Goal: Information Seeking & Learning: Learn about a topic

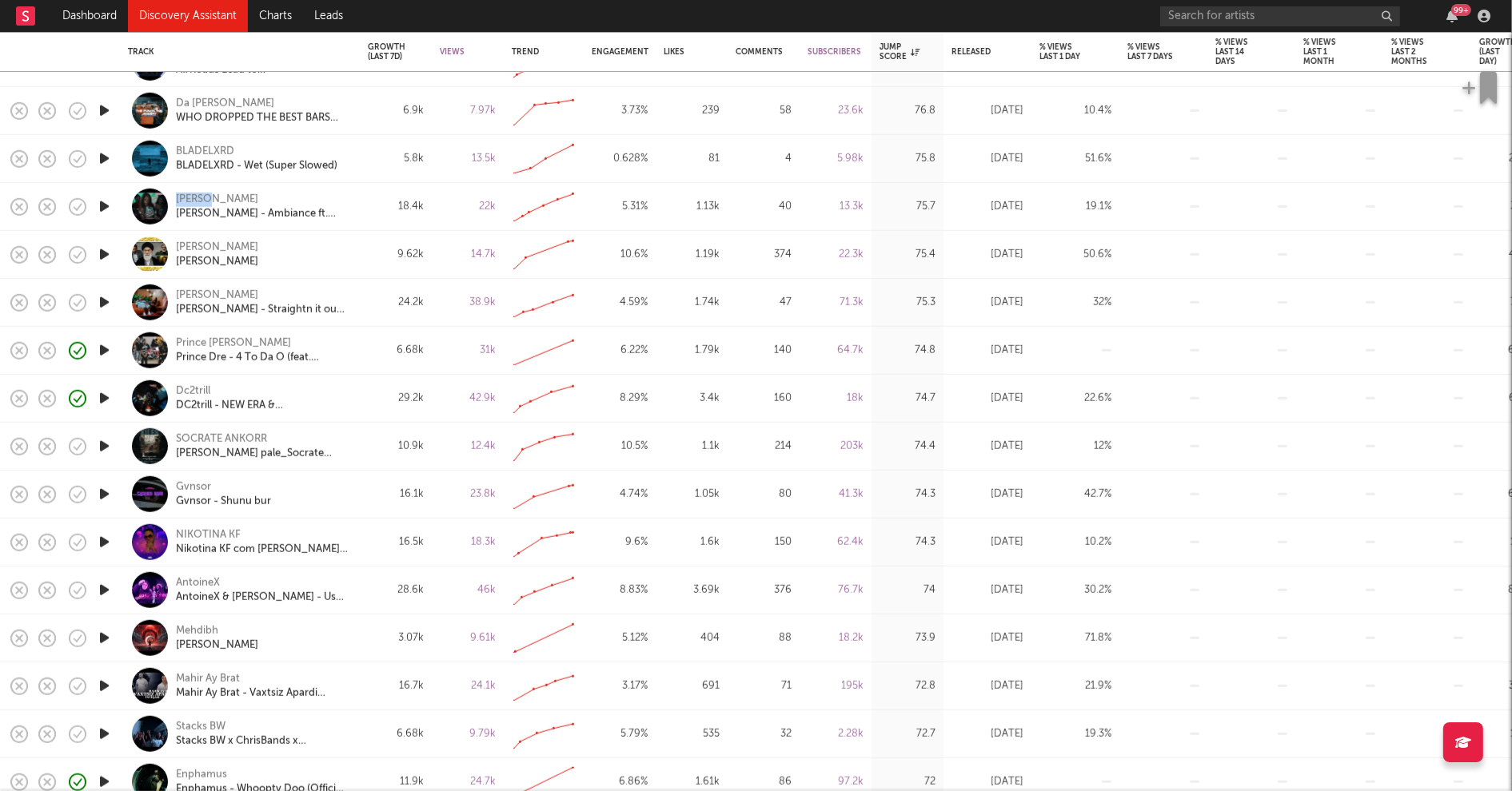
click at [99, 636] on icon "button" at bounding box center [105, 637] width 17 height 20
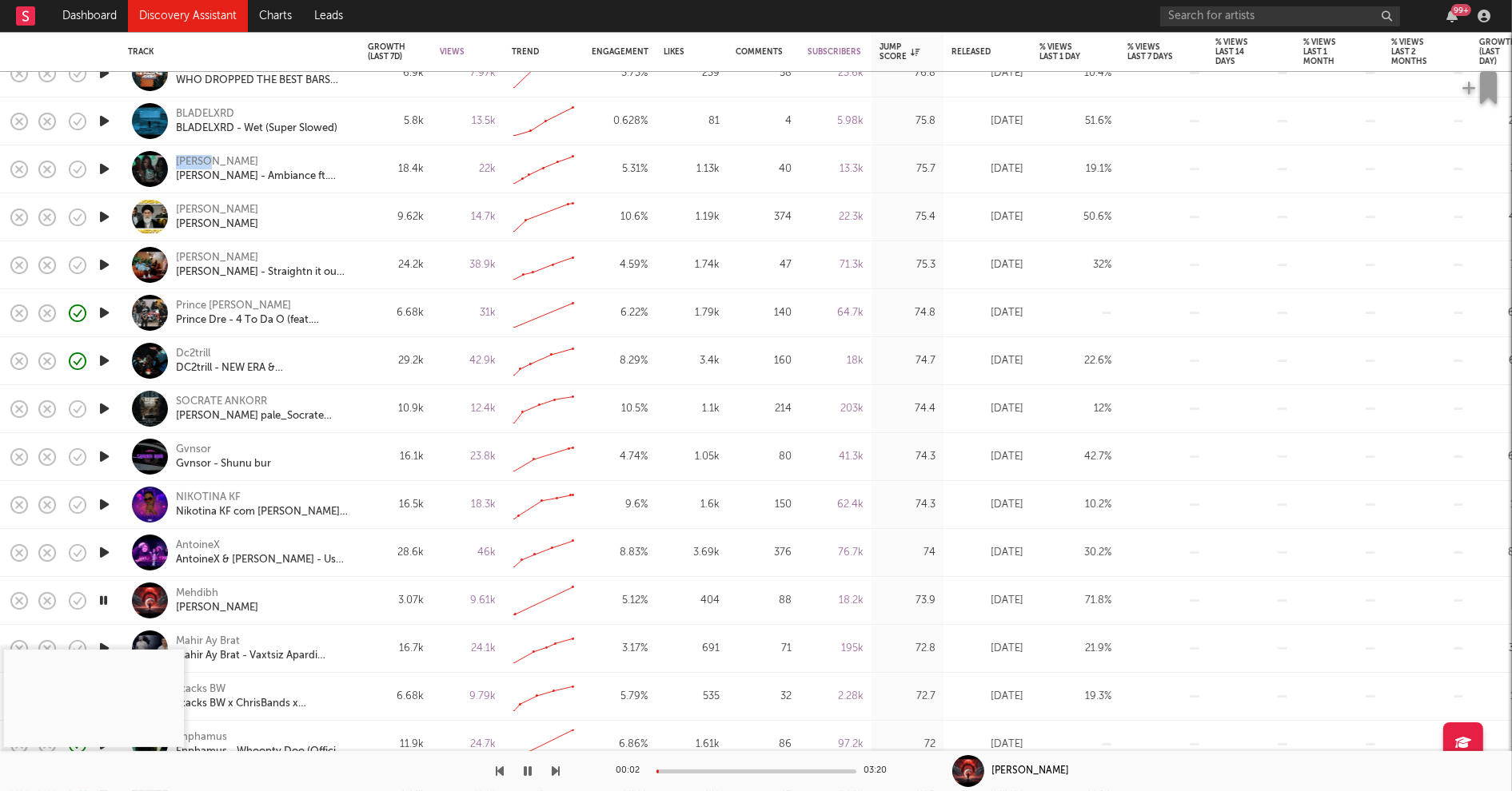
click at [107, 599] on icon "button" at bounding box center [104, 601] width 15 height 20
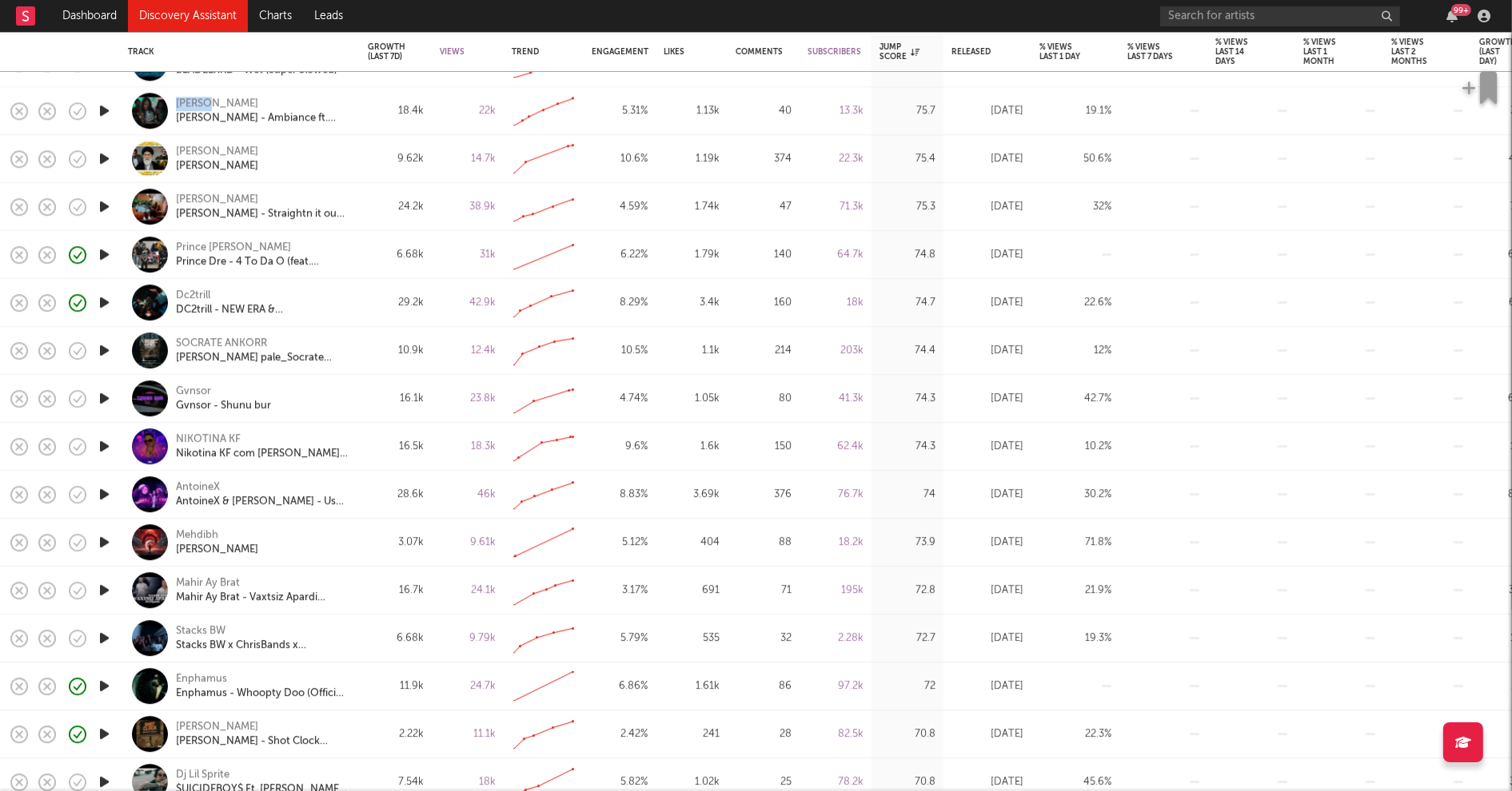
click at [101, 637] on icon "button" at bounding box center [105, 637] width 17 height 20
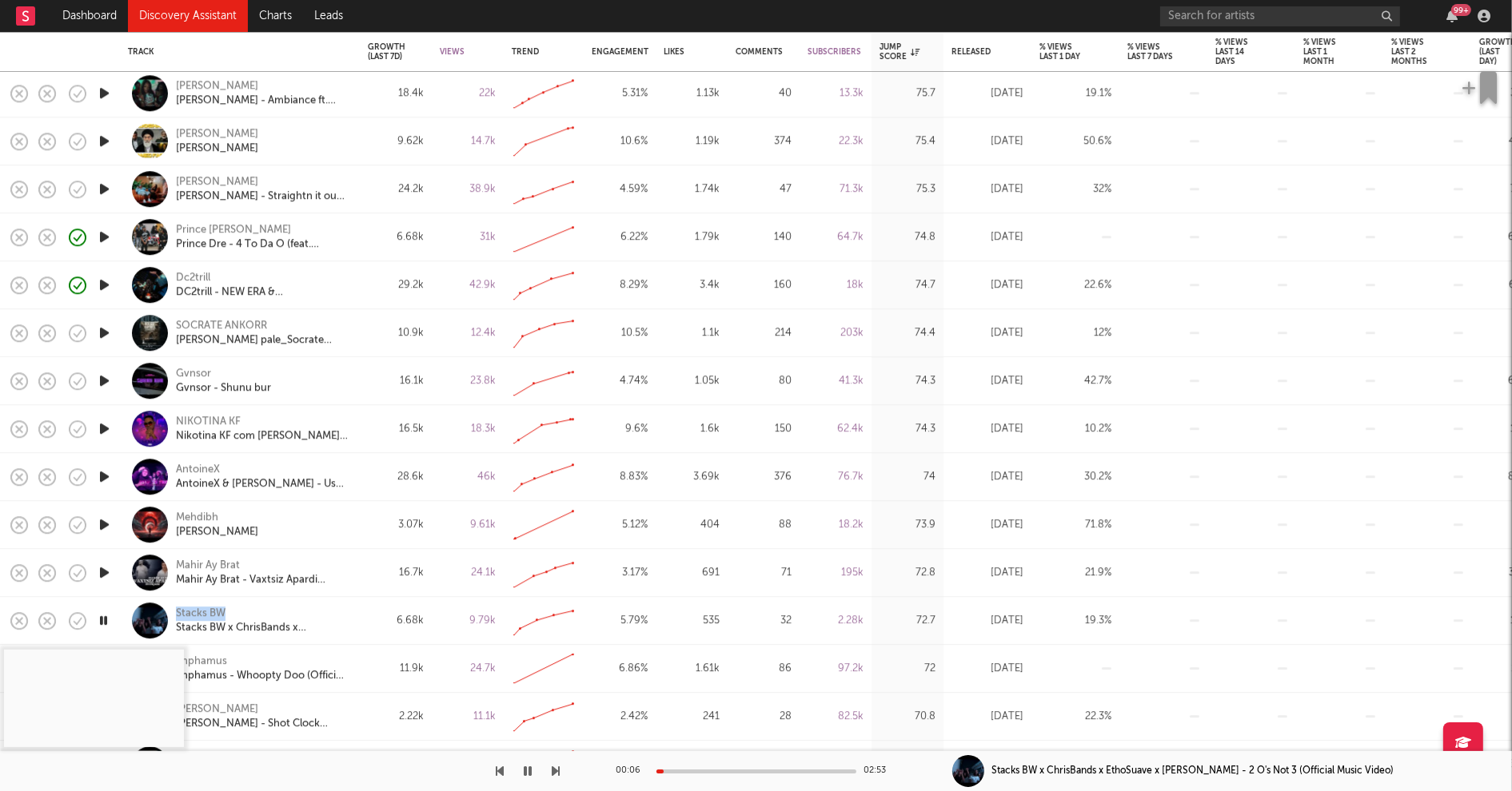
drag, startPoint x: 115, startPoint y: 611, endPoint x: 104, endPoint y: 618, distance: 13.0
click at [104, 618] on icon "button" at bounding box center [104, 620] width 15 height 20
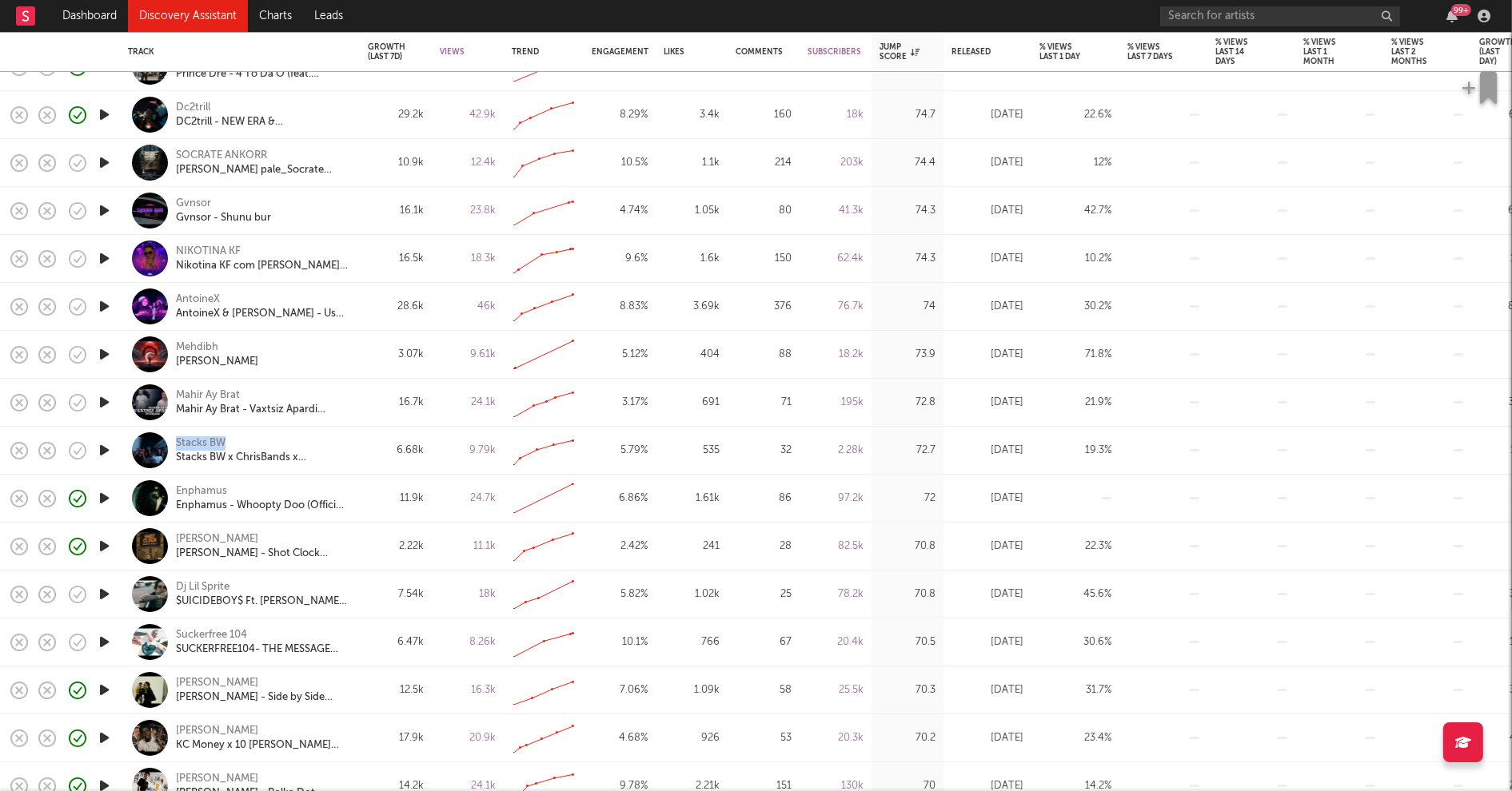
click at [106, 639] on icon "button" at bounding box center [105, 642] width 17 height 20
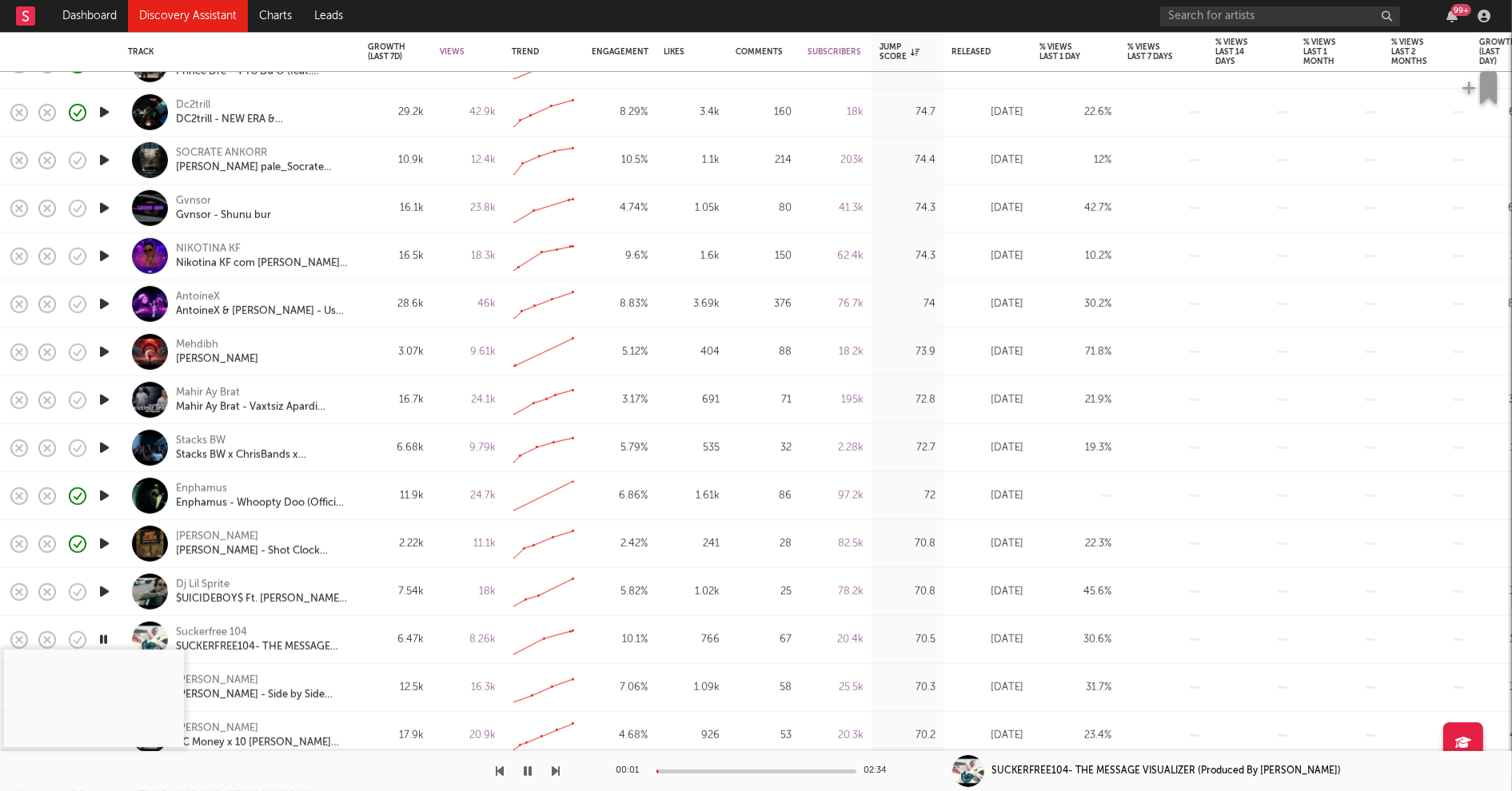
click at [690, 771] on div at bounding box center [756, 772] width 200 height 4
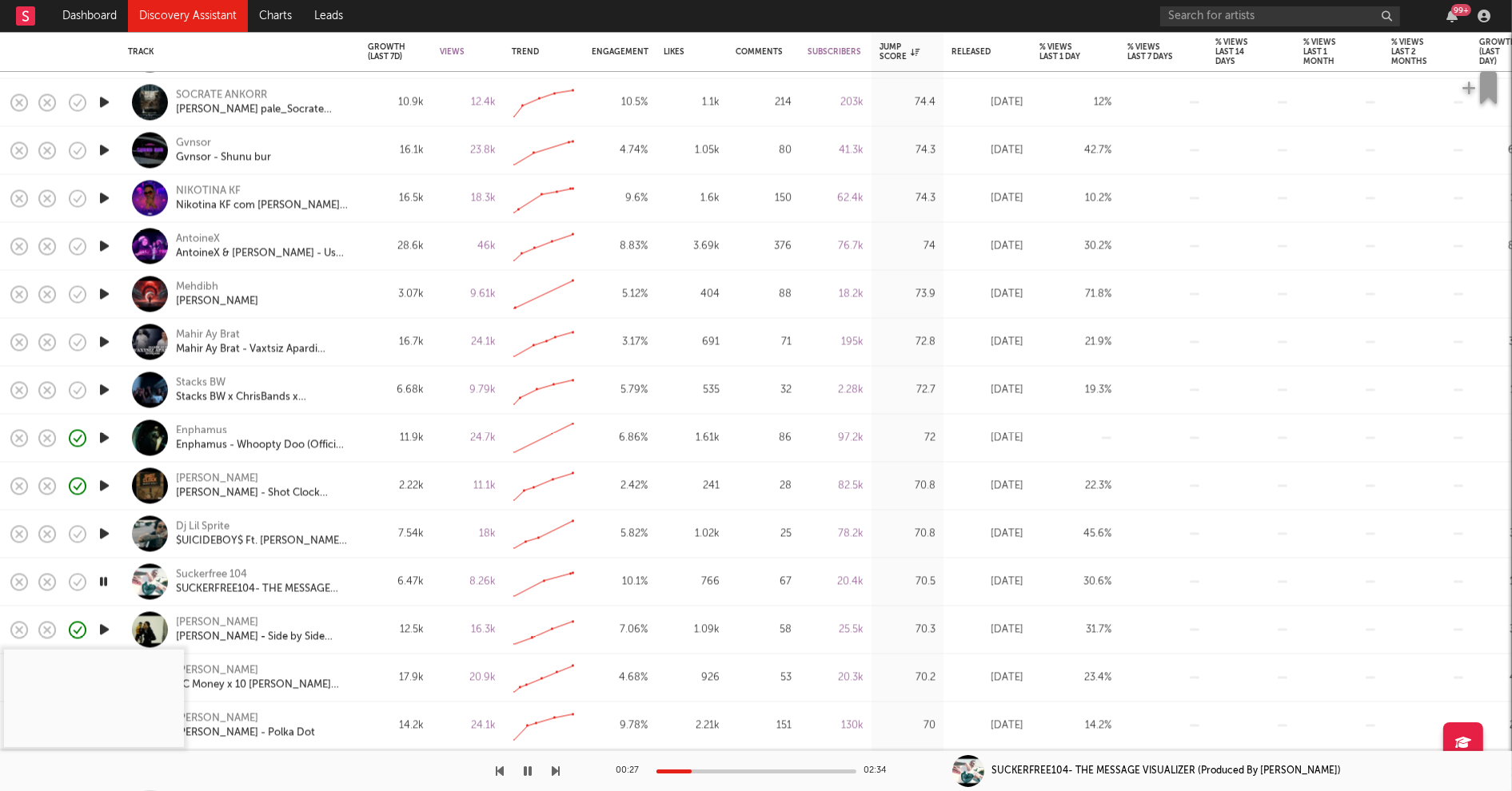
click at [107, 580] on icon "button" at bounding box center [104, 581] width 15 height 20
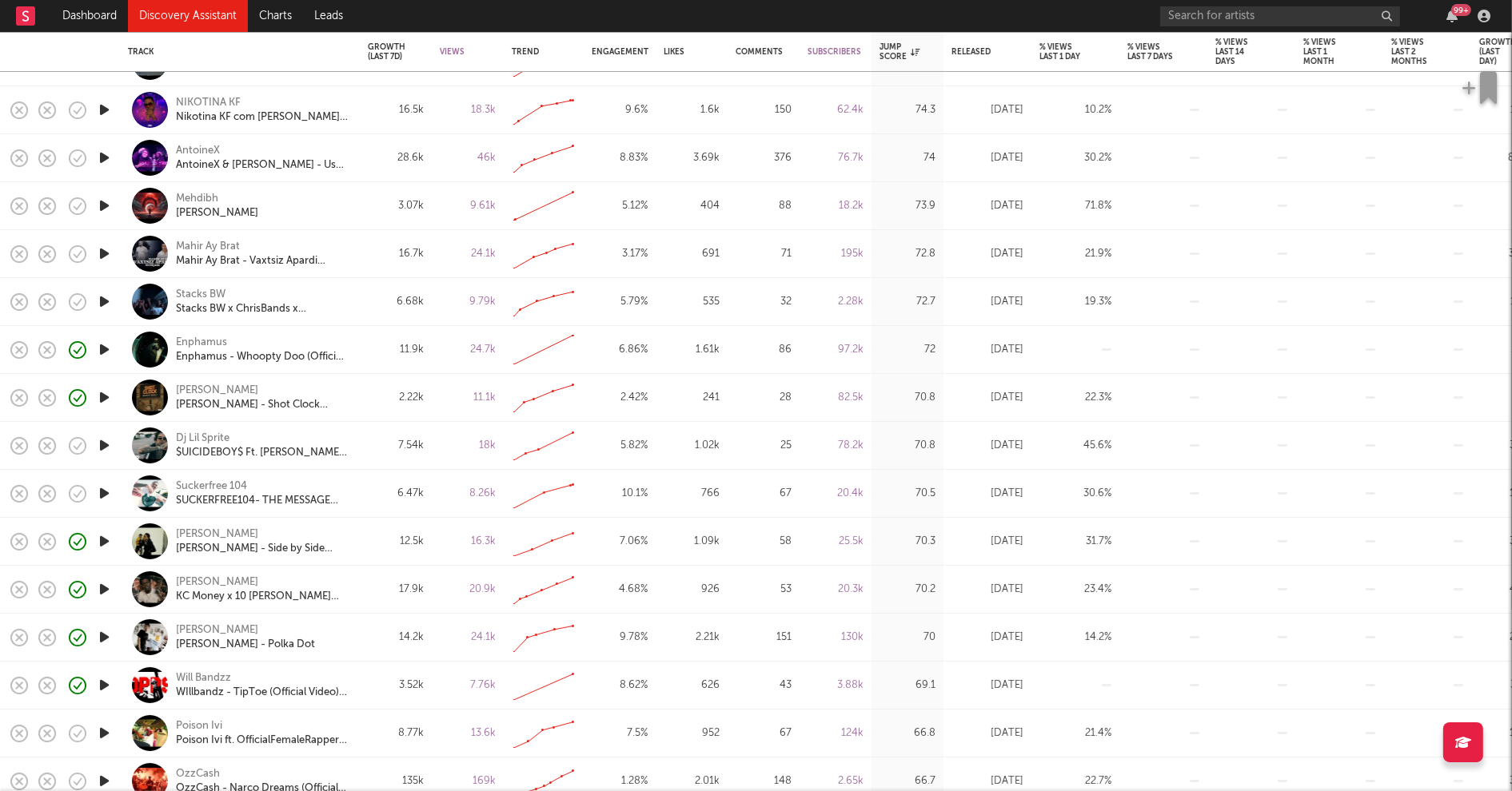
click at [104, 634] on icon "button" at bounding box center [105, 637] width 17 height 20
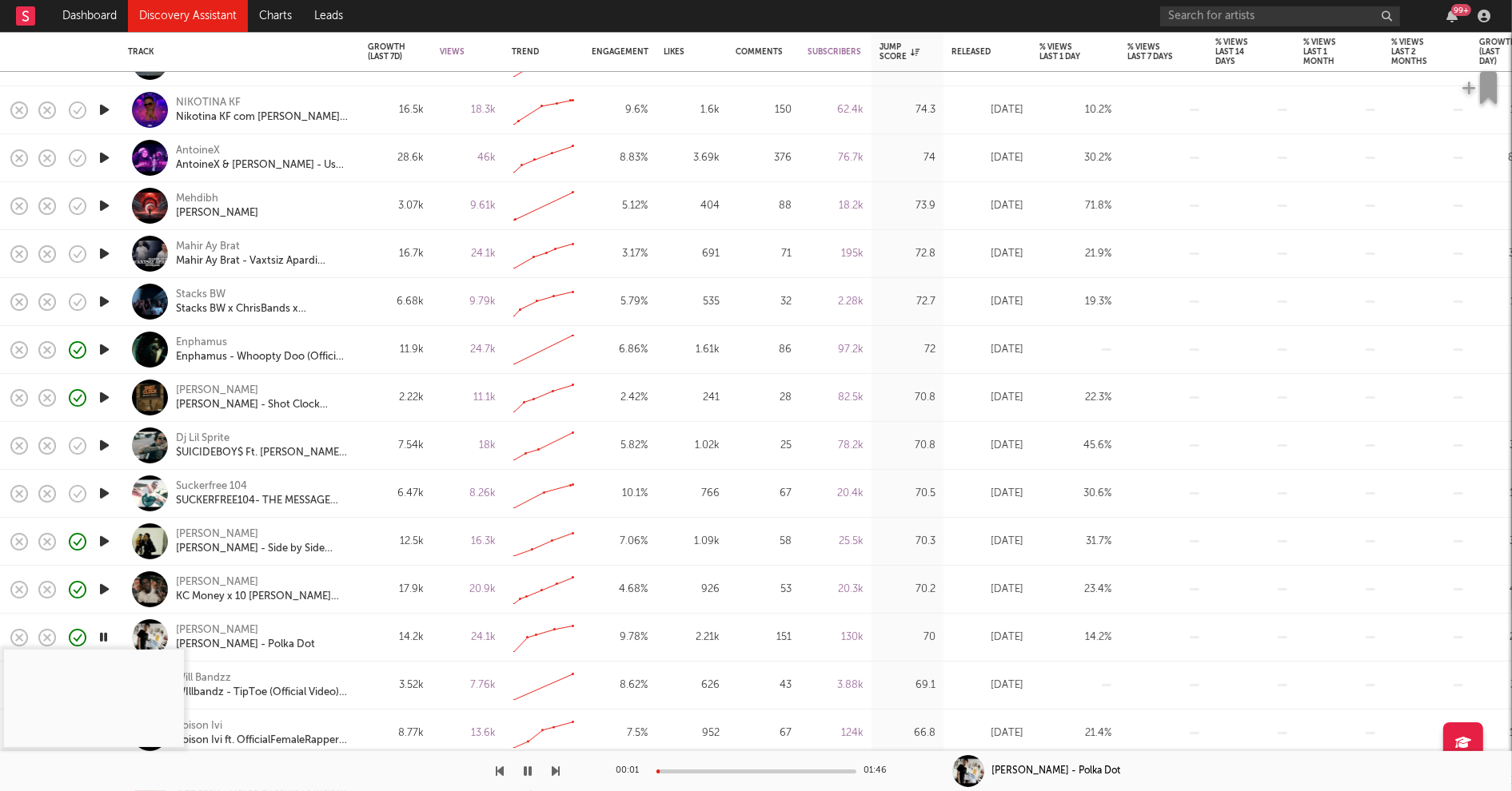
click at [691, 771] on div at bounding box center [756, 772] width 200 height 4
click at [523, 768] on button "button" at bounding box center [528, 771] width 16 height 40
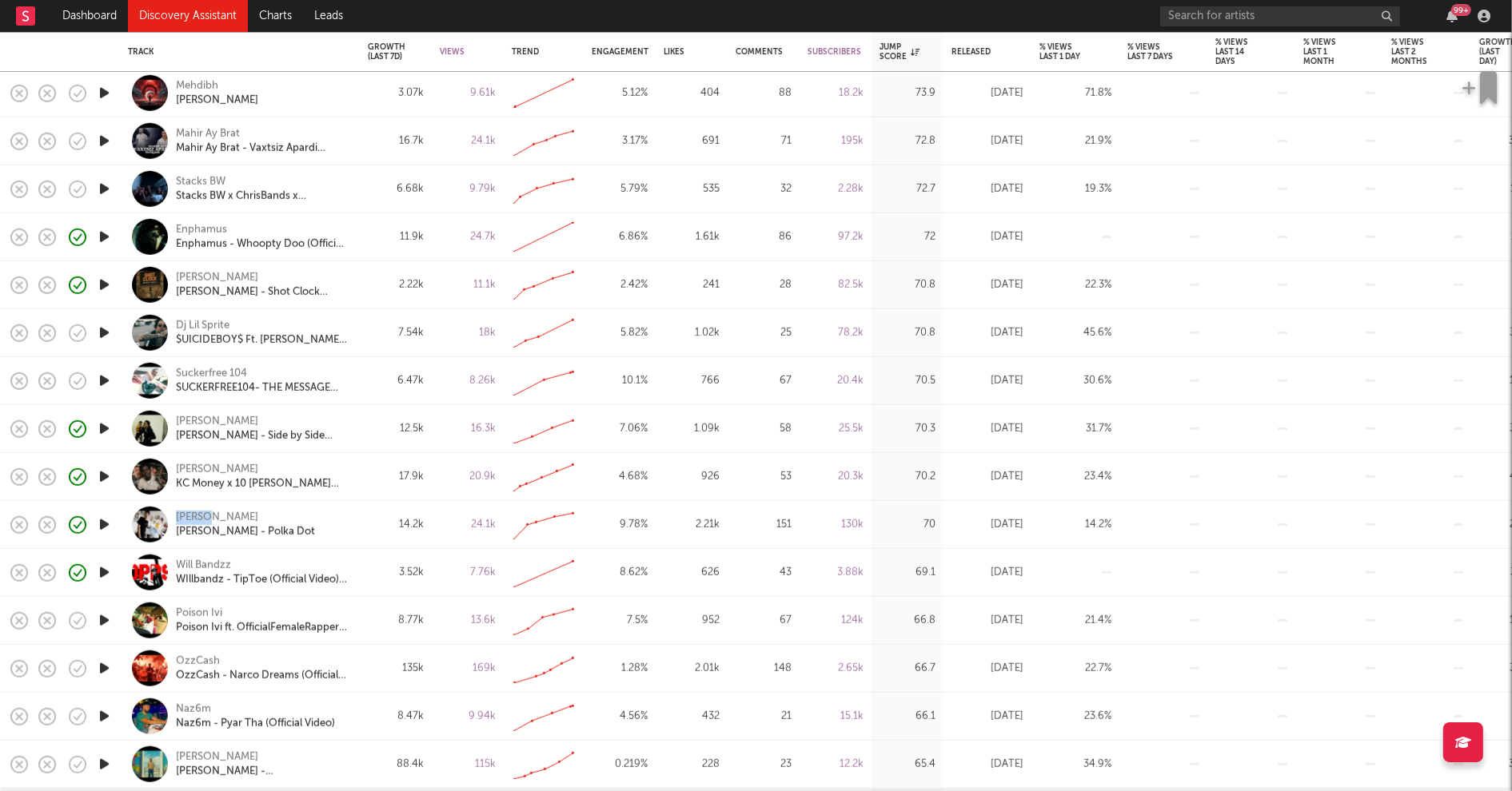
click at [106, 669] on icon "button" at bounding box center [105, 668] width 17 height 20
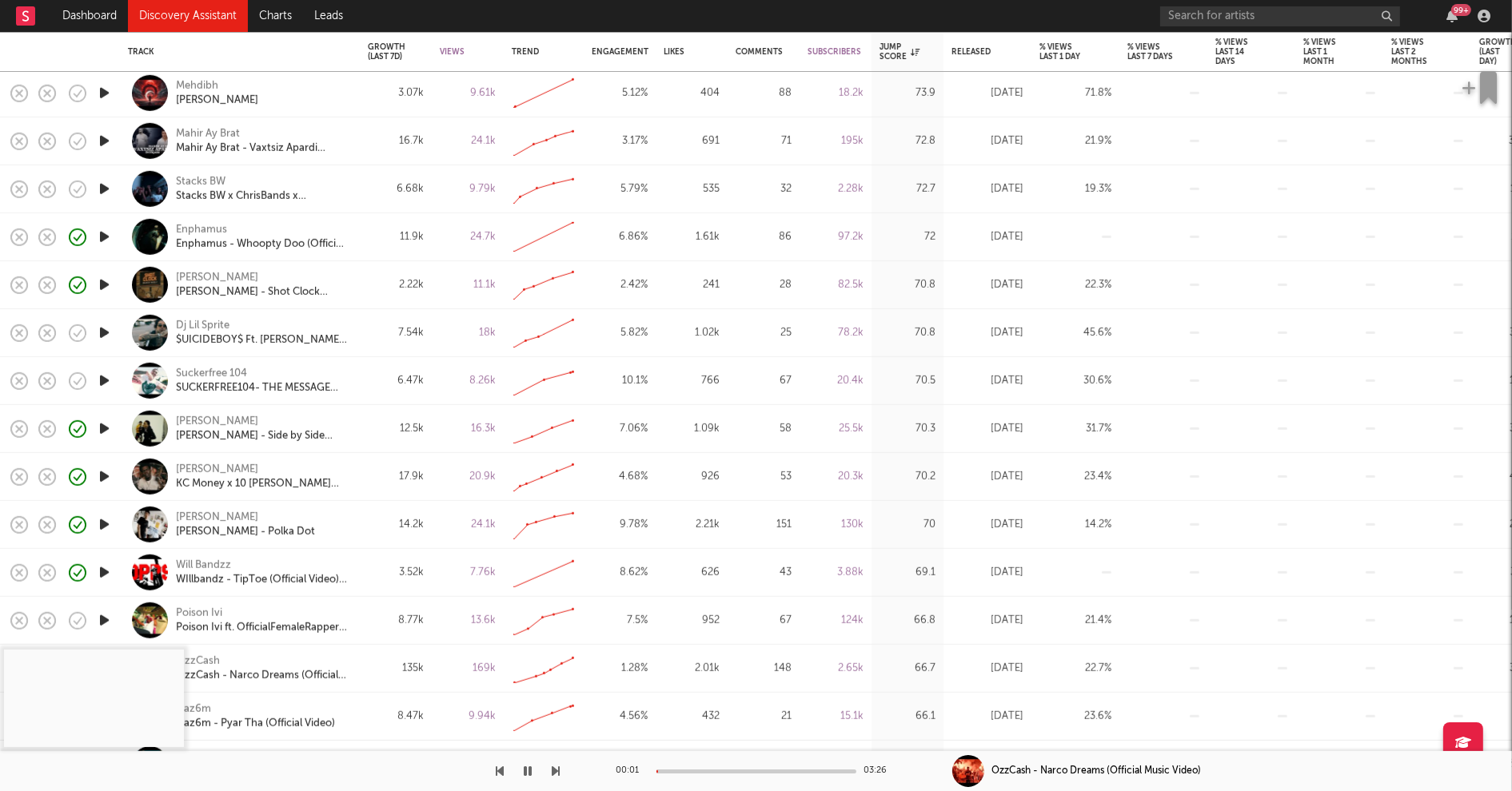
click at [686, 768] on div "00:01 03:26" at bounding box center [756, 771] width 280 height 40
click at [685, 770] on div at bounding box center [756, 772] width 200 height 4
click at [528, 769] on icon "button" at bounding box center [528, 771] width 8 height 13
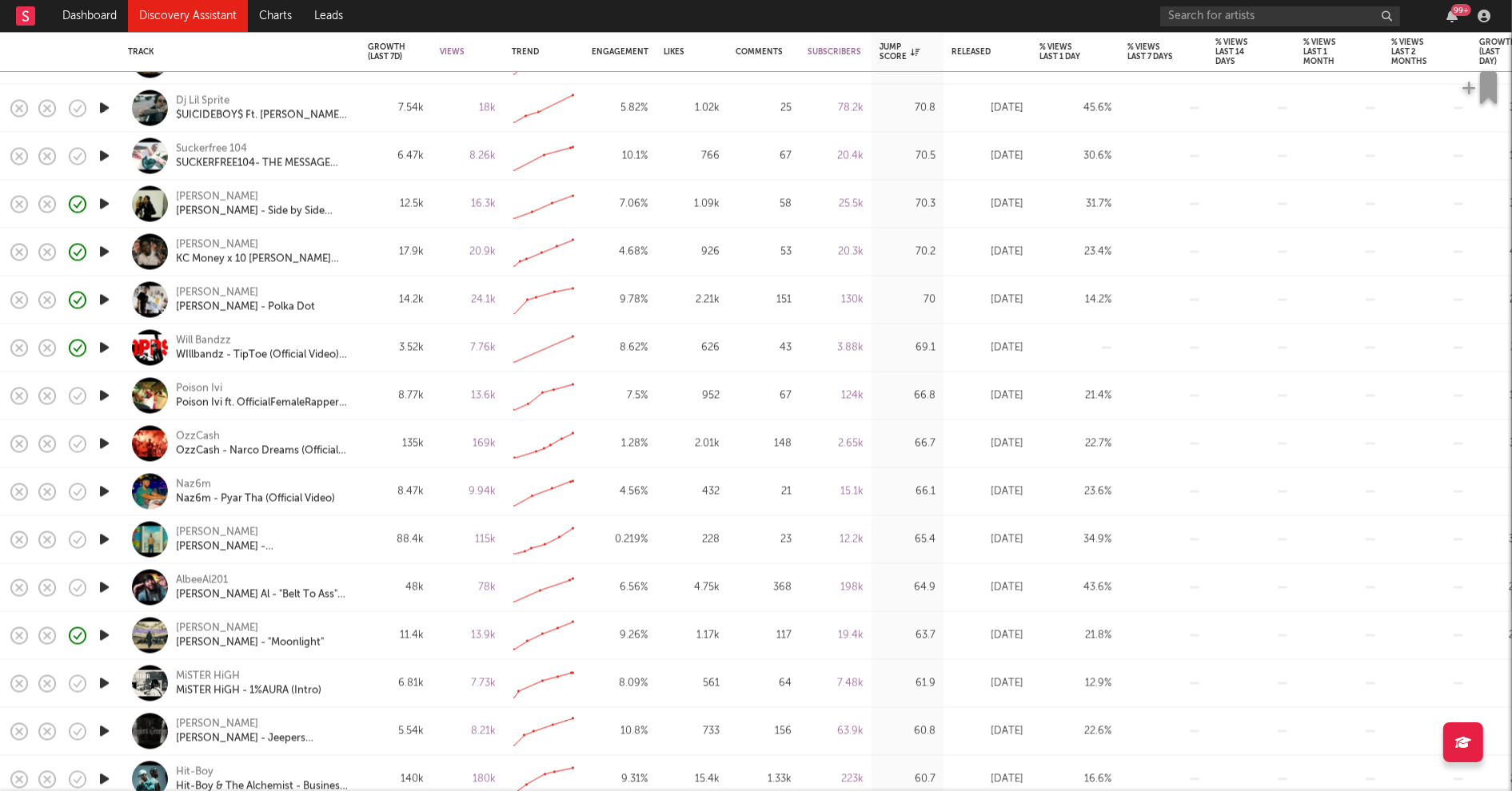
click at [101, 680] on icon "button" at bounding box center [105, 684] width 17 height 20
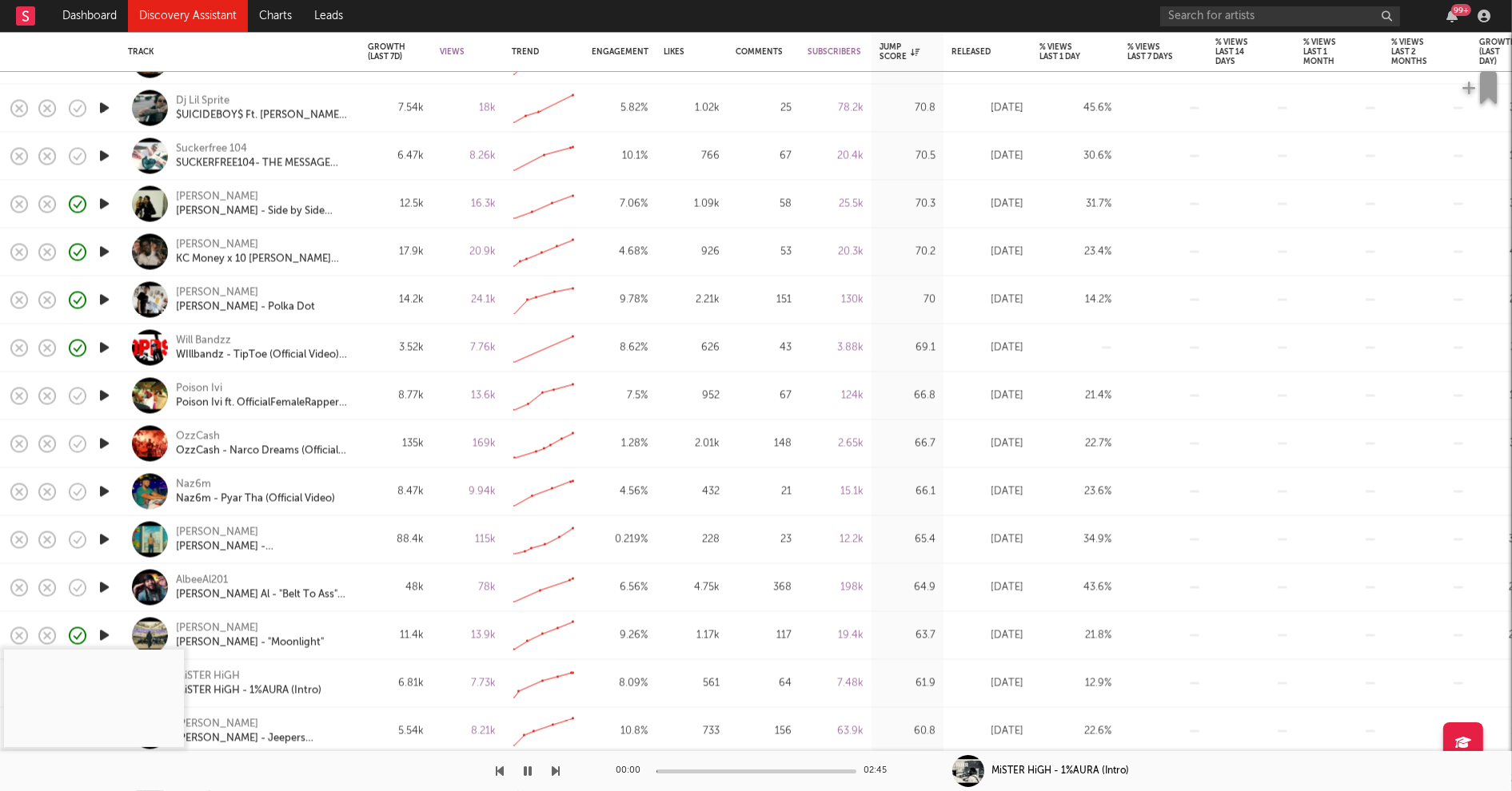
click at [686, 770] on div at bounding box center [756, 772] width 200 height 4
click at [719, 770] on div at bounding box center [756, 772] width 200 height 4
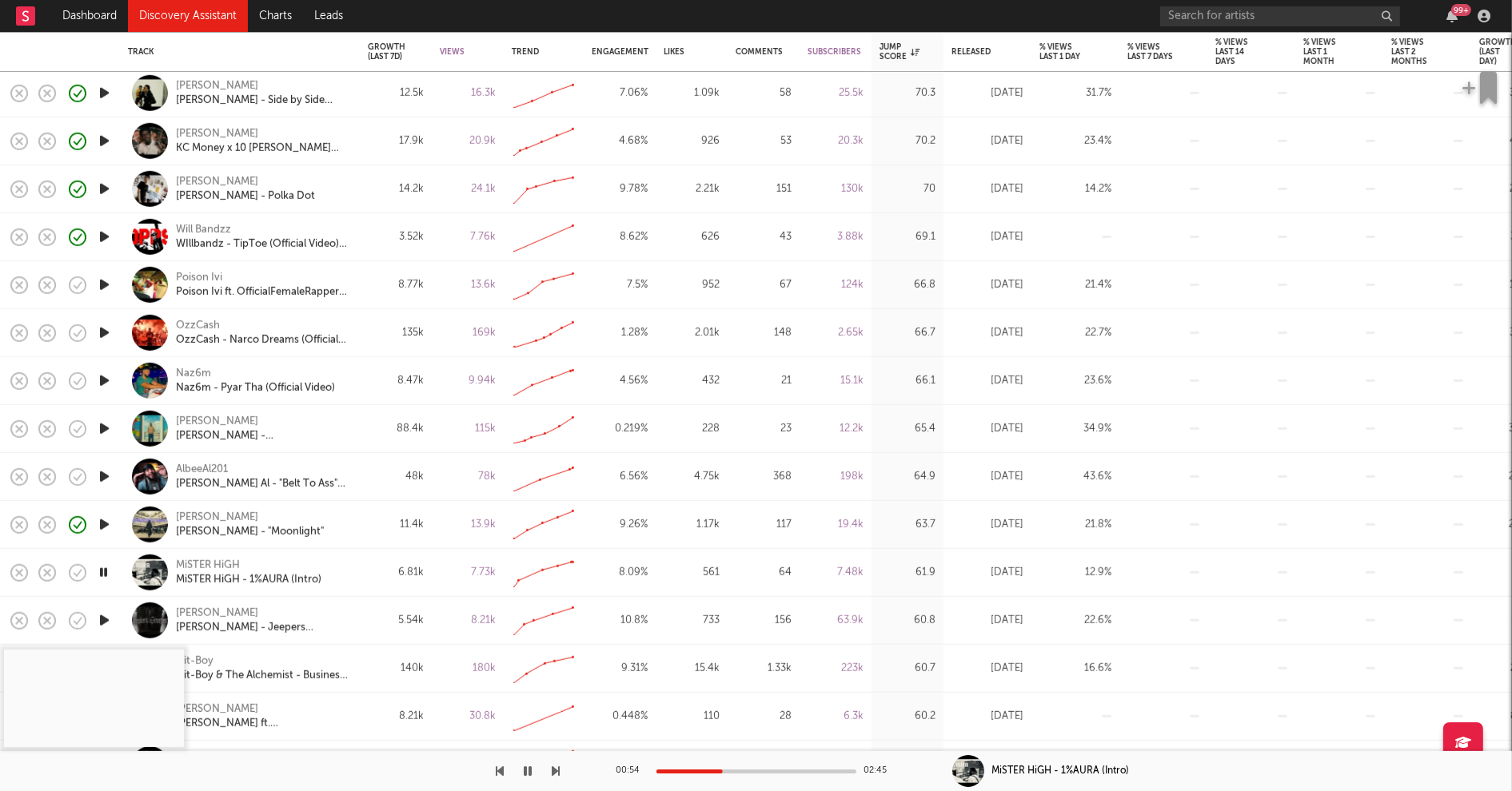
click at [527, 768] on icon "button" at bounding box center [528, 771] width 8 height 13
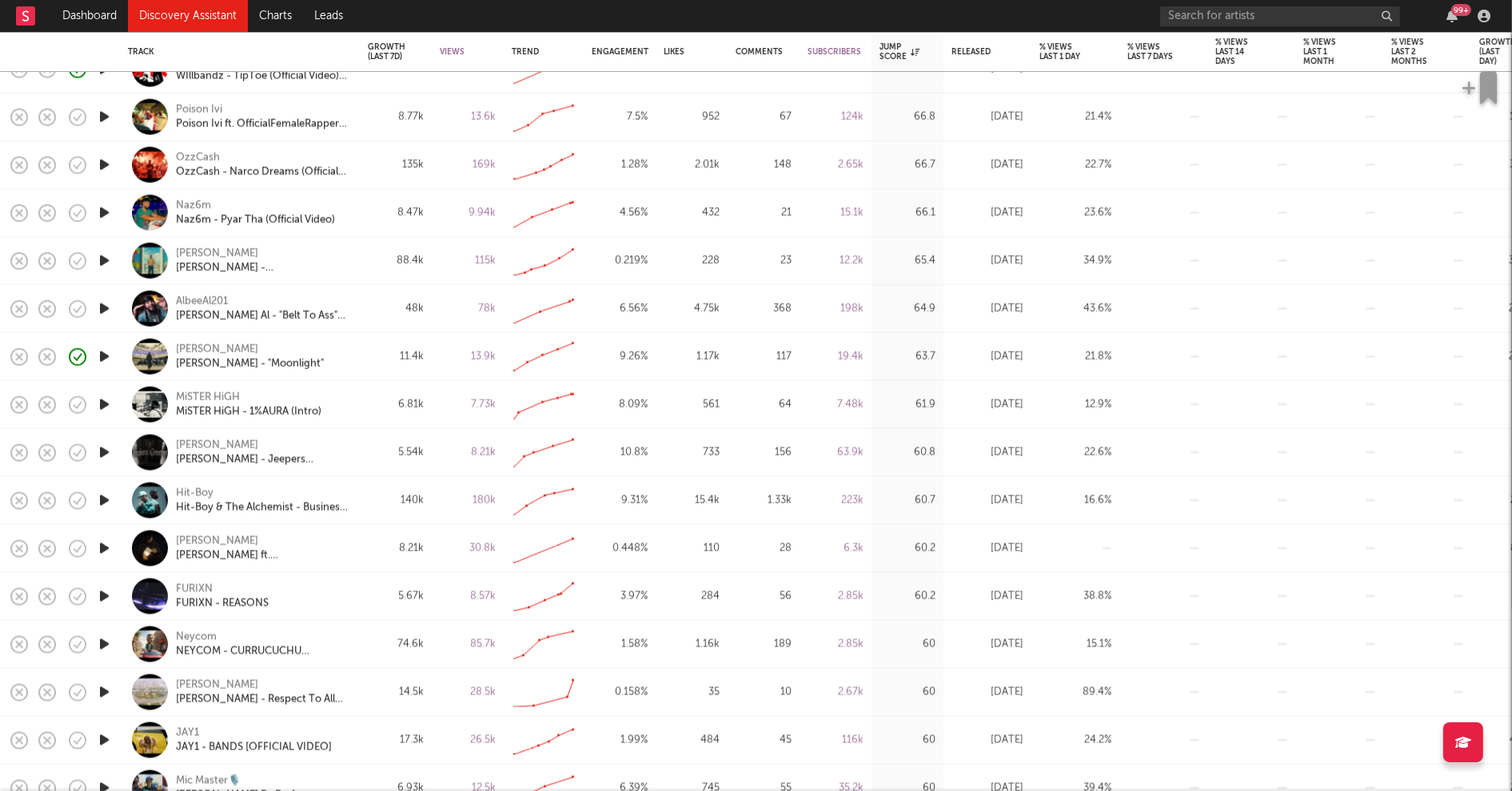
click at [109, 689] on icon "button" at bounding box center [105, 692] width 17 height 20
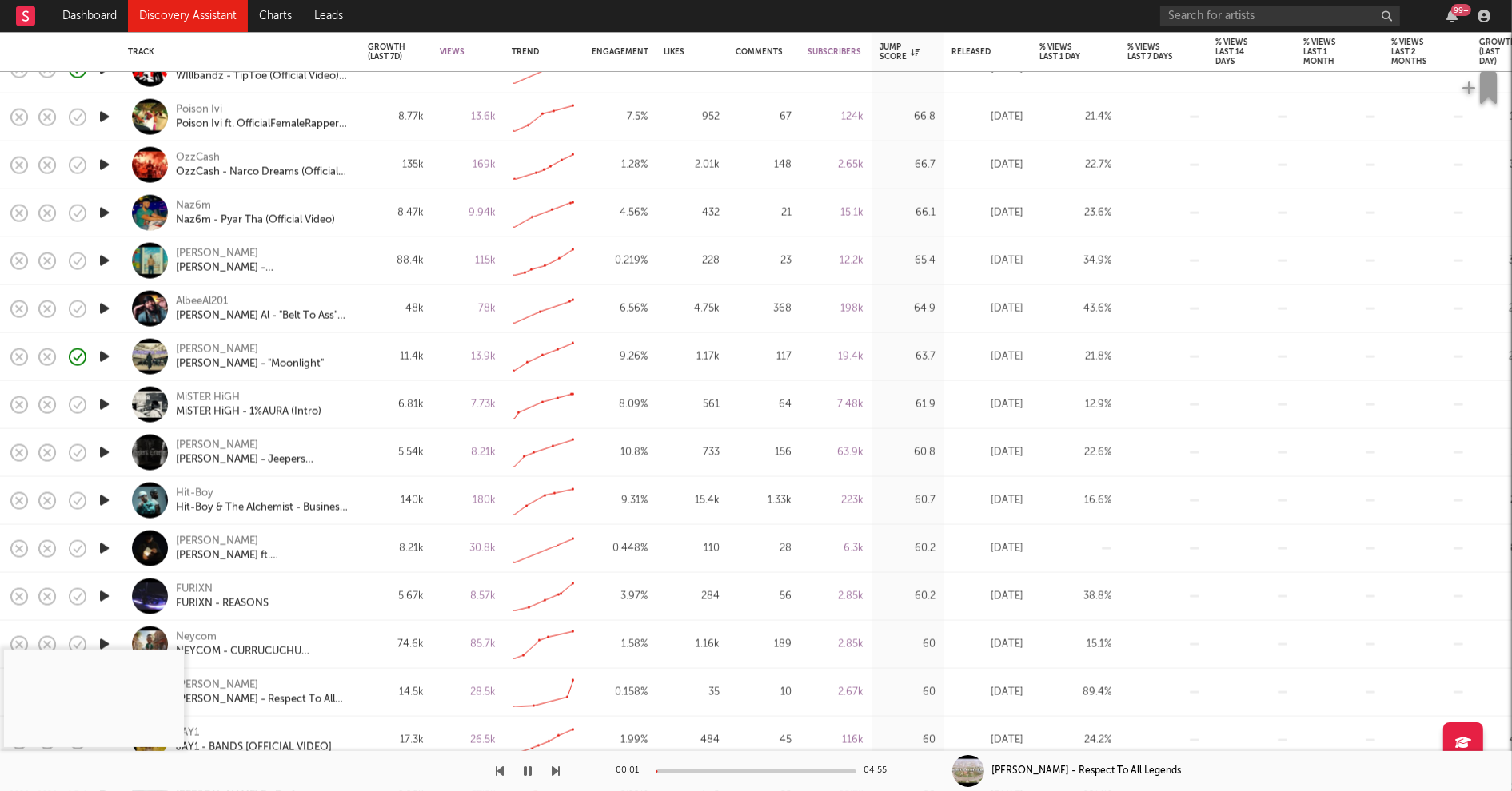
click at [529, 770] on icon "button" at bounding box center [528, 771] width 8 height 13
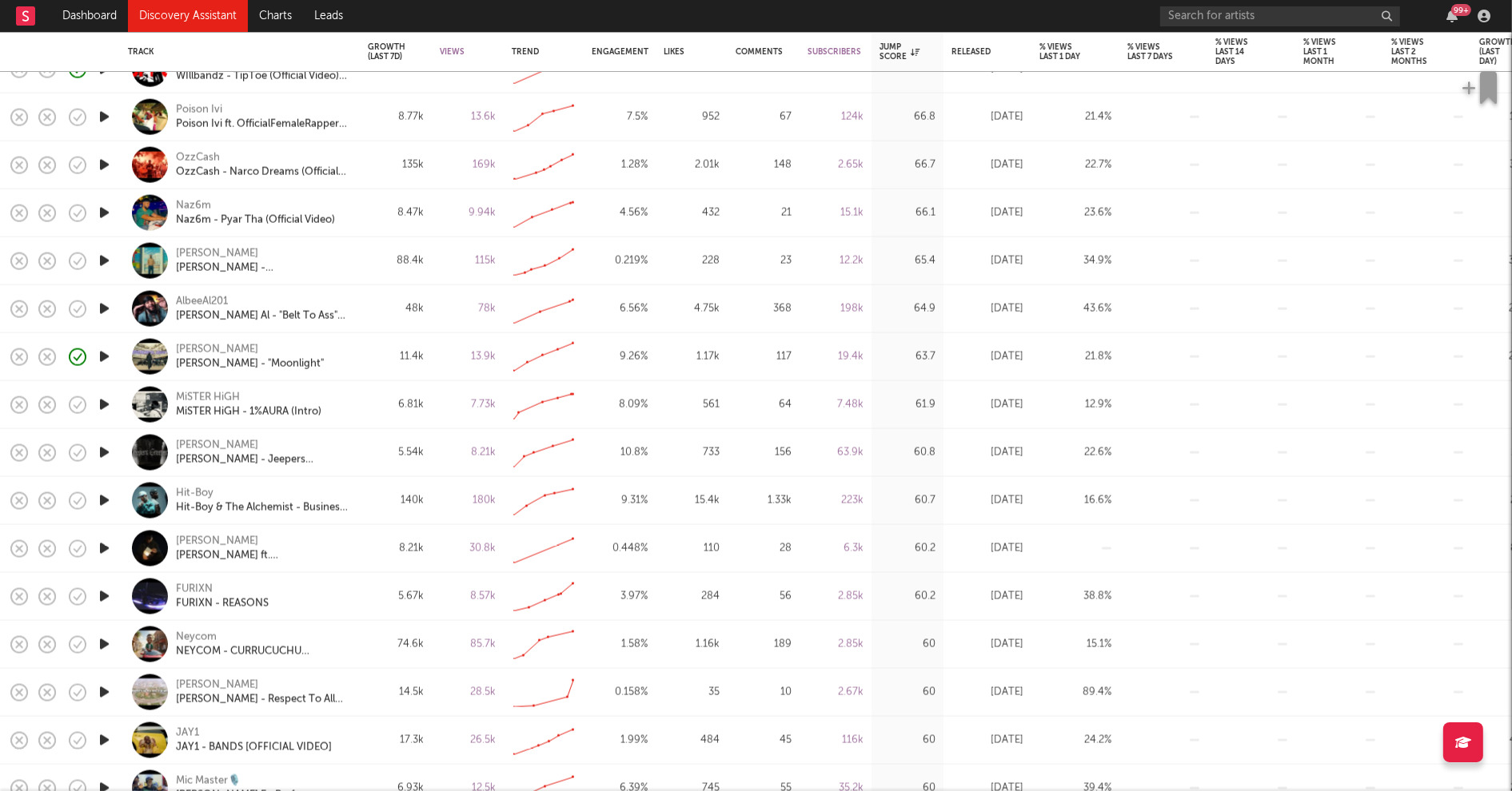
click at [106, 544] on icon "button" at bounding box center [105, 549] width 17 height 20
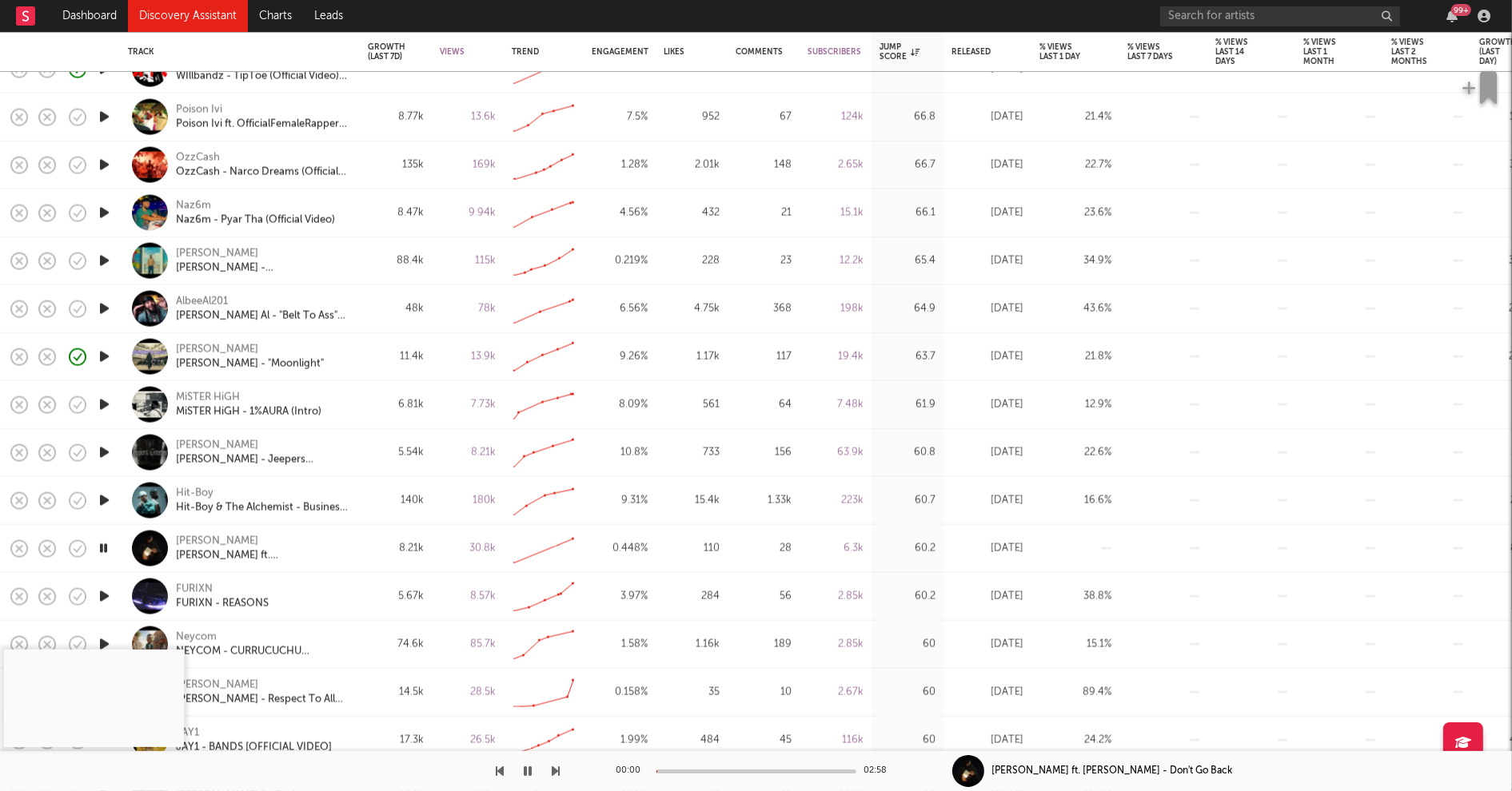
click at [706, 771] on div at bounding box center [756, 772] width 200 height 4
click at [528, 770] on icon "button" at bounding box center [528, 771] width 8 height 13
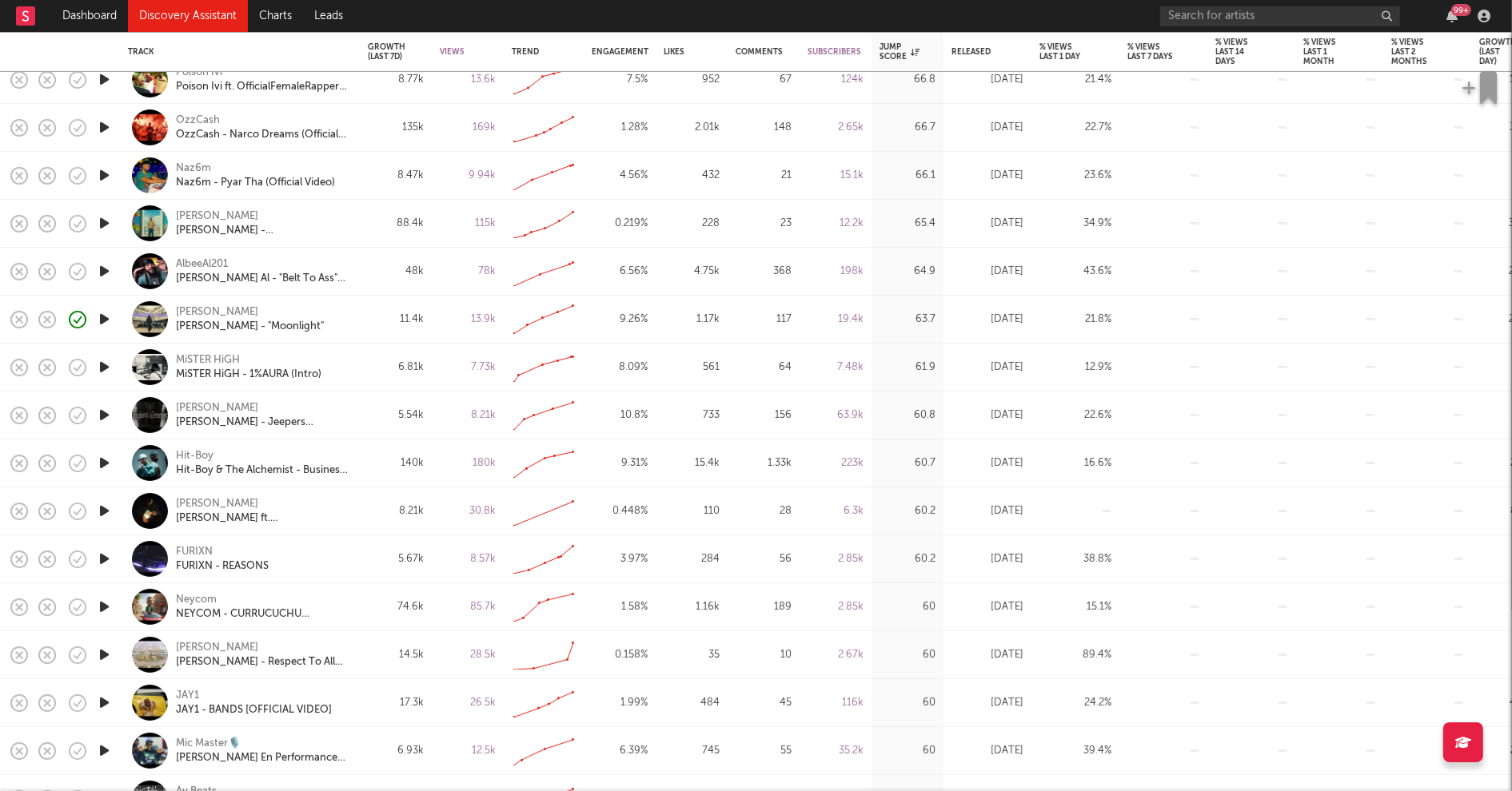
click at [103, 700] on icon "button" at bounding box center [105, 702] width 17 height 20
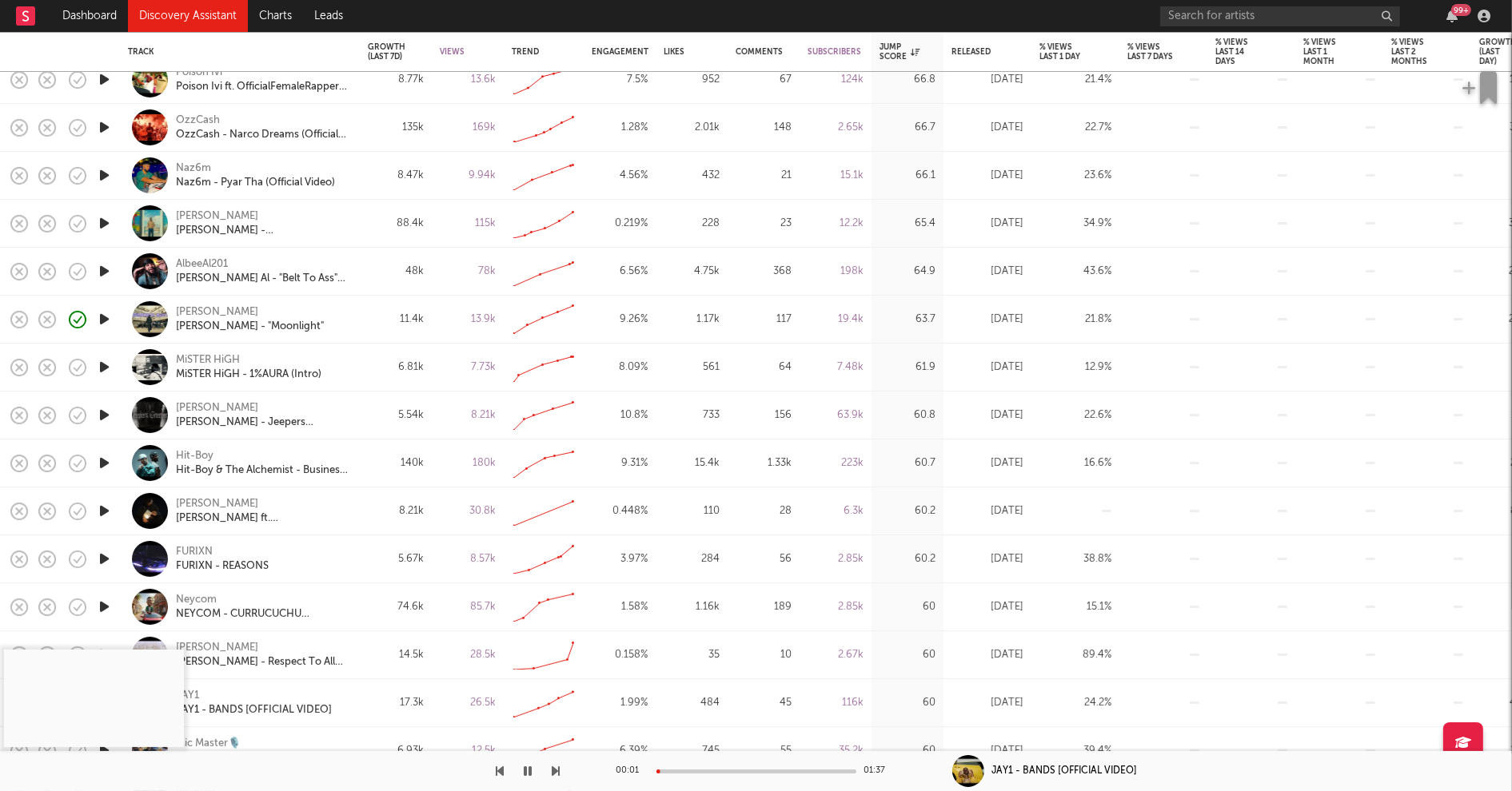
click at [692, 767] on div "00:01 01:37" at bounding box center [756, 771] width 280 height 40
click at [692, 770] on div at bounding box center [756, 772] width 200 height 4
click at [528, 770] on icon "button" at bounding box center [528, 771] width 8 height 13
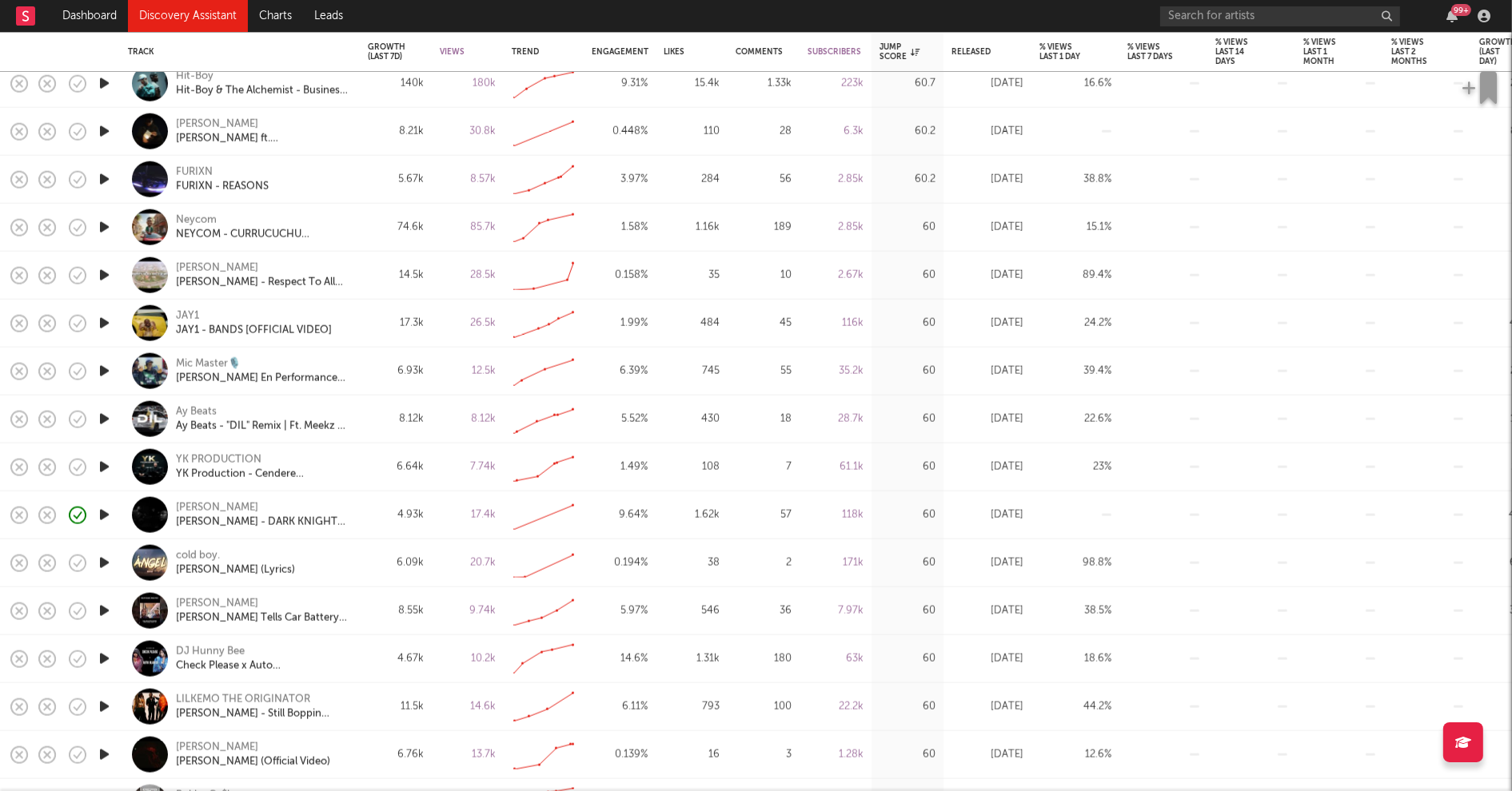
click at [103, 563] on icon "button" at bounding box center [105, 563] width 17 height 20
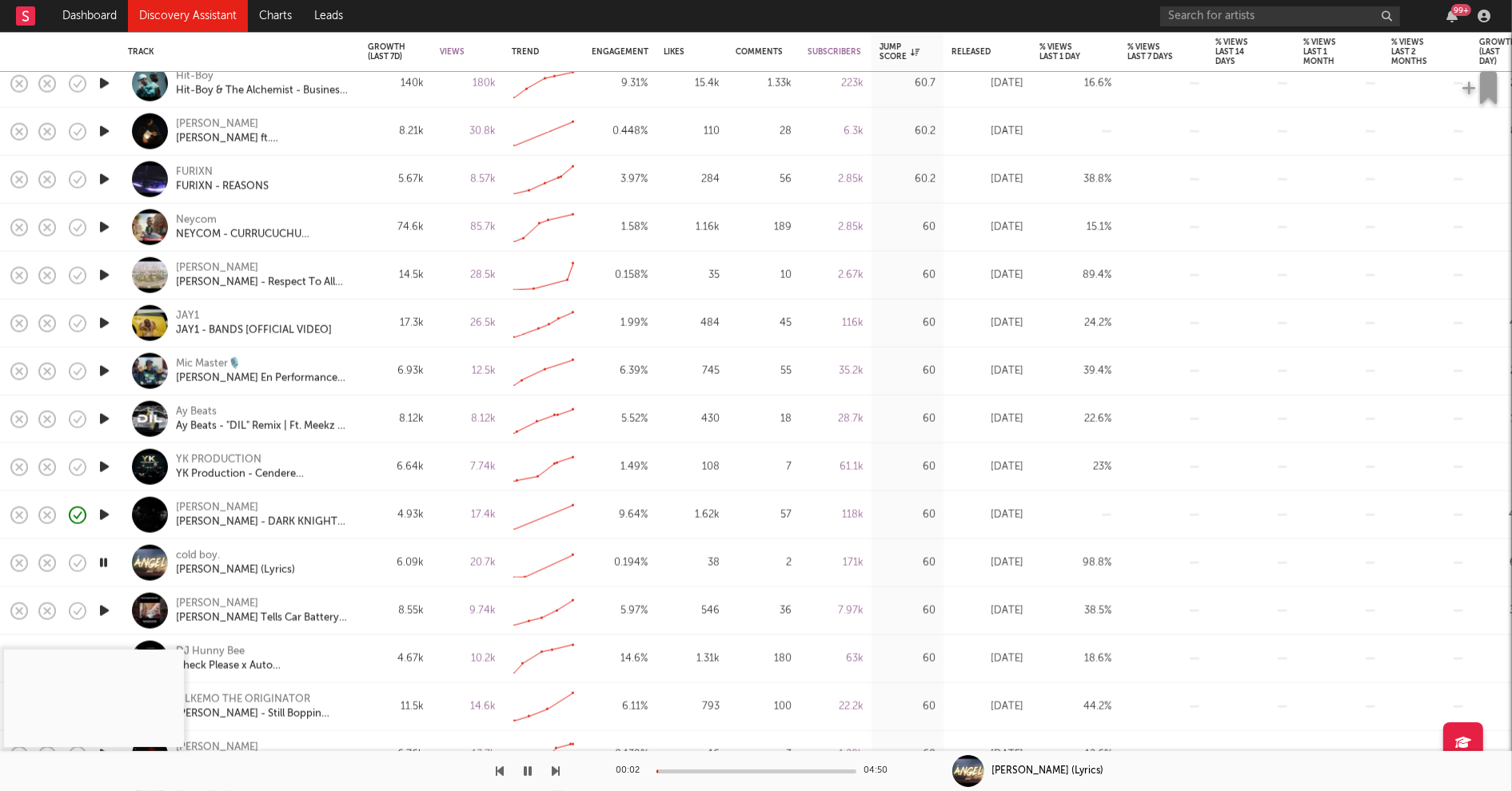
click at [108, 561] on icon "button" at bounding box center [104, 563] width 15 height 20
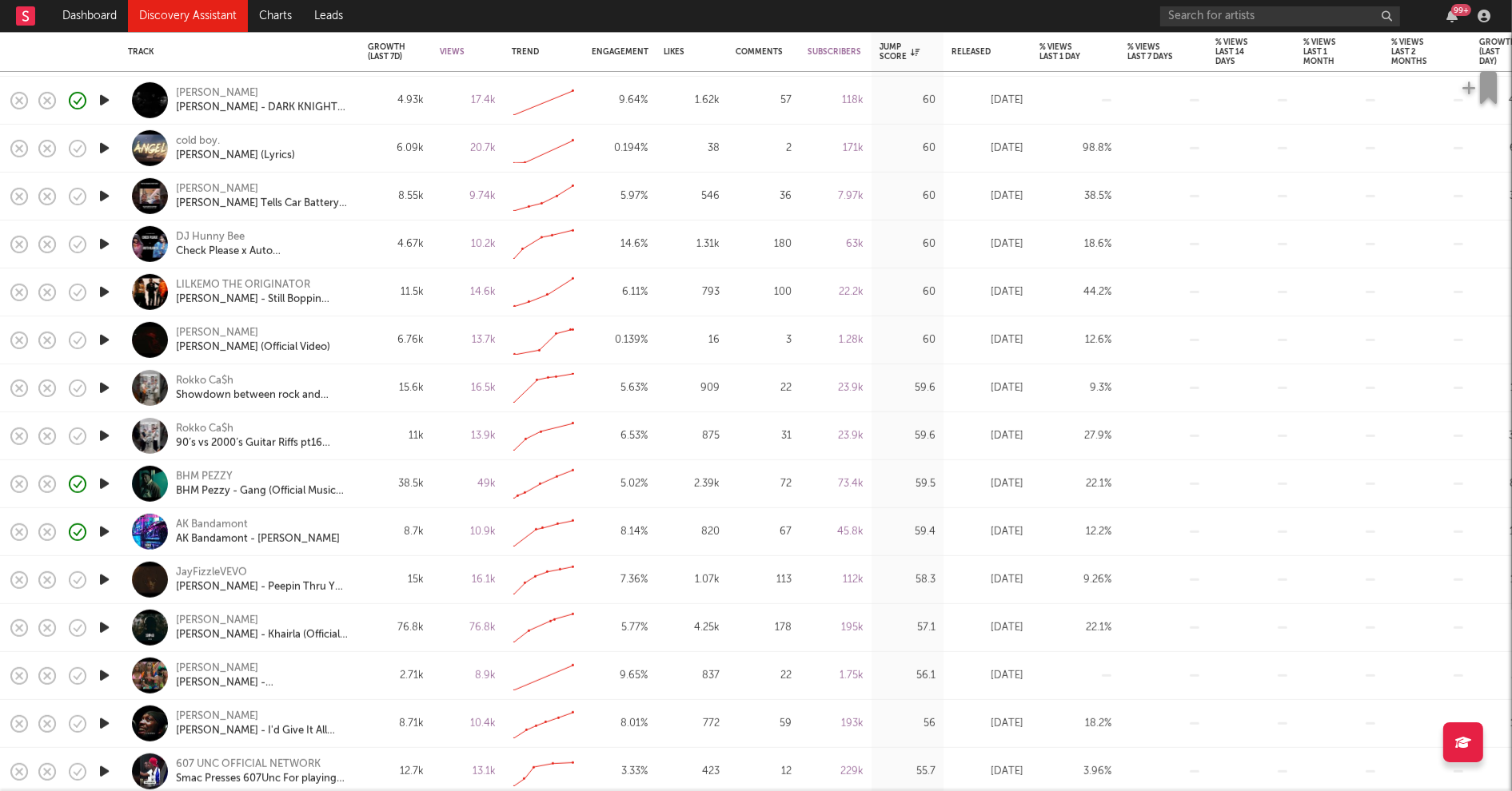
click at [104, 624] on icon "button" at bounding box center [105, 627] width 17 height 20
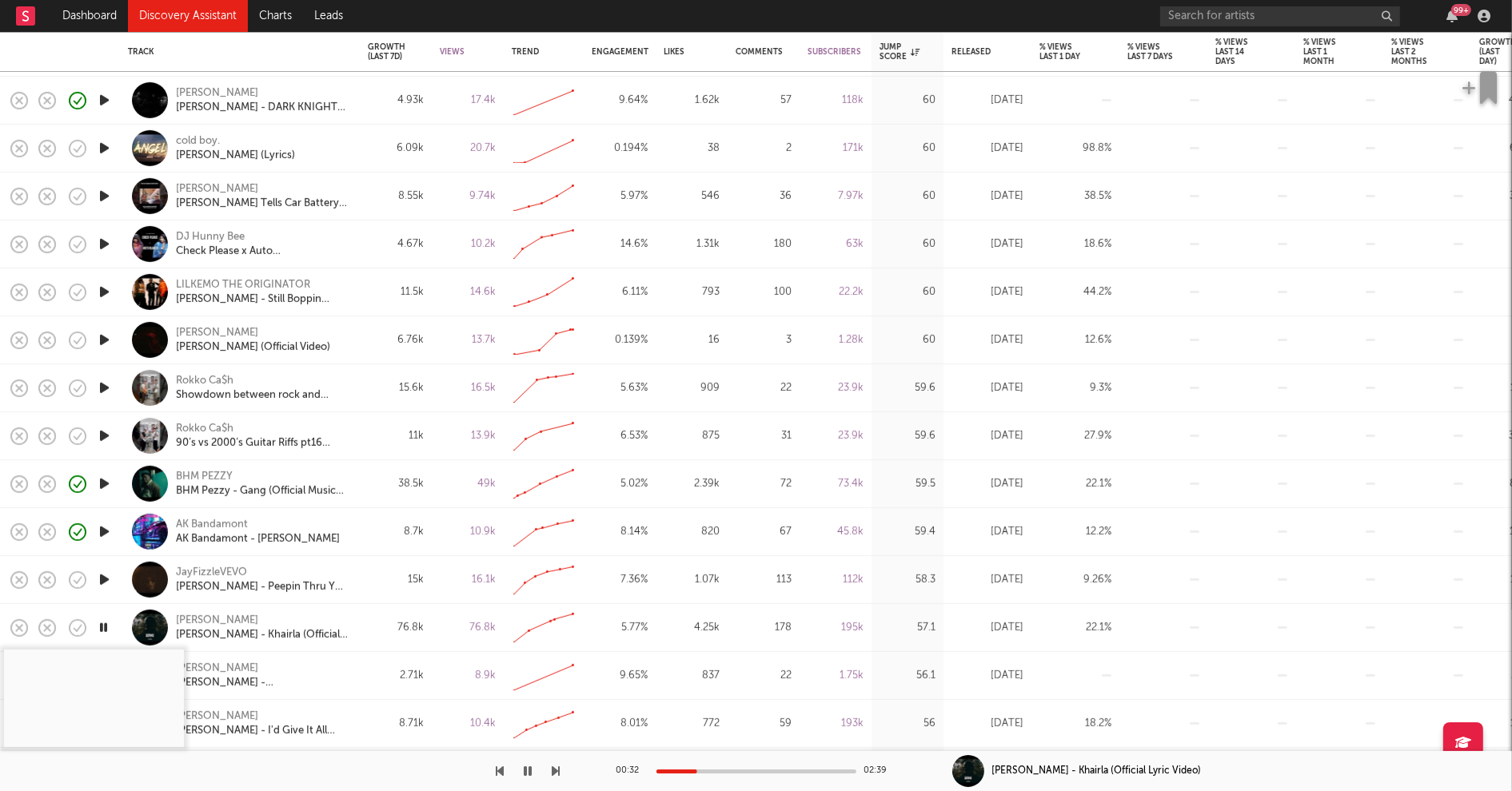
click at [697, 772] on div at bounding box center [756, 772] width 200 height 4
click at [526, 770] on icon "button" at bounding box center [528, 771] width 8 height 13
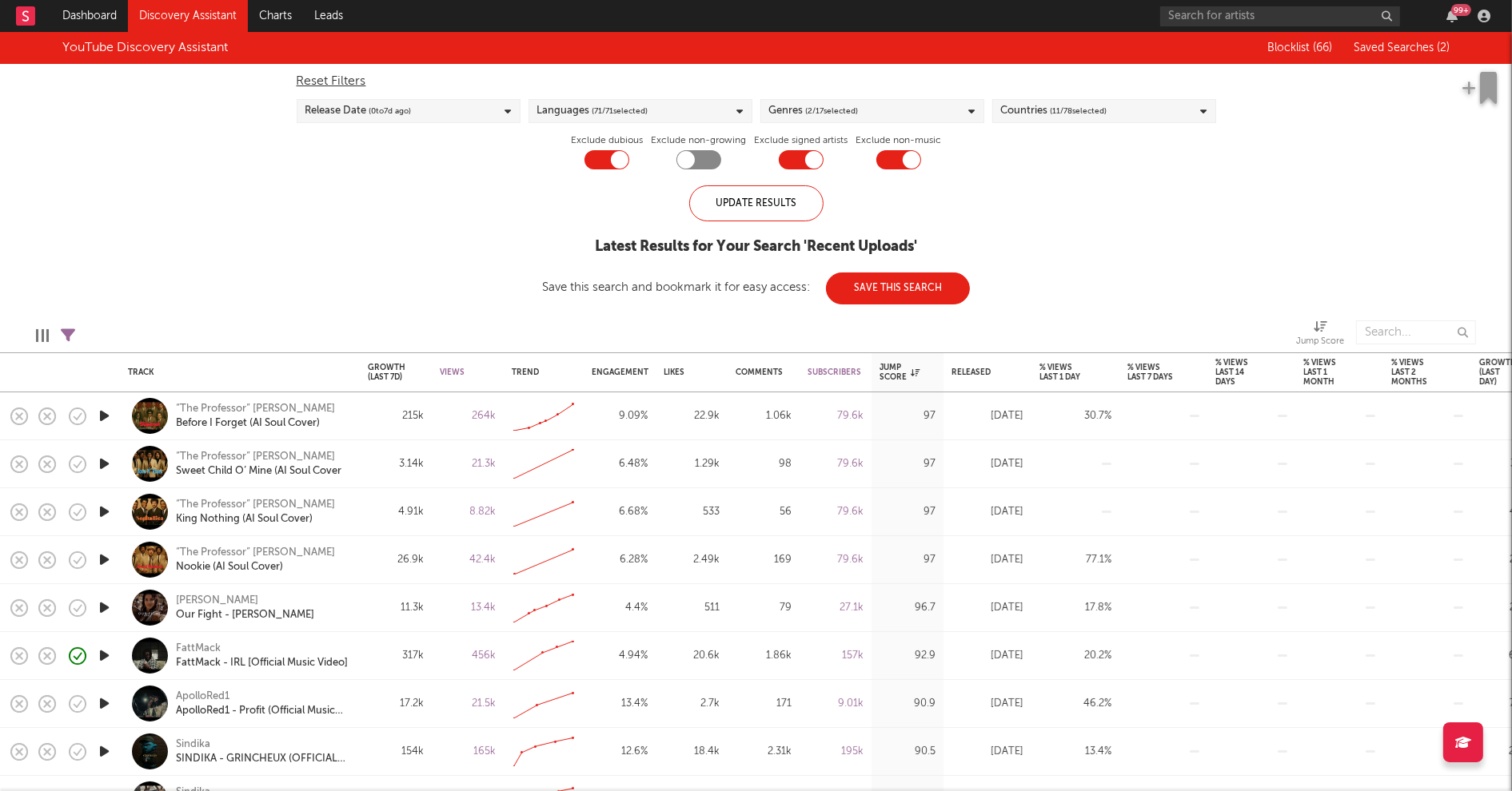
click at [926, 112] on div "Genres ( 2 / 17 selected)" at bounding box center [872, 110] width 224 height 24
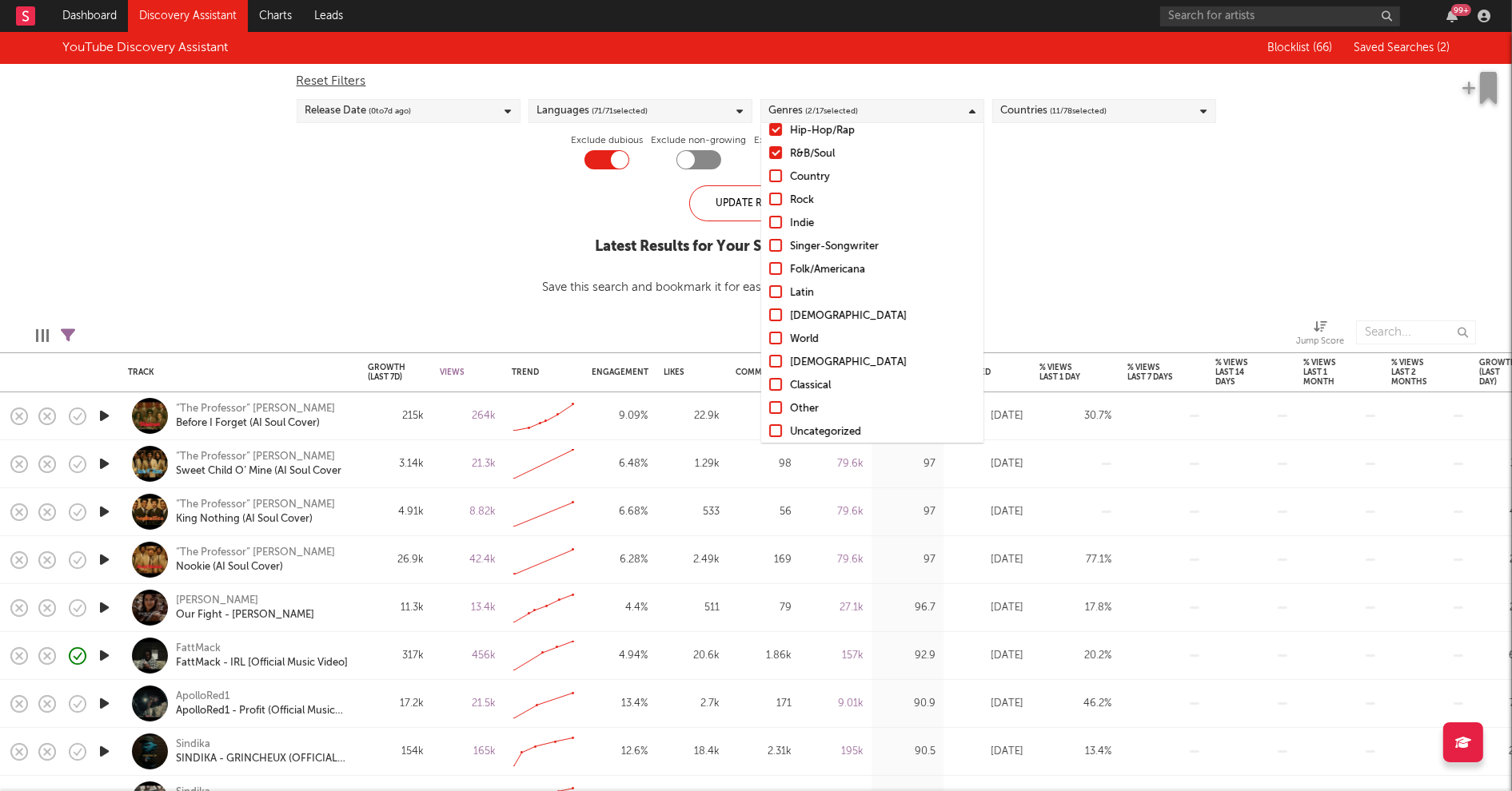
scroll to position [112, 0]
click at [809, 405] on div "Other" at bounding box center [883, 403] width 186 height 19
click at [770, 405] on input "Other" at bounding box center [770, 403] width 0 height 19
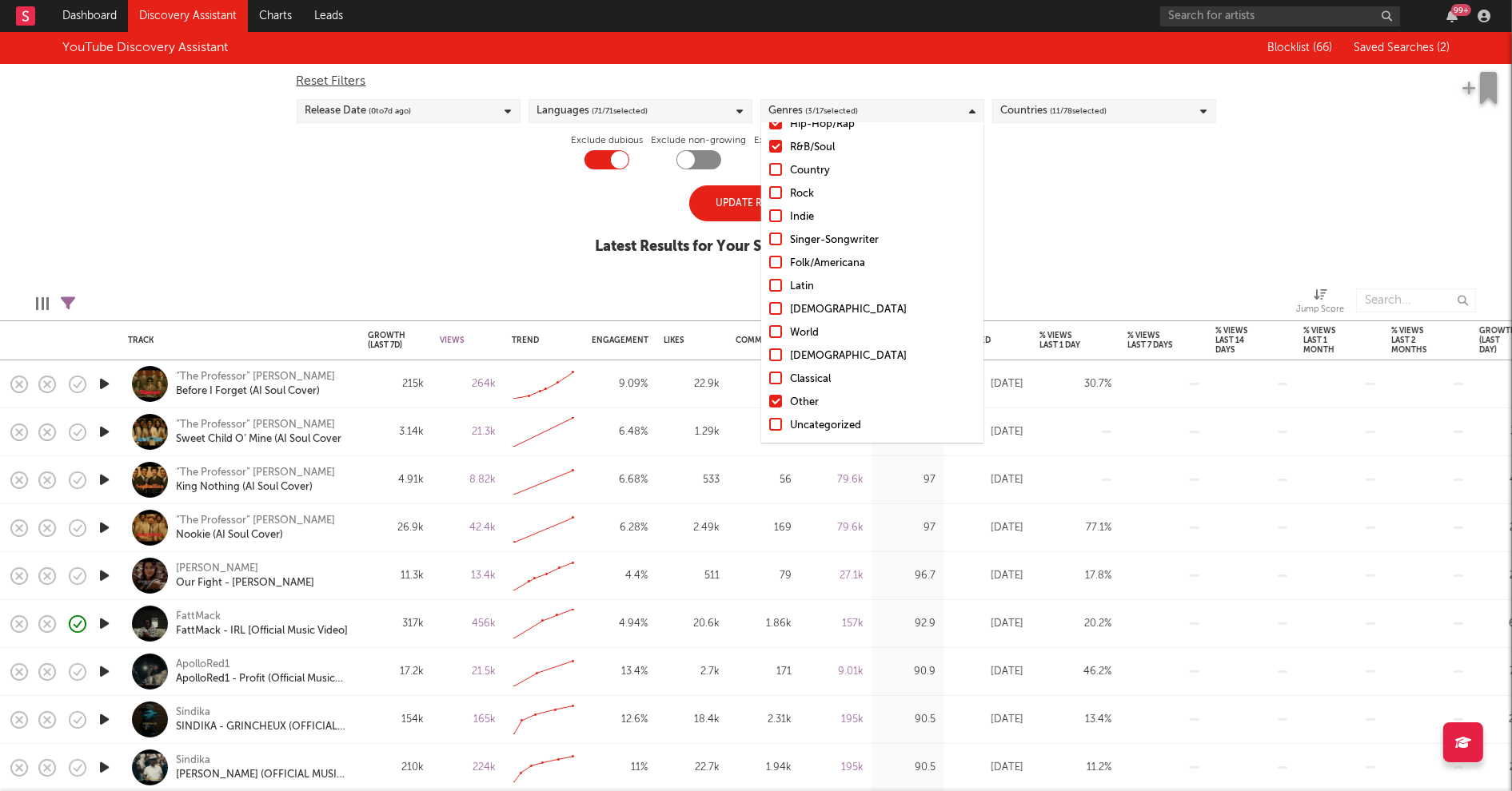
click at [809, 425] on div "Uncategorized" at bounding box center [883, 426] width 186 height 19
click at [770, 425] on input "Uncategorized" at bounding box center [770, 426] width 0 height 19
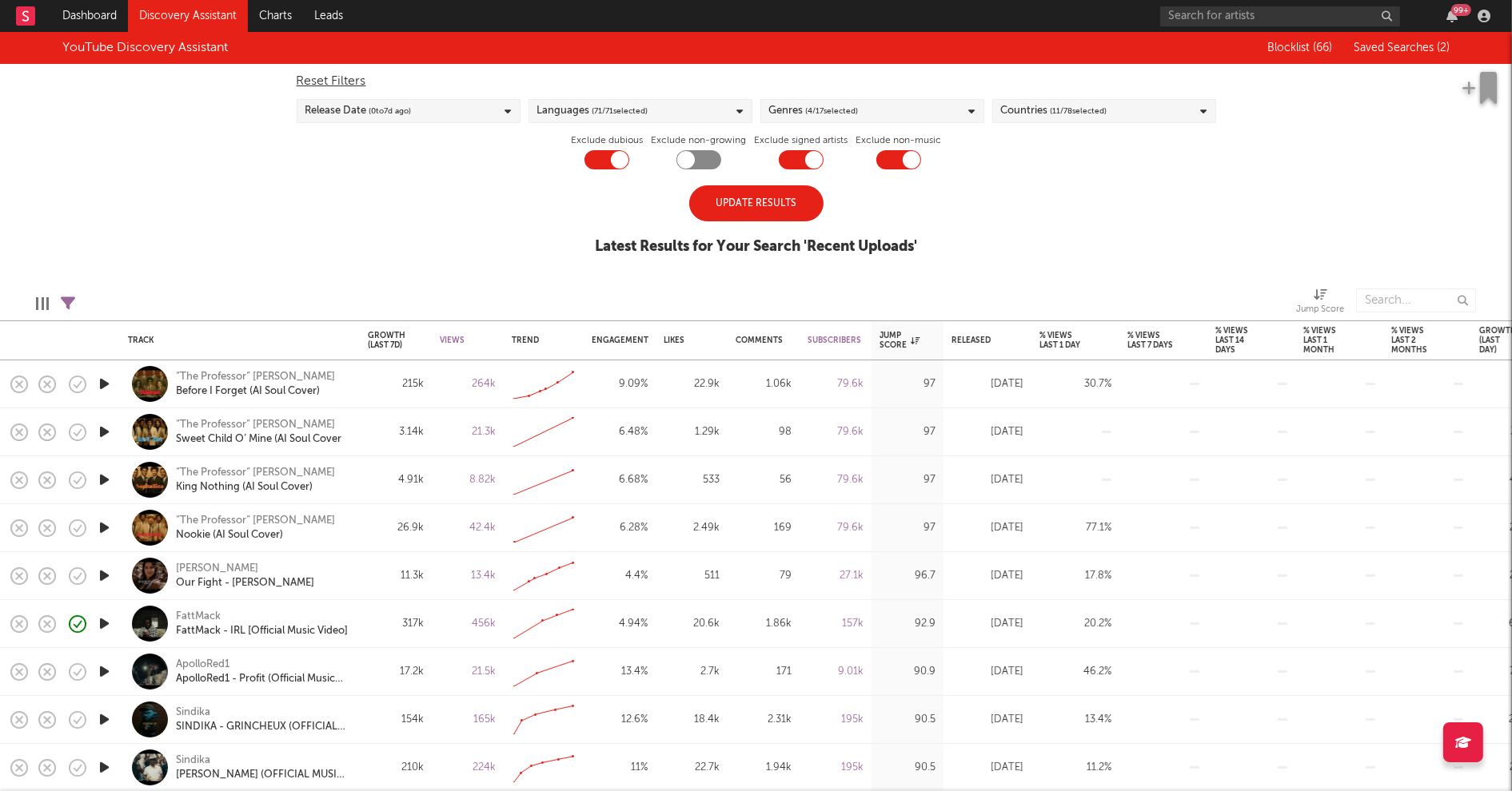
click at [748, 213] on div "Update Results" at bounding box center [756, 204] width 134 height 36
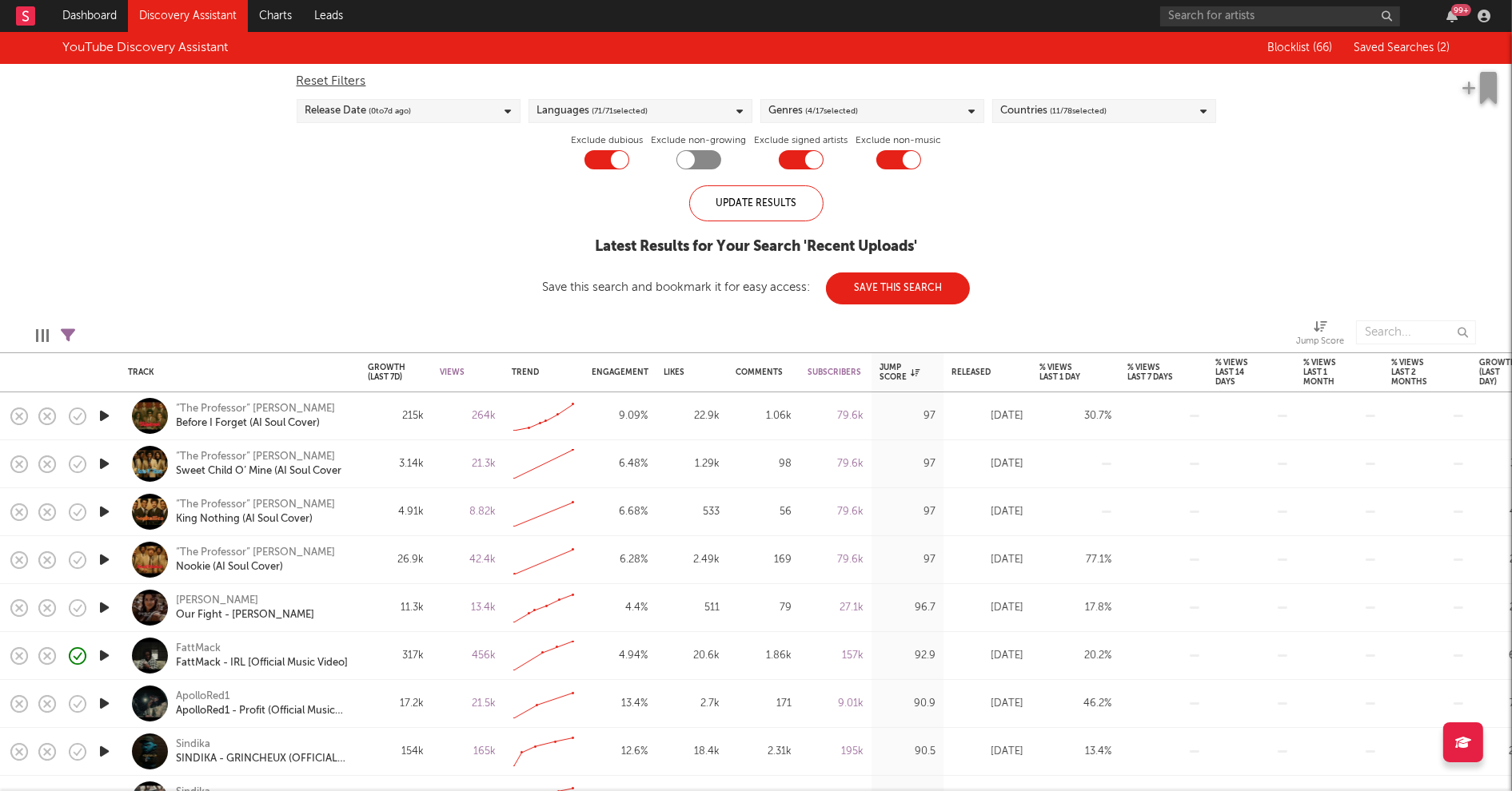
click at [915, 104] on div "Genres ( 4 / 17 selected)" at bounding box center [872, 110] width 224 height 24
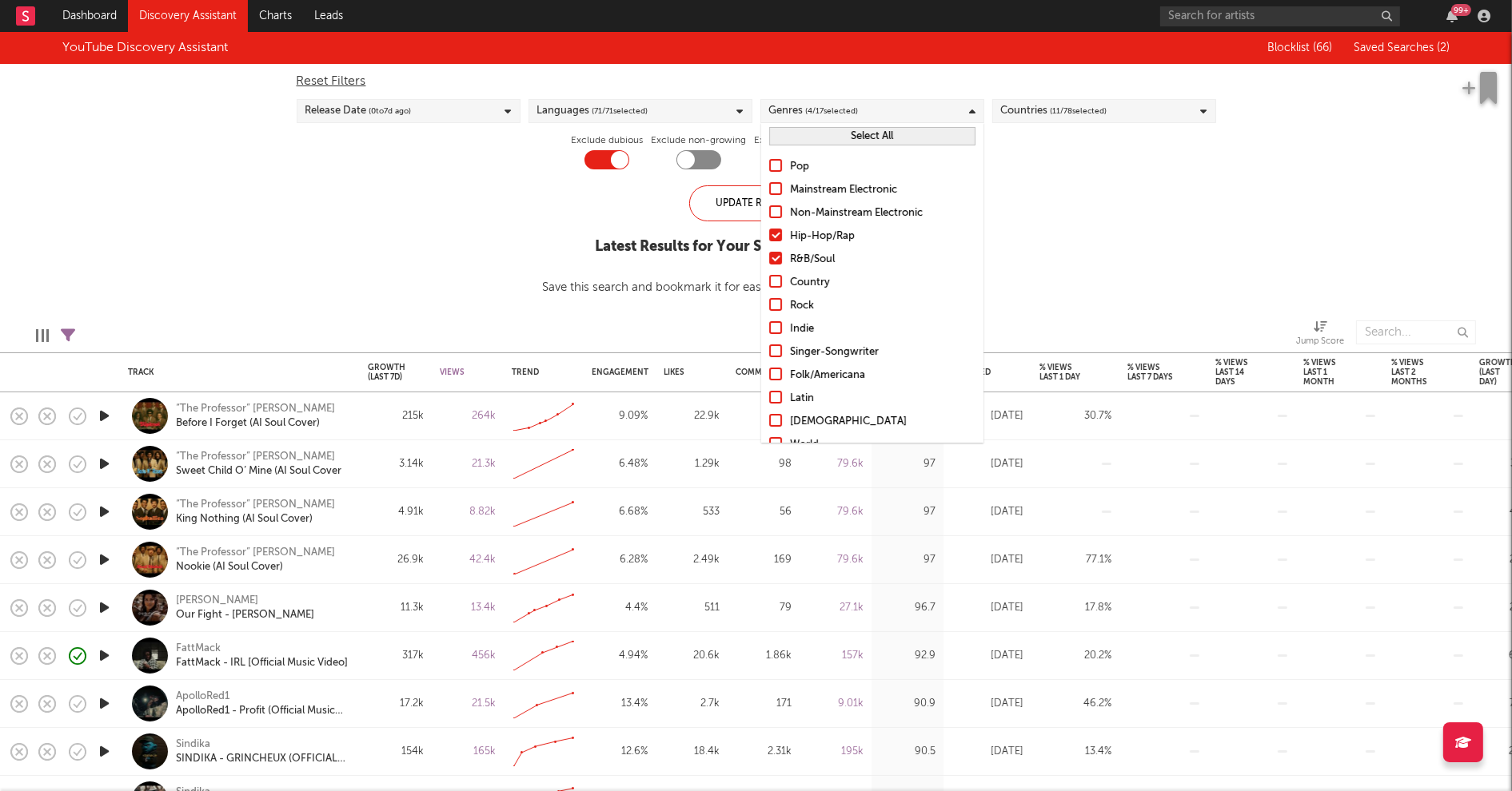
drag, startPoint x: 814, startPoint y: 234, endPoint x: 811, endPoint y: 249, distance: 15.3
click at [814, 234] on div "Hip-Hop/Rap" at bounding box center [883, 237] width 186 height 19
click at [770, 234] on input "Hip-Hop/Rap" at bounding box center [770, 237] width 0 height 19
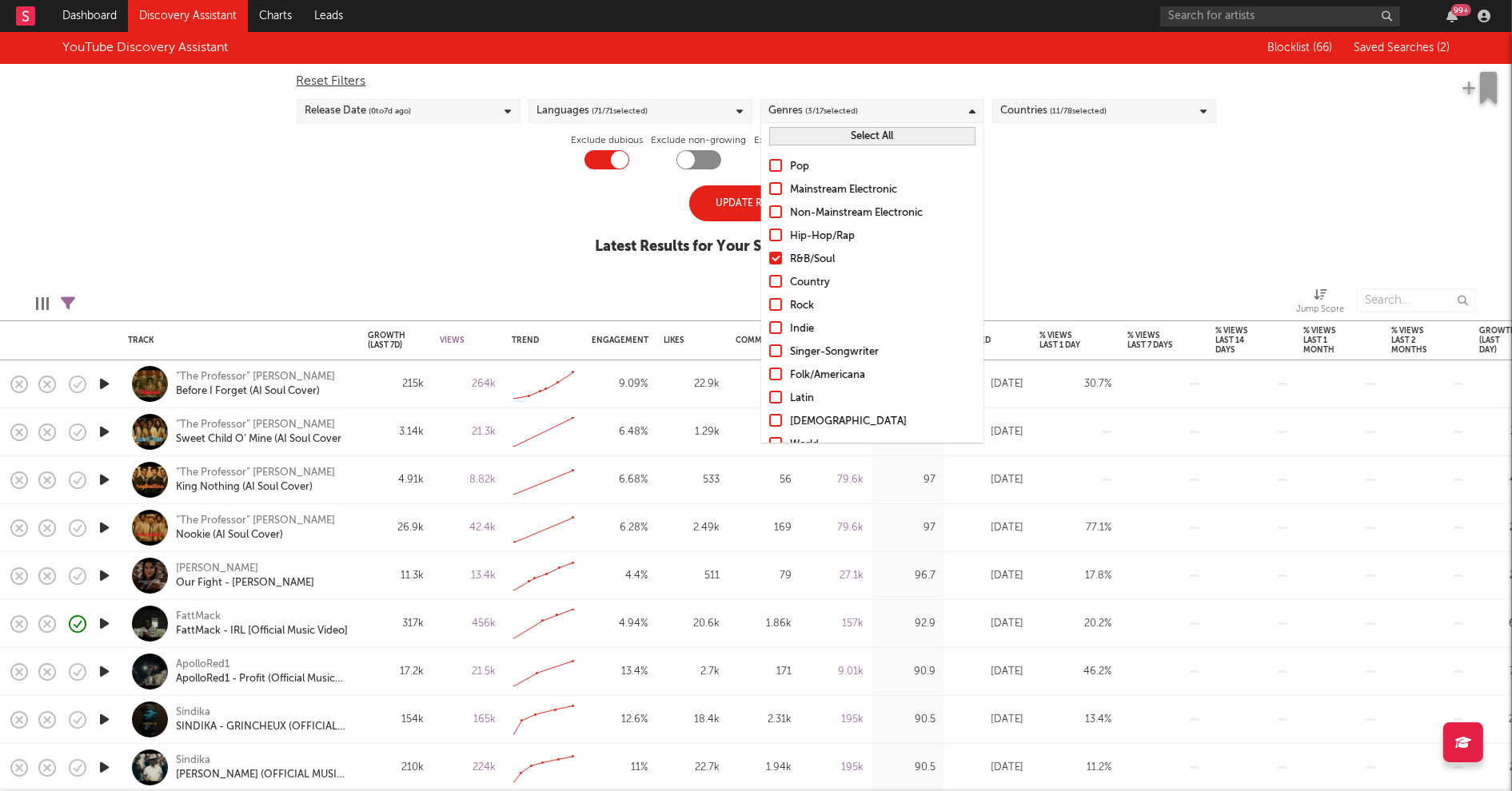
click at [808, 259] on div "R&B/Soul" at bounding box center [883, 259] width 186 height 19
click at [770, 259] on input "R&B/Soul" at bounding box center [770, 259] width 0 height 19
click at [1036, 240] on div "YouTube Discovery Assistant Blocklist ( 66 ) Saved Searches ( 2 ) Reset Filters…" at bounding box center [756, 152] width 1512 height 240
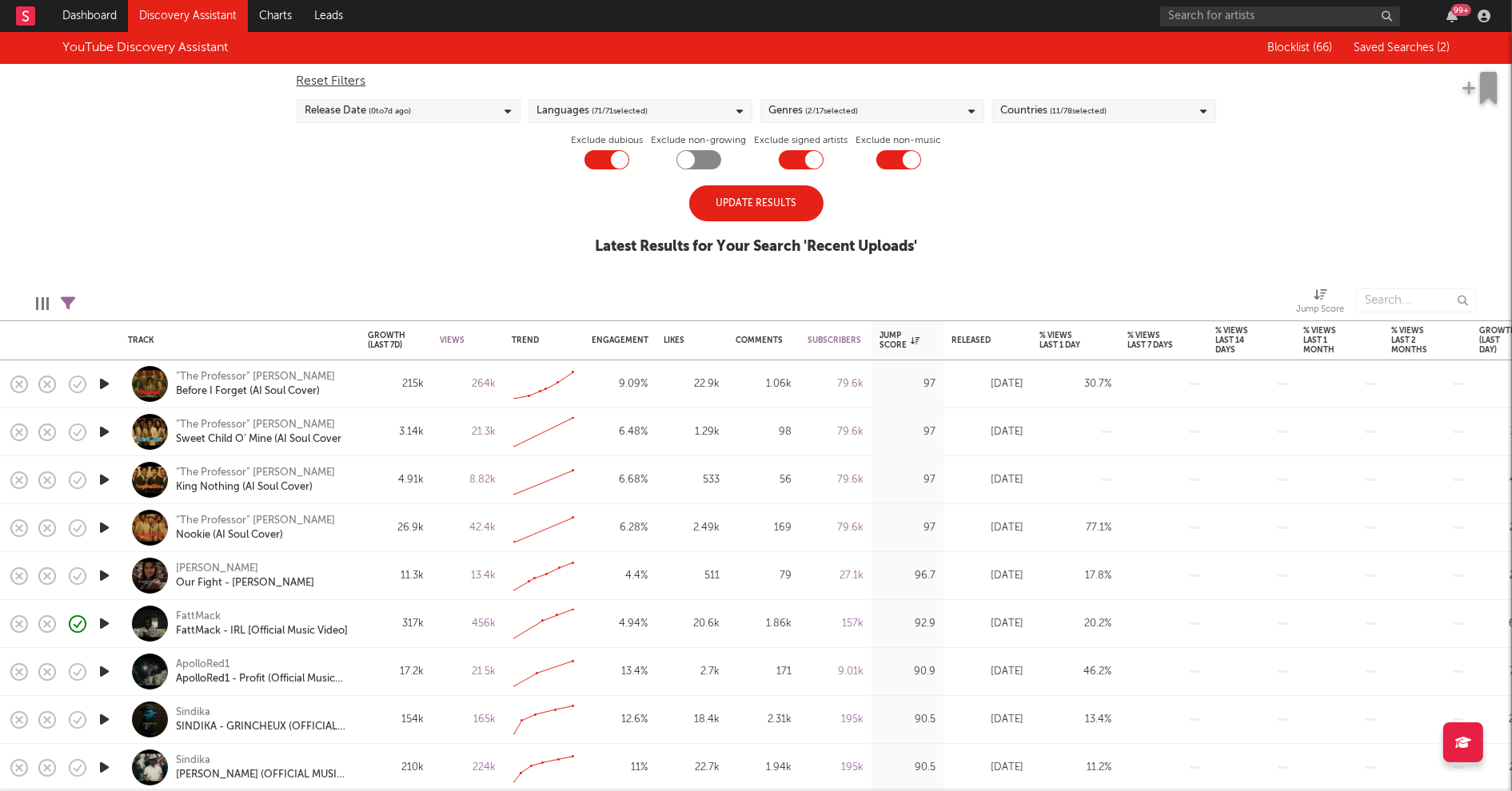
click at [795, 213] on div "Update Results" at bounding box center [756, 204] width 134 height 36
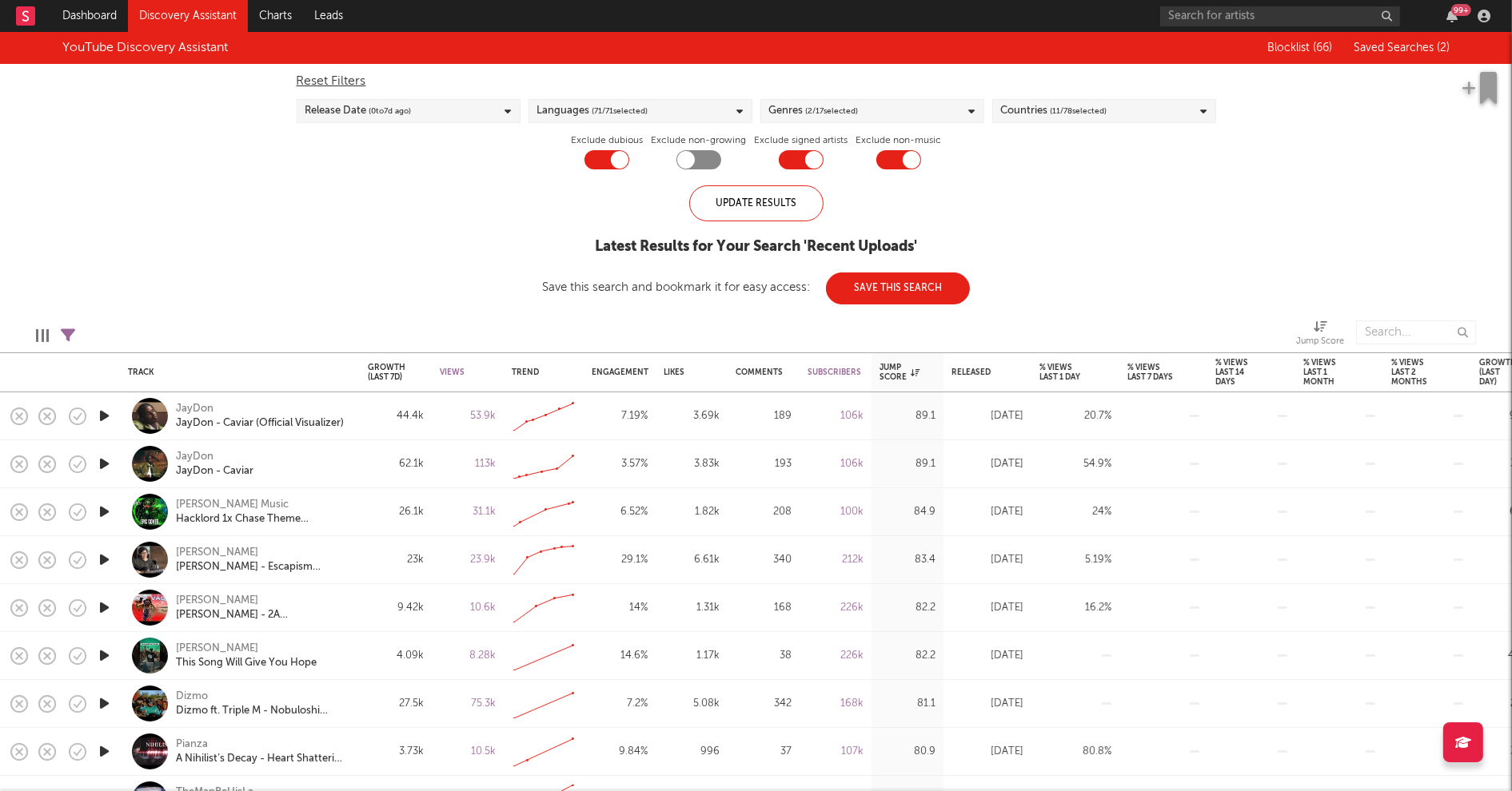
click at [1099, 105] on span "( 11 / 78 selected)" at bounding box center [1079, 111] width 57 height 19
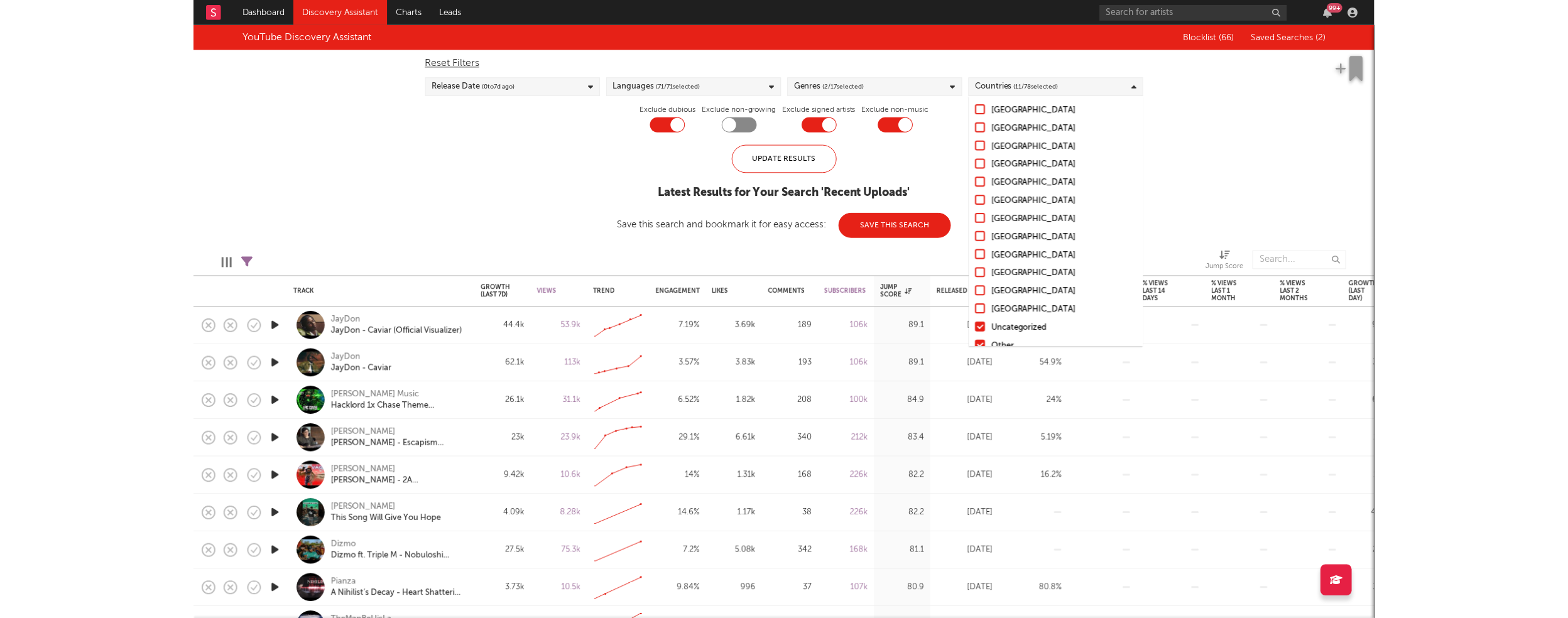
scroll to position [1225, 0]
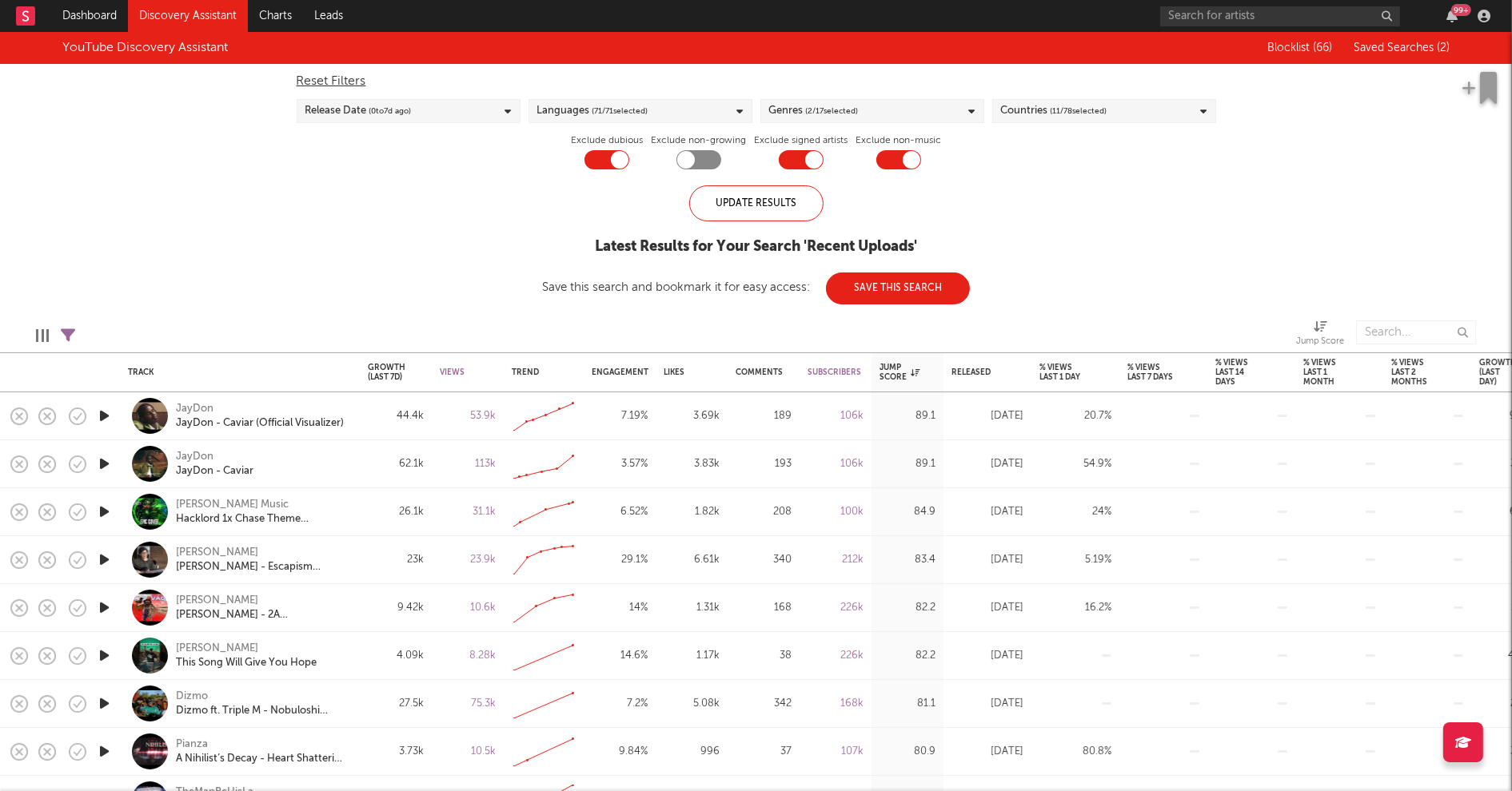
click at [1340, 214] on div "YouTube Discovery Assistant Blocklist ( 66 ) Saved Searches ( 2 ) Reset Filters…" at bounding box center [756, 168] width 1512 height 272
click at [104, 413] on icon "button" at bounding box center [105, 416] width 17 height 20
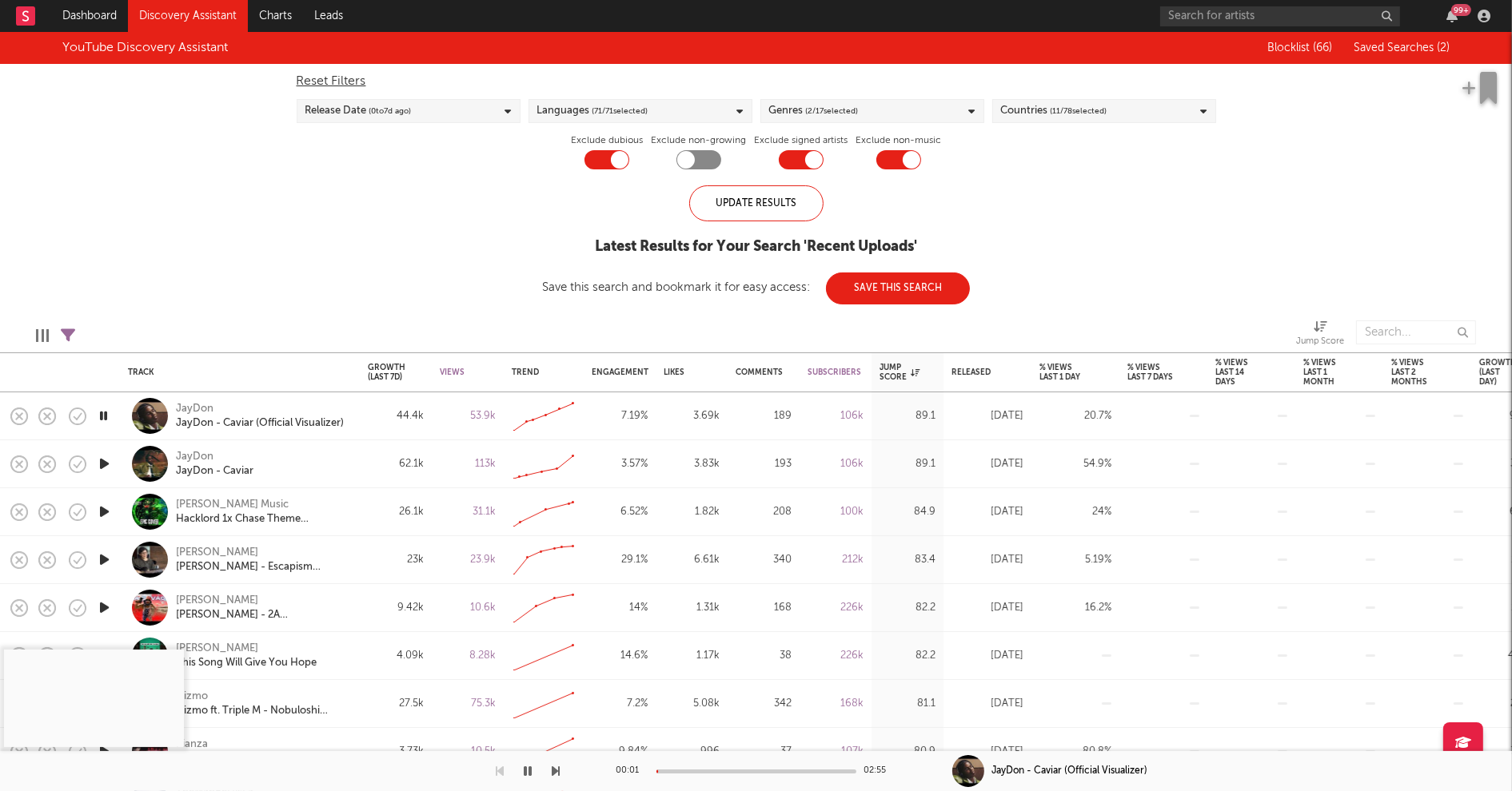
click at [713, 770] on div at bounding box center [756, 772] width 200 height 4
click at [100, 413] on icon "button" at bounding box center [104, 416] width 15 height 20
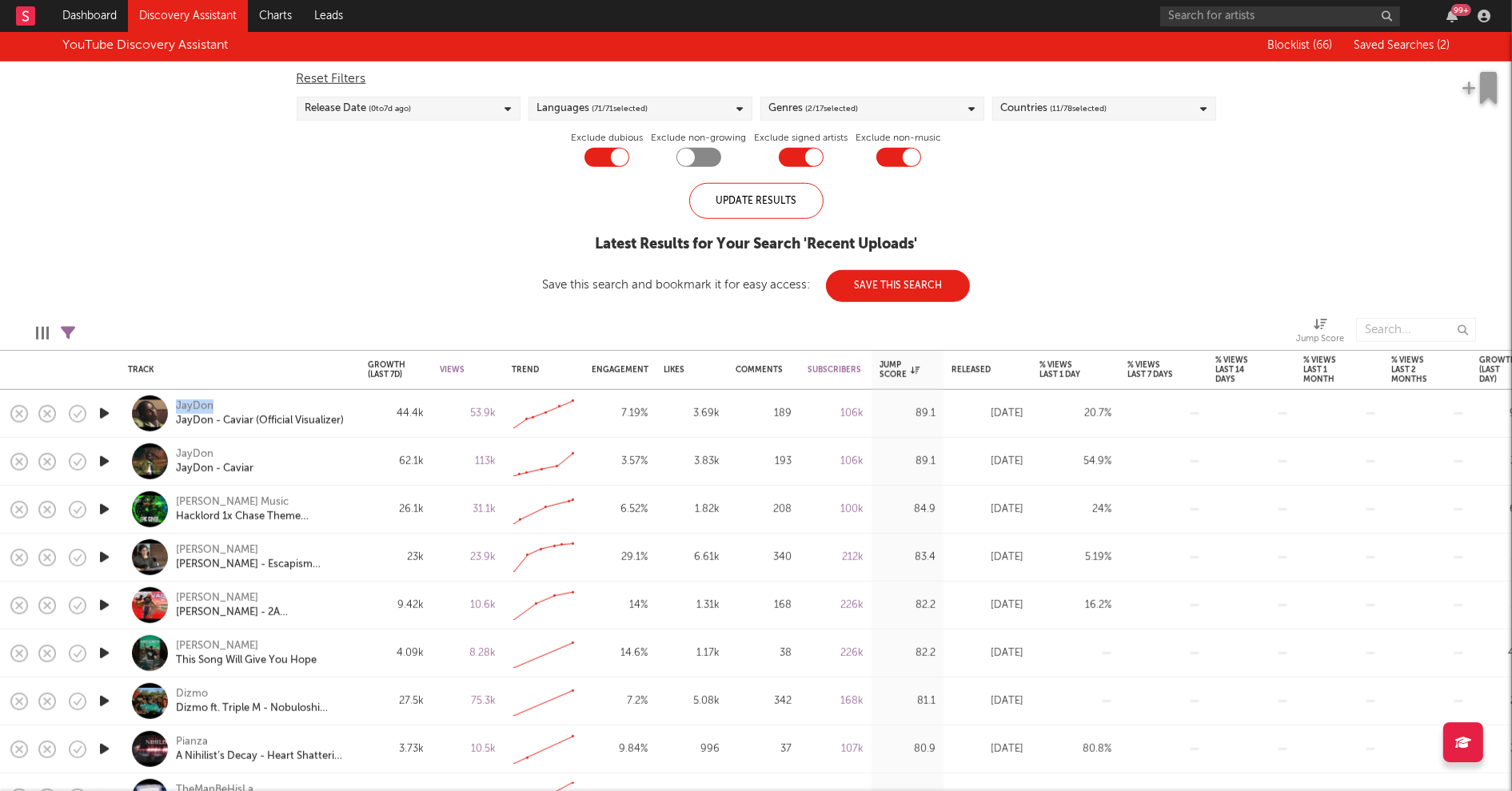
click at [104, 556] on icon "button" at bounding box center [105, 557] width 17 height 20
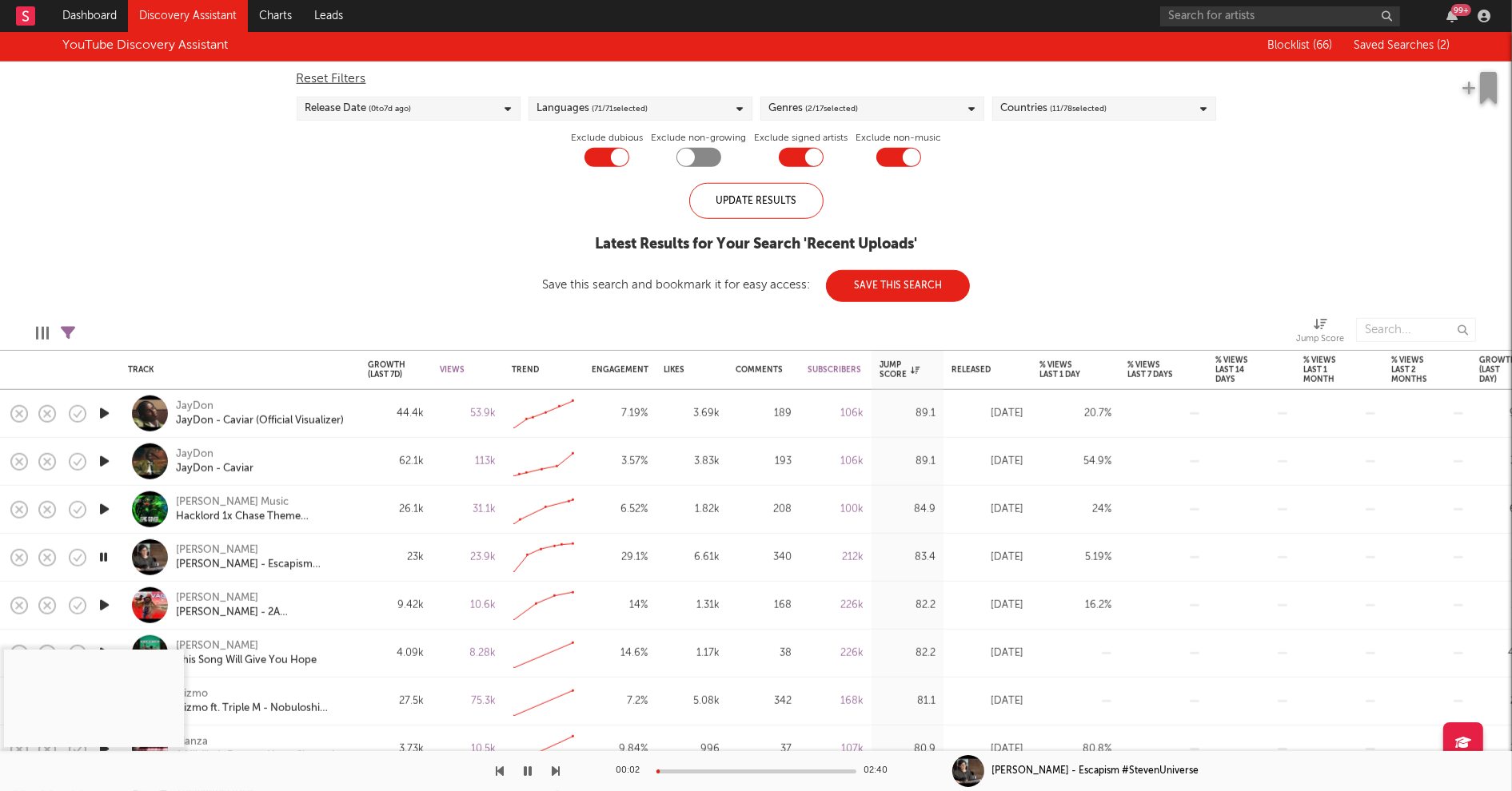
click at [691, 770] on div at bounding box center [756, 772] width 200 height 4
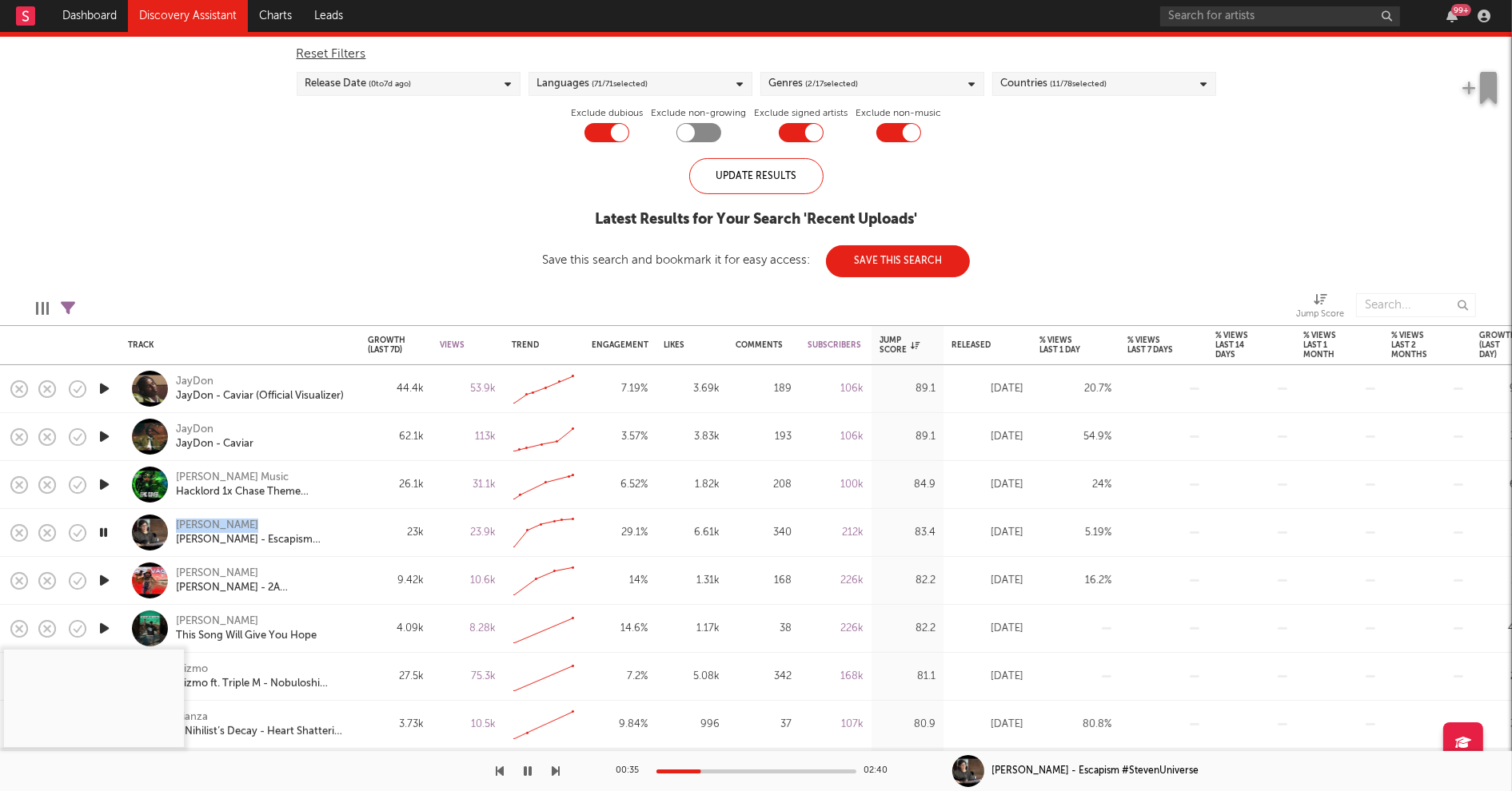
click at [106, 481] on icon "button" at bounding box center [105, 485] width 17 height 20
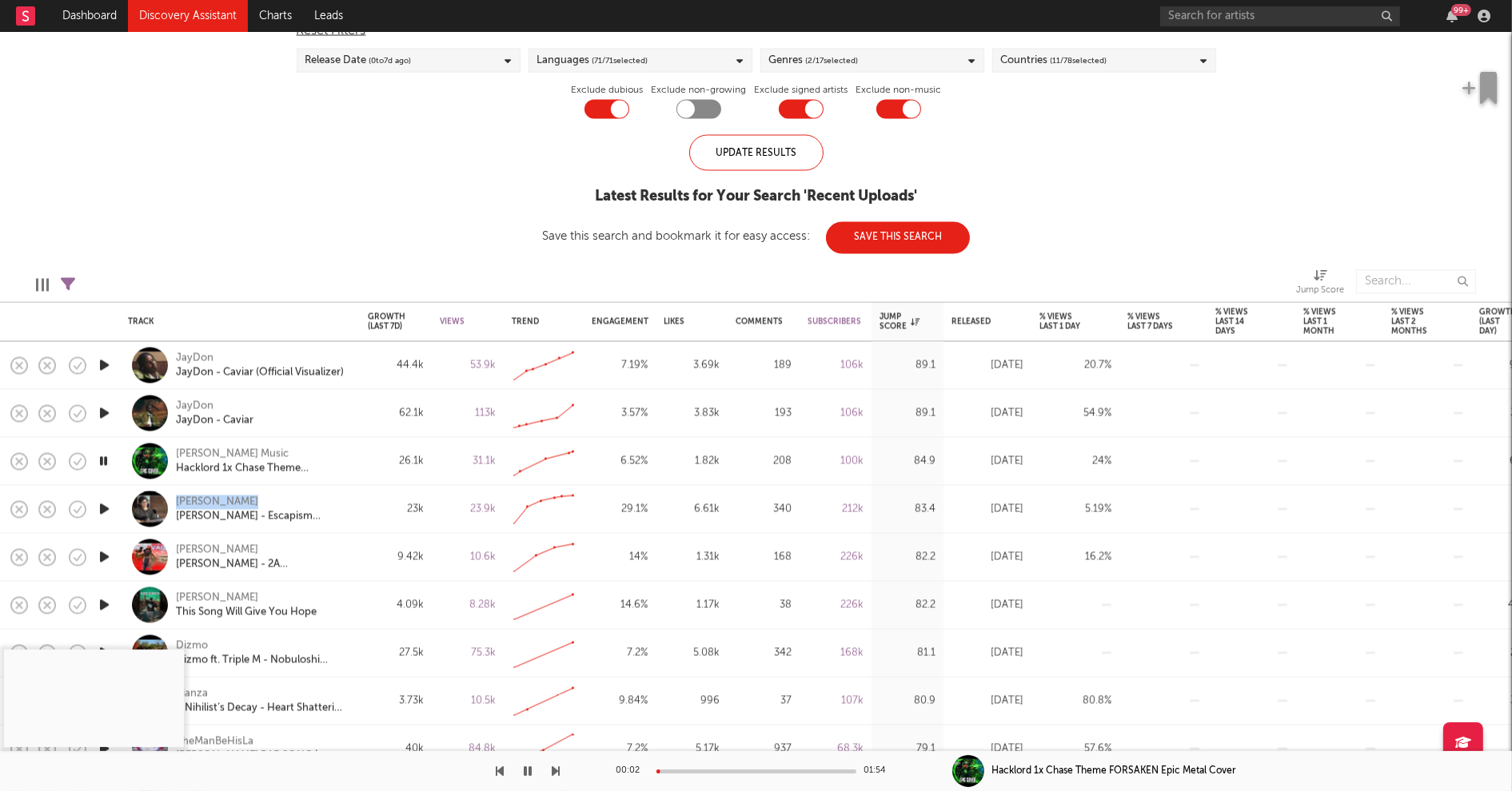
click at [102, 557] on icon "button" at bounding box center [105, 557] width 17 height 20
click at [675, 770] on div at bounding box center [756, 772] width 200 height 4
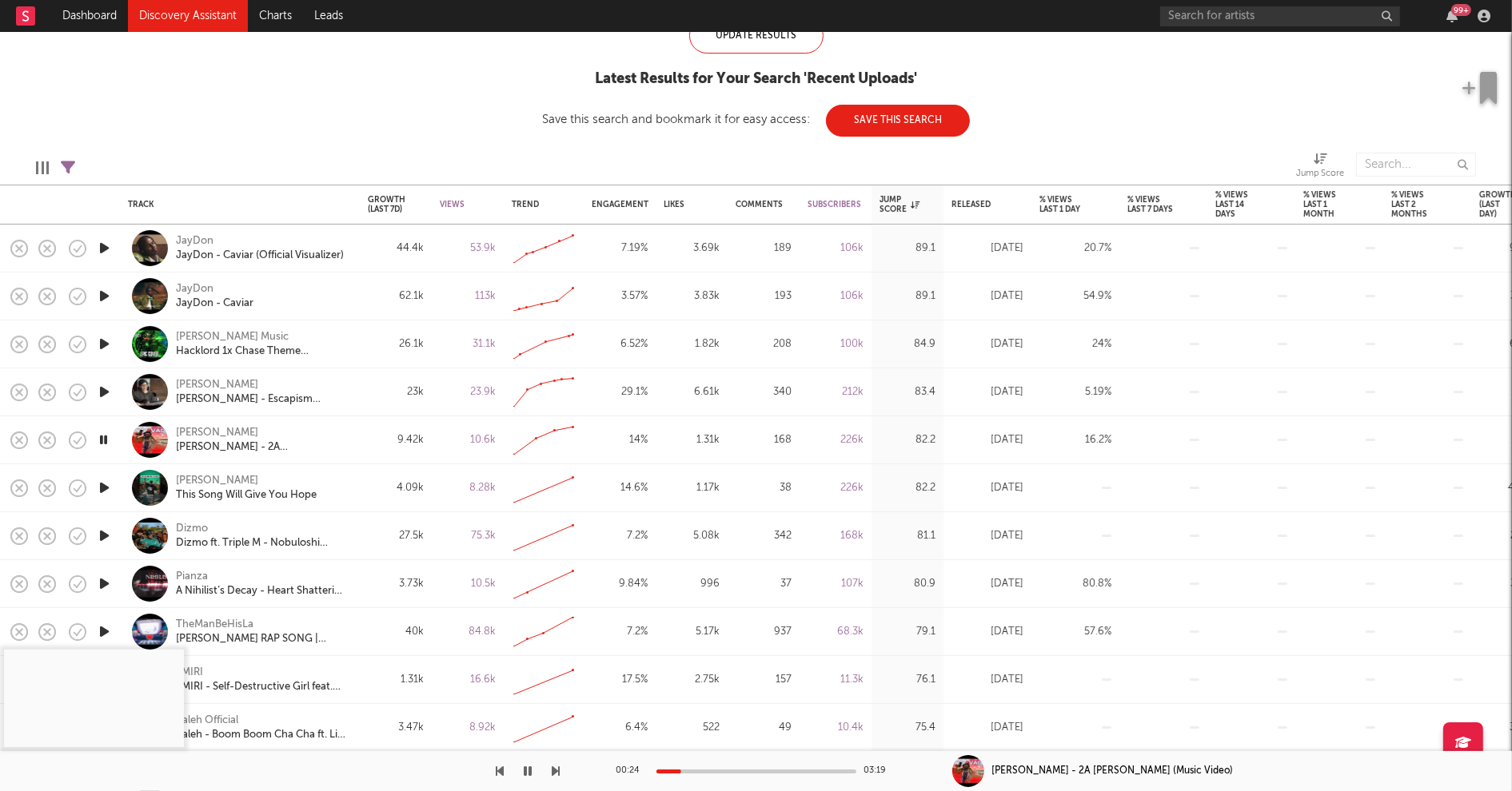
click at [105, 535] on icon "button" at bounding box center [105, 536] width 17 height 20
click at [704, 770] on div at bounding box center [756, 772] width 200 height 4
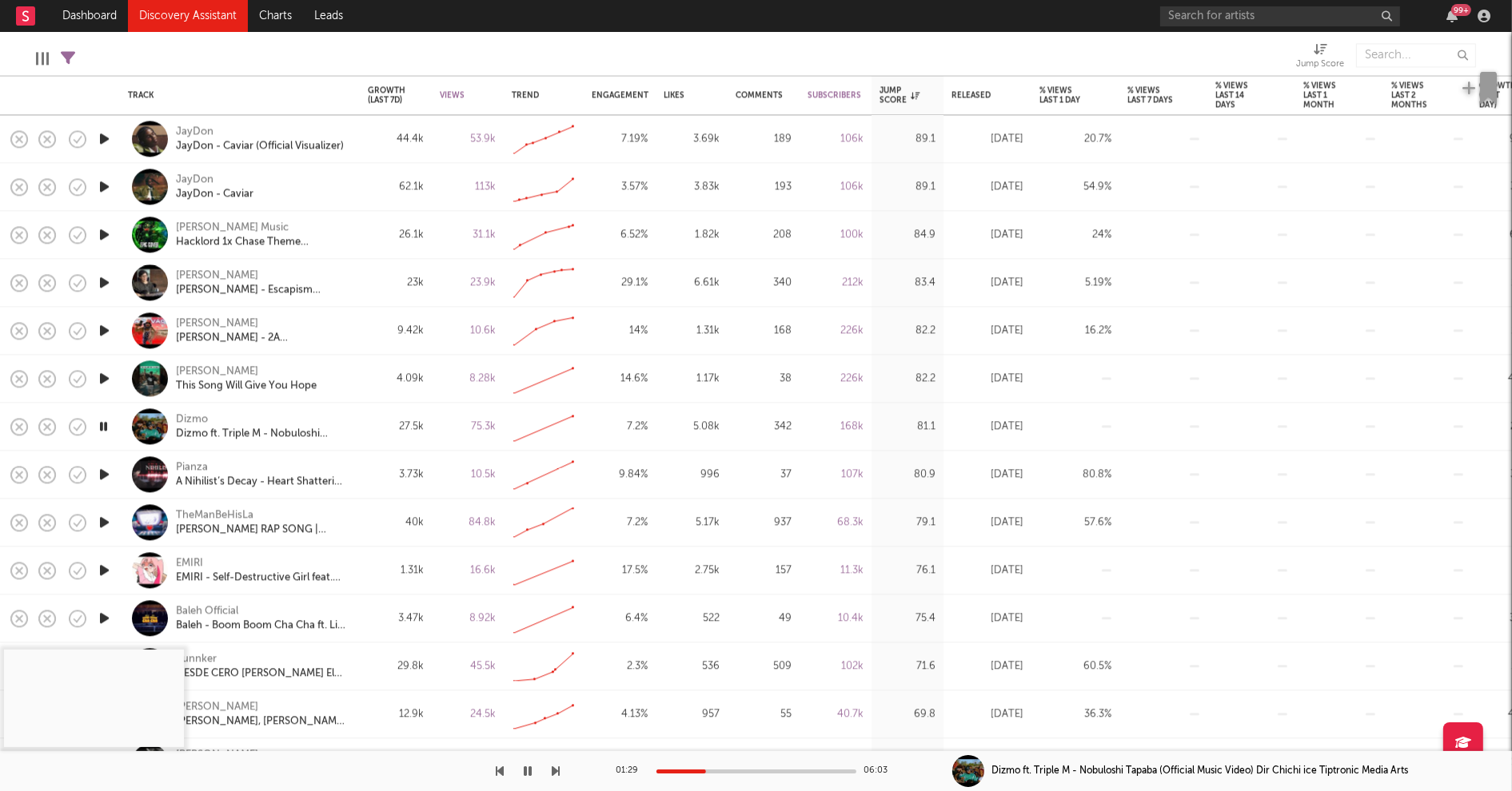
click at [106, 570] on icon "button" at bounding box center [105, 569] width 17 height 20
click at [707, 770] on div at bounding box center [756, 772] width 200 height 4
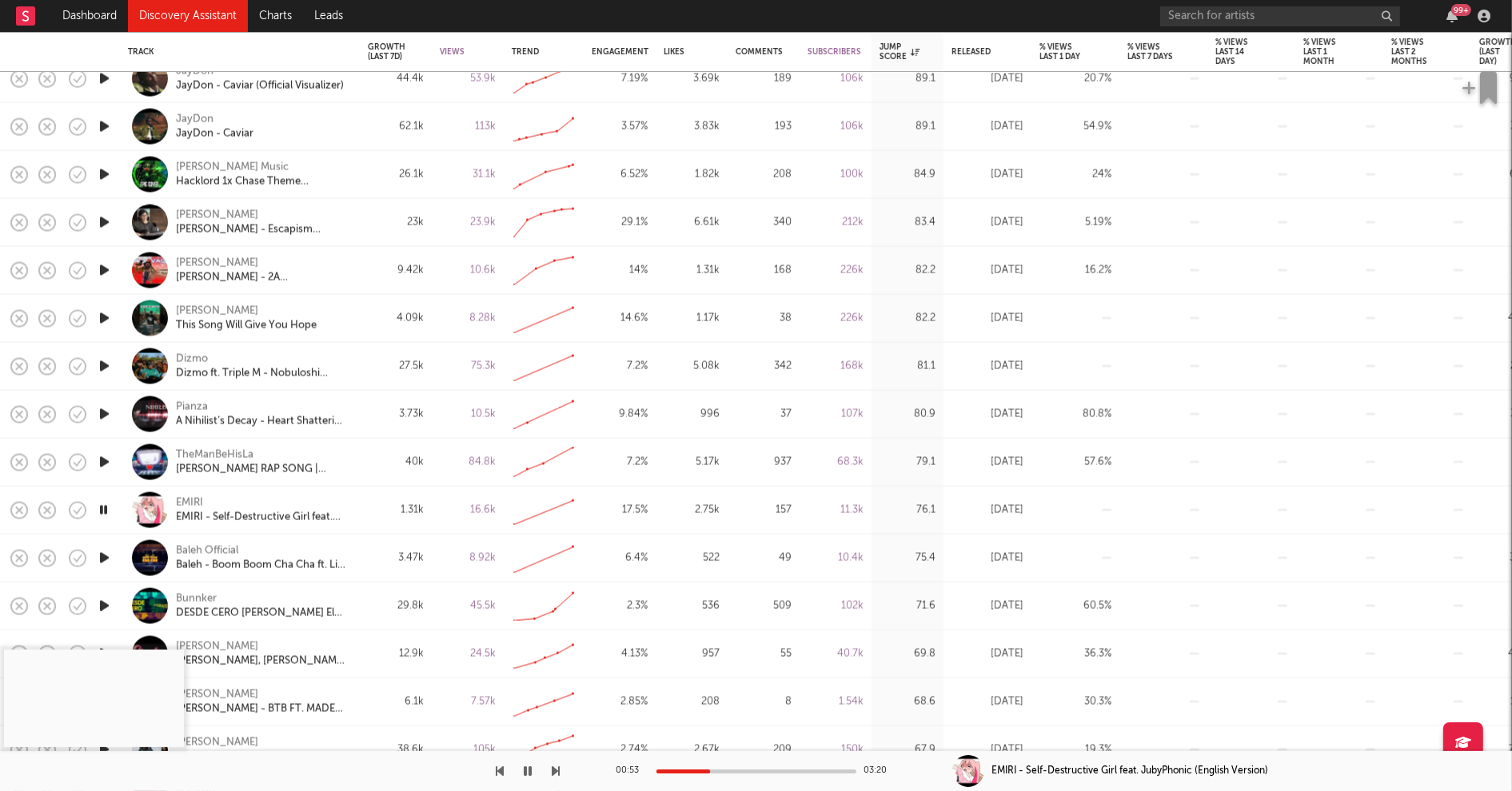
click at [108, 557] on icon "button" at bounding box center [105, 558] width 17 height 20
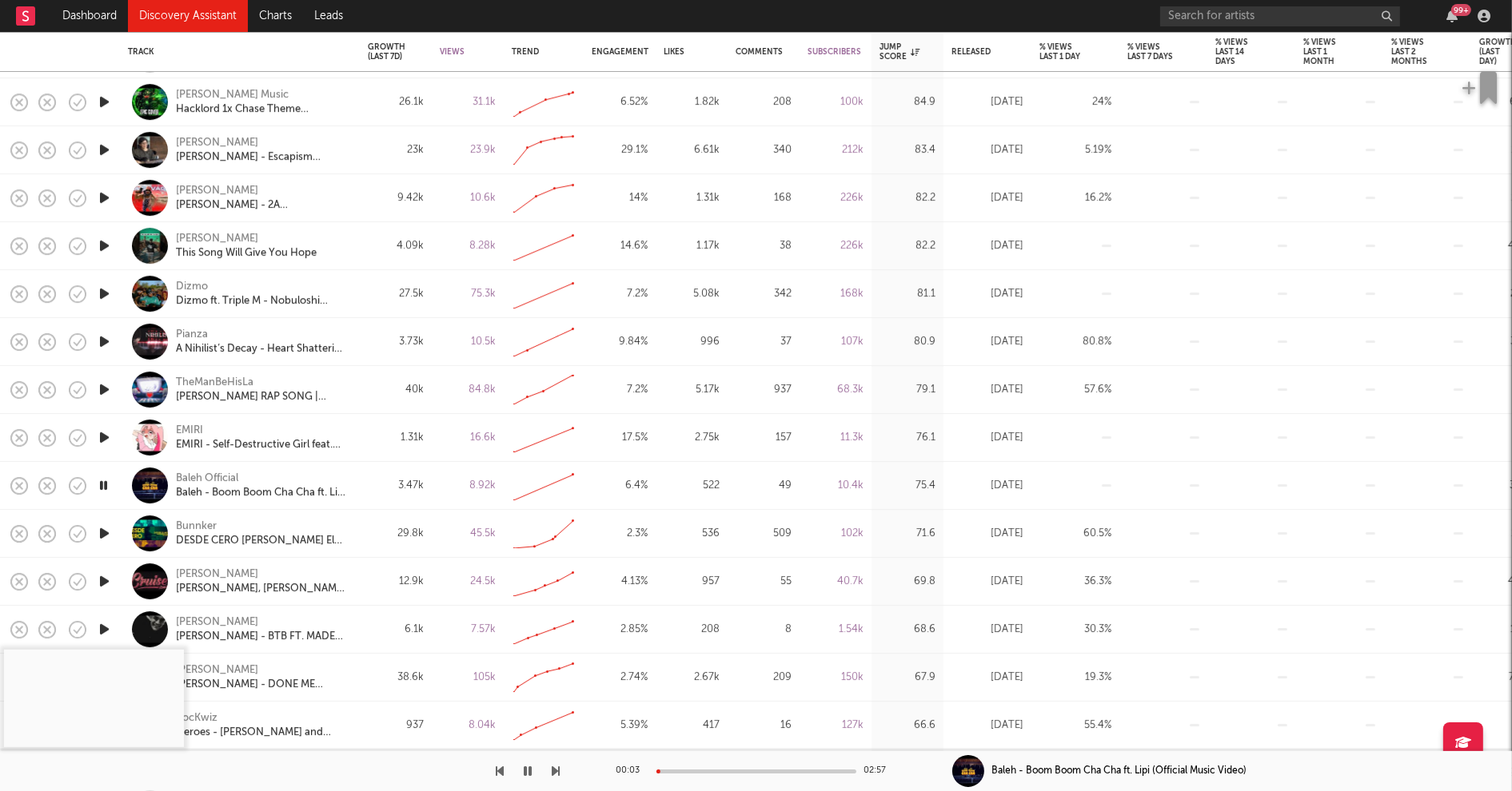
click at [106, 579] on icon "button" at bounding box center [105, 581] width 17 height 20
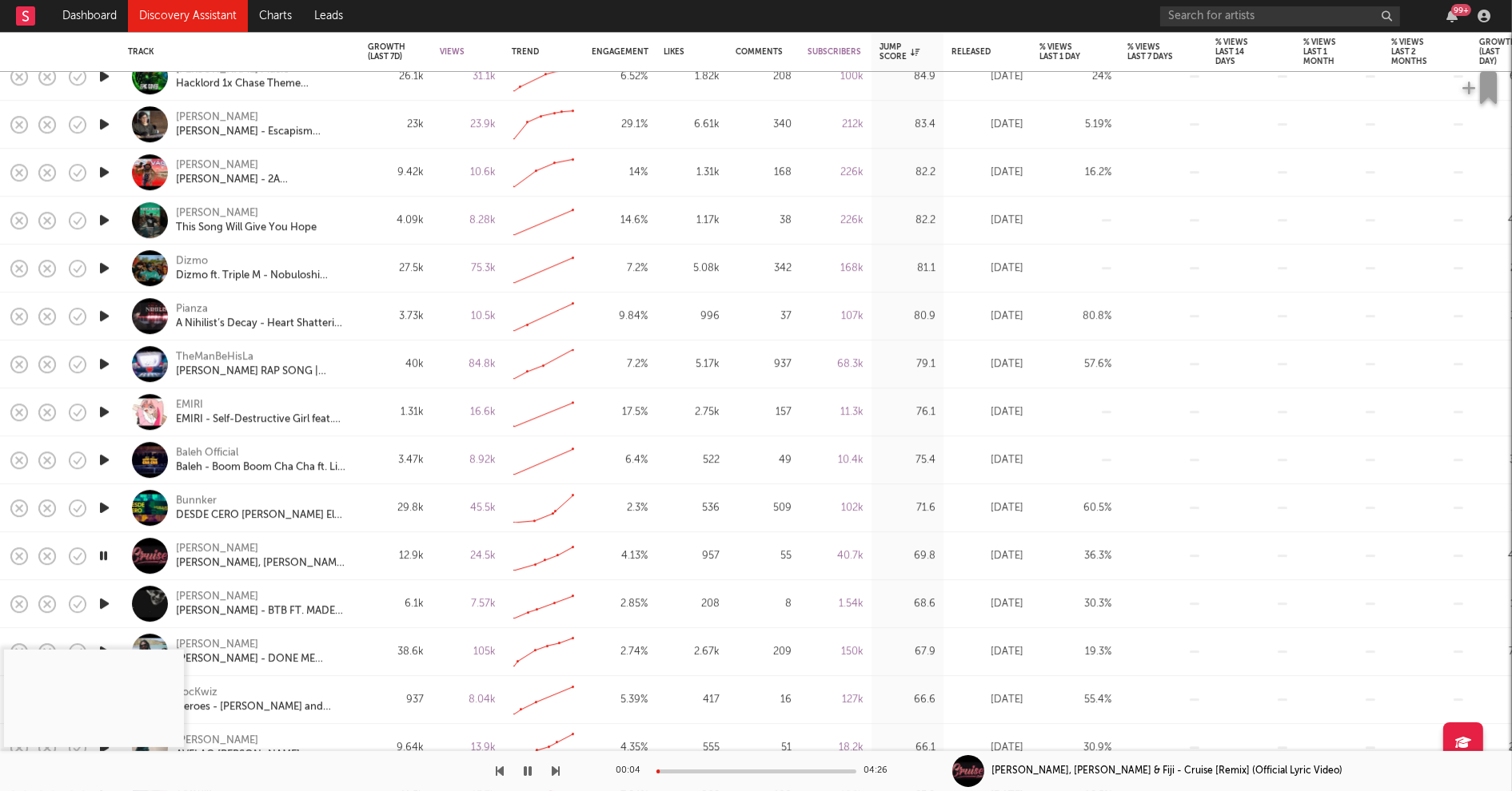
click at [706, 771] on div at bounding box center [756, 772] width 200 height 4
click at [103, 603] on icon "button" at bounding box center [105, 603] width 17 height 20
click at [693, 770] on div at bounding box center [756, 772] width 200 height 4
click at [750, 771] on div at bounding box center [756, 772] width 200 height 4
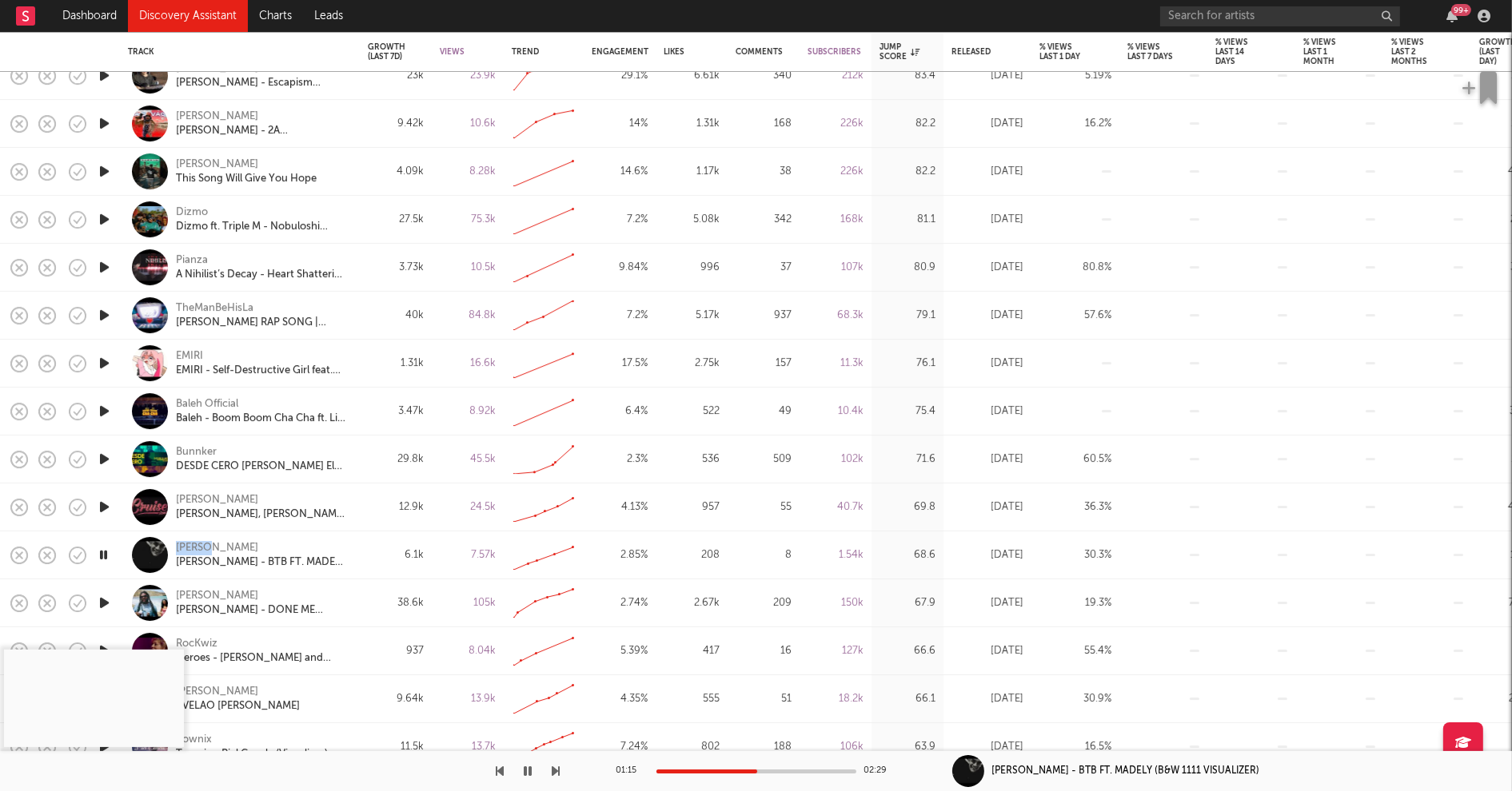
click at [103, 600] on icon "button" at bounding box center [105, 602] width 17 height 20
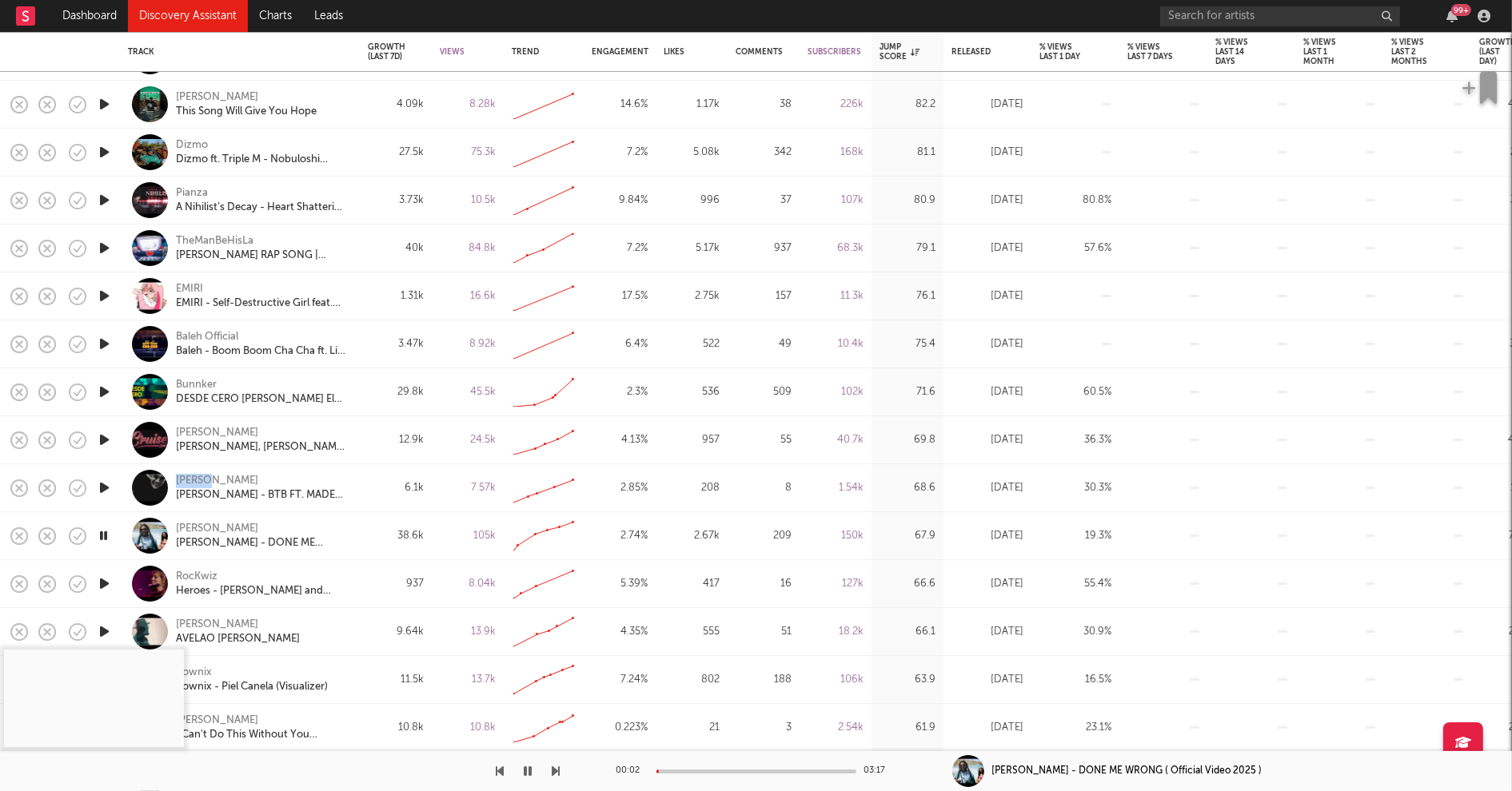
click at [106, 583] on icon "button" at bounding box center [105, 584] width 17 height 20
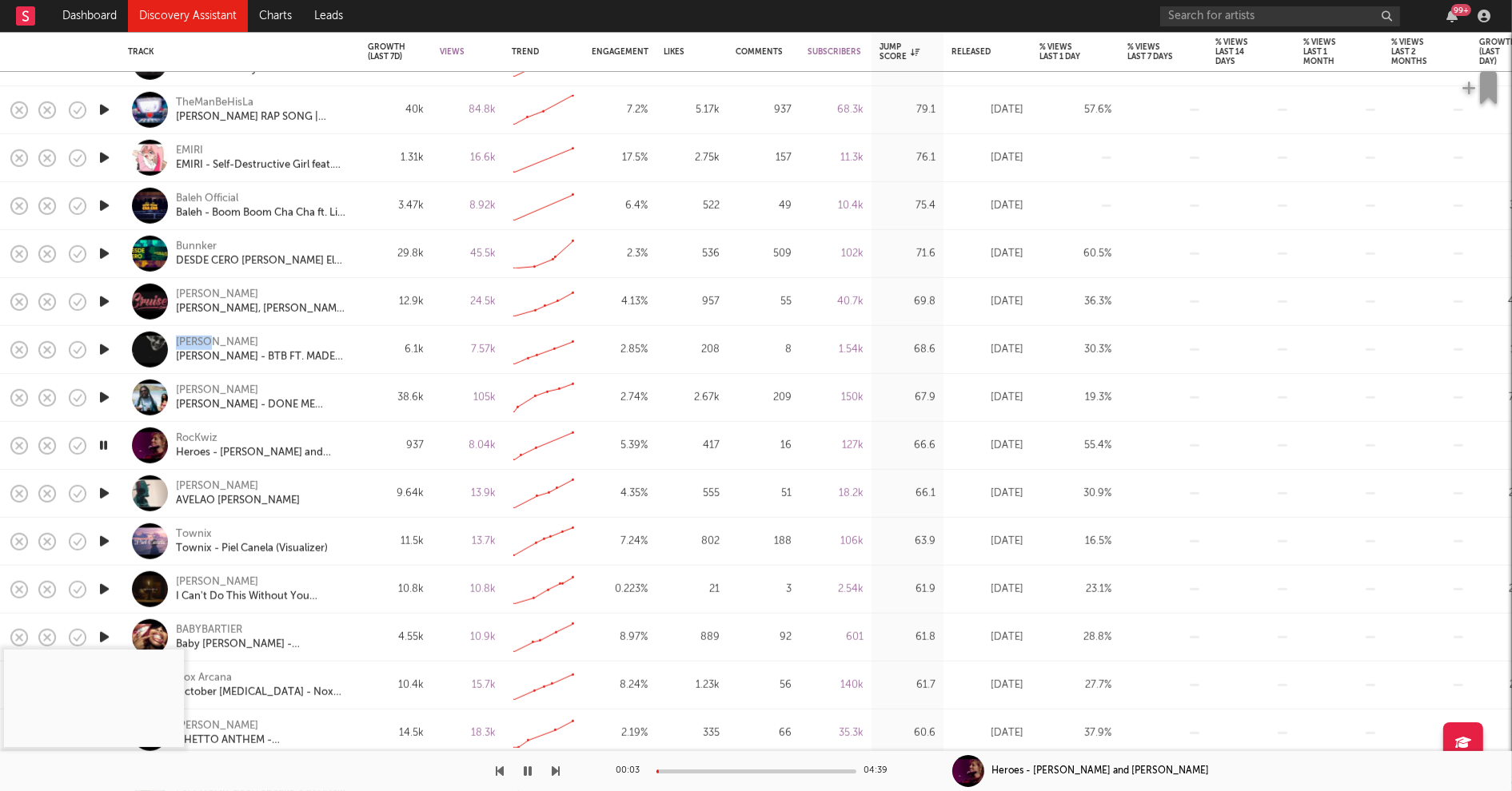
click at [107, 491] on icon "button" at bounding box center [105, 493] width 17 height 20
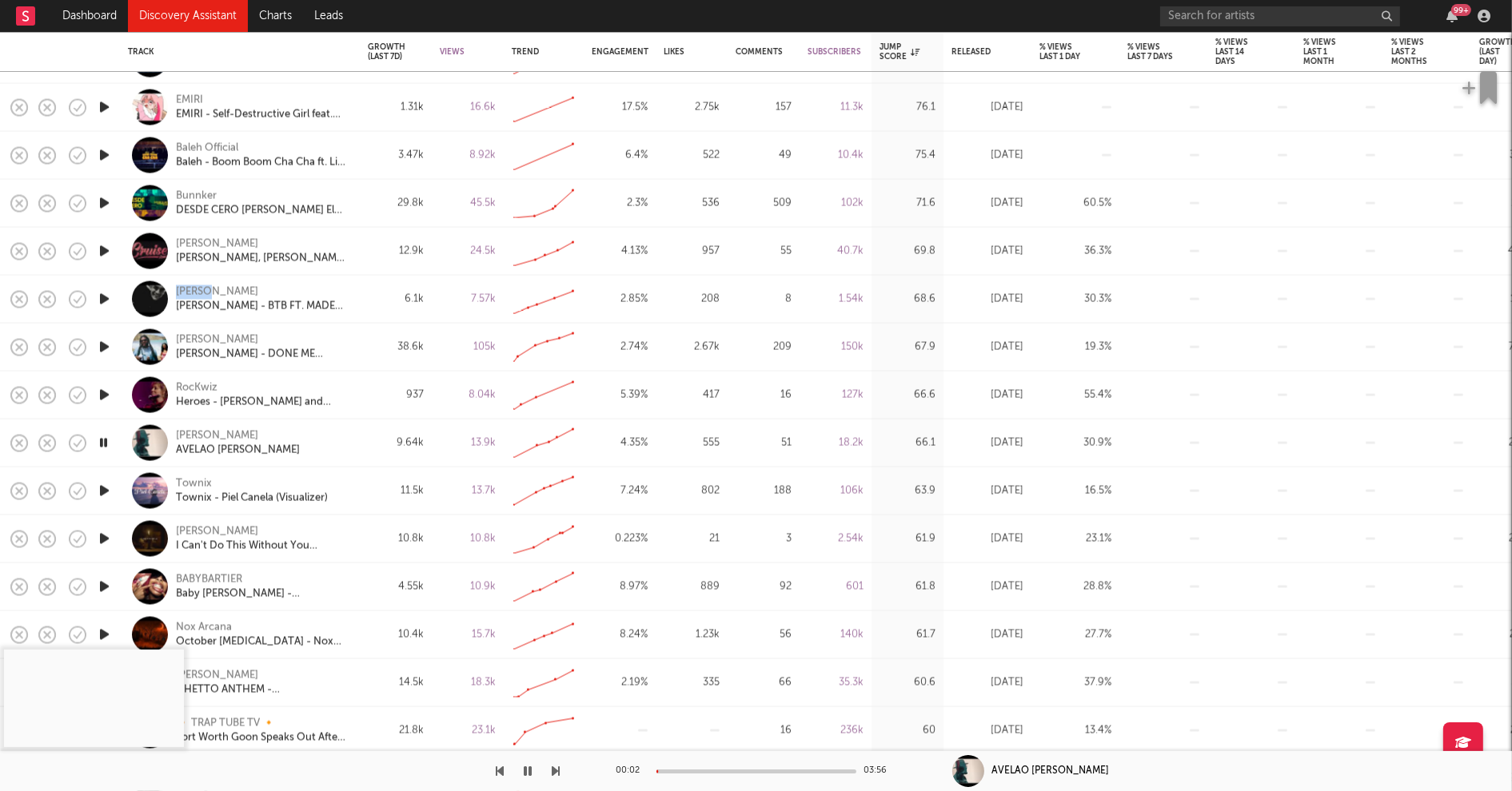
click at [107, 587] on icon "button" at bounding box center [105, 586] width 17 height 20
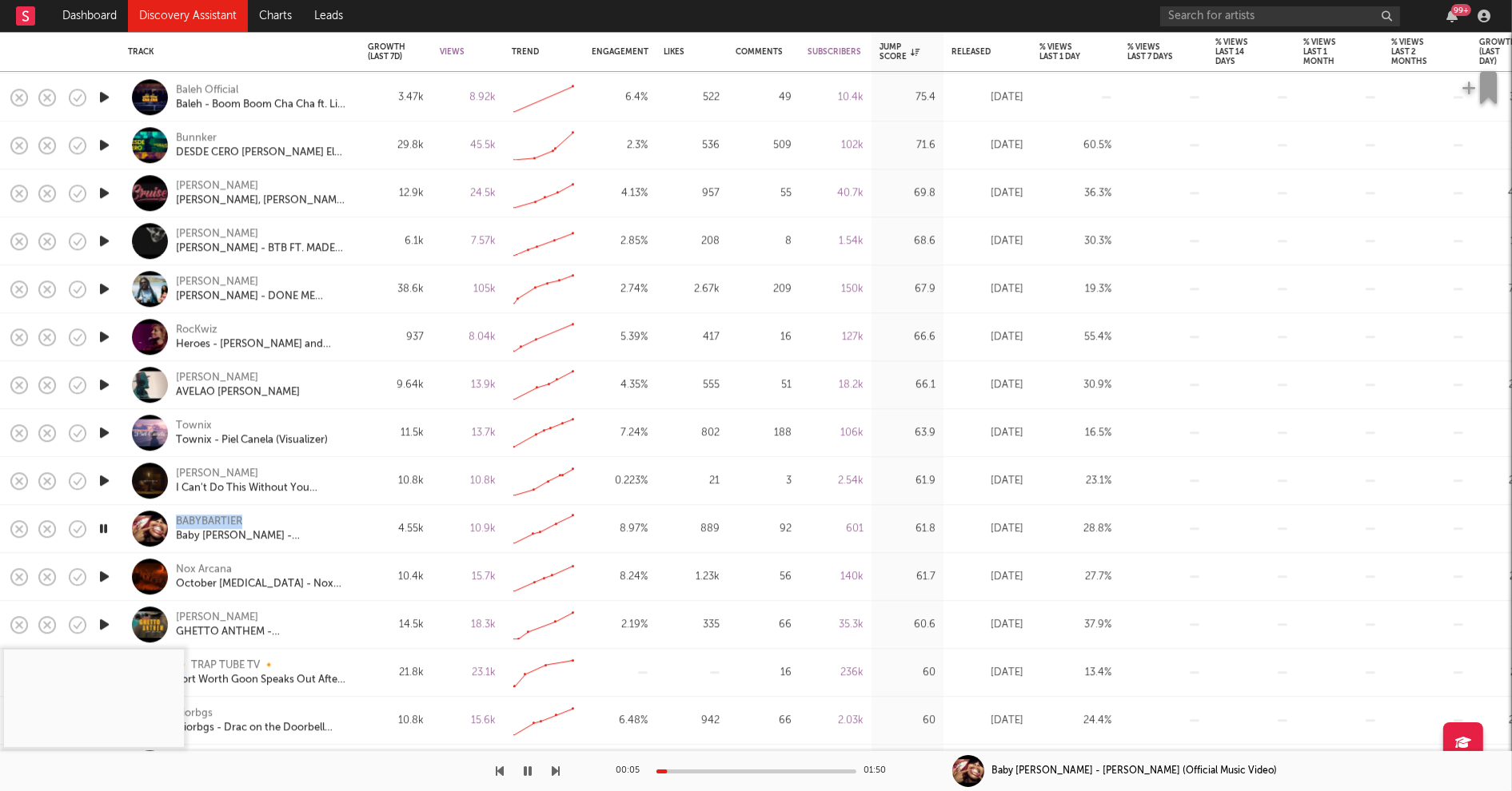
click at [105, 572] on icon "button" at bounding box center [105, 576] width 17 height 20
click at [105, 572] on icon "button" at bounding box center [104, 576] width 15 height 20
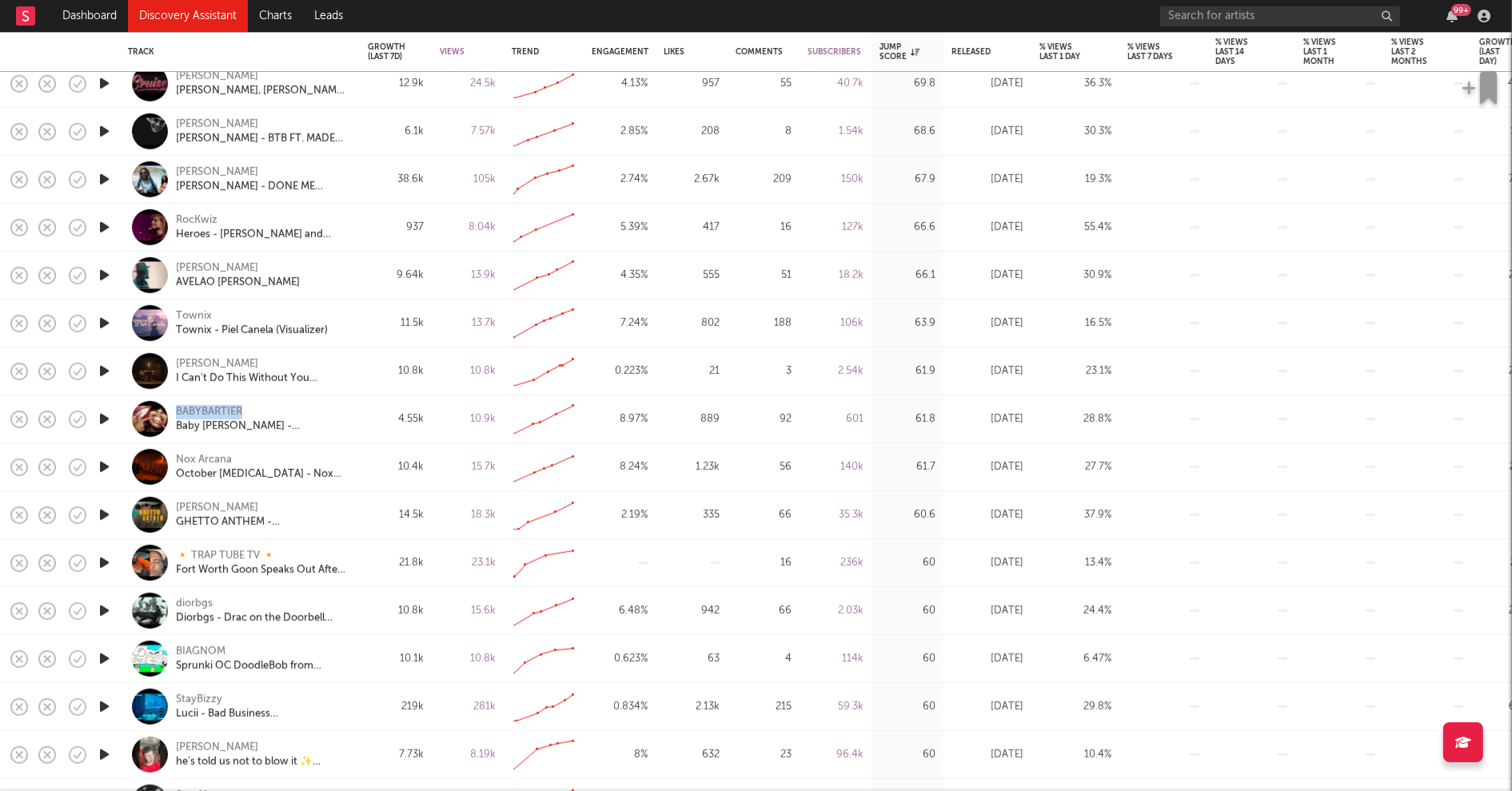
click at [107, 608] on icon "button" at bounding box center [105, 611] width 17 height 20
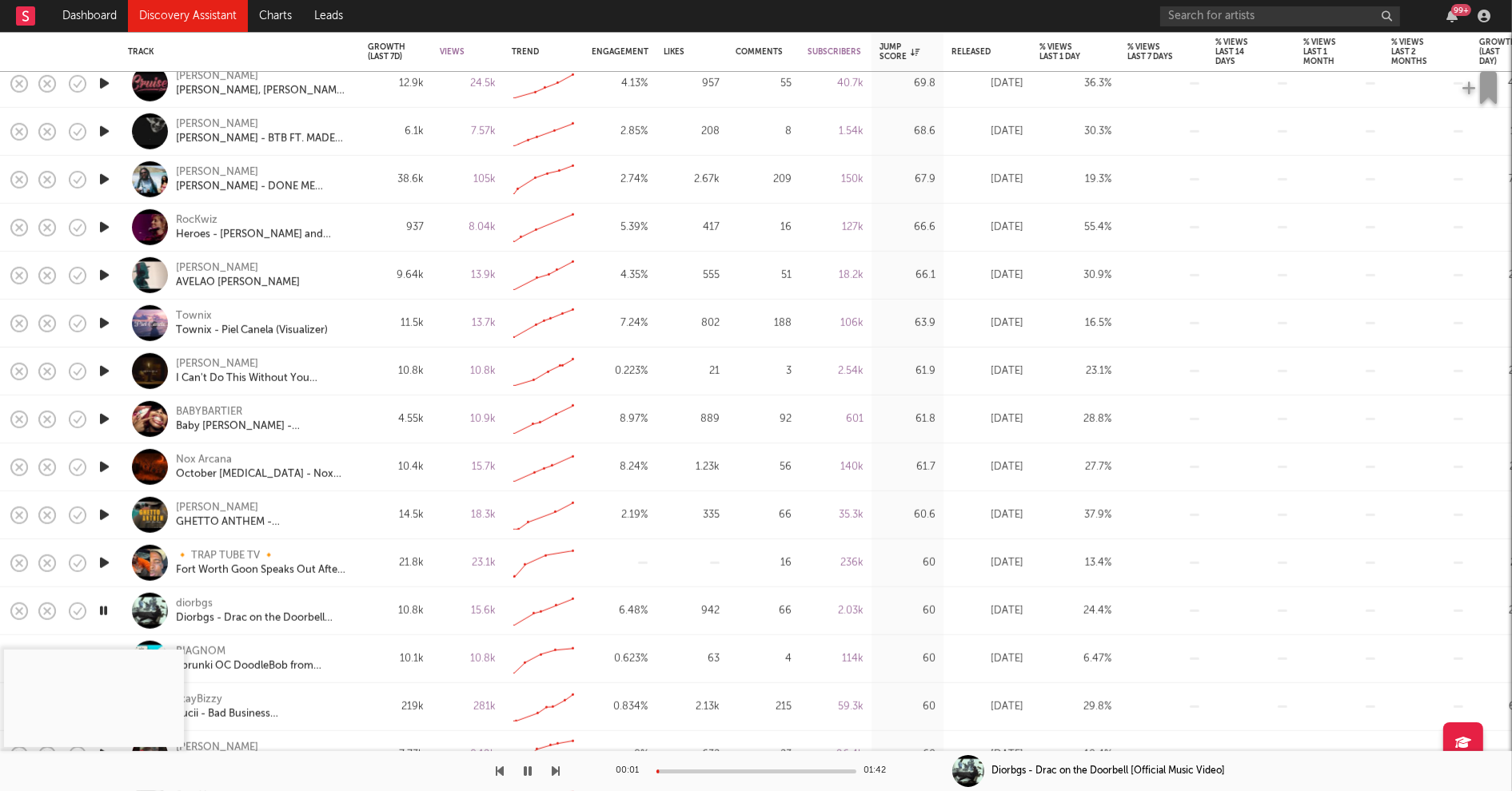
click at [687, 770] on div at bounding box center [756, 772] width 200 height 4
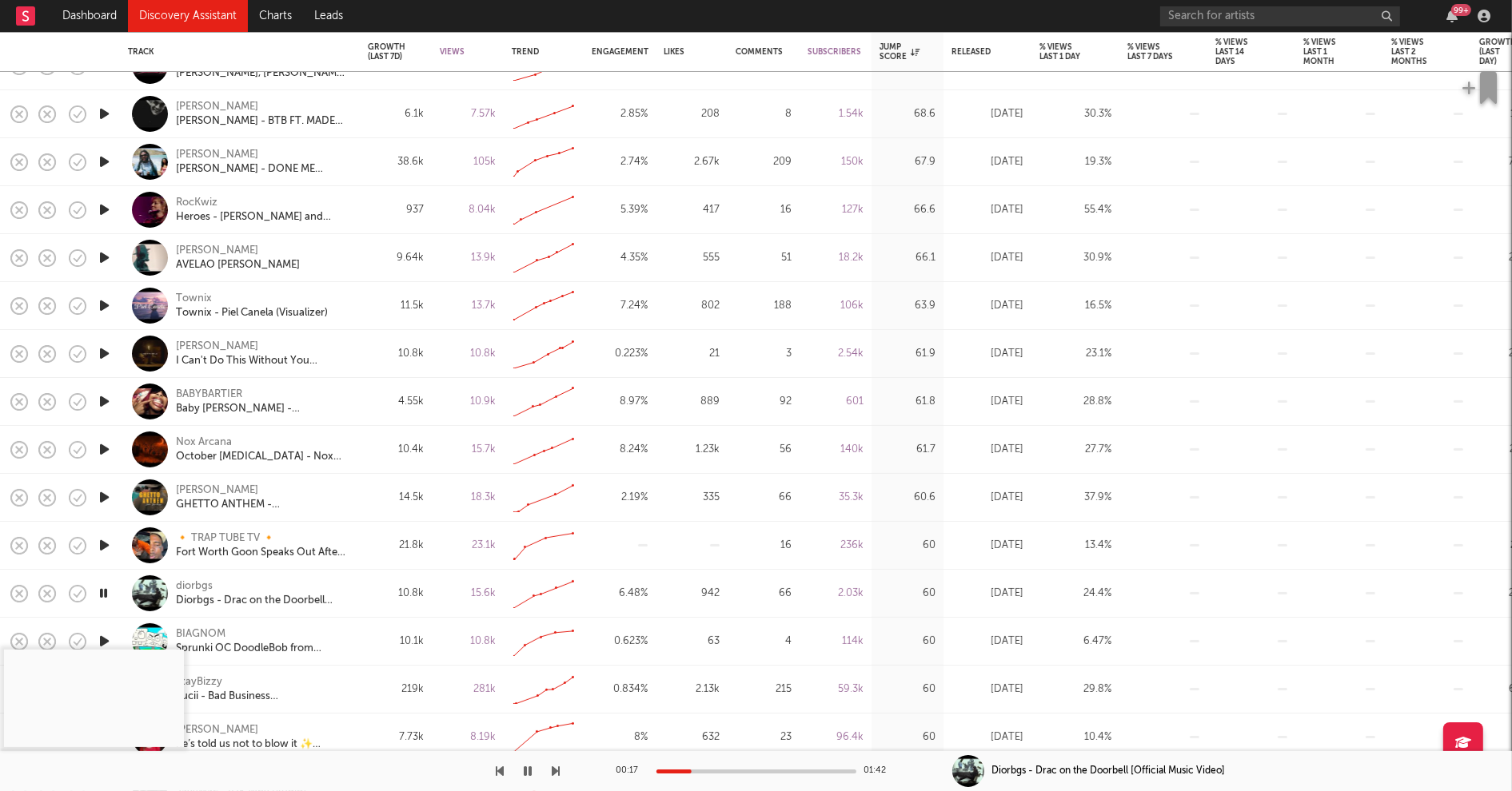
click at [112, 591] on div at bounding box center [104, 594] width 32 height 48
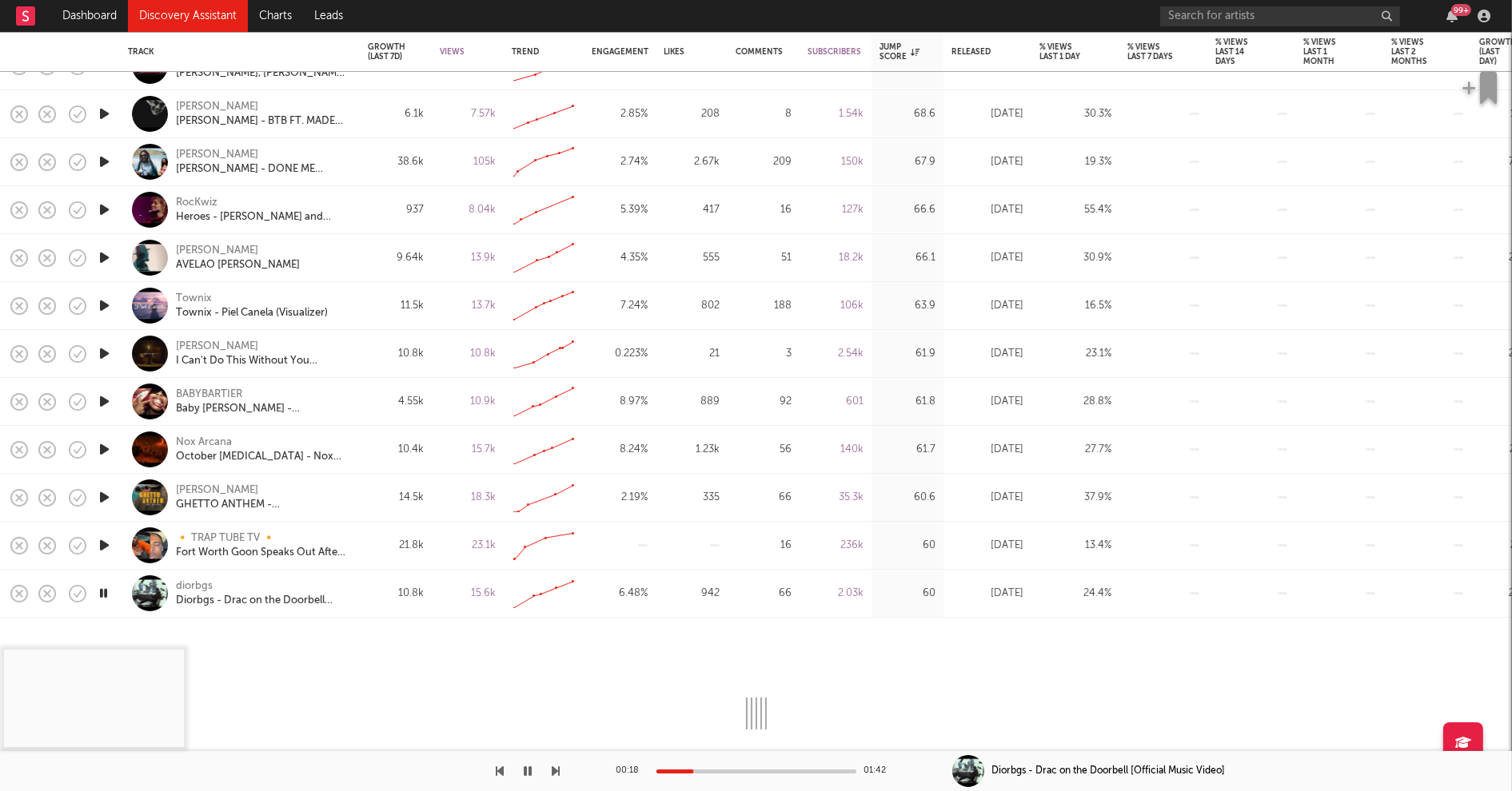
click at [108, 591] on icon "button" at bounding box center [104, 593] width 15 height 20
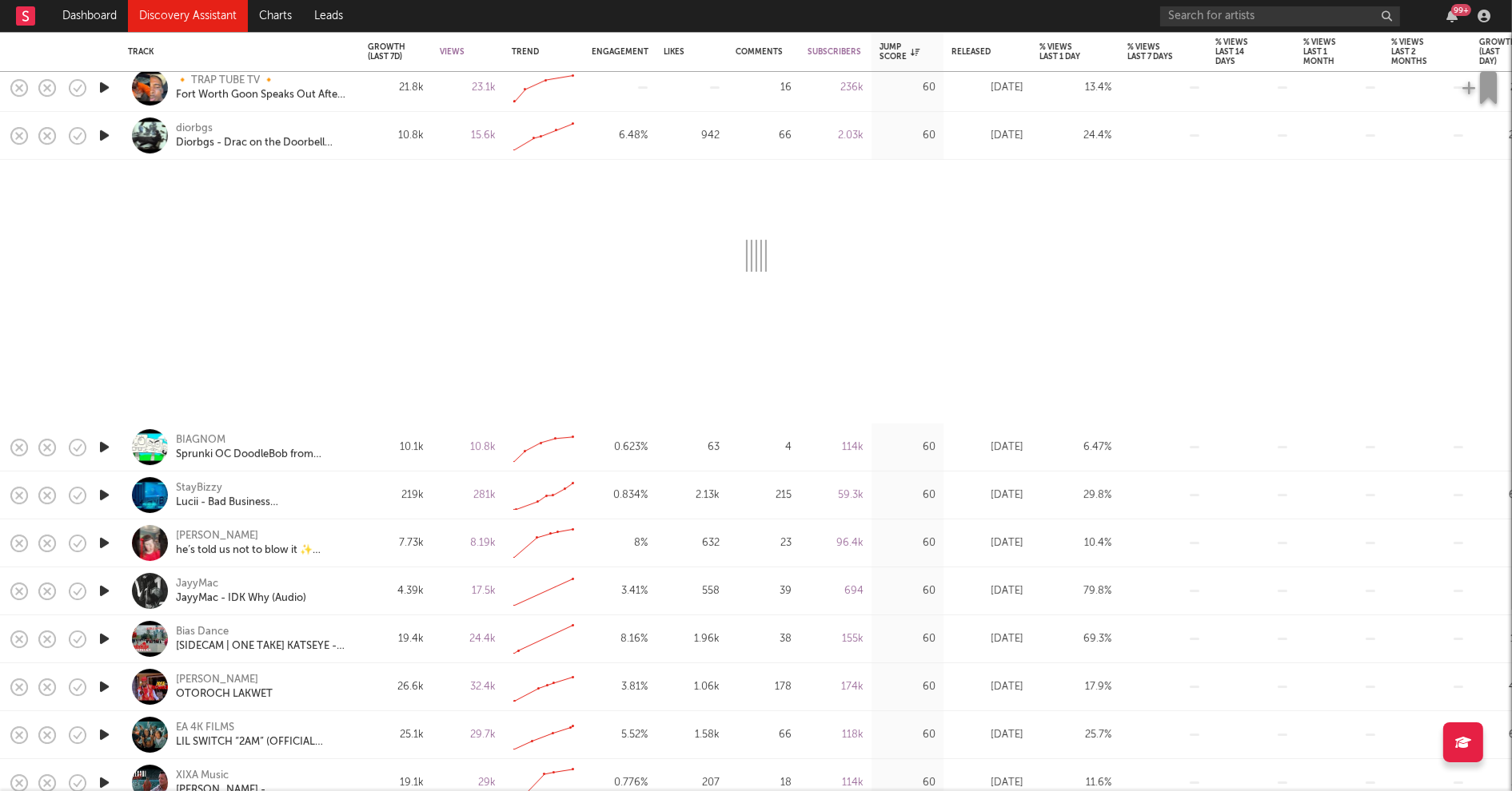
click at [105, 590] on icon "button" at bounding box center [105, 590] width 17 height 20
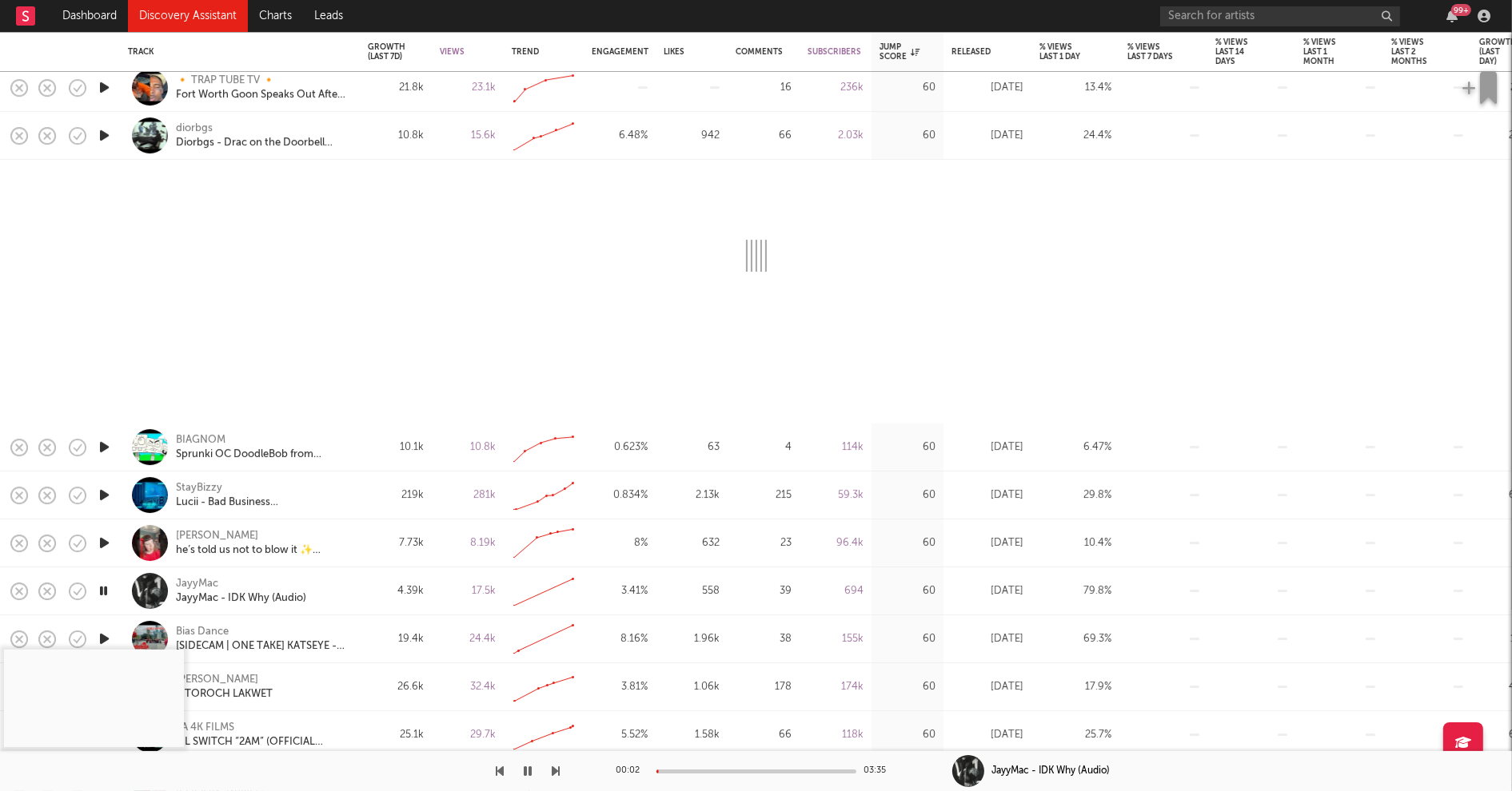
click at [696, 770] on div at bounding box center [756, 772] width 200 height 4
click at [103, 493] on icon "button" at bounding box center [105, 495] width 17 height 20
click at [700, 770] on div at bounding box center [756, 772] width 200 height 4
click at [532, 773] on button "button" at bounding box center [528, 771] width 16 height 40
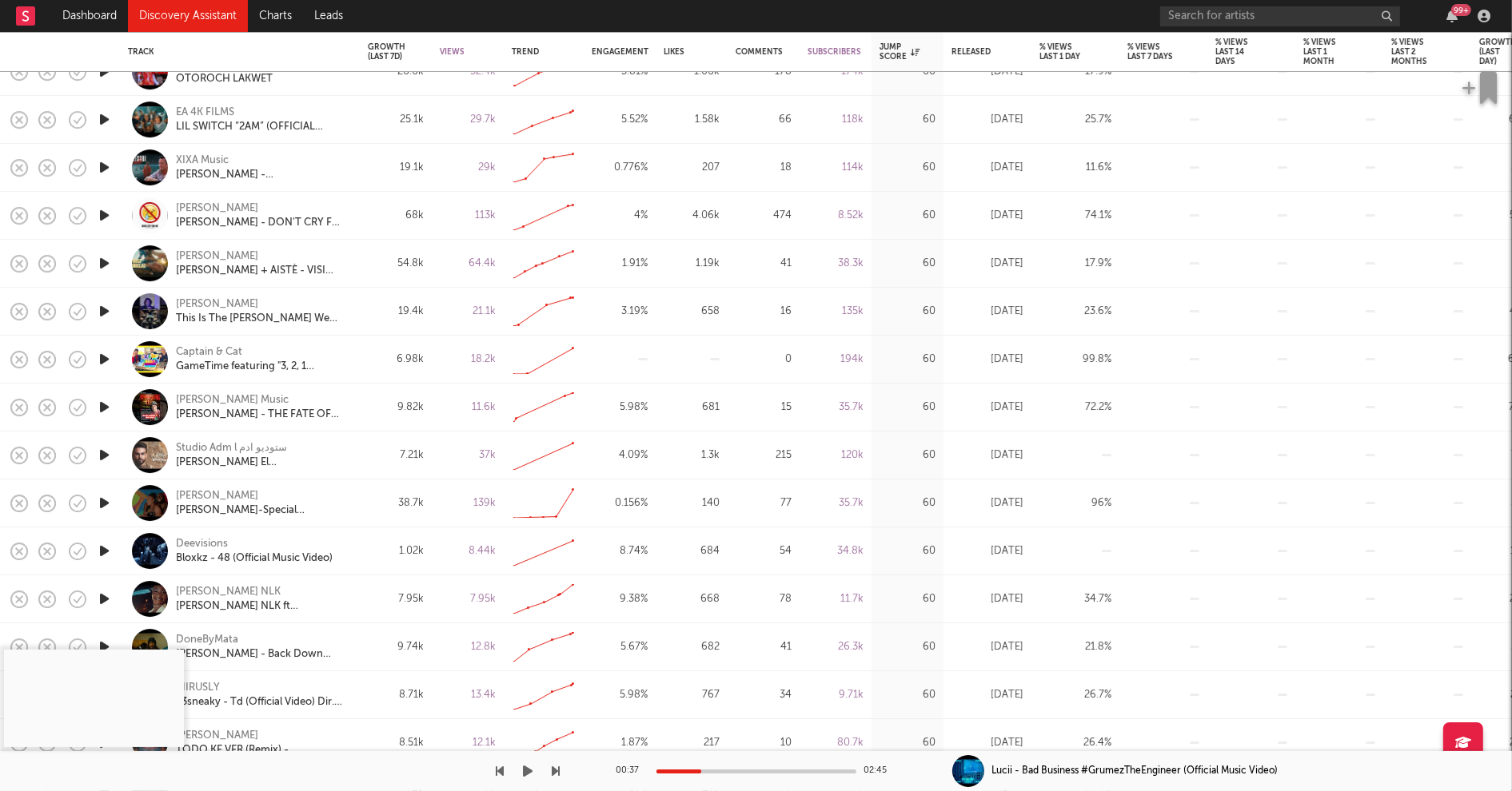
click at [105, 693] on icon "button" at bounding box center [105, 695] width 17 height 20
click at [682, 770] on div at bounding box center [756, 772] width 200 height 4
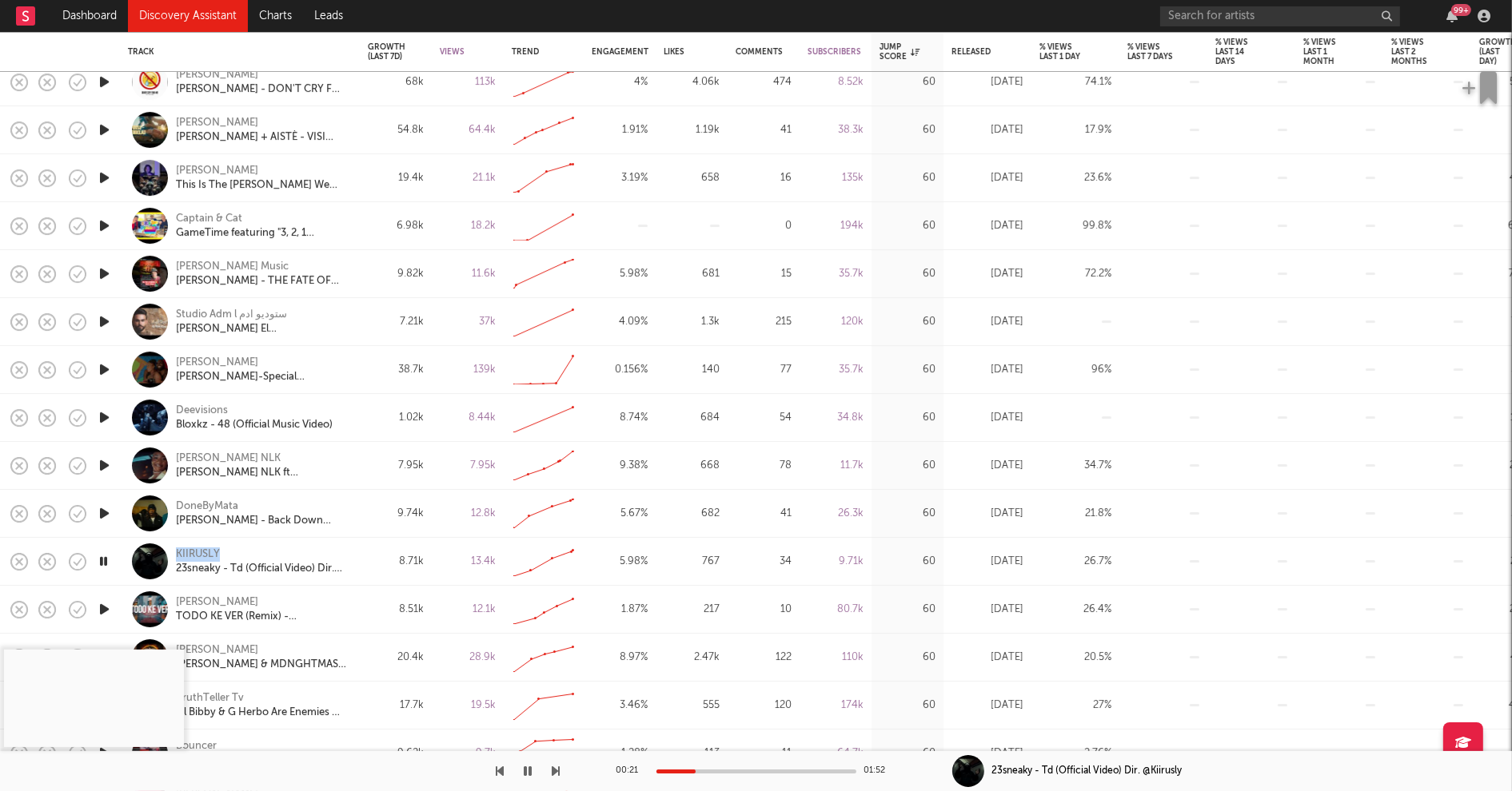
click at [103, 509] on icon "button" at bounding box center [105, 513] width 17 height 20
click at [687, 771] on div at bounding box center [756, 772] width 200 height 4
click at [105, 463] on icon "button" at bounding box center [105, 465] width 17 height 20
click at [691, 770] on div at bounding box center [756, 772] width 200 height 4
click at [104, 418] on icon "button" at bounding box center [105, 417] width 17 height 20
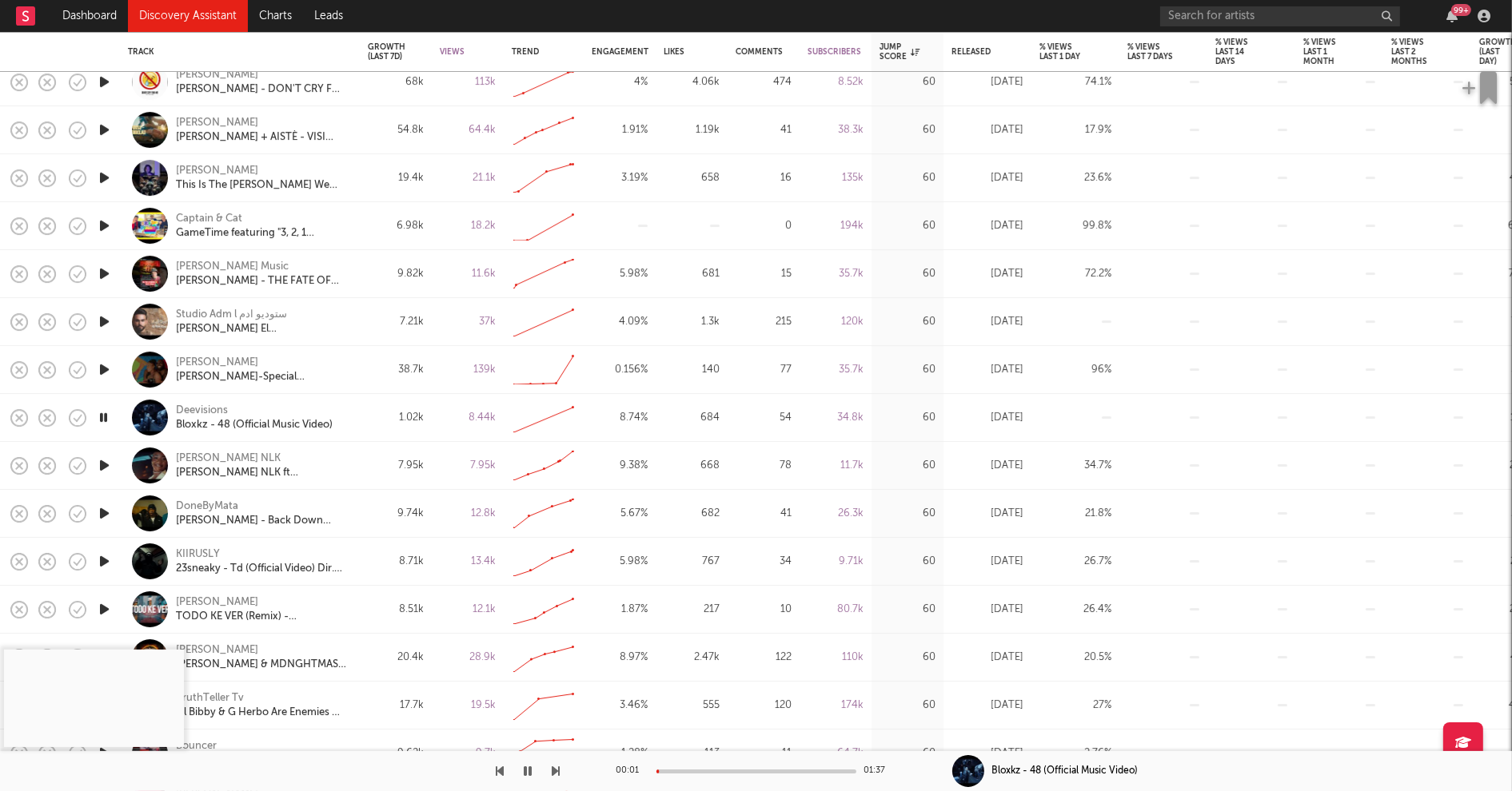
click at [682, 770] on div at bounding box center [756, 772] width 200 height 4
click at [101, 417] on icon "button" at bounding box center [104, 417] width 15 height 20
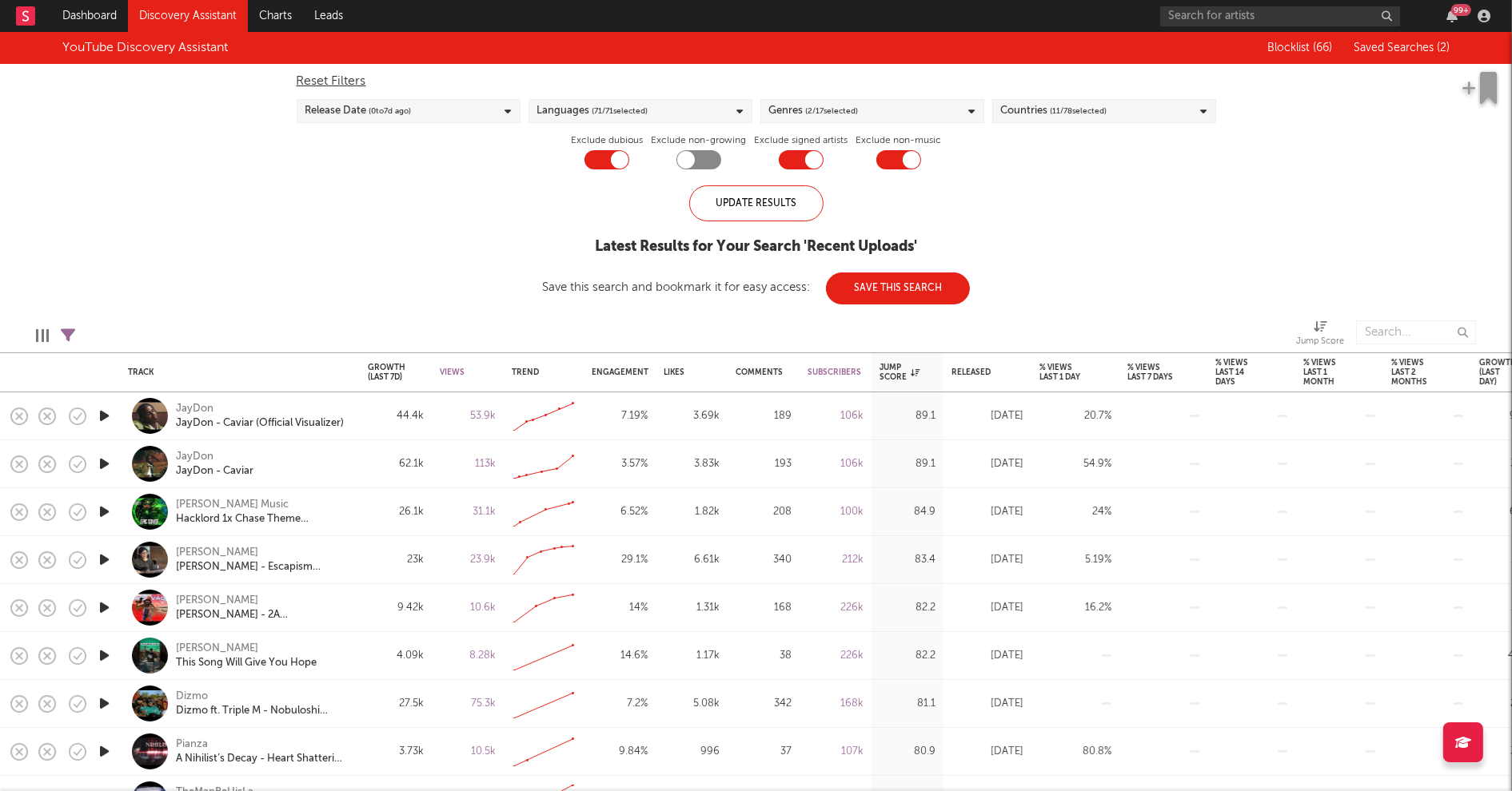
click at [185, 16] on link "Discovery Assistant" at bounding box center [188, 16] width 120 height 32
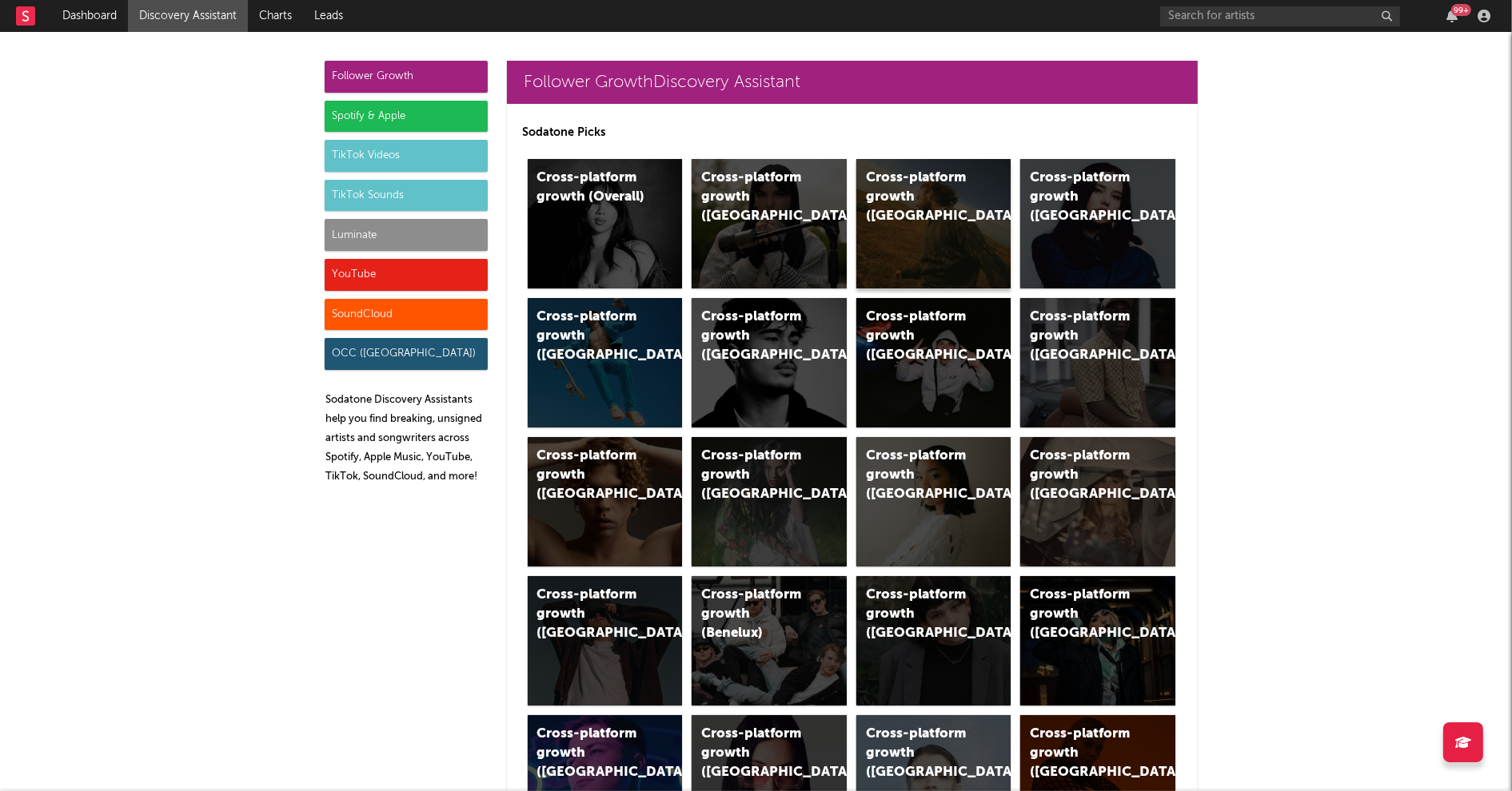
click at [923, 184] on div "Cross-platform growth (US)" at bounding box center [920, 197] width 108 height 58
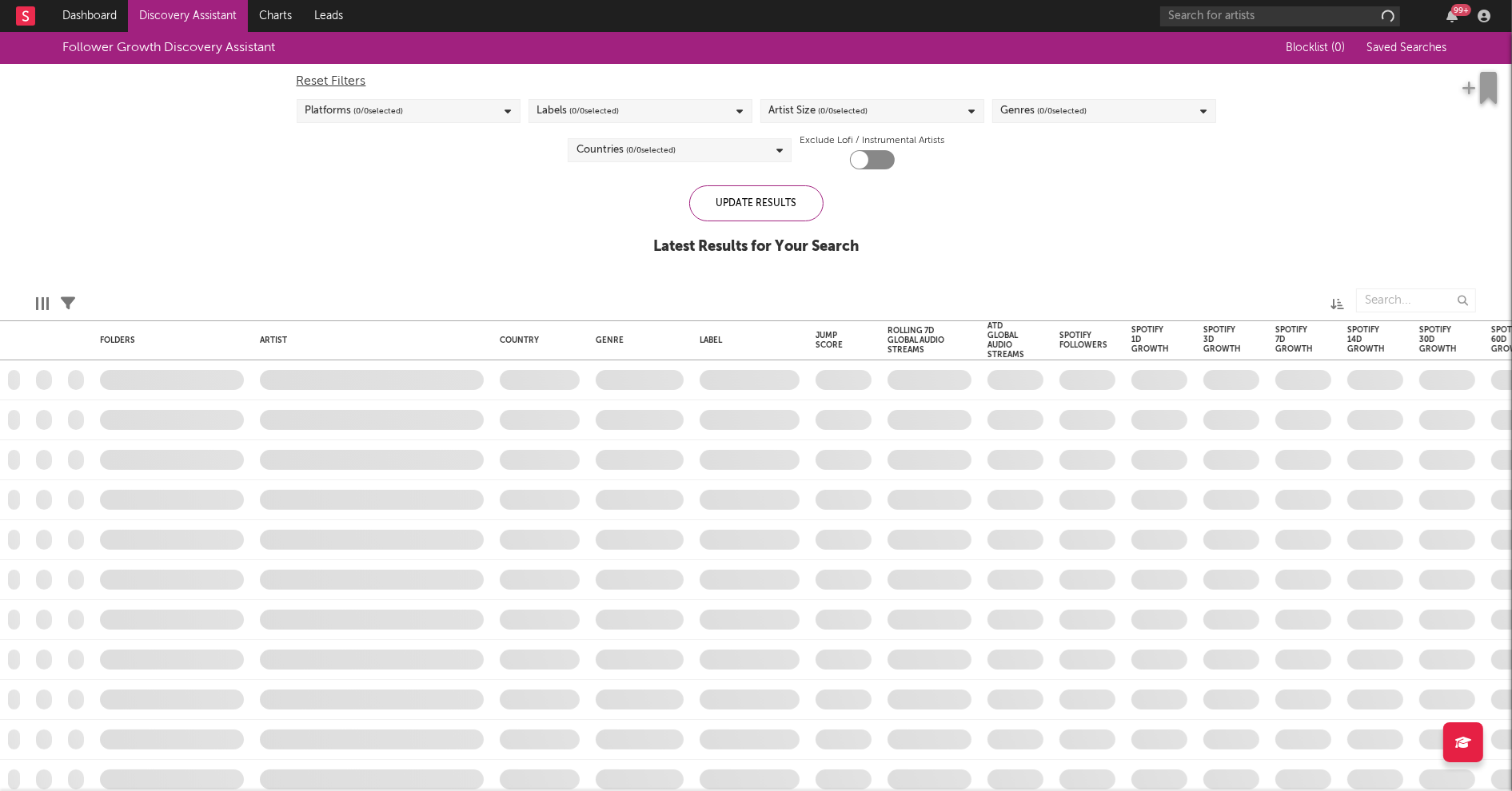
checkbox input "true"
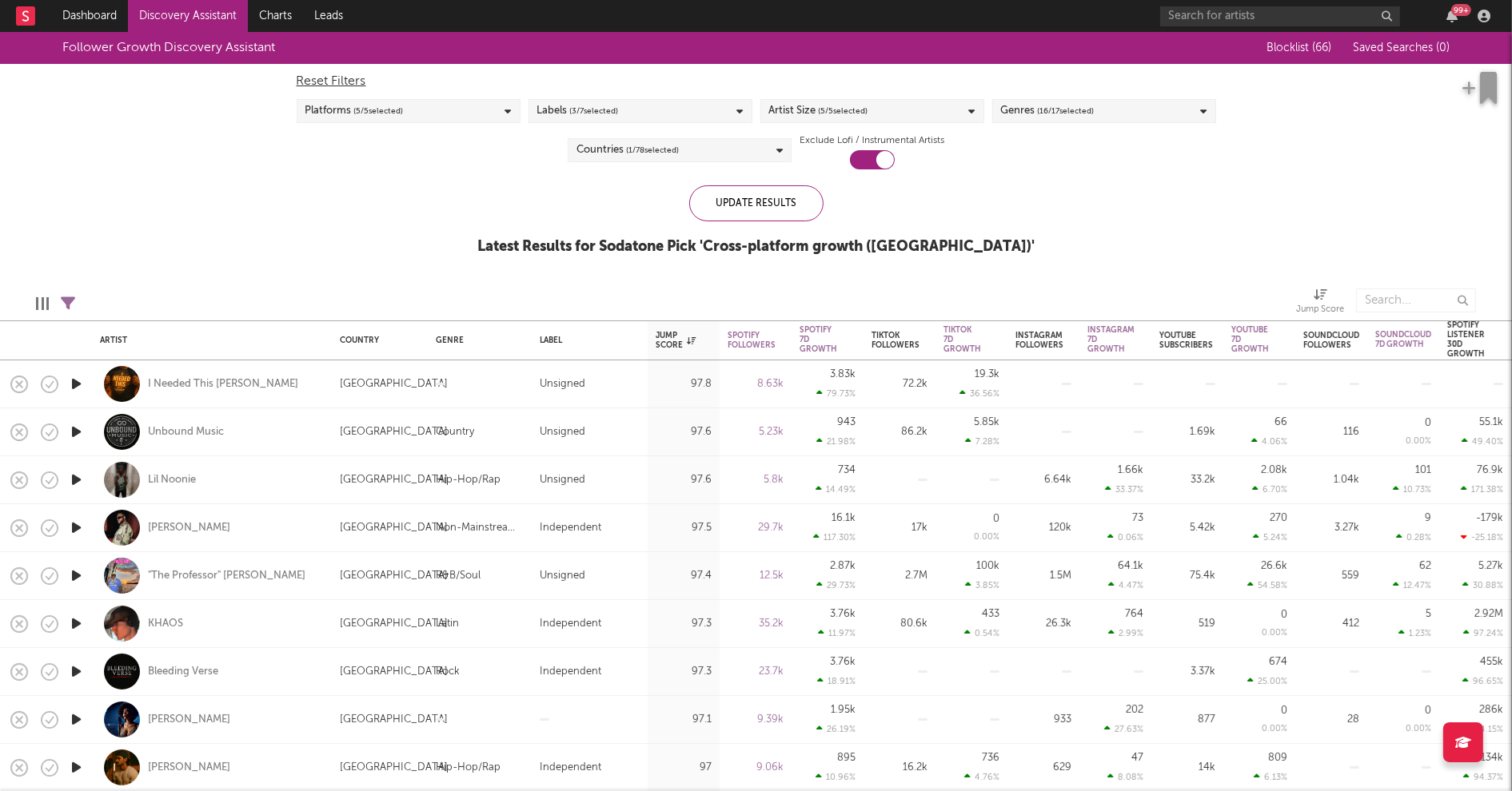
click at [928, 108] on div "Artist Size ( 5 / 5 selected)" at bounding box center [872, 110] width 224 height 24
click at [811, 287] on div "Enormous" at bounding box center [883, 291] width 186 height 19
click at [770, 287] on input "Enormous" at bounding box center [770, 291] width 0 height 19
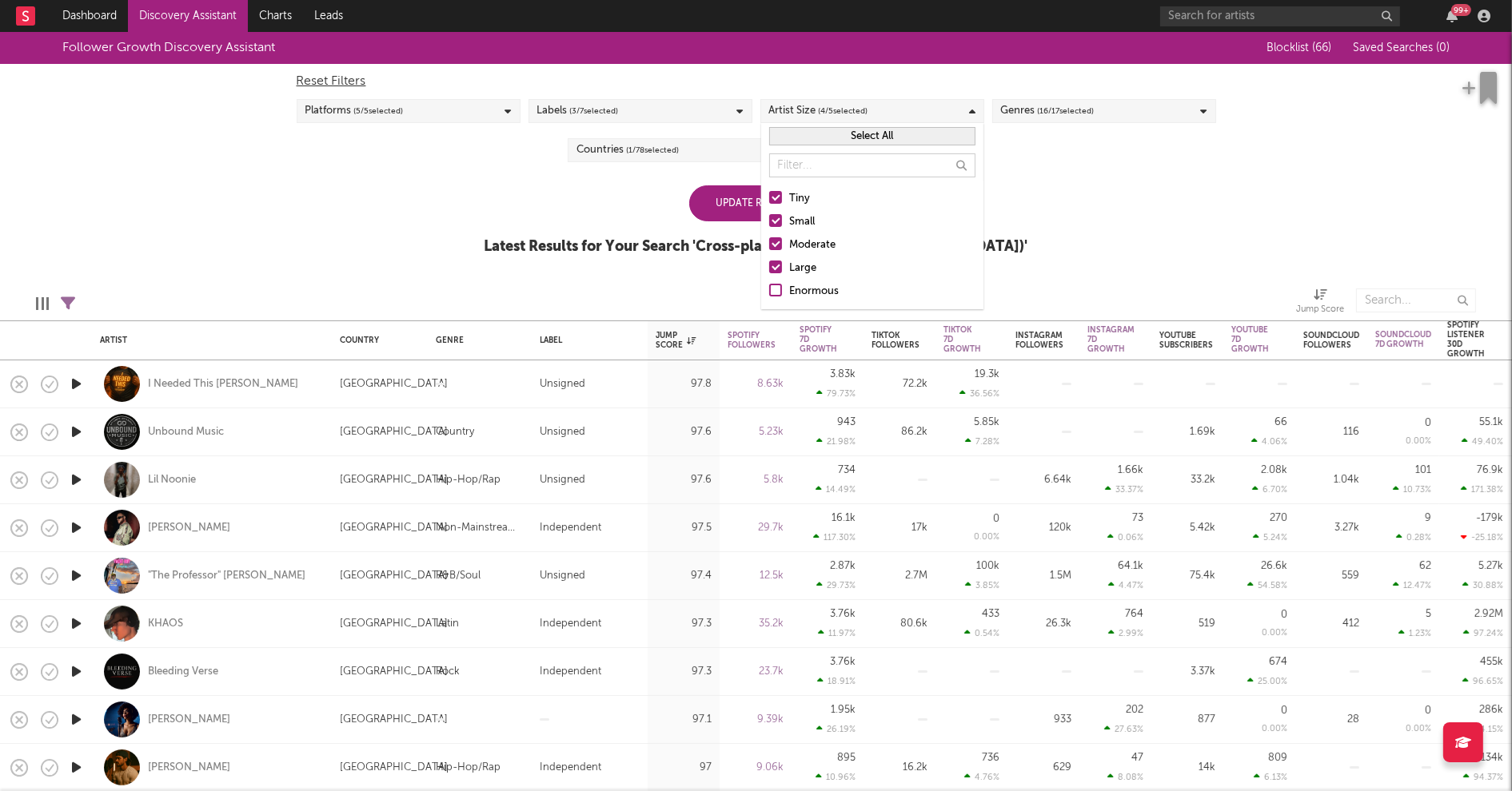
click at [810, 260] on div "Large" at bounding box center [883, 269] width 186 height 19
click at [770, 260] on input "Large" at bounding box center [770, 269] width 0 height 19
click at [809, 241] on div "Moderate" at bounding box center [883, 245] width 186 height 19
click at [770, 241] on input "Moderate" at bounding box center [770, 245] width 0 height 19
click at [807, 222] on div "Small" at bounding box center [883, 222] width 186 height 19
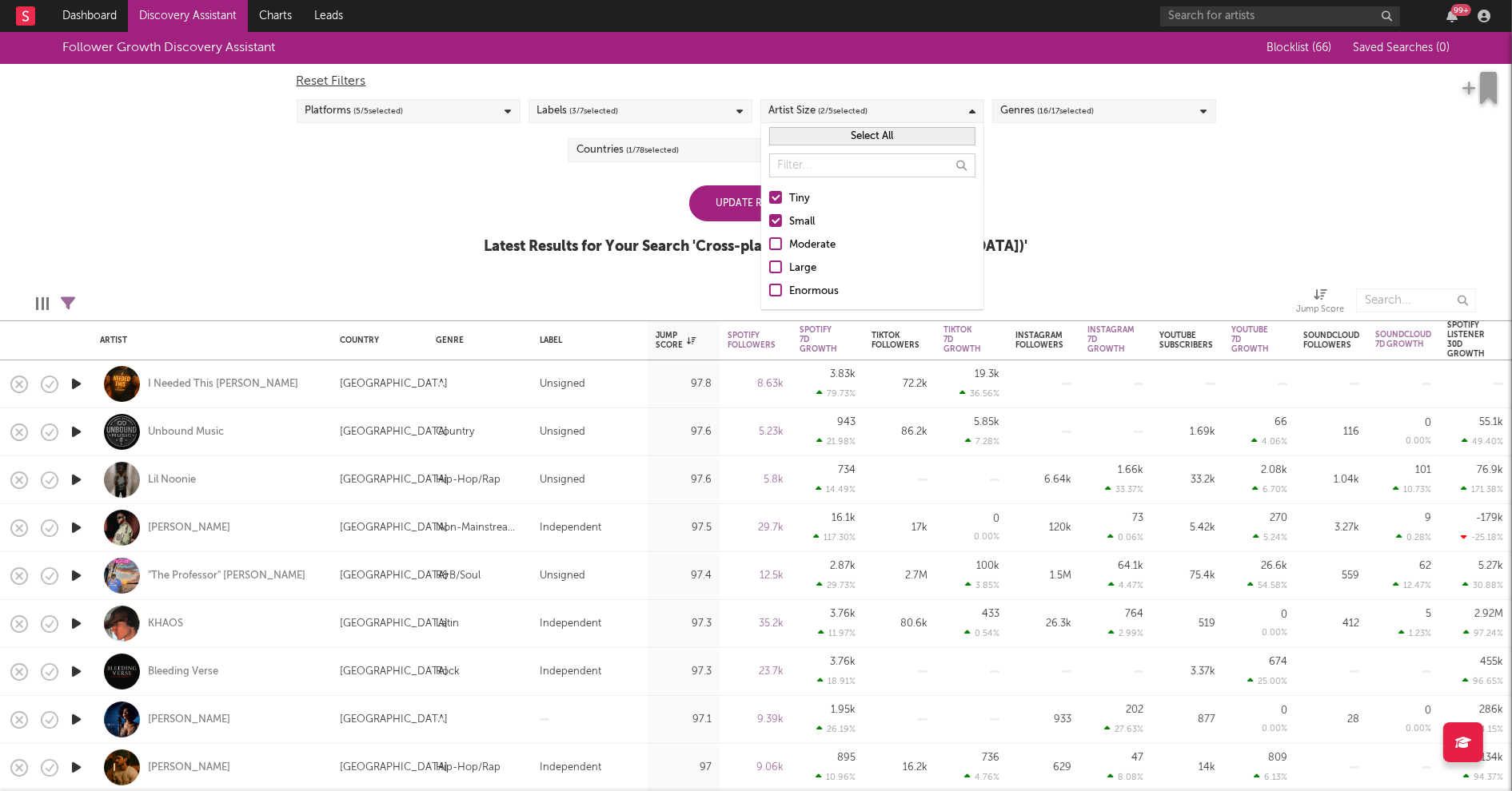
click at [770, 222] on input "Small" at bounding box center [770, 222] width 0 height 19
click at [1064, 227] on div "Follower Growth Discovery Assistant Blocklist ( 66 ) Saved Searches ( 0 ) Reset…" at bounding box center [756, 152] width 1512 height 240
click at [736, 145] on div "Countries ( 1 / 78 selected)" at bounding box center [679, 150] width 224 height 24
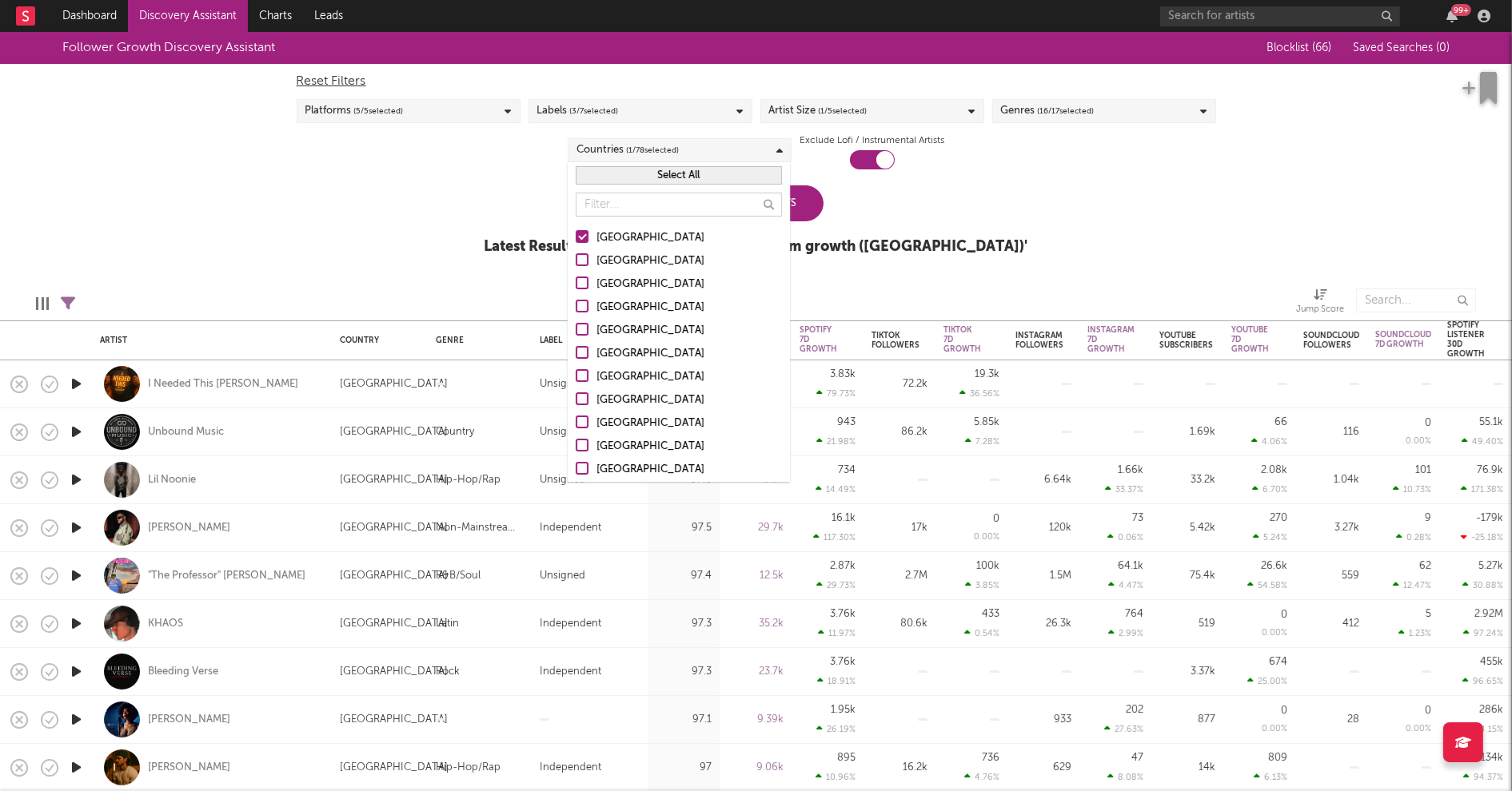
click at [619, 258] on div "Australia" at bounding box center [690, 261] width 186 height 19
click at [576, 258] on input "Australia" at bounding box center [576, 261] width 0 height 19
click at [616, 282] on div "Canada" at bounding box center [690, 285] width 186 height 19
click at [576, 282] on input "Canada" at bounding box center [576, 285] width 0 height 19
click at [618, 305] on div "United Kingdom" at bounding box center [690, 307] width 186 height 19
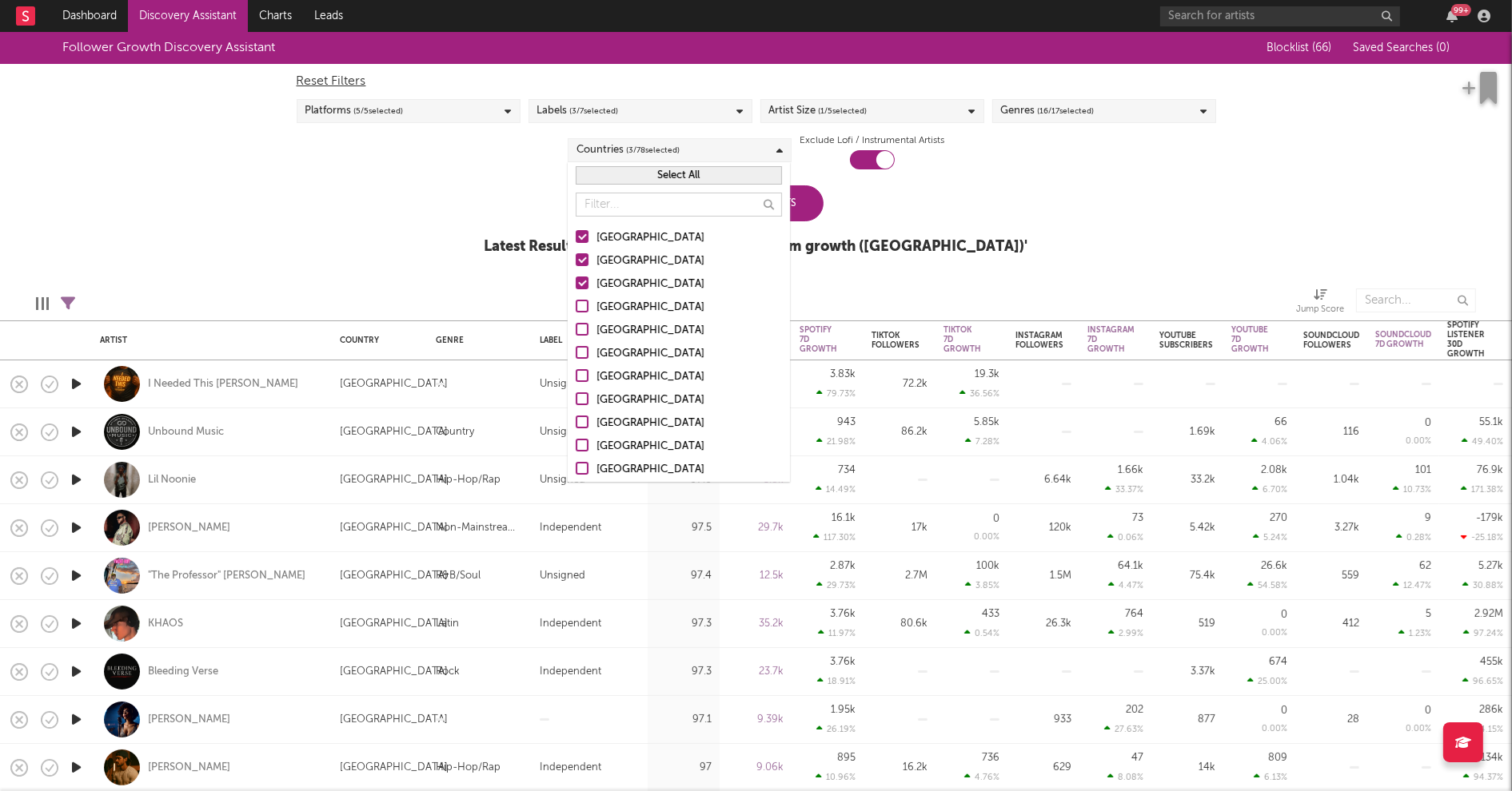
click at [576, 305] on input "United Kingdom" at bounding box center [576, 307] width 0 height 19
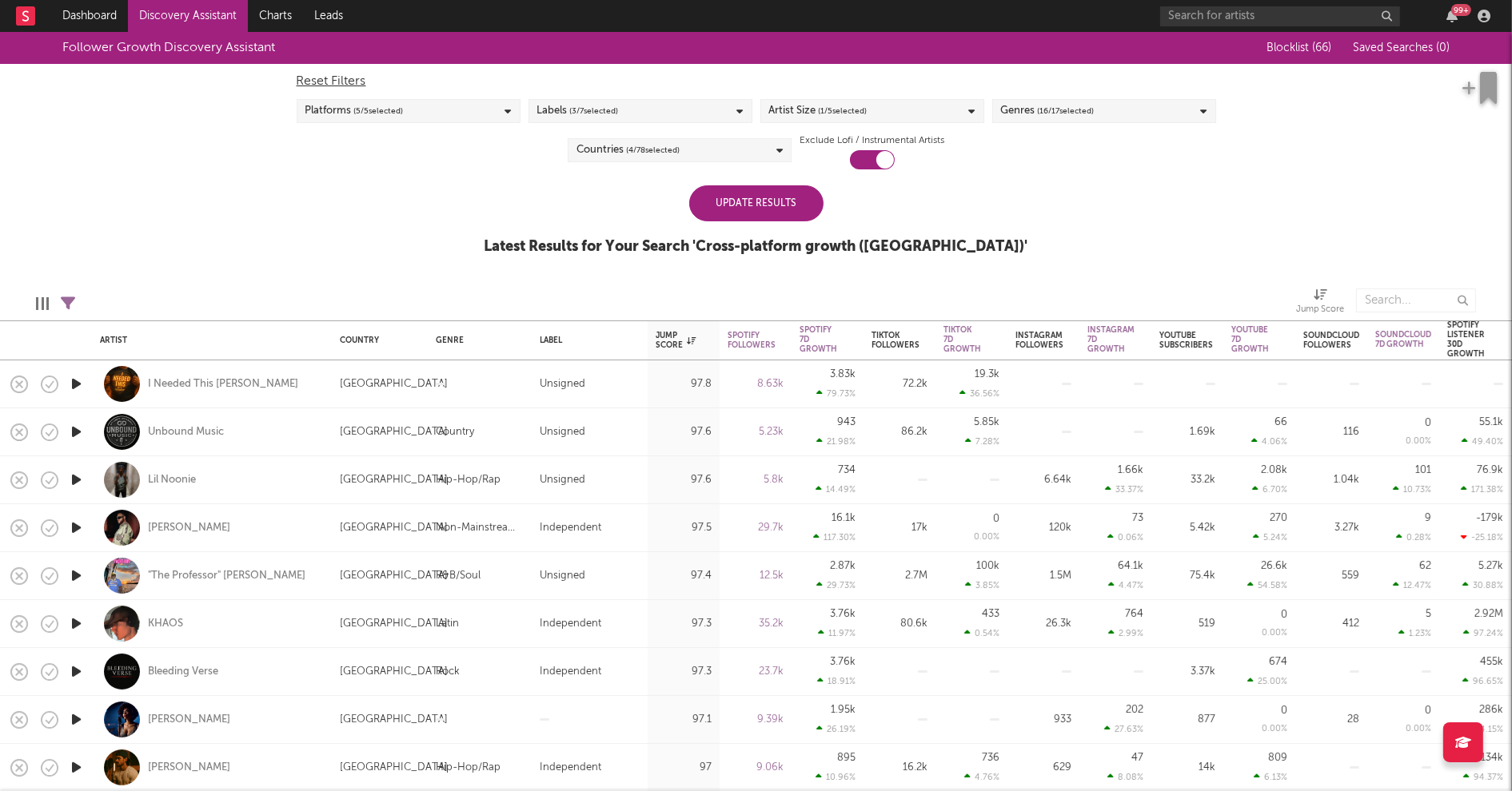
click at [996, 229] on div "Follower Growth Discovery Assistant Blocklist ( 66 ) Saved Searches ( 0 ) Reset…" at bounding box center [756, 152] width 1512 height 240
click at [749, 206] on div "Update Results" at bounding box center [756, 204] width 134 height 36
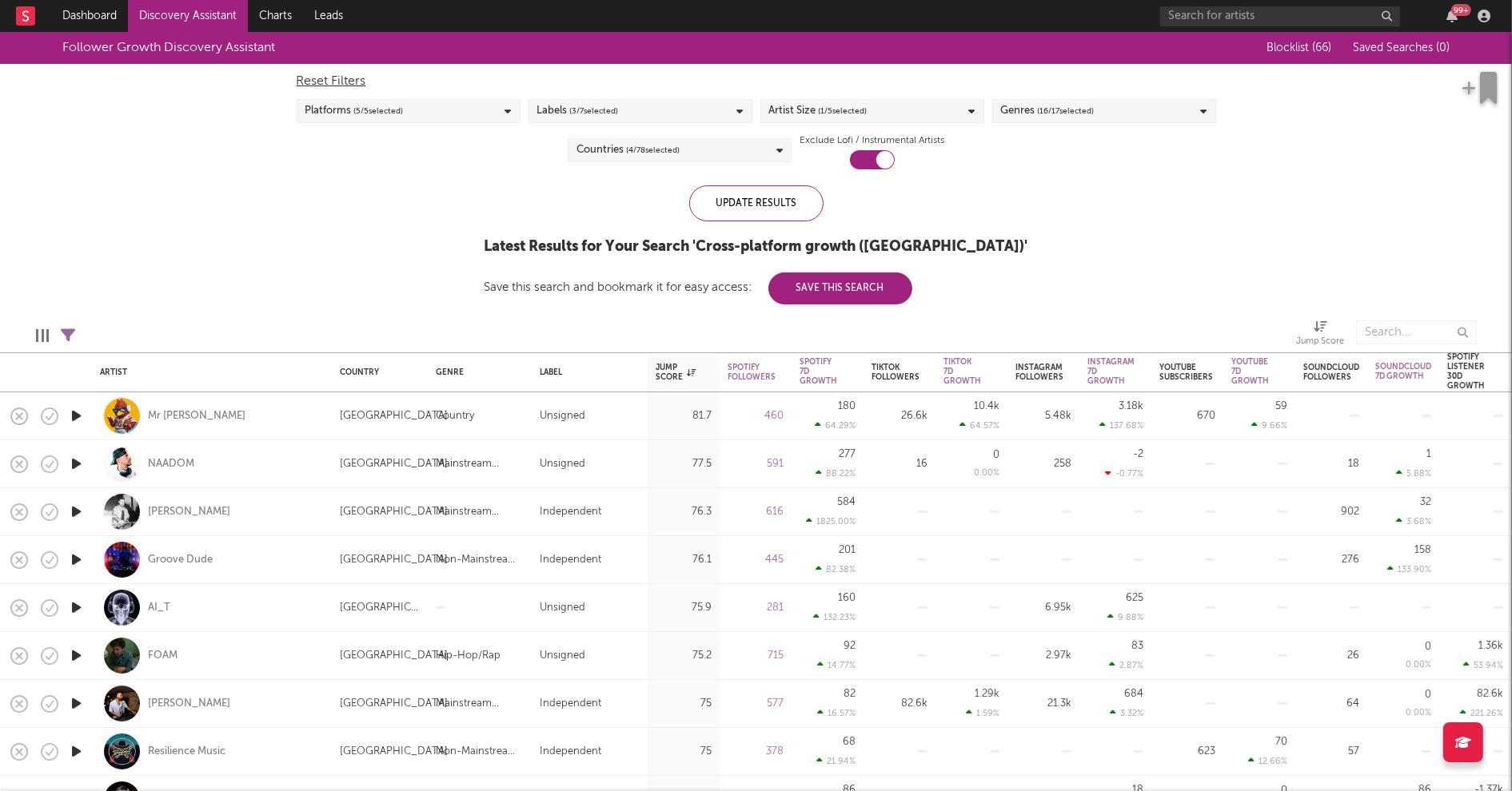
click at [74, 461] on icon "button" at bounding box center [76, 464] width 17 height 20
click at [74, 461] on icon "button" at bounding box center [75, 464] width 15 height 20
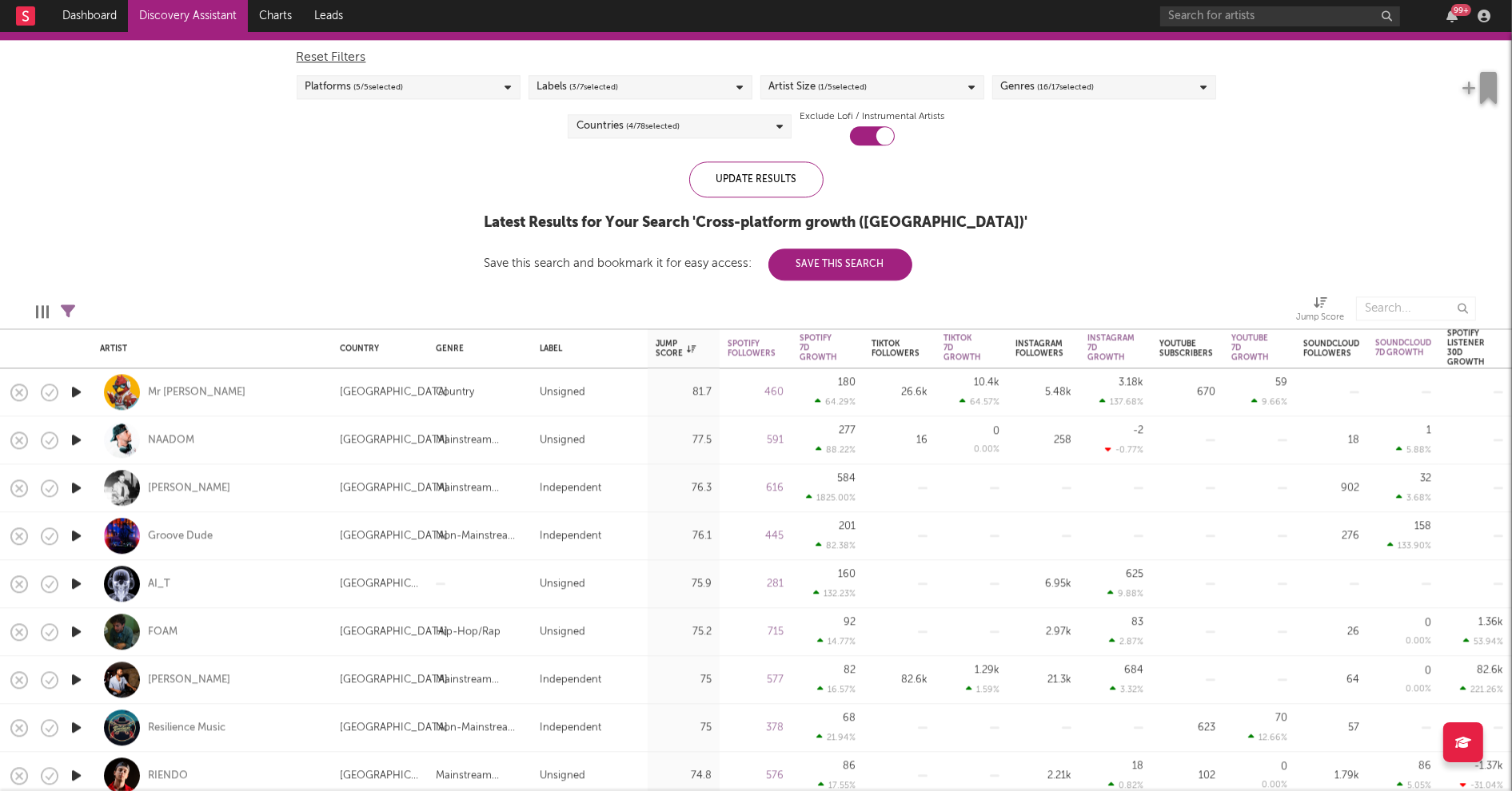
click at [74, 489] on icon "button" at bounding box center [76, 487] width 17 height 20
click at [74, 489] on icon "button" at bounding box center [75, 487] width 15 height 20
click at [76, 583] on icon "button" at bounding box center [76, 584] width 17 height 20
click at [76, 583] on icon "button" at bounding box center [75, 584] width 15 height 20
click at [74, 632] on icon "button" at bounding box center [76, 632] width 17 height 20
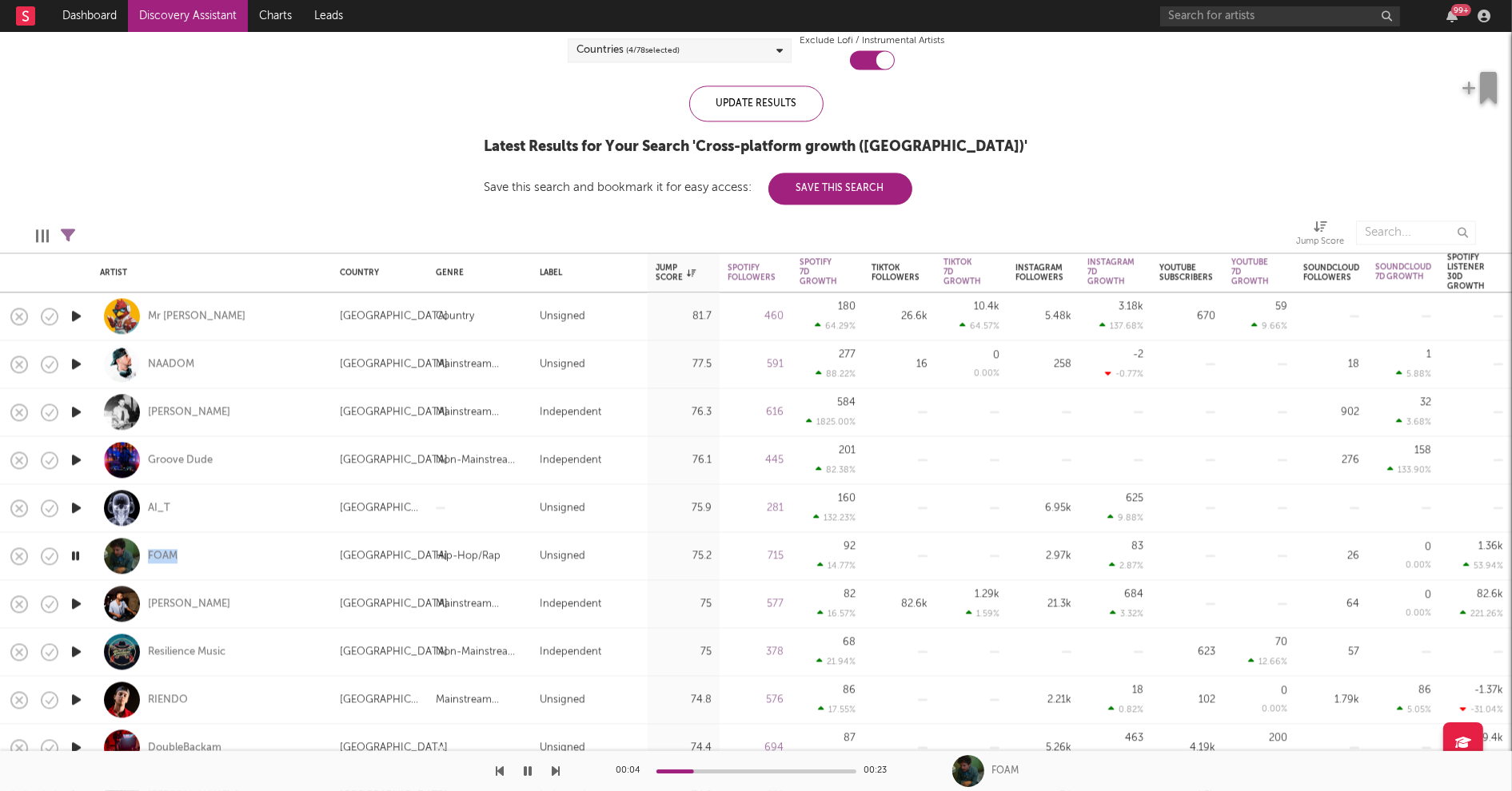
click at [76, 554] on icon "button" at bounding box center [75, 555] width 15 height 20
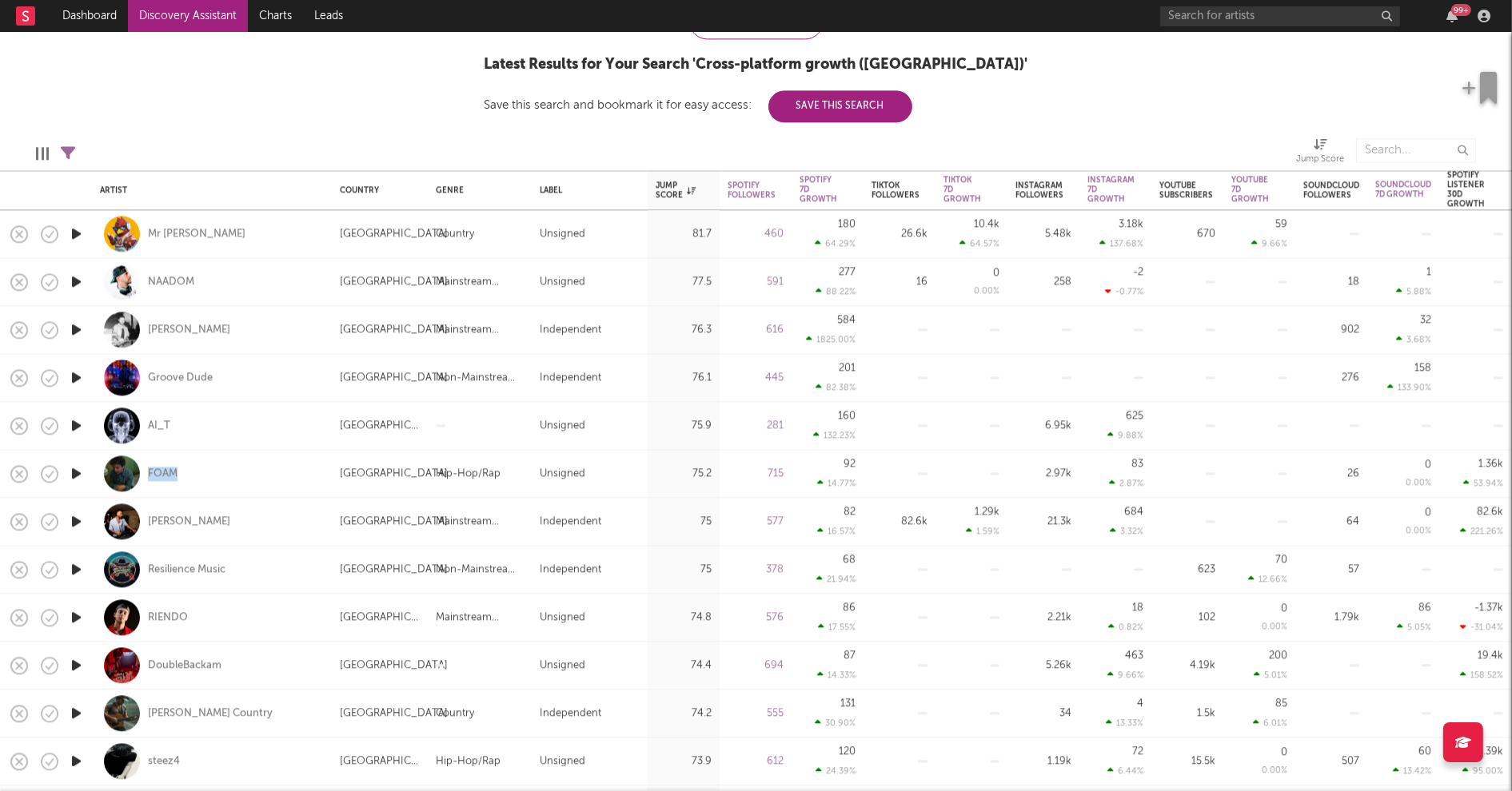
click at [76, 664] on icon "button" at bounding box center [76, 665] width 17 height 20
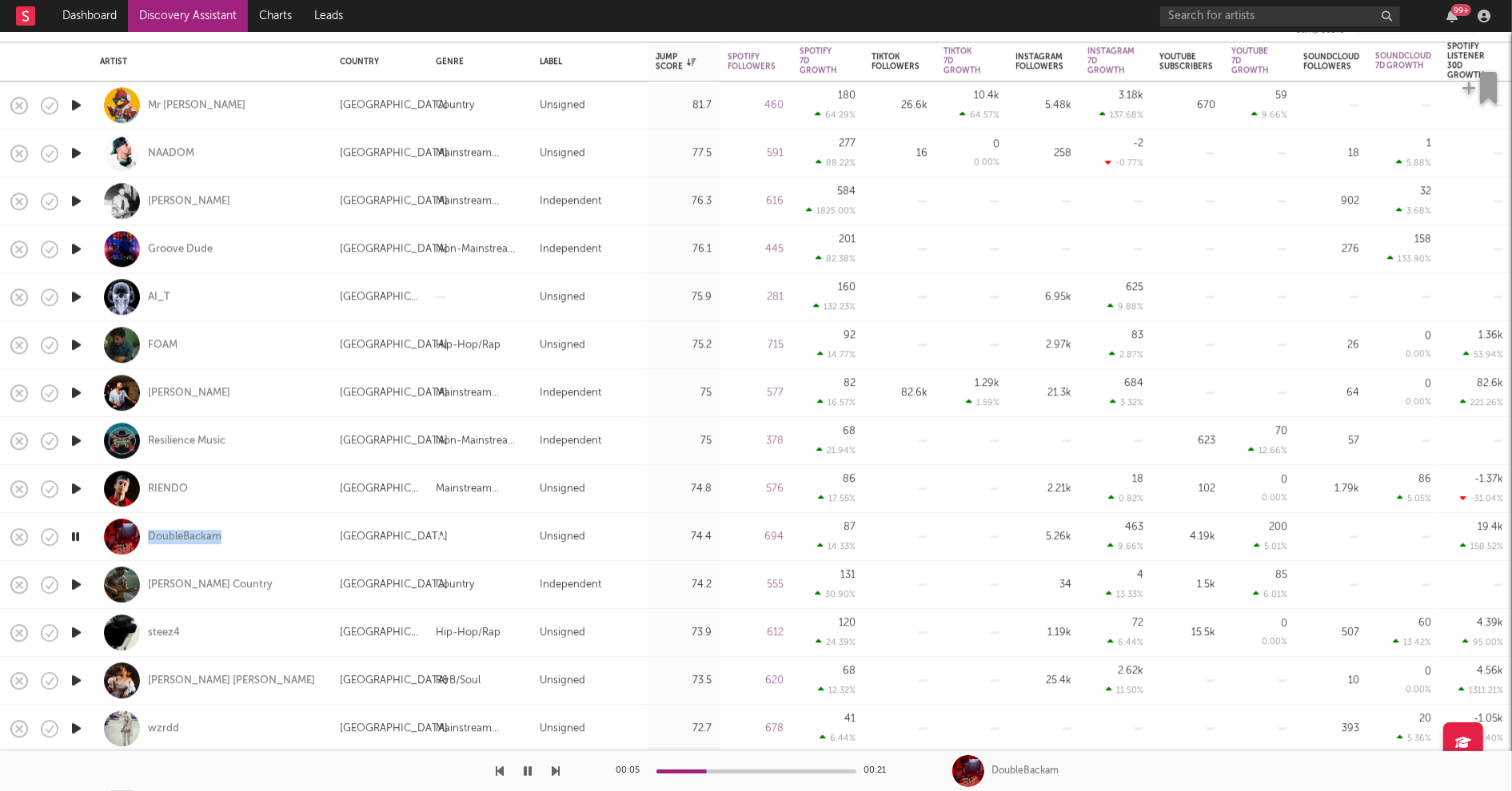
click at [75, 583] on icon "button" at bounding box center [76, 585] width 17 height 20
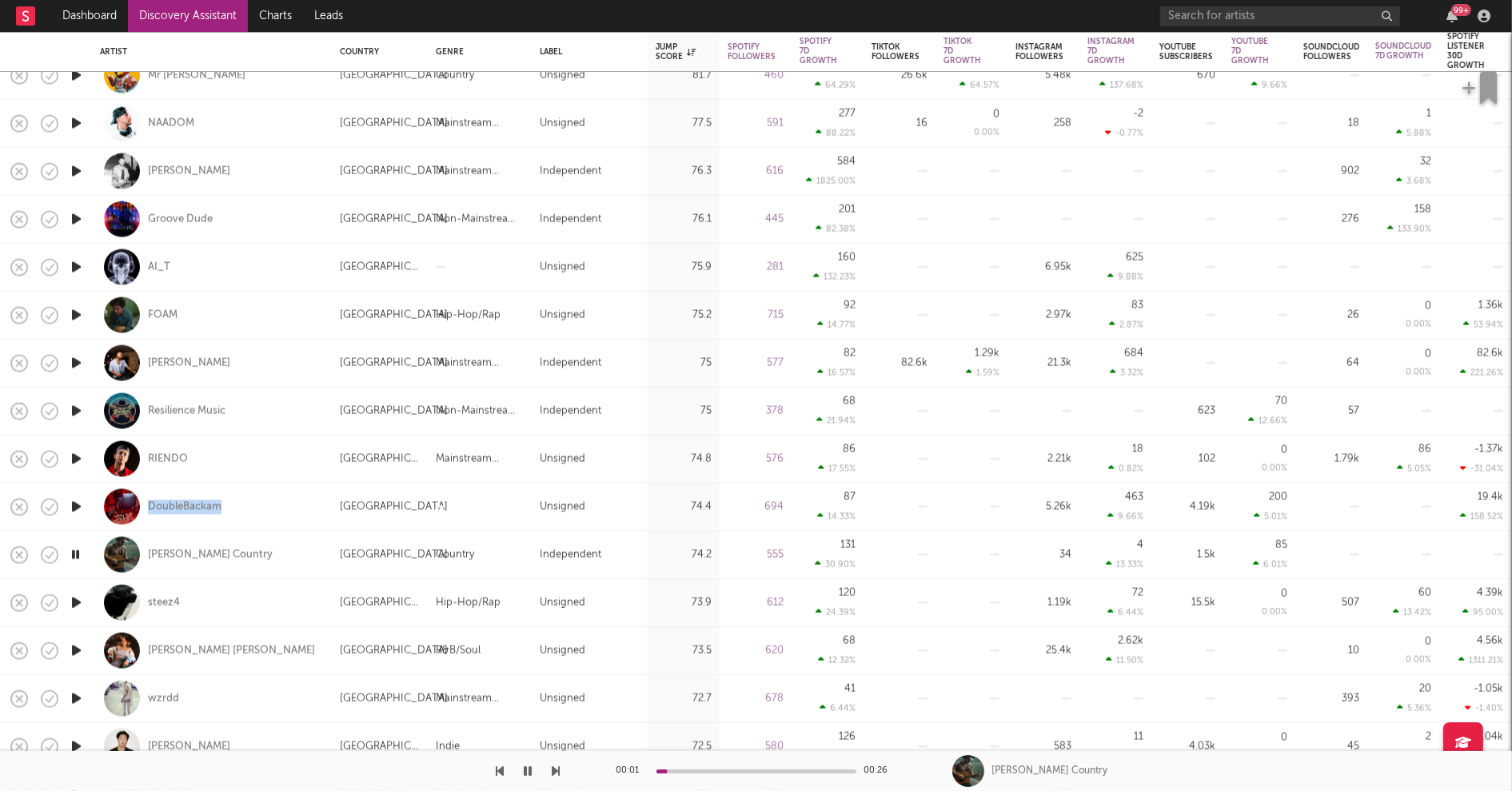
click at [75, 601] on icon "button" at bounding box center [76, 602] width 17 height 20
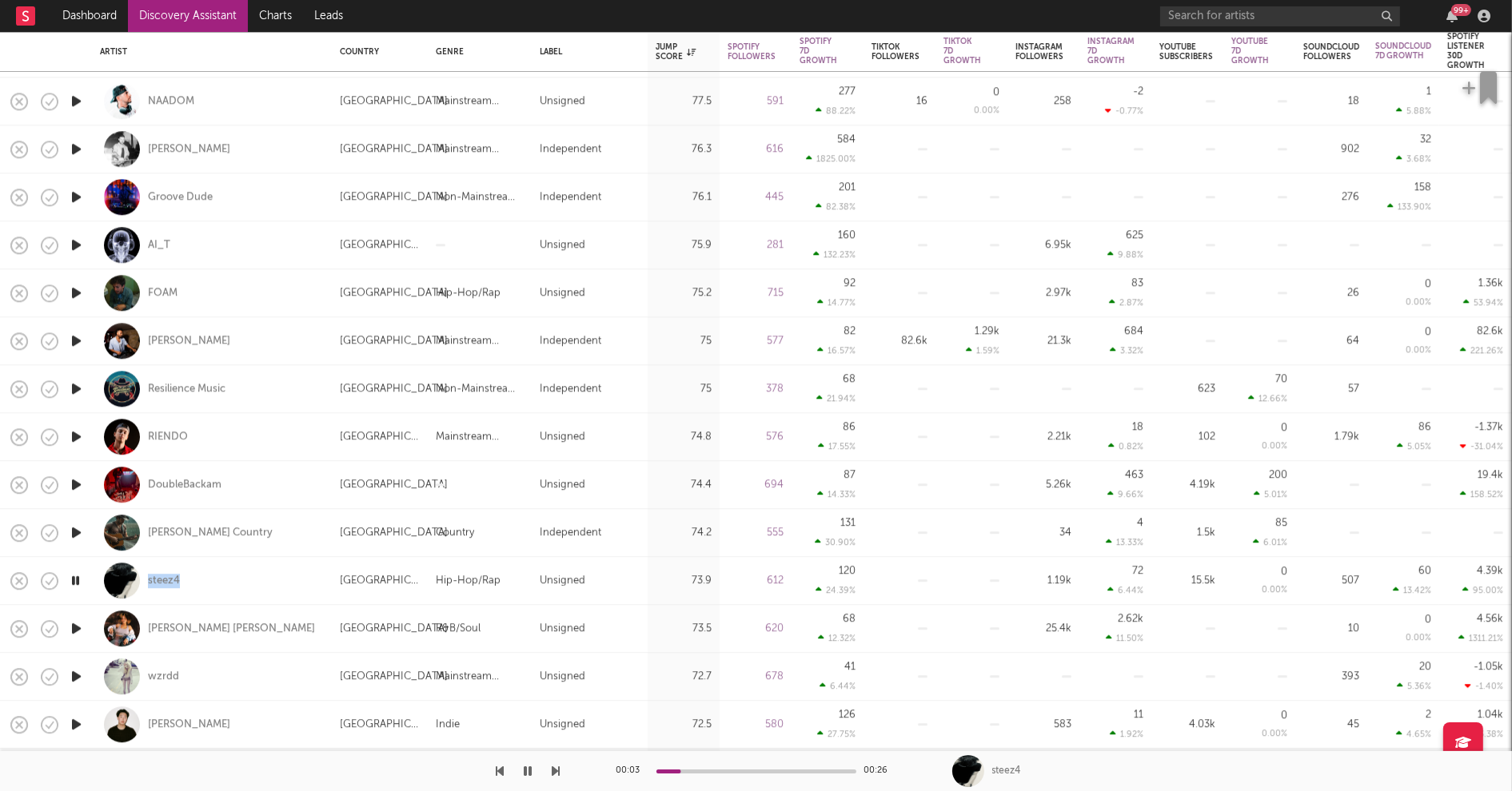
click at [75, 628] on icon "button" at bounding box center [76, 628] width 17 height 20
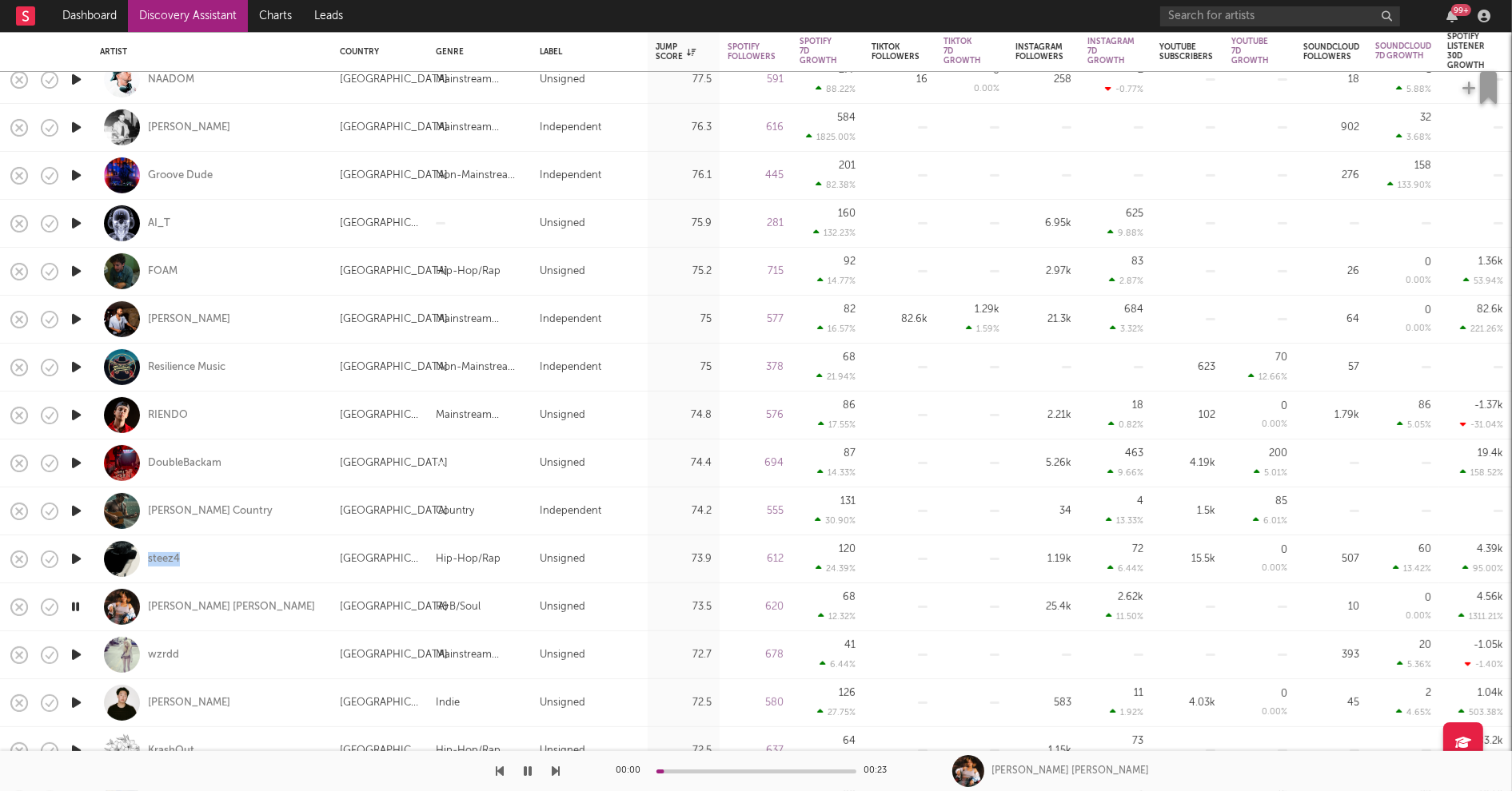
click at [77, 654] on icon "button" at bounding box center [76, 654] width 17 height 20
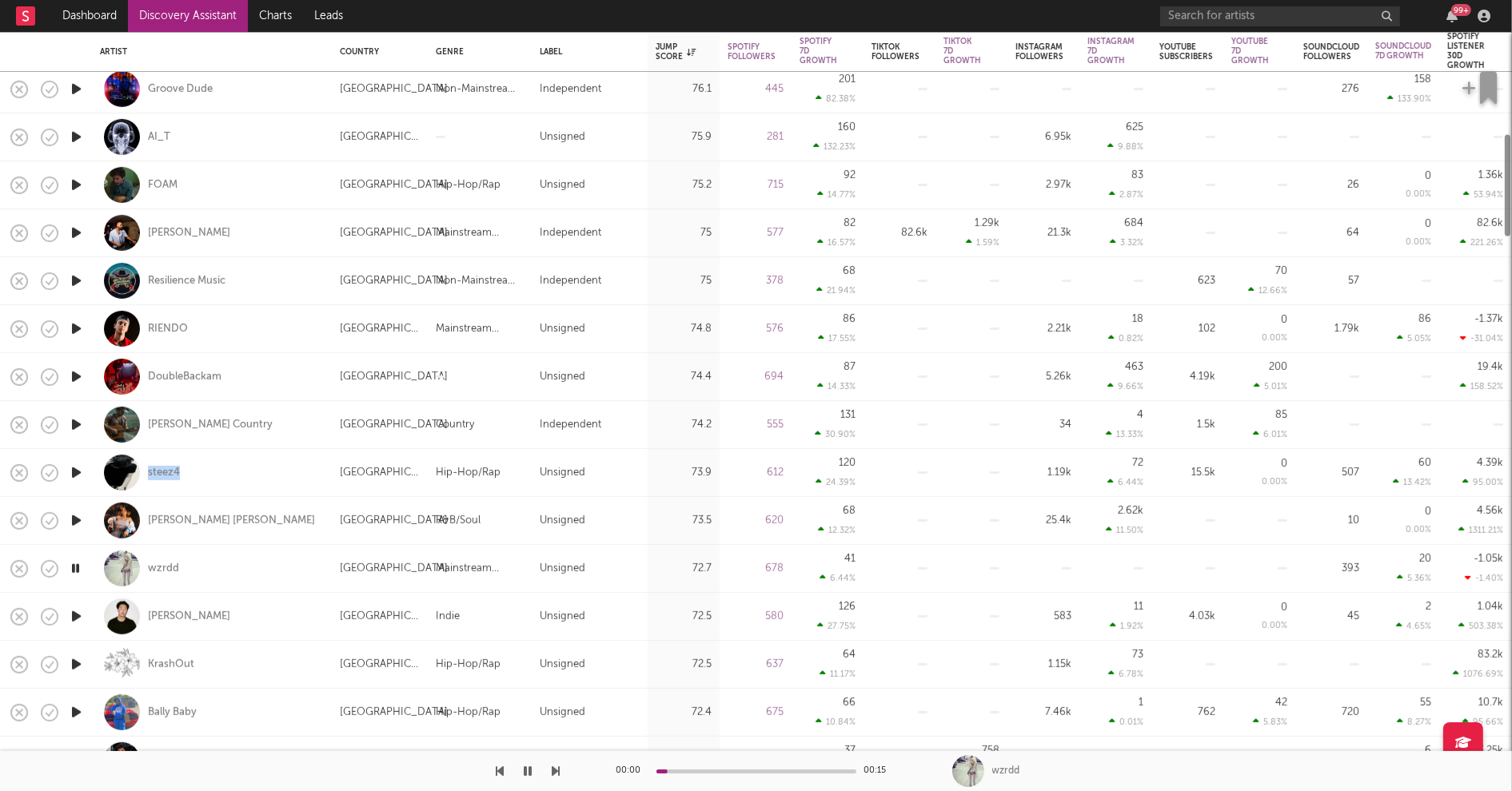
click at [78, 614] on icon "button" at bounding box center [76, 617] width 17 height 20
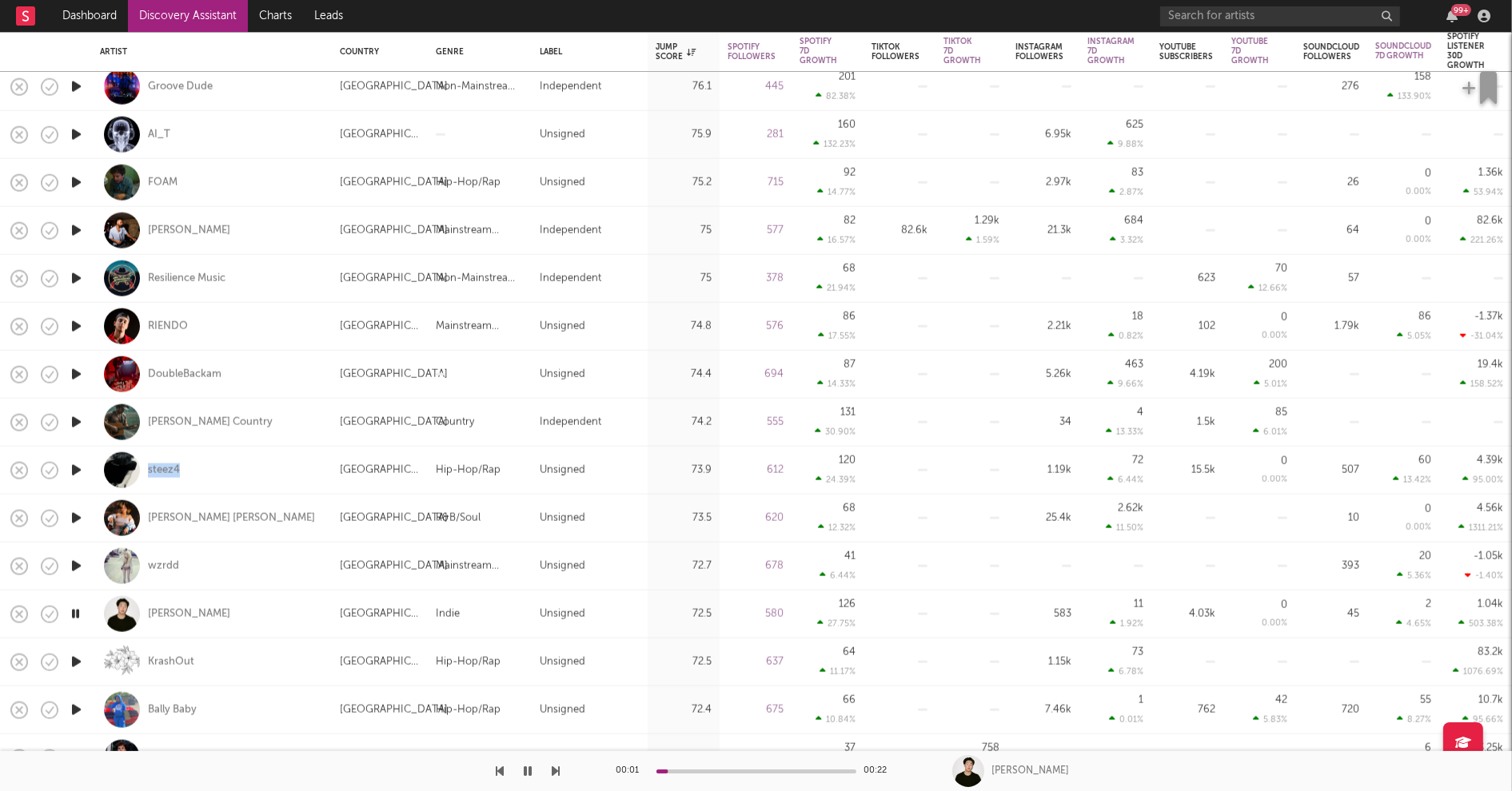
click at [75, 658] on icon "button" at bounding box center [76, 662] width 17 height 20
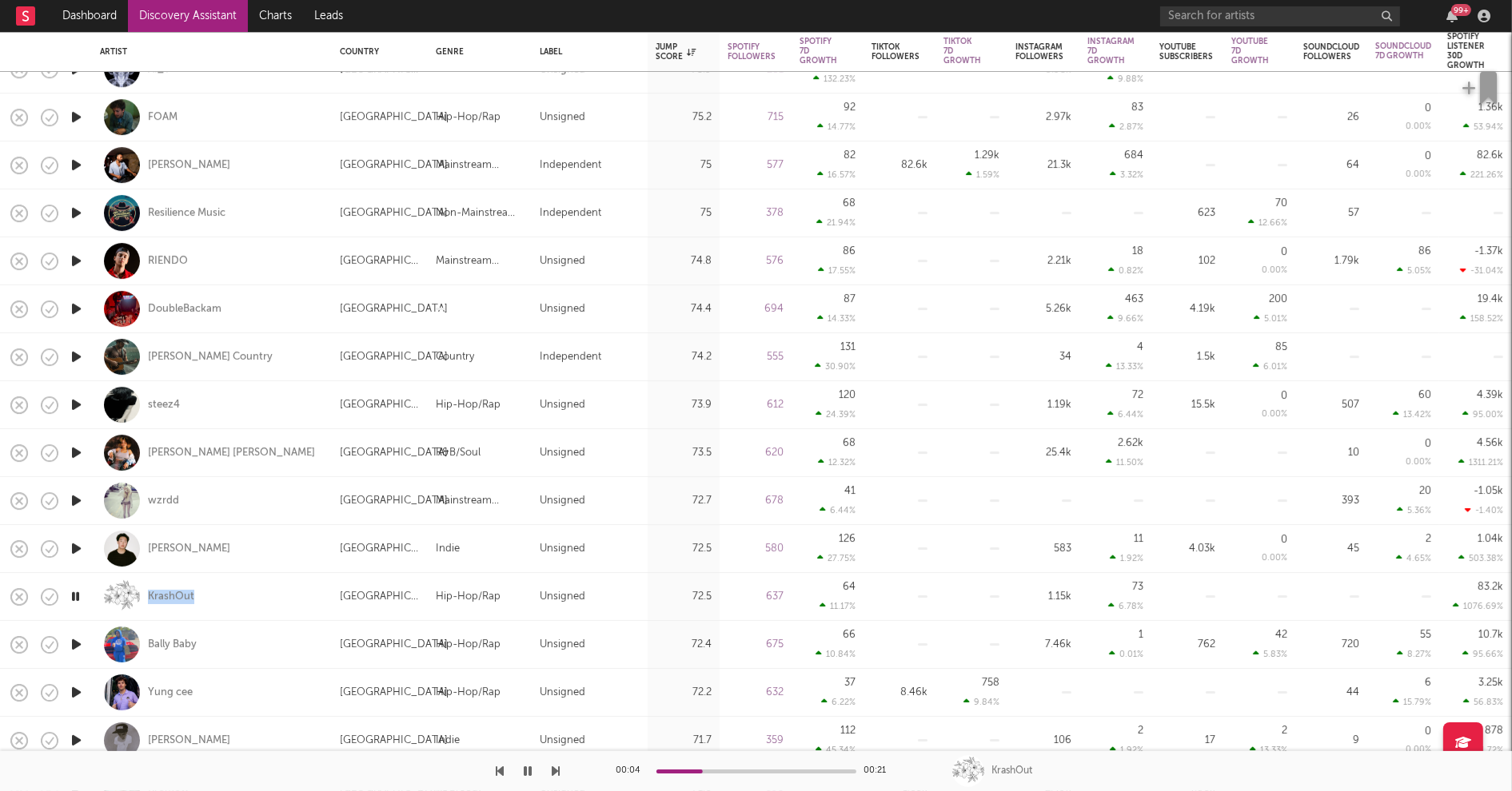
click at [75, 645] on icon "button" at bounding box center [76, 644] width 17 height 20
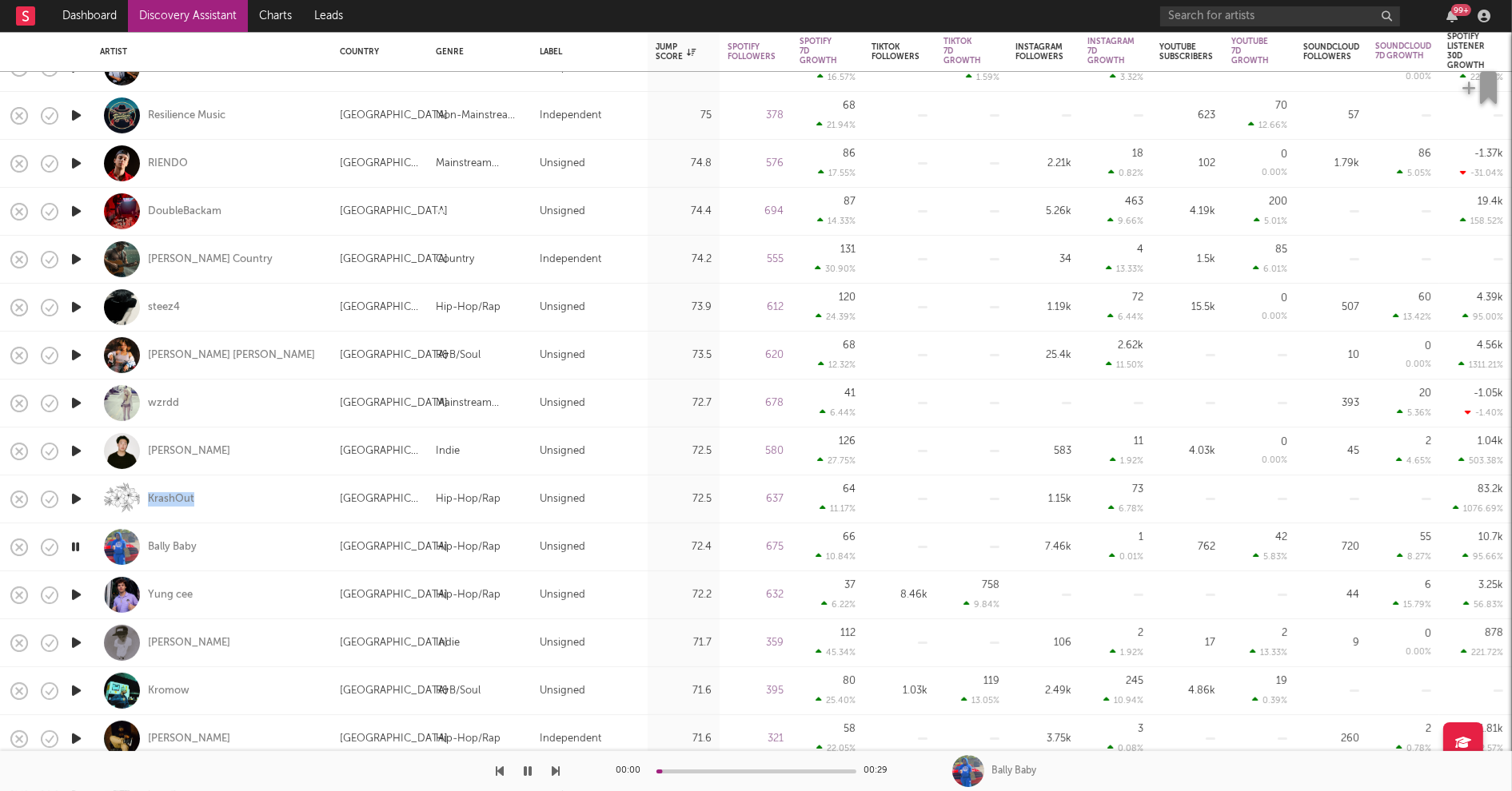
click at [73, 591] on icon "button" at bounding box center [76, 595] width 17 height 20
click at [76, 638] on icon "button" at bounding box center [76, 643] width 17 height 20
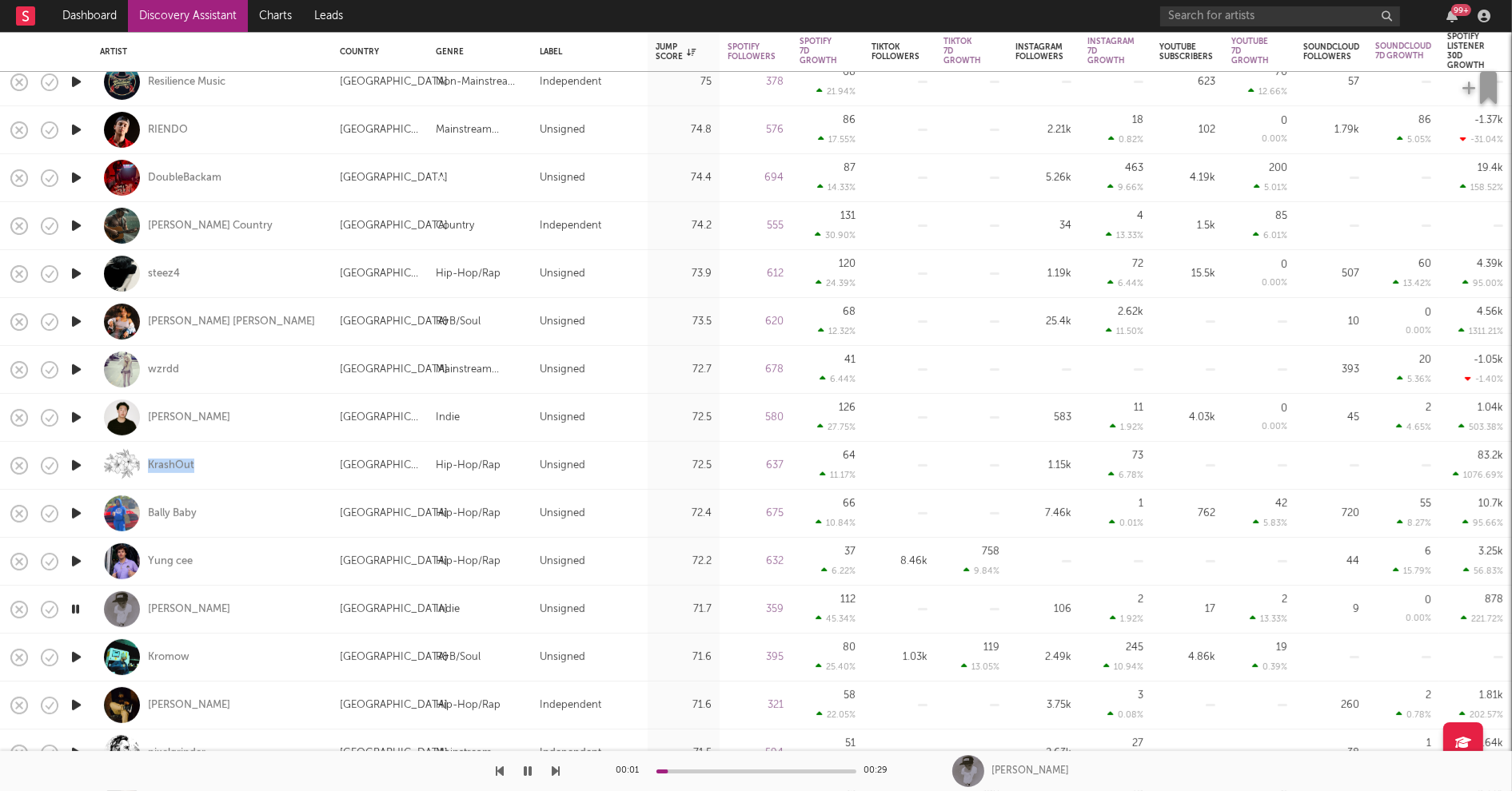
click at [75, 658] on icon "button" at bounding box center [76, 657] width 17 height 20
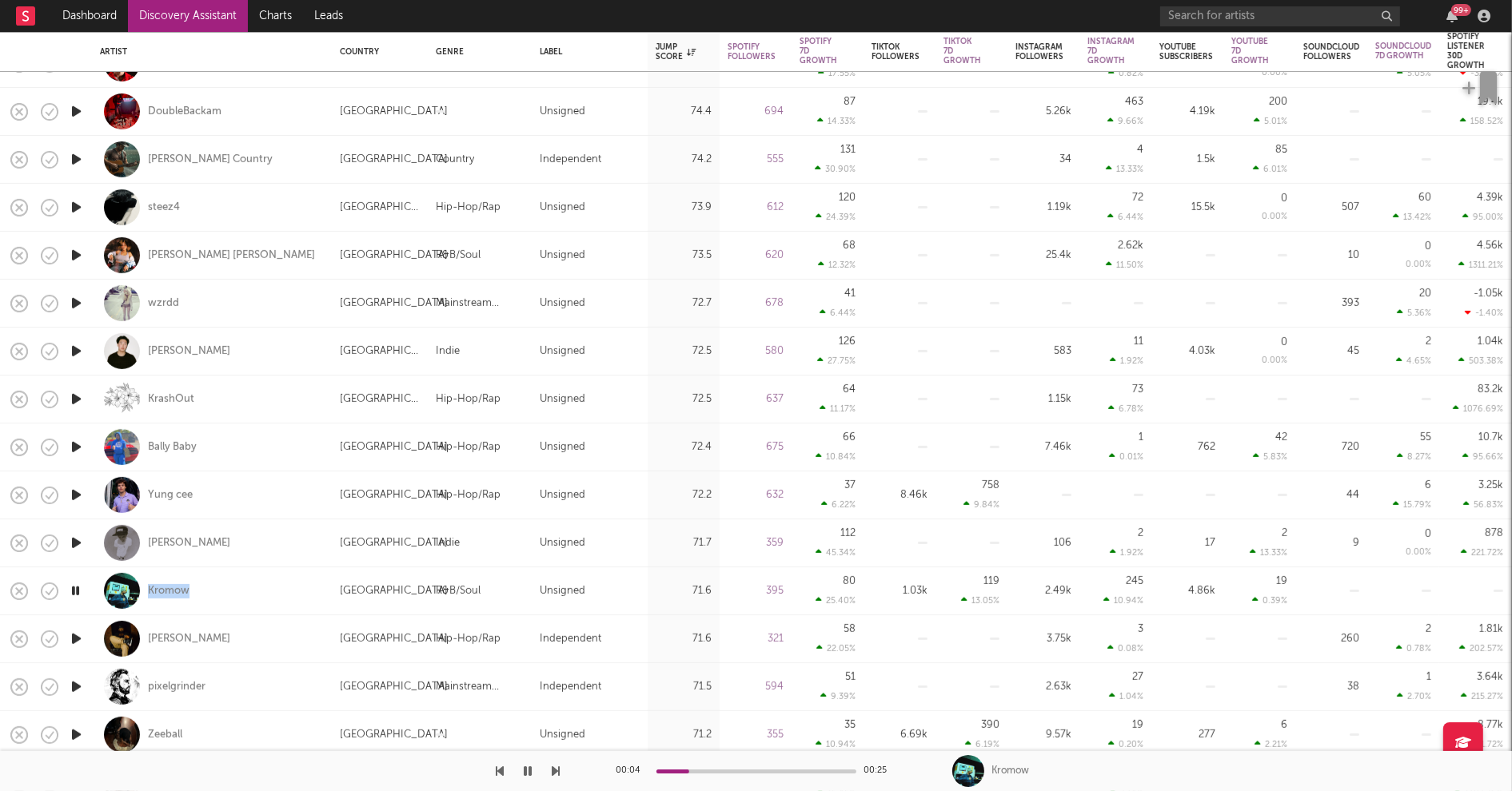
click at [76, 636] on icon "button" at bounding box center [76, 638] width 17 height 20
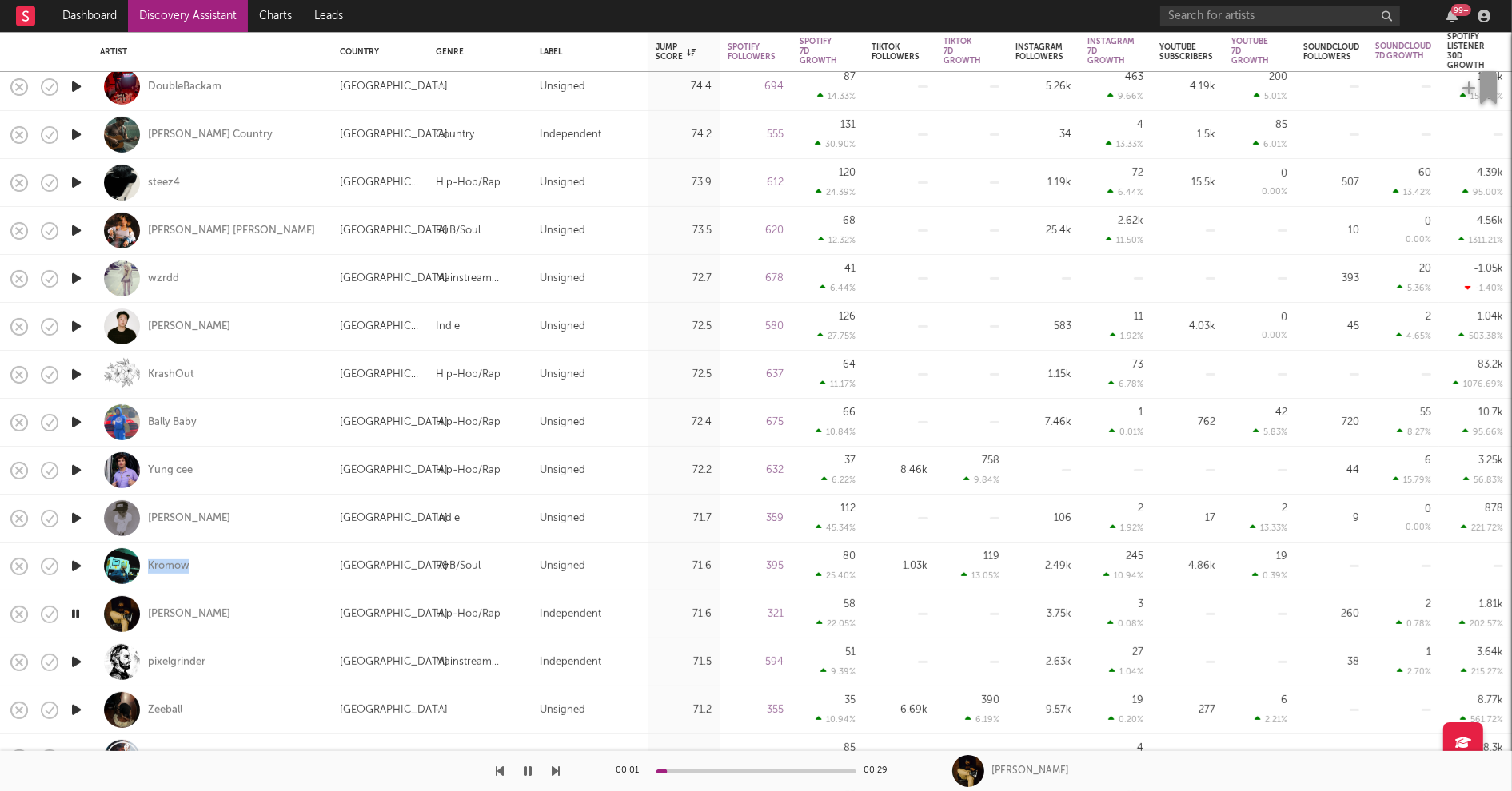
click at [75, 659] on icon "button" at bounding box center [76, 662] width 17 height 20
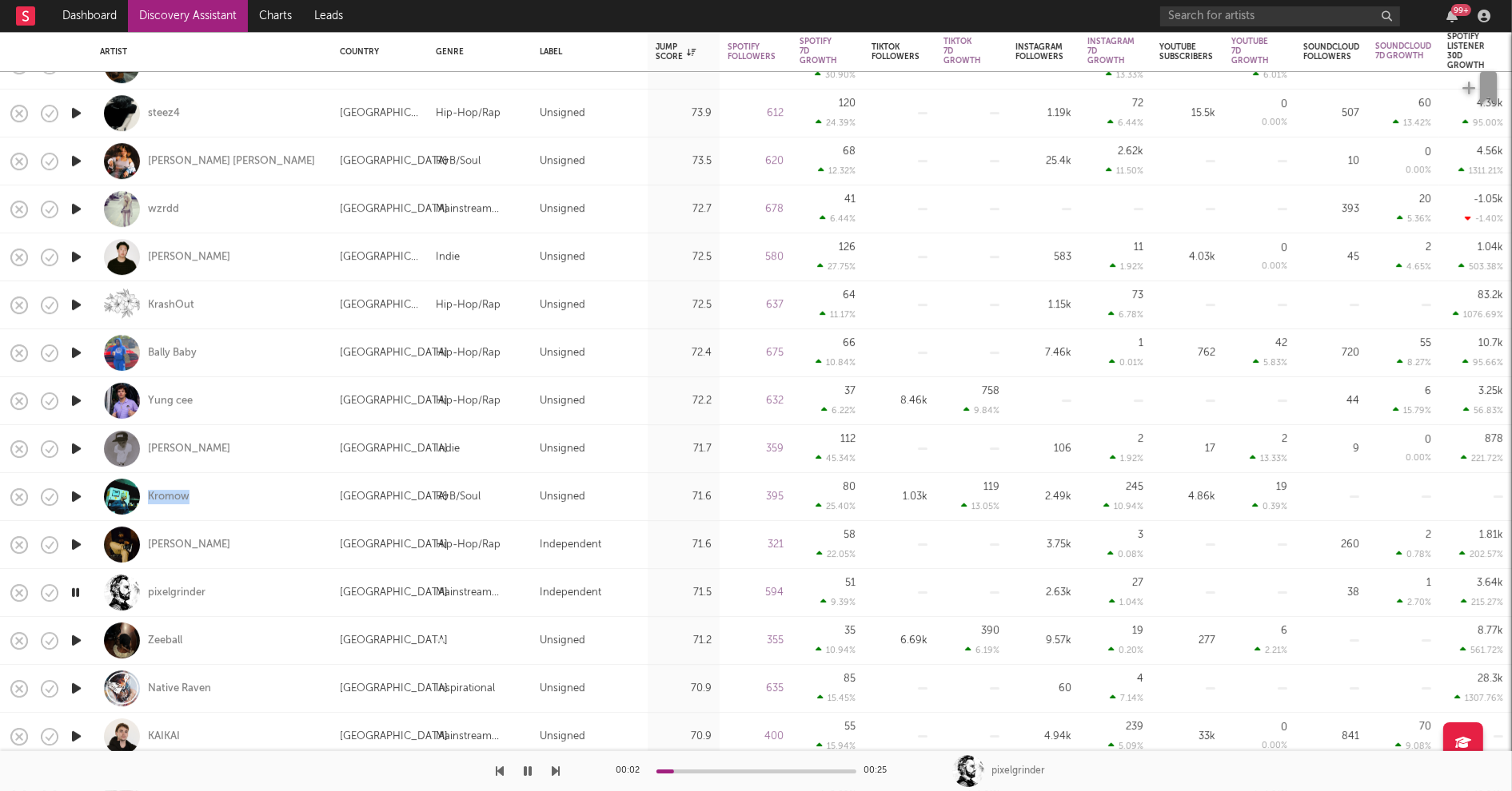
click at [75, 641] on icon "button" at bounding box center [76, 640] width 17 height 20
click at [78, 688] on icon "button" at bounding box center [76, 688] width 17 height 20
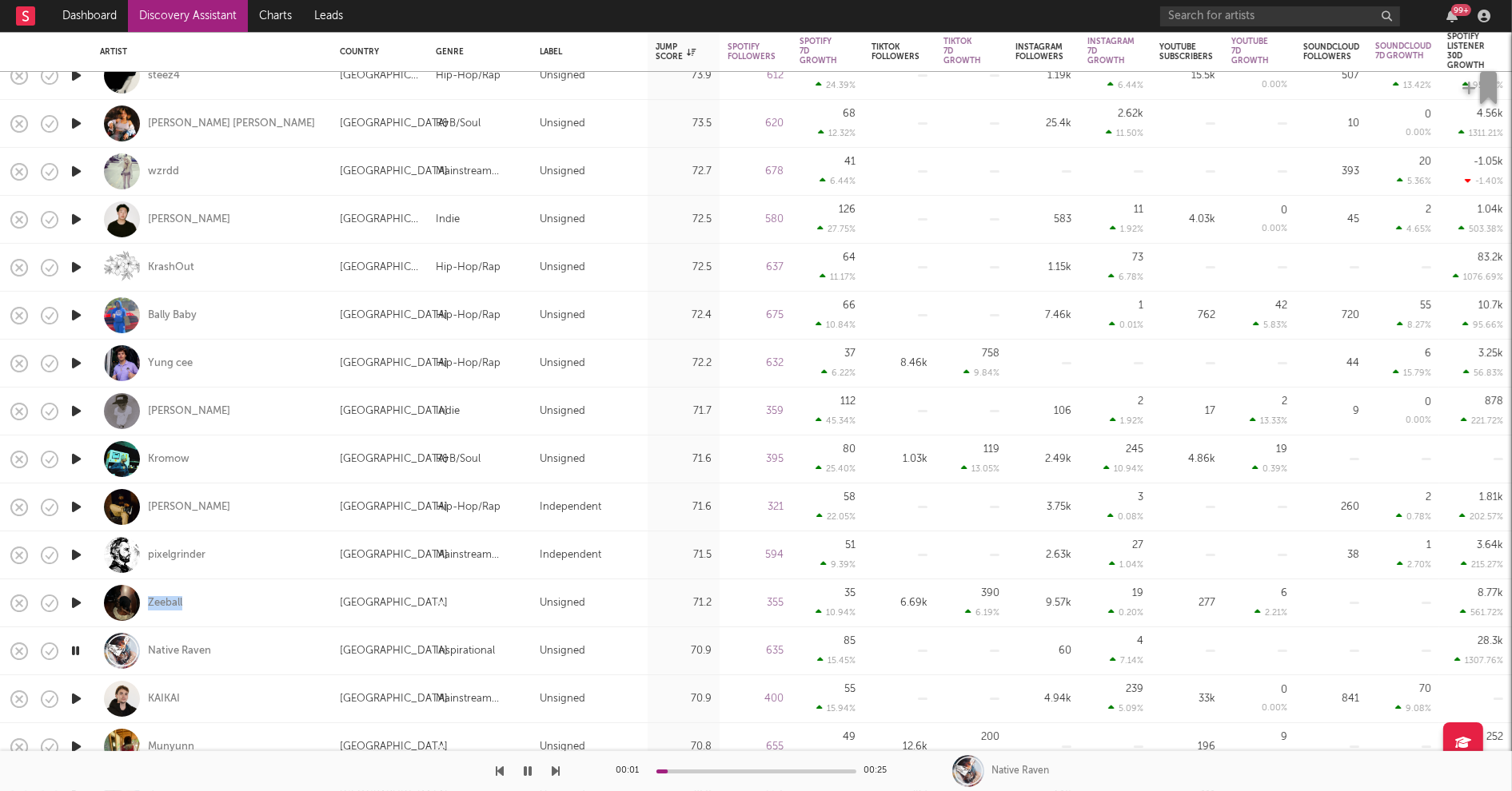
click at [78, 698] on icon "button" at bounding box center [76, 699] width 17 height 20
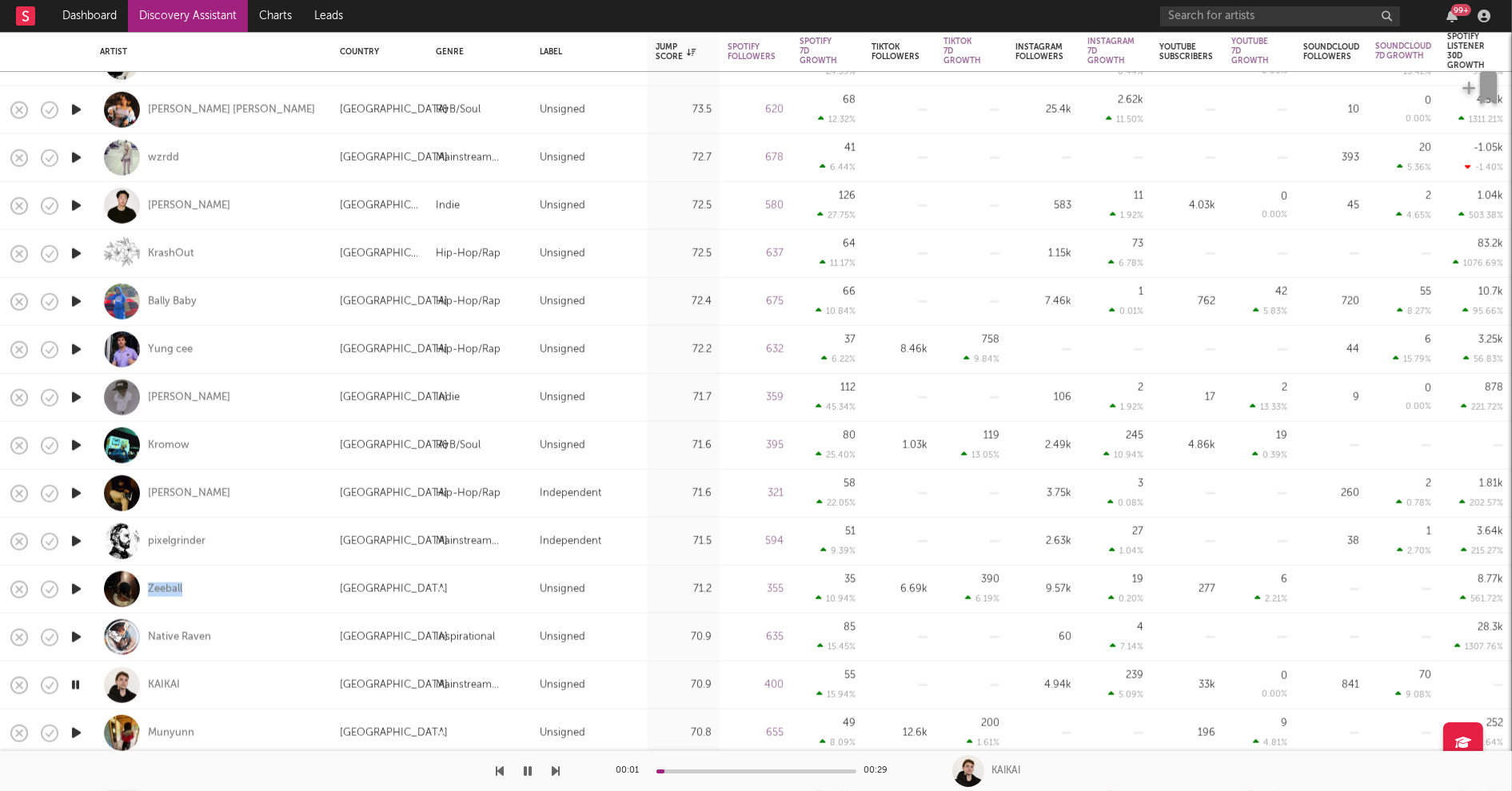
click at [75, 731] on icon "button" at bounding box center [76, 733] width 17 height 20
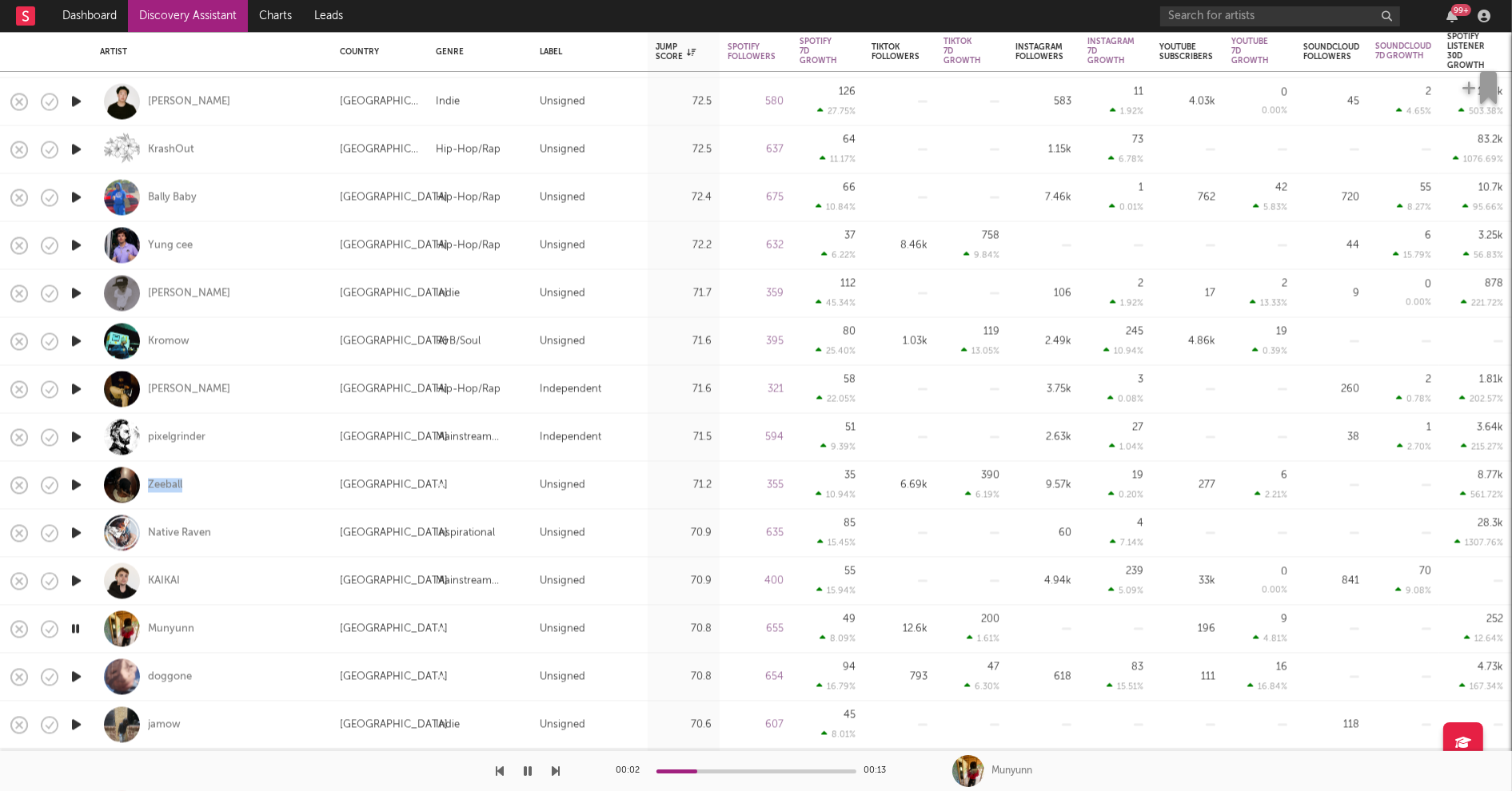
click at [75, 675] on icon "button" at bounding box center [76, 677] width 17 height 20
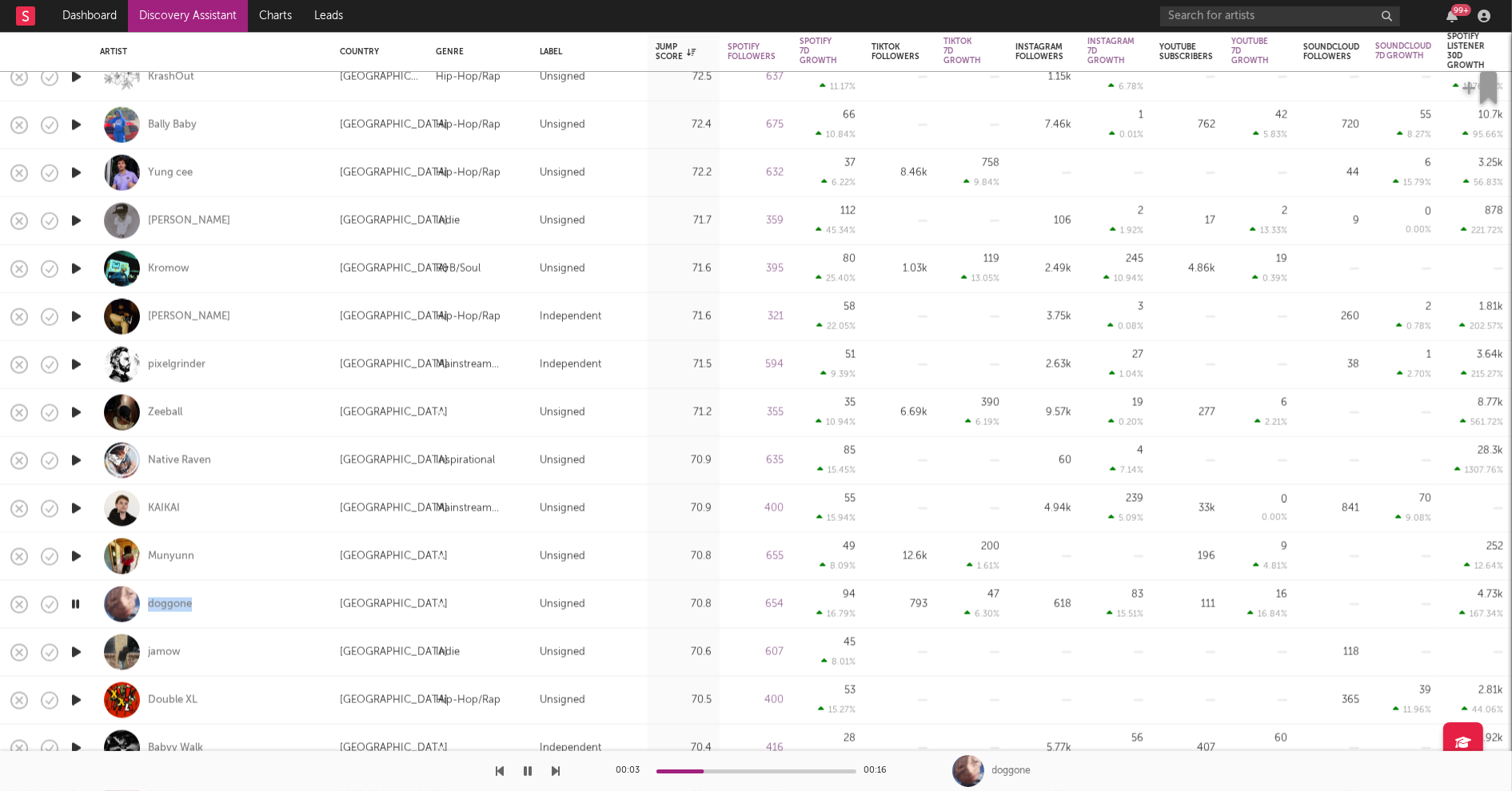
click at [75, 650] on icon "button" at bounding box center [76, 652] width 17 height 20
click at [77, 654] on icon "button" at bounding box center [75, 652] width 15 height 20
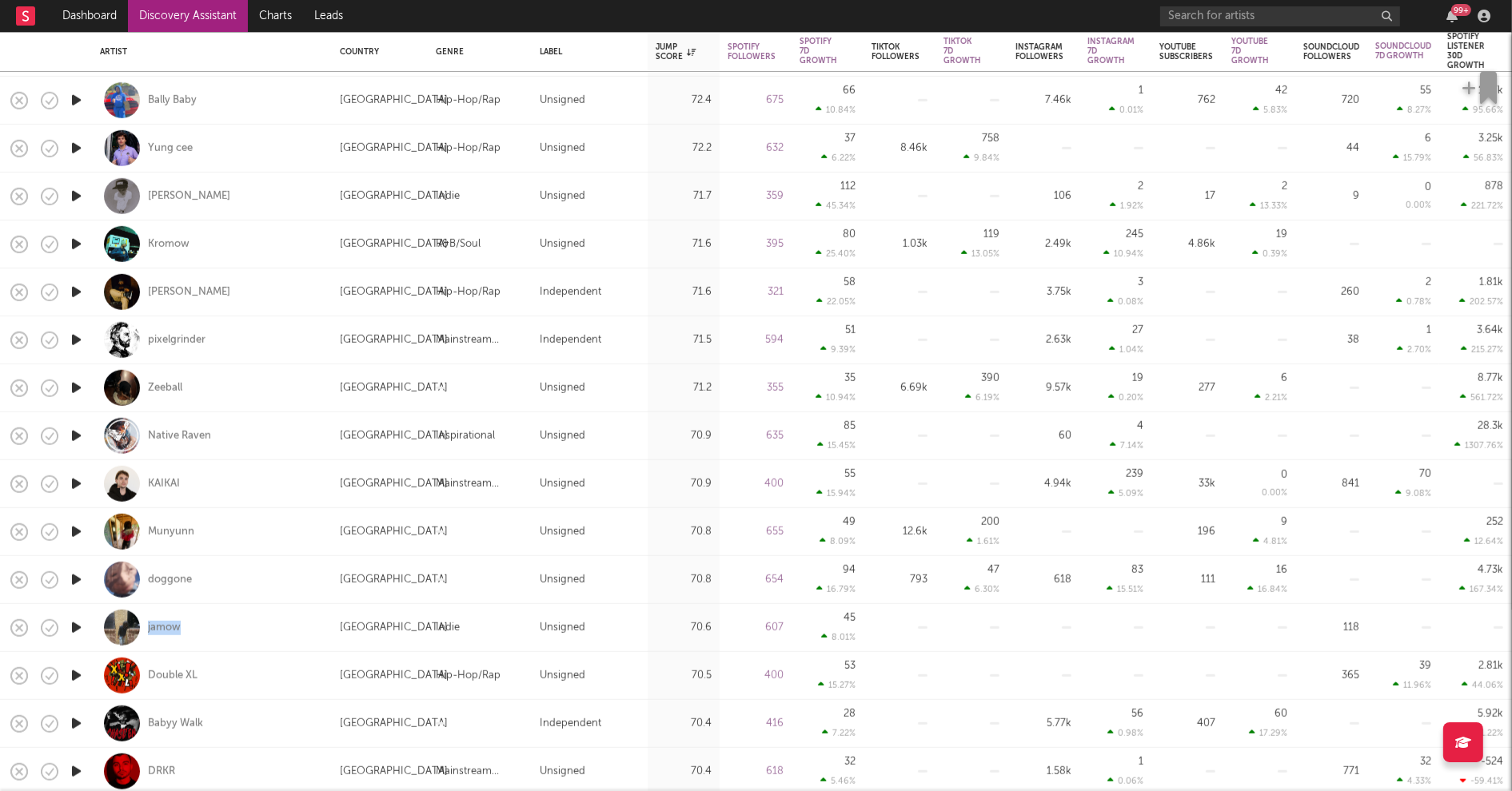
click at [75, 722] on icon "button" at bounding box center [76, 723] width 17 height 20
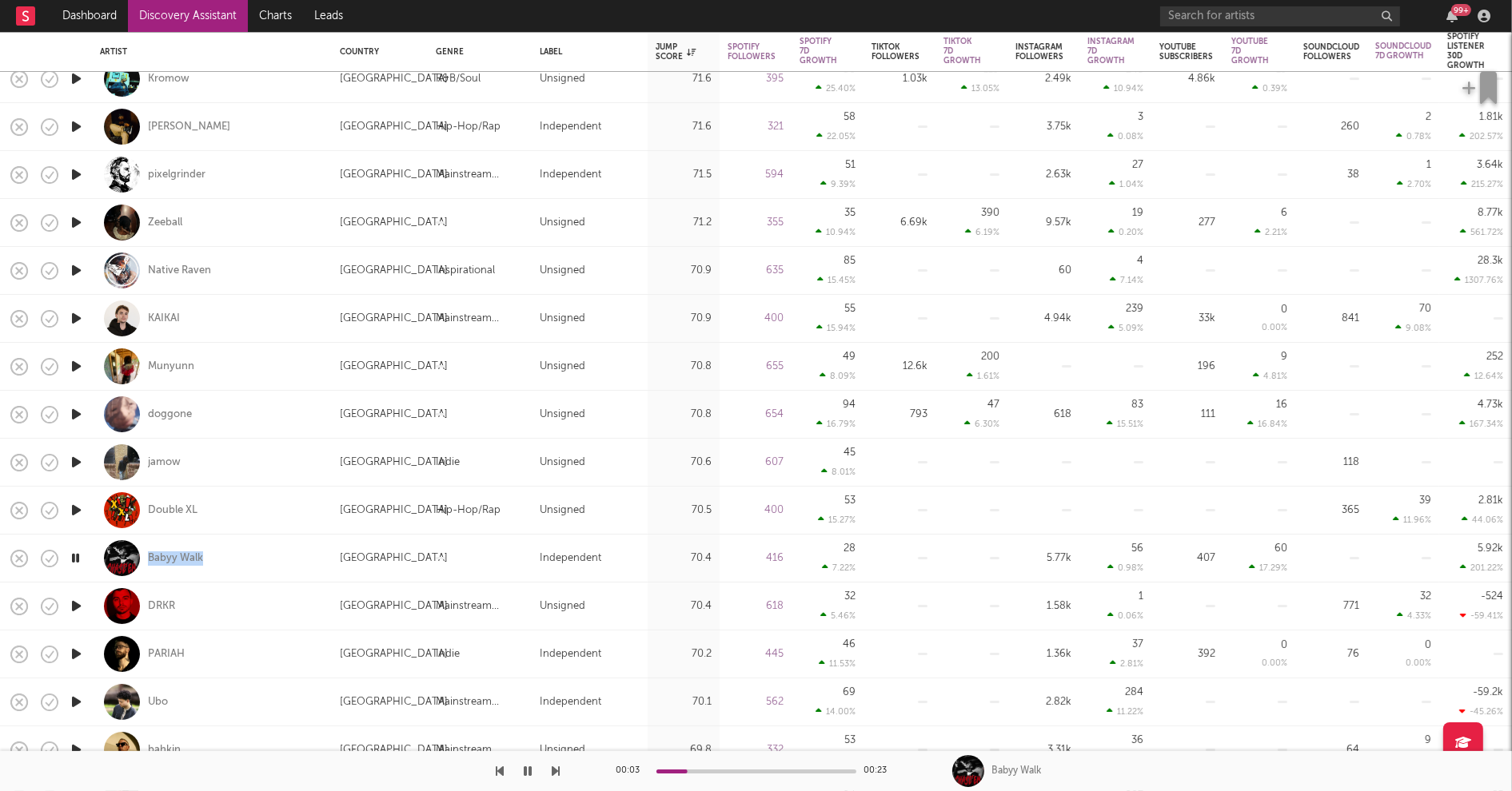
click at [76, 603] on icon "button" at bounding box center [76, 606] width 17 height 20
click at [80, 651] on icon "button" at bounding box center [76, 653] width 17 height 20
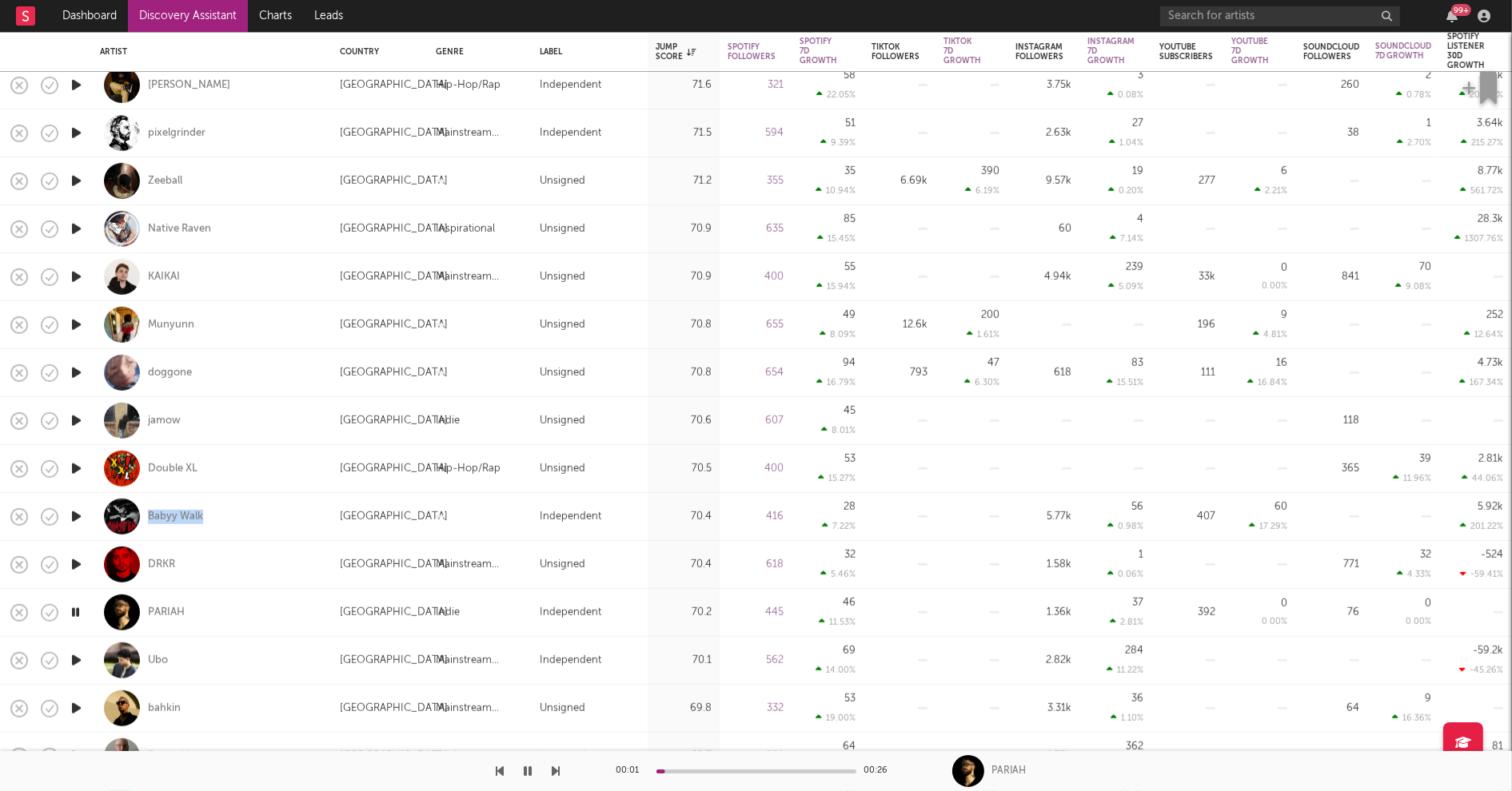
click at [78, 659] on icon "button" at bounding box center [76, 660] width 17 height 20
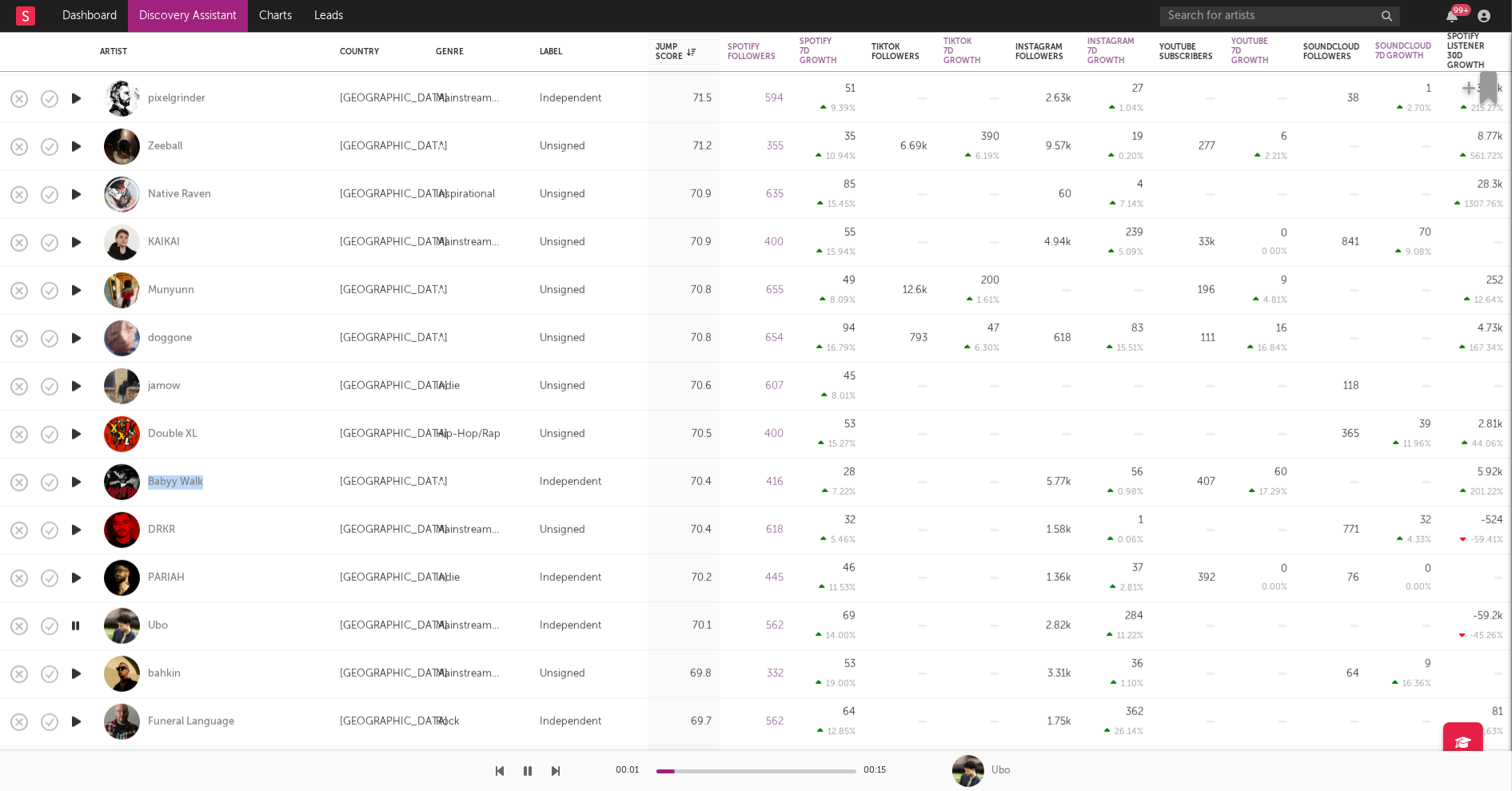
click at [75, 670] on icon "button" at bounding box center [76, 674] width 17 height 20
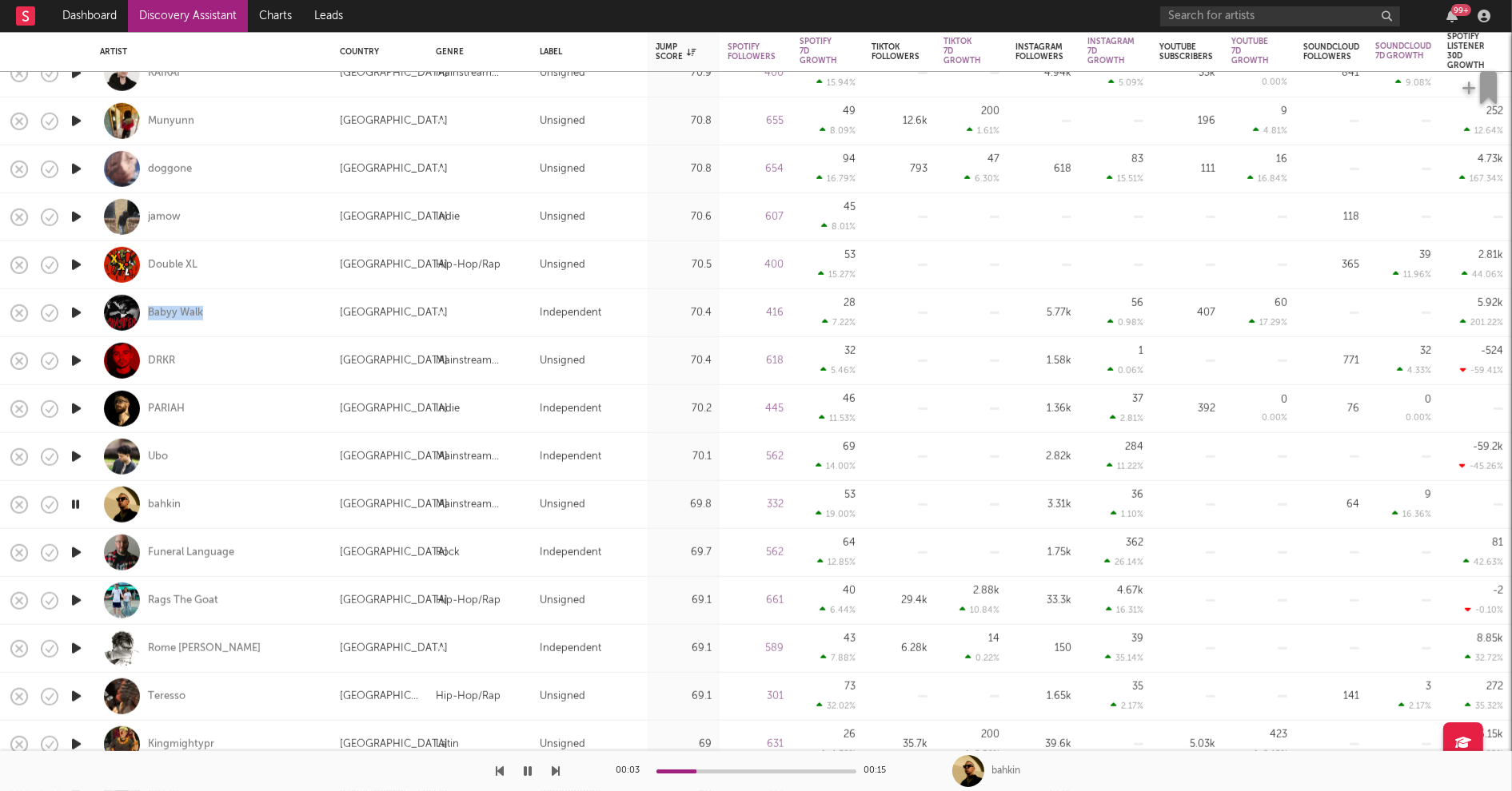
click at [77, 644] on icon "button" at bounding box center [76, 648] width 17 height 20
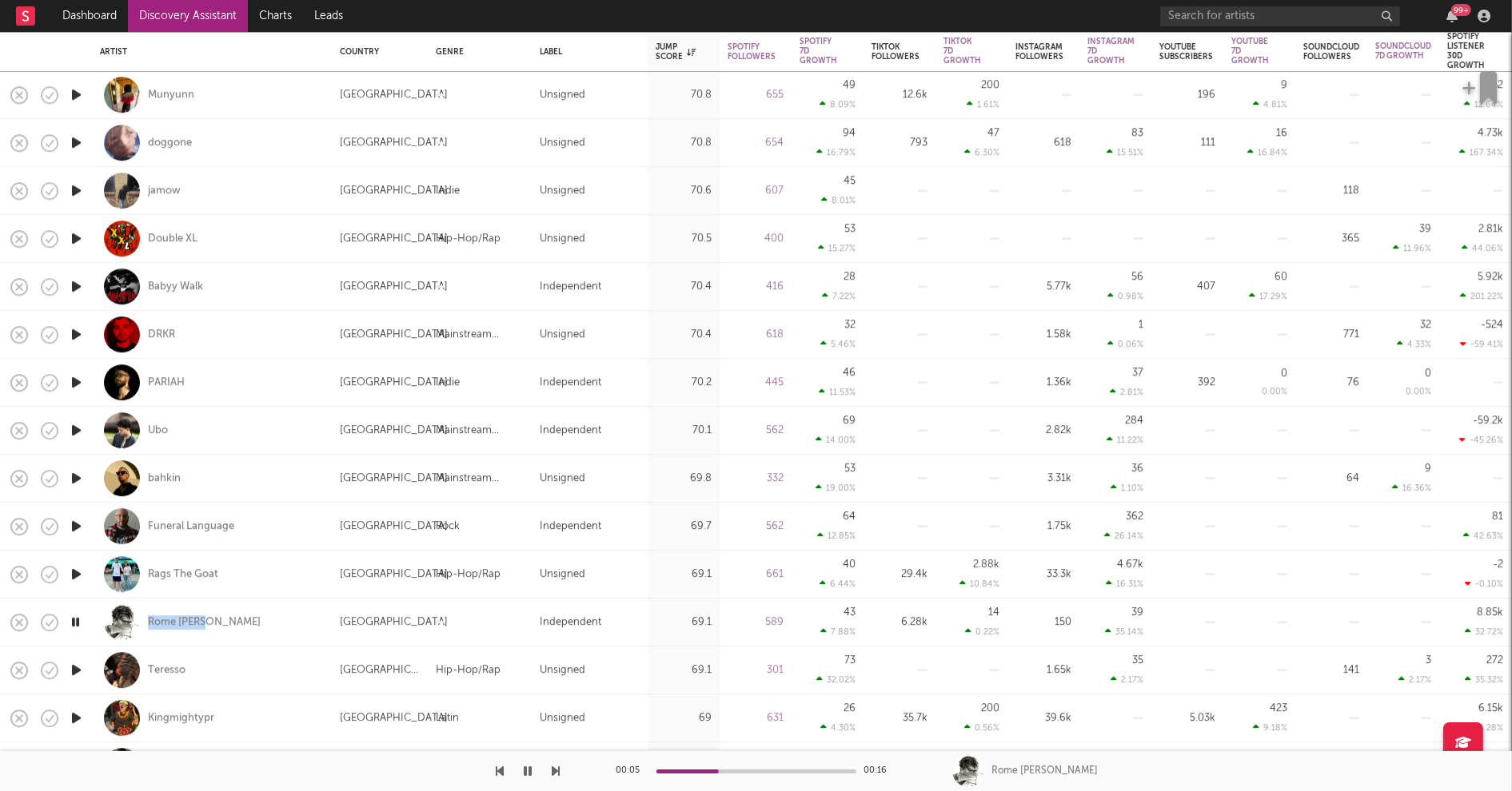
click at [74, 669] on icon "button" at bounding box center [76, 669] width 17 height 20
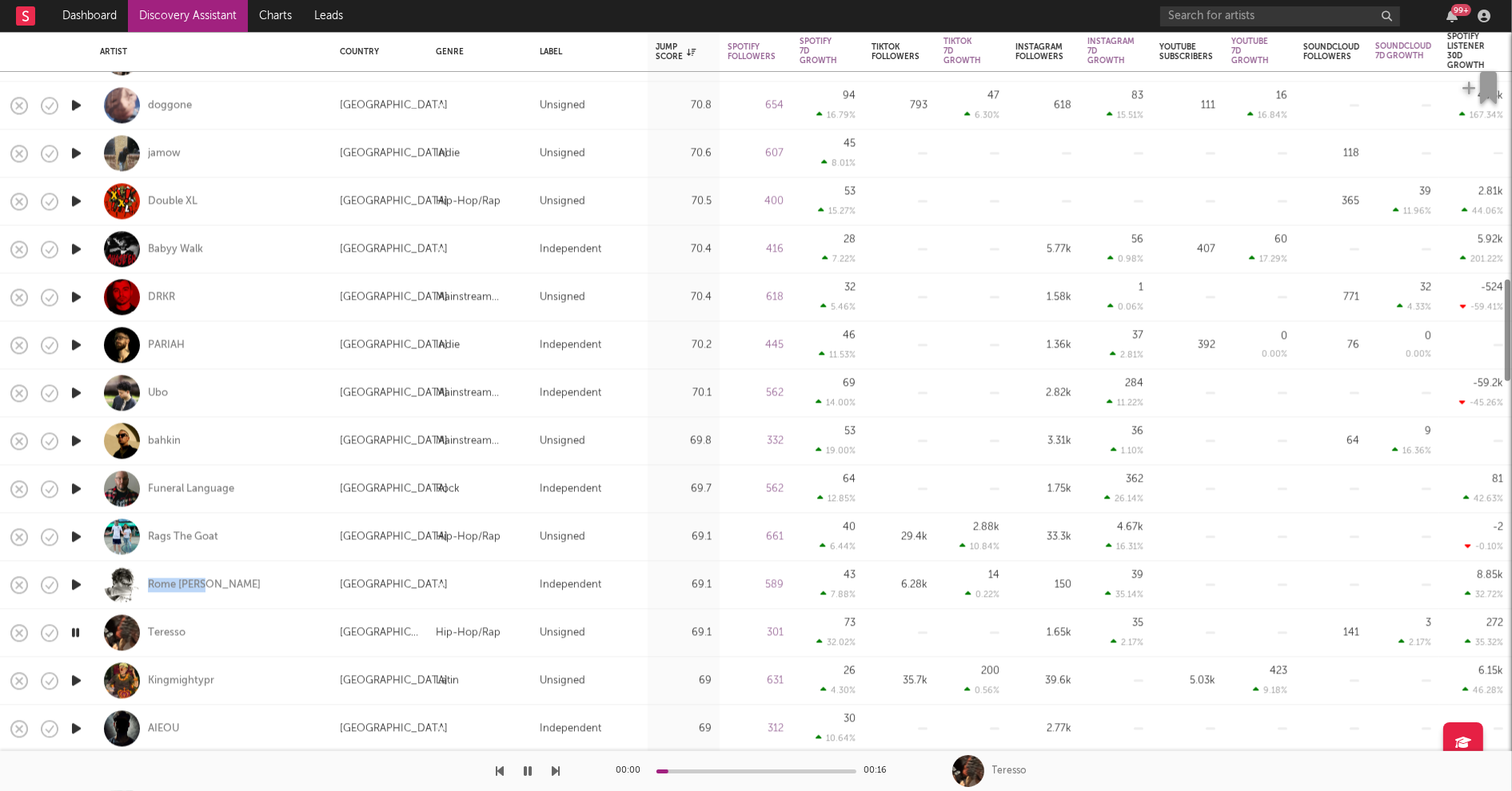
click at [74, 681] on icon "button" at bounding box center [76, 680] width 17 height 20
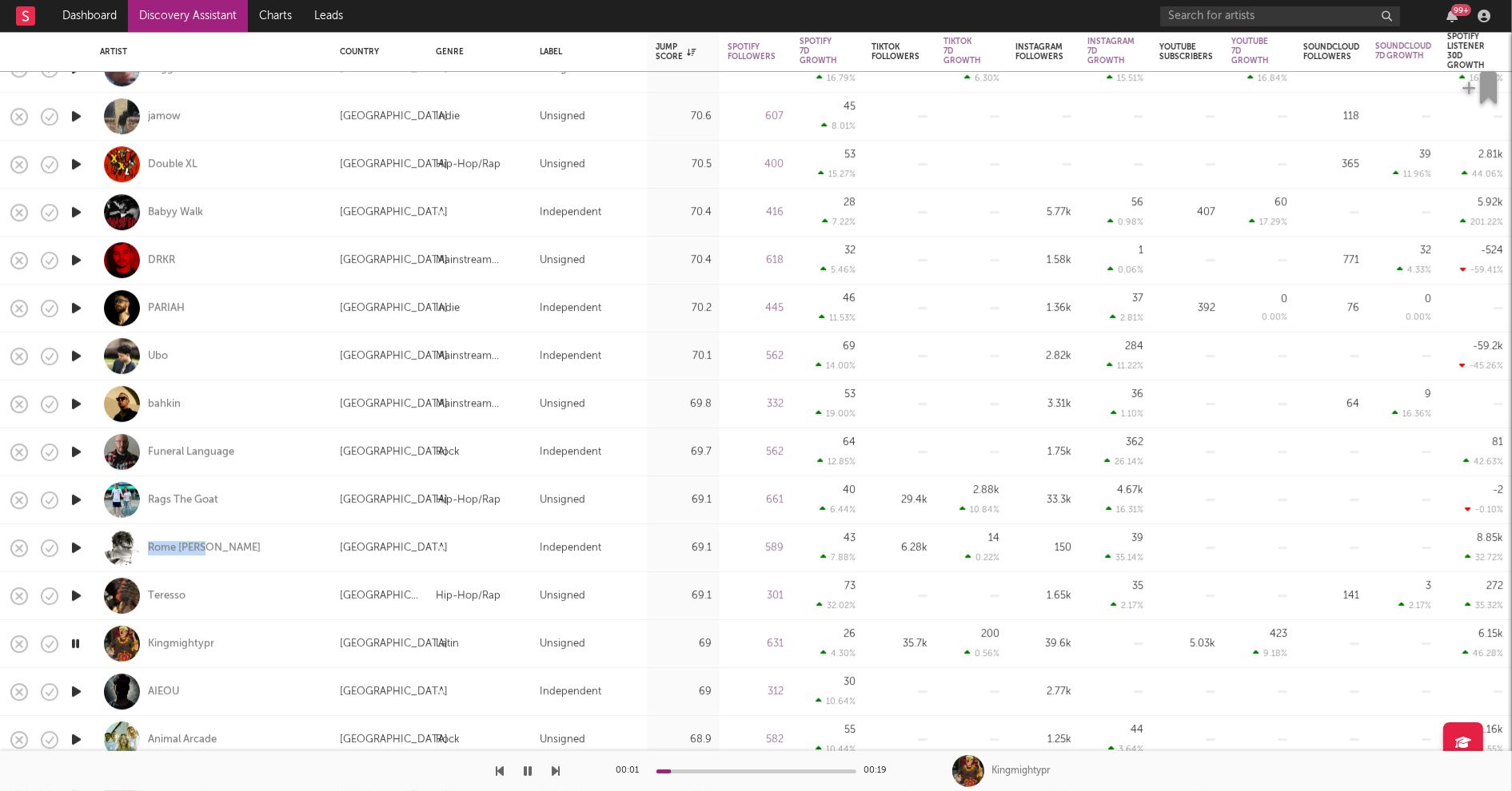
click at [72, 688] on icon "button" at bounding box center [76, 691] width 17 height 20
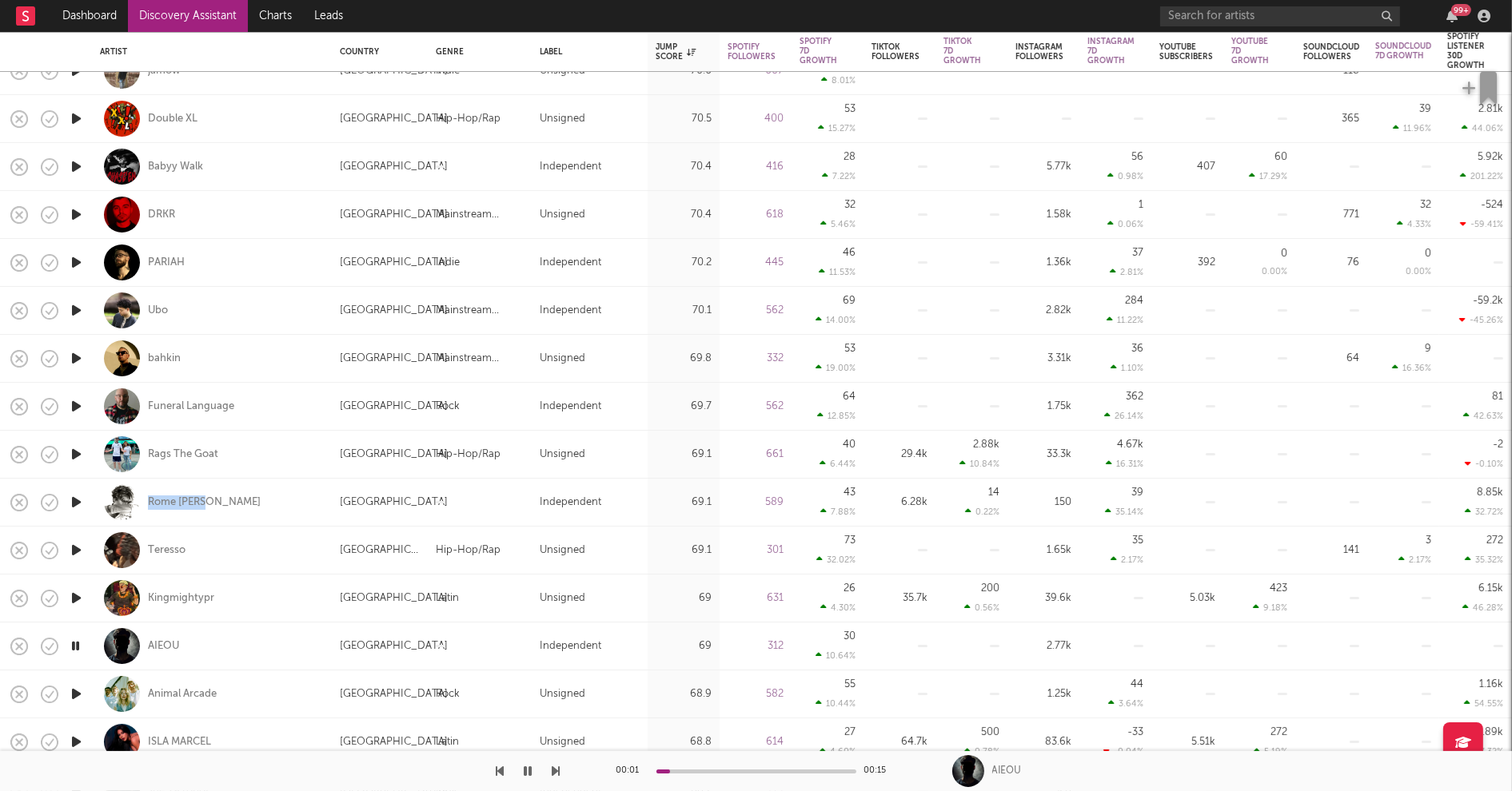
click at [77, 695] on icon "button" at bounding box center [76, 694] width 17 height 20
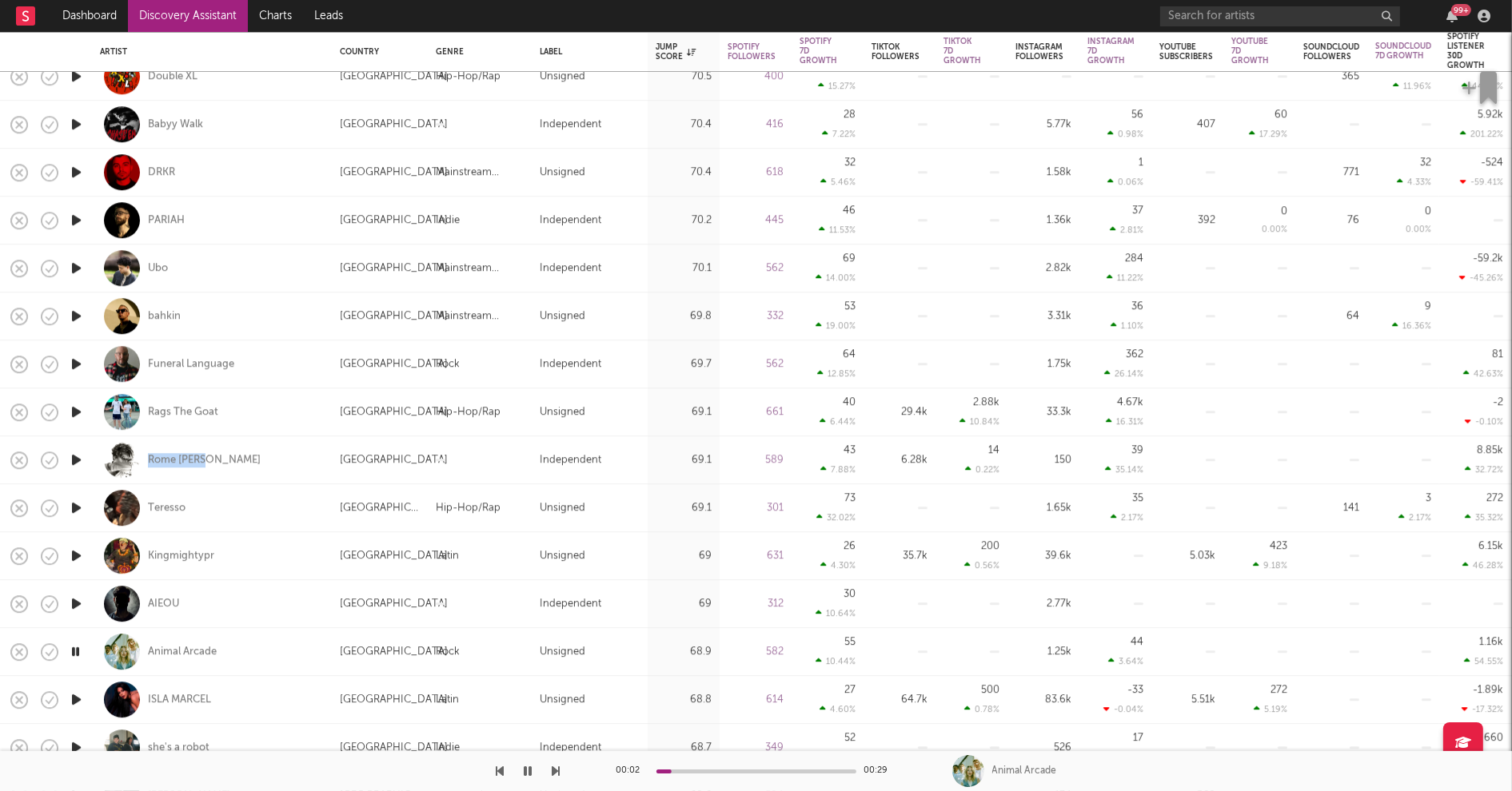
click at [74, 696] on icon "button" at bounding box center [76, 700] width 17 height 20
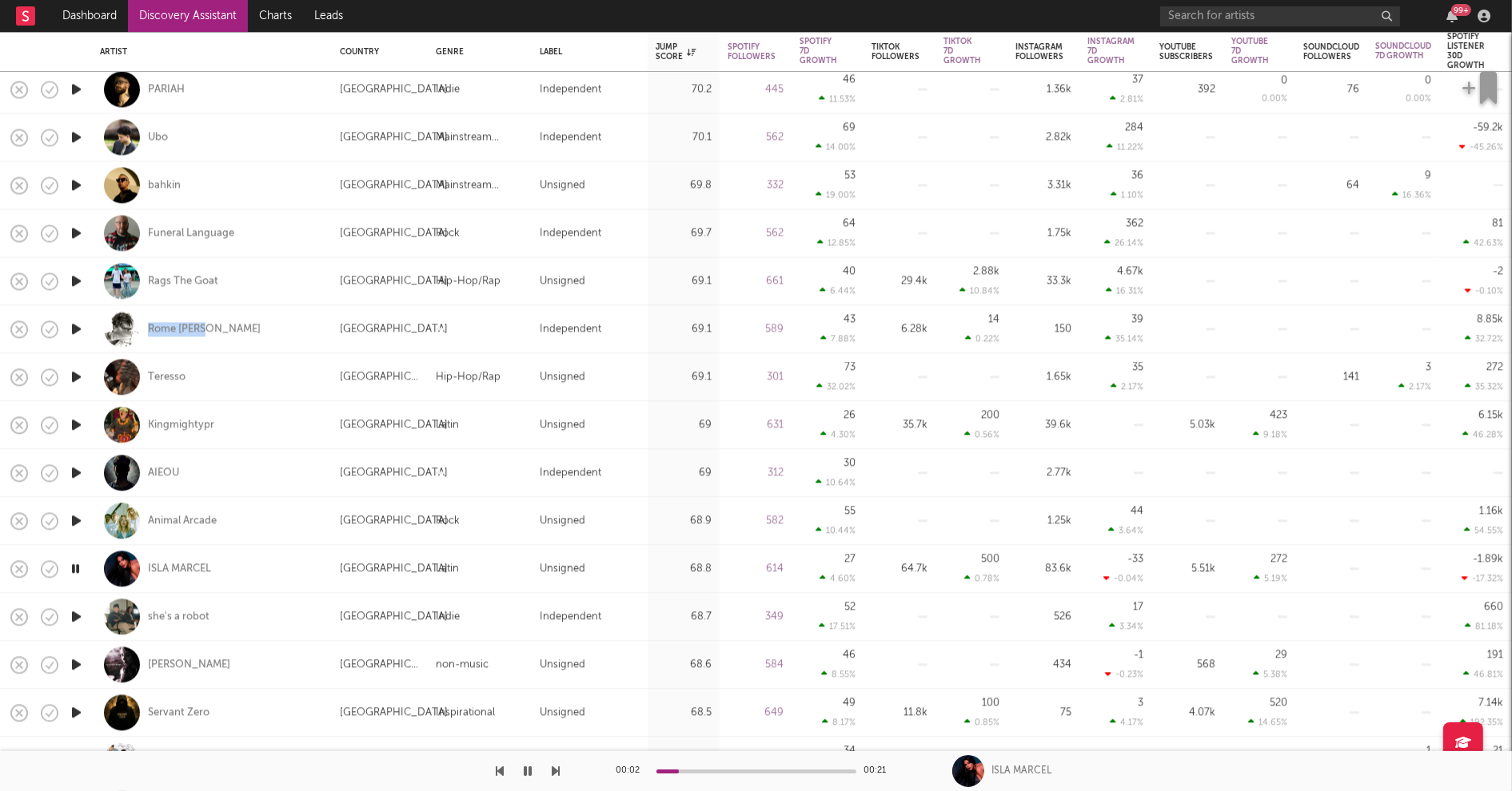
click at [75, 613] on icon "button" at bounding box center [76, 617] width 17 height 20
click at [76, 663] on icon "button" at bounding box center [76, 664] width 17 height 20
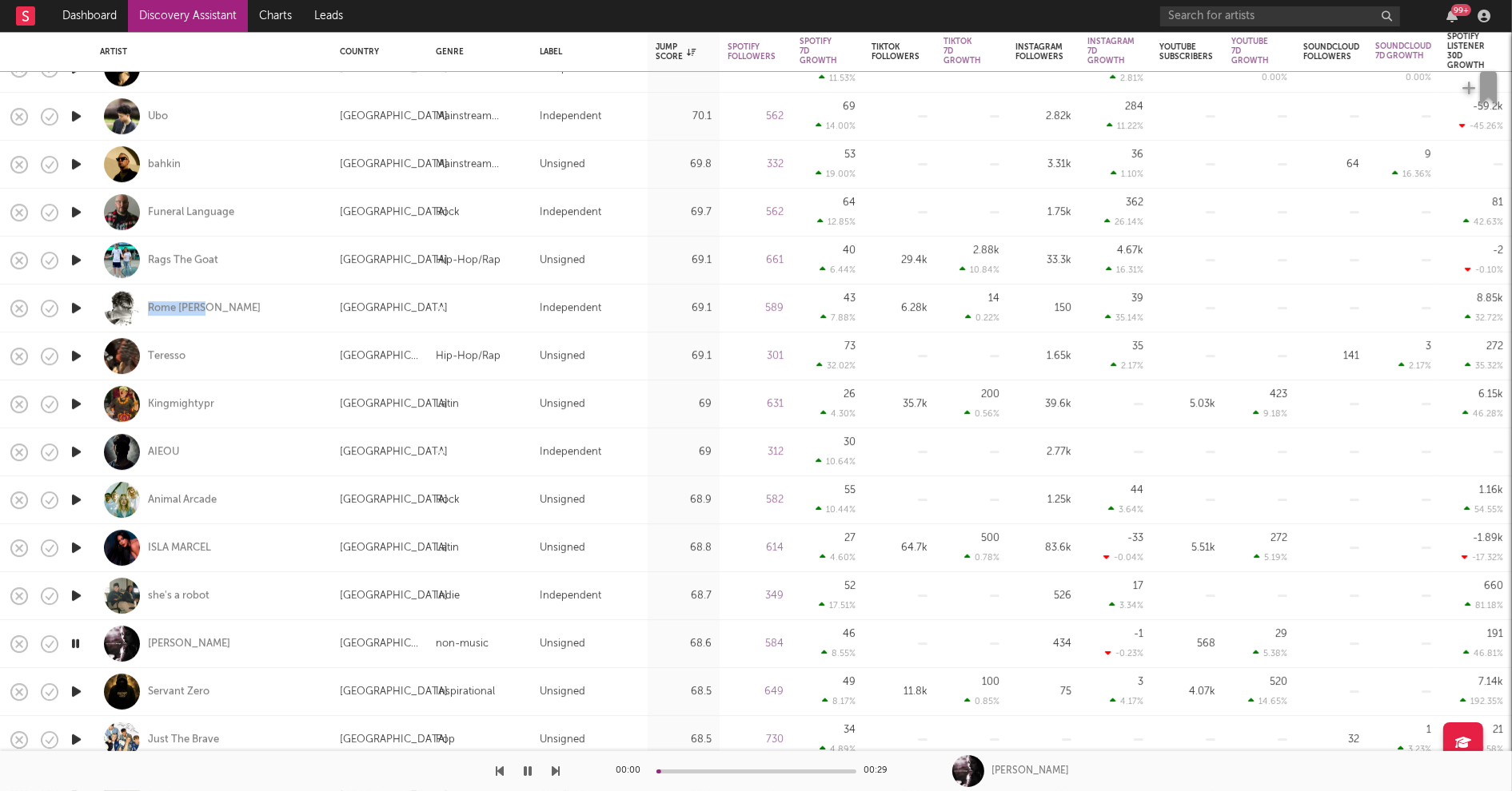
click at [77, 690] on icon "button" at bounding box center [76, 691] width 17 height 20
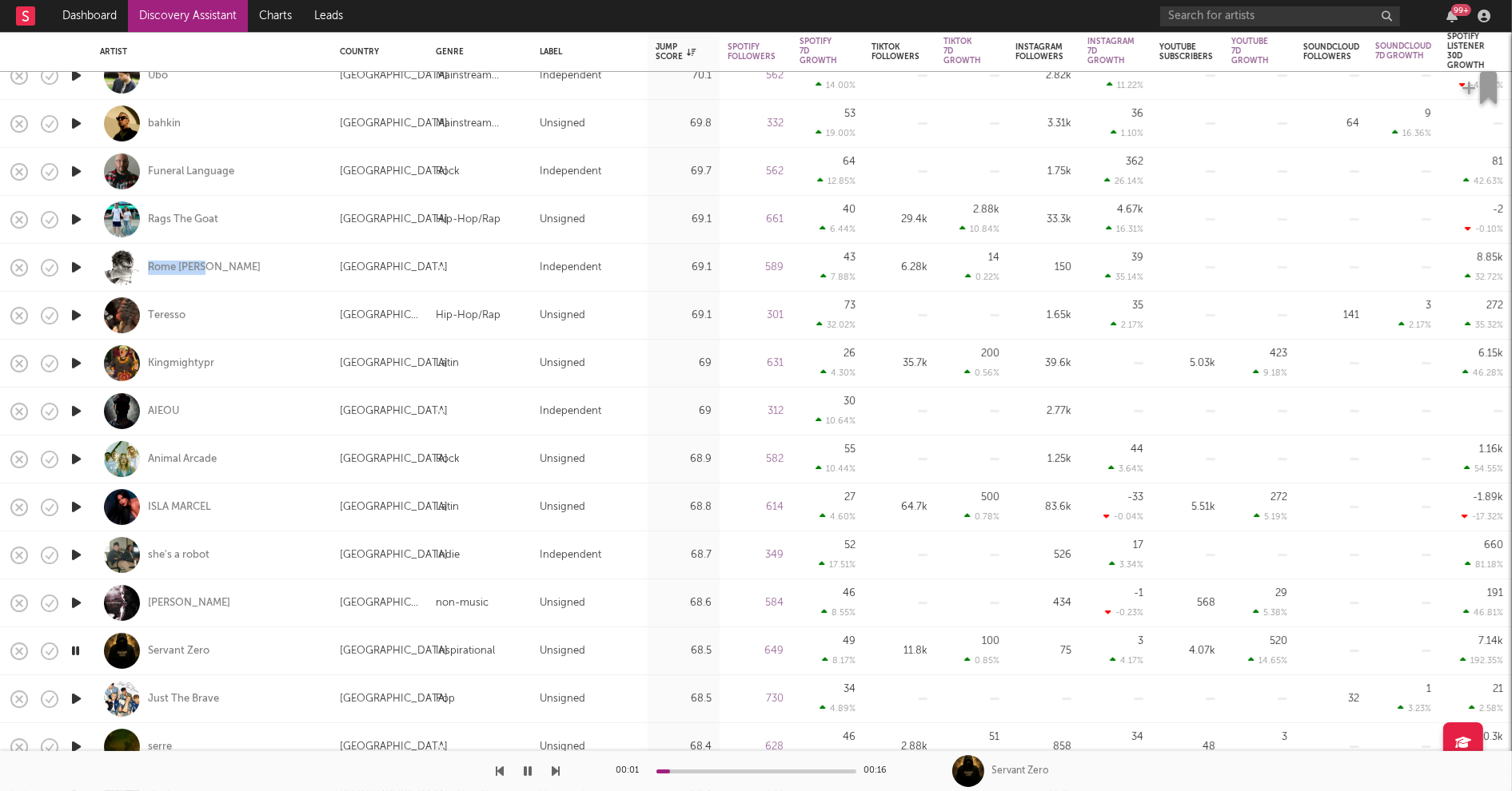
click at [76, 697] on icon "button" at bounding box center [76, 699] width 17 height 20
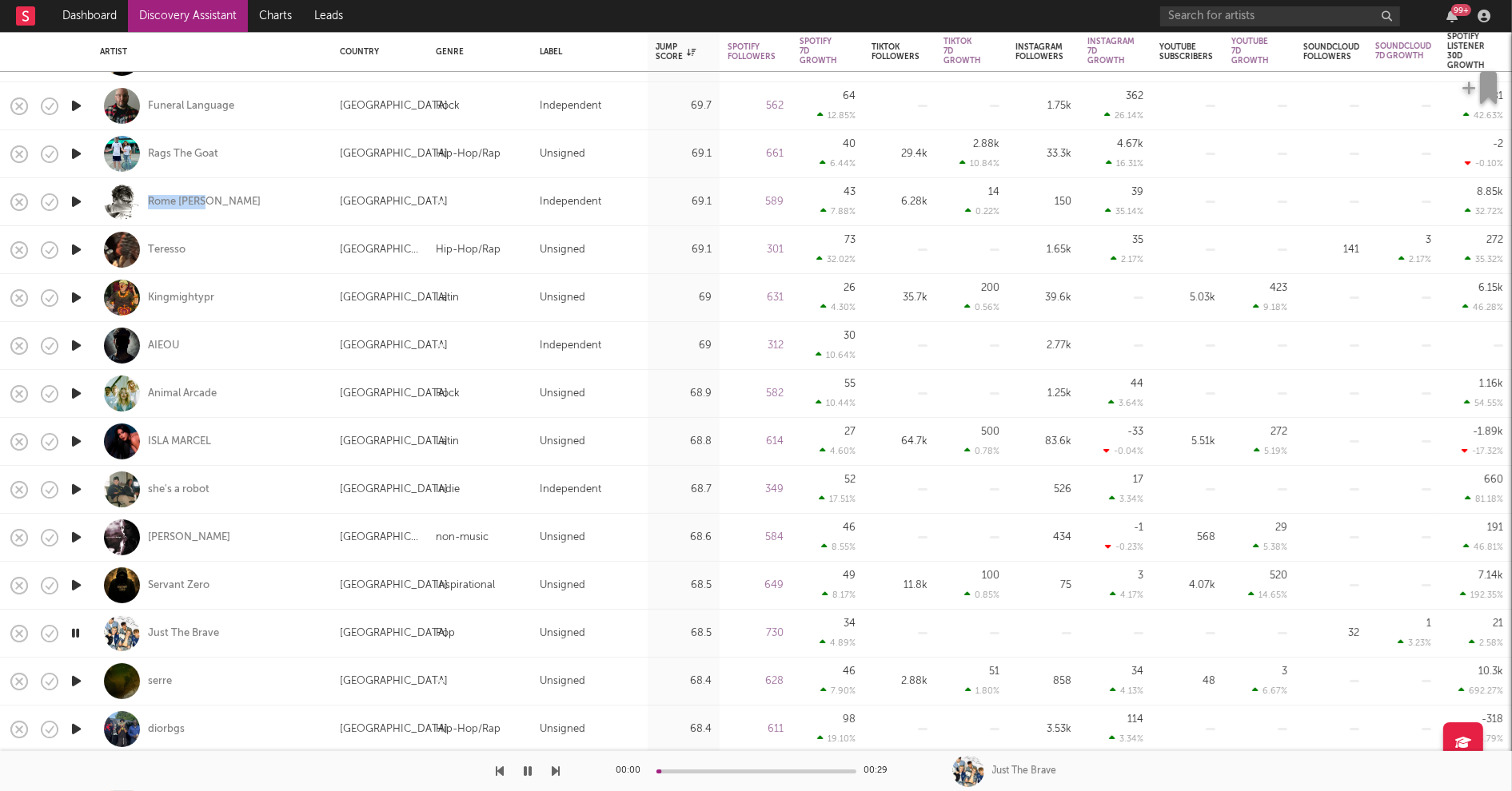
click at [76, 681] on icon "button" at bounding box center [76, 681] width 17 height 20
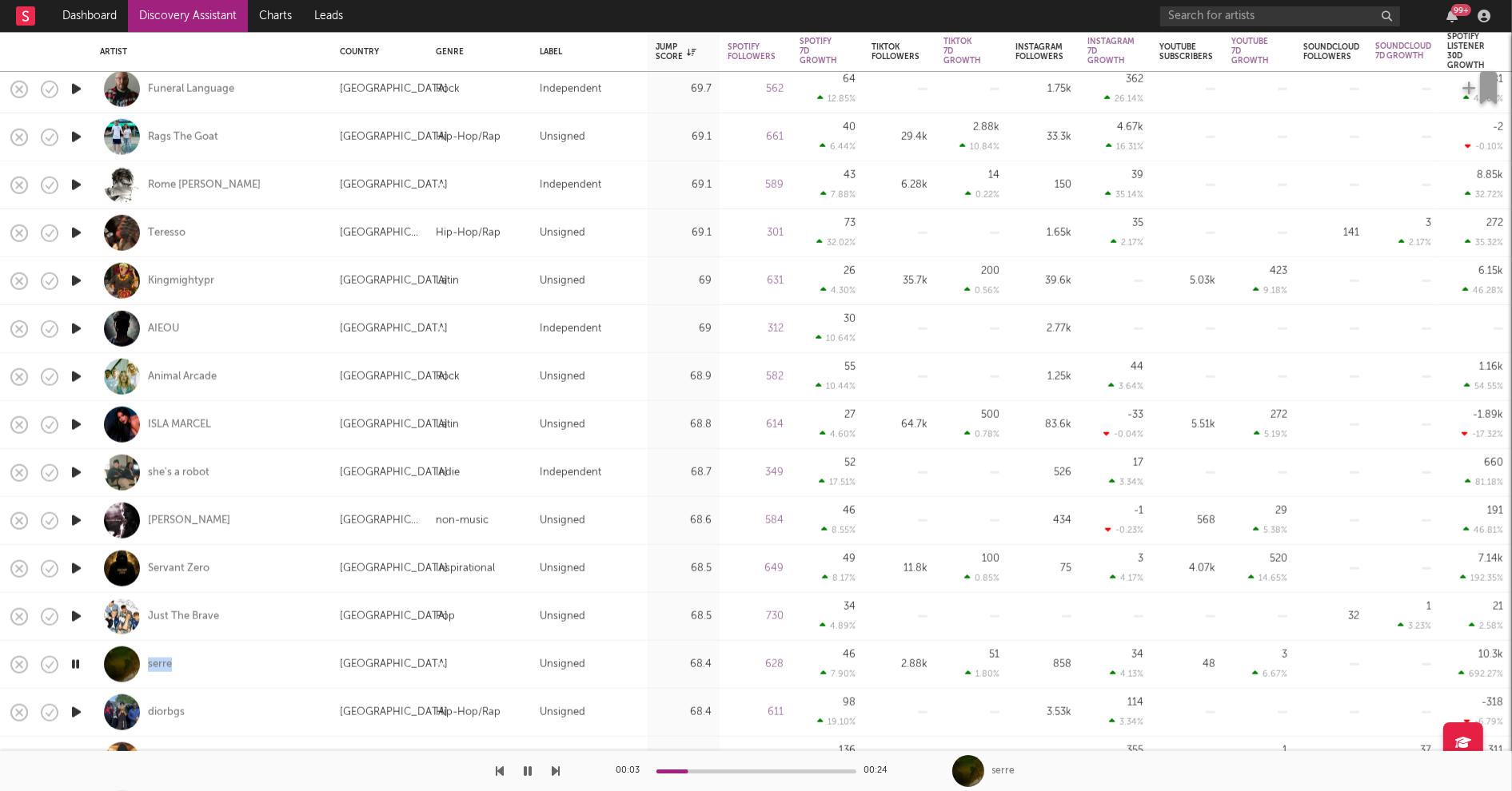
click at [77, 709] on icon "button" at bounding box center [76, 712] width 17 height 20
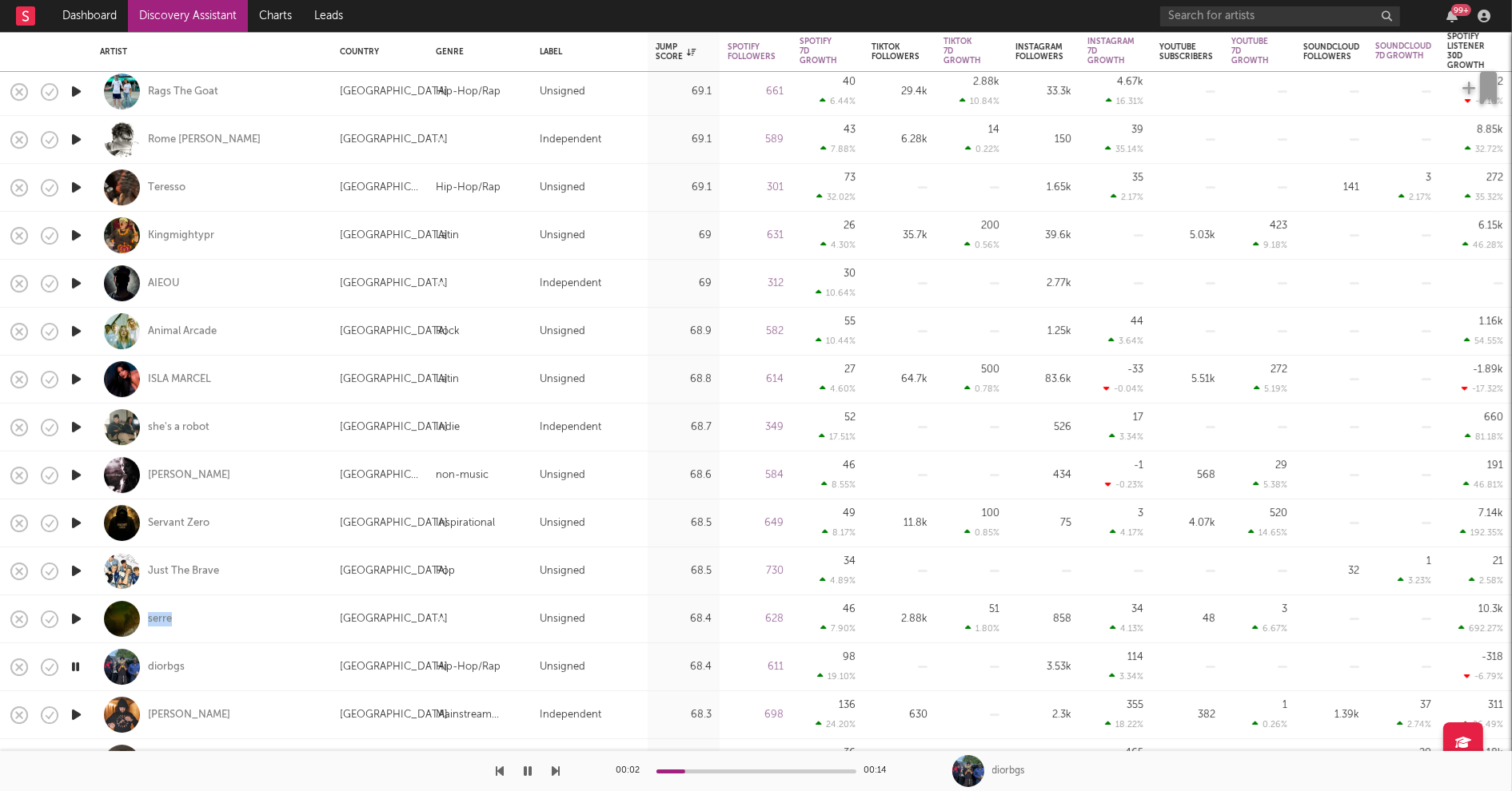
click at [71, 711] on icon "button" at bounding box center [76, 715] width 17 height 20
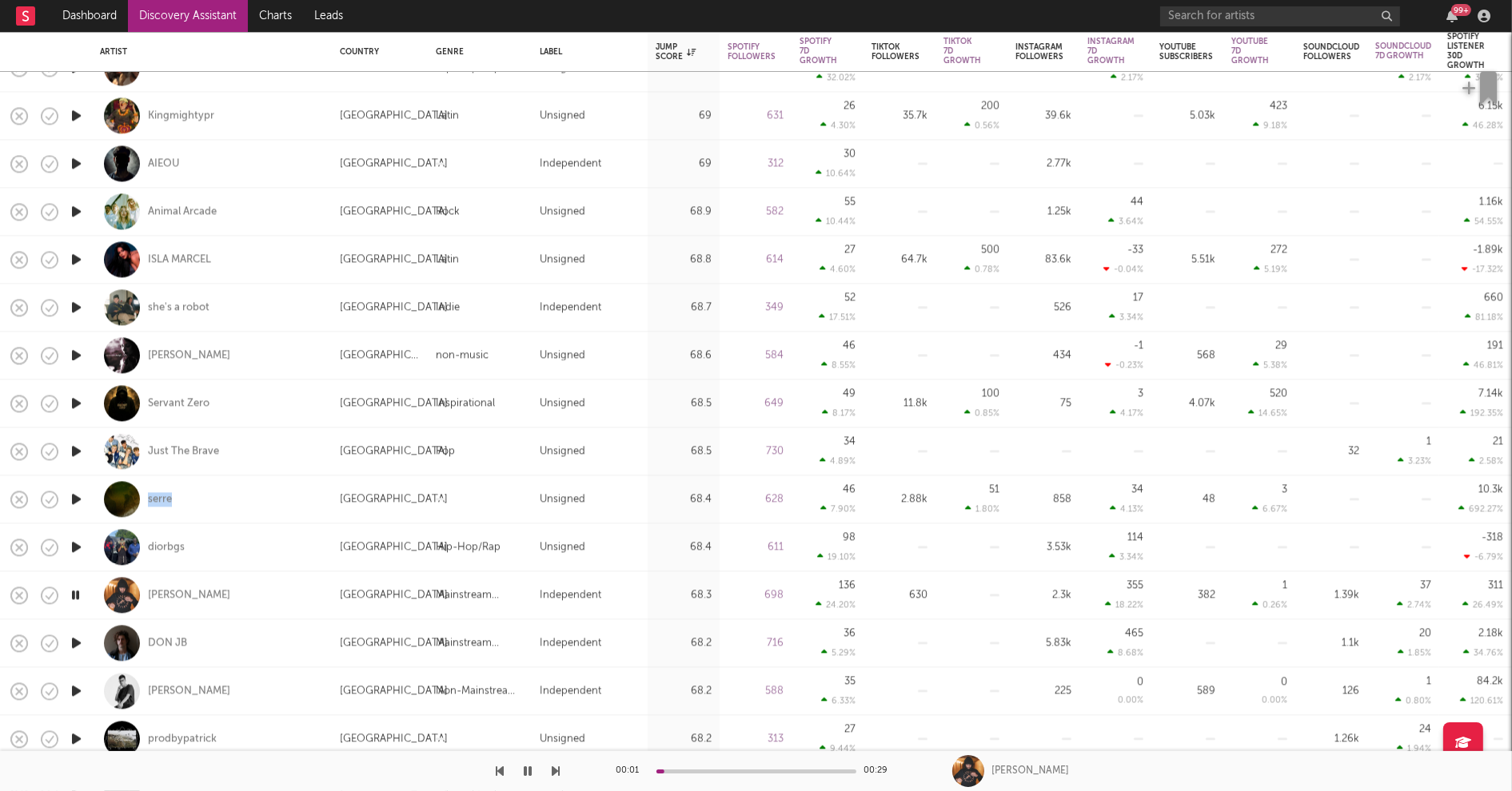
click at [76, 638] on icon "button" at bounding box center [76, 643] width 17 height 20
click at [75, 688] on icon "button" at bounding box center [76, 690] width 17 height 20
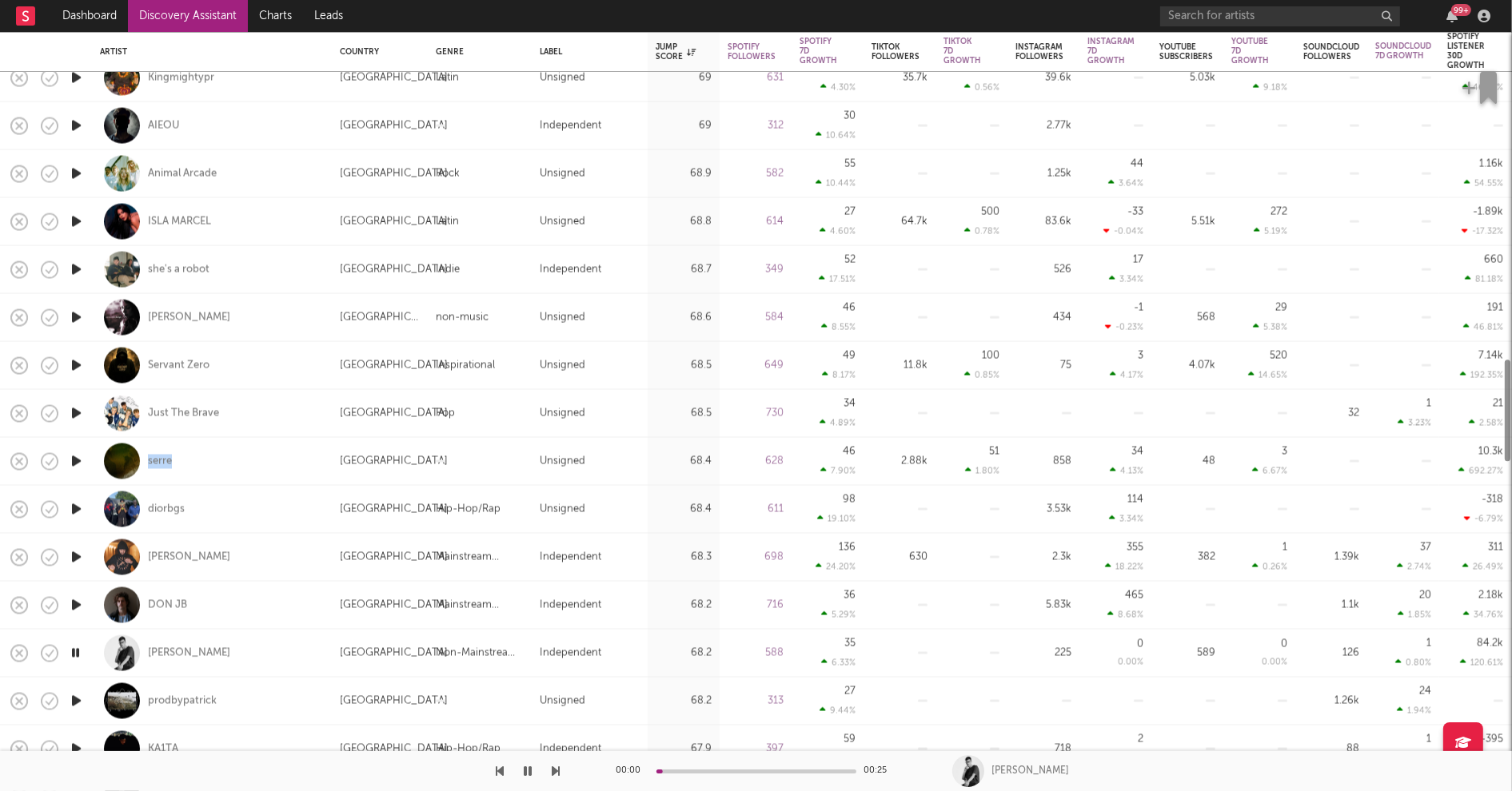
click at [78, 701] on icon "button" at bounding box center [76, 700] width 17 height 20
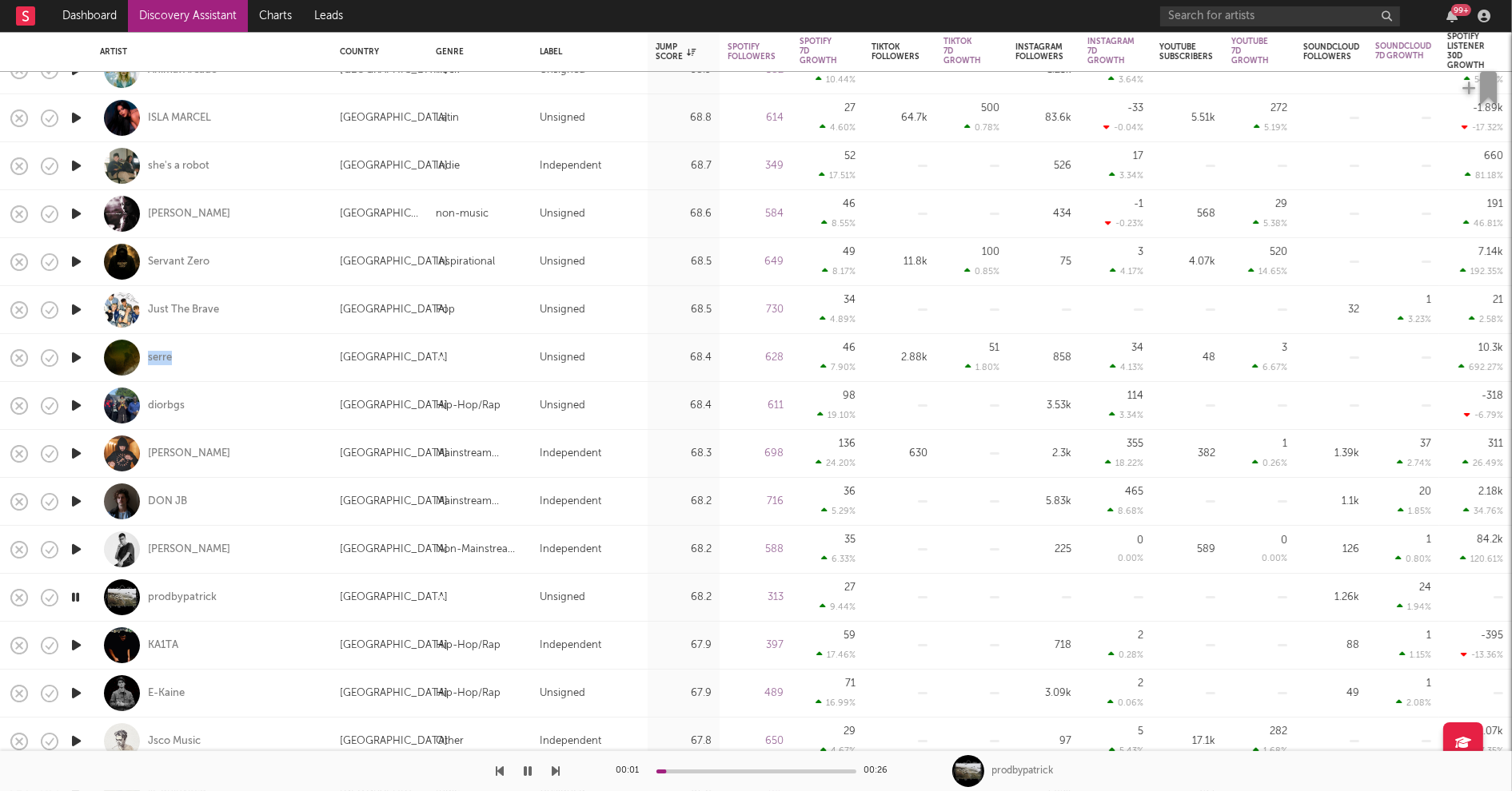
click at [76, 642] on icon "button" at bounding box center [76, 645] width 17 height 20
click at [81, 696] on icon "button" at bounding box center [76, 693] width 17 height 20
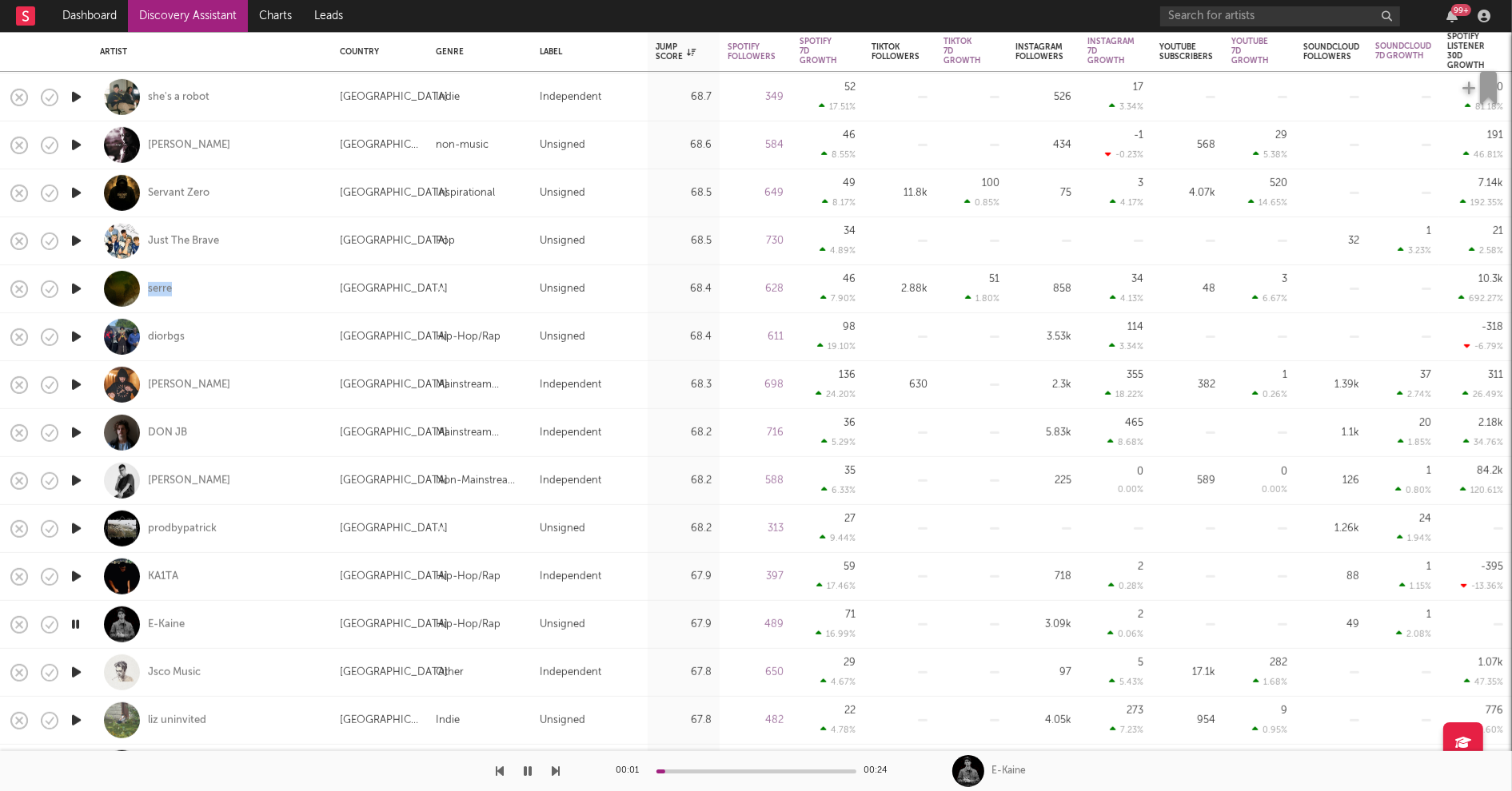
click at [75, 670] on icon "button" at bounding box center [76, 672] width 17 height 20
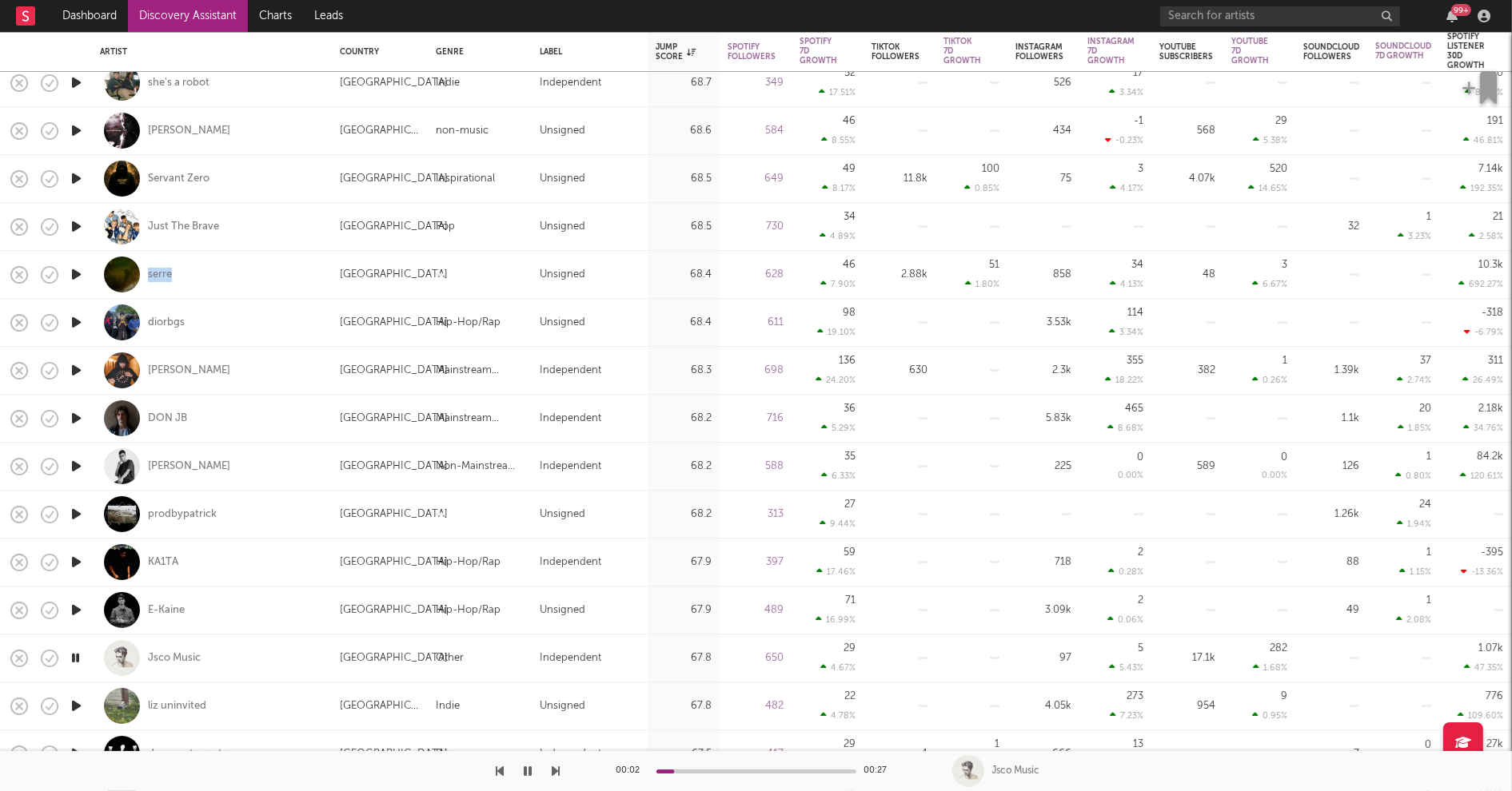
click at [76, 702] on icon "button" at bounding box center [76, 706] width 17 height 20
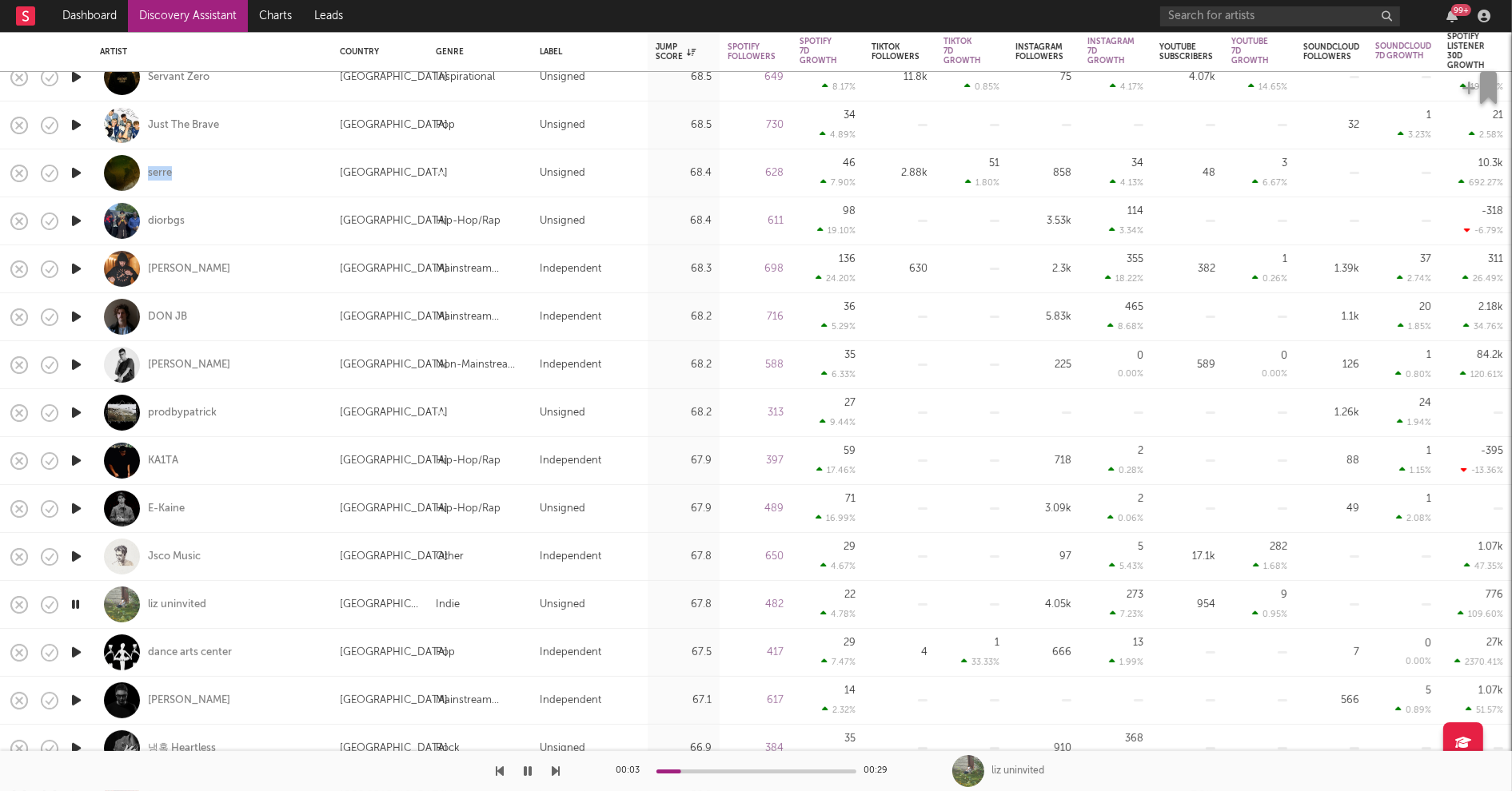
click at [75, 651] on icon "button" at bounding box center [76, 652] width 17 height 20
click at [73, 697] on icon "button" at bounding box center [76, 700] width 17 height 20
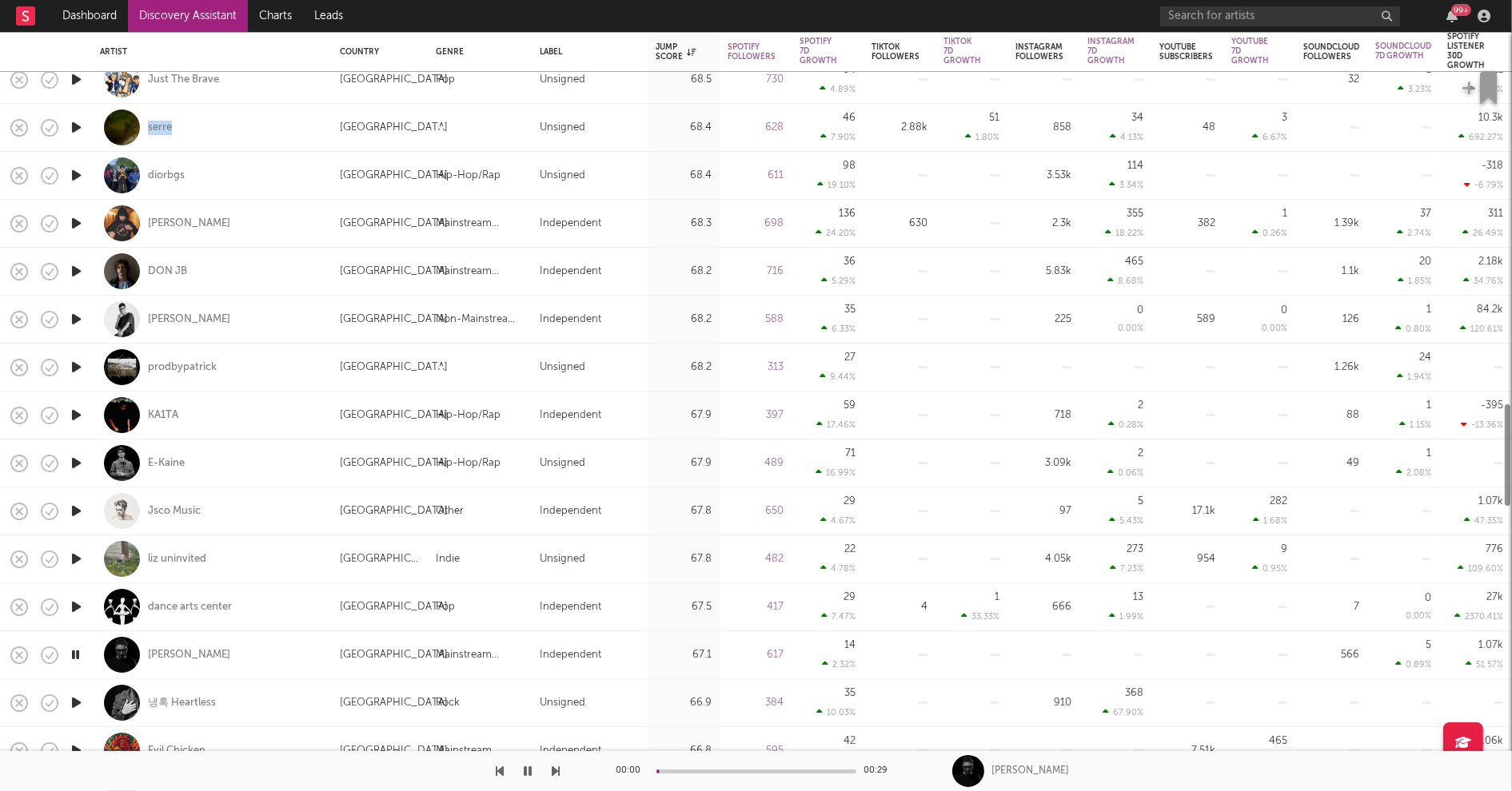
click at [76, 701] on icon "button" at bounding box center [76, 702] width 17 height 20
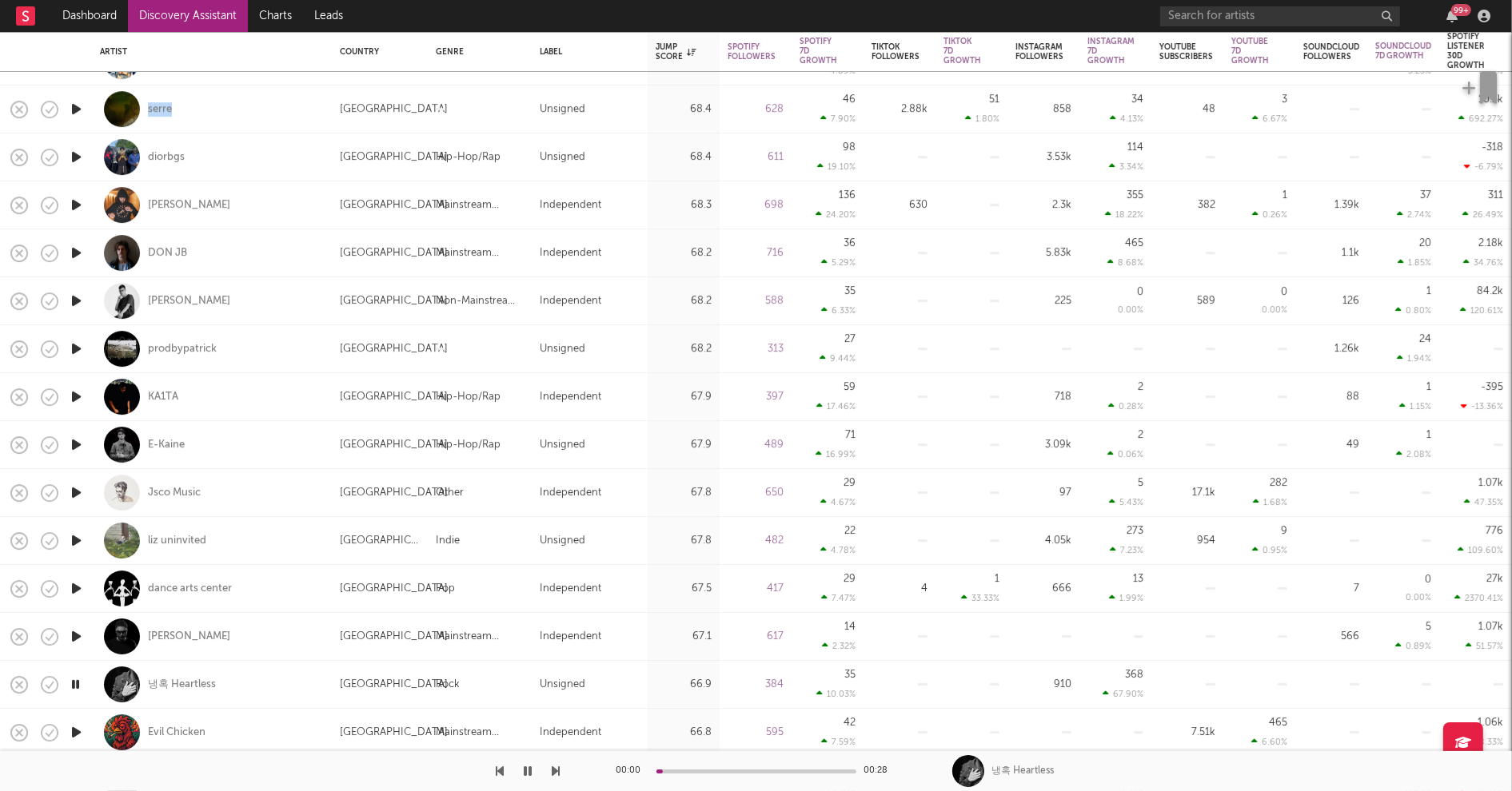
click at [77, 729] on icon "button" at bounding box center [76, 733] width 17 height 20
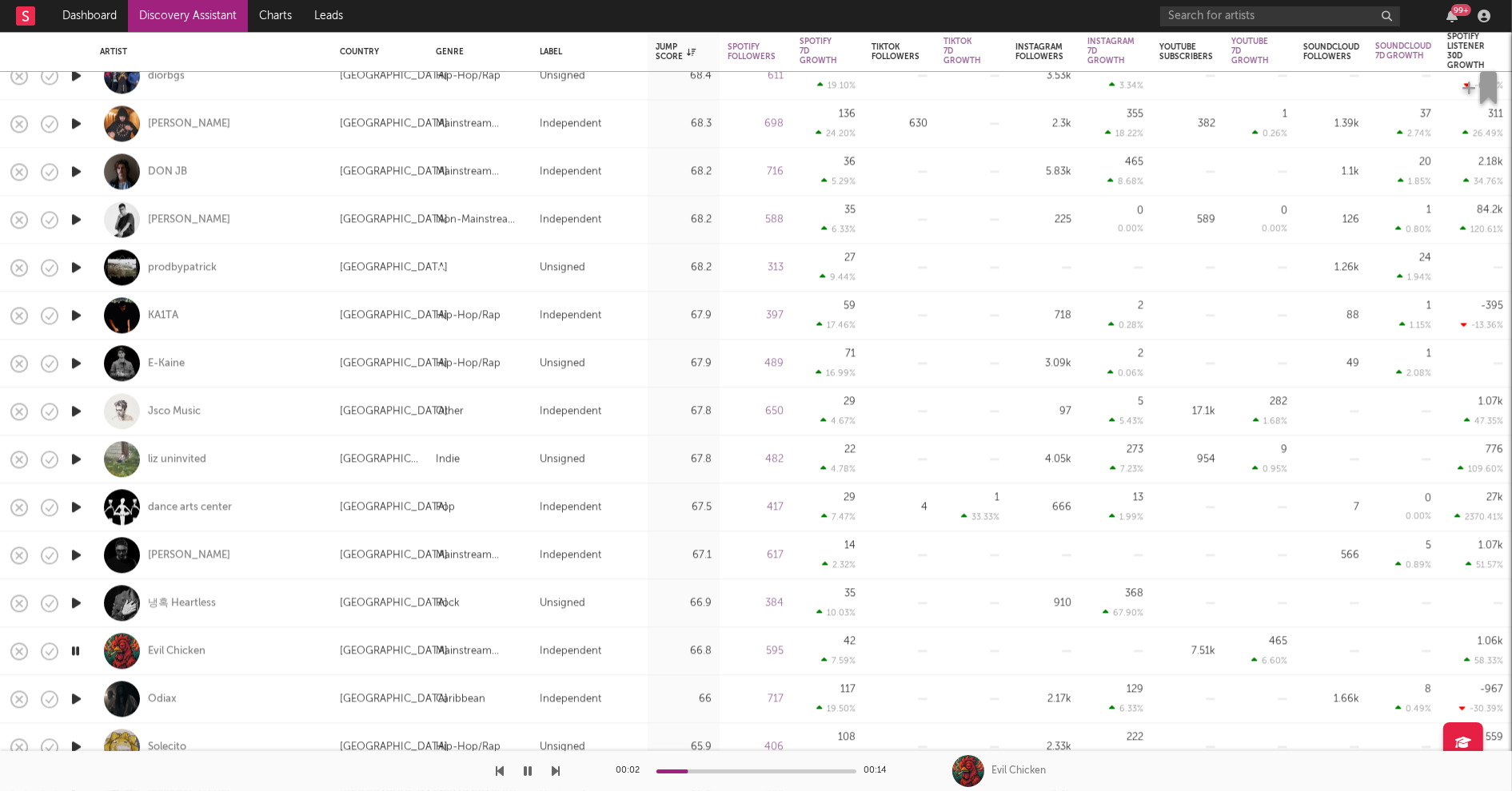
click at [76, 697] on icon "button" at bounding box center [76, 699] width 17 height 20
click at [76, 697] on icon "button" at bounding box center [75, 699] width 15 height 20
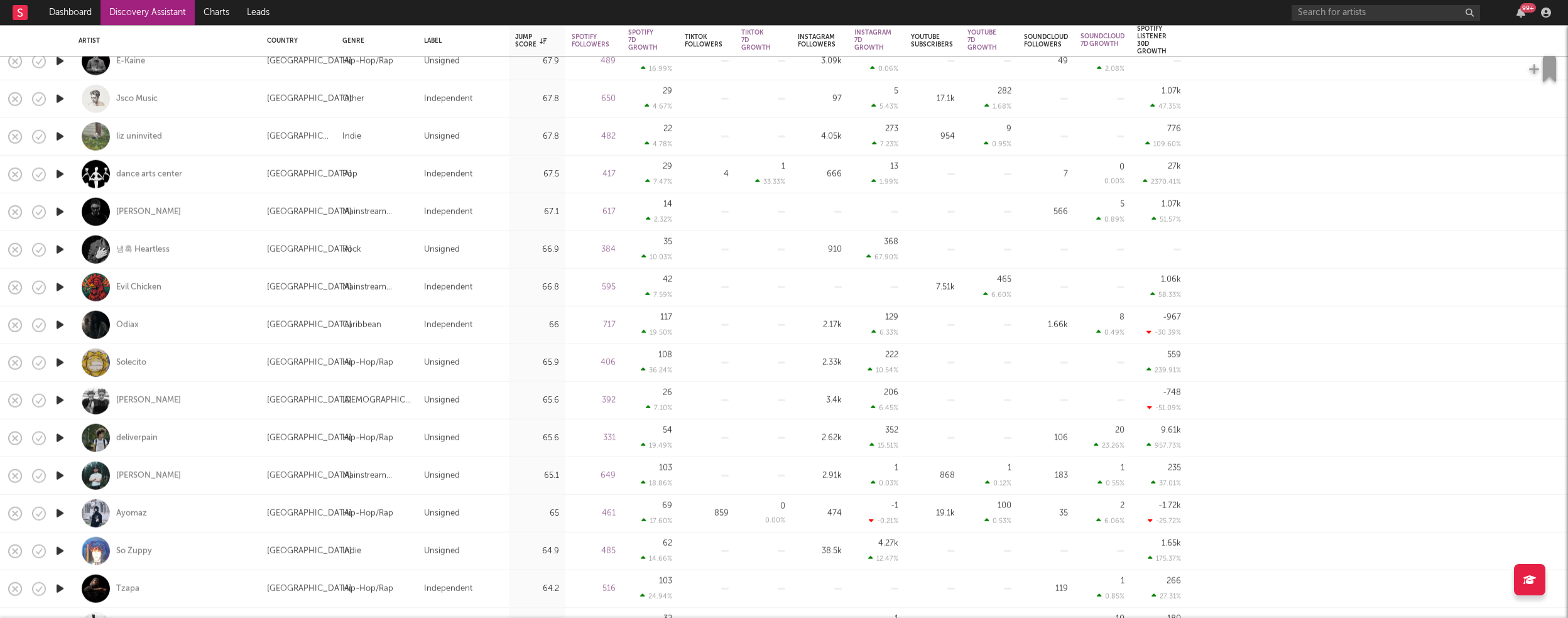
click at [60, 436] on icon "button" at bounding box center [60, 438] width 13 height 16
click at [59, 475] on icon "button" at bounding box center [60, 476] width 13 height 16
click at [60, 510] on icon "button" at bounding box center [60, 514] width 13 height 16
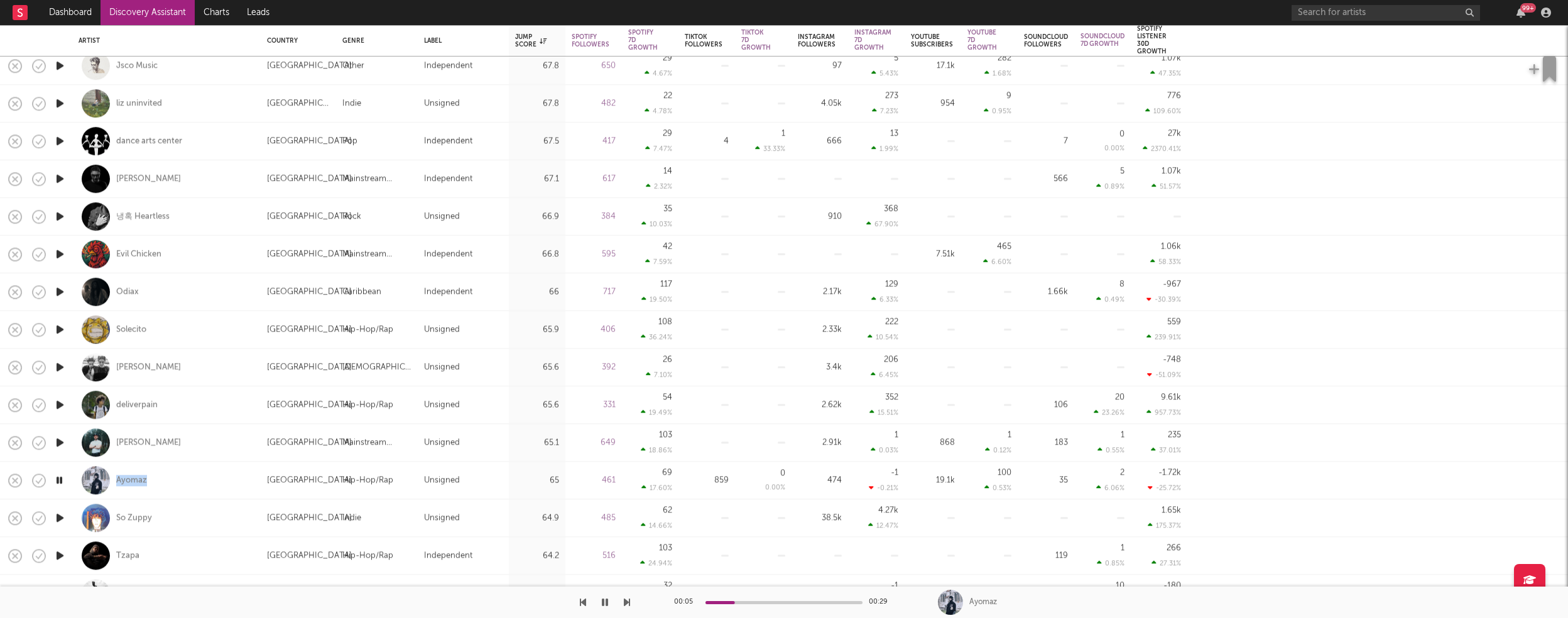
click at [60, 328] on icon "button" at bounding box center [60, 329] width 13 height 16
click at [60, 517] on icon "button" at bounding box center [60, 518] width 13 height 16
click at [60, 555] on icon "button" at bounding box center [60, 555] width 13 height 16
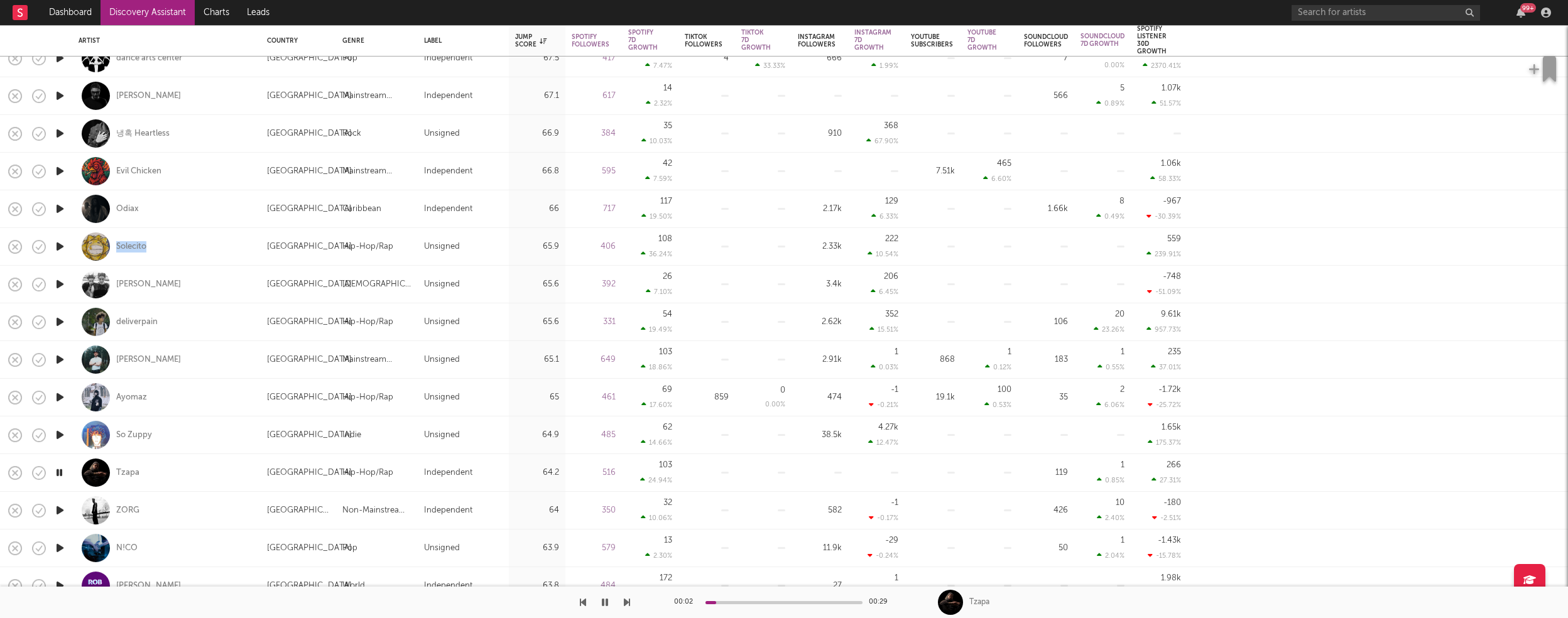
click at [62, 509] on icon "button" at bounding box center [60, 510] width 13 height 16
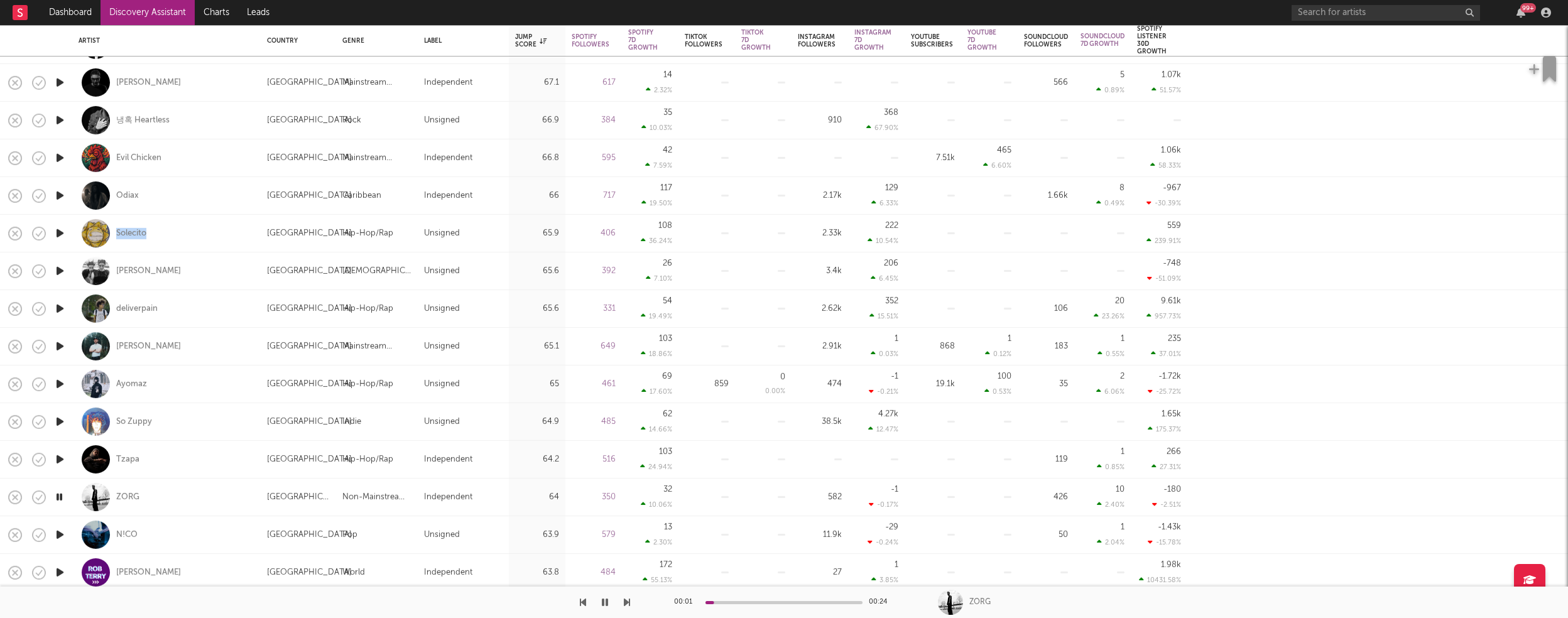
click at [60, 534] on icon "button" at bounding box center [60, 534] width 13 height 16
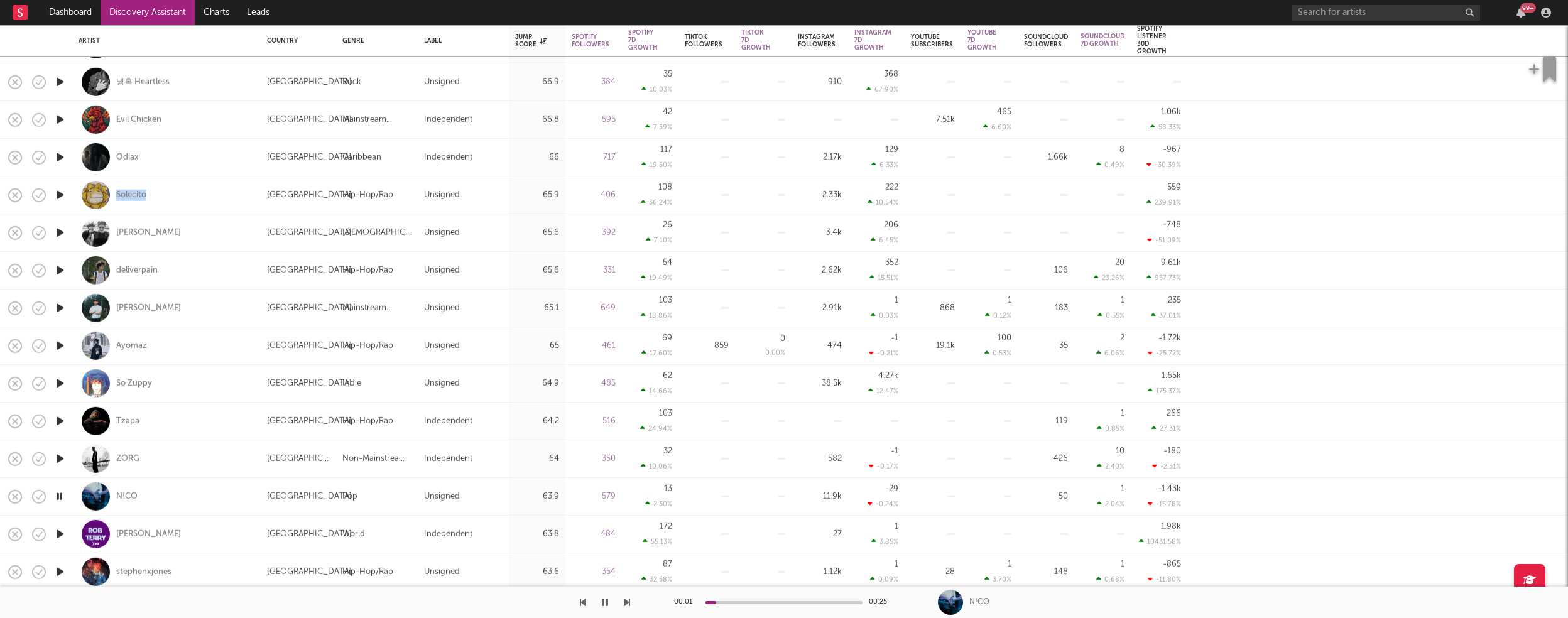
click at [59, 531] on icon "button" at bounding box center [60, 534] width 13 height 16
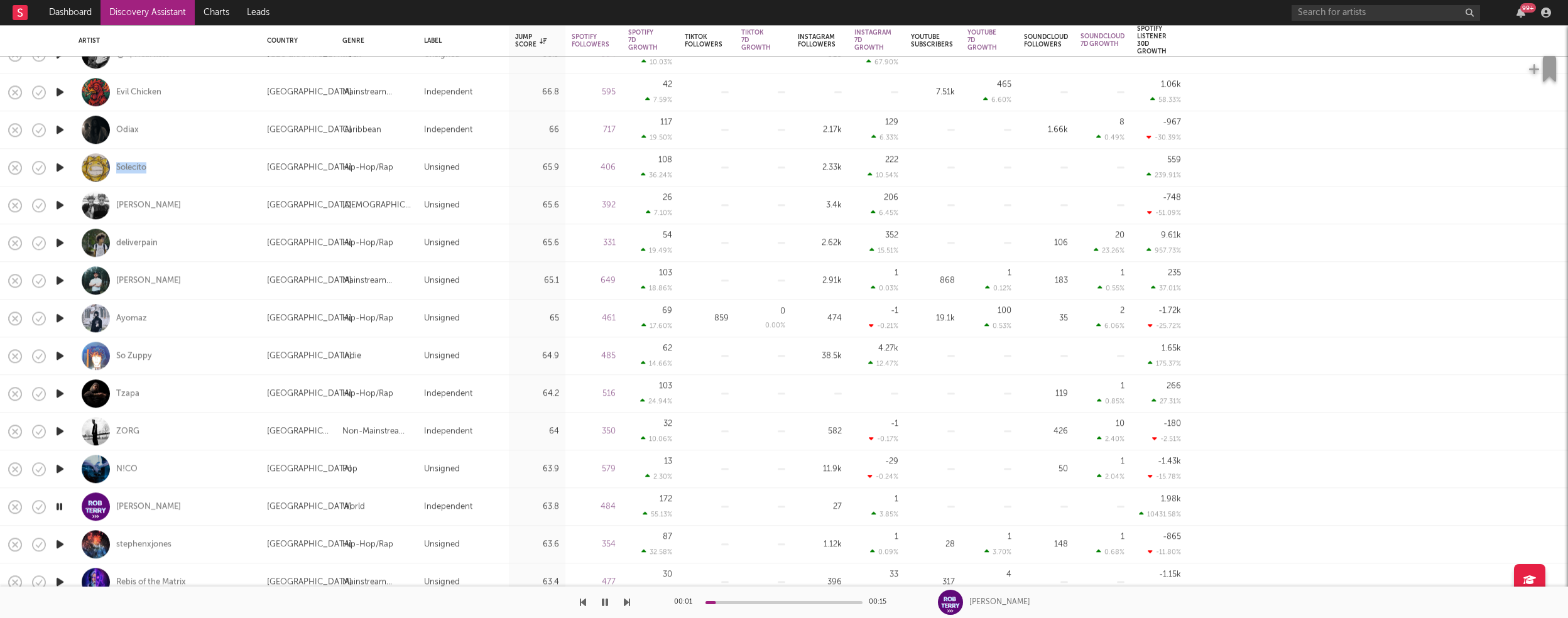
click at [60, 542] on icon "button" at bounding box center [60, 544] width 13 height 16
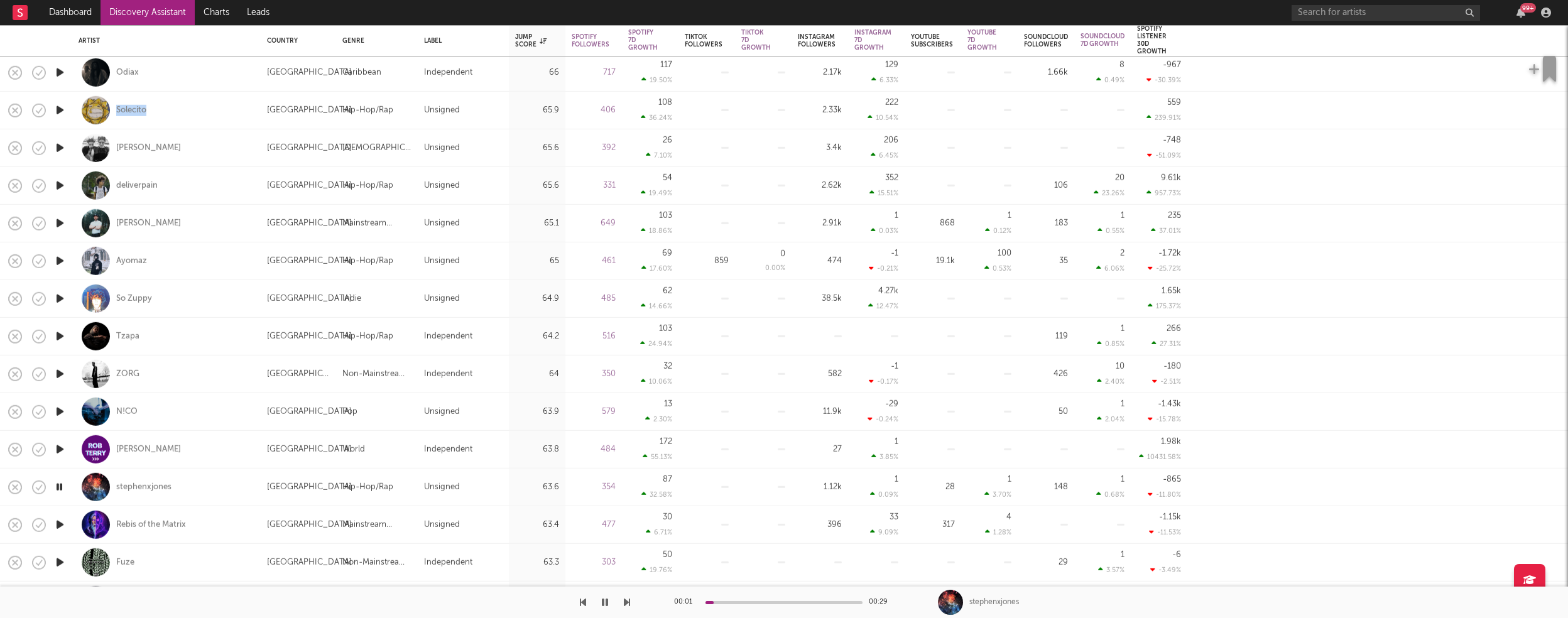
click at [60, 525] on icon "button" at bounding box center [60, 525] width 13 height 16
click at [61, 486] on icon "button" at bounding box center [60, 487] width 13 height 16
click at [60, 561] on icon "button" at bounding box center [60, 562] width 13 height 16
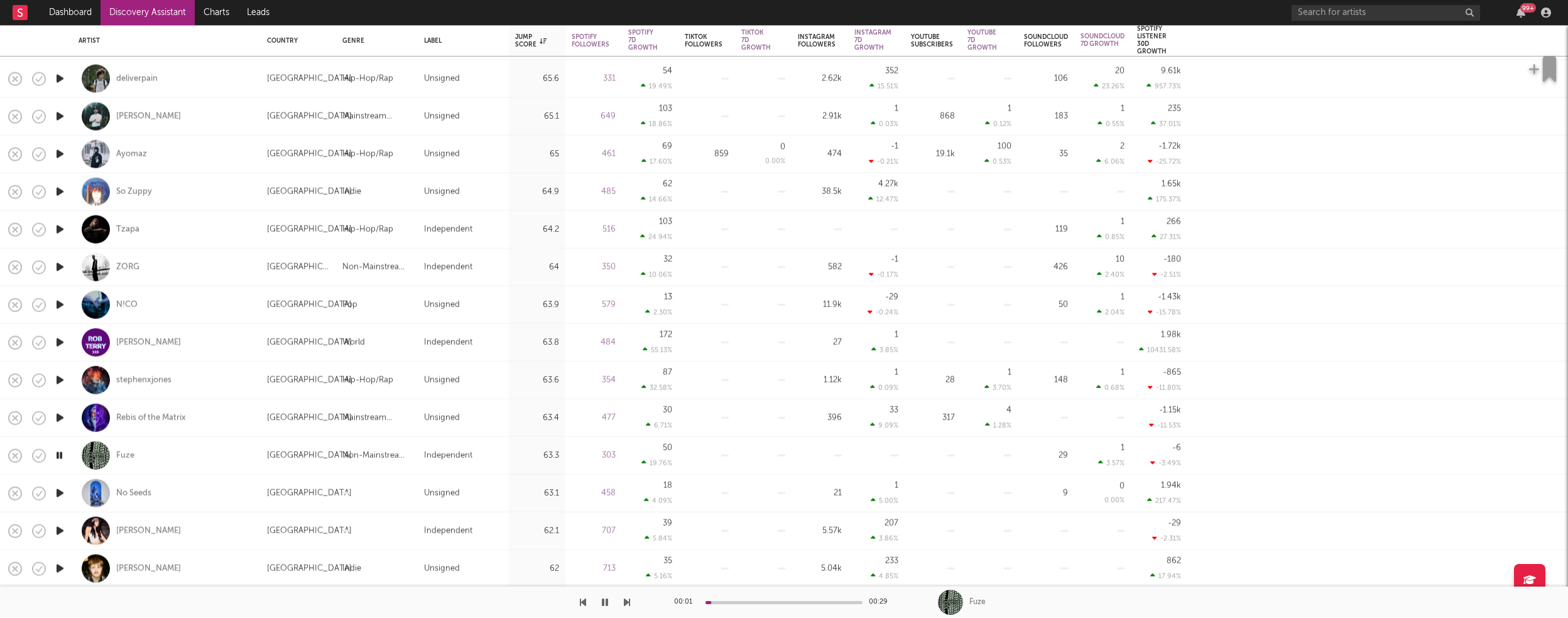
click at [59, 493] on icon "button" at bounding box center [60, 493] width 13 height 16
click at [59, 531] on icon "button" at bounding box center [60, 531] width 13 height 16
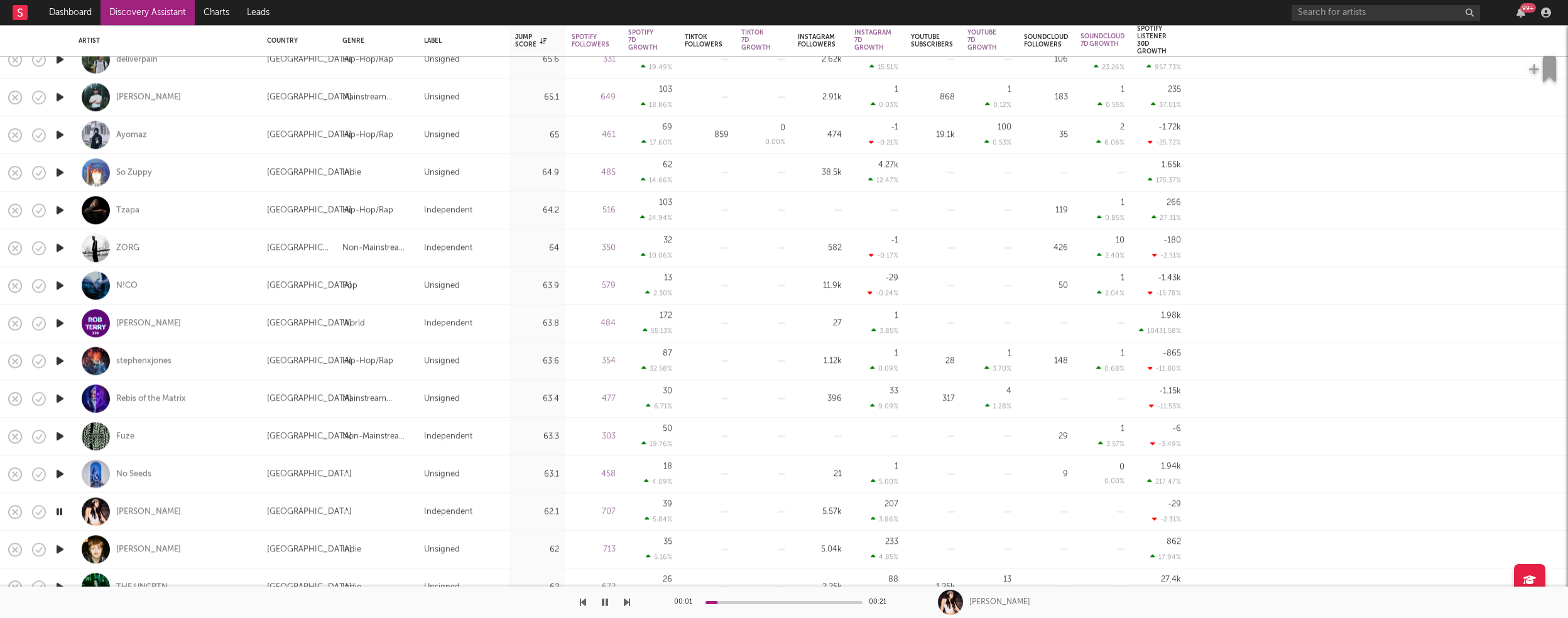
click at [59, 549] on icon "button" at bounding box center [60, 549] width 13 height 16
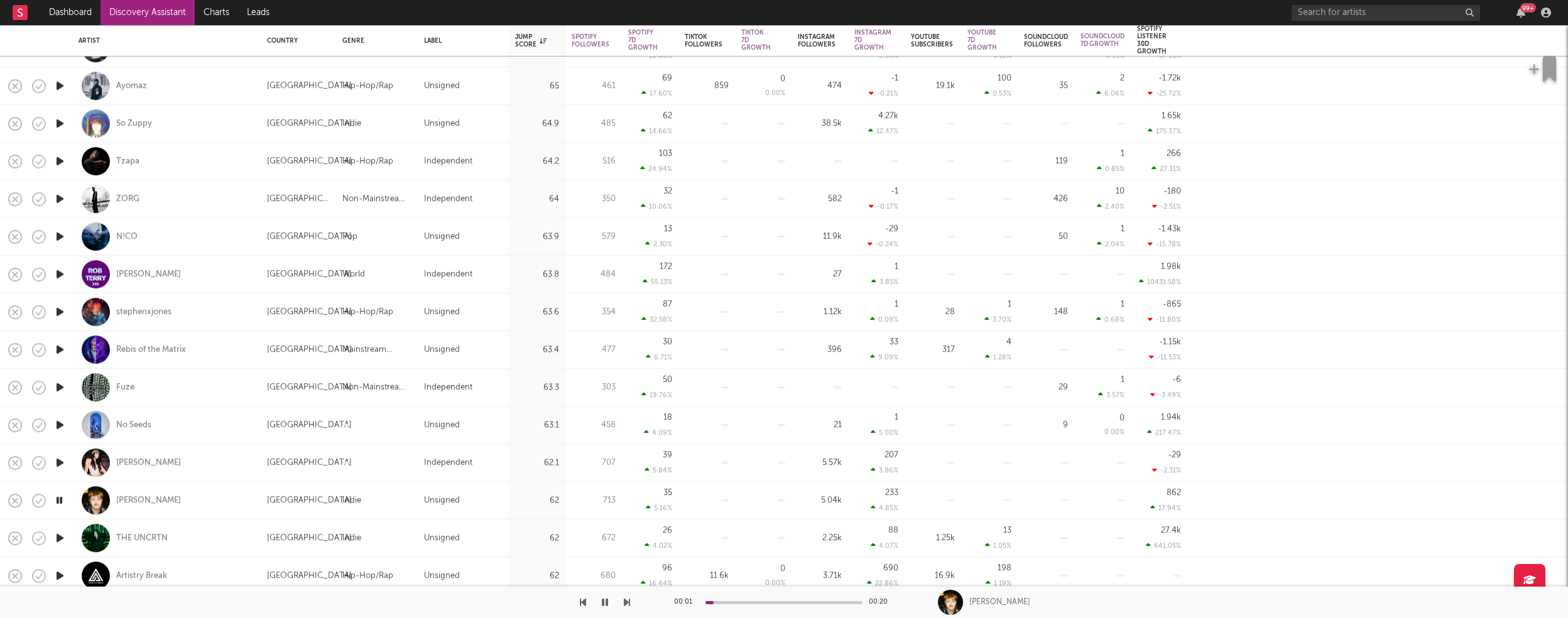
click at [60, 538] on icon "button" at bounding box center [60, 538] width 13 height 16
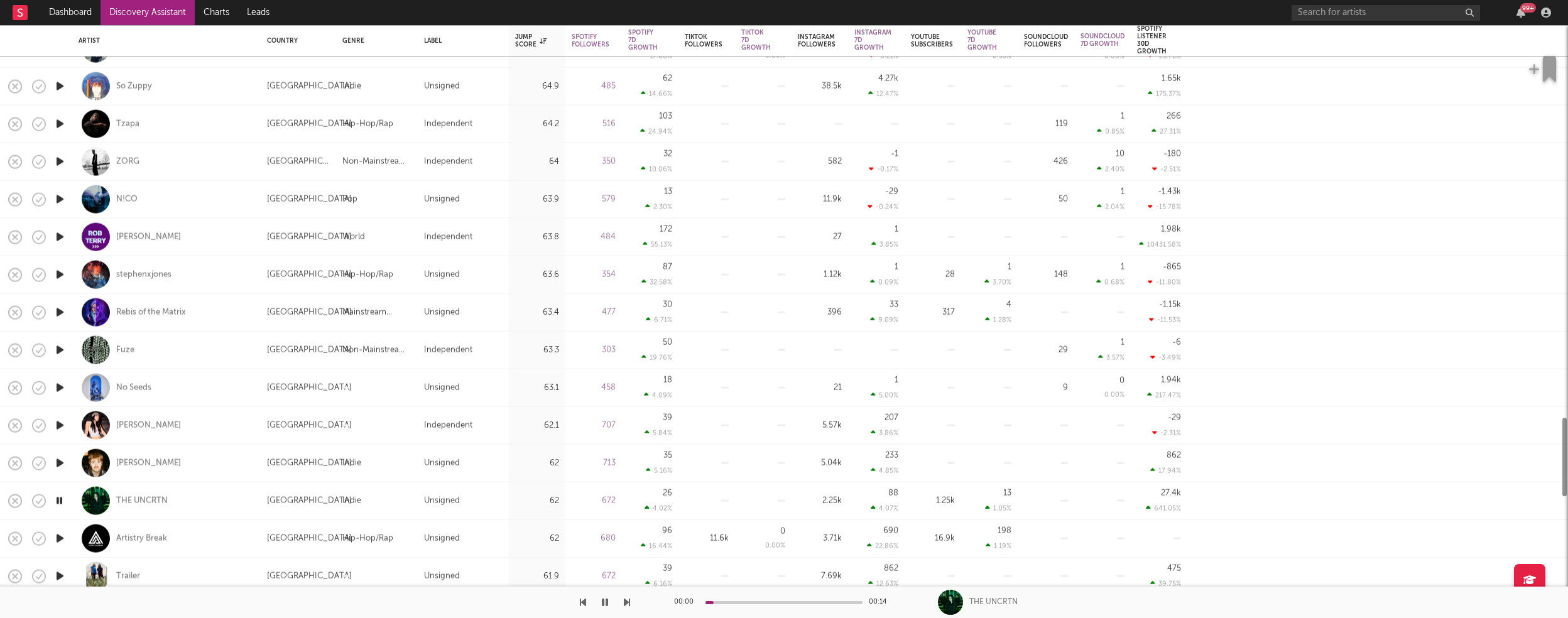
click at [60, 538] on icon "button" at bounding box center [60, 538] width 13 height 16
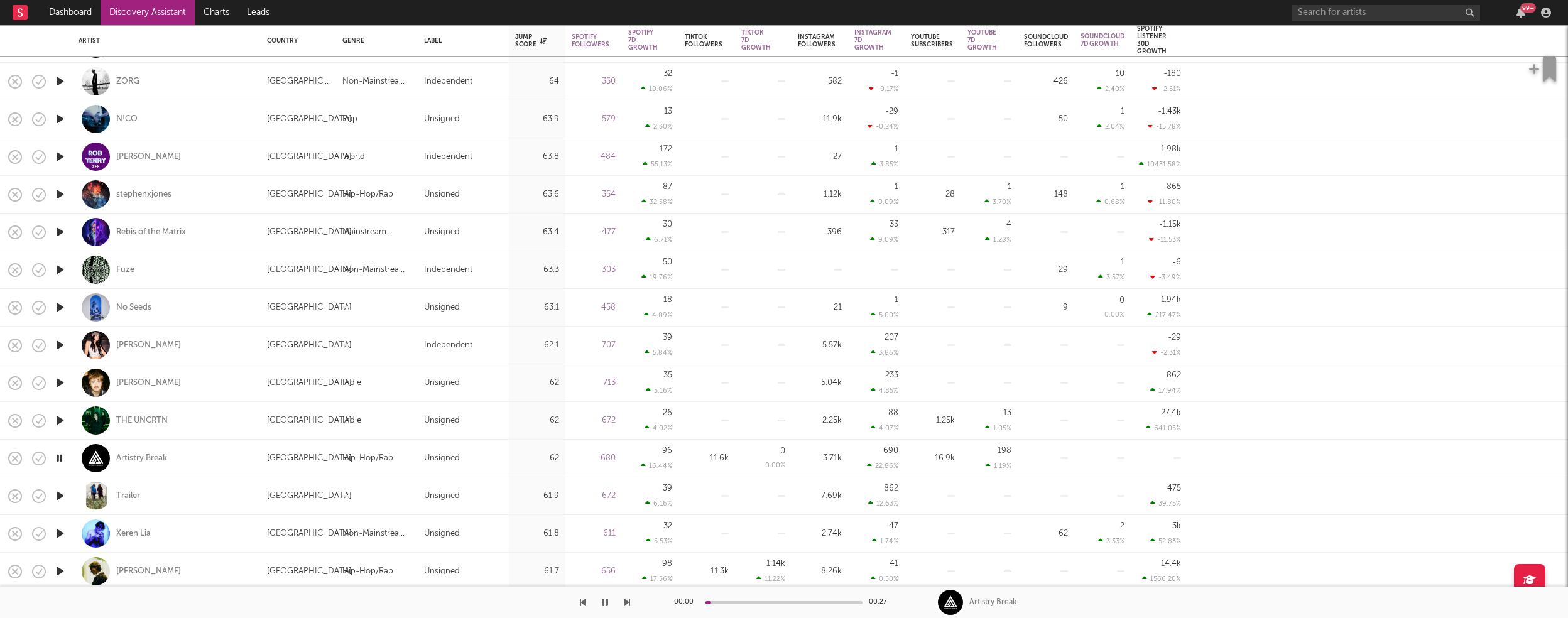
click at [60, 494] on icon "button" at bounding box center [60, 496] width 13 height 16
click at [59, 532] on icon "button" at bounding box center [60, 534] width 13 height 16
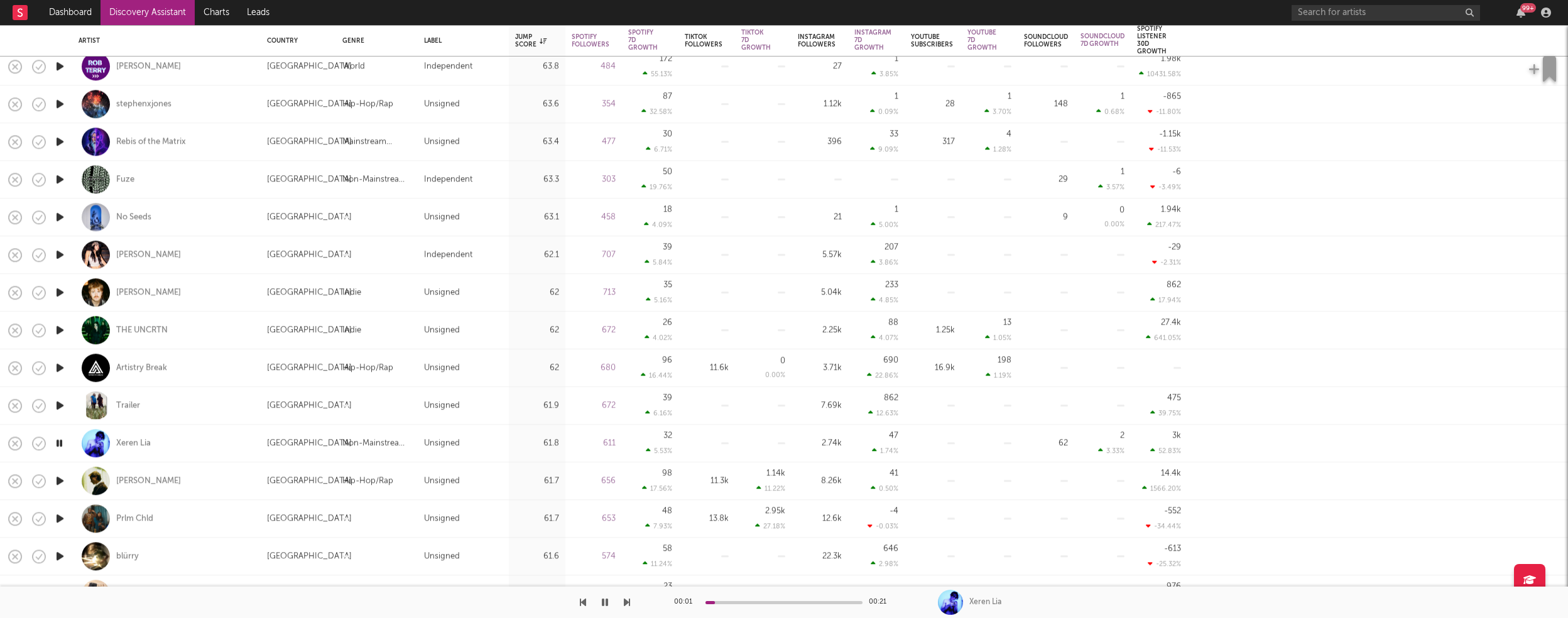
click at [59, 477] on icon "button" at bounding box center [60, 480] width 13 height 16
click at [60, 519] on icon "button" at bounding box center [60, 518] width 13 height 16
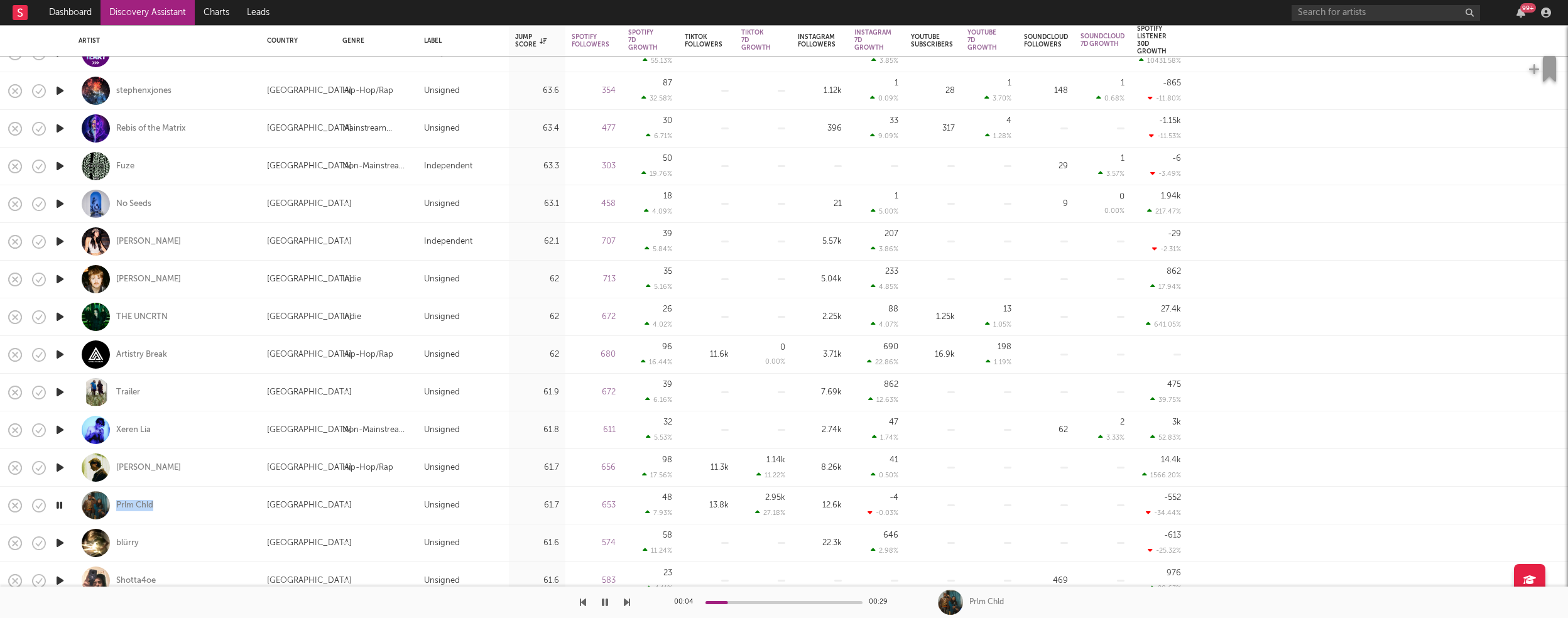
click at [62, 541] on icon "button" at bounding box center [60, 542] width 13 height 16
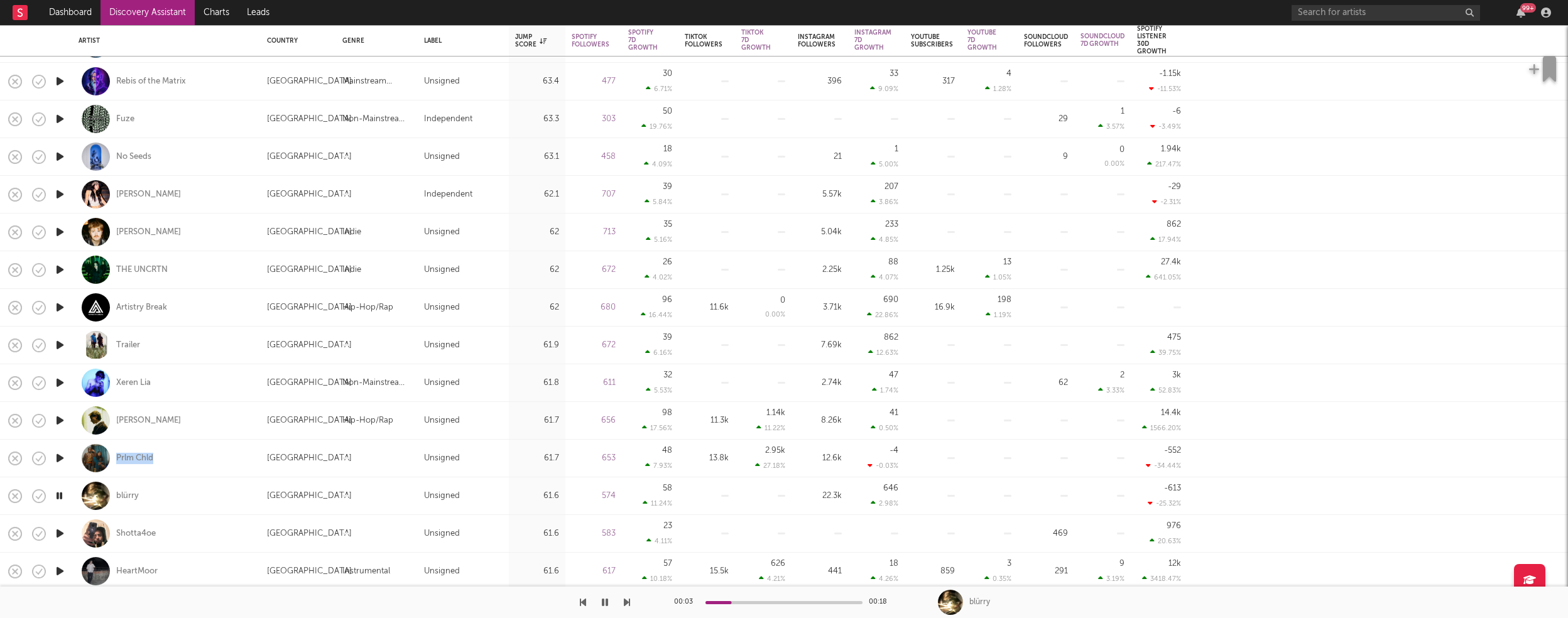
click at [59, 531] on icon "button" at bounding box center [60, 534] width 13 height 16
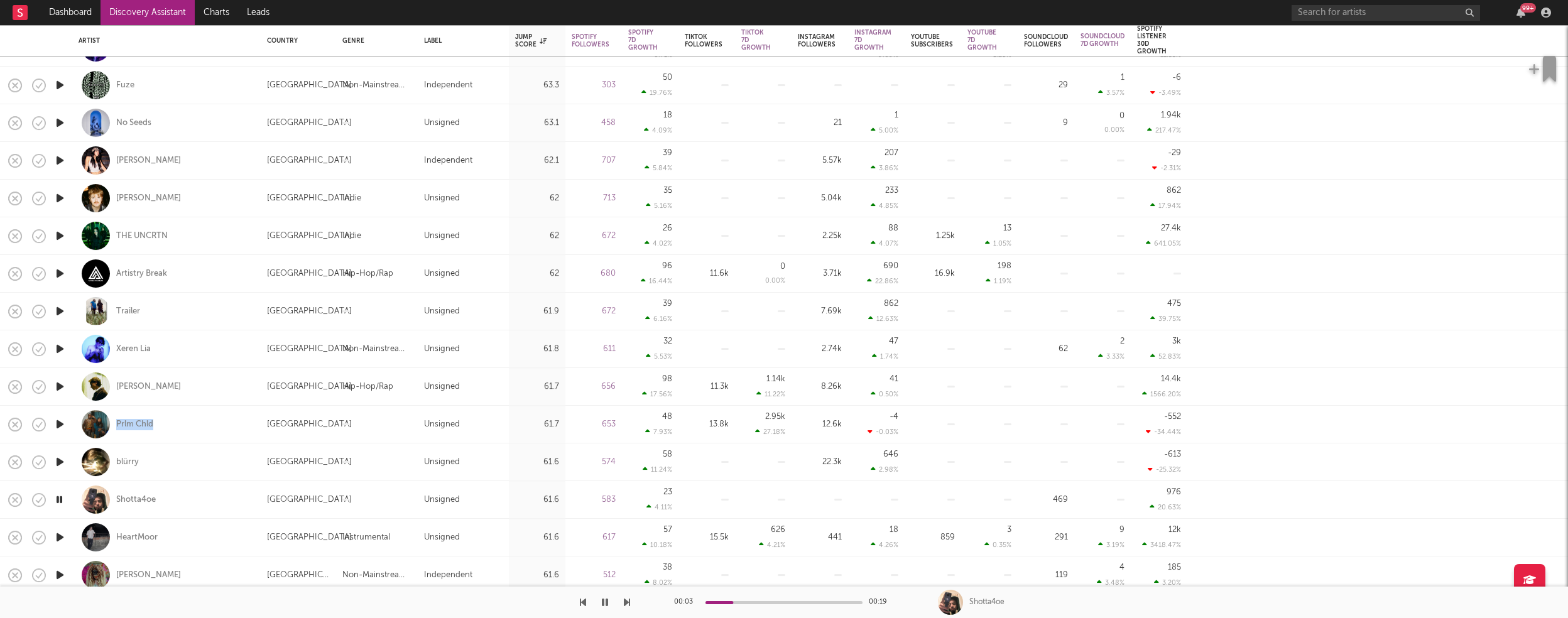
click at [59, 536] on icon "button" at bounding box center [60, 537] width 13 height 16
click at [62, 536] on icon "button" at bounding box center [59, 537] width 12 height 16
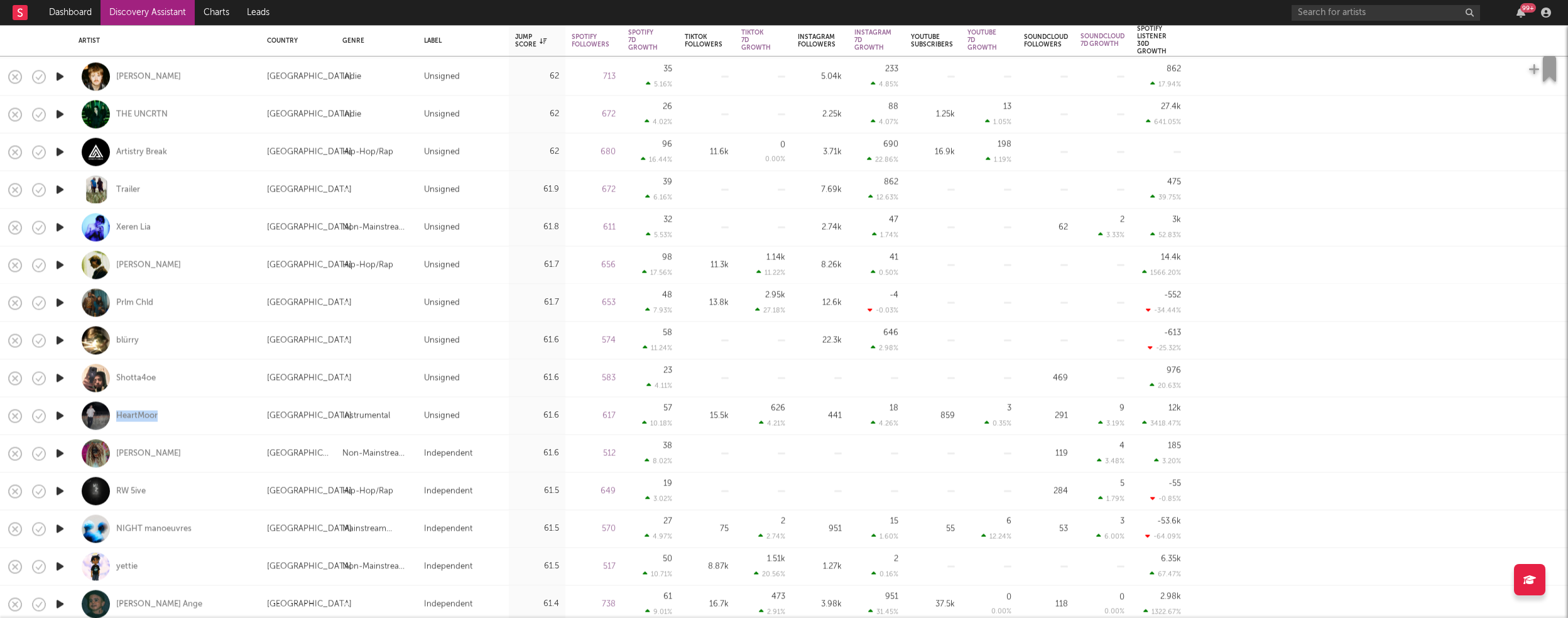
click at [61, 453] on icon "button" at bounding box center [60, 453] width 13 height 16
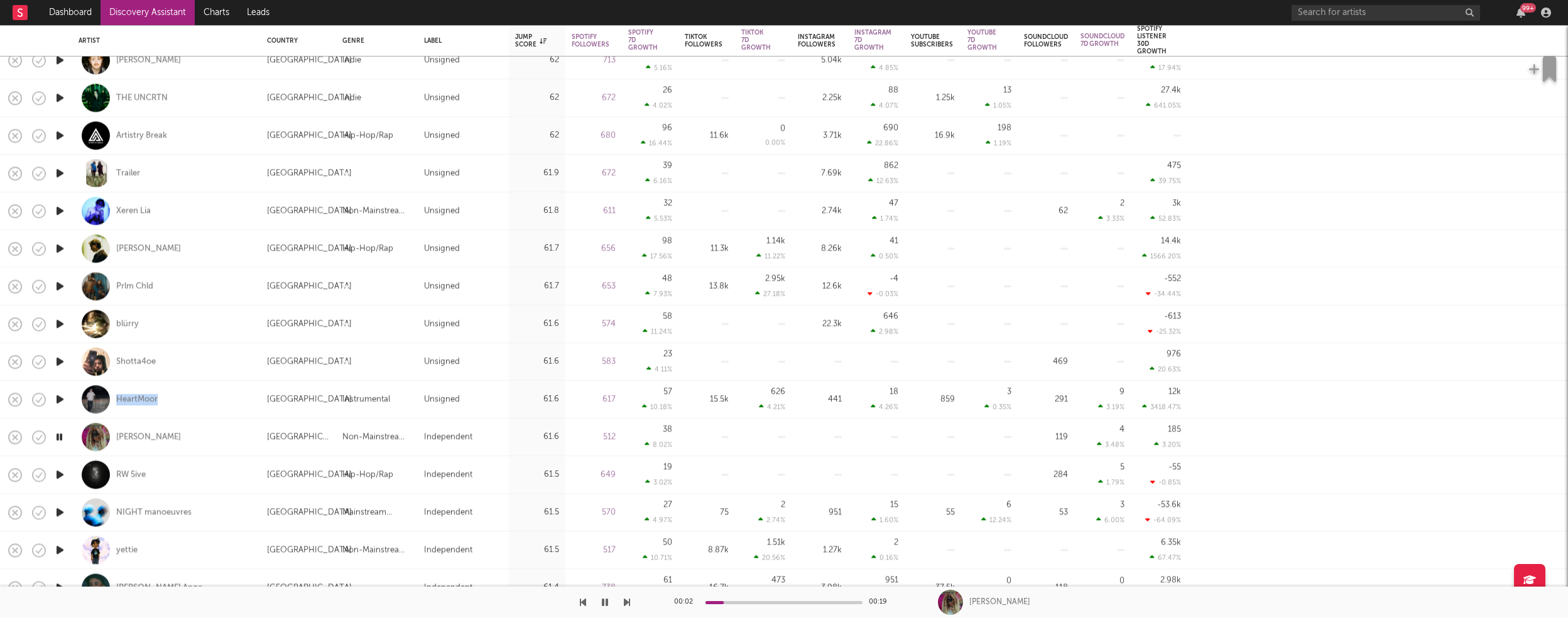
click at [60, 472] on icon "button" at bounding box center [60, 474] width 13 height 16
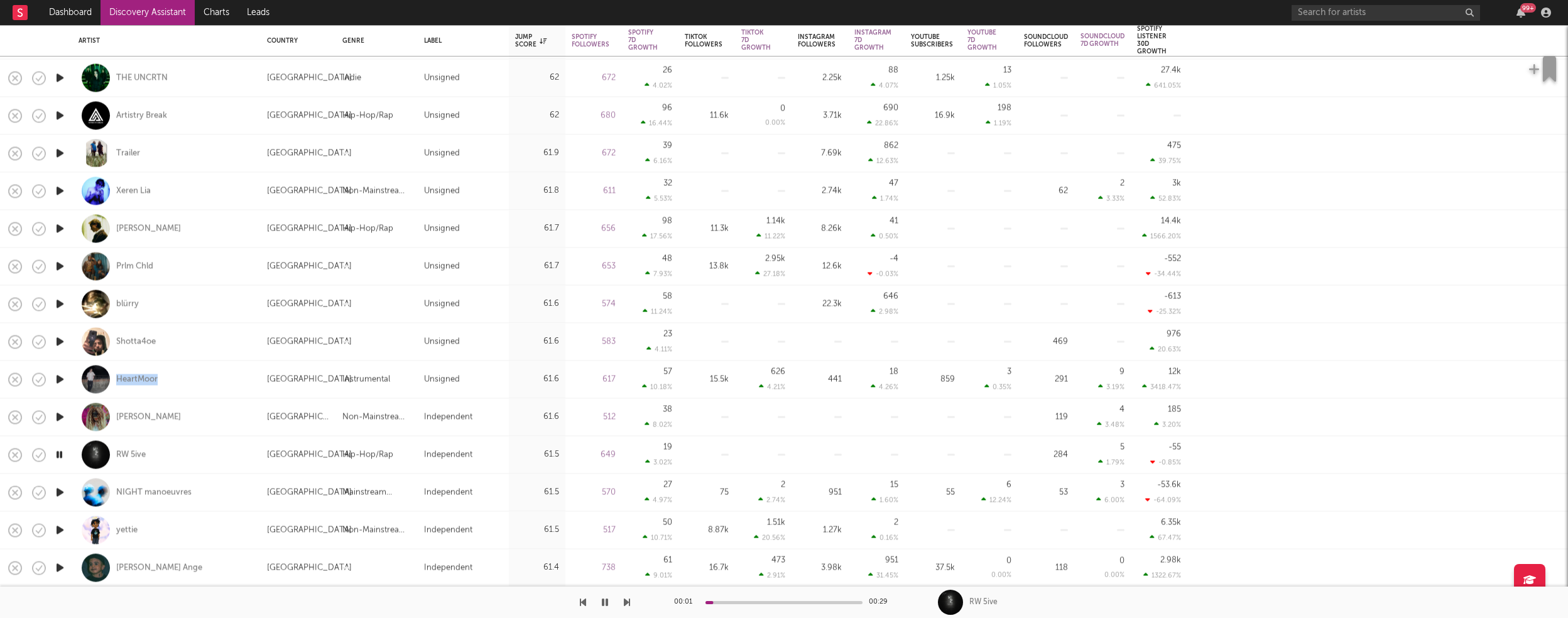
click at [59, 490] on icon "button" at bounding box center [60, 492] width 13 height 16
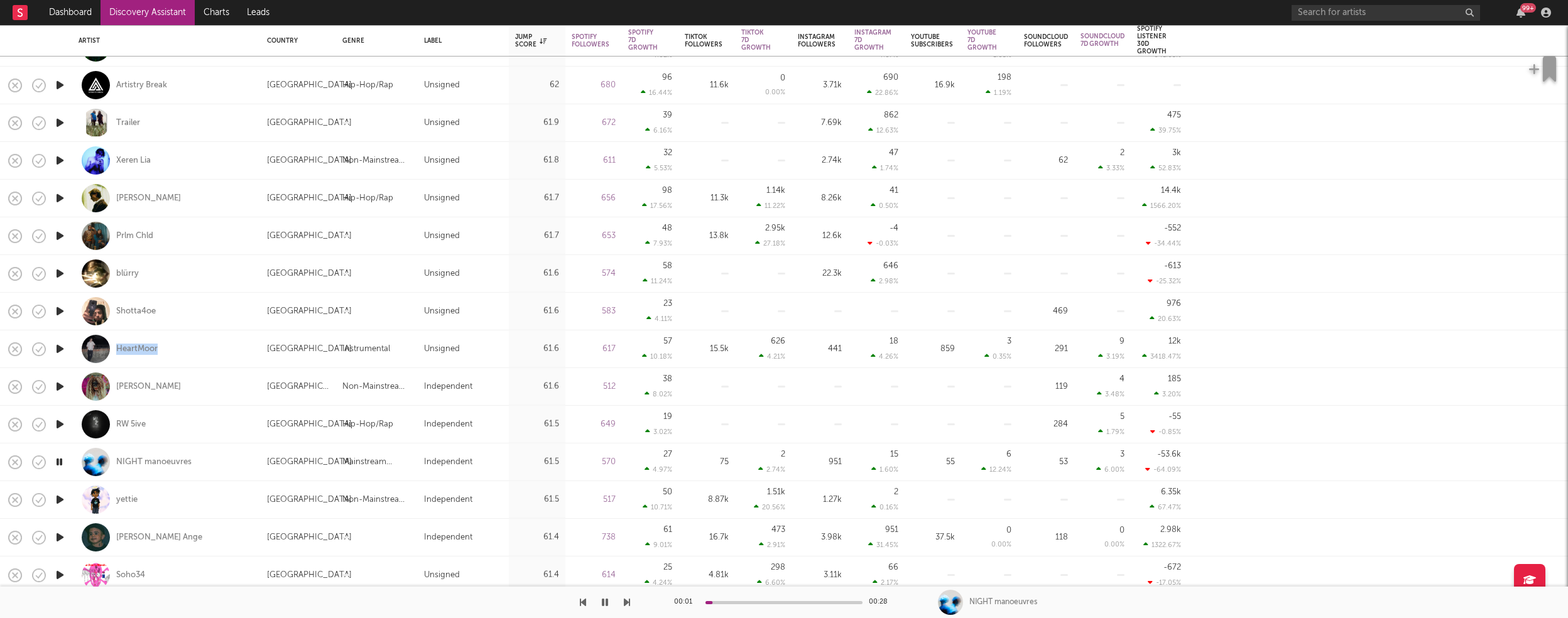
click at [60, 497] on icon "button" at bounding box center [60, 499] width 13 height 16
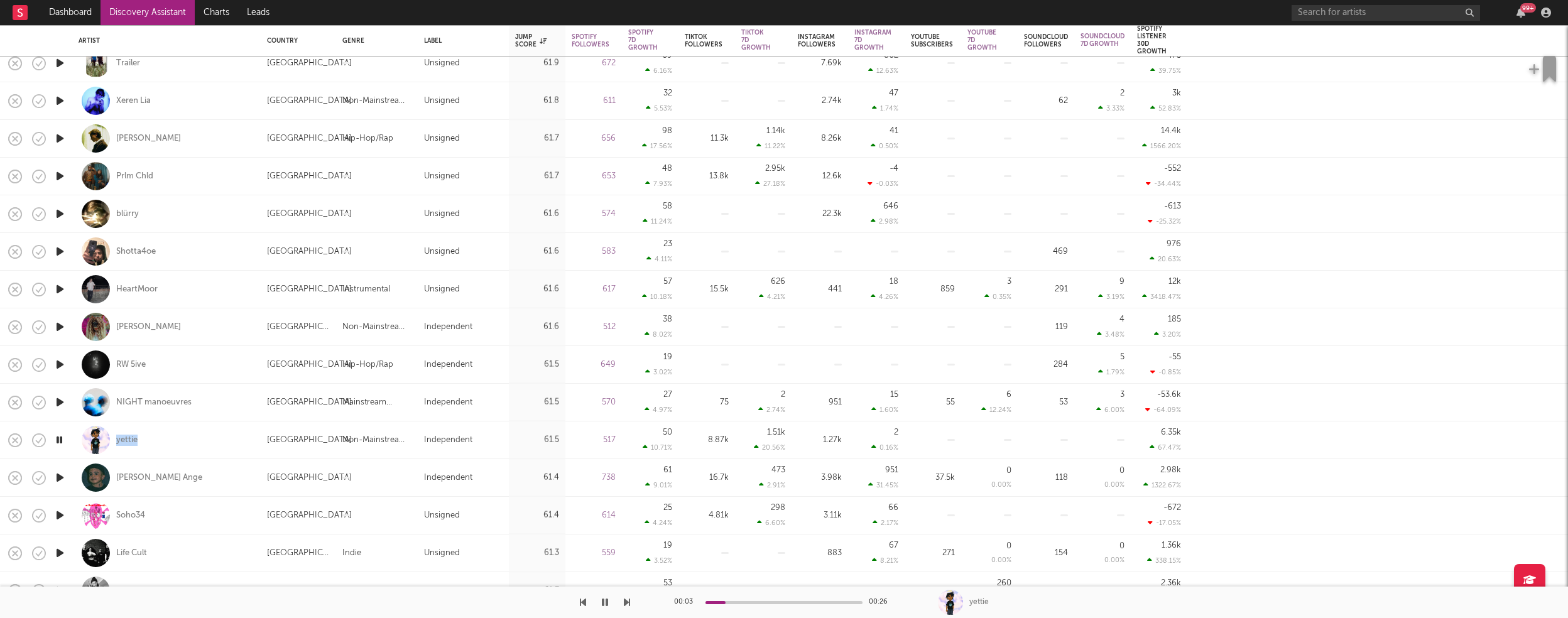
click at [56, 476] on icon "button" at bounding box center [60, 477] width 13 height 16
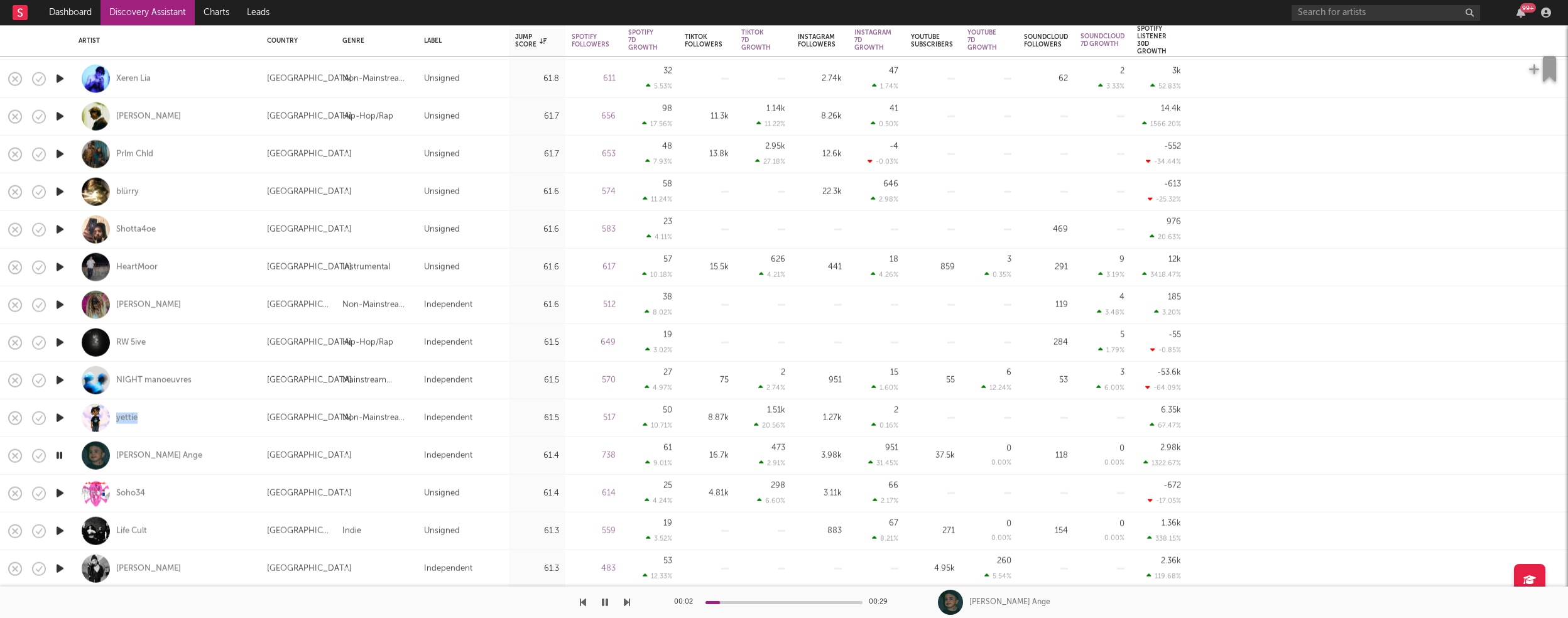
click at [60, 493] on icon "button" at bounding box center [60, 493] width 13 height 16
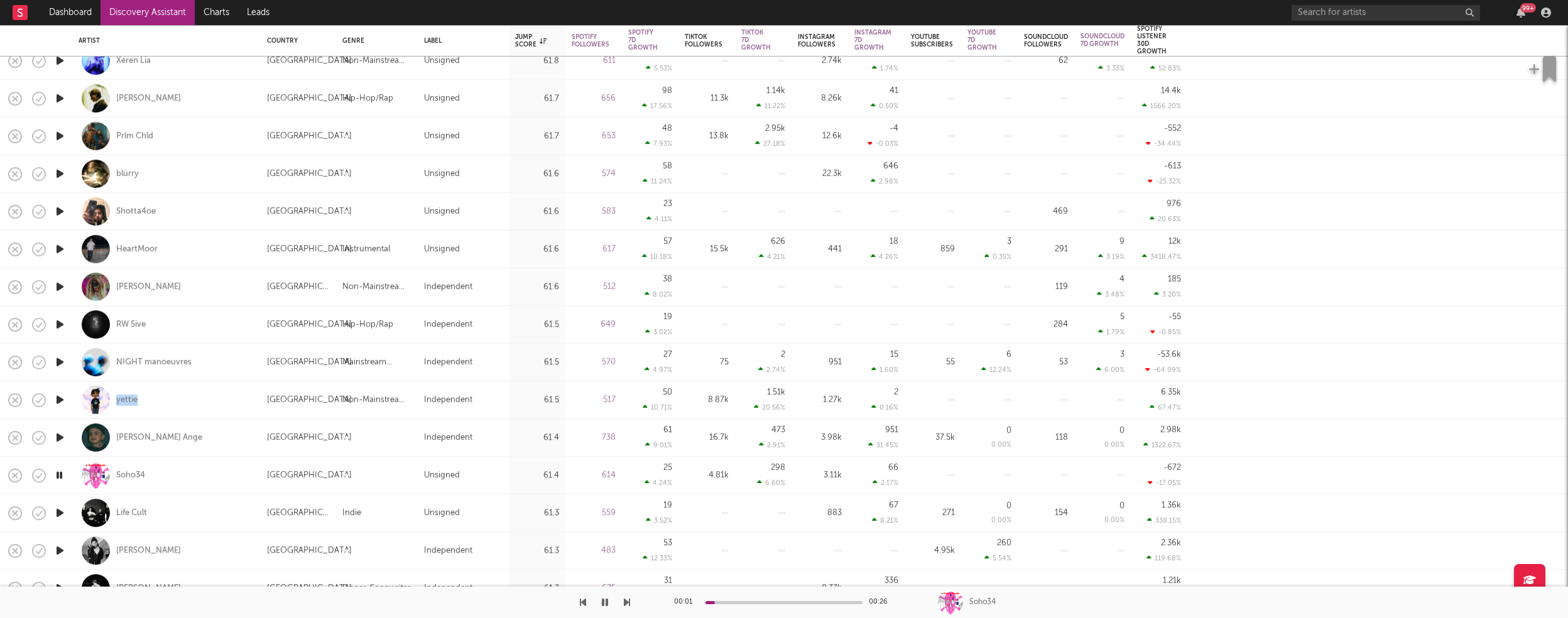
click at [62, 512] on icon "button" at bounding box center [60, 513] width 13 height 16
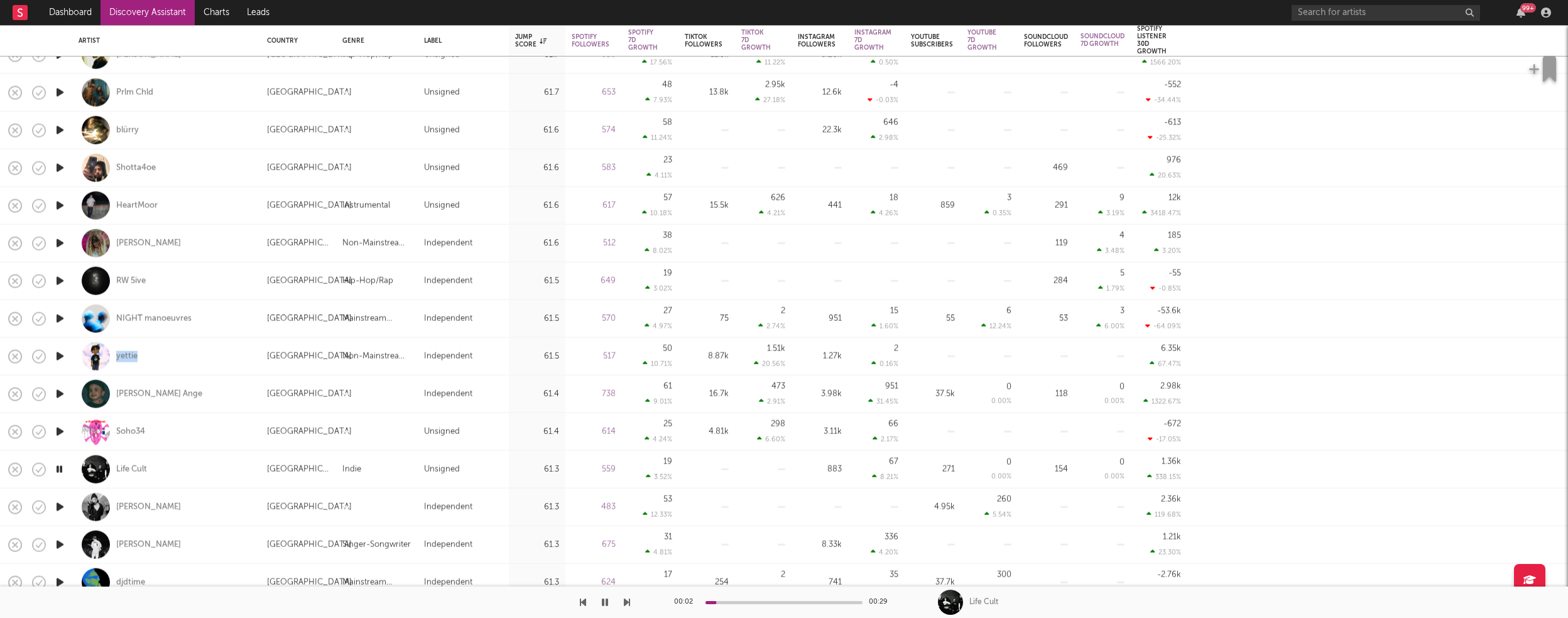
click at [60, 506] on icon "button" at bounding box center [60, 507] width 13 height 16
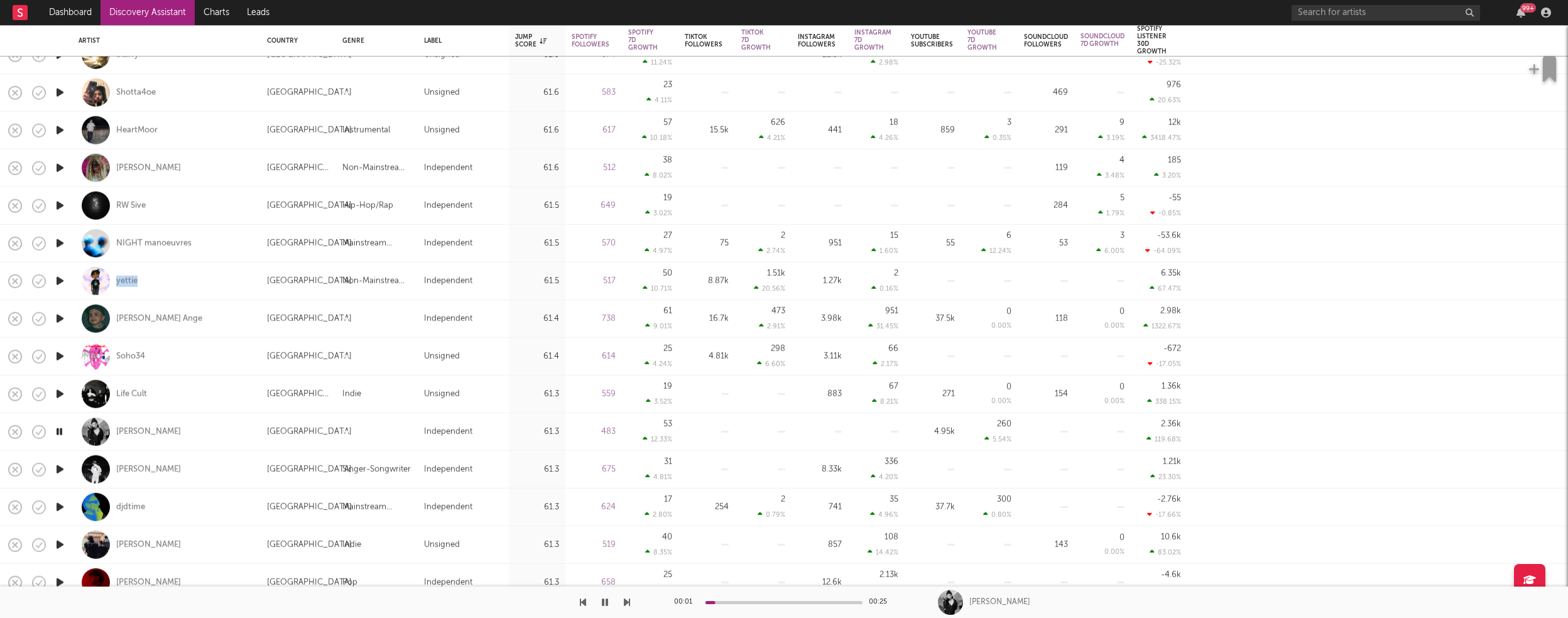
click at [59, 468] on icon "button" at bounding box center [60, 469] width 13 height 16
click at [60, 504] on icon "button" at bounding box center [60, 507] width 13 height 16
click at [59, 542] on icon "button" at bounding box center [60, 545] width 13 height 16
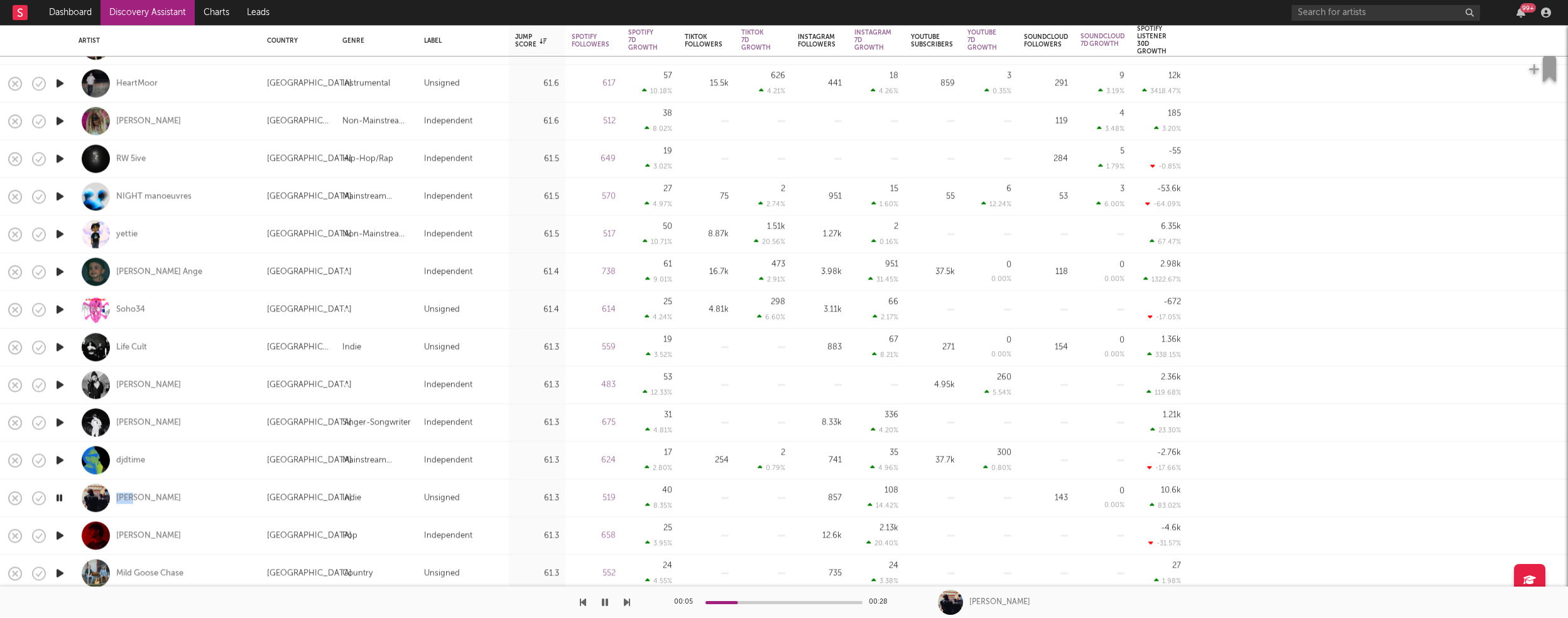
click at [60, 535] on icon "button" at bounding box center [60, 535] width 13 height 16
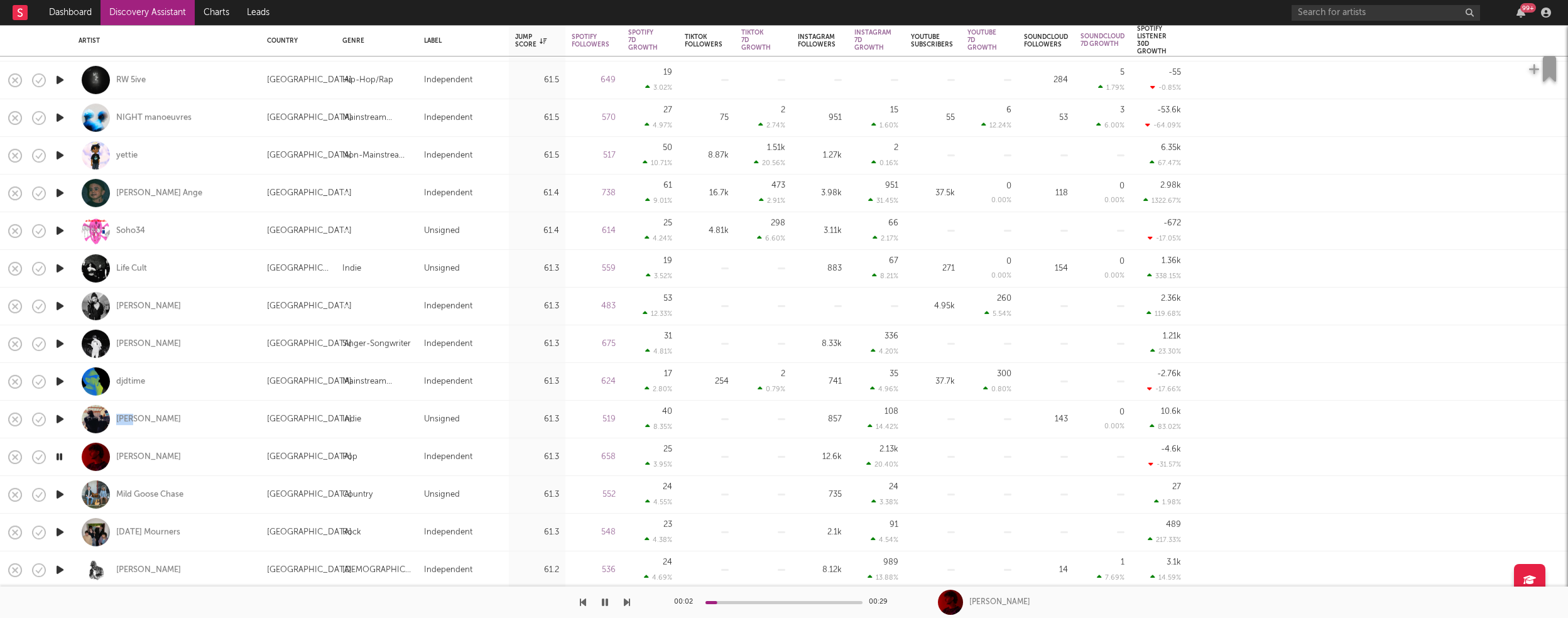
click at [57, 491] on icon "button" at bounding box center [60, 494] width 13 height 16
click at [58, 531] on icon "button" at bounding box center [60, 532] width 13 height 16
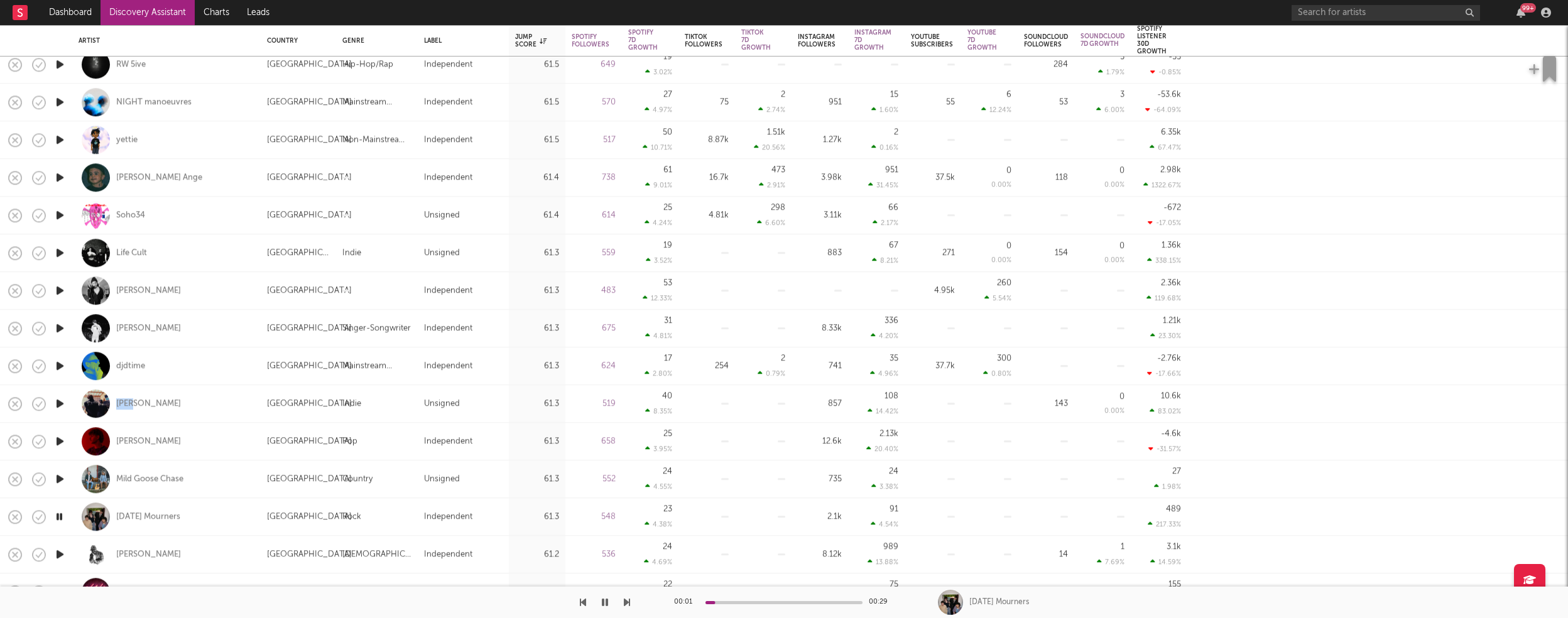
click at [61, 554] on icon "button" at bounding box center [60, 554] width 13 height 16
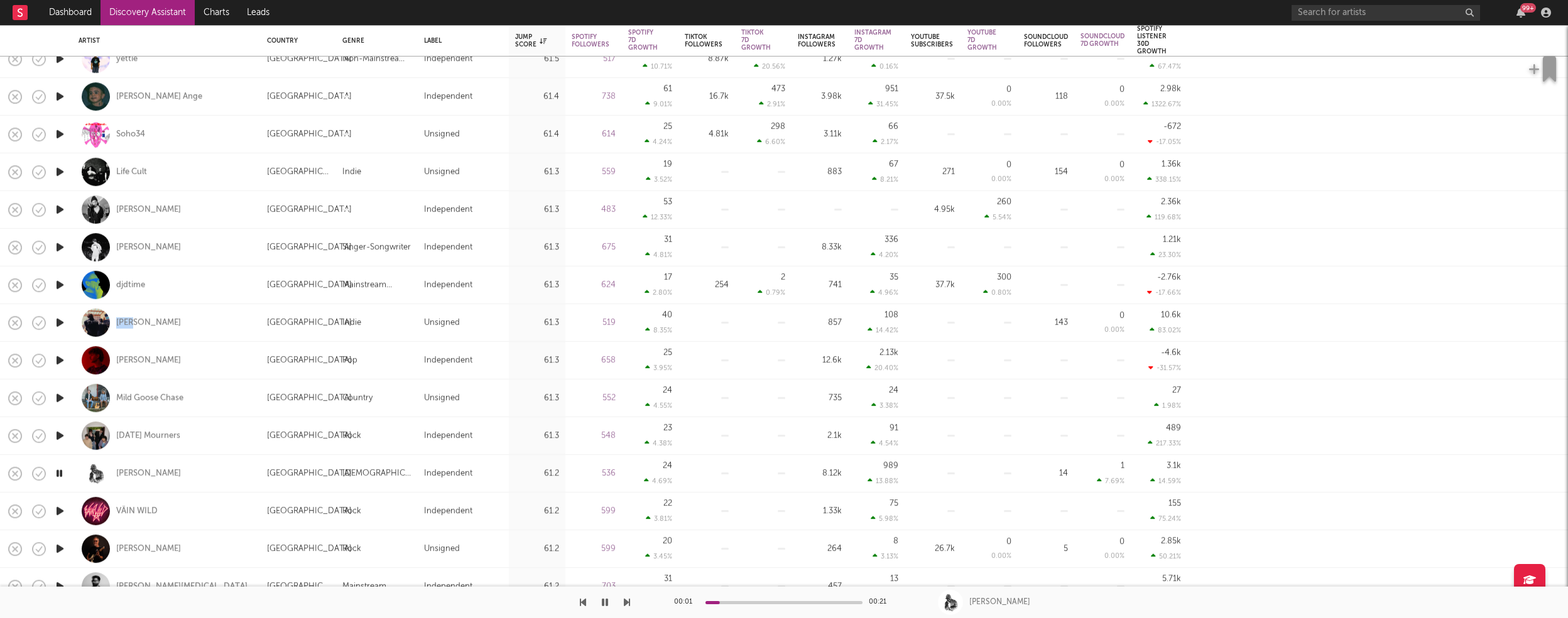
click at [57, 509] on icon "button" at bounding box center [60, 511] width 13 height 16
click at [60, 548] on icon "button" at bounding box center [60, 548] width 13 height 16
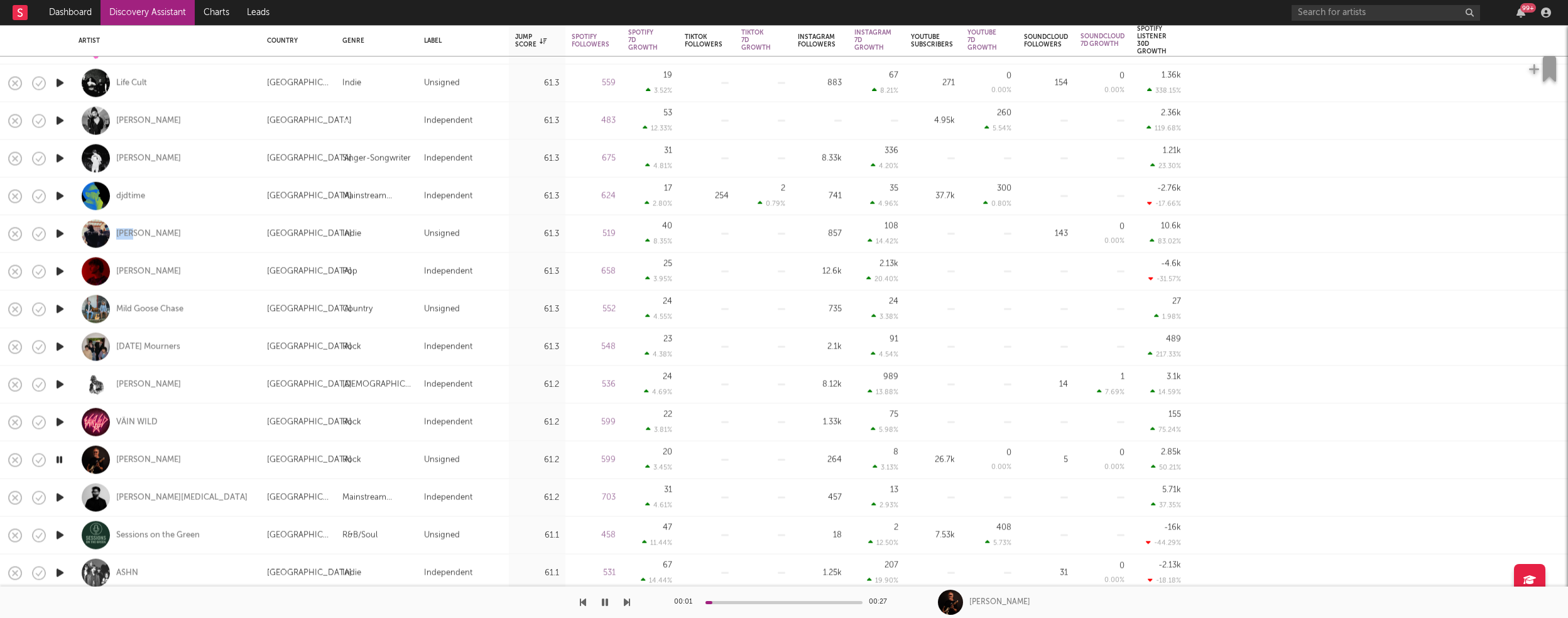
click at [56, 496] on icon "button" at bounding box center [60, 497] width 13 height 16
click at [60, 534] on icon "button" at bounding box center [60, 535] width 13 height 16
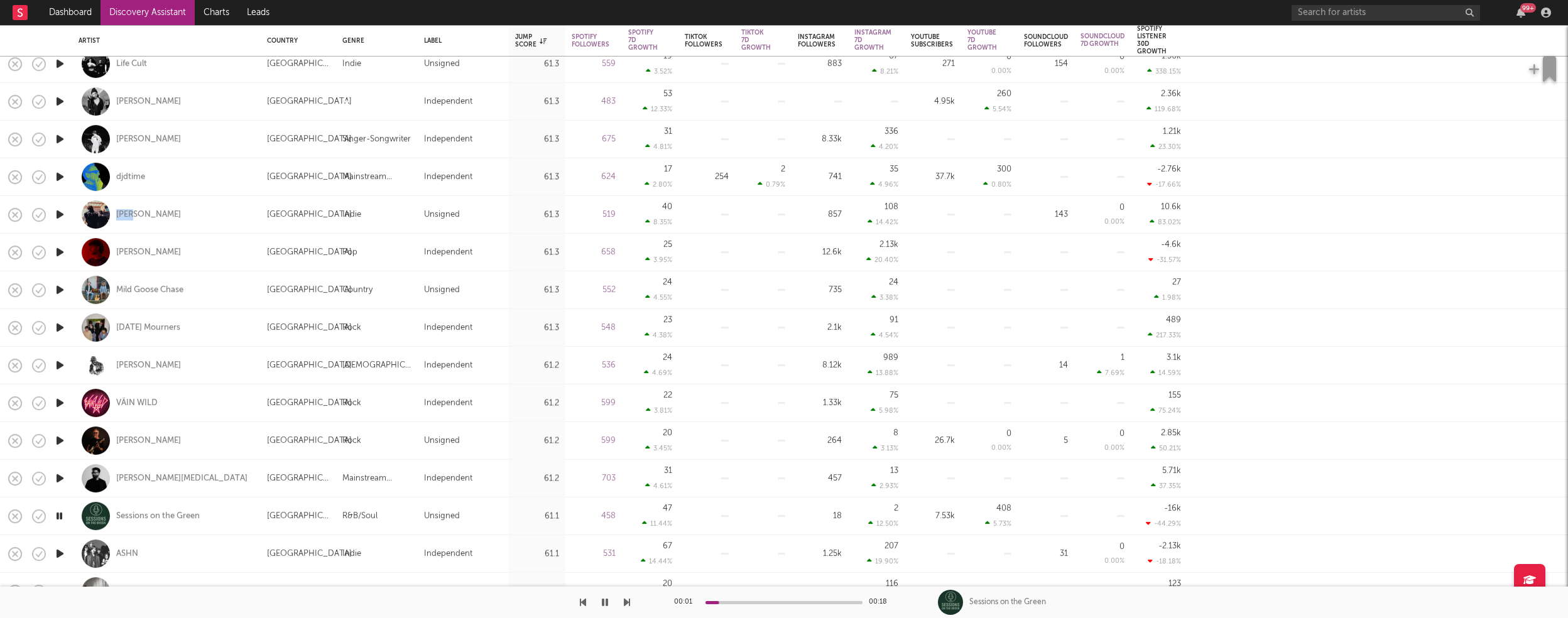
click at [59, 553] on icon "button" at bounding box center [60, 554] width 13 height 16
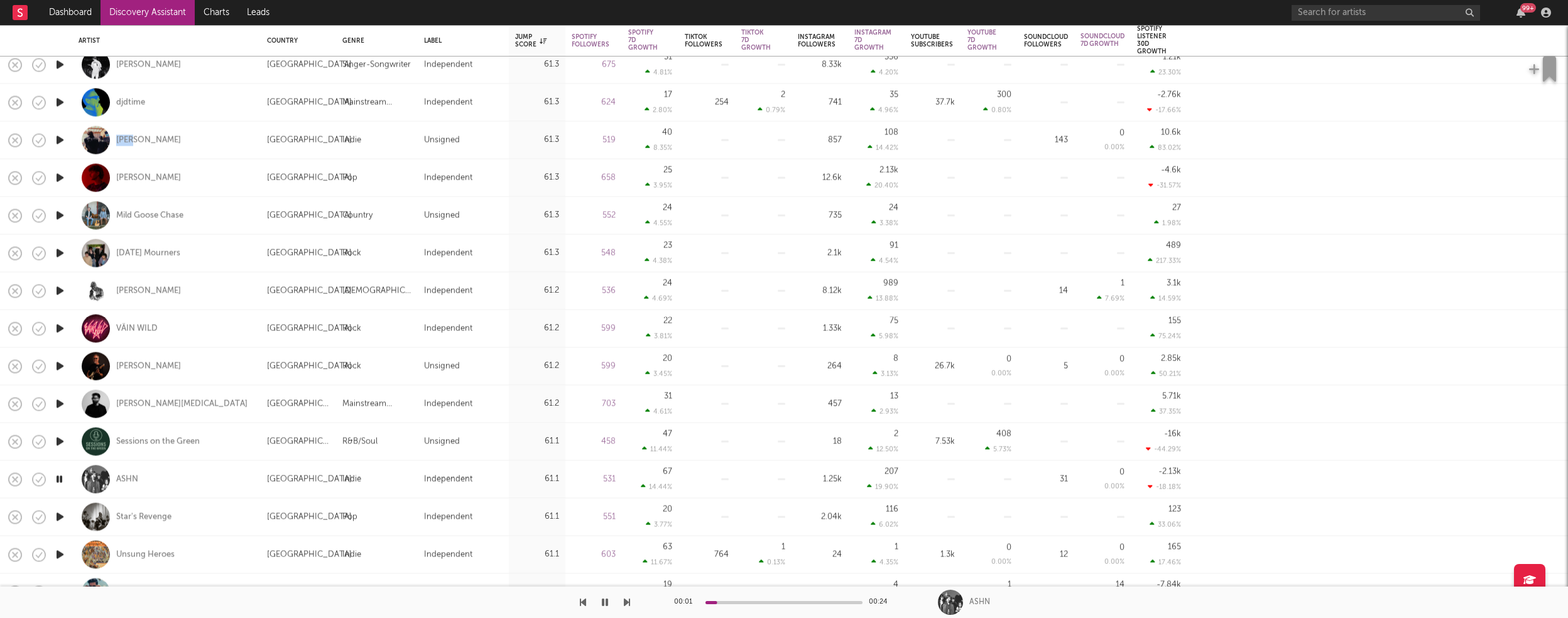
click at [61, 515] on icon "button" at bounding box center [60, 516] width 13 height 16
click at [59, 556] on icon "button" at bounding box center [60, 554] width 13 height 16
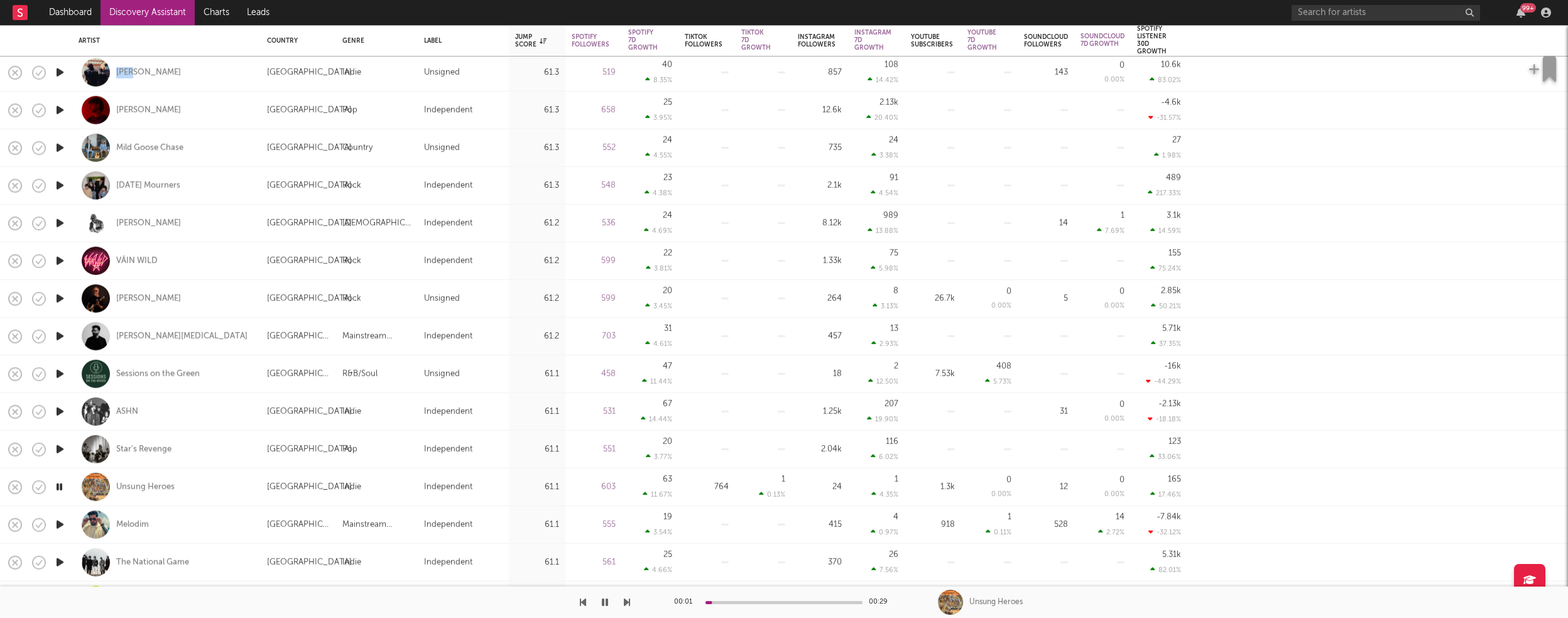
click at [59, 522] on icon "button" at bounding box center [60, 525] width 13 height 16
click at [59, 522] on icon "button" at bounding box center [59, 525] width 12 height 16
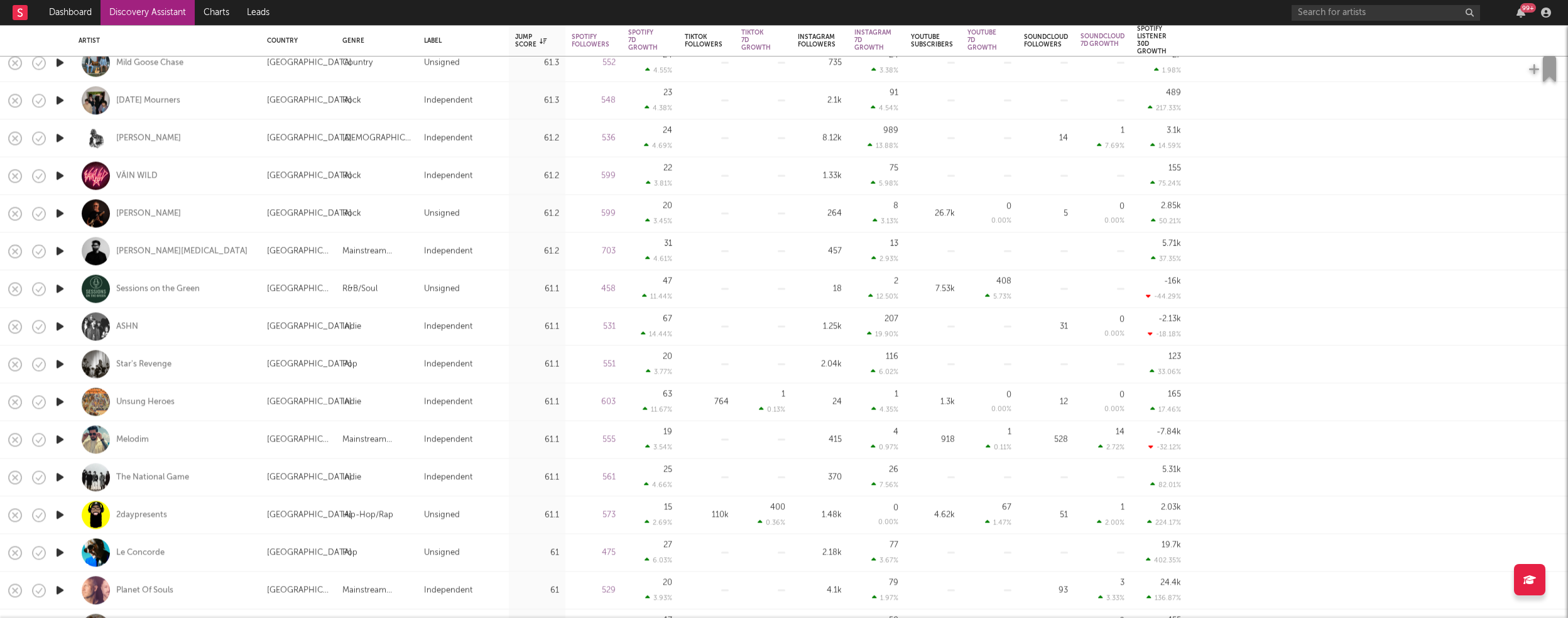
click at [58, 438] on icon "button" at bounding box center [60, 439] width 13 height 16
click at [58, 438] on icon "button" at bounding box center [59, 439] width 12 height 16
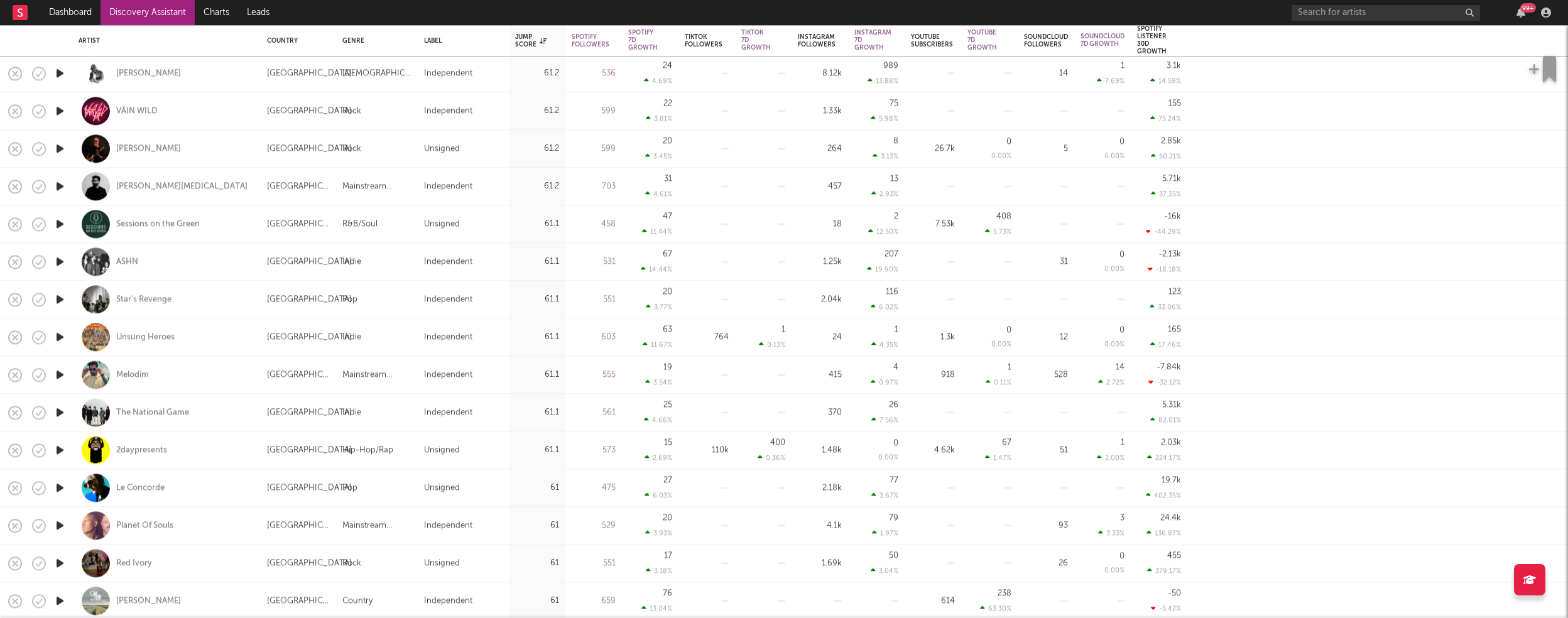
click at [62, 525] on icon "button" at bounding box center [60, 525] width 13 height 16
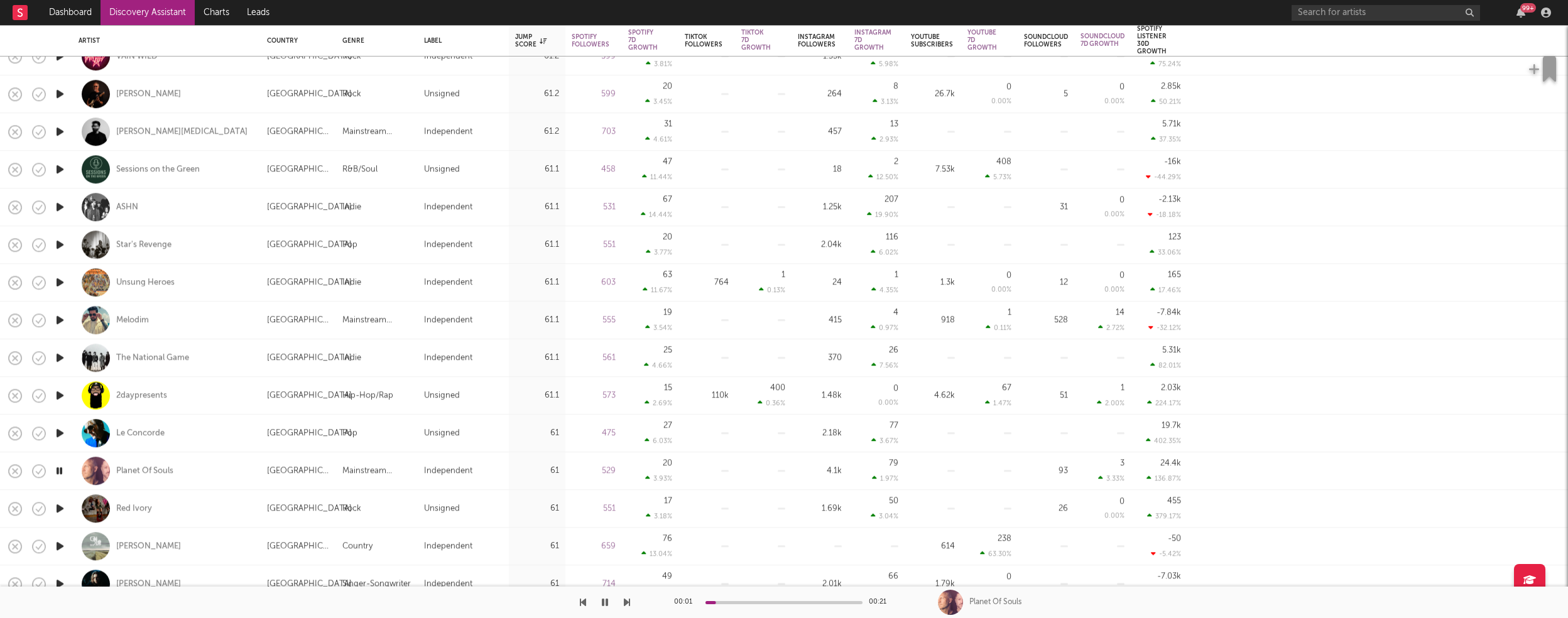
click at [61, 506] on icon "button" at bounding box center [60, 508] width 13 height 16
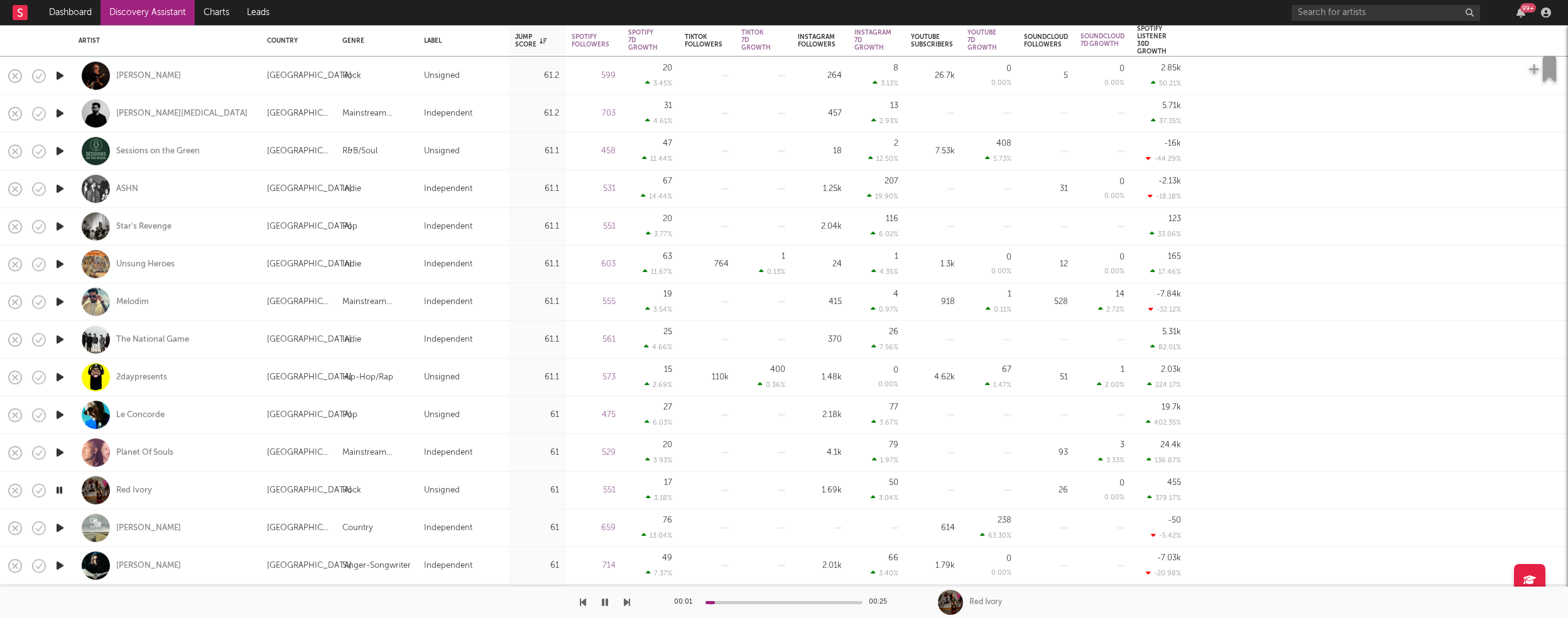
click at [58, 525] on icon "button" at bounding box center [60, 528] width 13 height 16
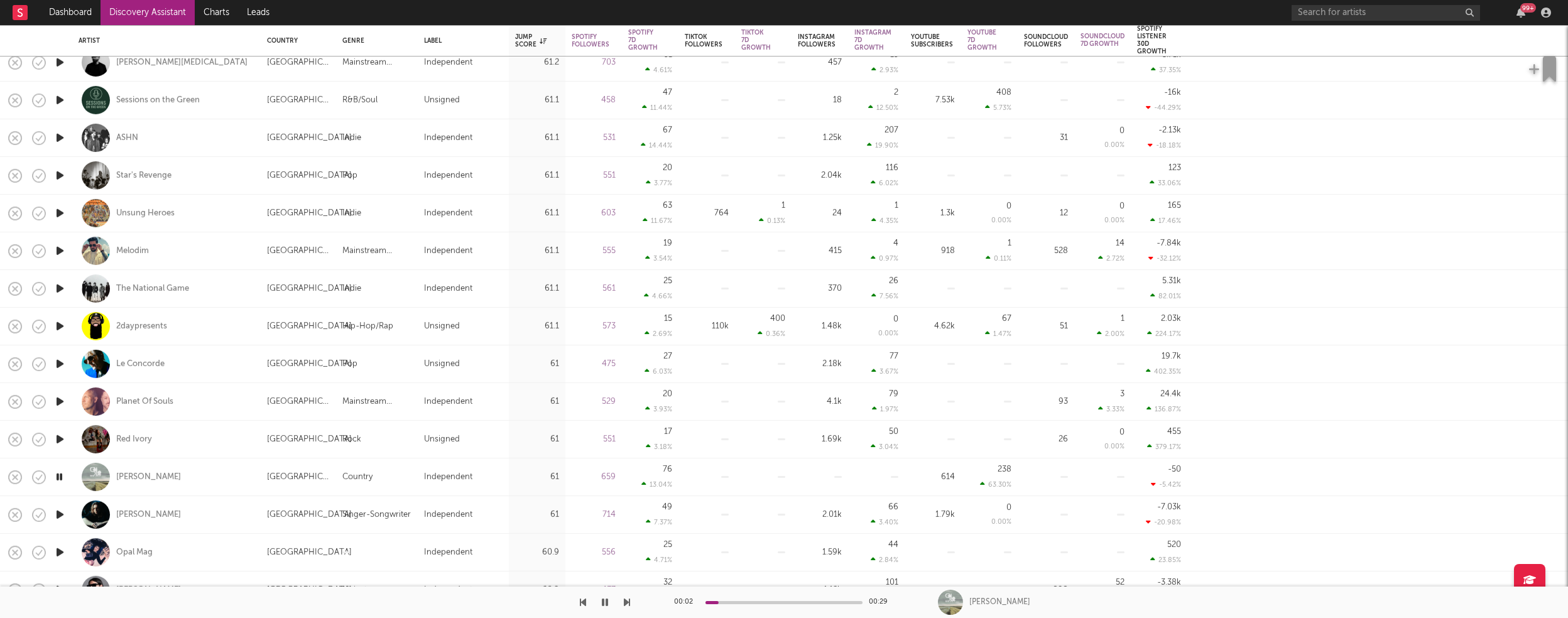
click at [59, 551] on icon "button" at bounding box center [60, 552] width 13 height 16
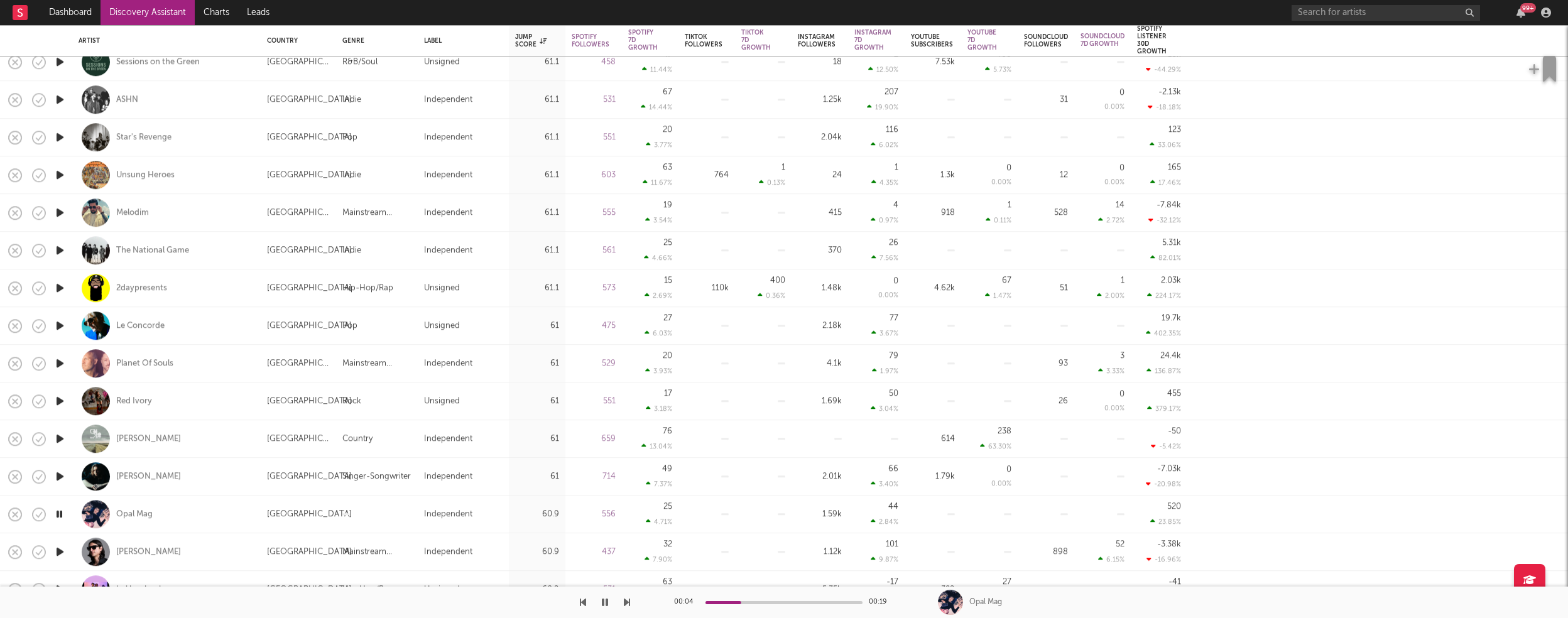
click at [60, 551] on icon "button" at bounding box center [60, 551] width 13 height 16
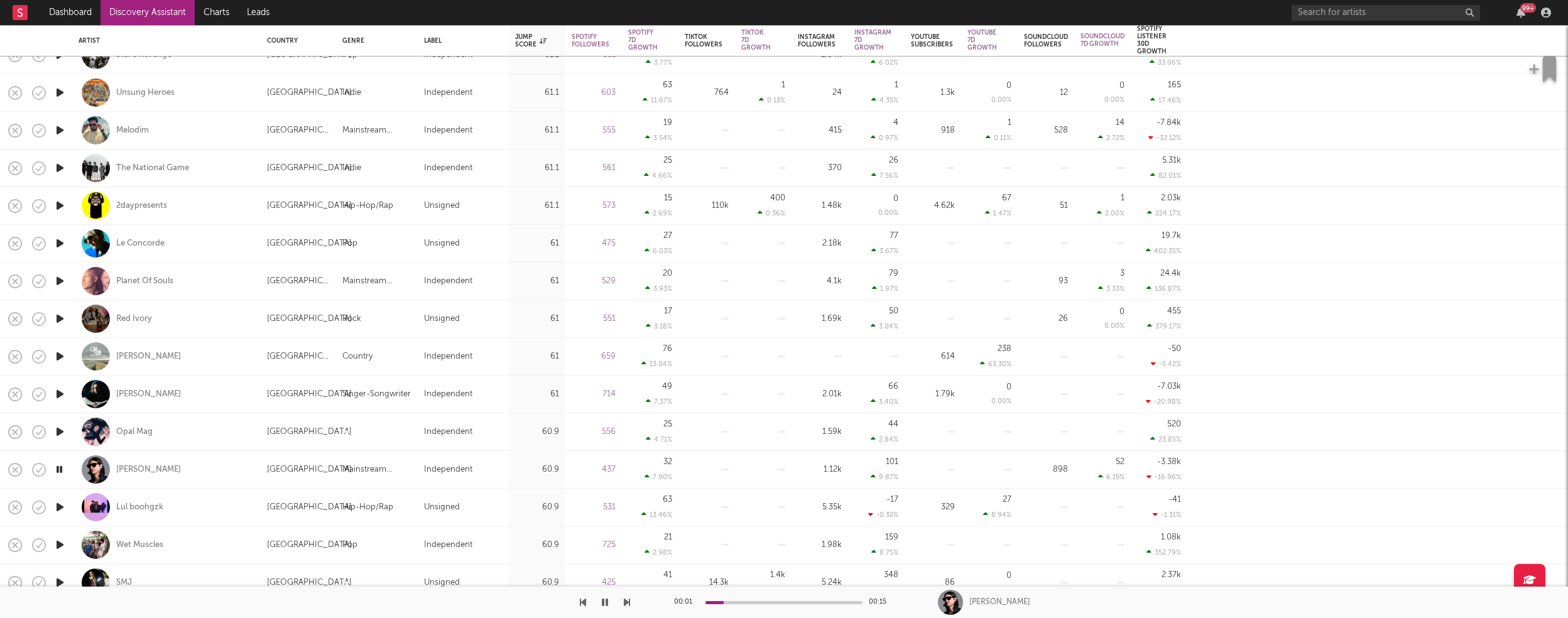
click at [60, 545] on icon "button" at bounding box center [60, 545] width 13 height 16
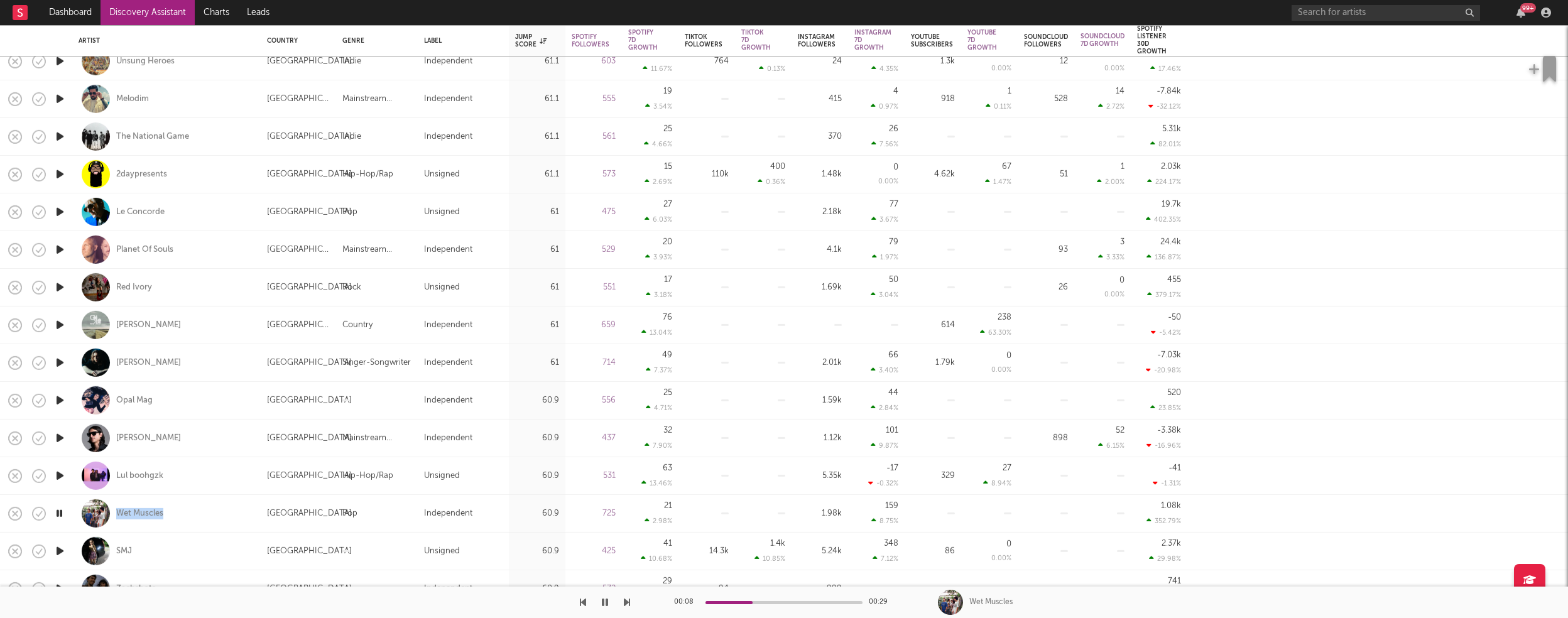
click at [62, 475] on icon "button" at bounding box center [60, 476] width 13 height 16
click at [59, 436] on icon "button" at bounding box center [60, 438] width 13 height 16
click at [59, 399] on icon "button" at bounding box center [60, 400] width 13 height 16
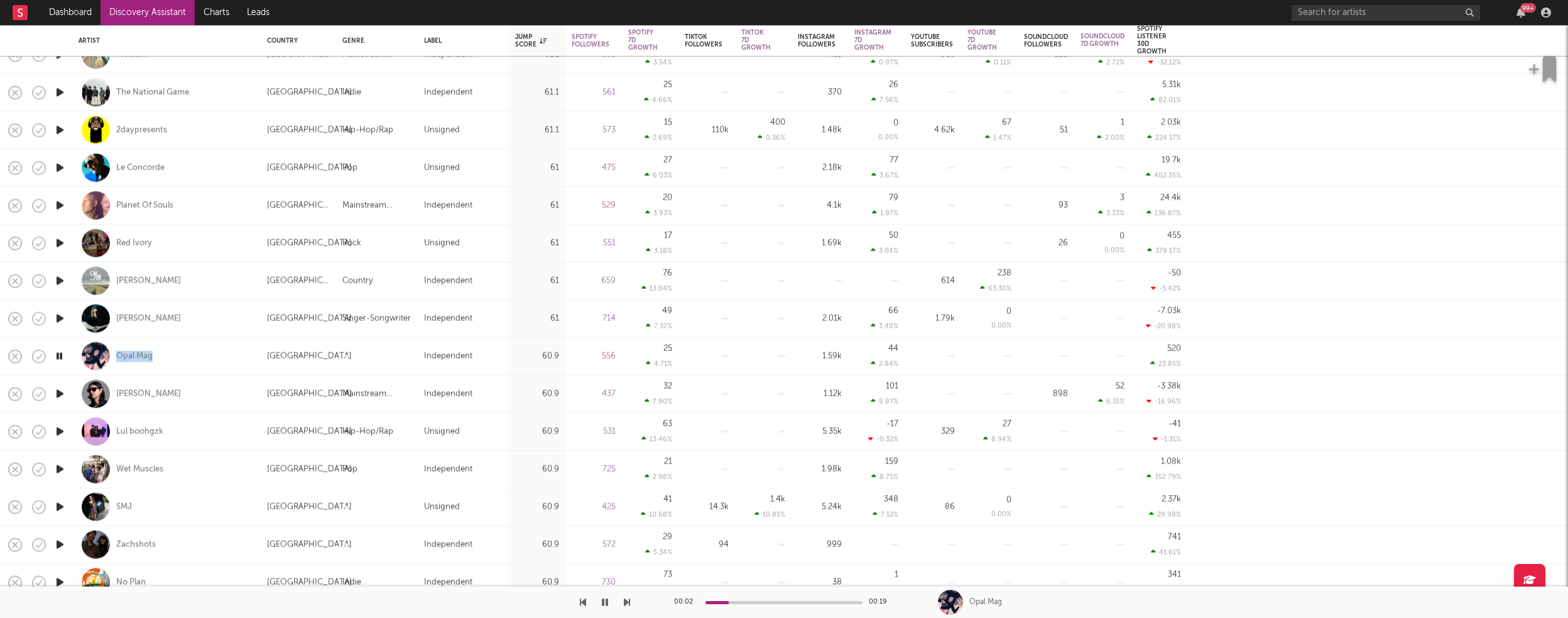
click at [60, 506] on icon "button" at bounding box center [60, 507] width 13 height 16
click at [61, 543] on icon "button" at bounding box center [60, 545] width 13 height 16
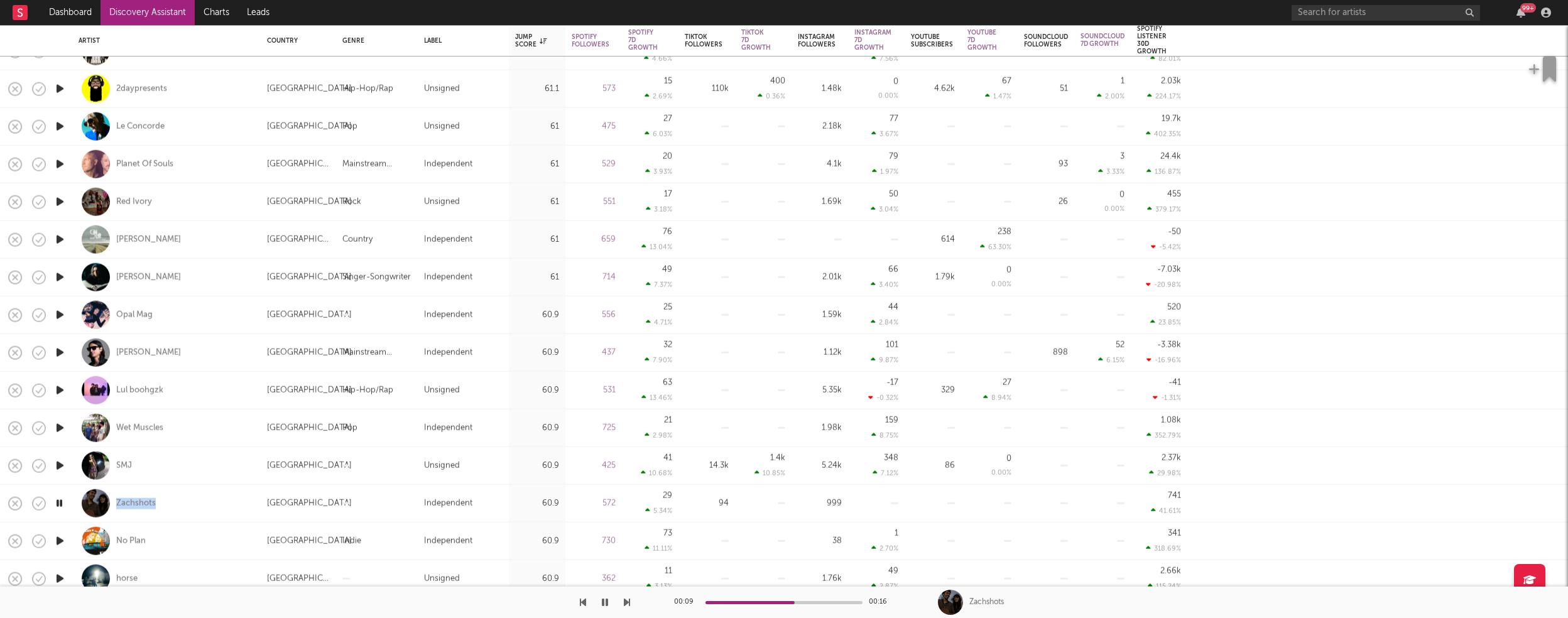
click at [60, 538] on icon "button" at bounding box center [60, 541] width 13 height 16
click at [60, 539] on icon "button" at bounding box center [59, 541] width 12 height 16
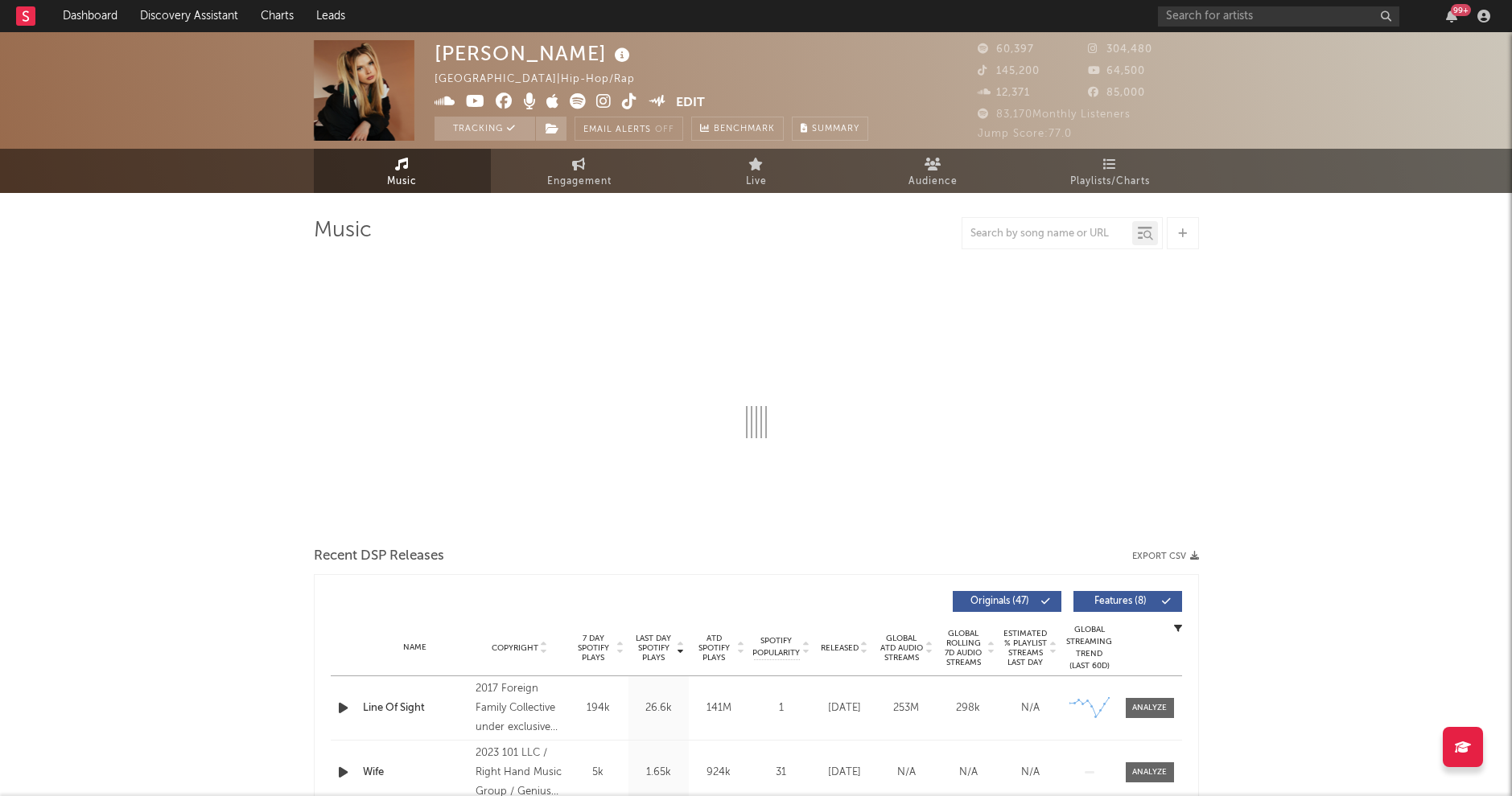
select select "6m"
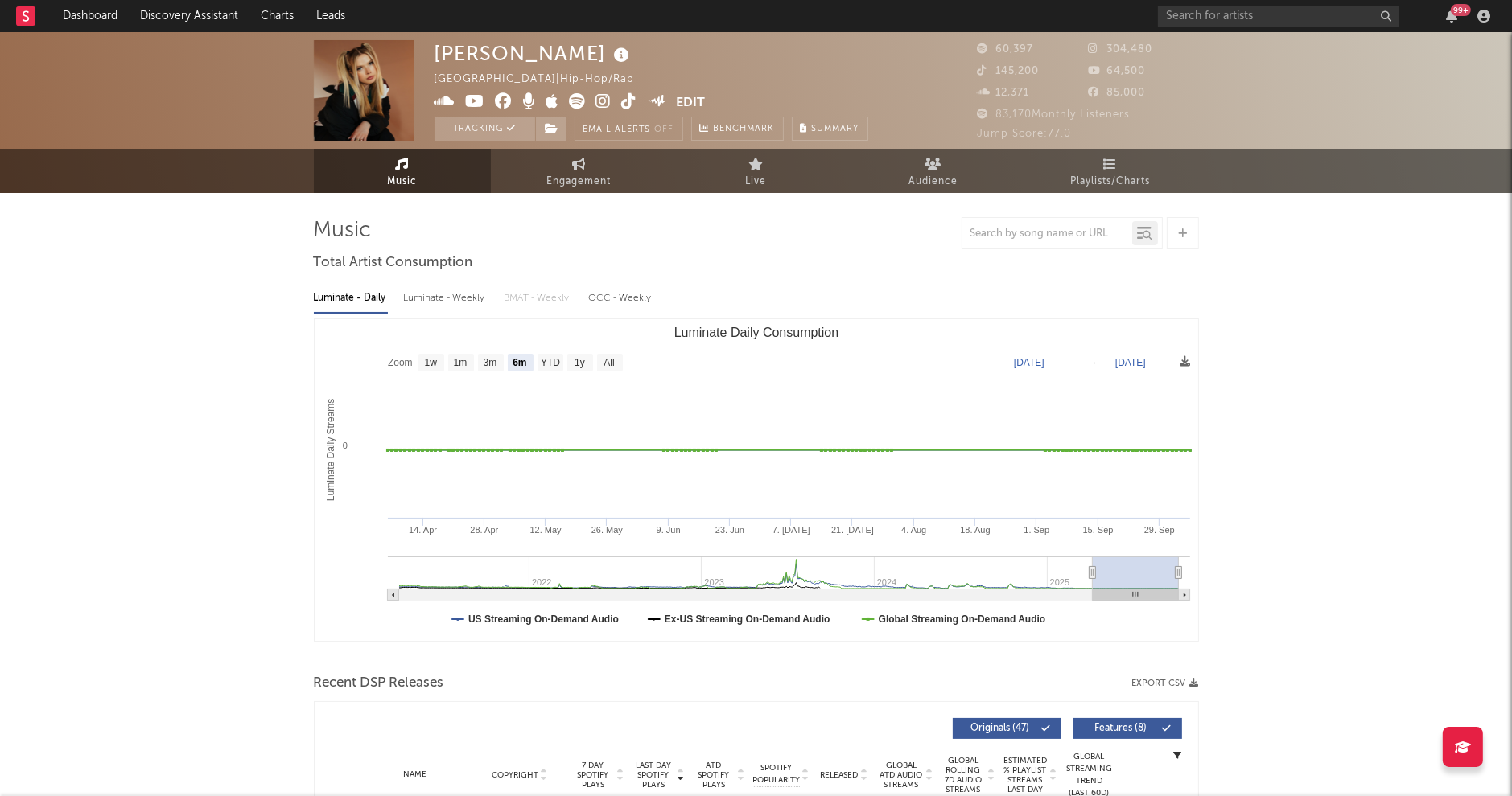
click at [600, 99] on icon at bounding box center [604, 101] width 15 height 16
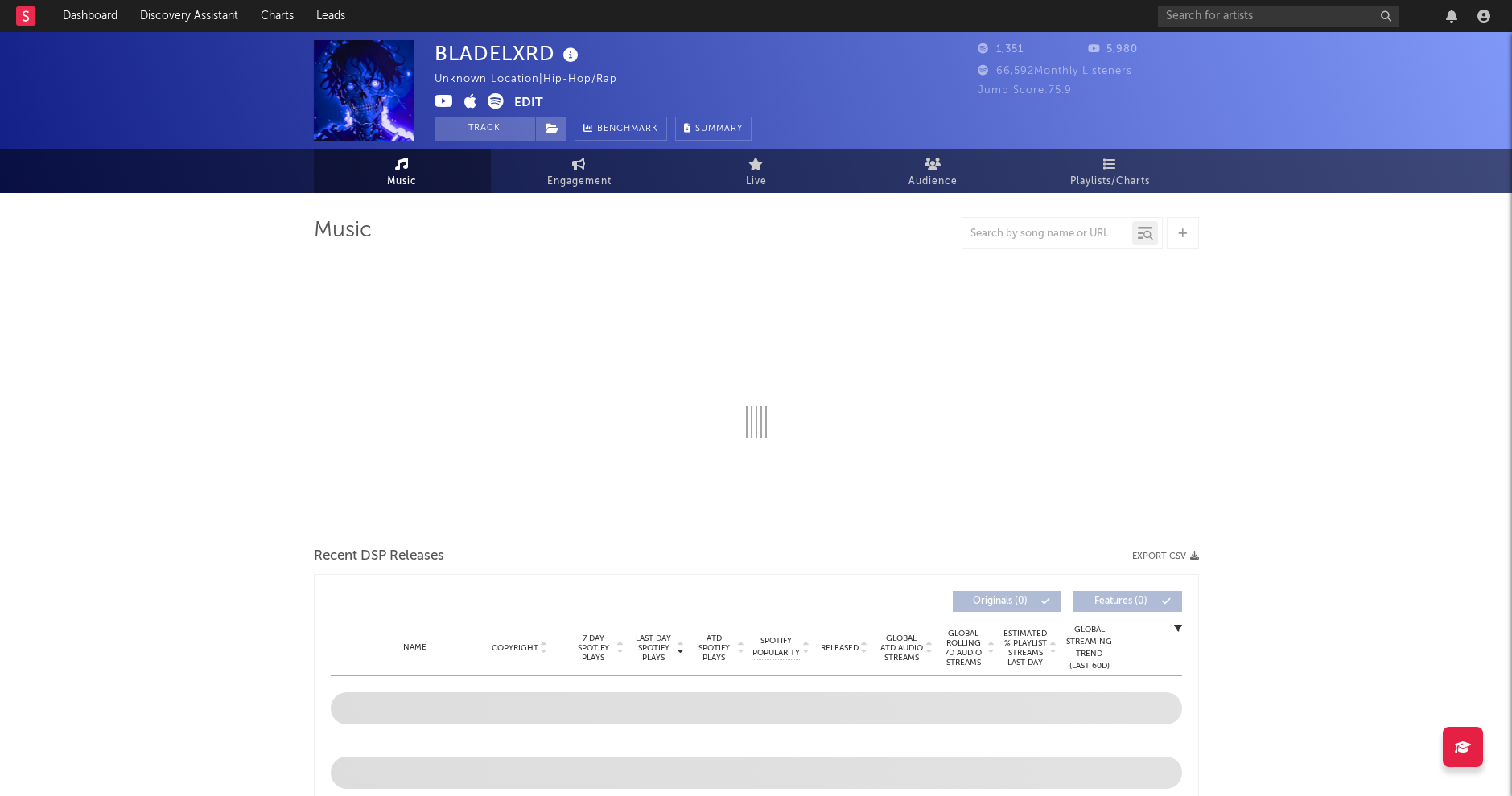
select select "1w"
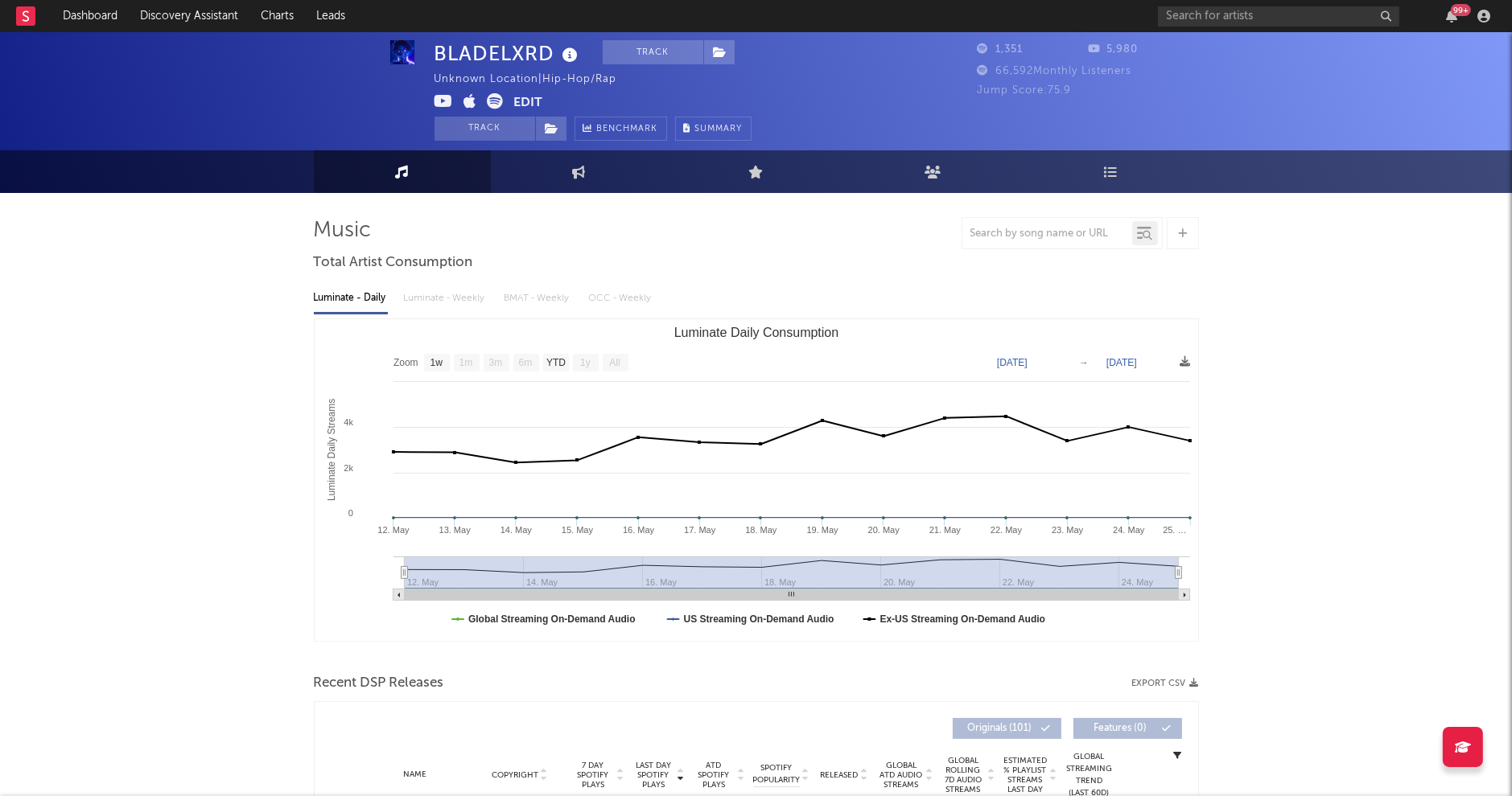
scroll to position [274, 0]
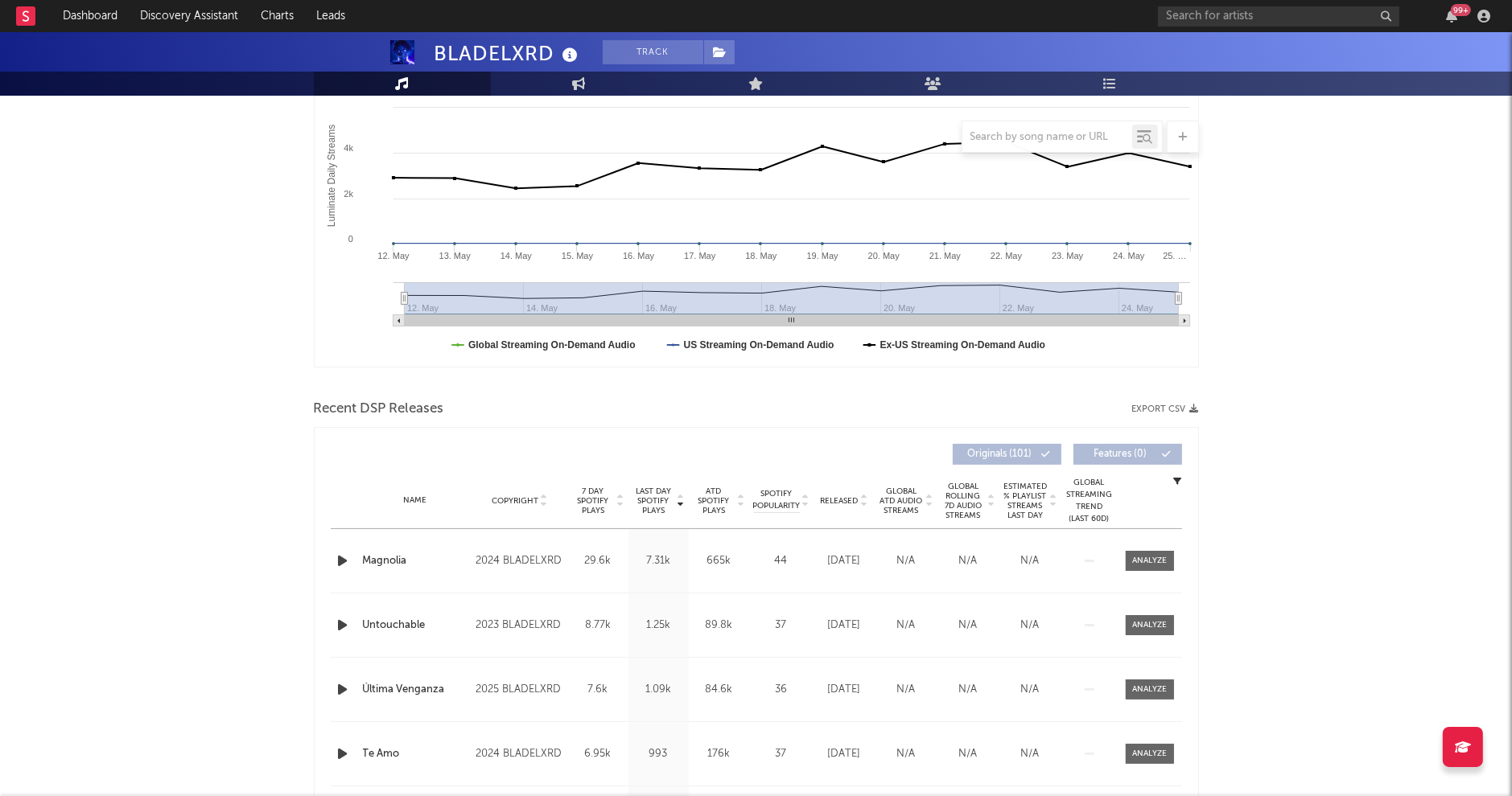
click at [342, 553] on icon "button" at bounding box center [344, 561] width 17 height 20
click at [344, 560] on icon "button" at bounding box center [343, 561] width 15 height 20
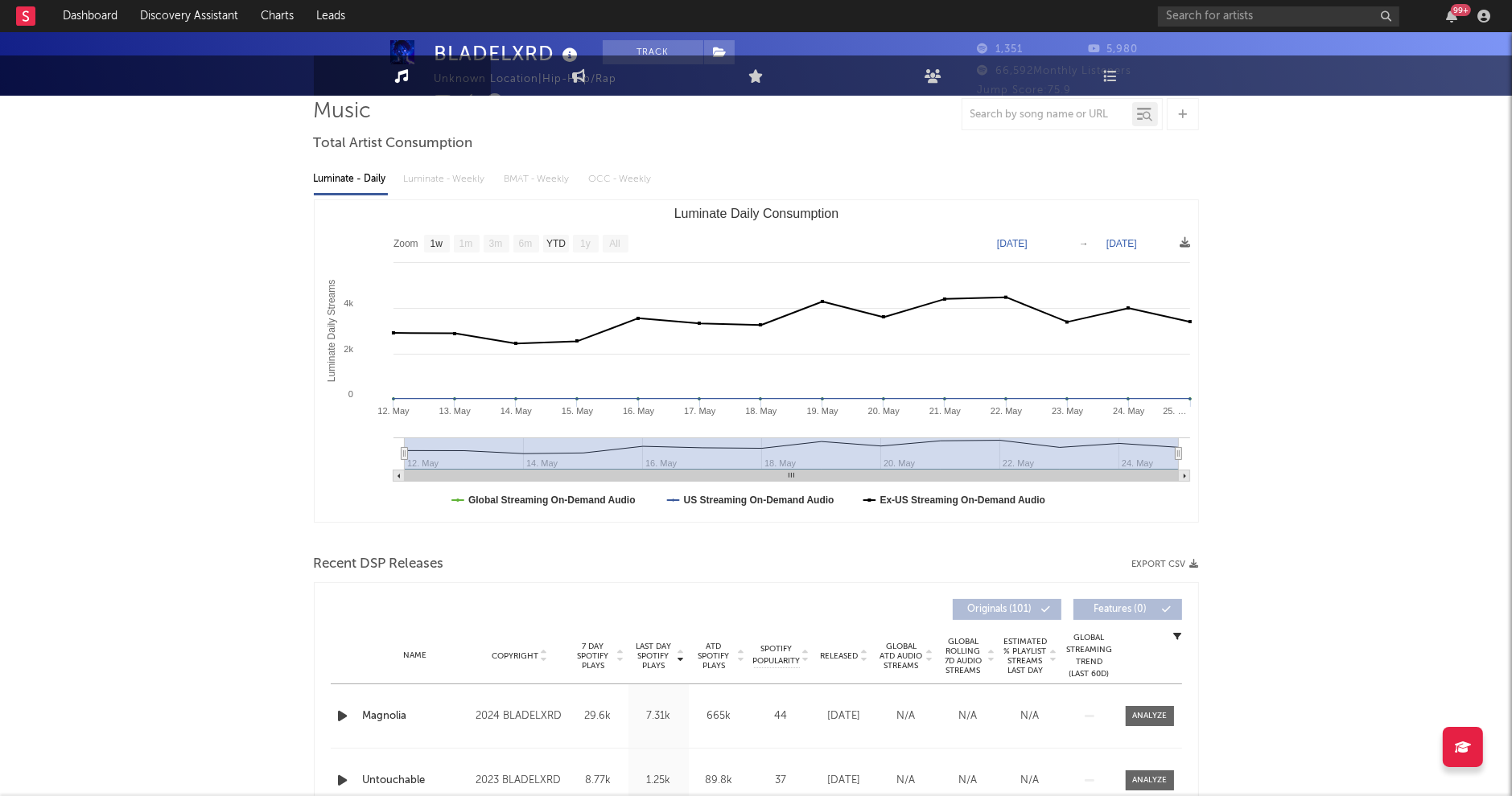
scroll to position [0, 0]
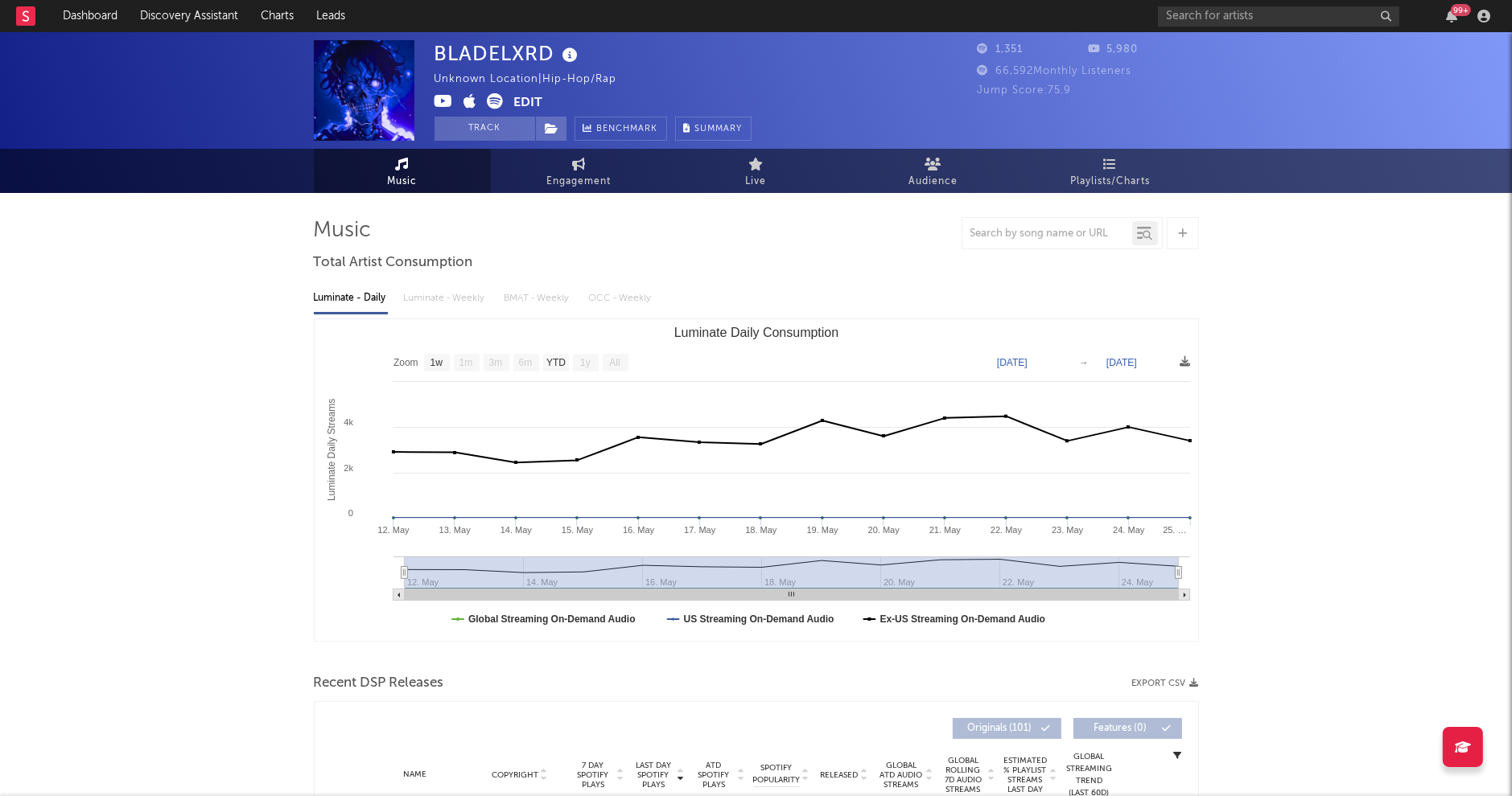
click at [554, 169] on link "Engagement" at bounding box center [579, 171] width 177 height 45
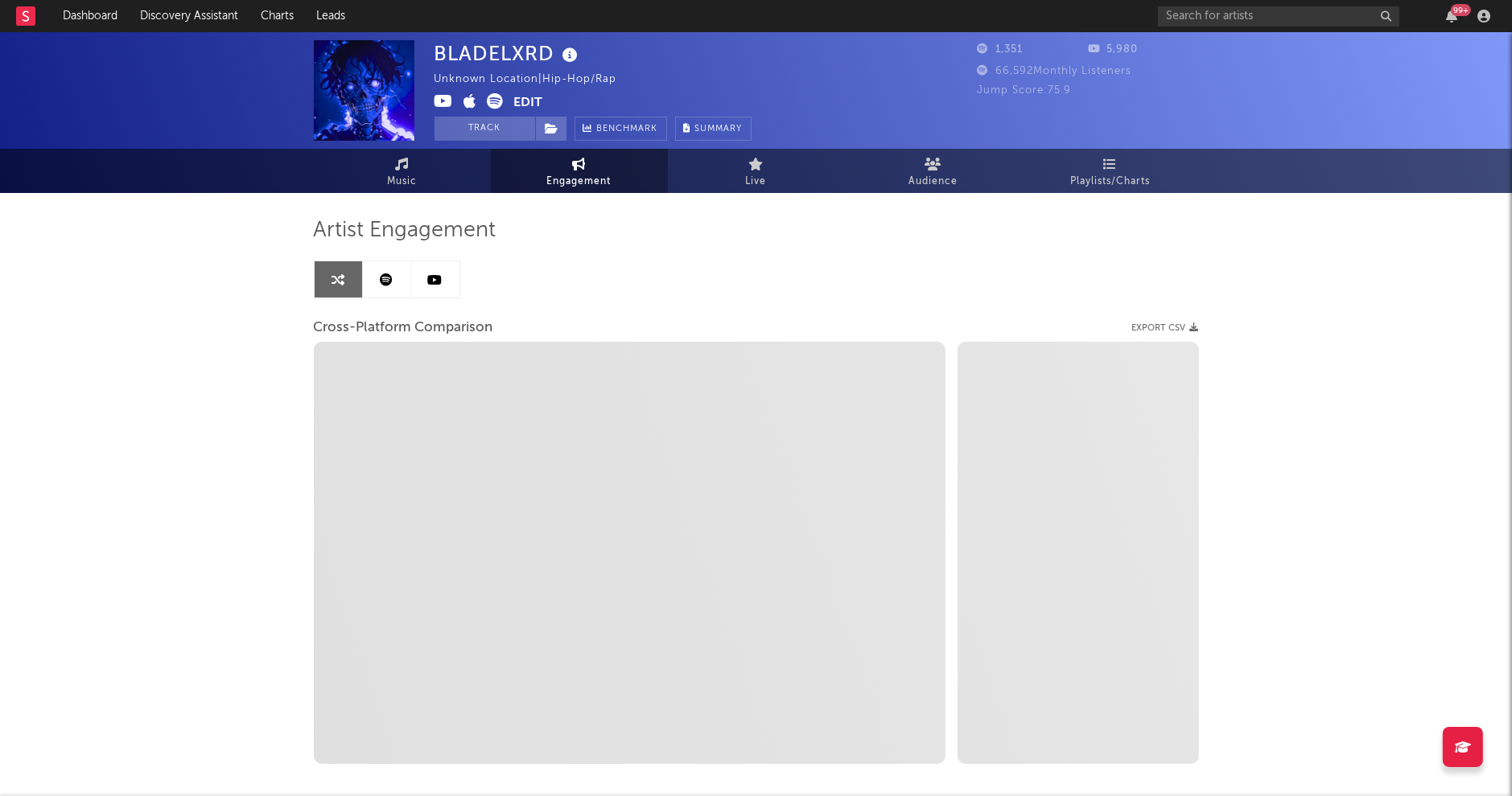
select select "1w"
select select "1m"
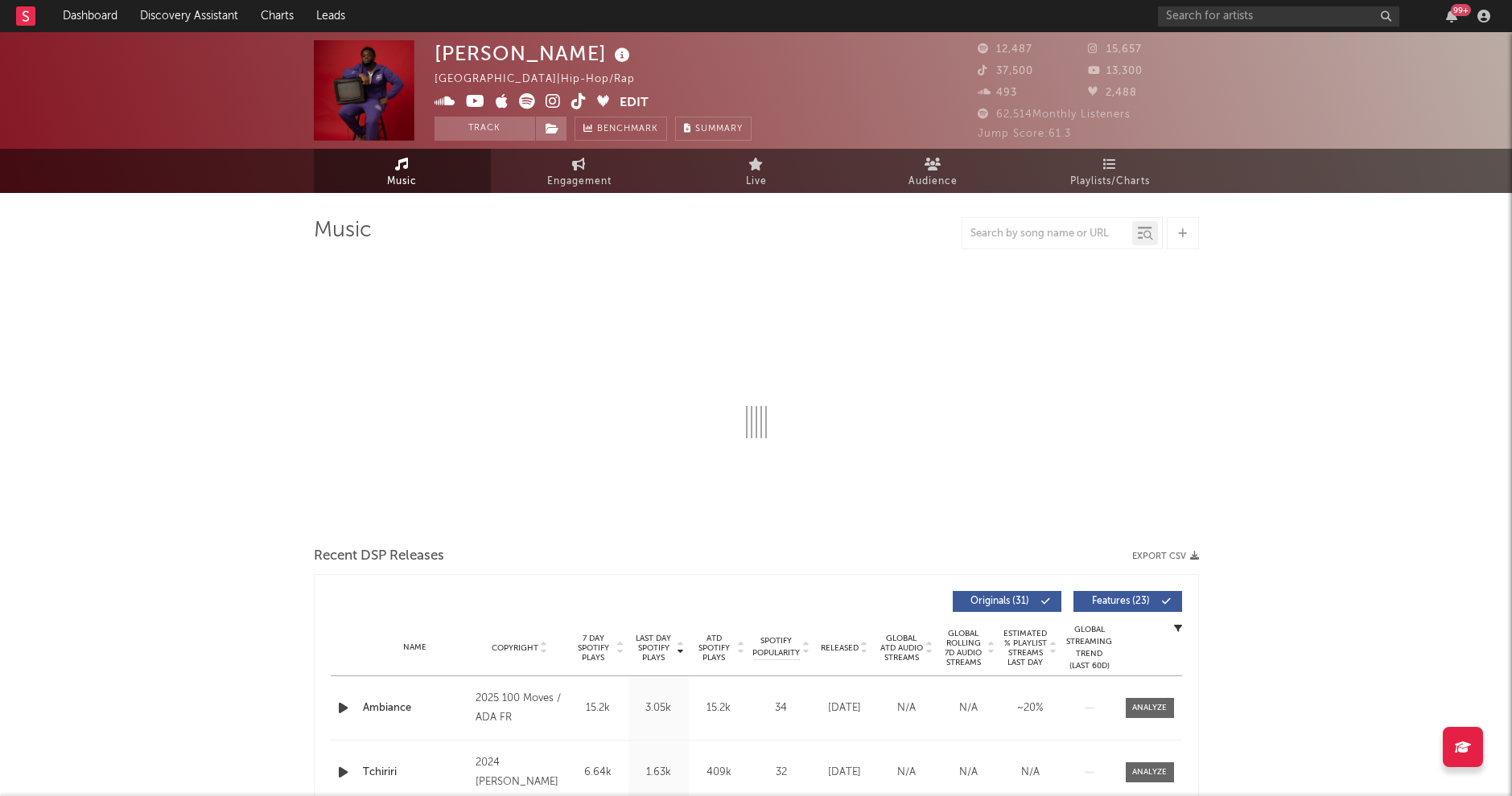
select select "6m"
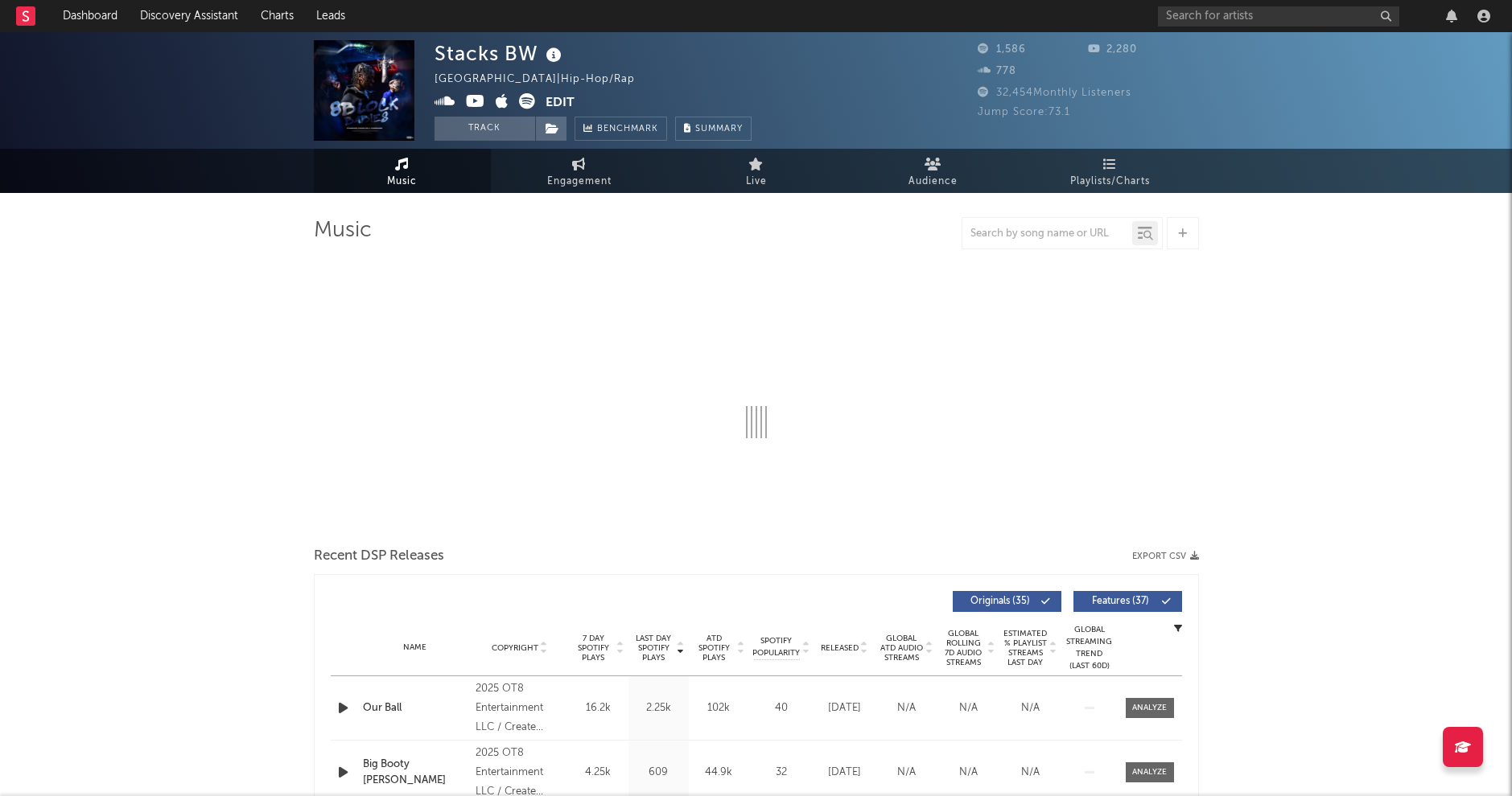
select select "6m"
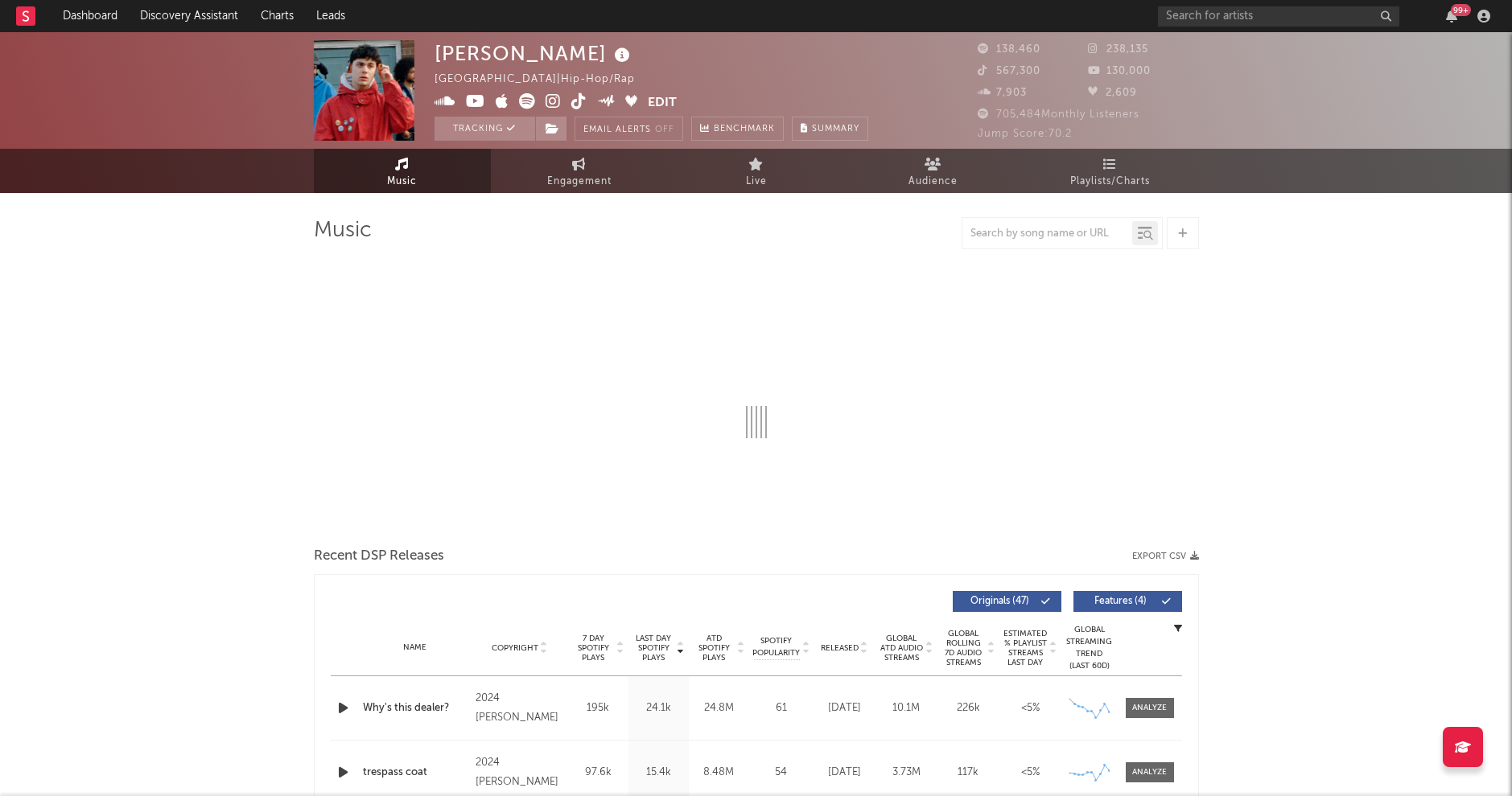
select select "6m"
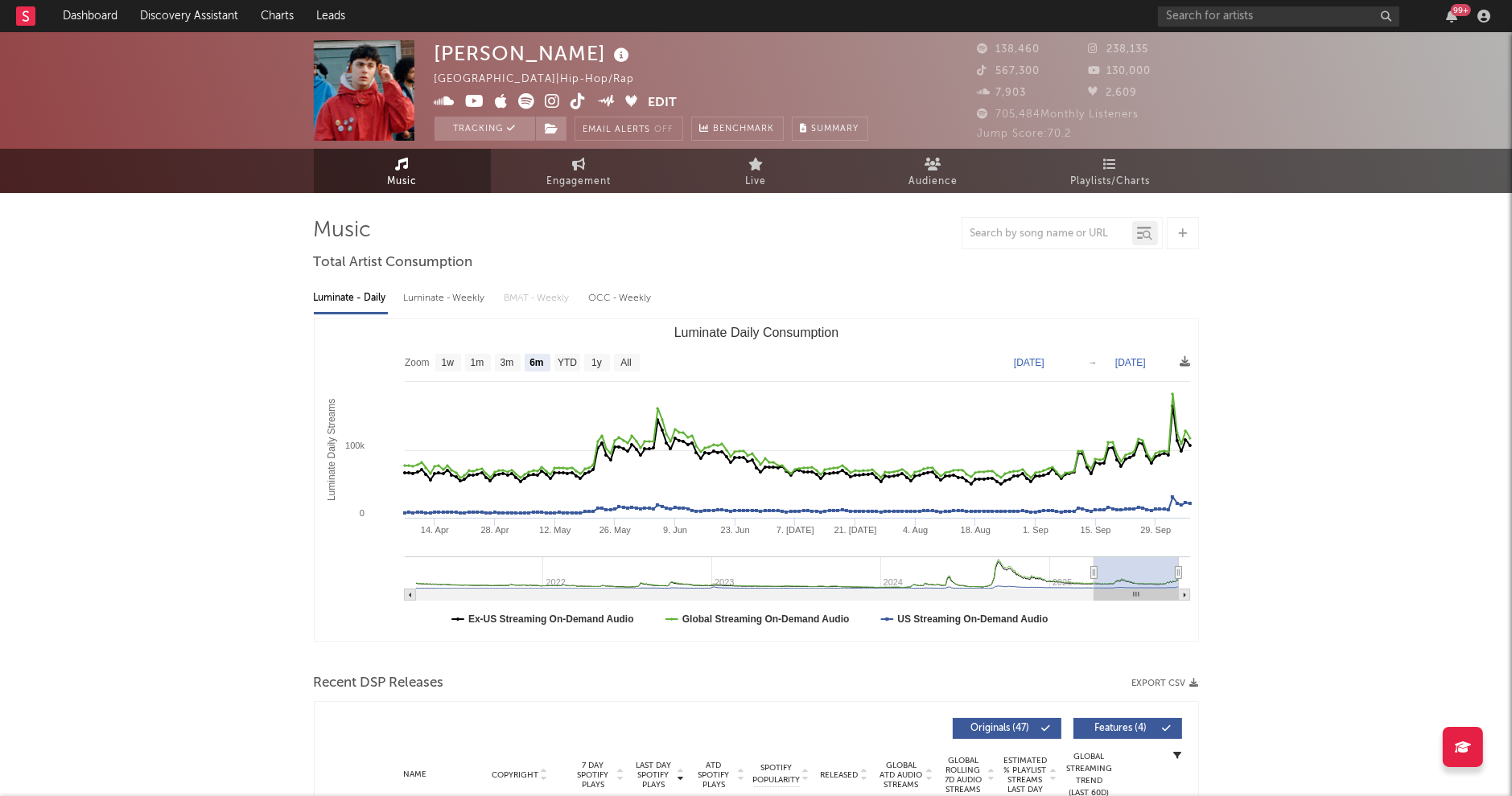
click at [554, 101] on icon at bounding box center [553, 101] width 15 height 16
click at [439, 300] on div "Luminate - Weekly" at bounding box center [446, 298] width 84 height 28
select select "6m"
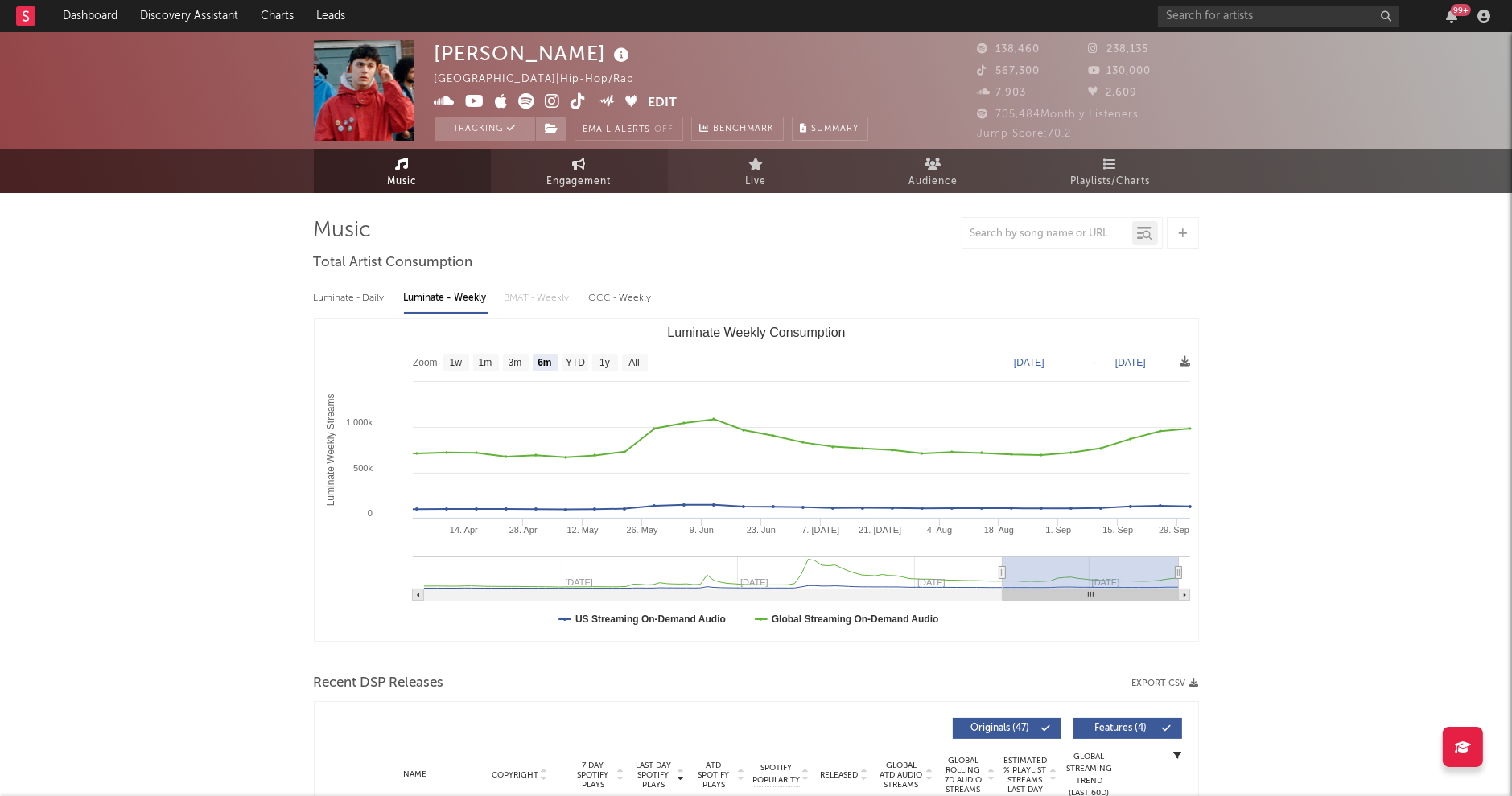
click at [580, 160] on icon at bounding box center [579, 164] width 13 height 13
select select "1w"
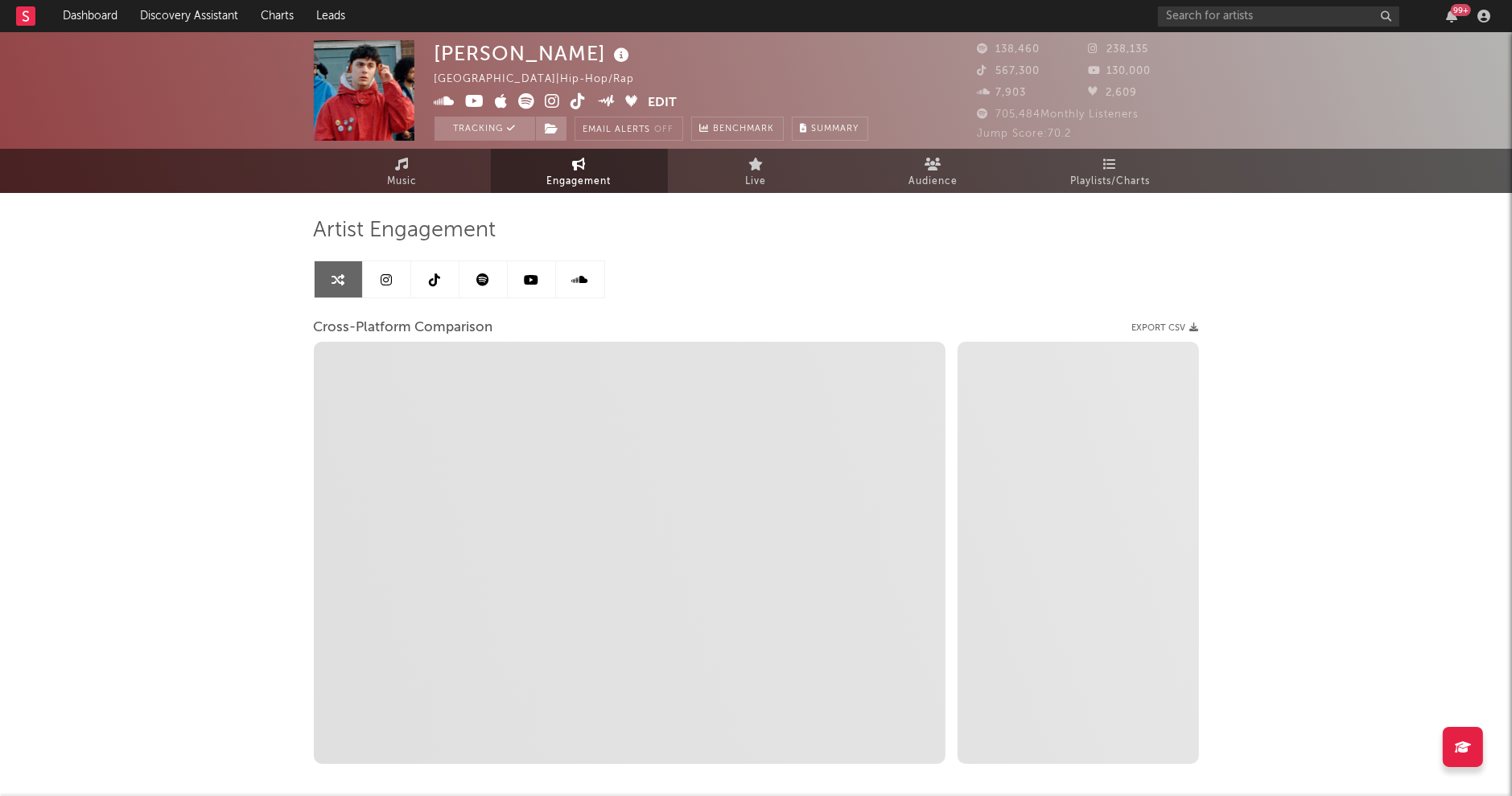
select select "1m"
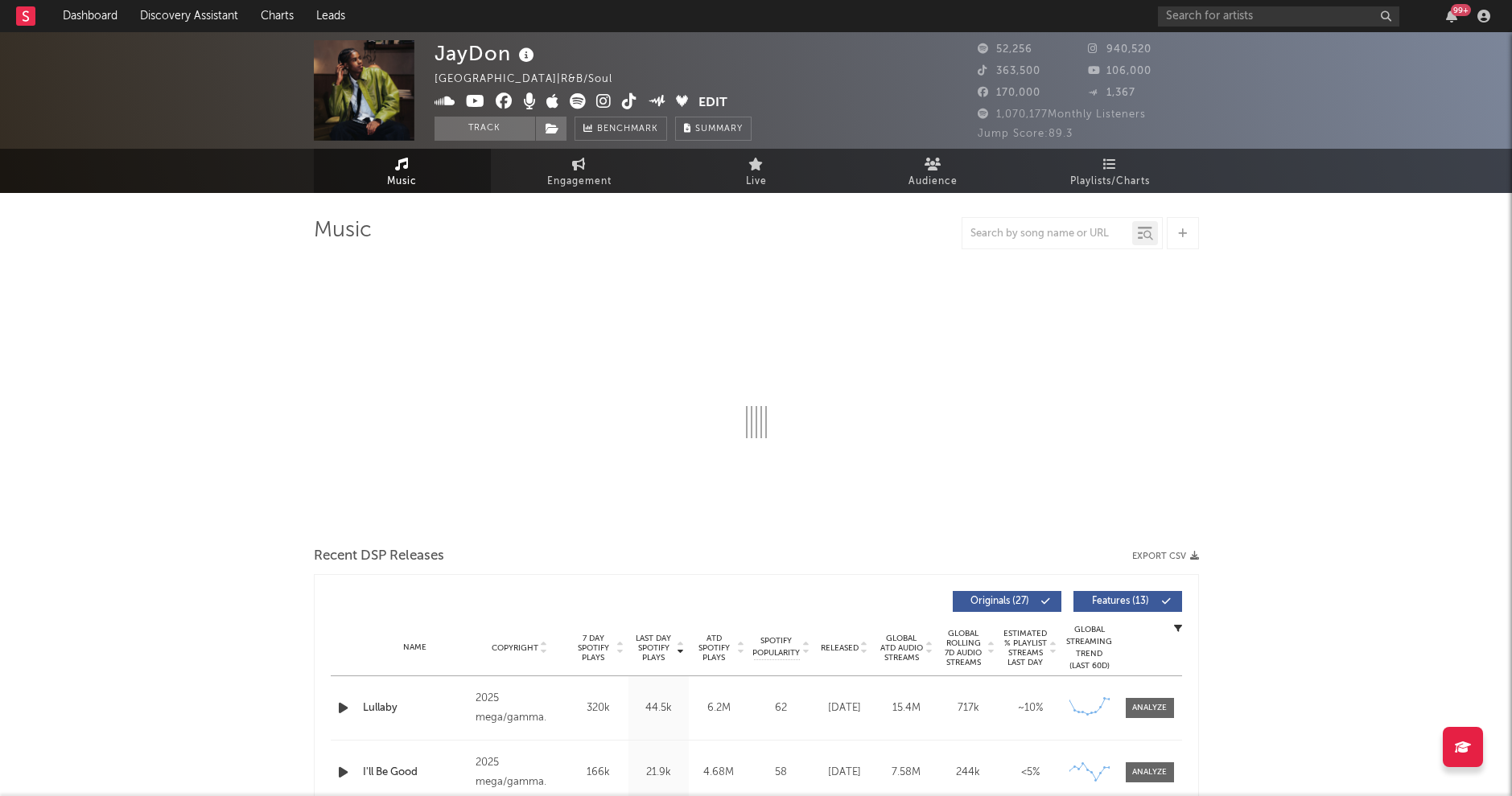
select select "6m"
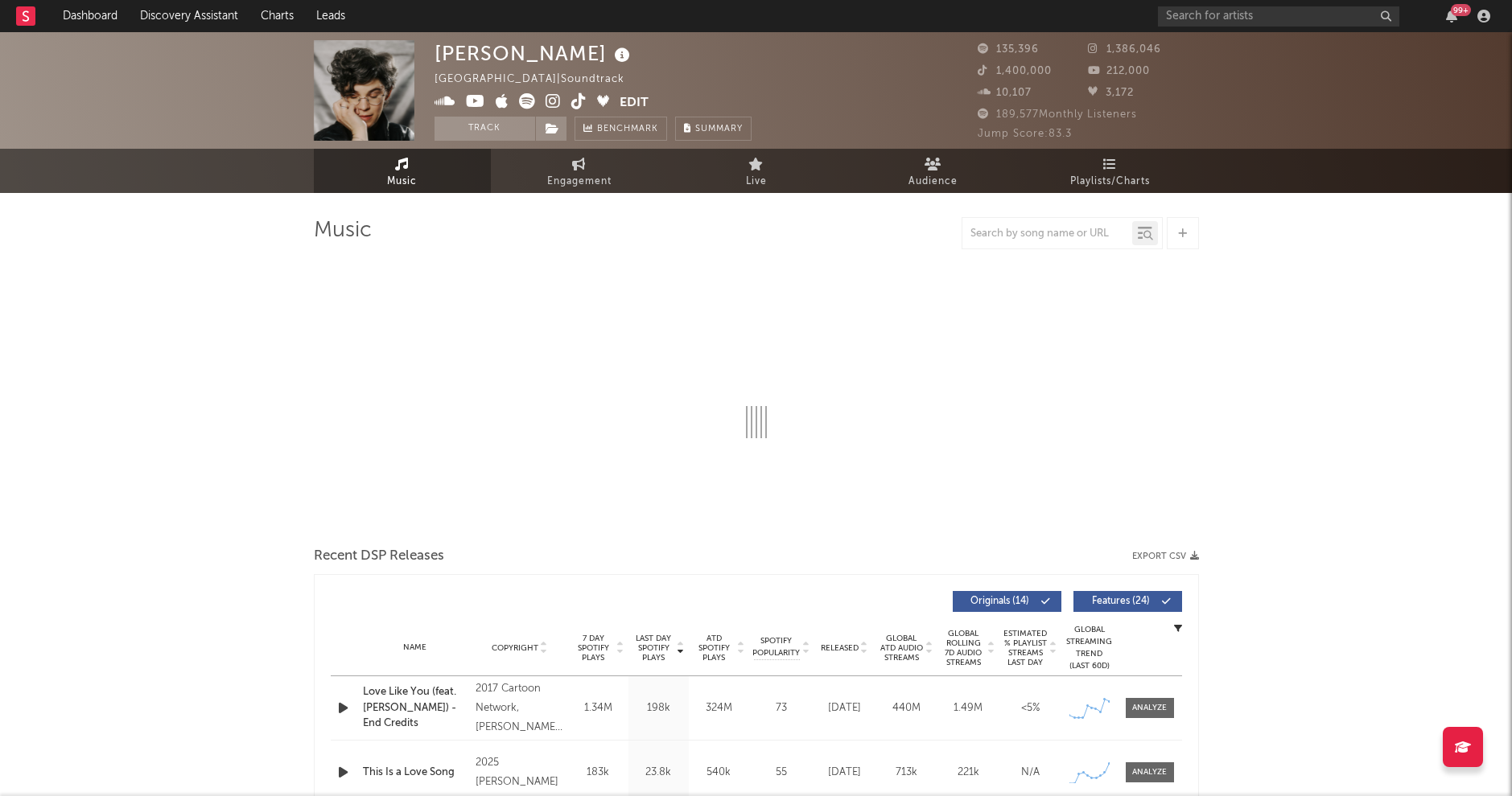
select select "6m"
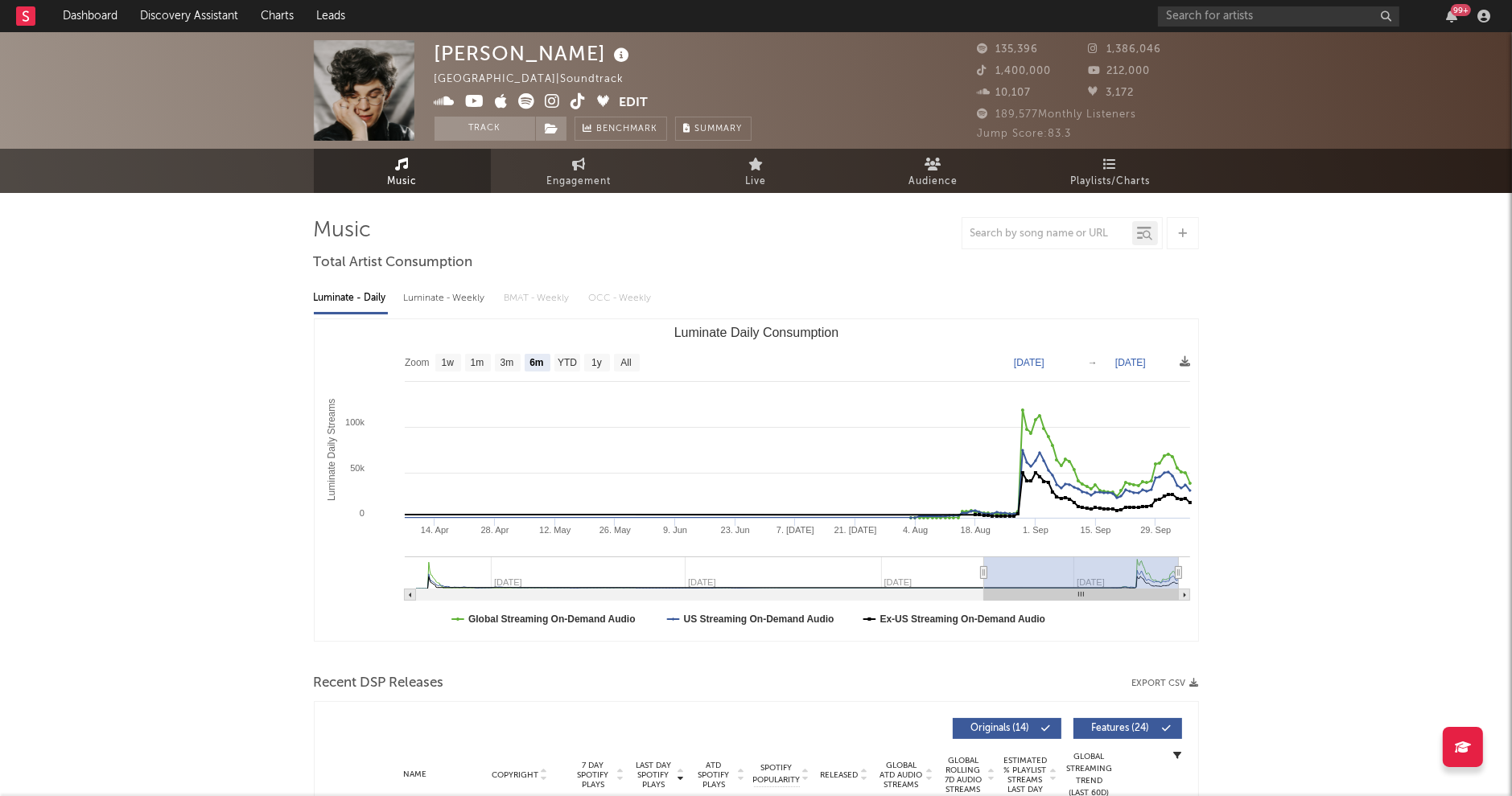
click at [446, 301] on div "Luminate - Weekly" at bounding box center [446, 298] width 84 height 28
select select "6m"
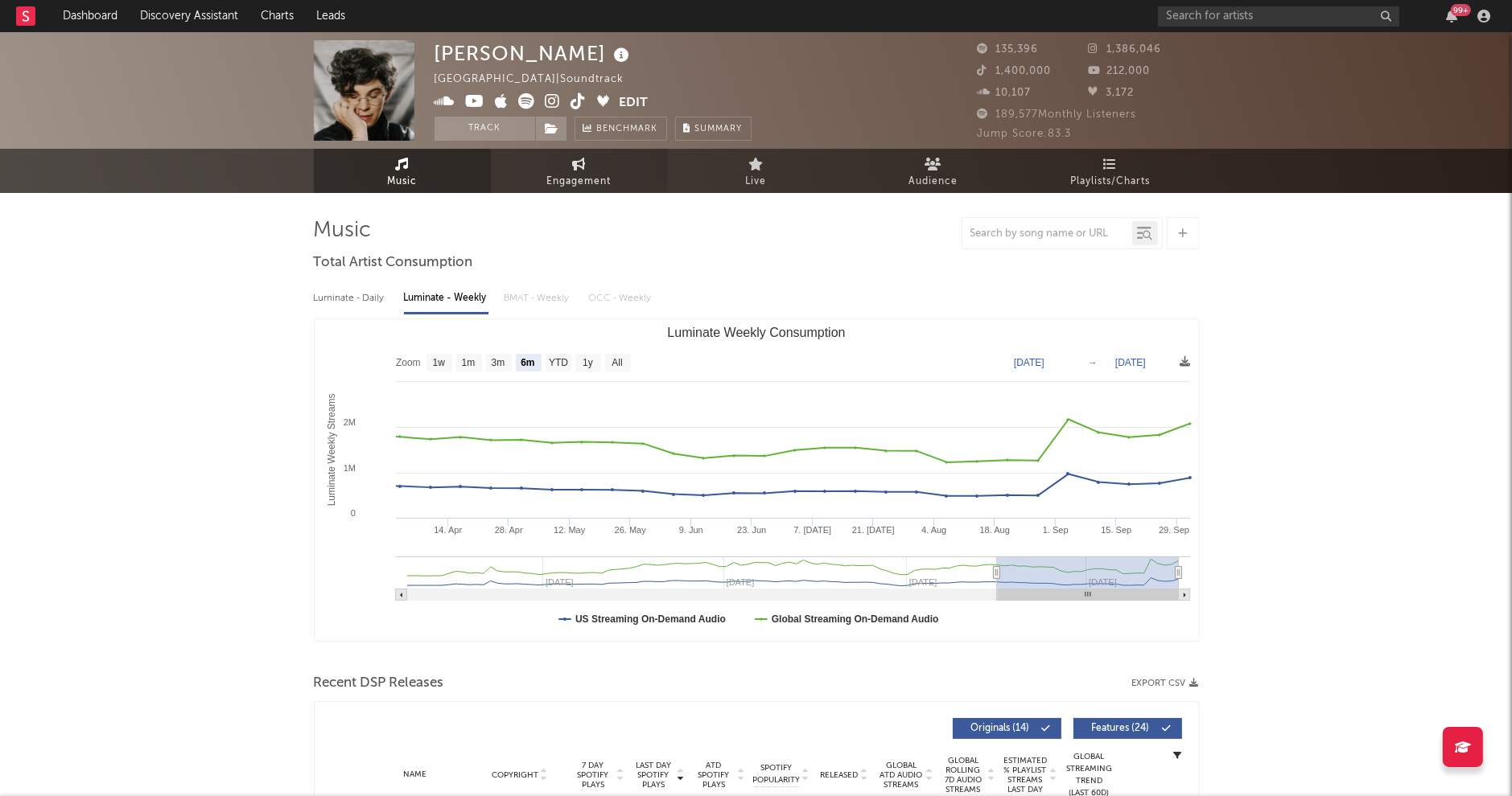
click at [590, 179] on span "Engagement" at bounding box center [580, 181] width 65 height 19
select select "1w"
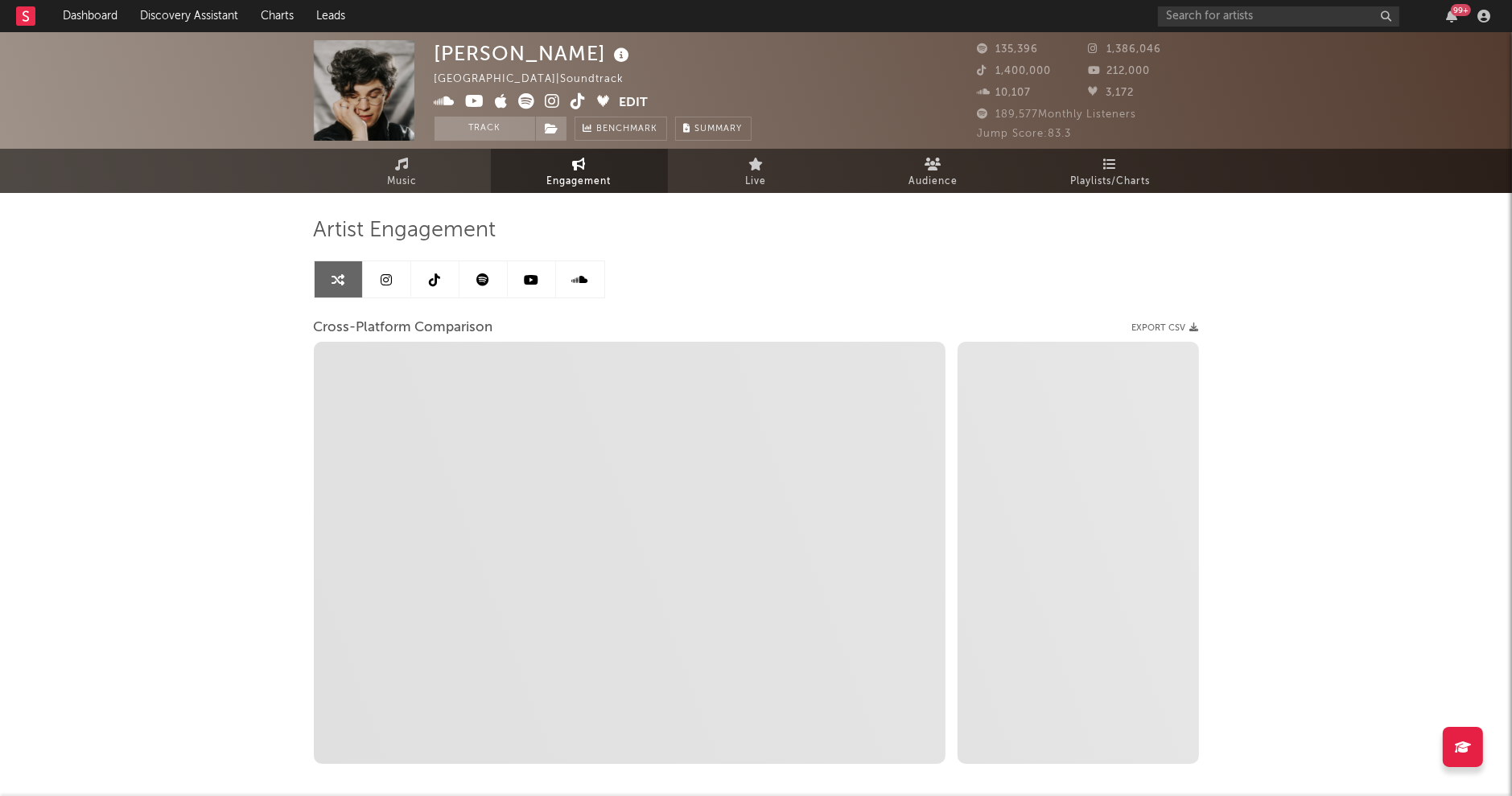
click at [557, 99] on icon at bounding box center [553, 101] width 15 height 16
select select "1m"
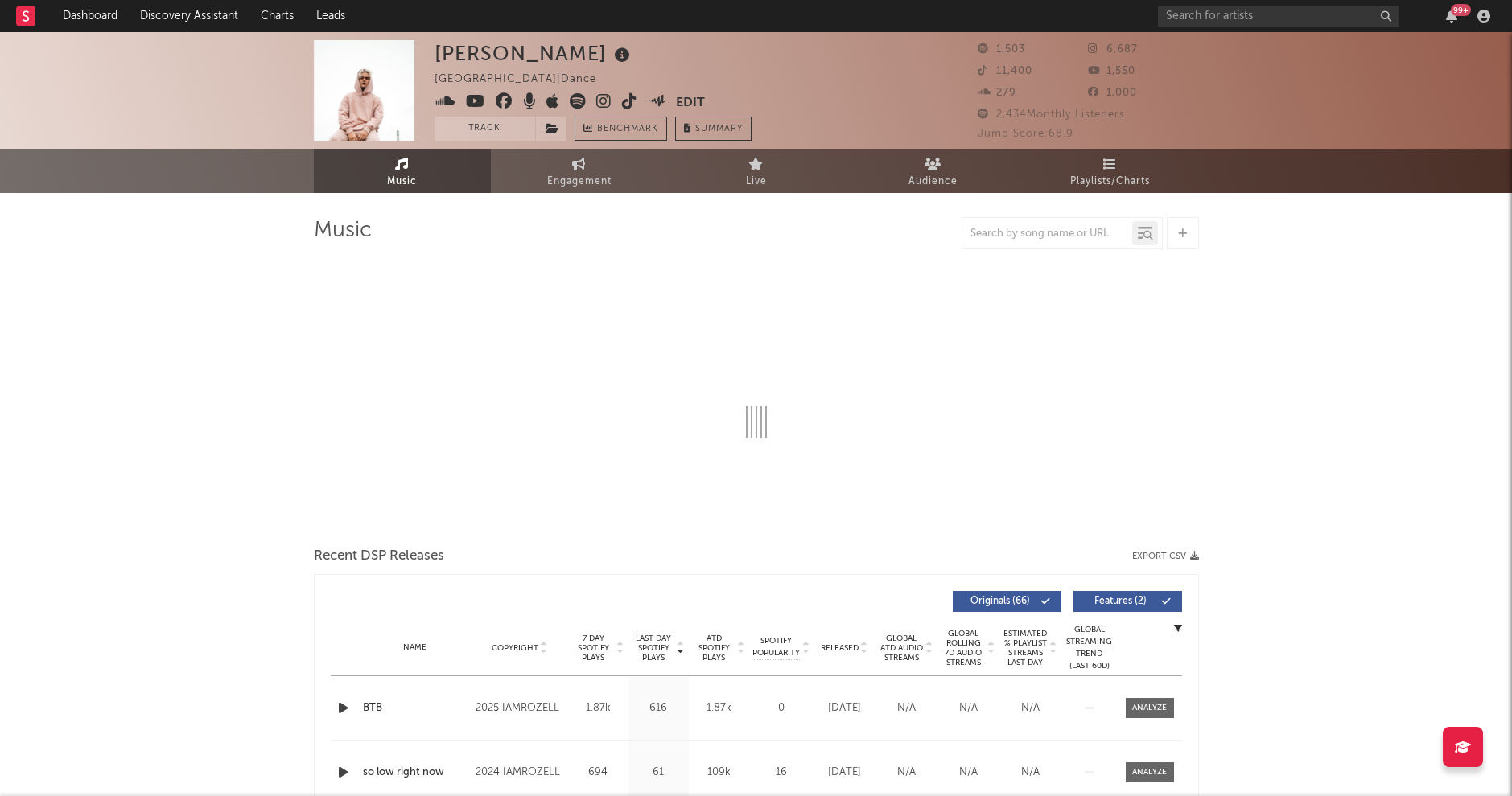
select select "6m"
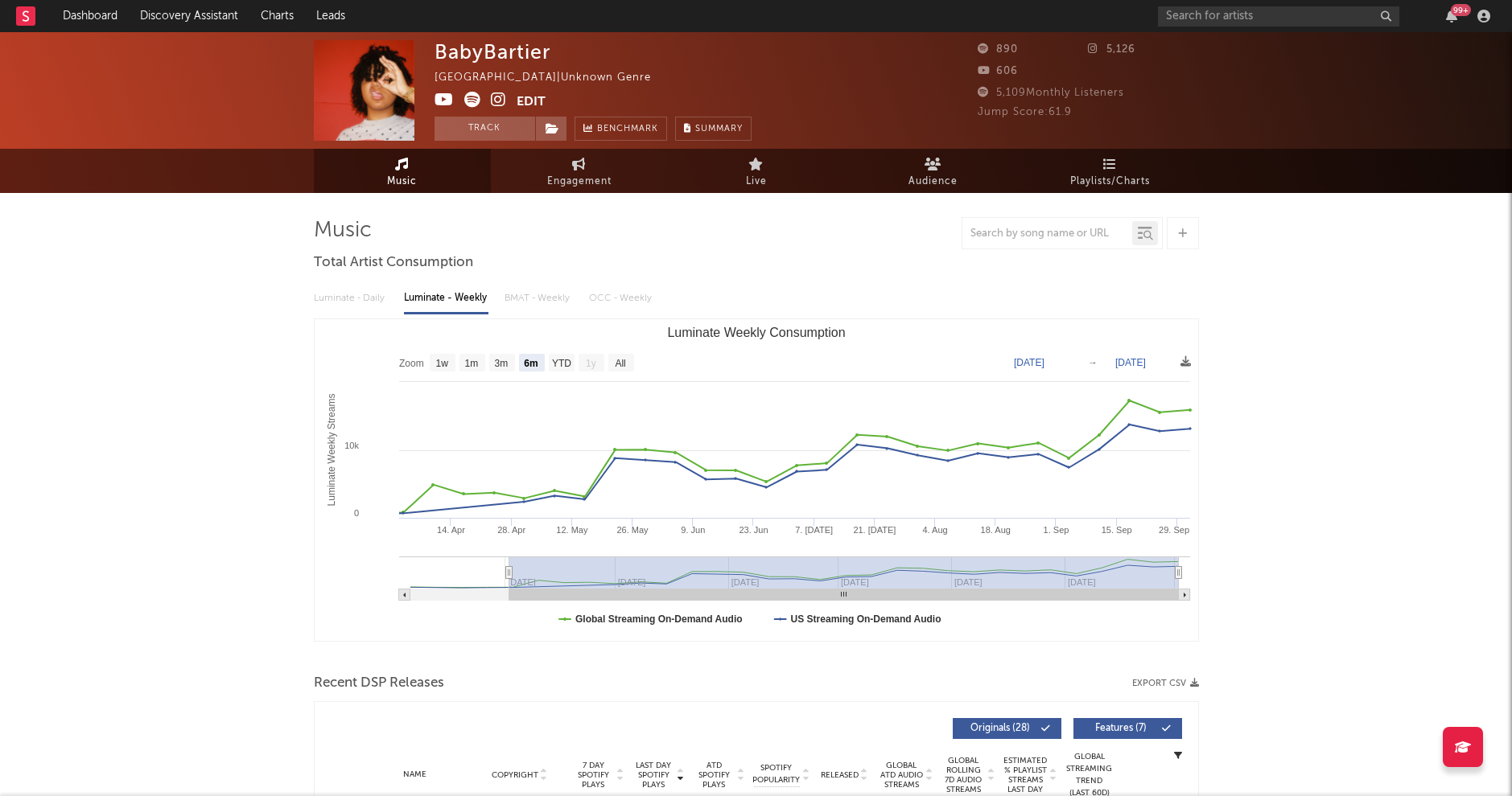
select select "6m"
click at [500, 96] on icon at bounding box center [498, 100] width 15 height 16
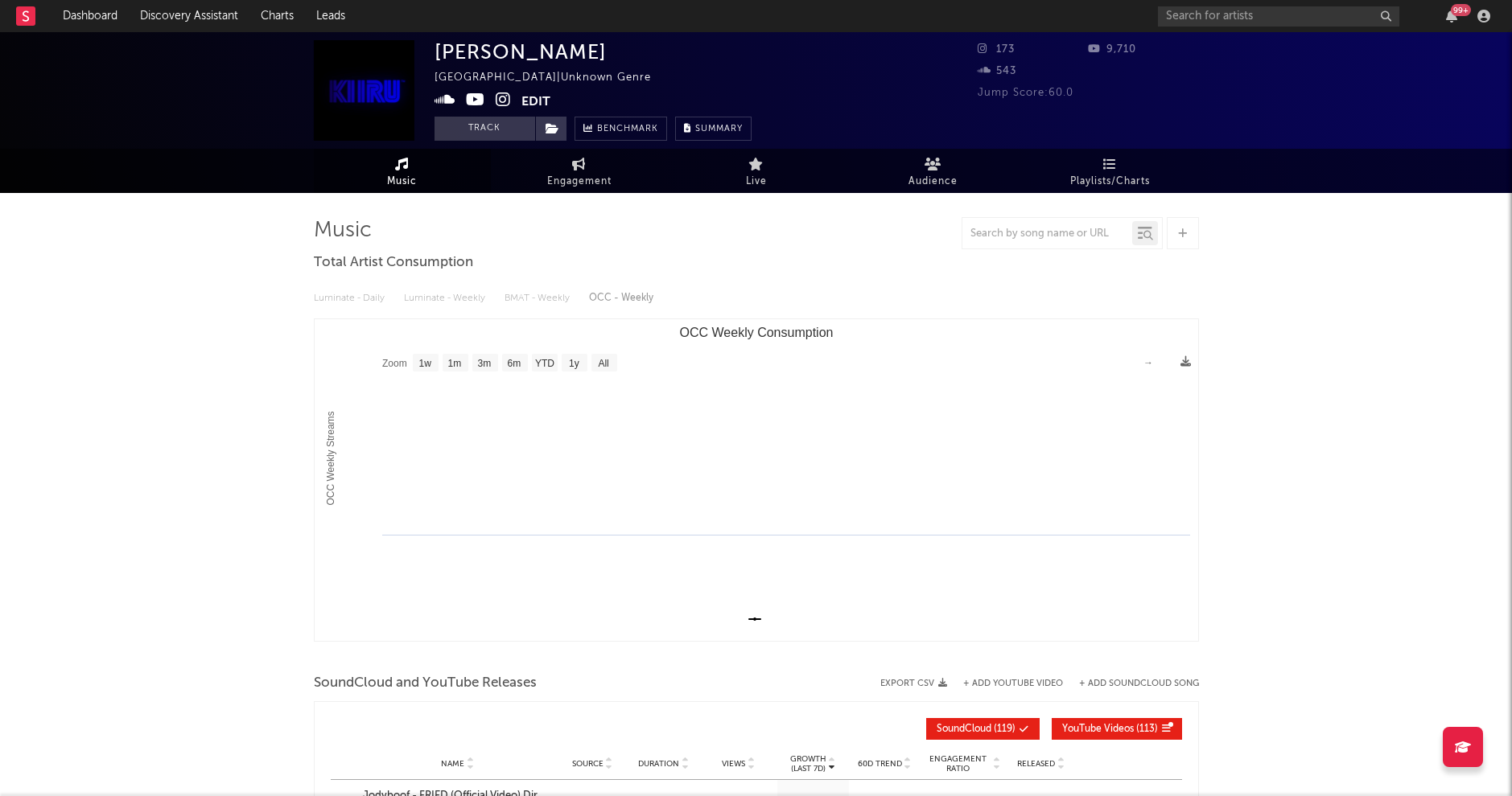
select select "1w"
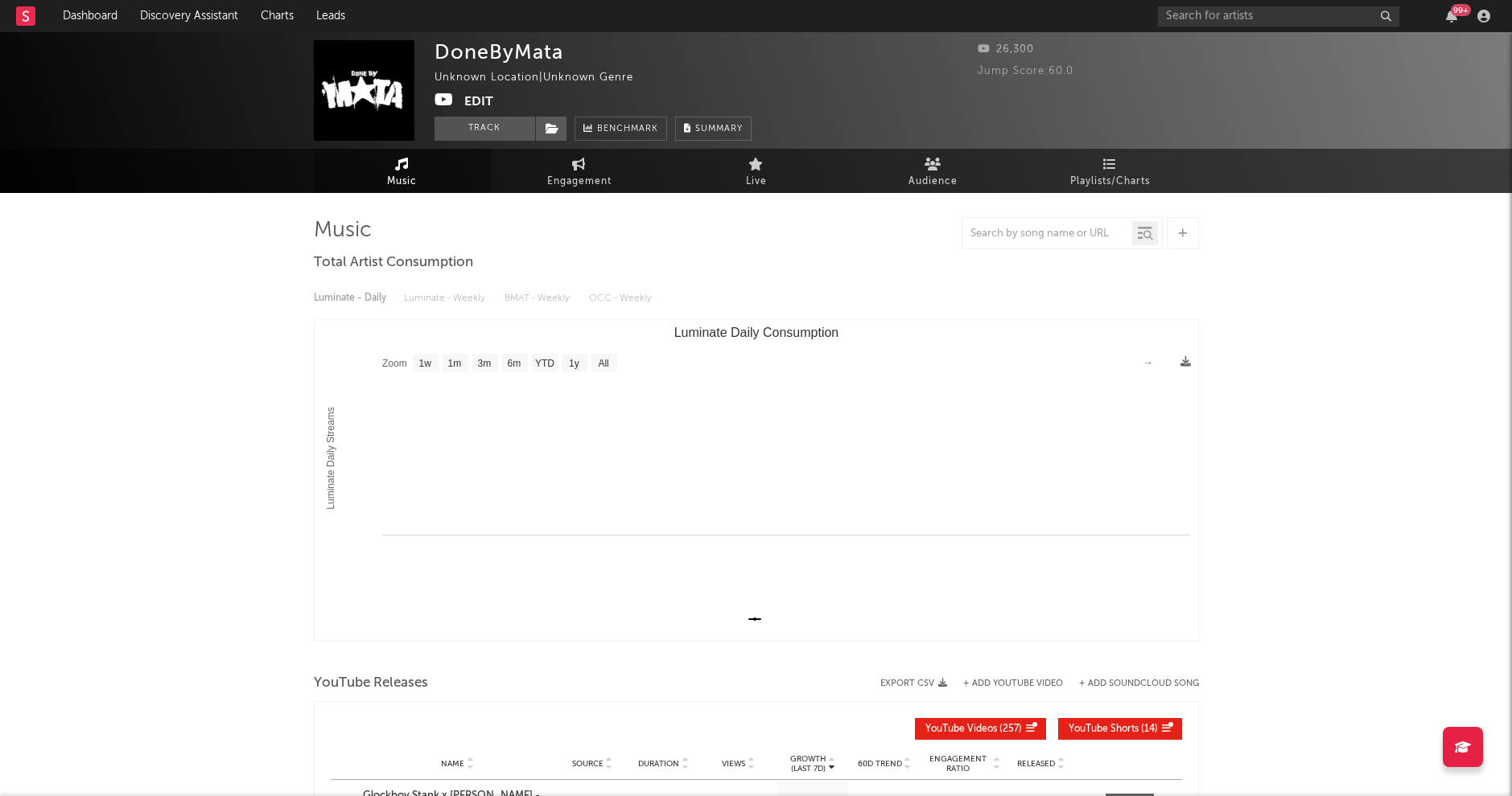
select select "1w"
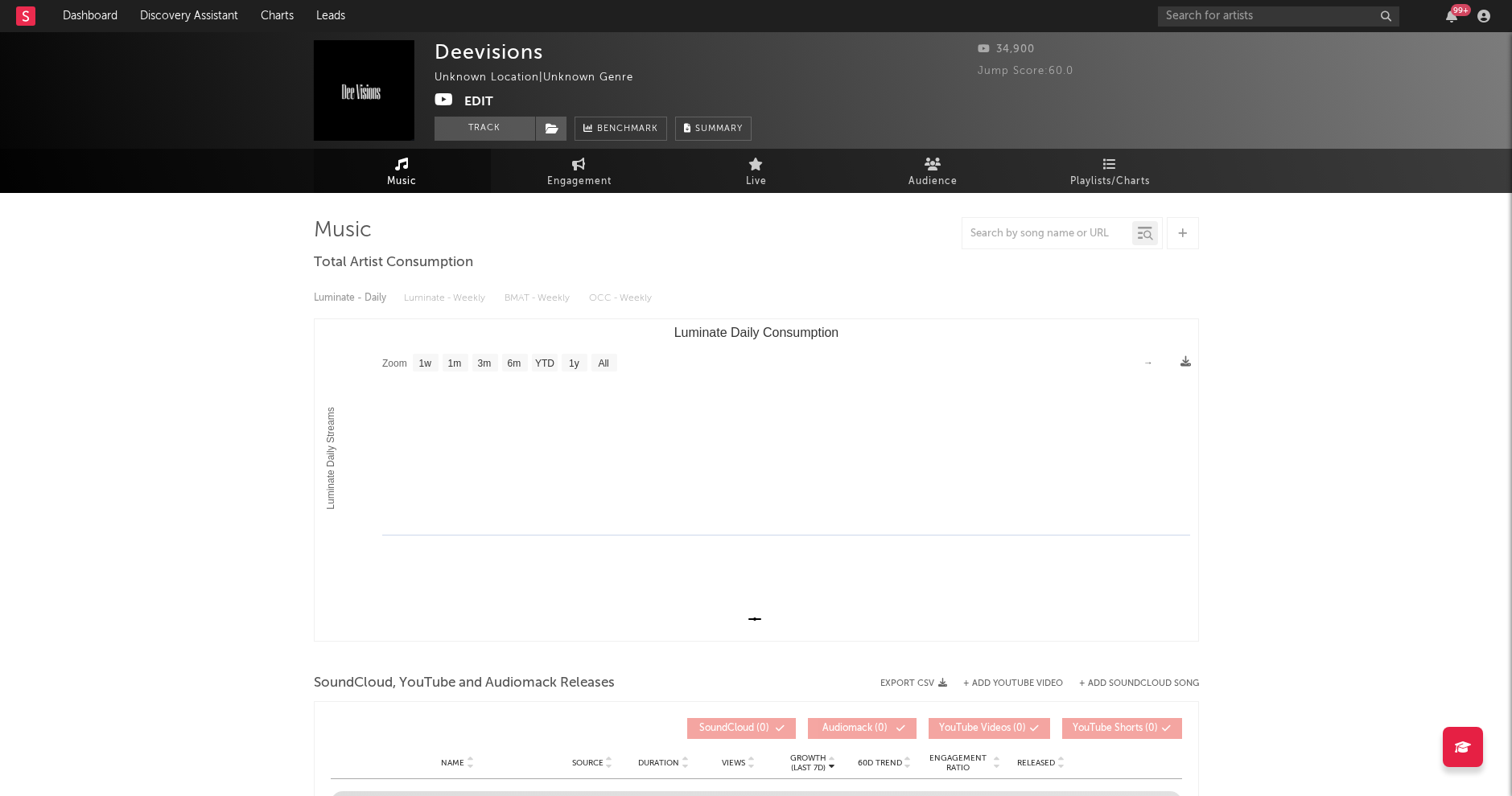
select select "1w"
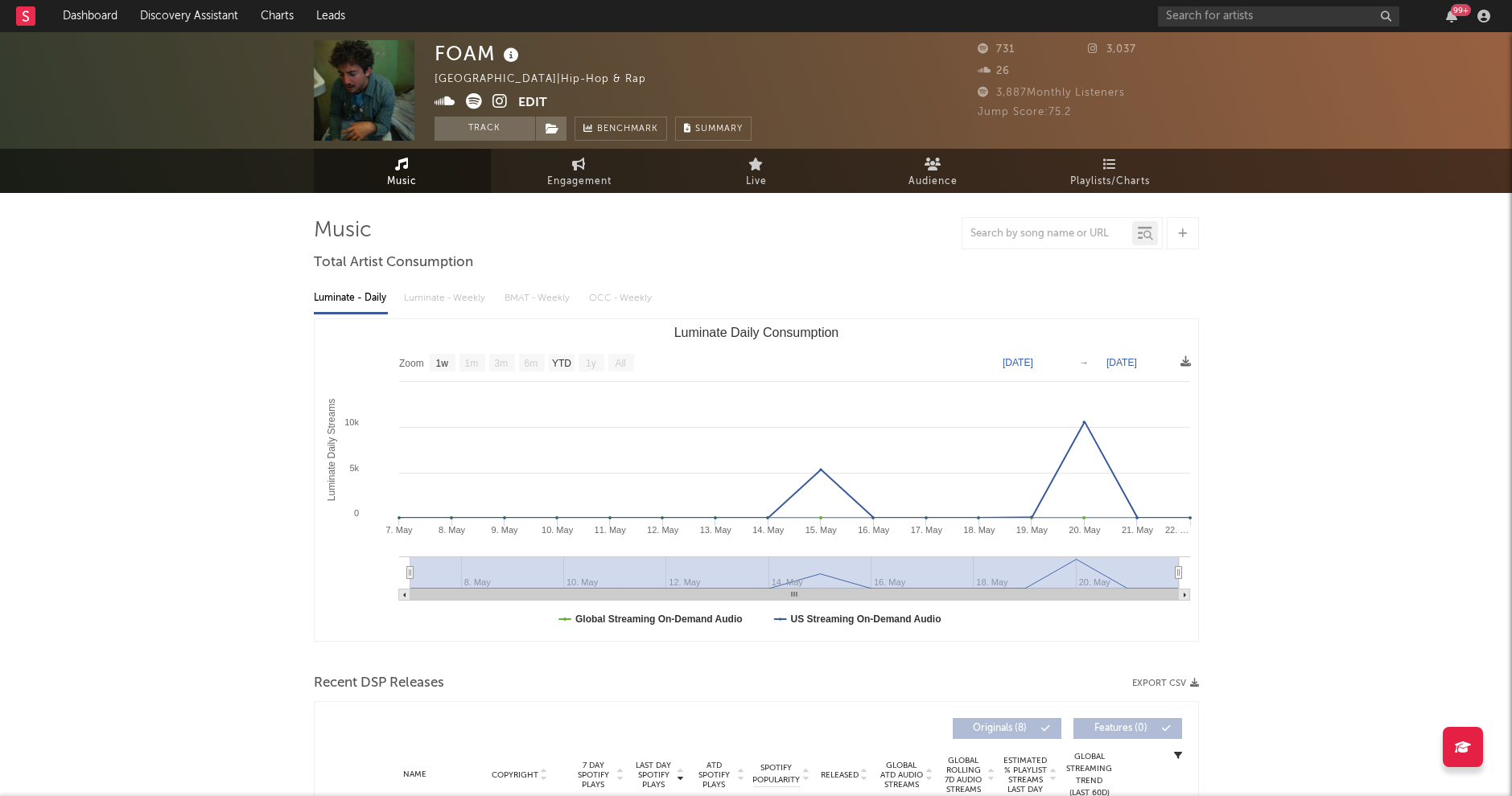
select select "1w"
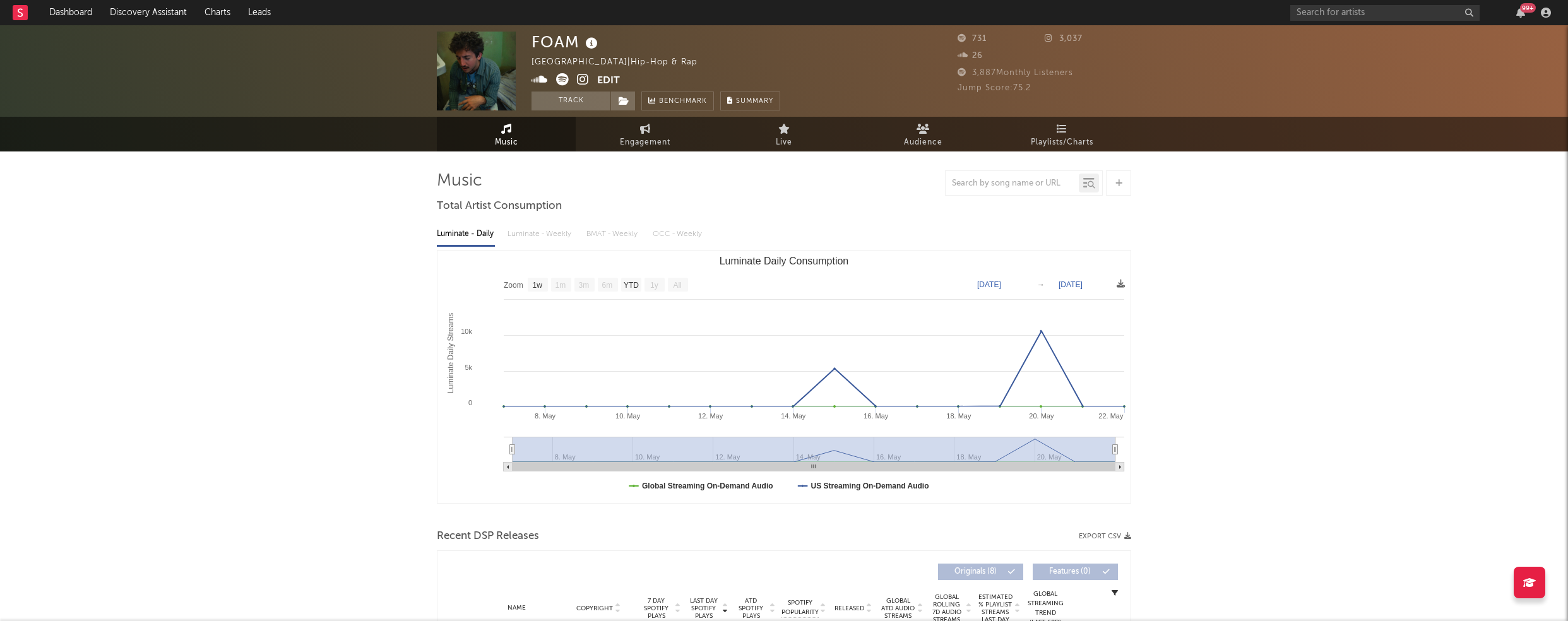
scroll to position [343, 0]
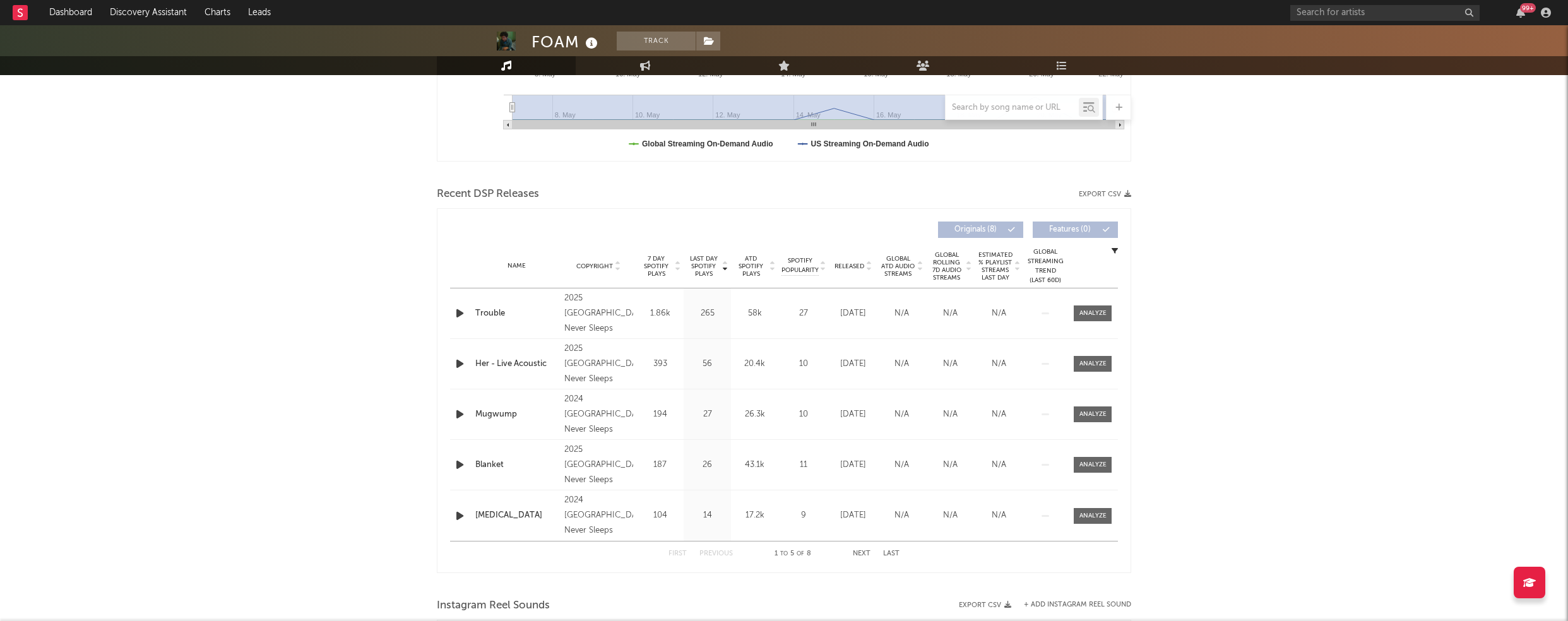
click at [462, 308] on icon "button" at bounding box center [460, 313] width 13 height 16
click at [774, 604] on div at bounding box center [784, 605] width 158 height 3
click at [461, 360] on icon "button" at bounding box center [460, 363] width 13 height 16
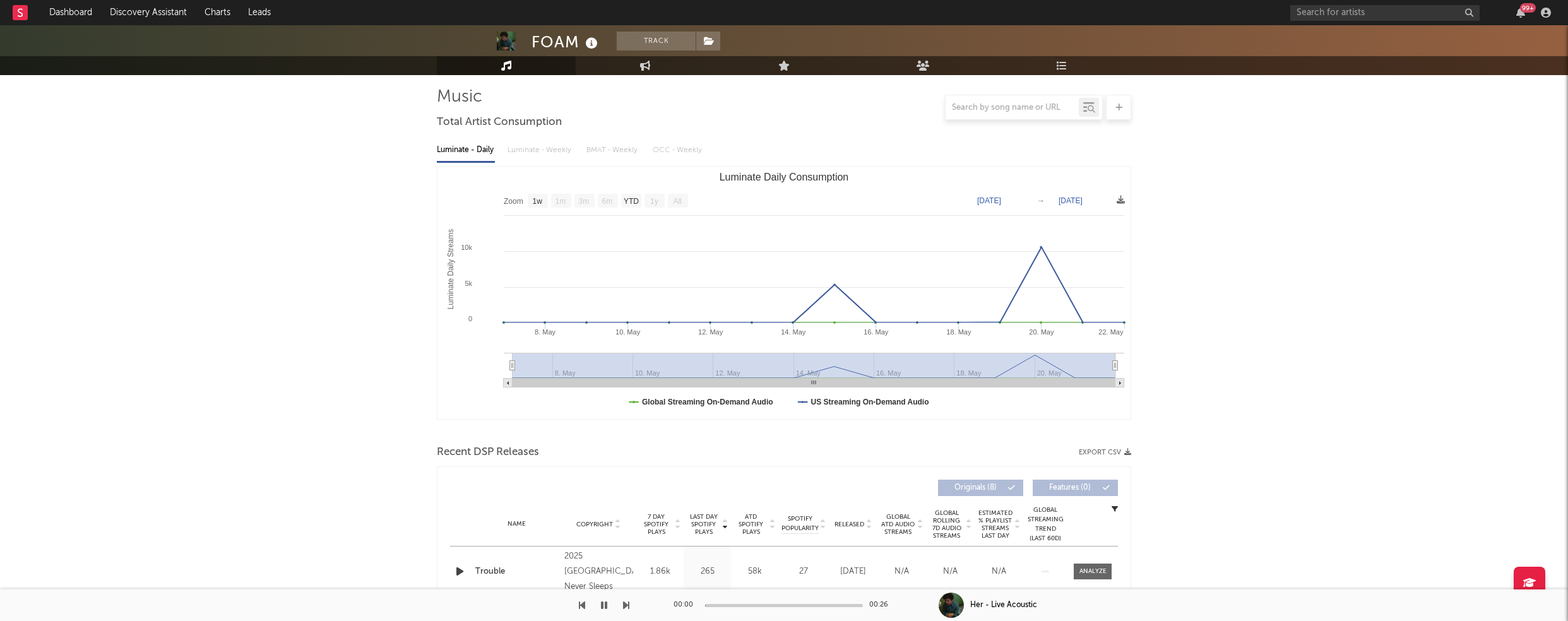
scroll to position [0, 0]
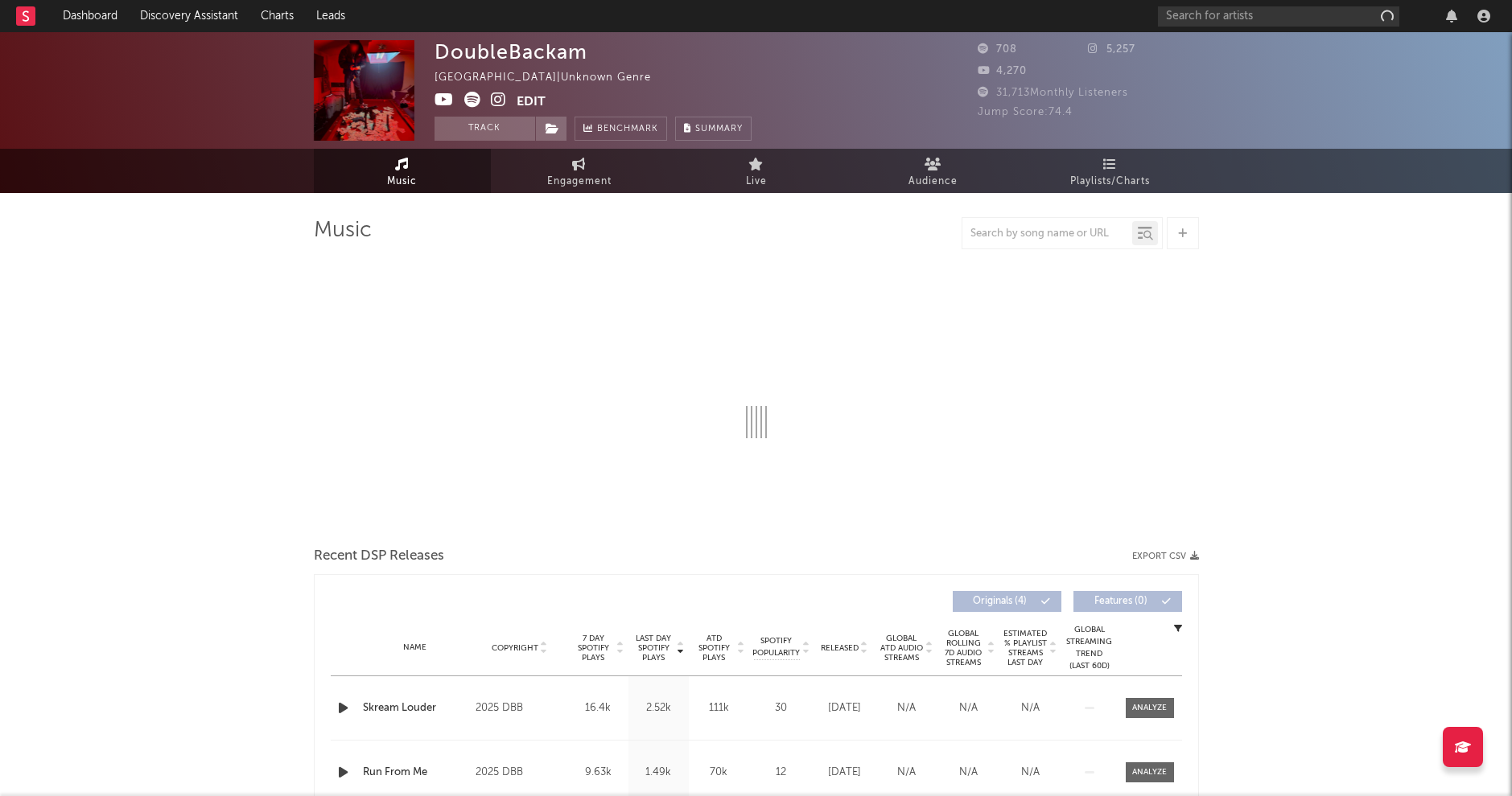
select select "1w"
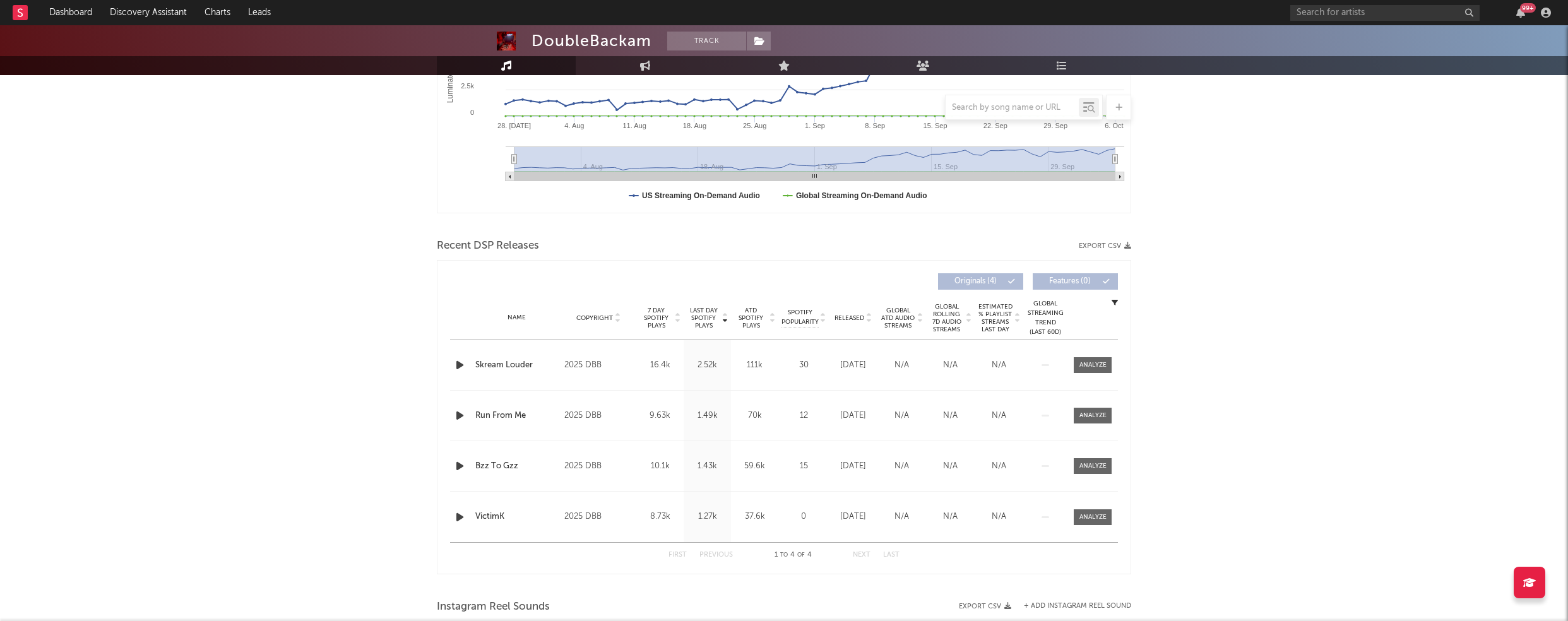
scroll to position [291, 0]
click at [457, 362] on icon "button" at bounding box center [460, 364] width 13 height 16
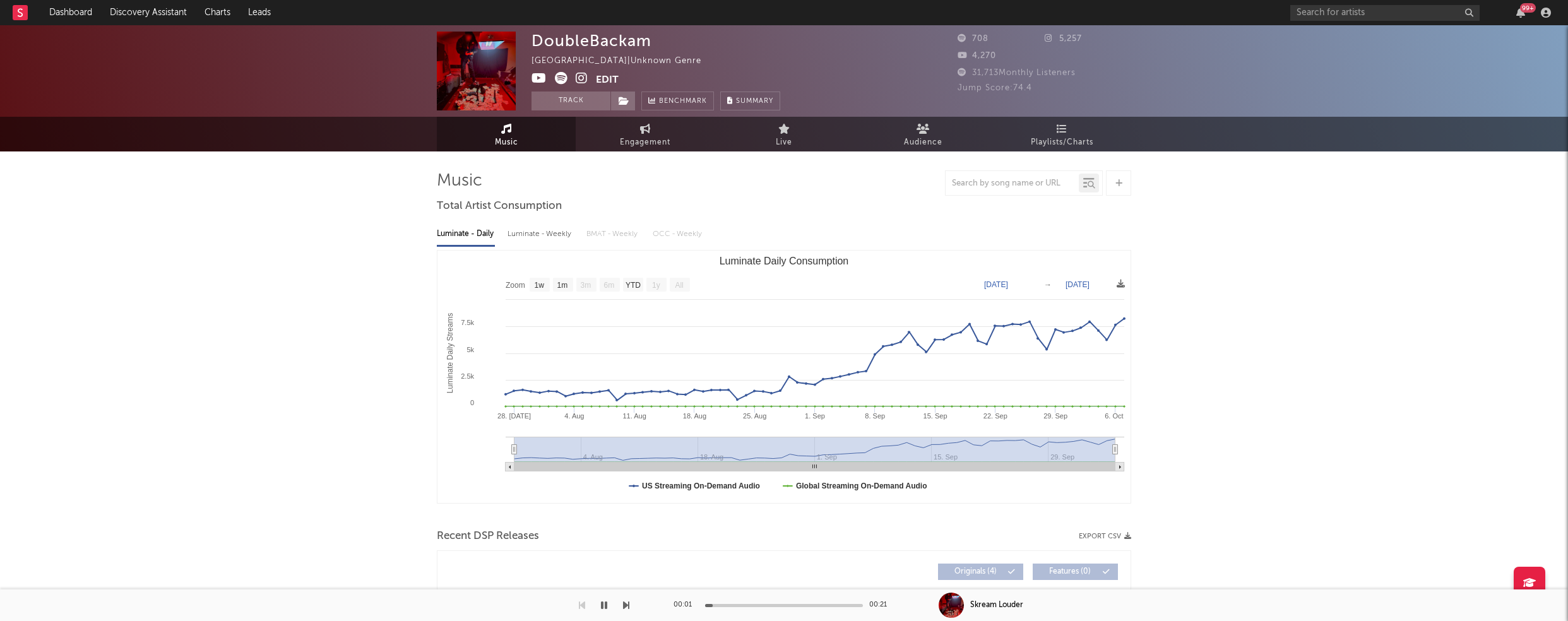
click at [532, 238] on div "Luminate - Weekly" at bounding box center [541, 234] width 66 height 22
select select "1w"
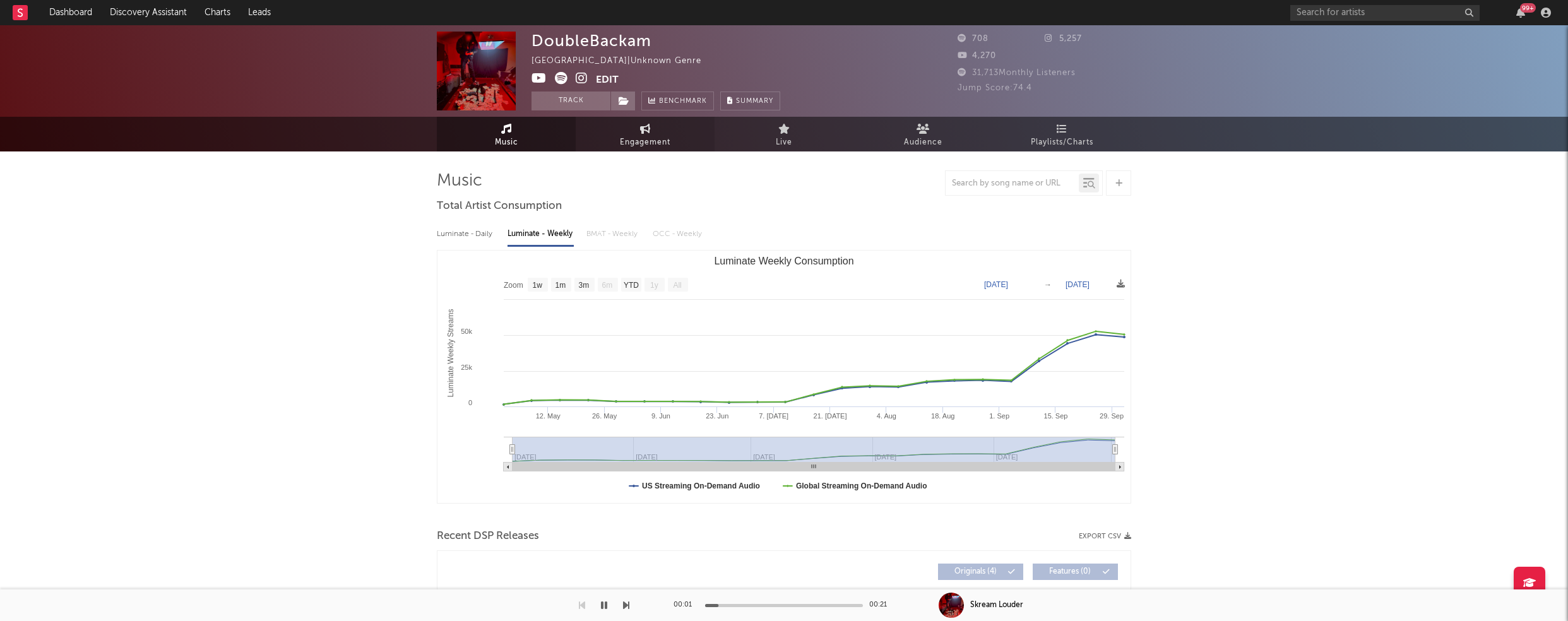
click at [646, 140] on span "Engagement" at bounding box center [646, 142] width 51 height 15
select select "1w"
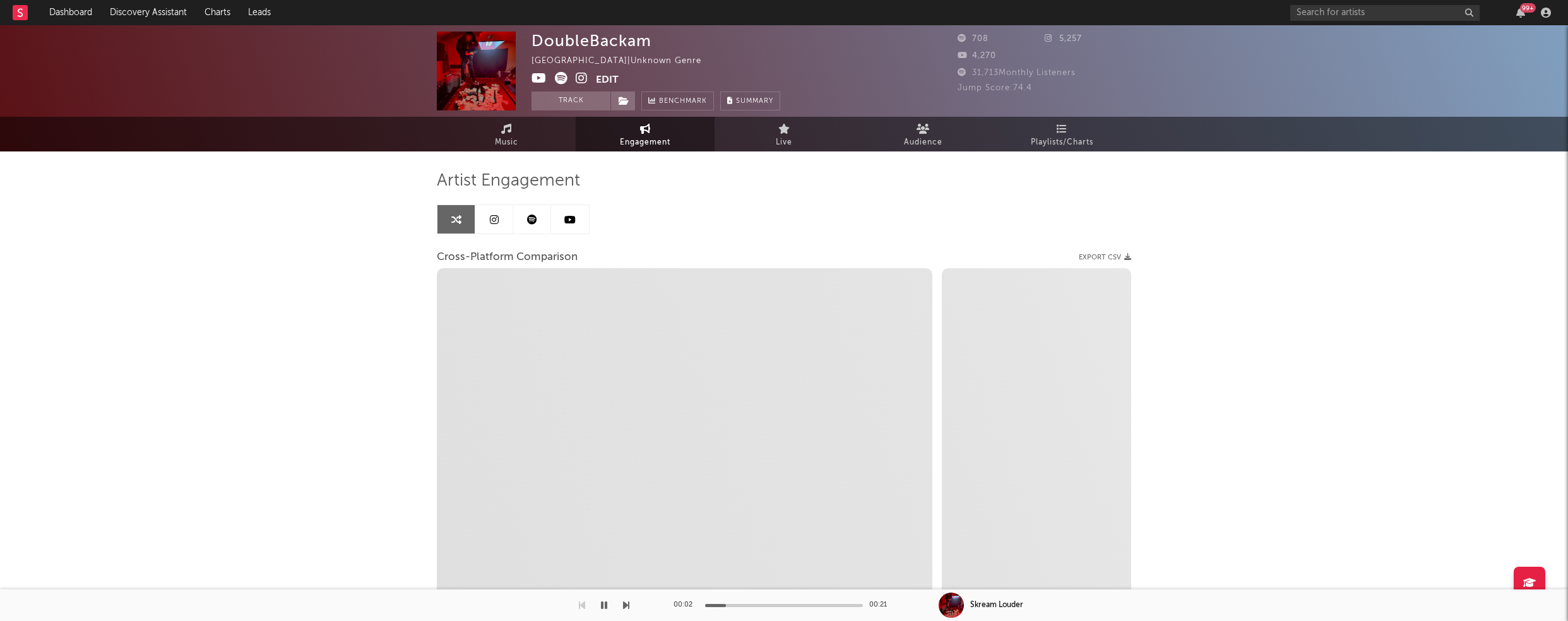
click at [578, 74] on icon at bounding box center [581, 78] width 12 height 13
select select "1m"
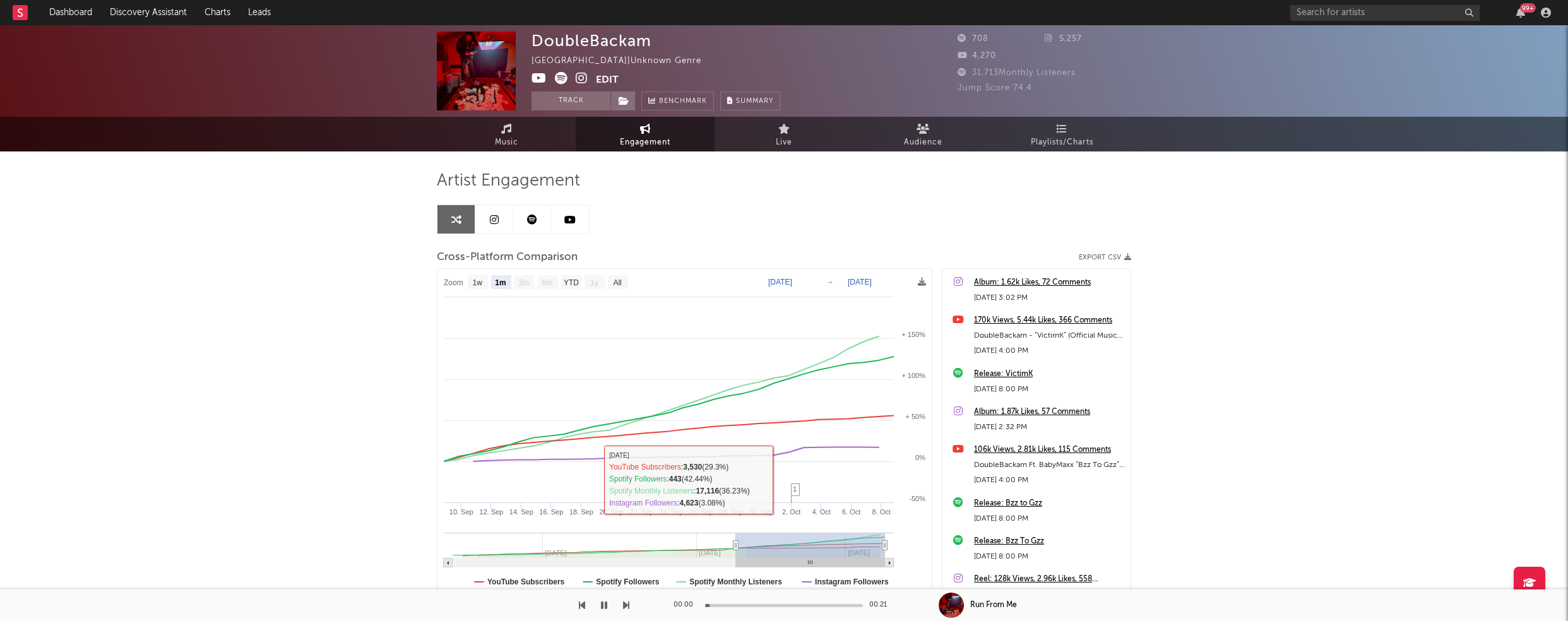
drag, startPoint x: 601, startPoint y: 608, endPoint x: 697, endPoint y: 528, distance: 125.0
click at [601, 607] on icon "button" at bounding box center [604, 605] width 6 height 10
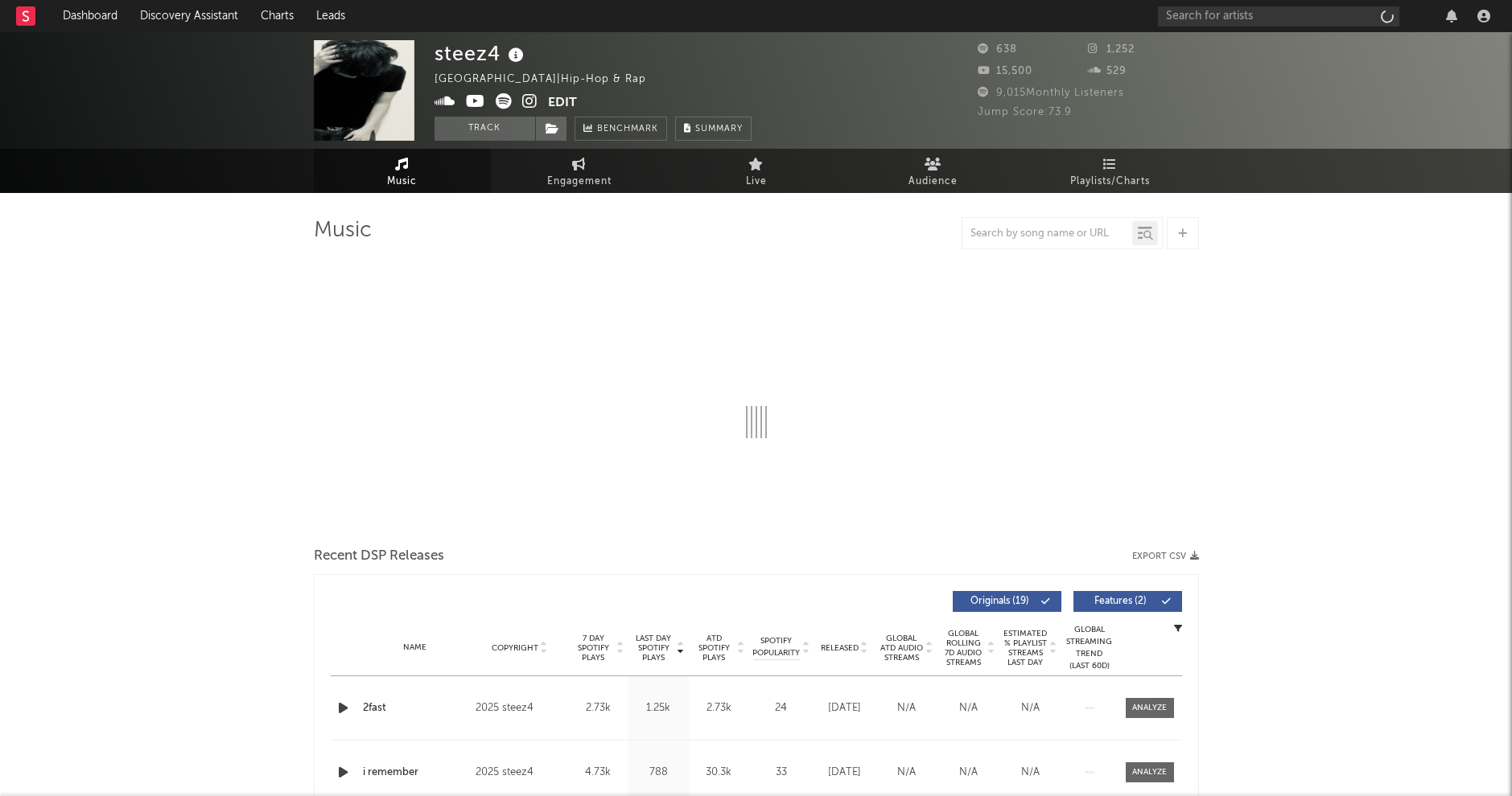
select select "1w"
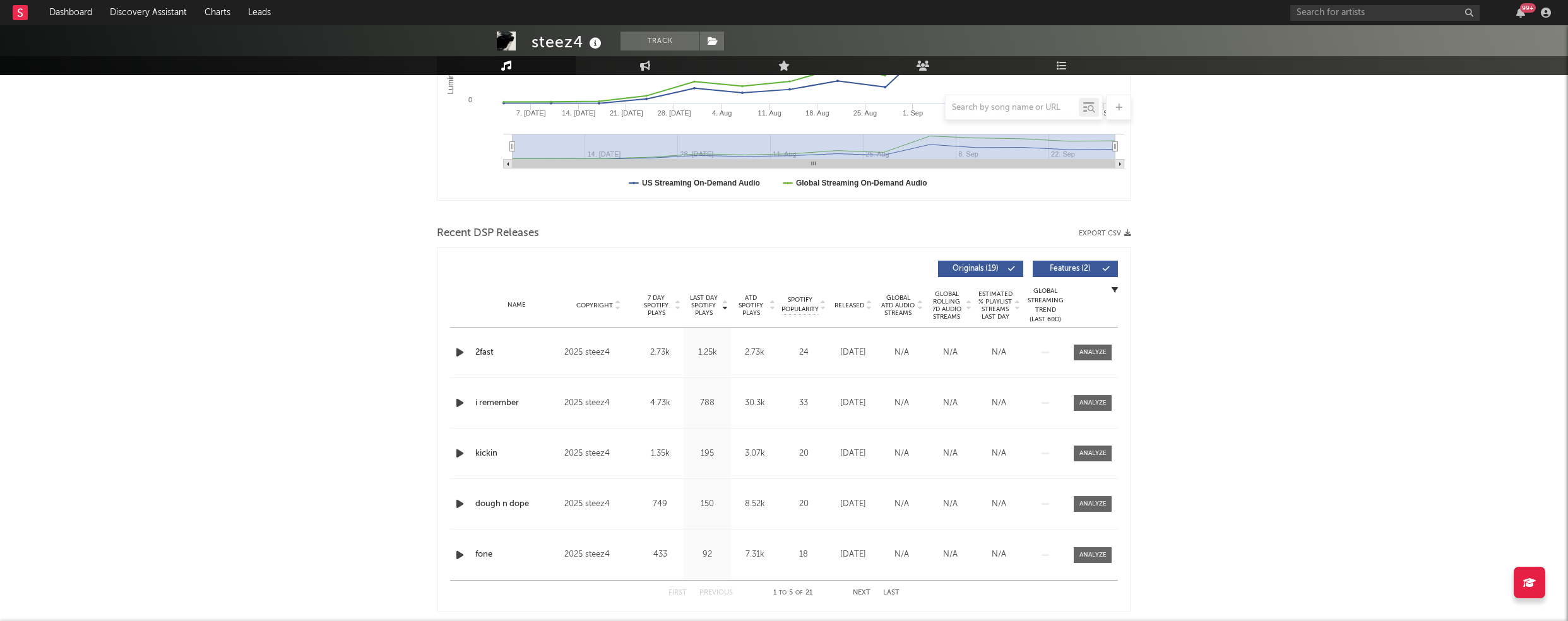
scroll to position [322, 0]
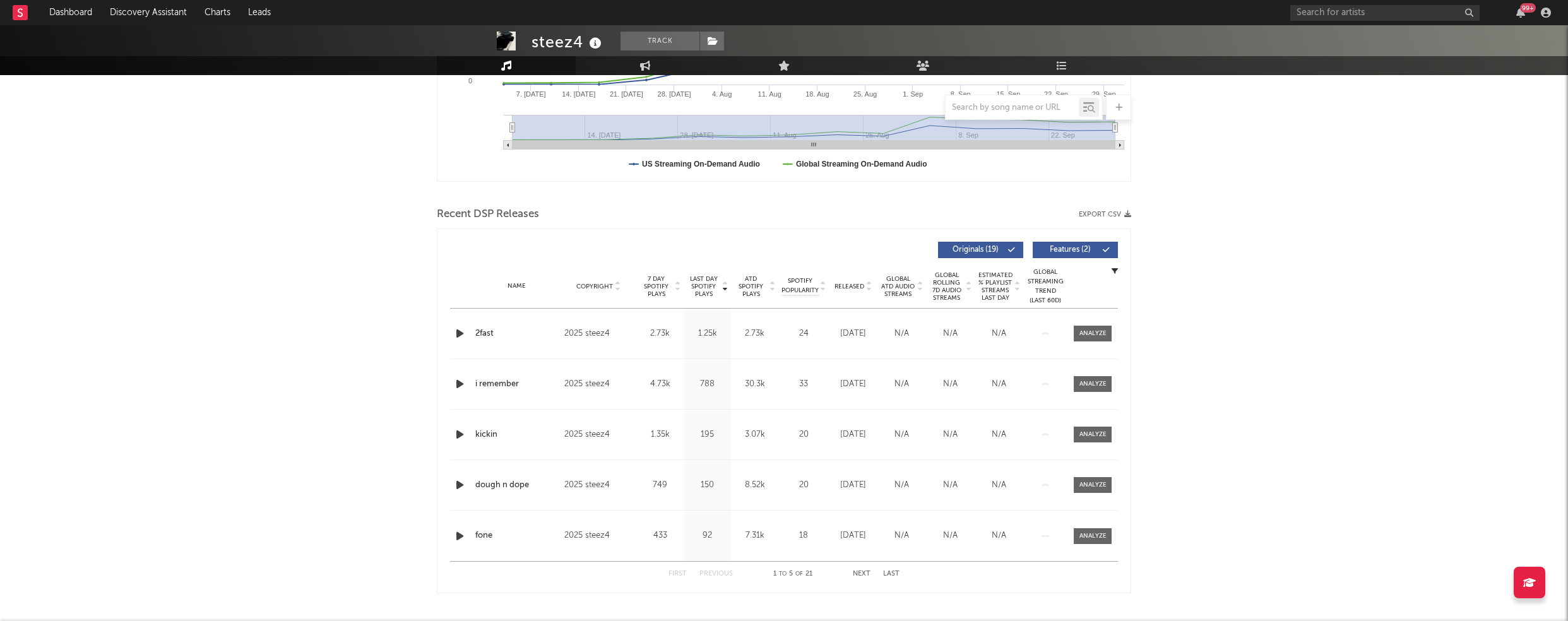
click at [467, 330] on div at bounding box center [461, 334] width 16 height 16
click at [456, 335] on icon "button" at bounding box center [460, 334] width 13 height 16
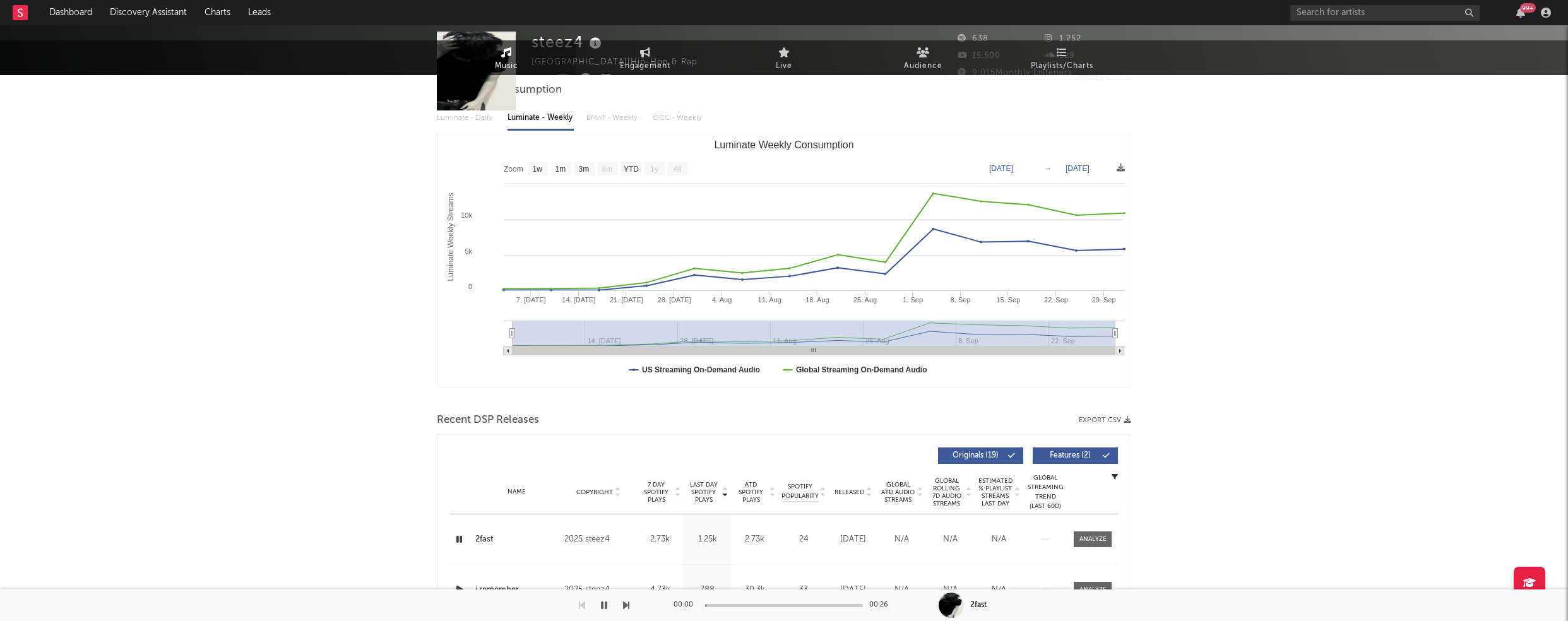
scroll to position [0, 0]
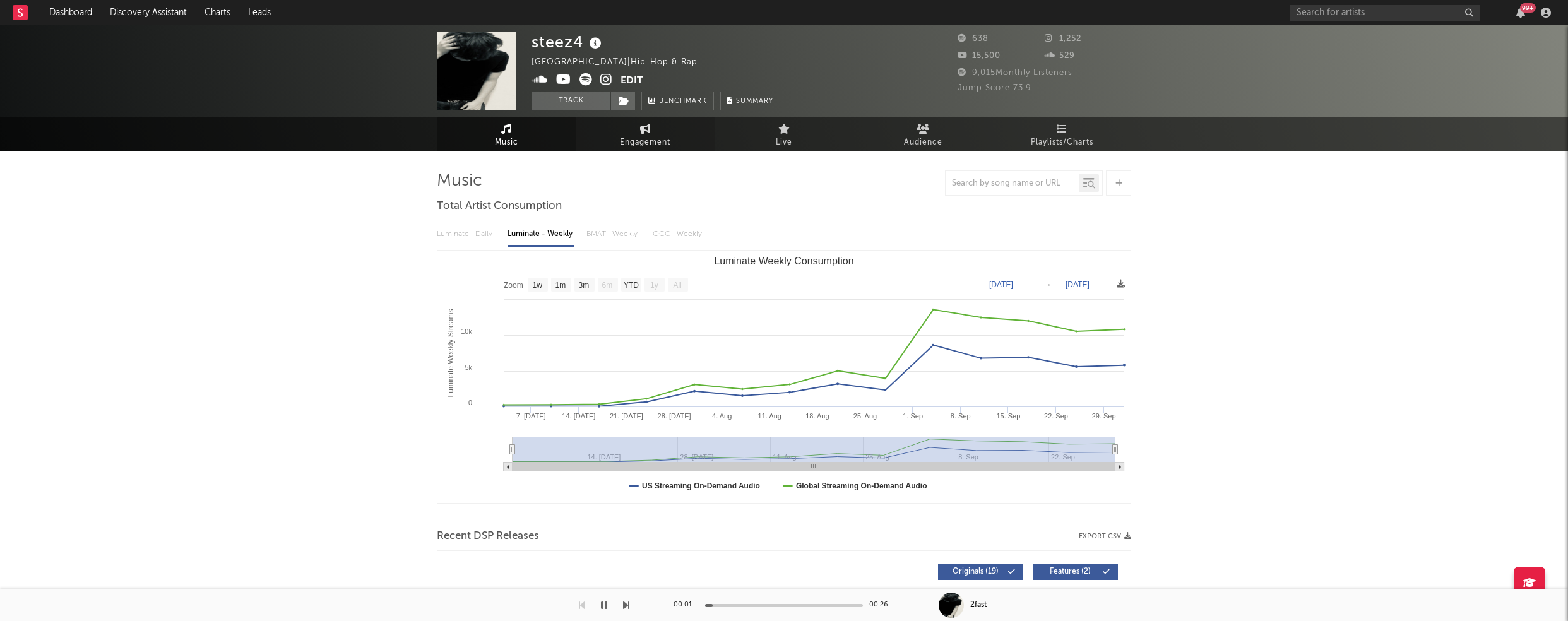
click at [661, 140] on span "Engagement" at bounding box center [646, 142] width 51 height 15
select select "1w"
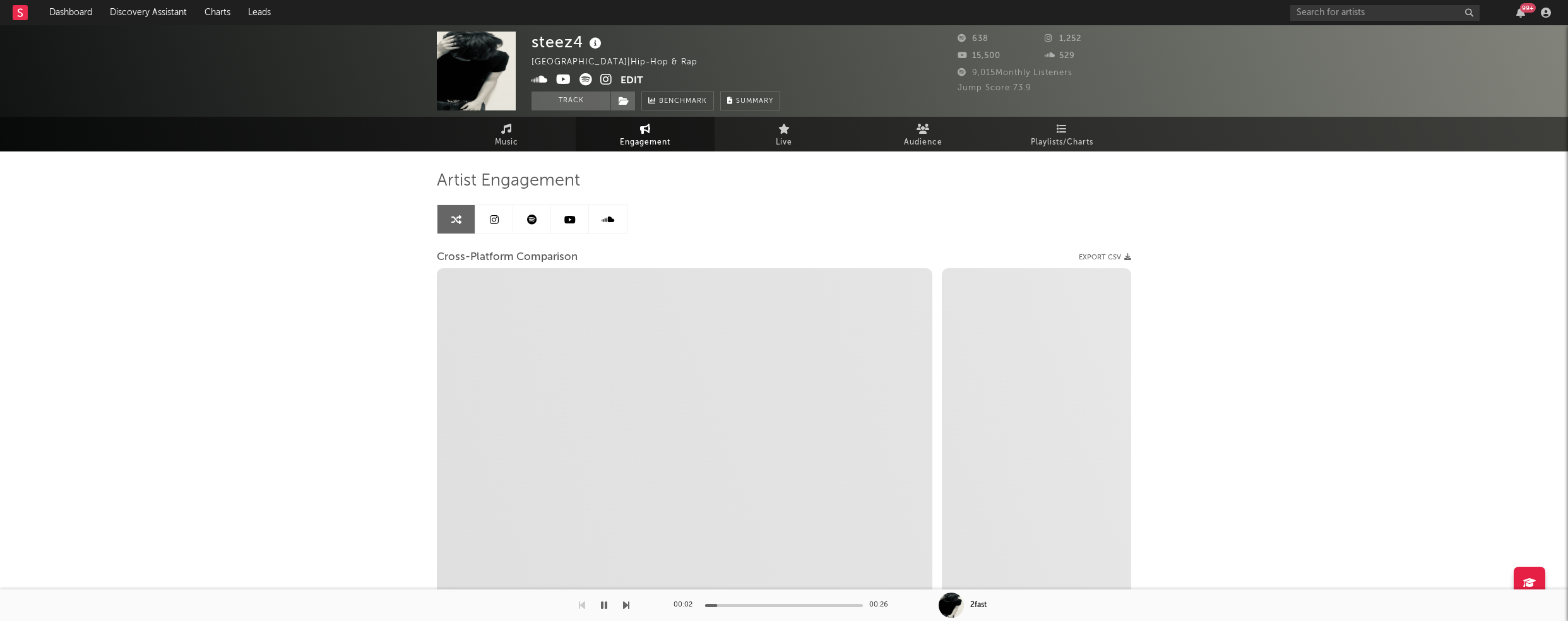
click at [605, 78] on icon at bounding box center [606, 79] width 12 height 13
select select "1m"
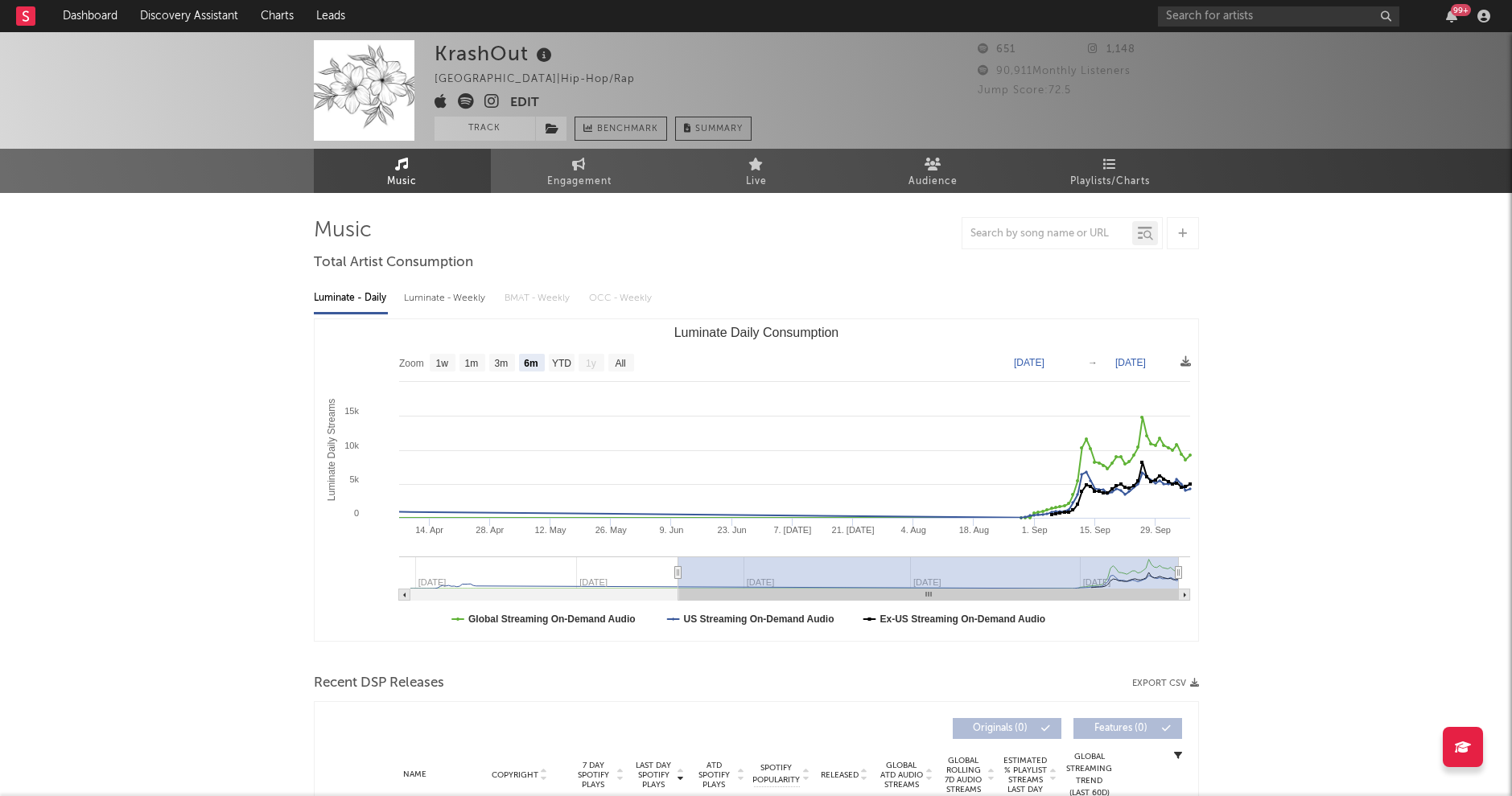
select select "6m"
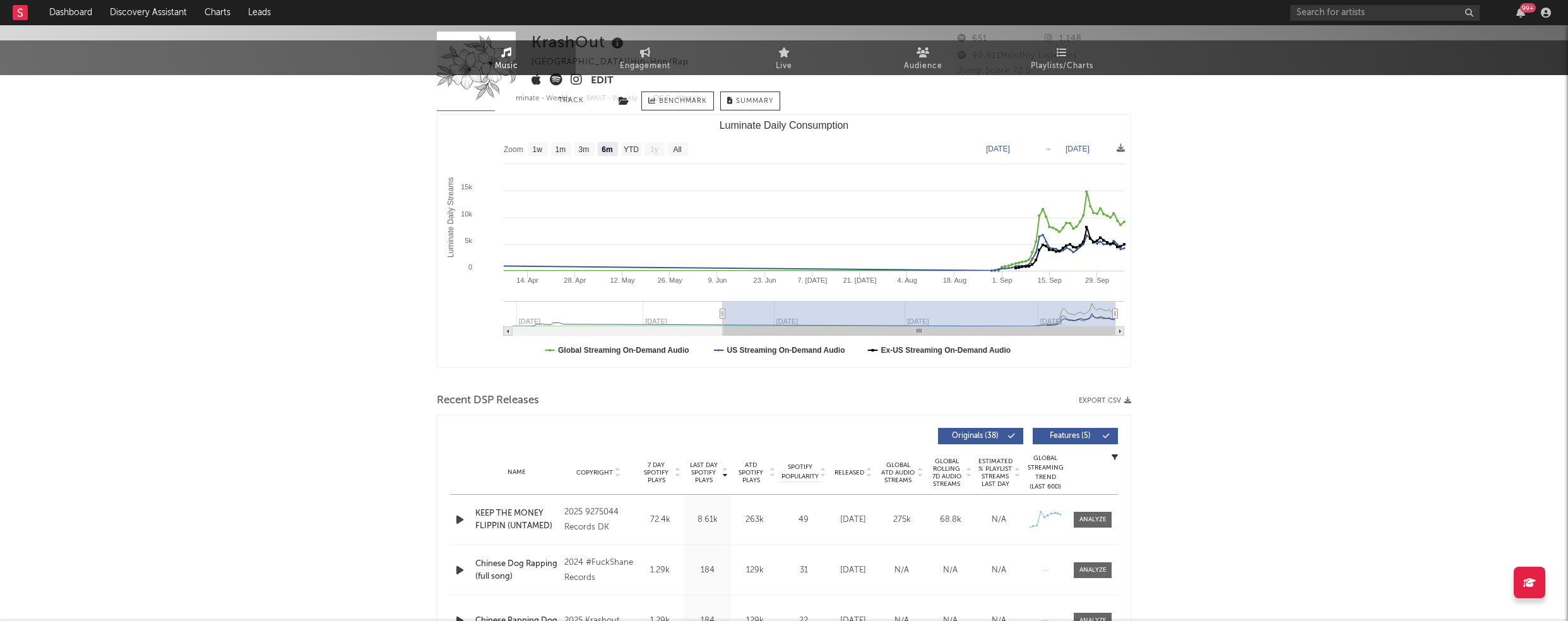
scroll to position [356, 0]
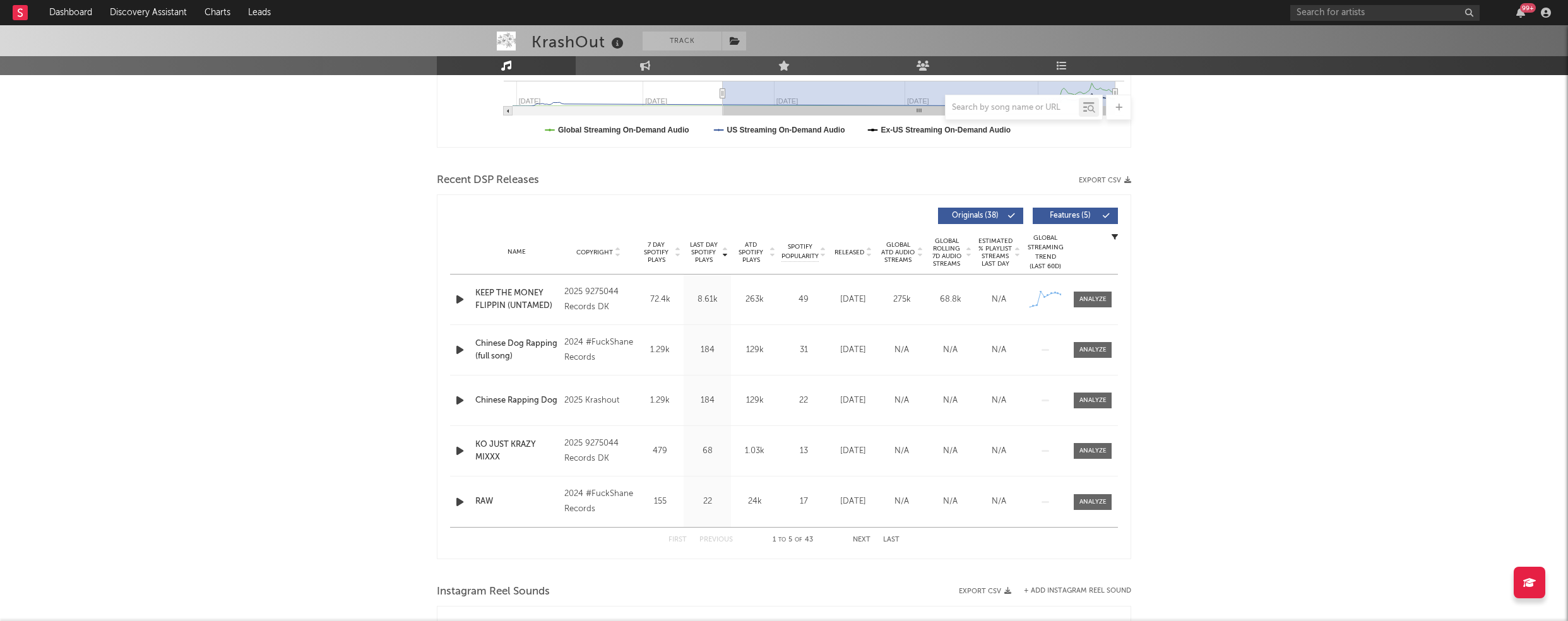
click at [463, 298] on icon "button" at bounding box center [460, 299] width 13 height 16
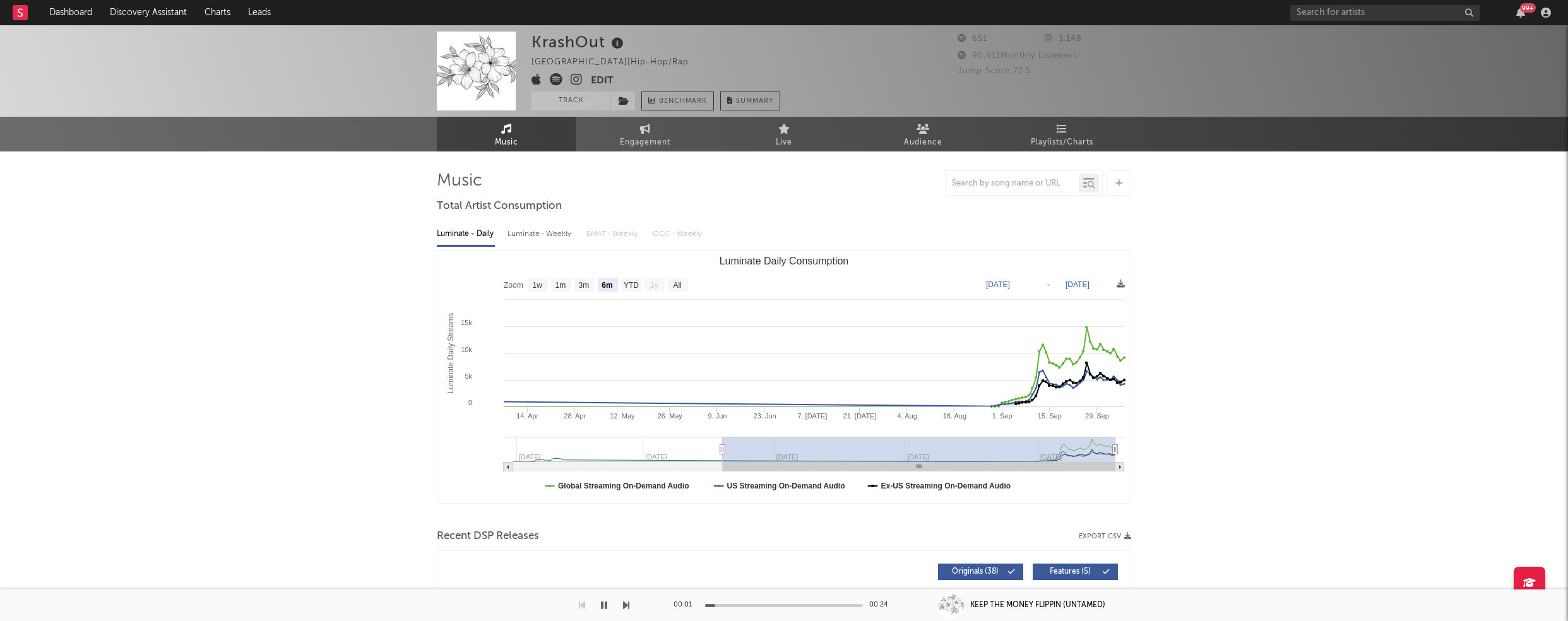
click at [533, 233] on div "Luminate - Weekly" at bounding box center [541, 234] width 66 height 22
select select "1w"
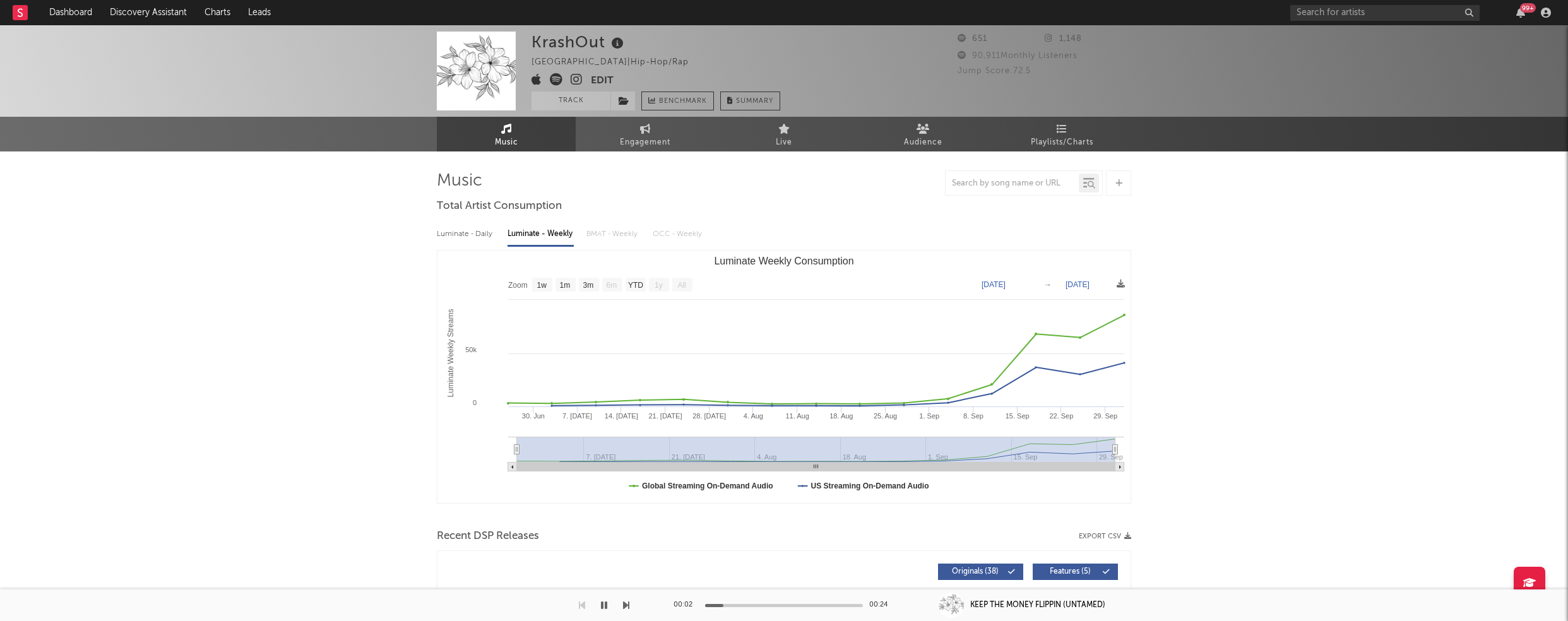
click at [578, 74] on icon at bounding box center [577, 79] width 12 height 13
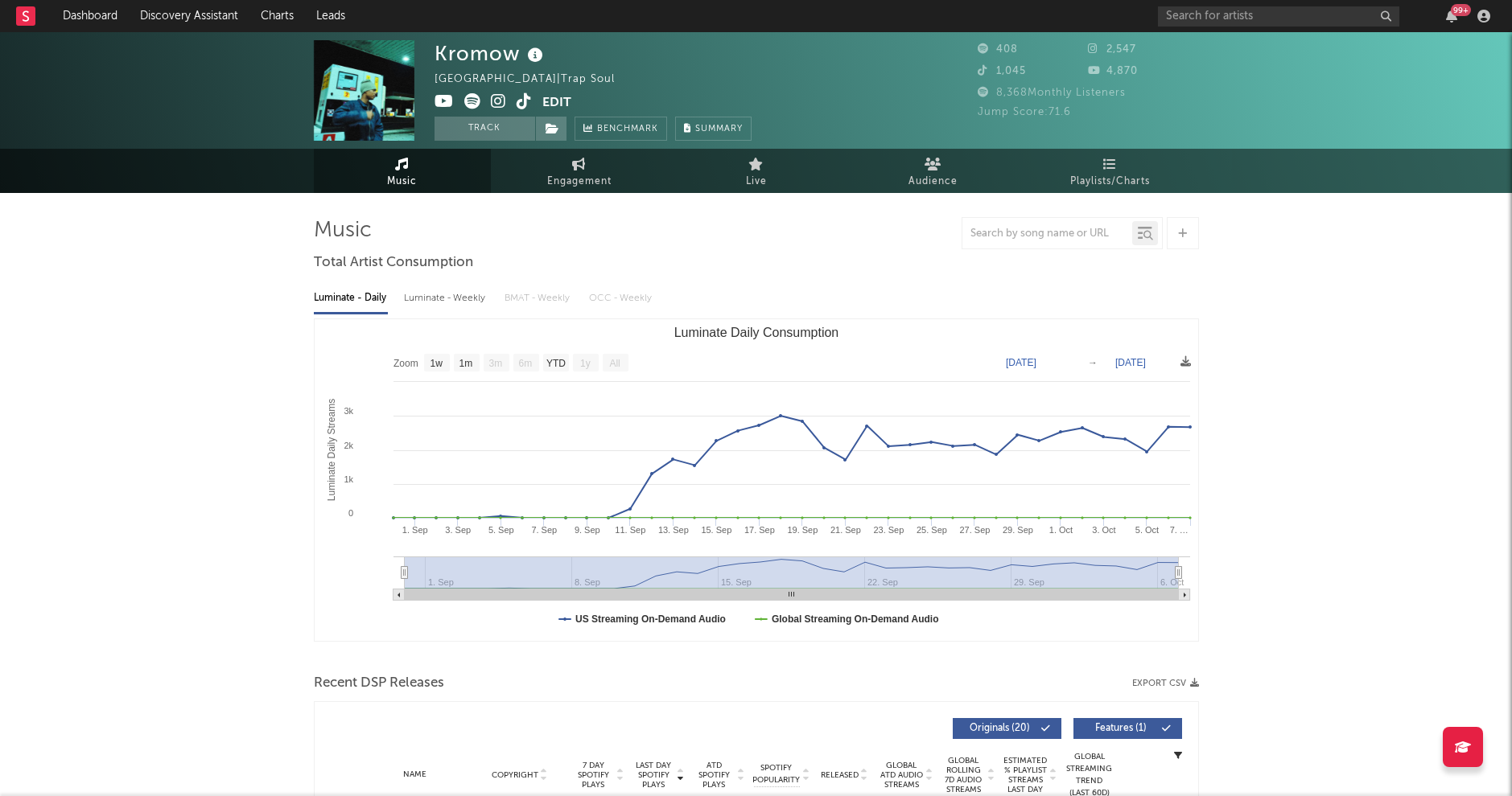
select select "1w"
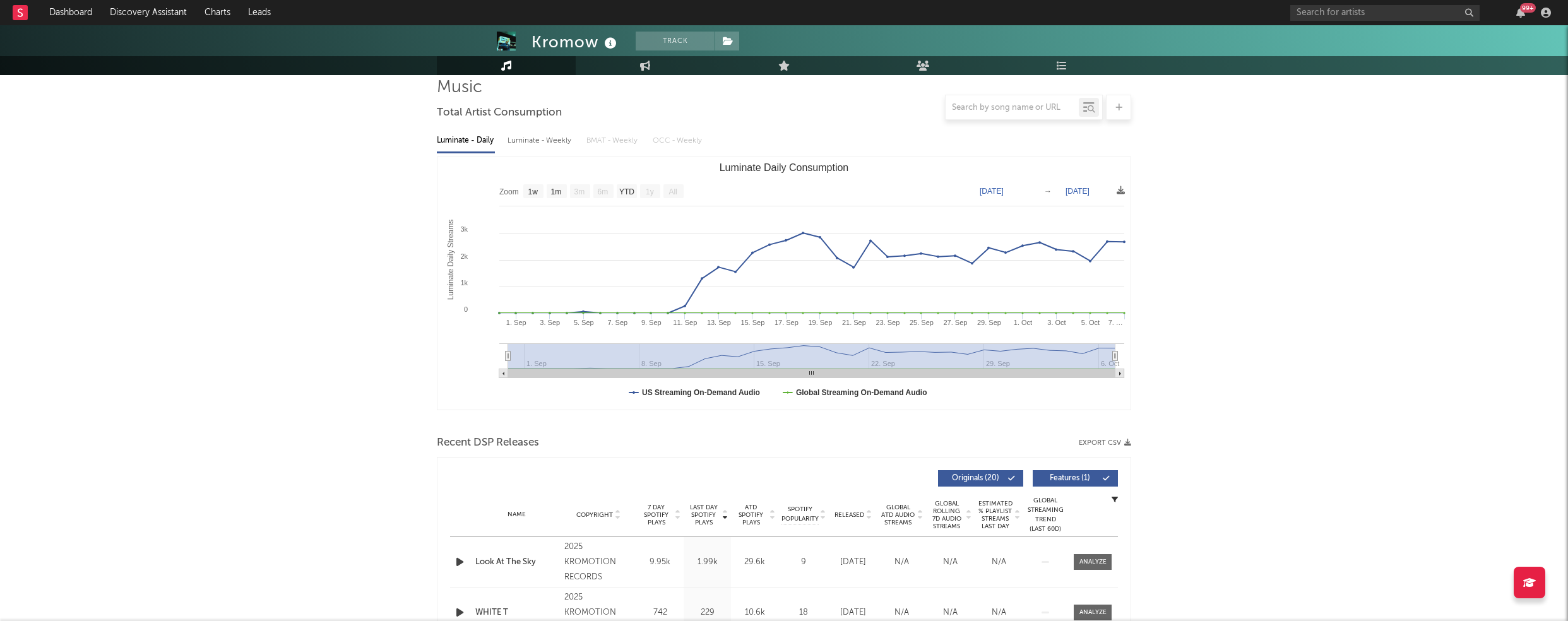
scroll to position [283, 0]
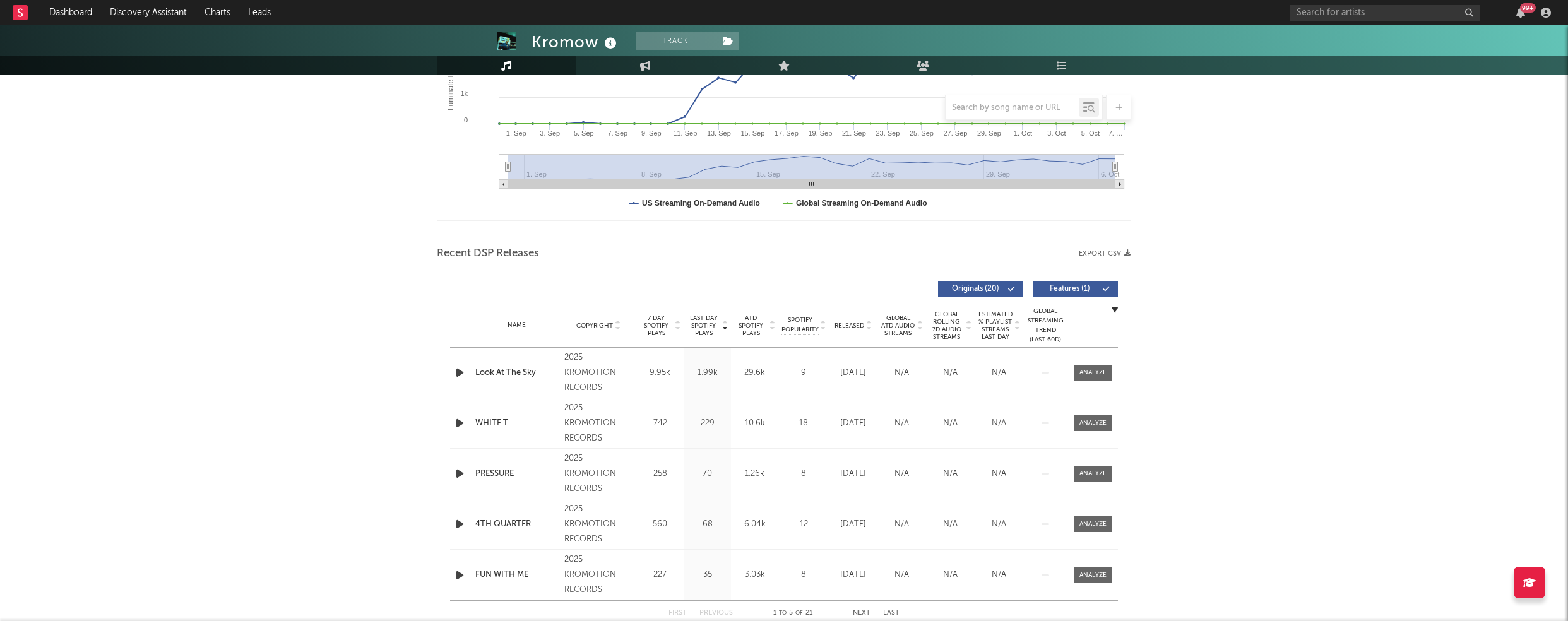
click at [457, 369] on icon "button" at bounding box center [460, 372] width 13 height 16
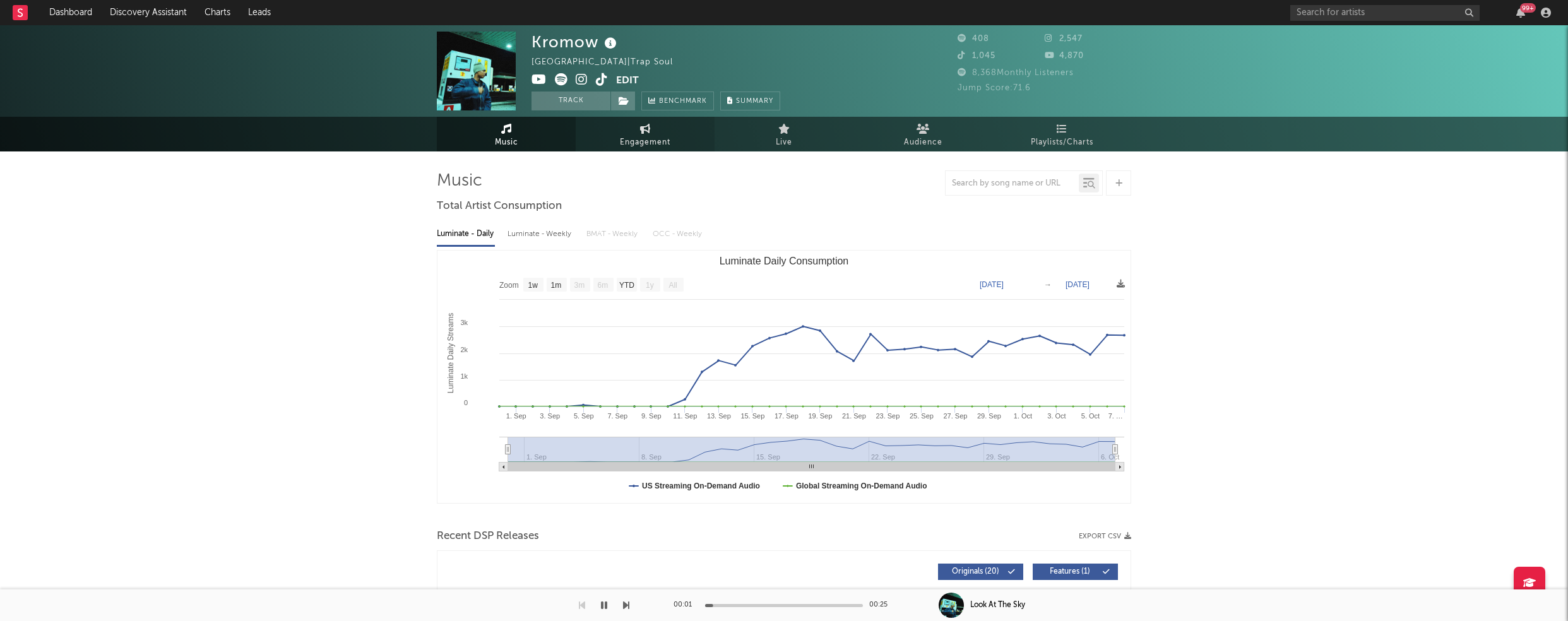
click at [640, 148] on span "Engagement" at bounding box center [646, 142] width 51 height 15
select select "1w"
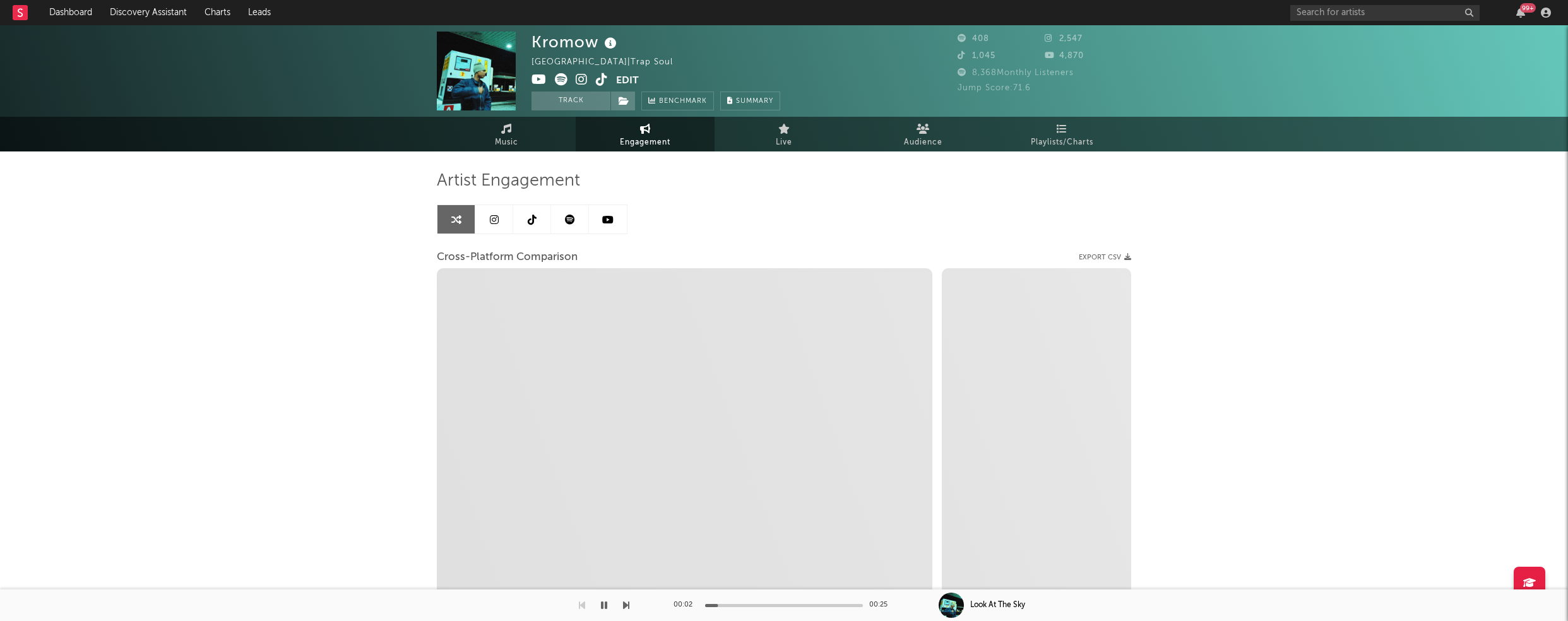
click at [579, 78] on icon at bounding box center [581, 79] width 12 height 13
select select "1m"
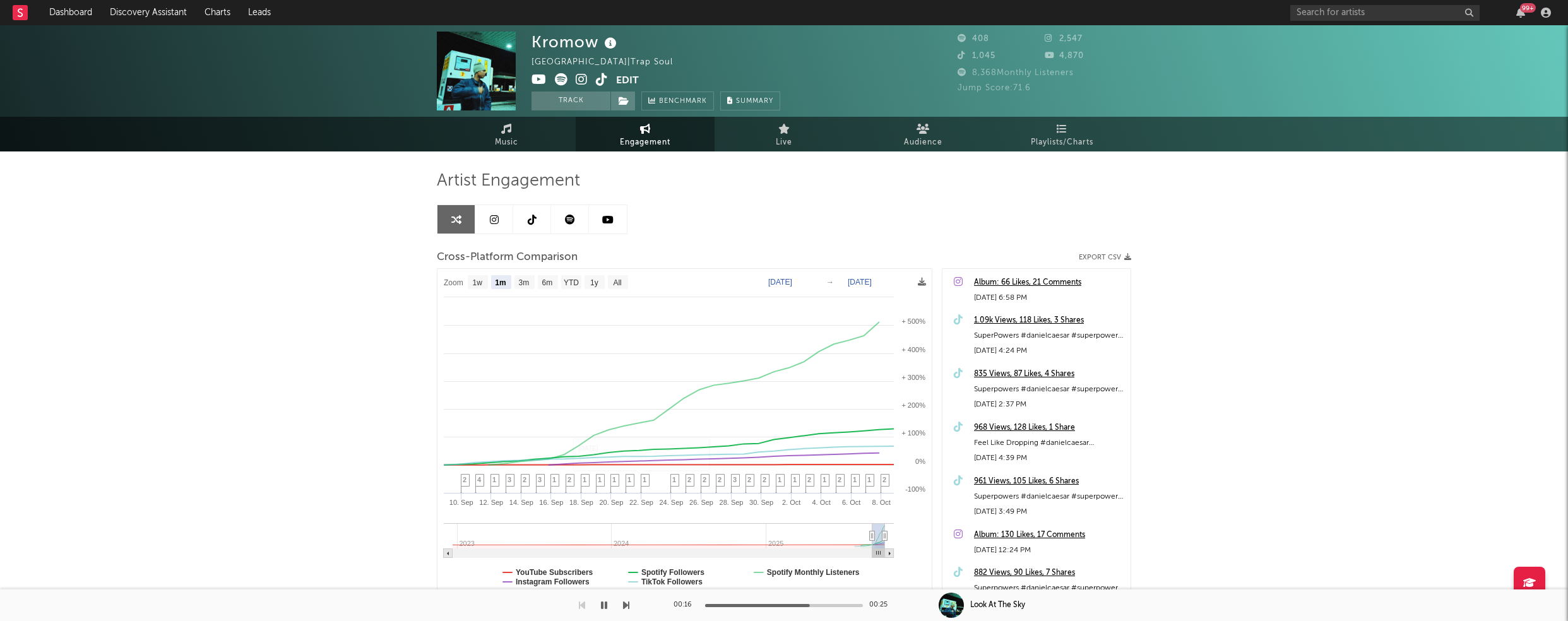
click at [605, 608] on icon "button" at bounding box center [604, 605] width 6 height 10
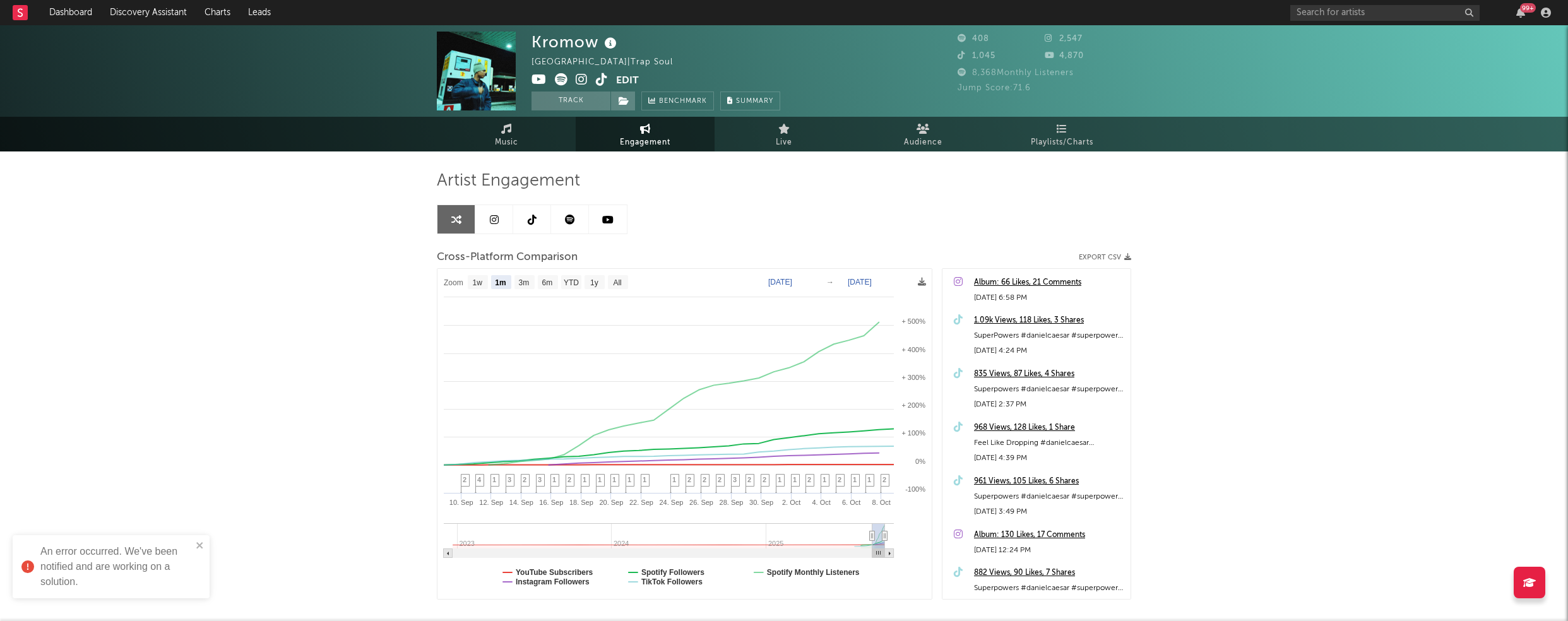
click at [542, 81] on icon at bounding box center [539, 79] width 15 height 13
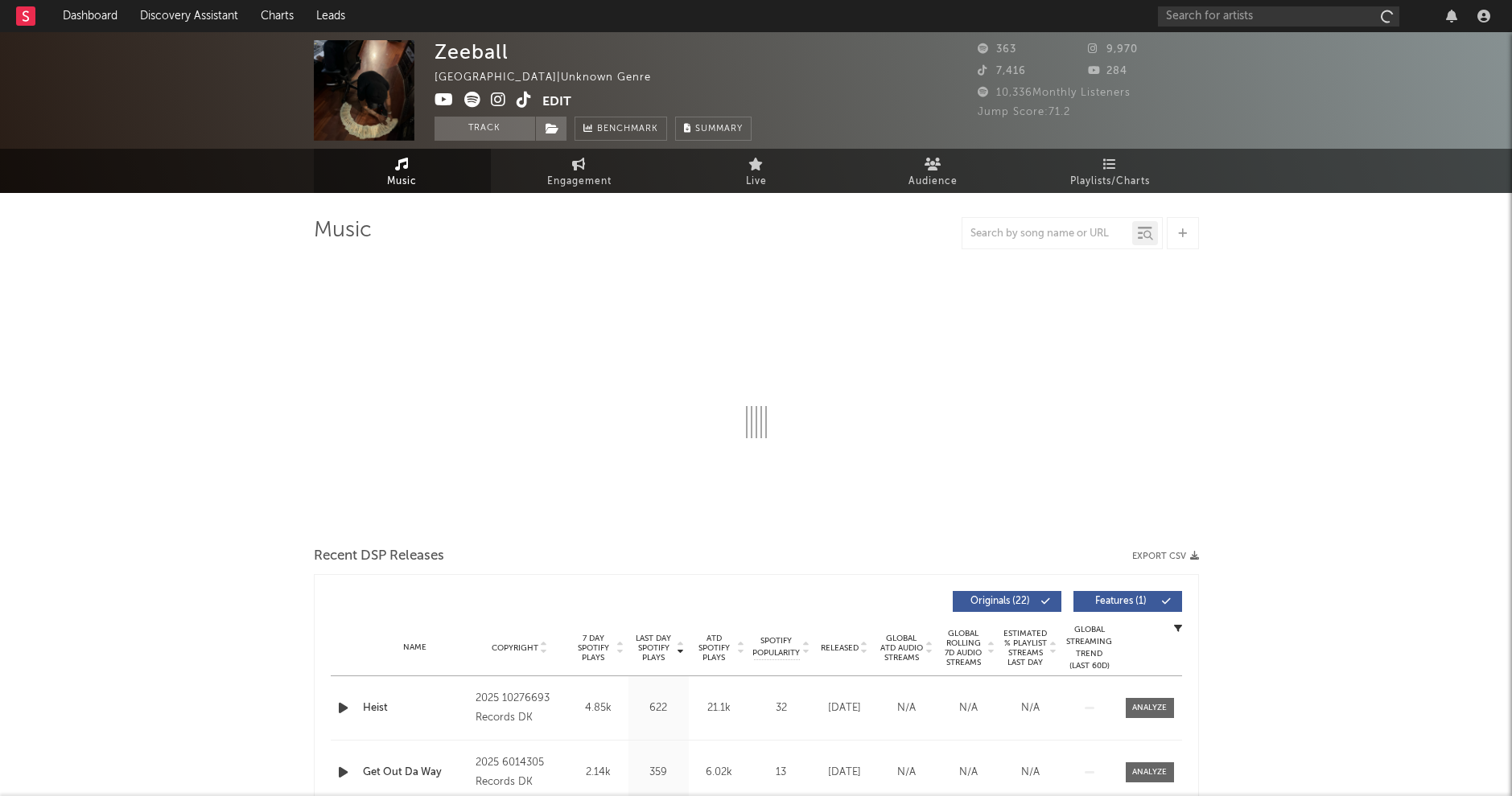
select select "1w"
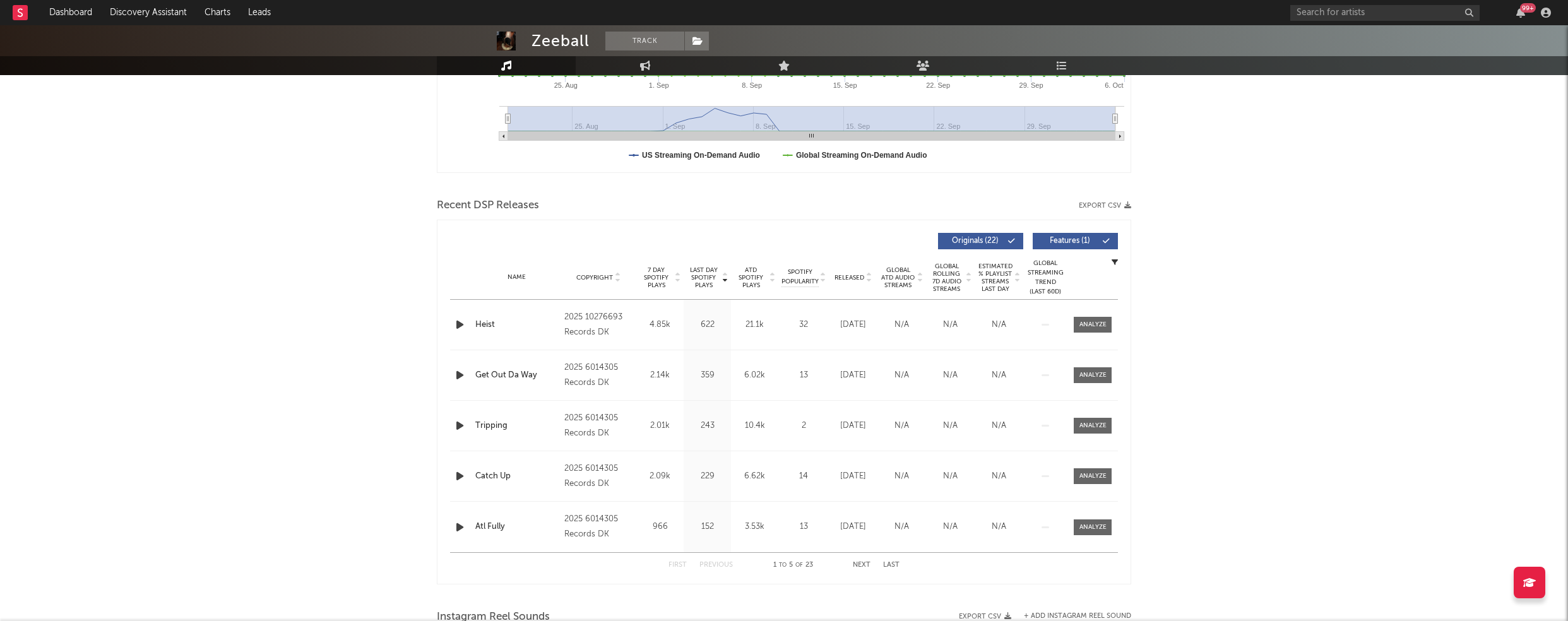
scroll to position [334, 0]
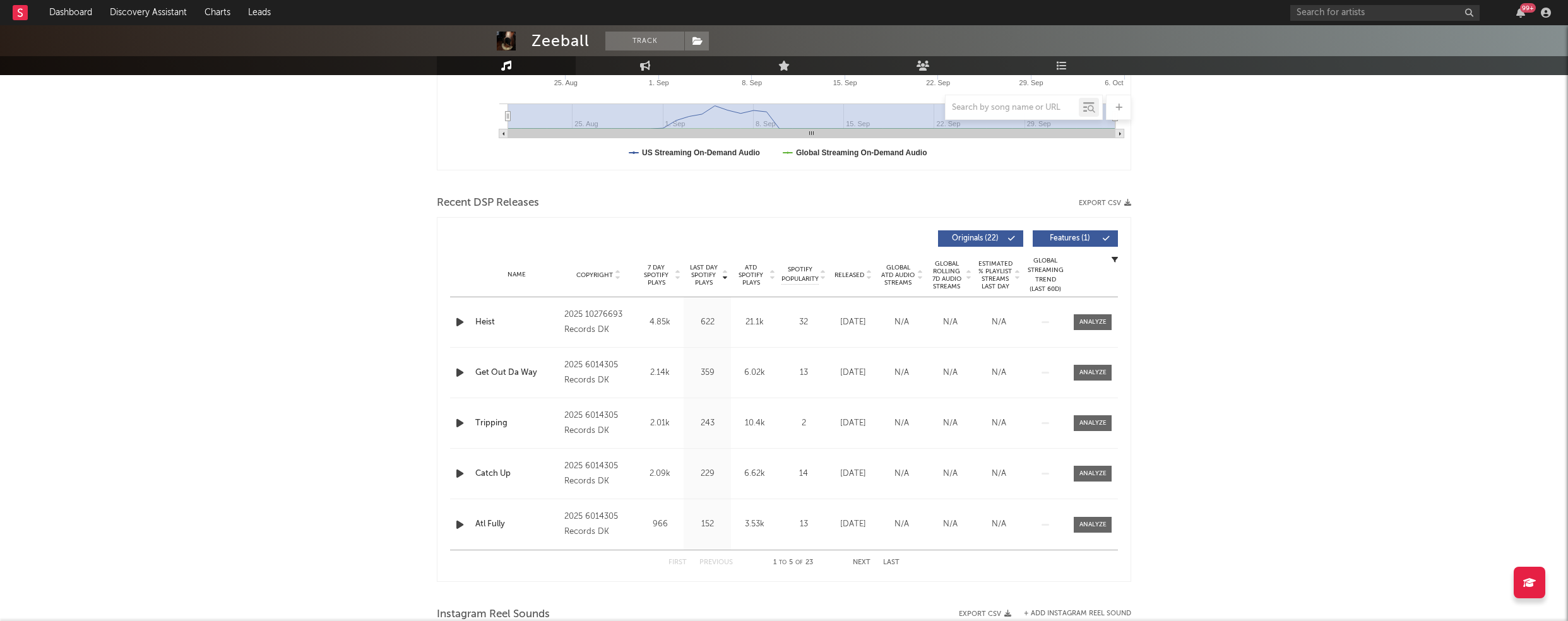
click at [463, 322] on icon "button" at bounding box center [460, 322] width 13 height 16
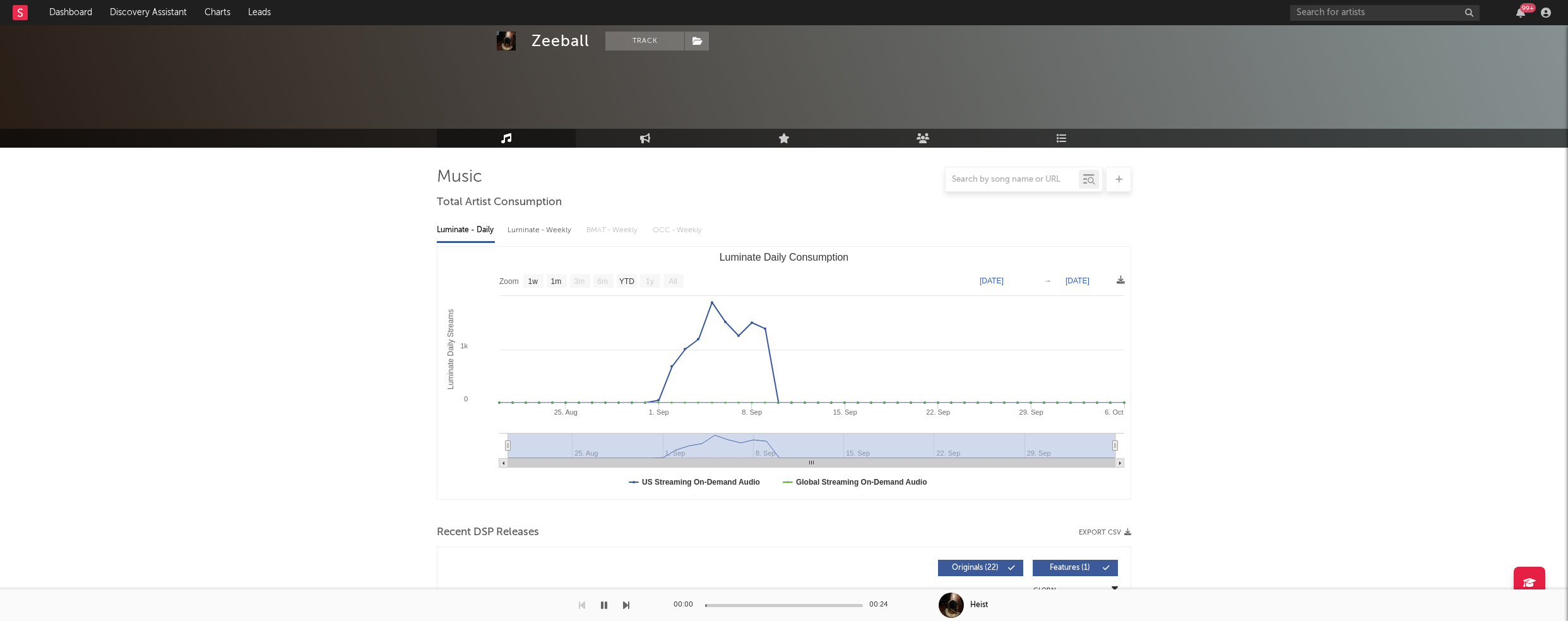
scroll to position [0, 0]
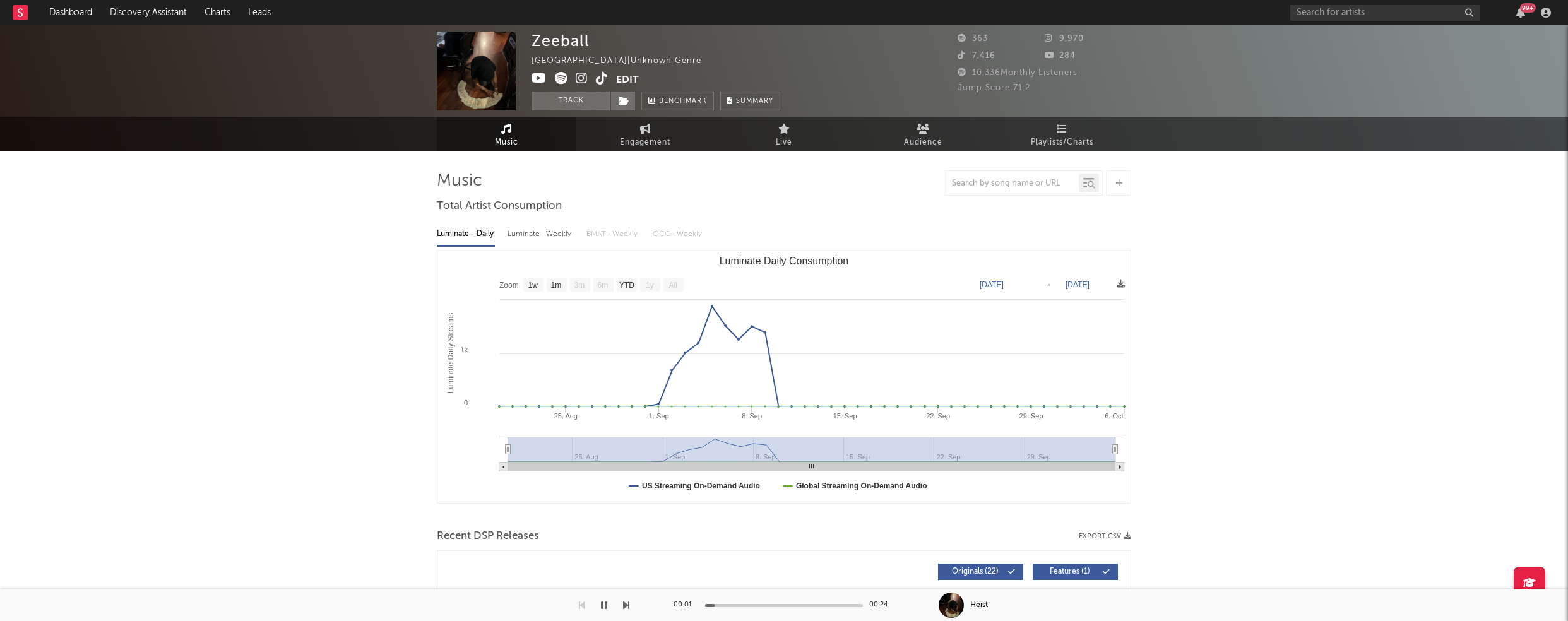
click at [549, 240] on div "Luminate - Weekly" at bounding box center [541, 234] width 66 height 22
select select "1w"
click at [579, 74] on icon at bounding box center [581, 78] width 12 height 13
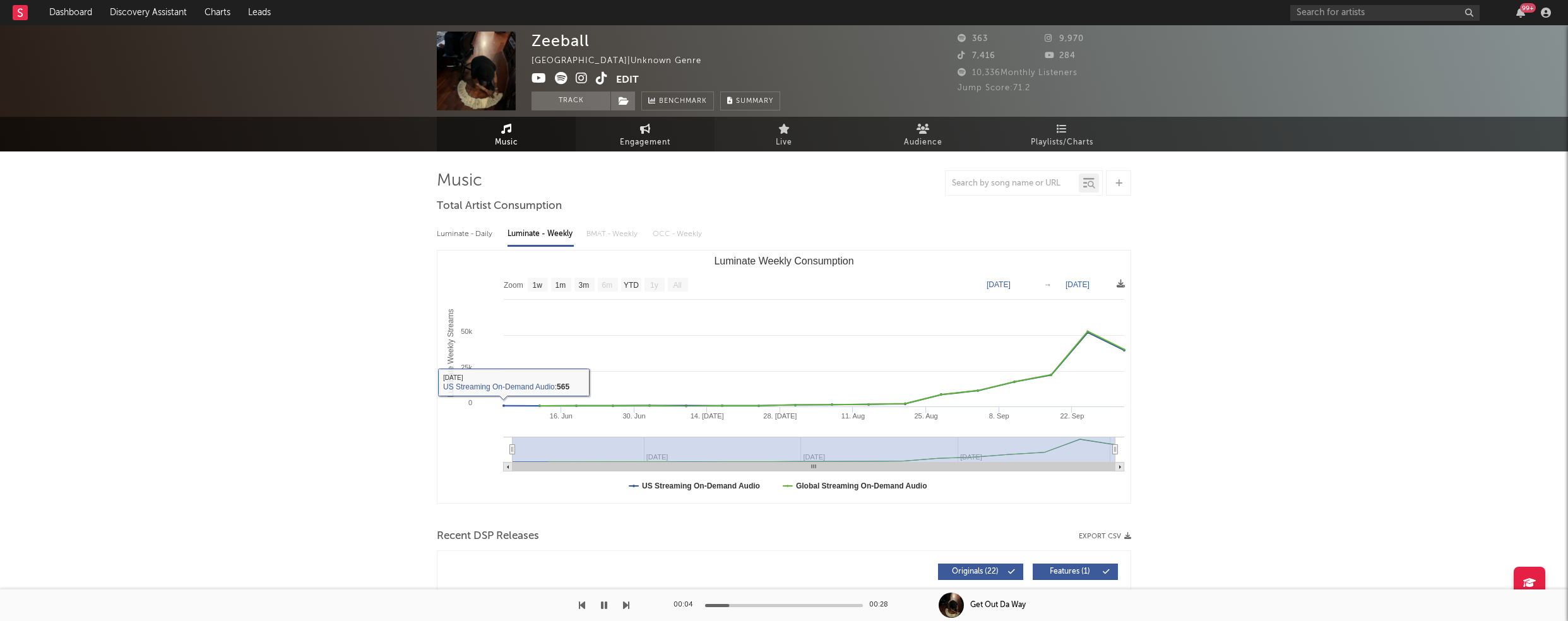
click at [660, 143] on span "Engagement" at bounding box center [646, 142] width 51 height 15
select select "1w"
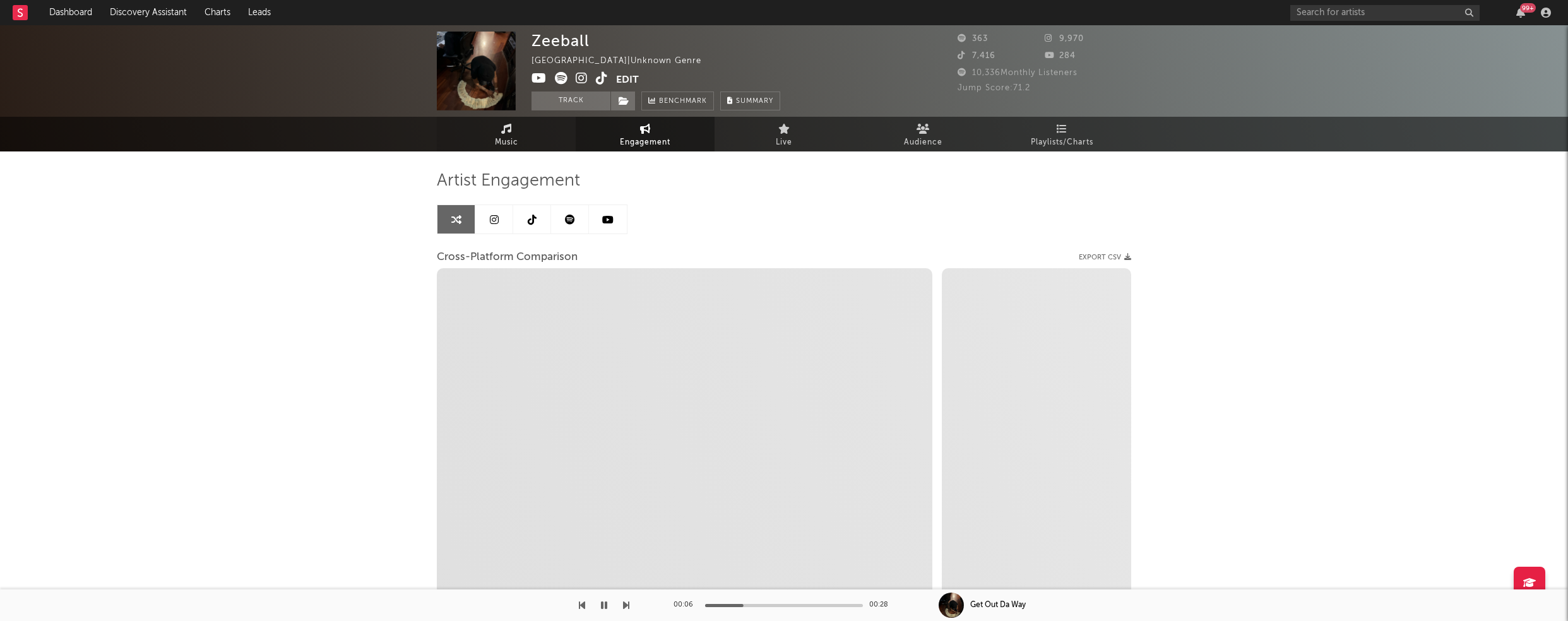
select select "1m"
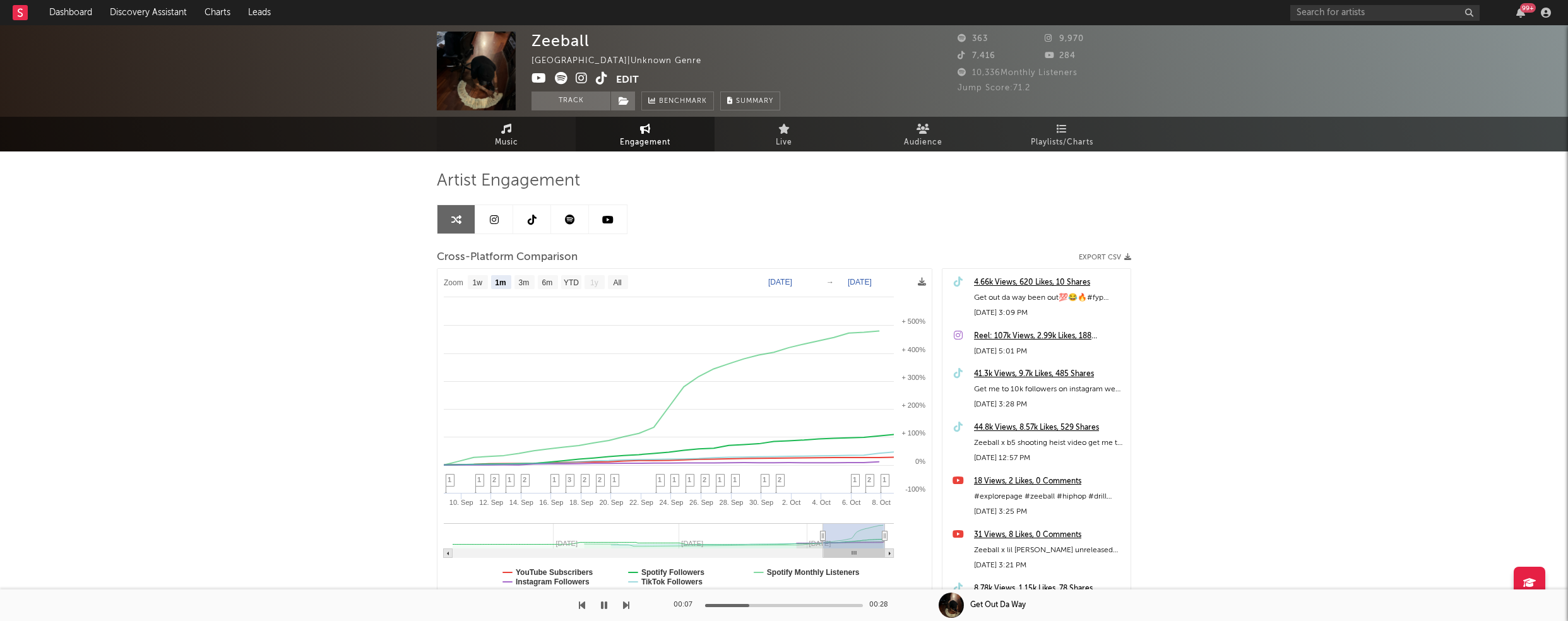
click at [503, 133] on icon at bounding box center [506, 129] width 10 height 10
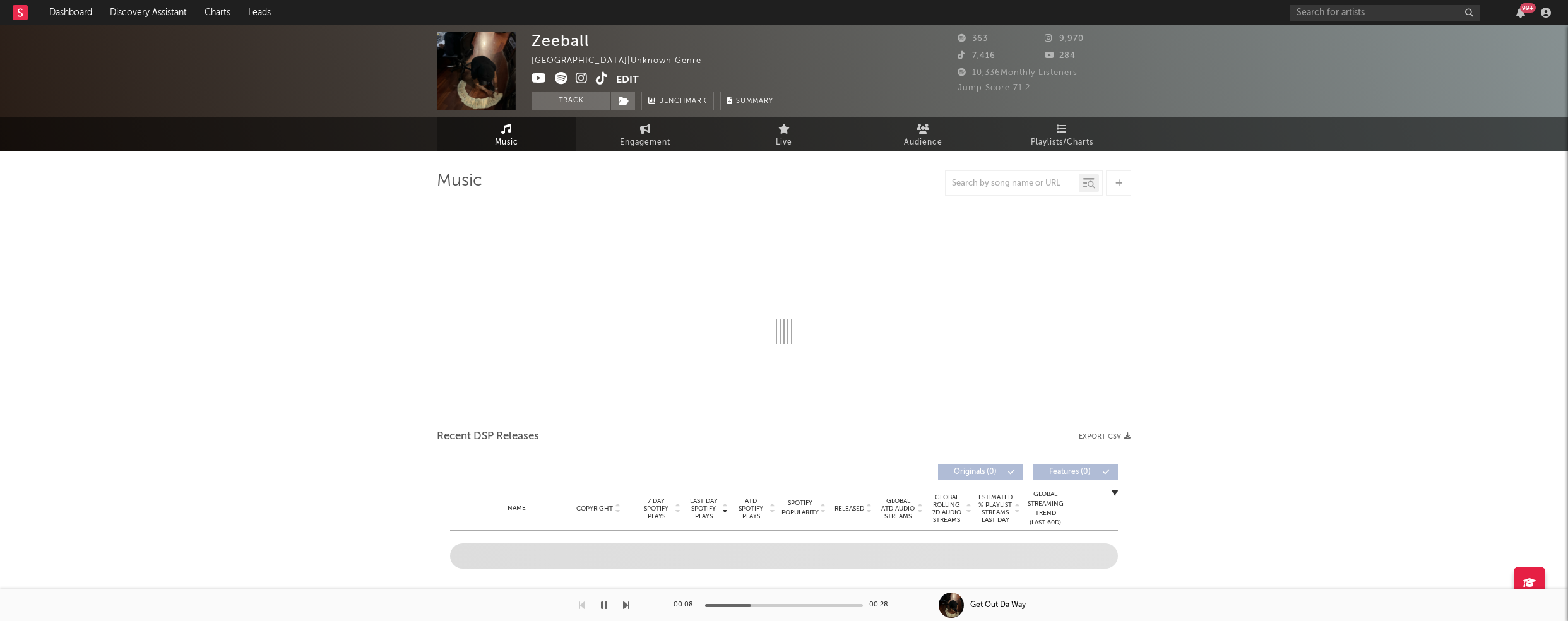
select select "1w"
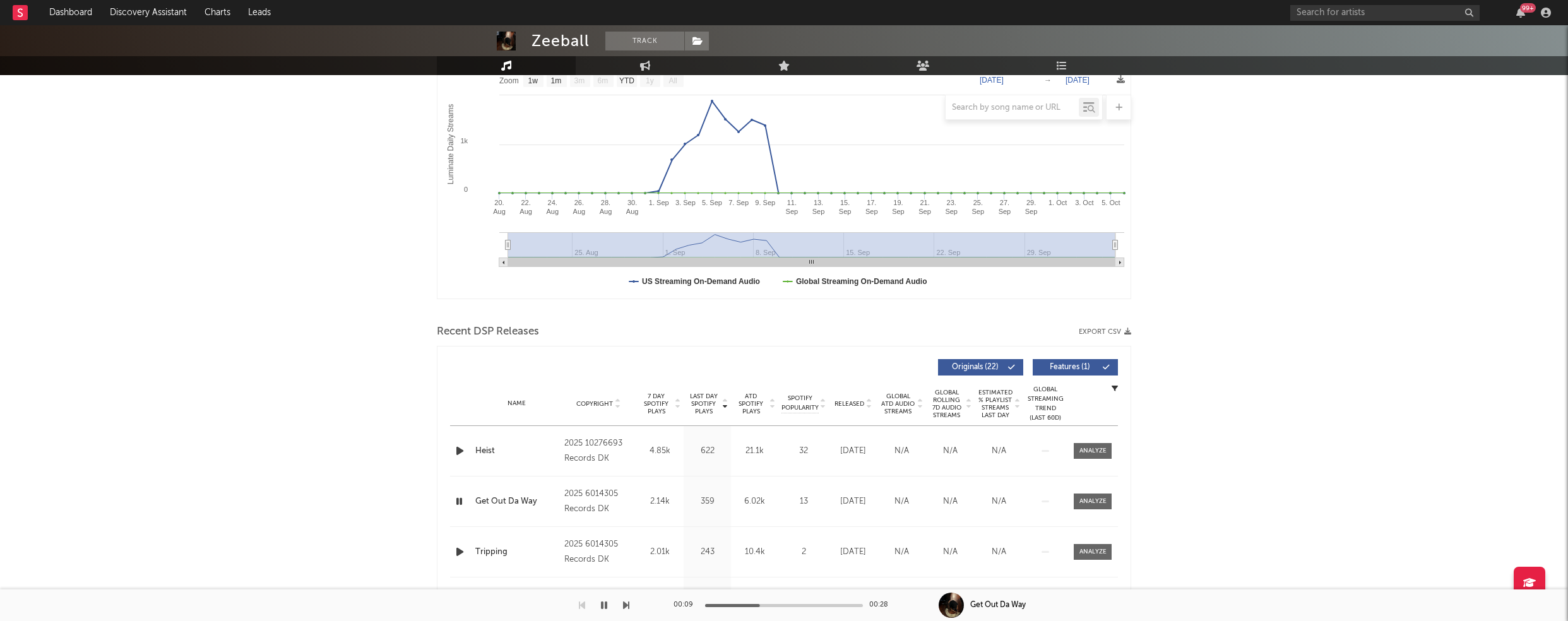
scroll to position [205, 0]
click at [462, 501] on icon "button" at bounding box center [459, 501] width 12 height 16
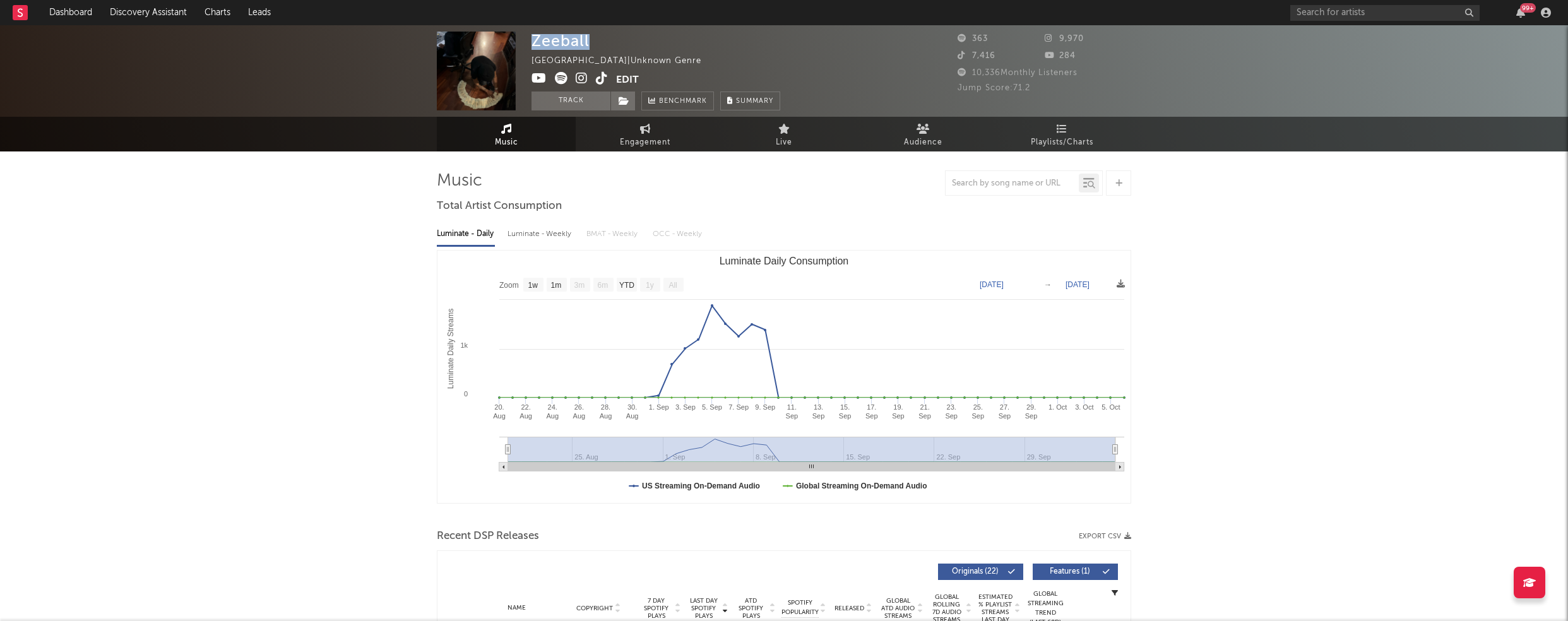
drag, startPoint x: 533, startPoint y: 41, endPoint x: 606, endPoint y: 42, distance: 73.0
click at [606, 42] on div "Zeeball United States | Unknown Genre Edit Track Benchmark Summary" at bounding box center [656, 71] width 249 height 79
copy div "Zeeball"
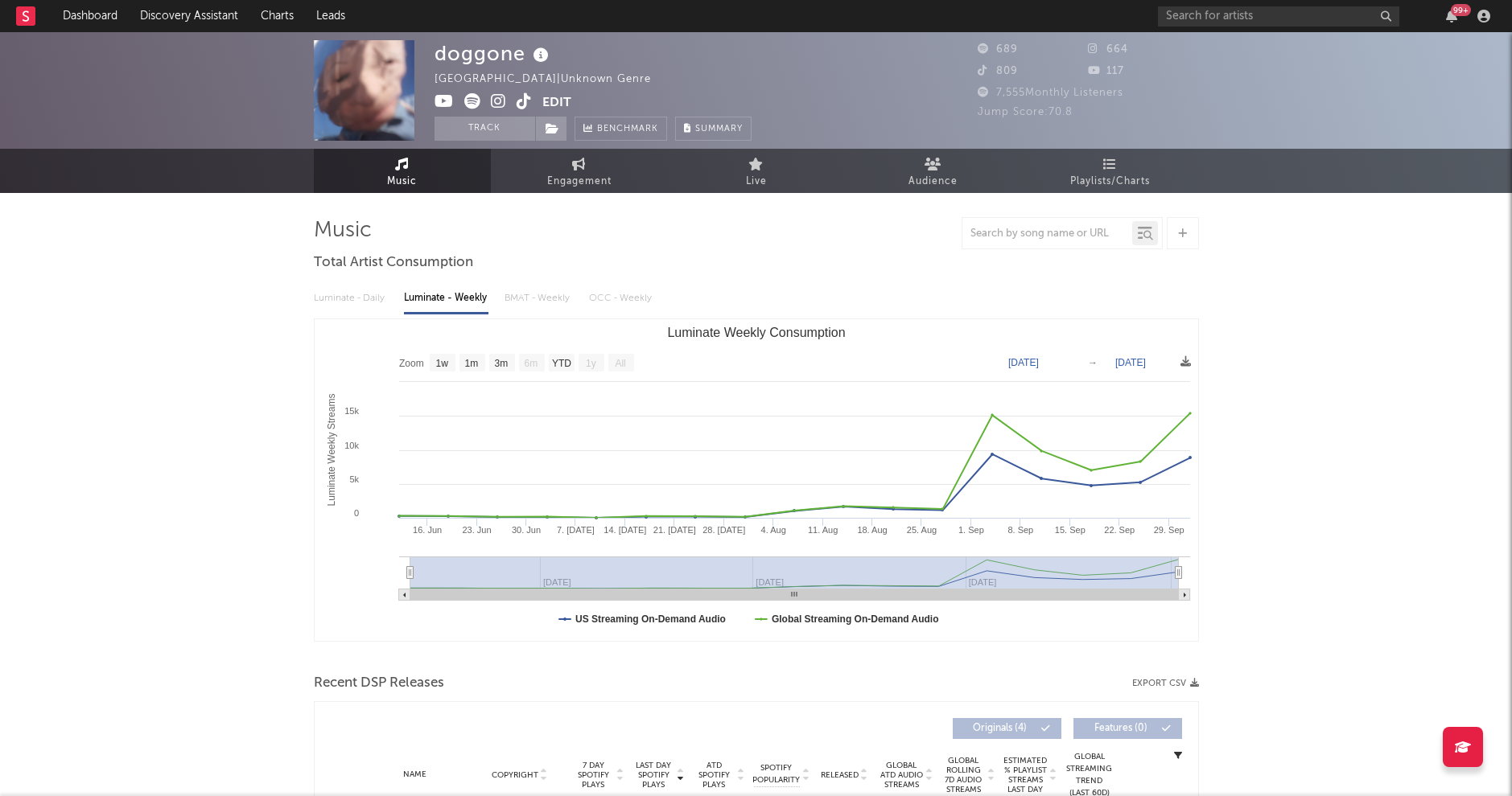
select select "1w"
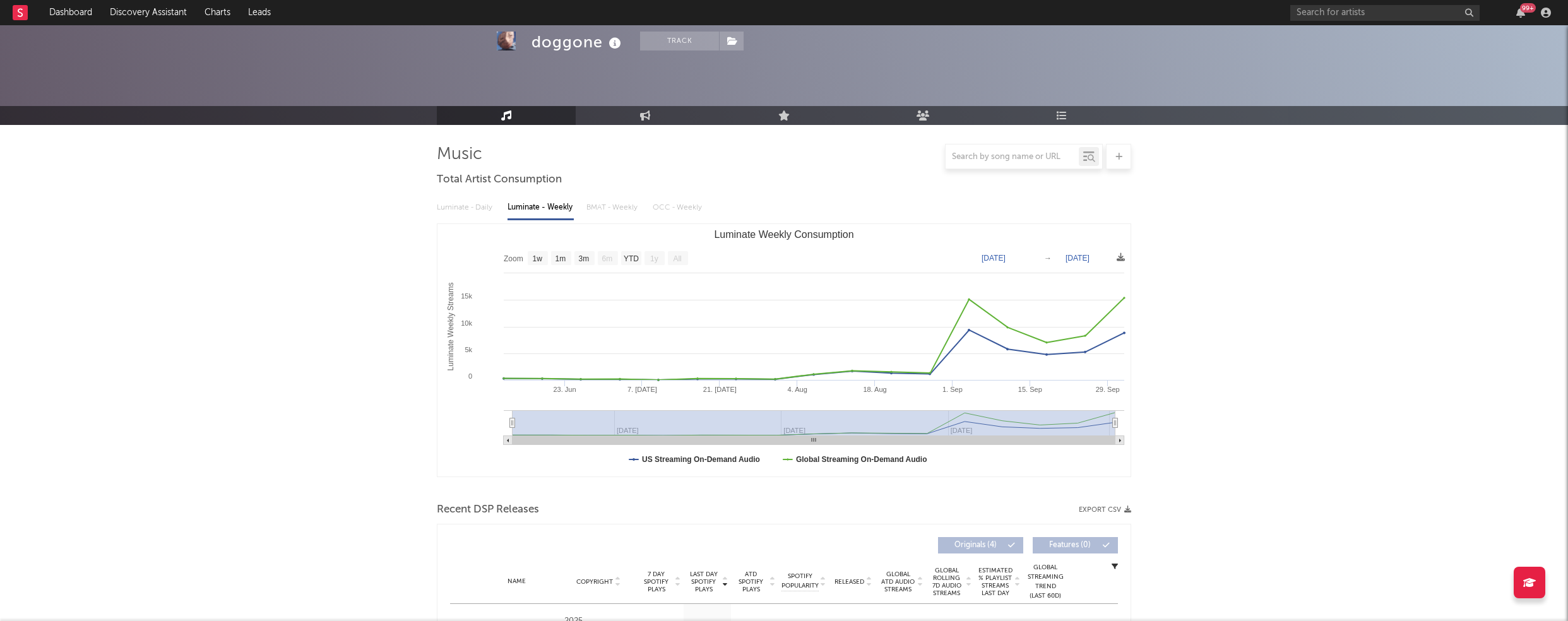
scroll to position [96, 0]
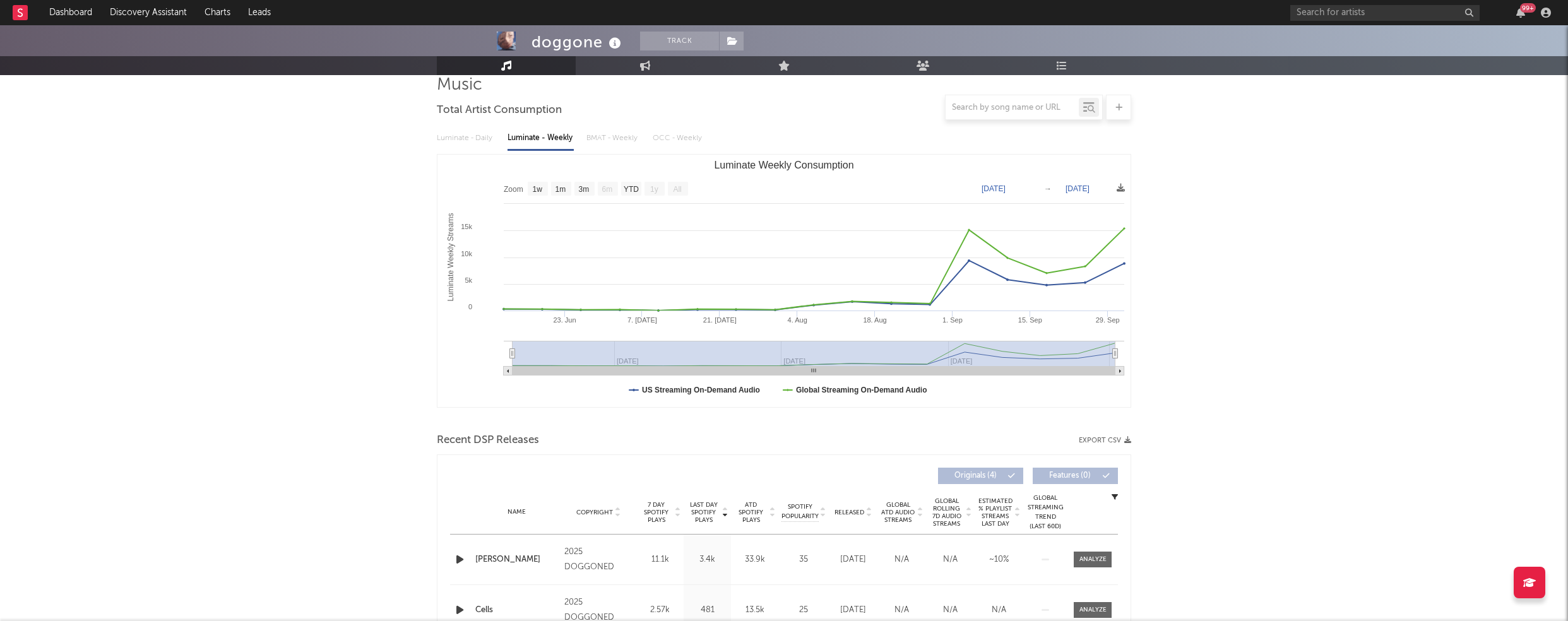
drag, startPoint x: 462, startPoint y: 557, endPoint x: 456, endPoint y: 544, distance: 14.3
click at [462, 557] on icon "button" at bounding box center [460, 559] width 13 height 16
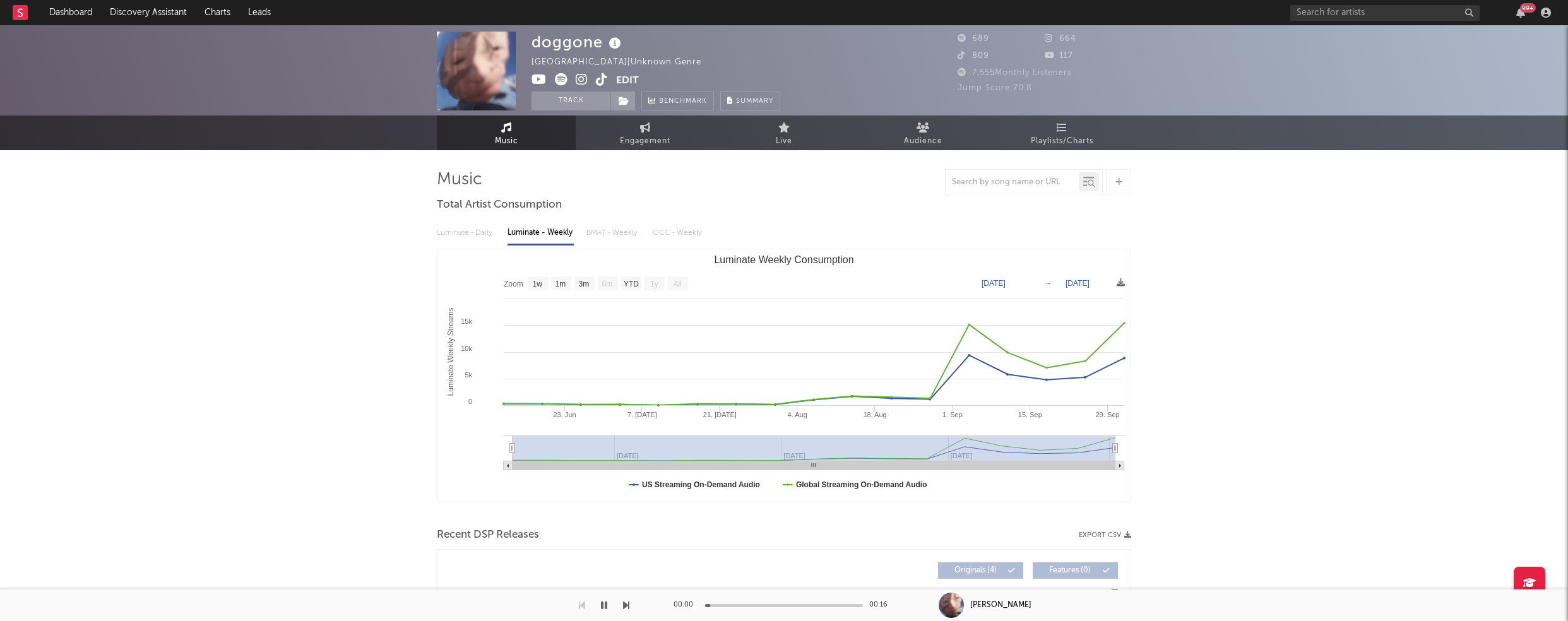
scroll to position [0, 0]
click at [581, 77] on icon at bounding box center [581, 79] width 12 height 13
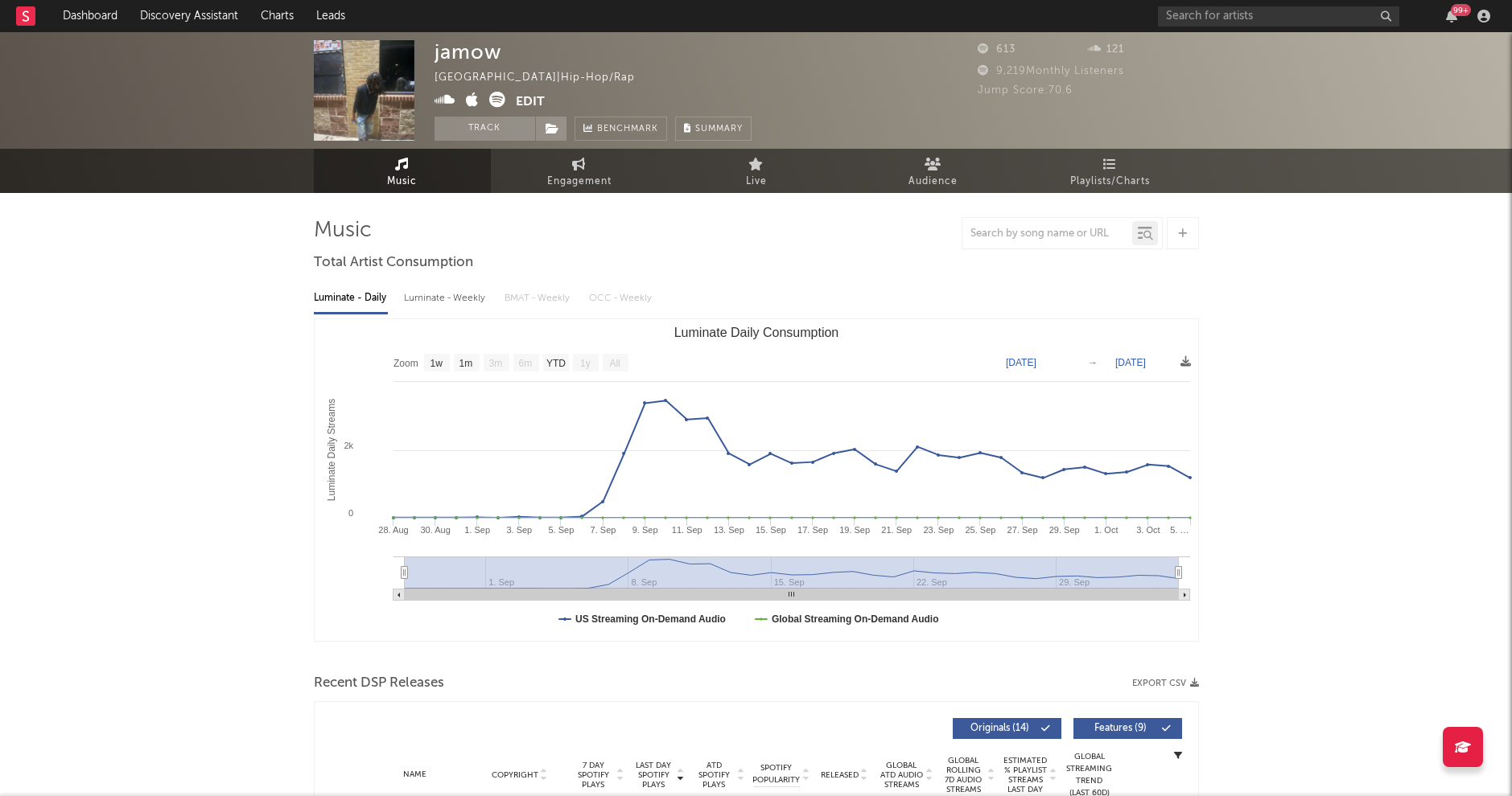
select select "1w"
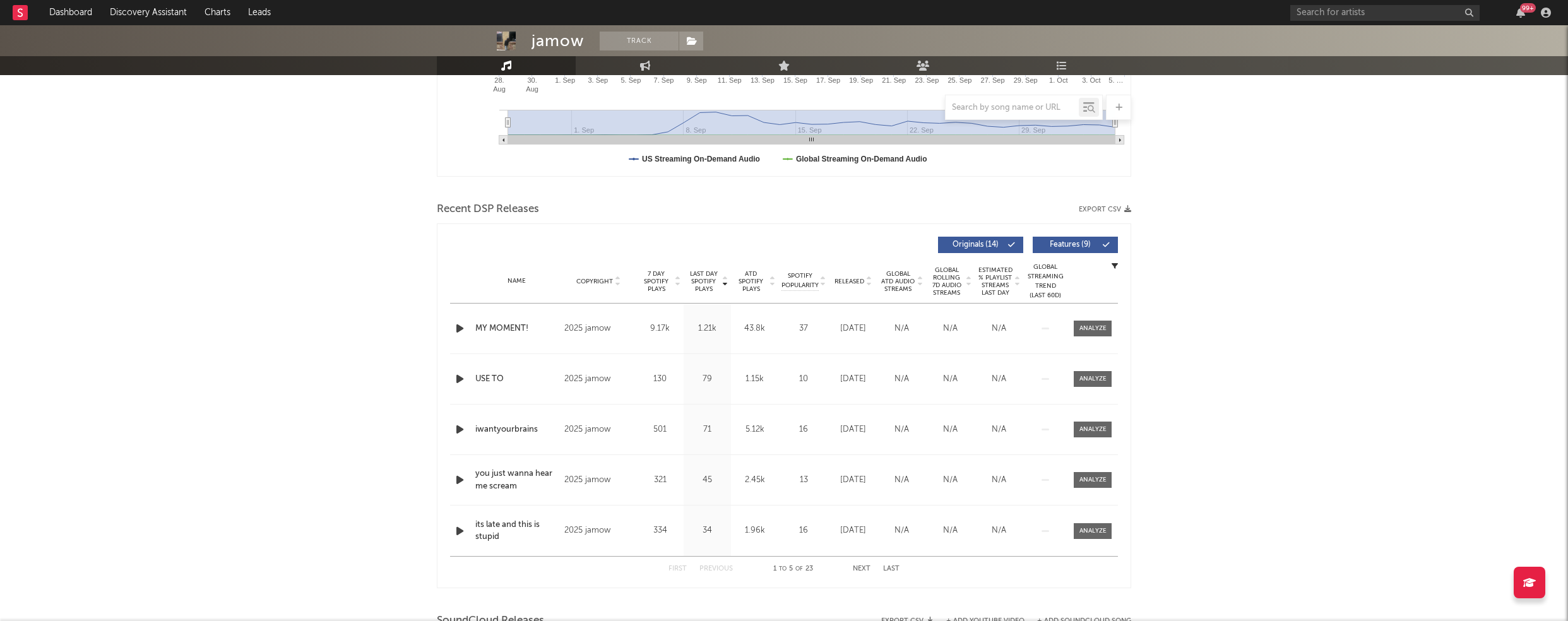
scroll to position [330, 0]
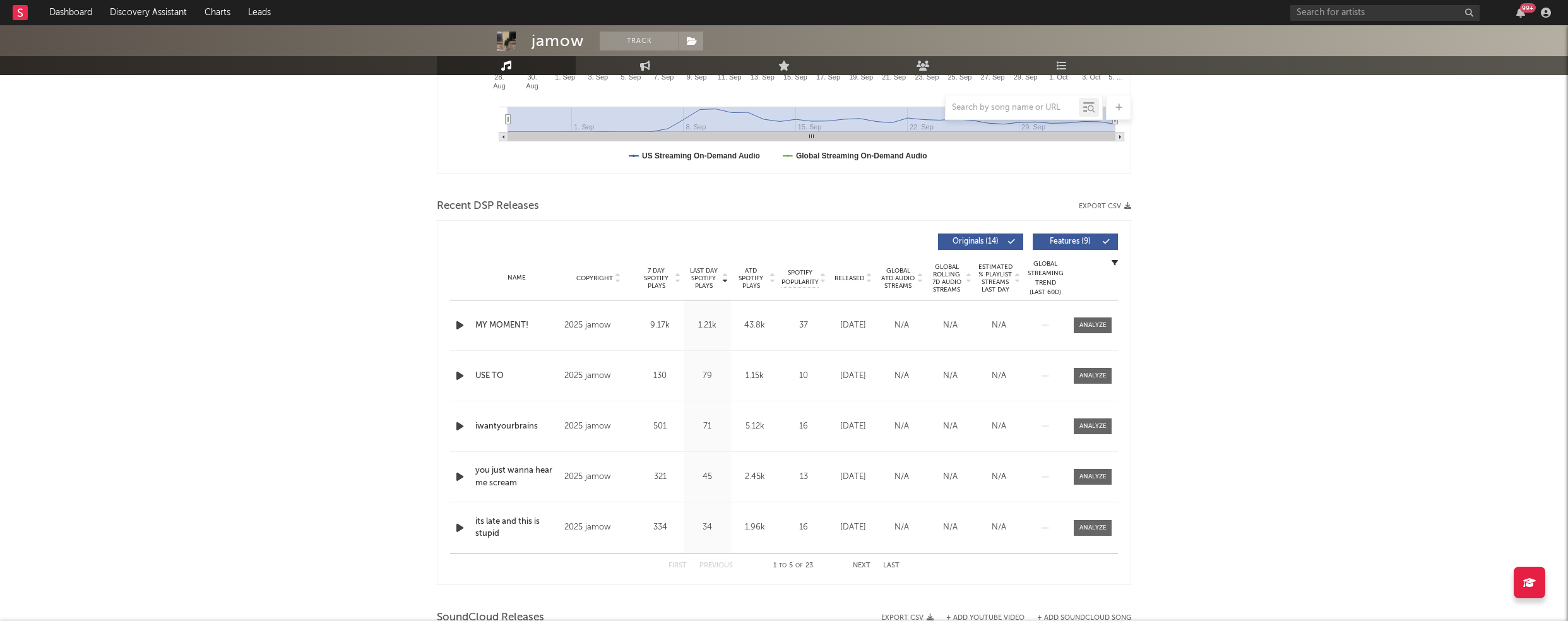
click at [457, 326] on icon "button" at bounding box center [460, 325] width 13 height 16
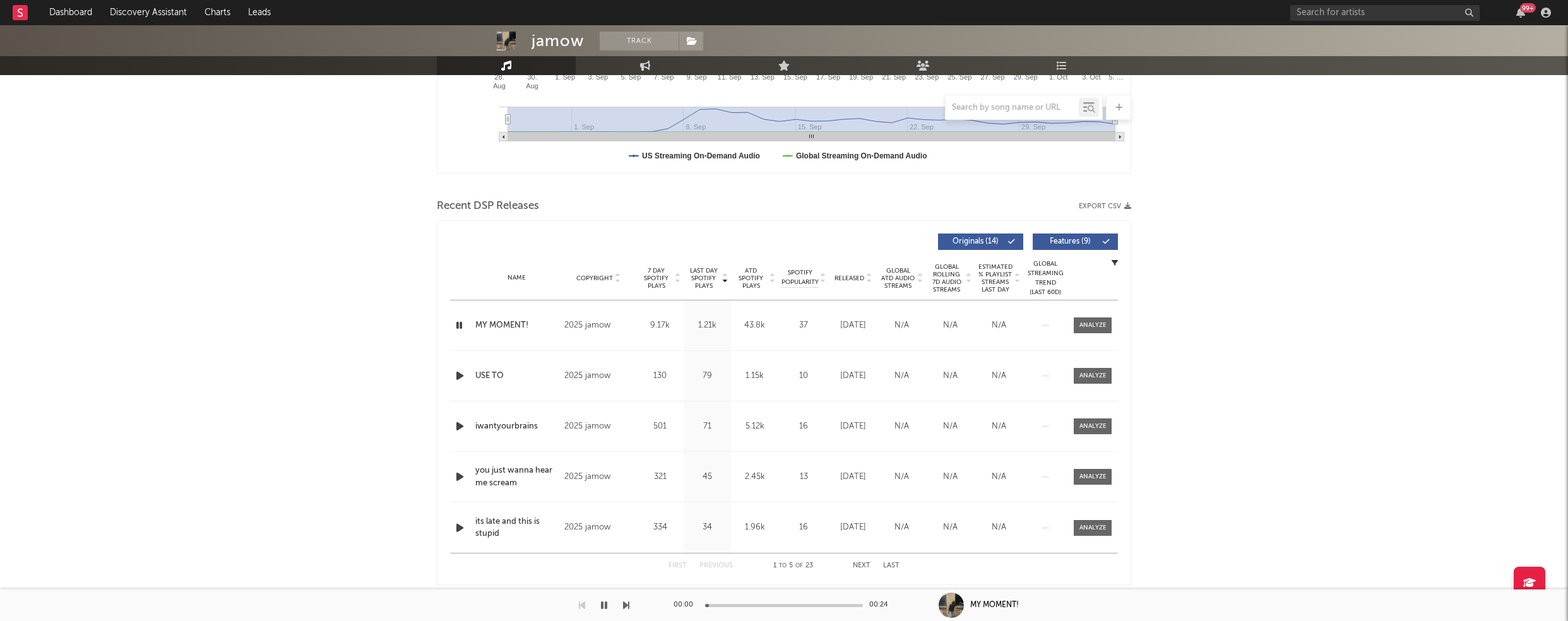
scroll to position [0, 0]
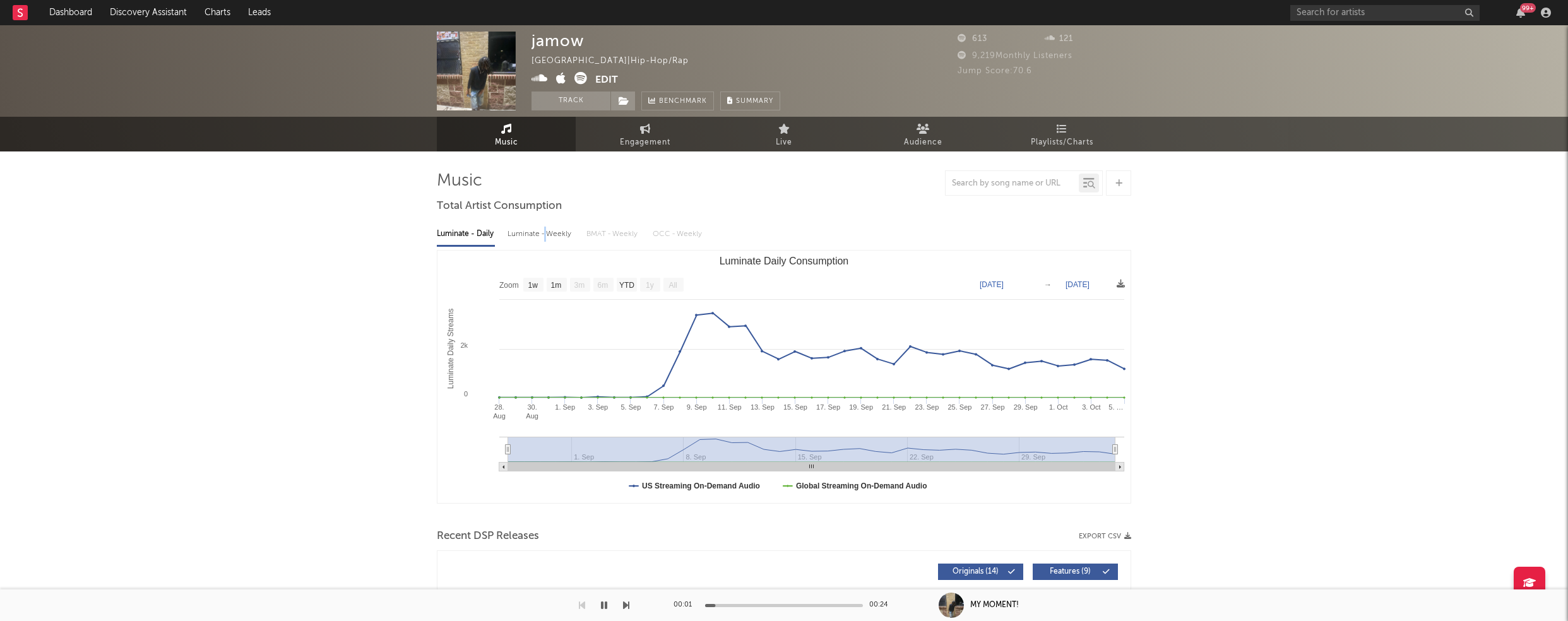
click at [545, 233] on div "Luminate - Weekly" at bounding box center [541, 234] width 66 height 22
select select "1w"
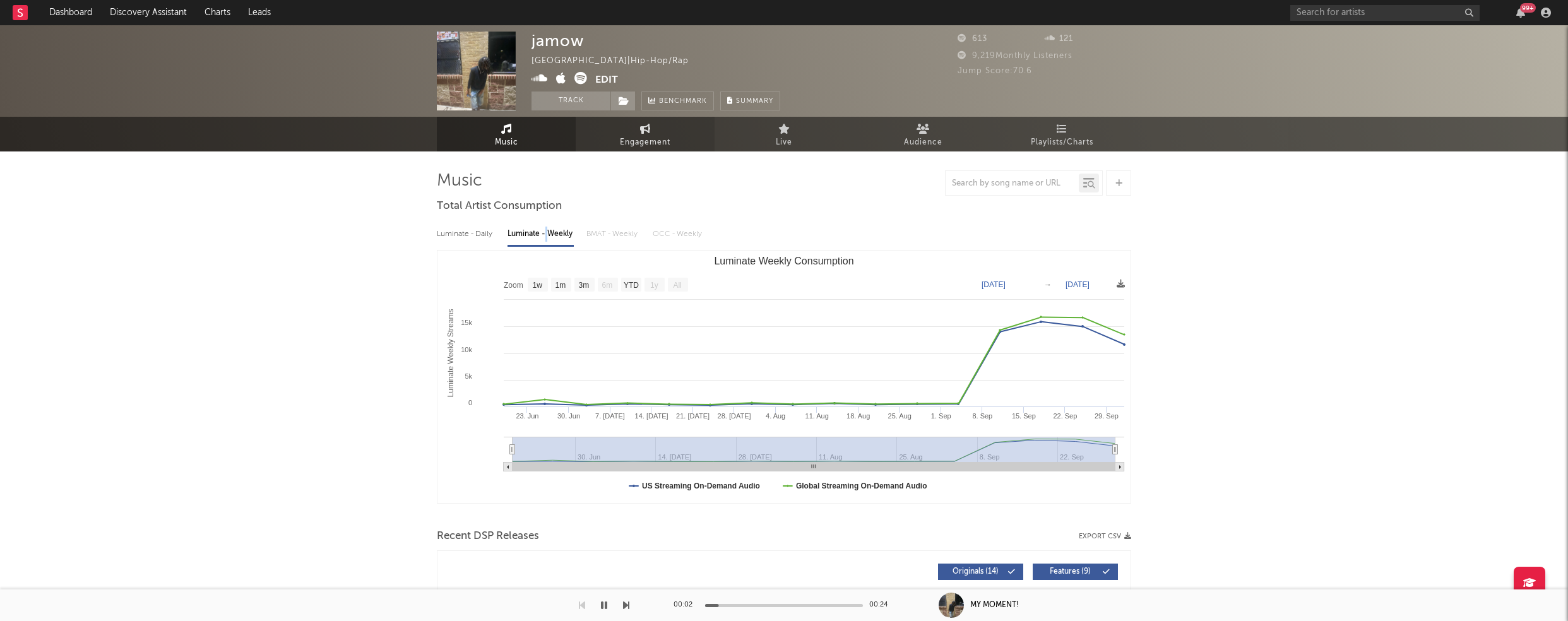
click at [641, 145] on span "Engagement" at bounding box center [646, 142] width 51 height 15
select select "1w"
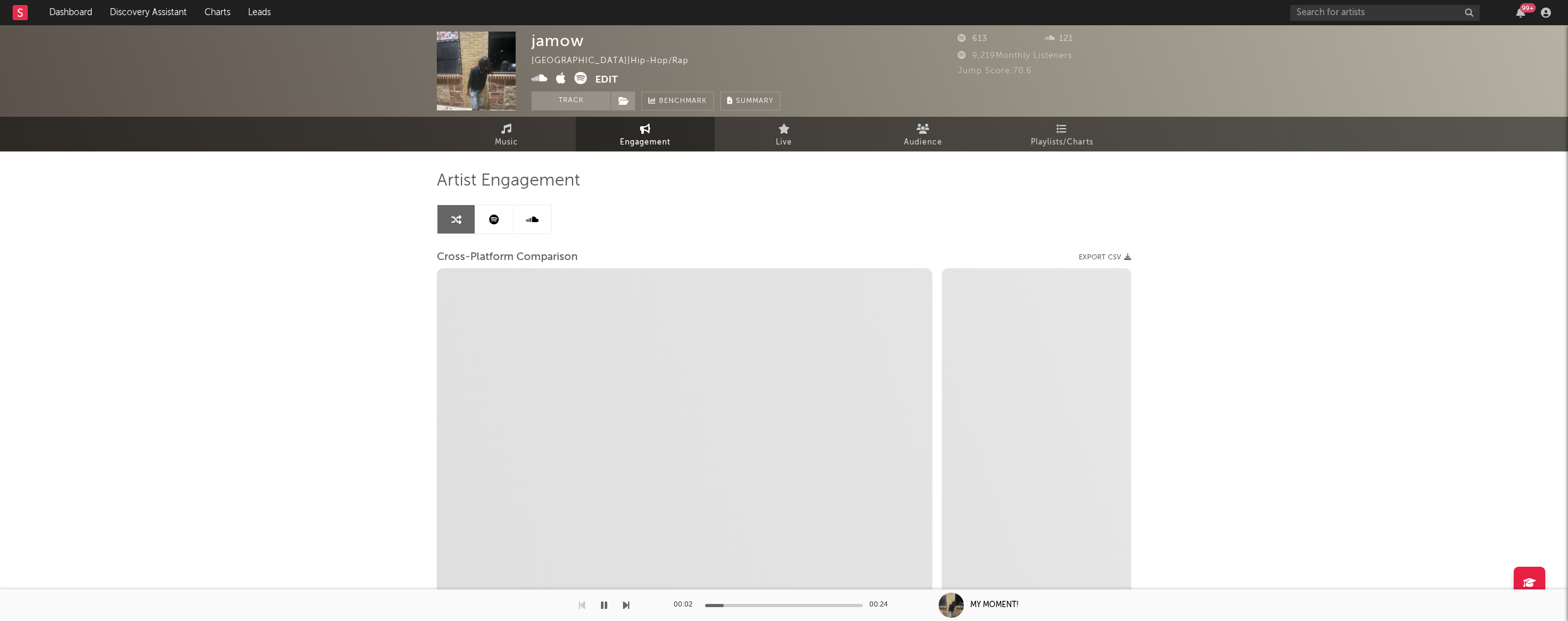
click at [540, 80] on icon at bounding box center [540, 78] width 16 height 13
select select "1m"
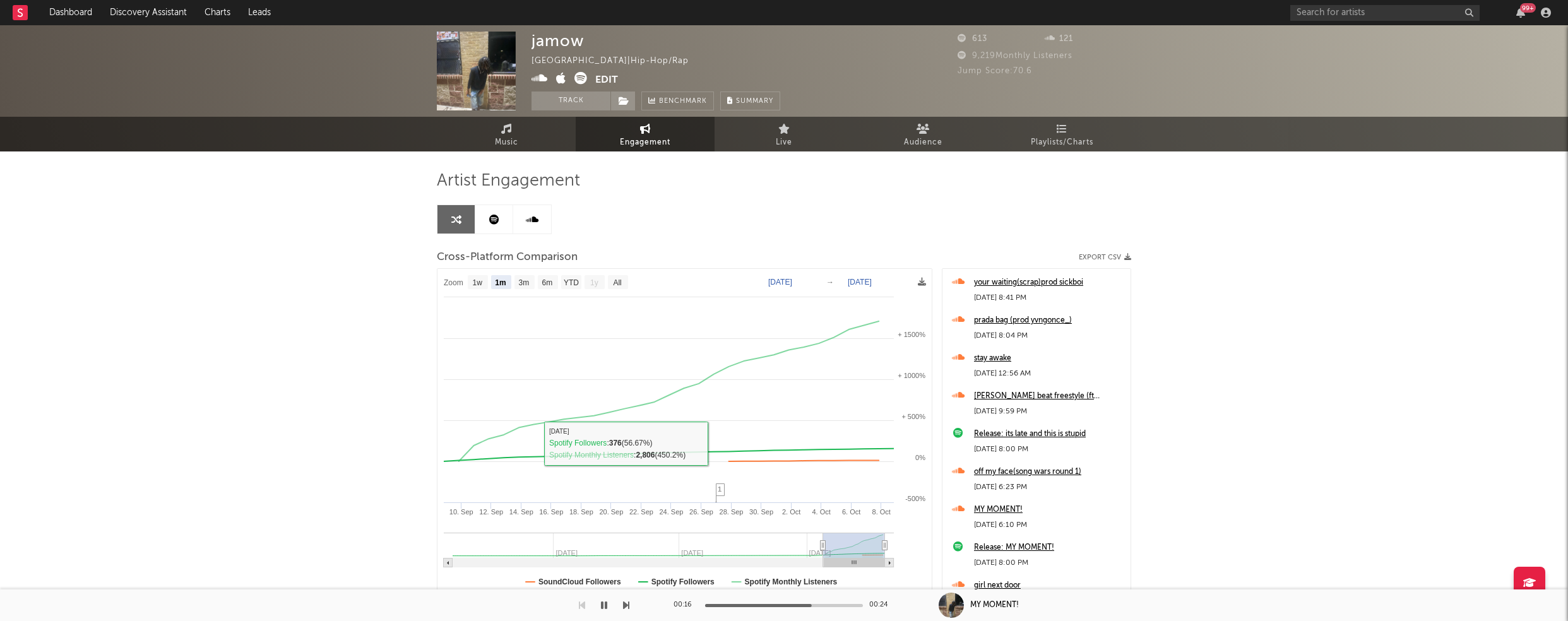
click at [602, 608] on icon "button" at bounding box center [604, 605] width 6 height 10
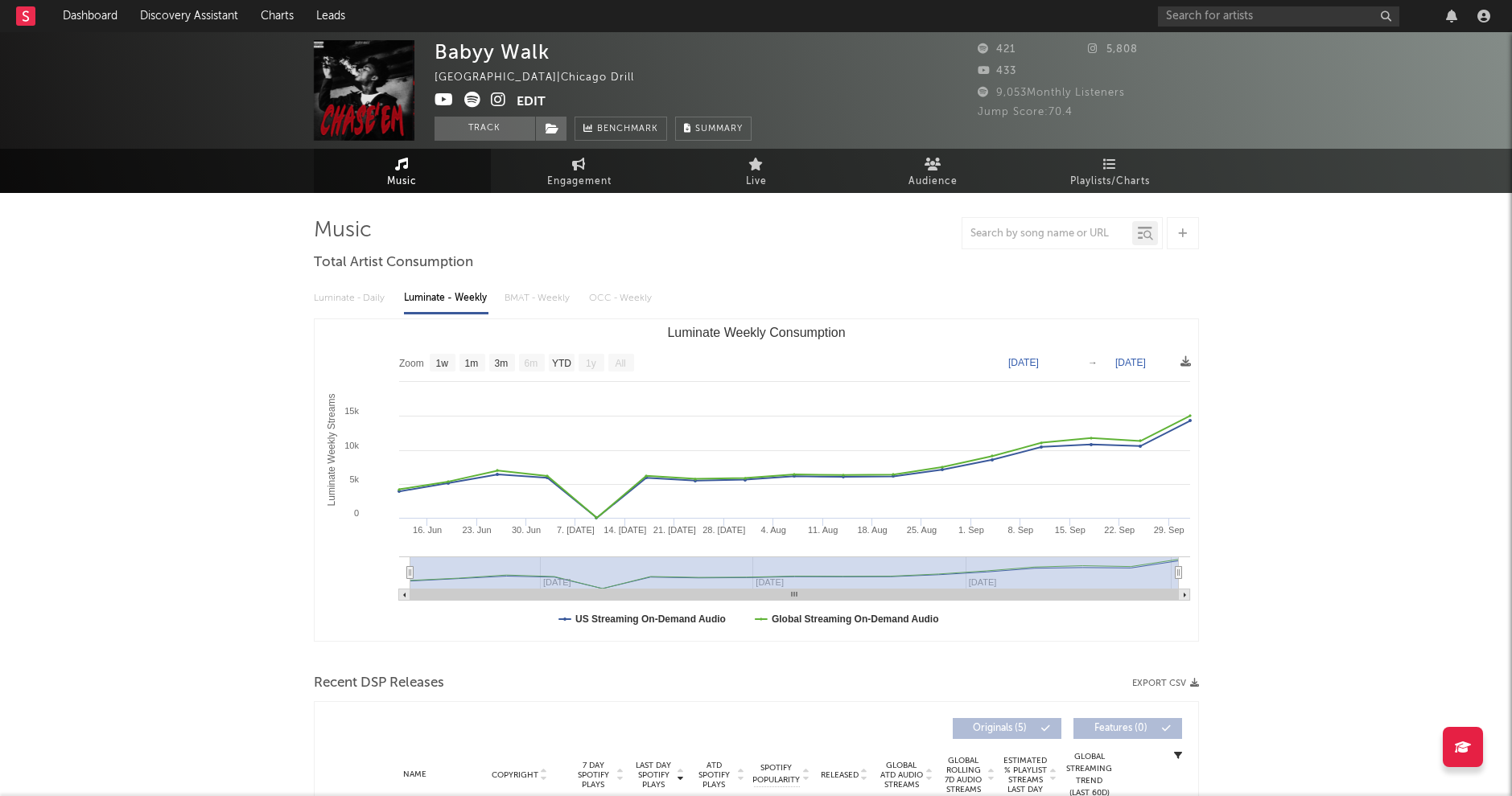
select select "1w"
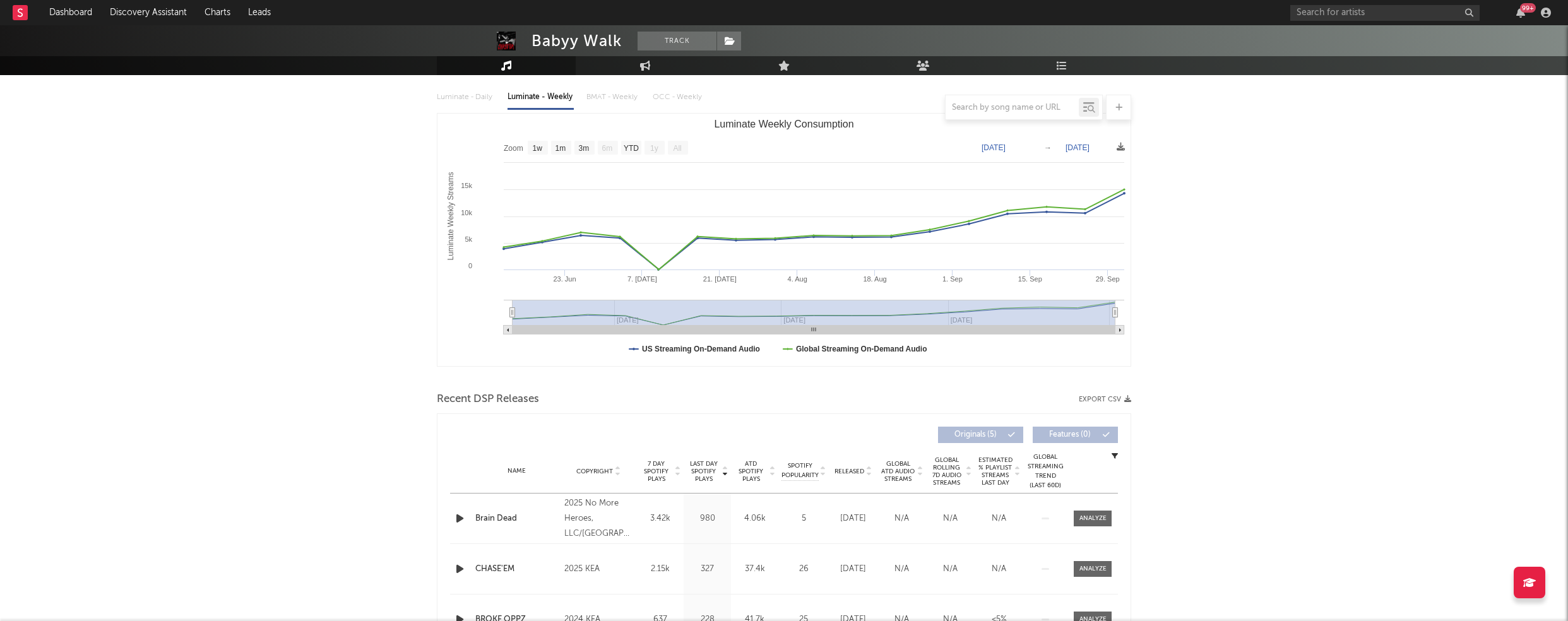
scroll to position [193, 0]
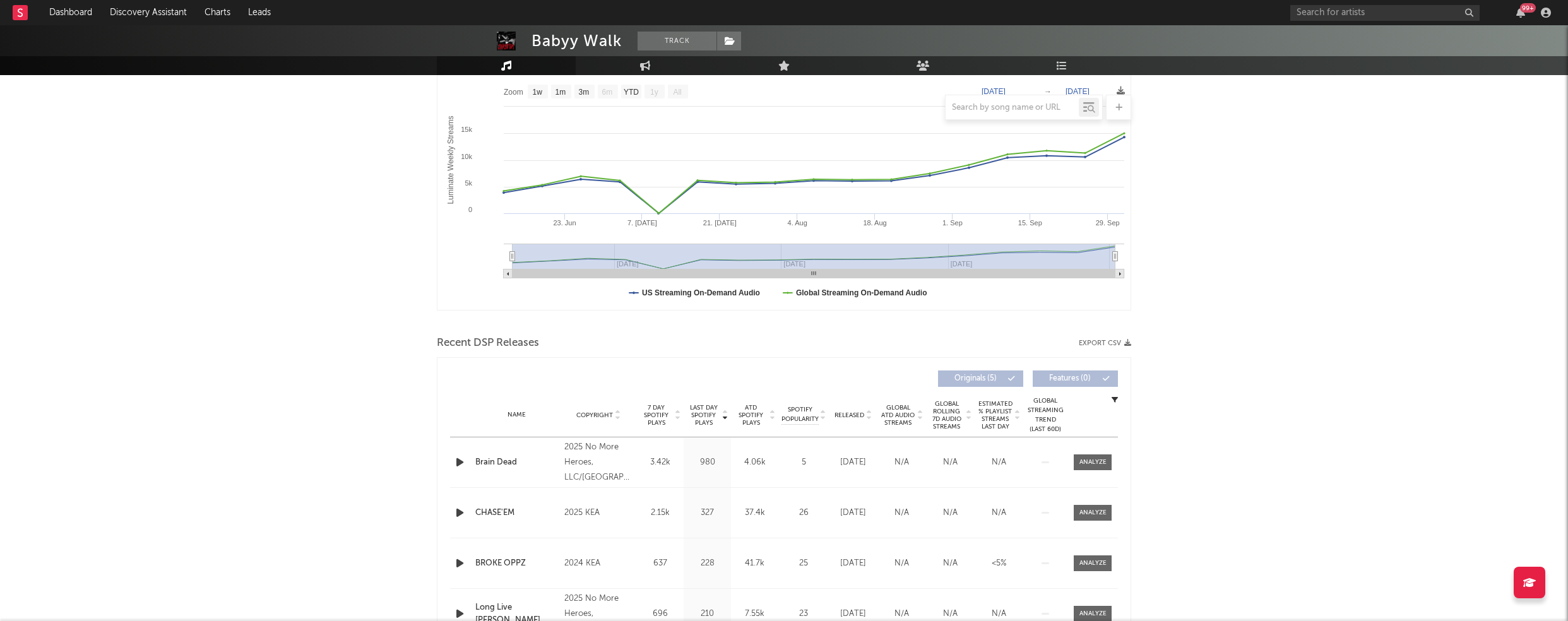
click at [457, 459] on icon "button" at bounding box center [460, 462] width 13 height 16
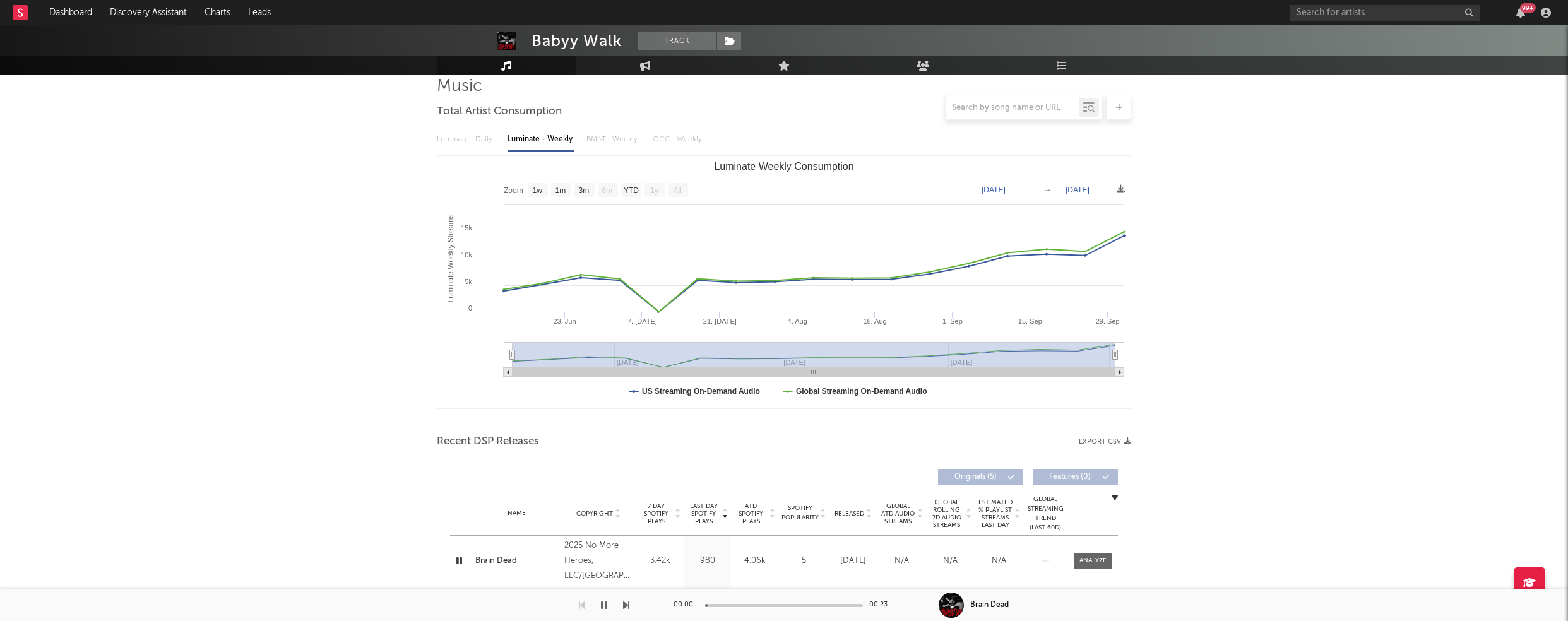
scroll to position [0, 0]
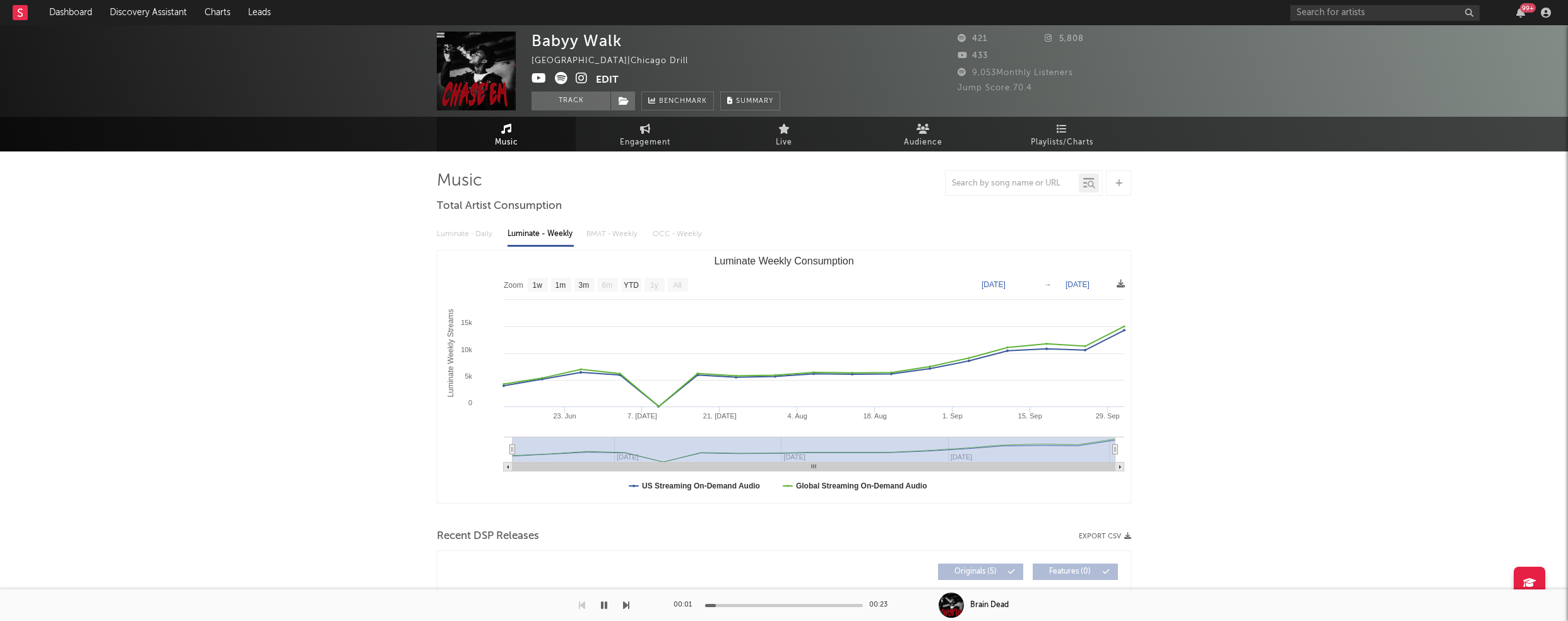
click at [581, 80] on icon at bounding box center [581, 78] width 12 height 13
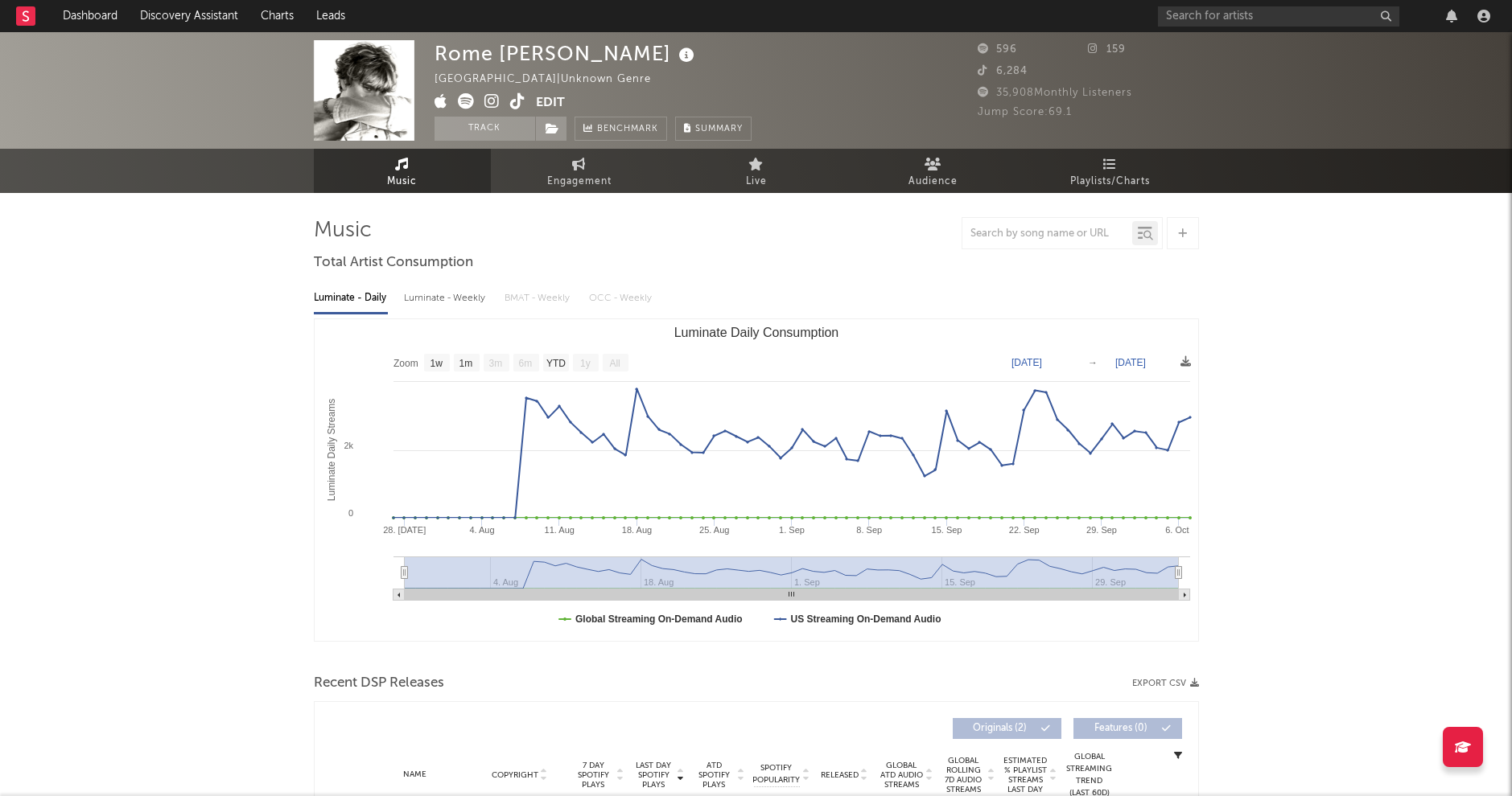
select select "1w"
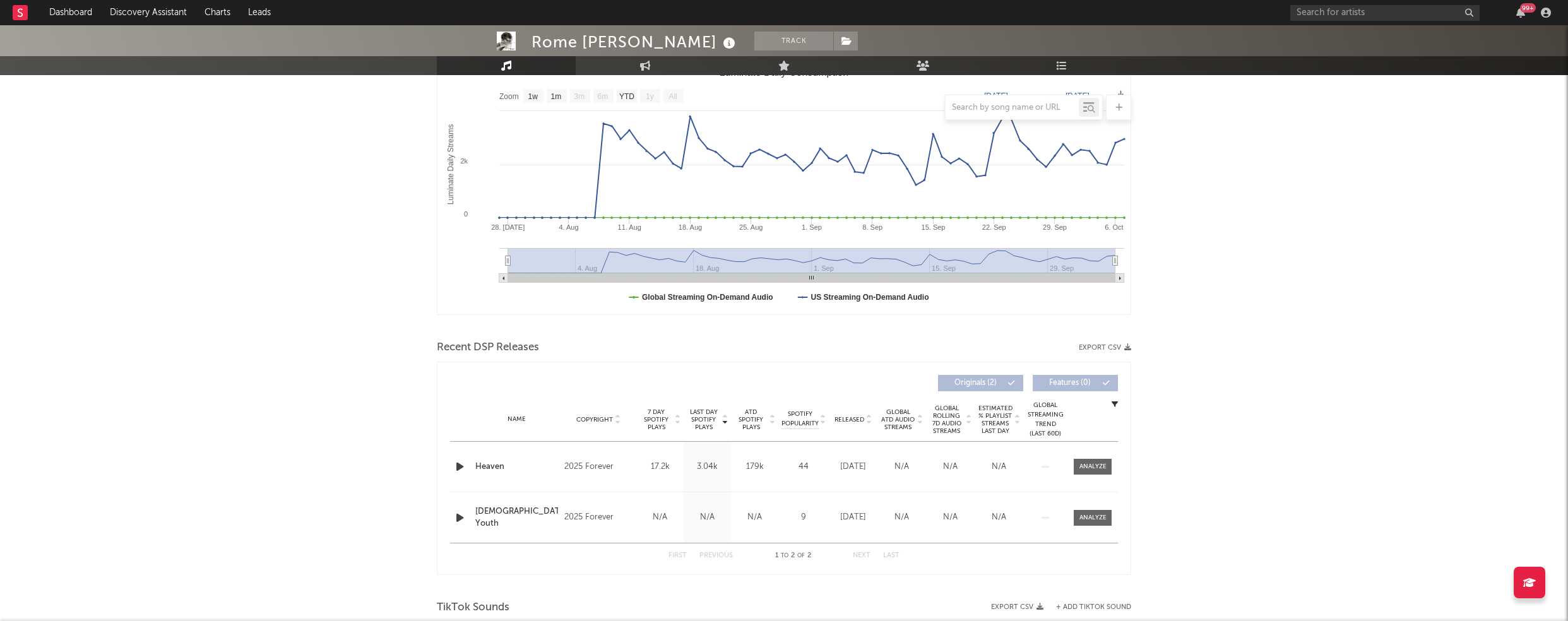
scroll to position [191, 0]
click at [461, 459] on icon "button" at bounding box center [460, 464] width 13 height 16
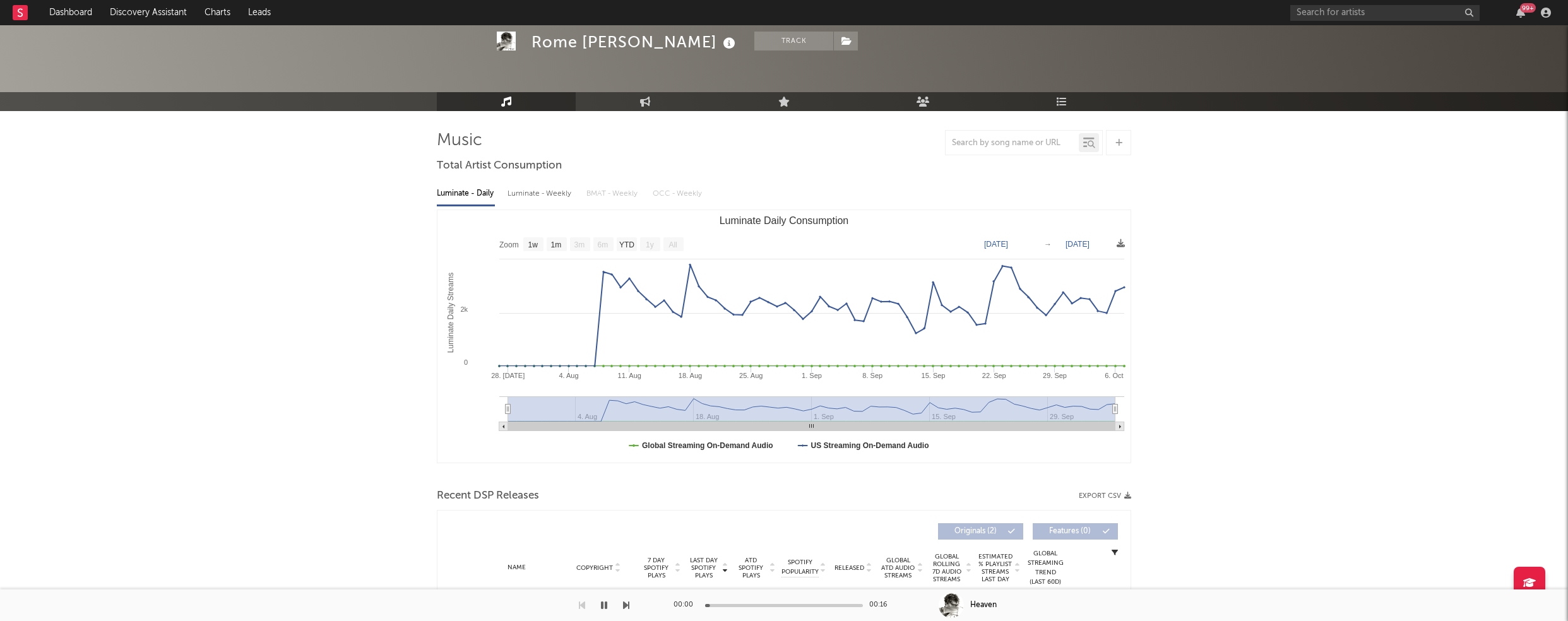
scroll to position [0, 0]
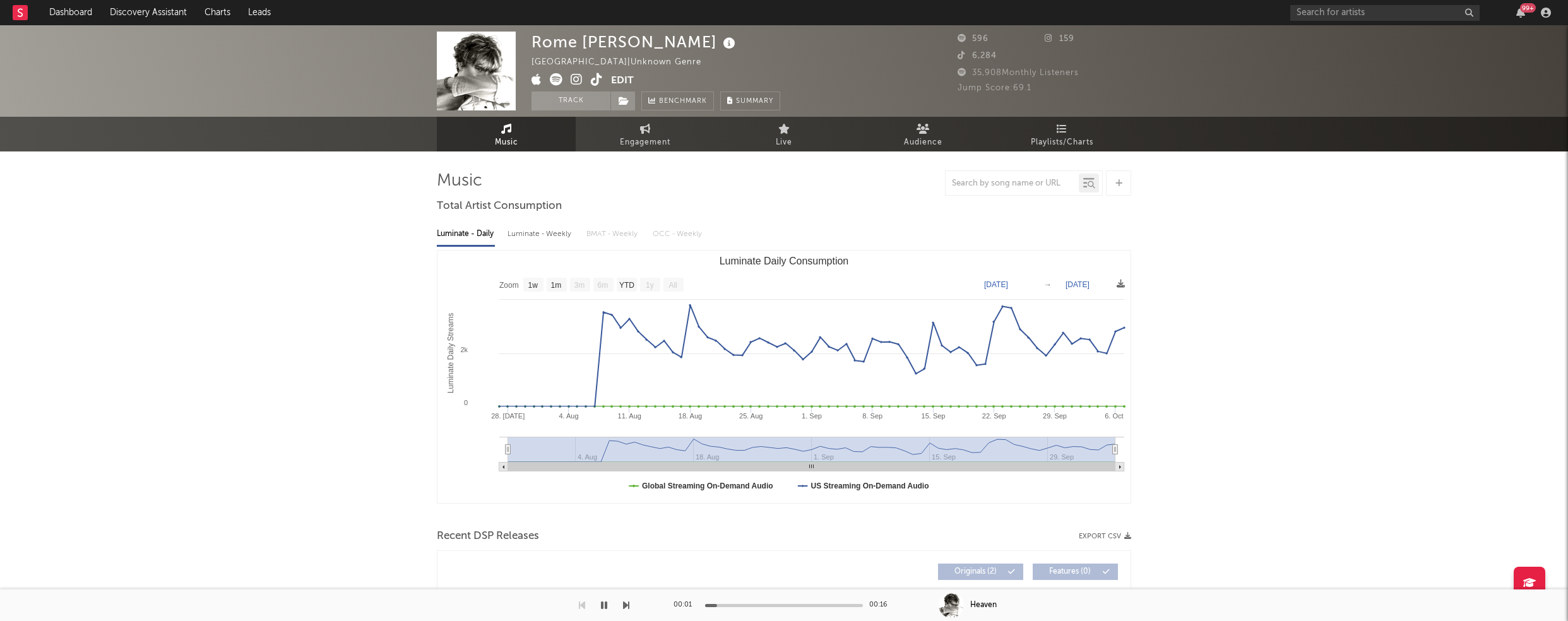
click at [544, 232] on div "Luminate - Weekly" at bounding box center [541, 234] width 66 height 22
select select "1w"
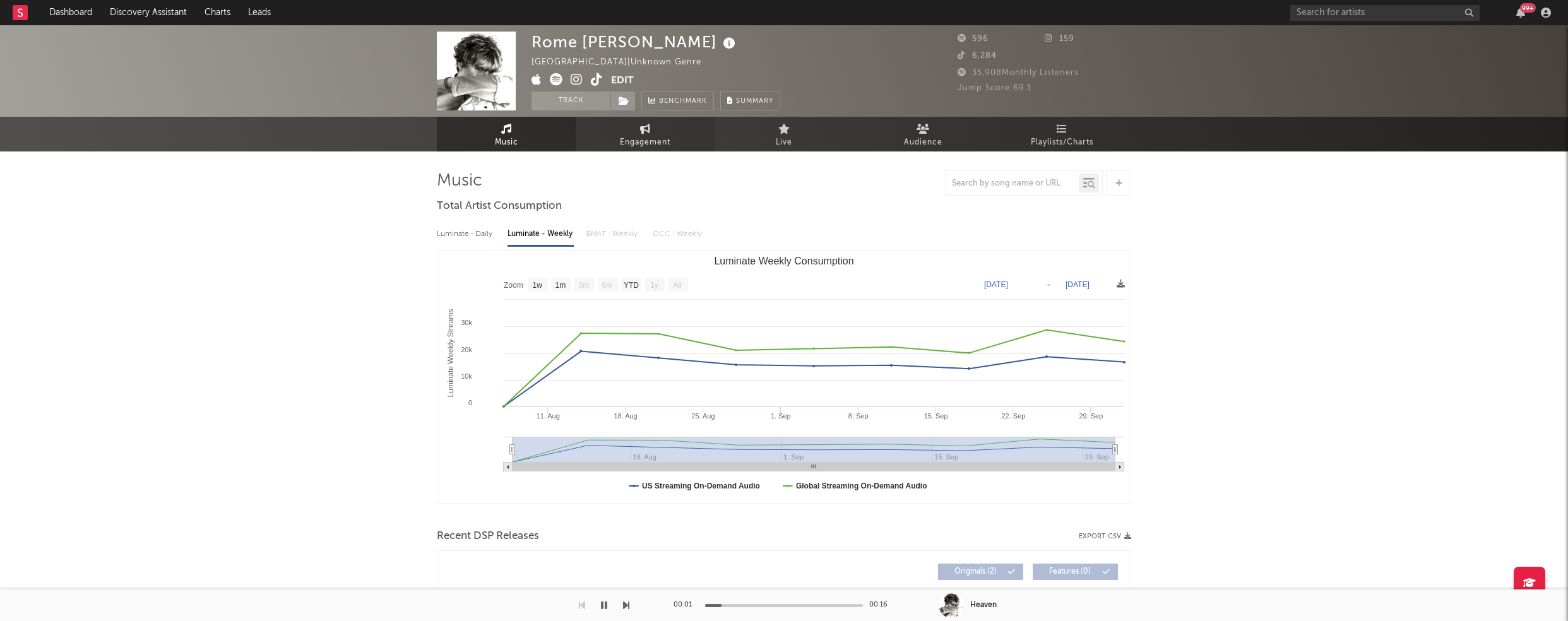
click at [645, 138] on span "Engagement" at bounding box center [646, 142] width 51 height 15
select select "1w"
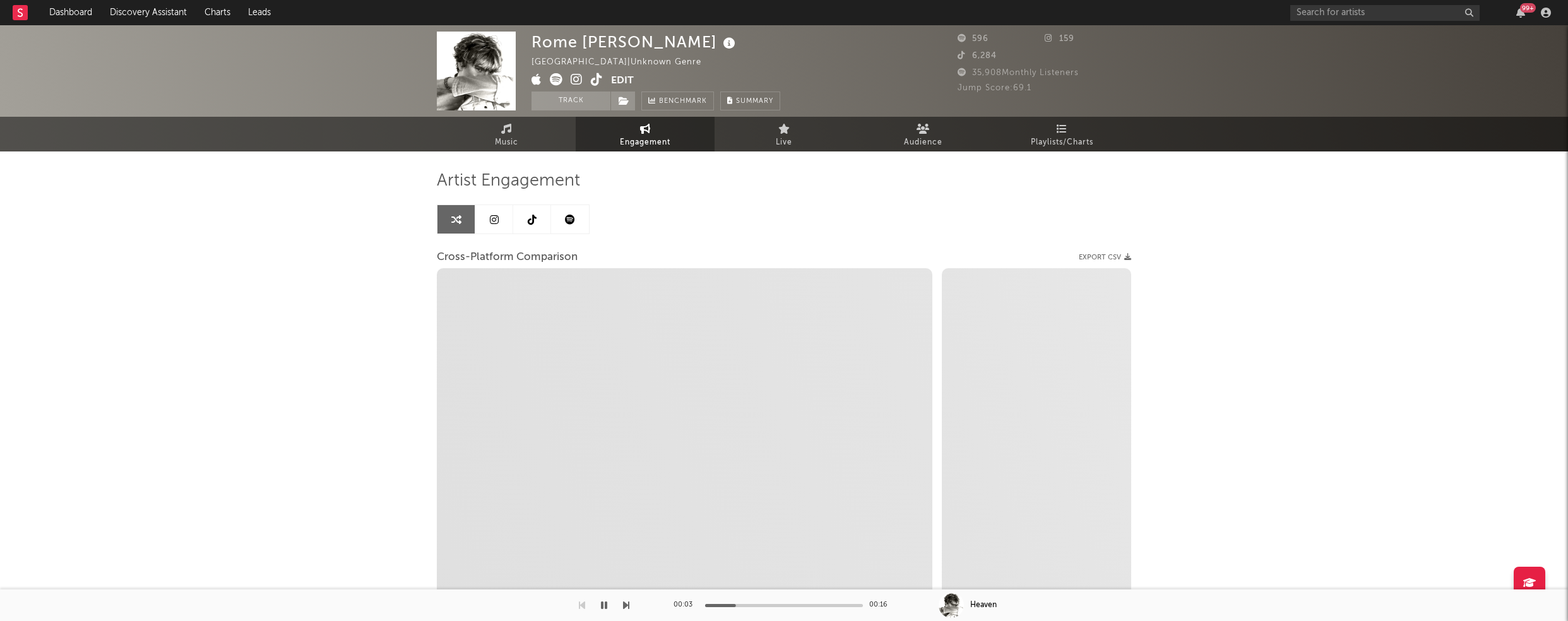
click at [579, 80] on icon at bounding box center [577, 79] width 12 height 13
select select "1m"
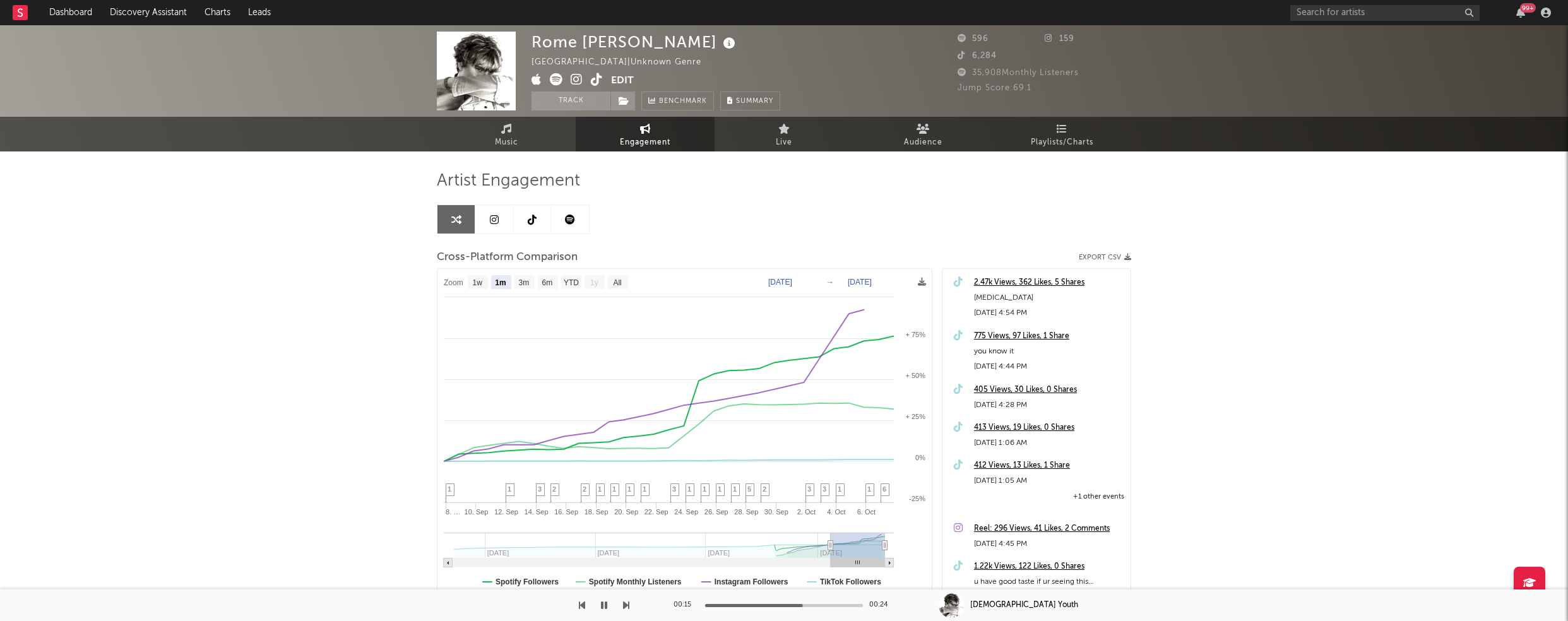
click at [602, 604] on icon "button" at bounding box center [604, 605] width 6 height 10
click at [594, 77] on icon at bounding box center [597, 79] width 12 height 13
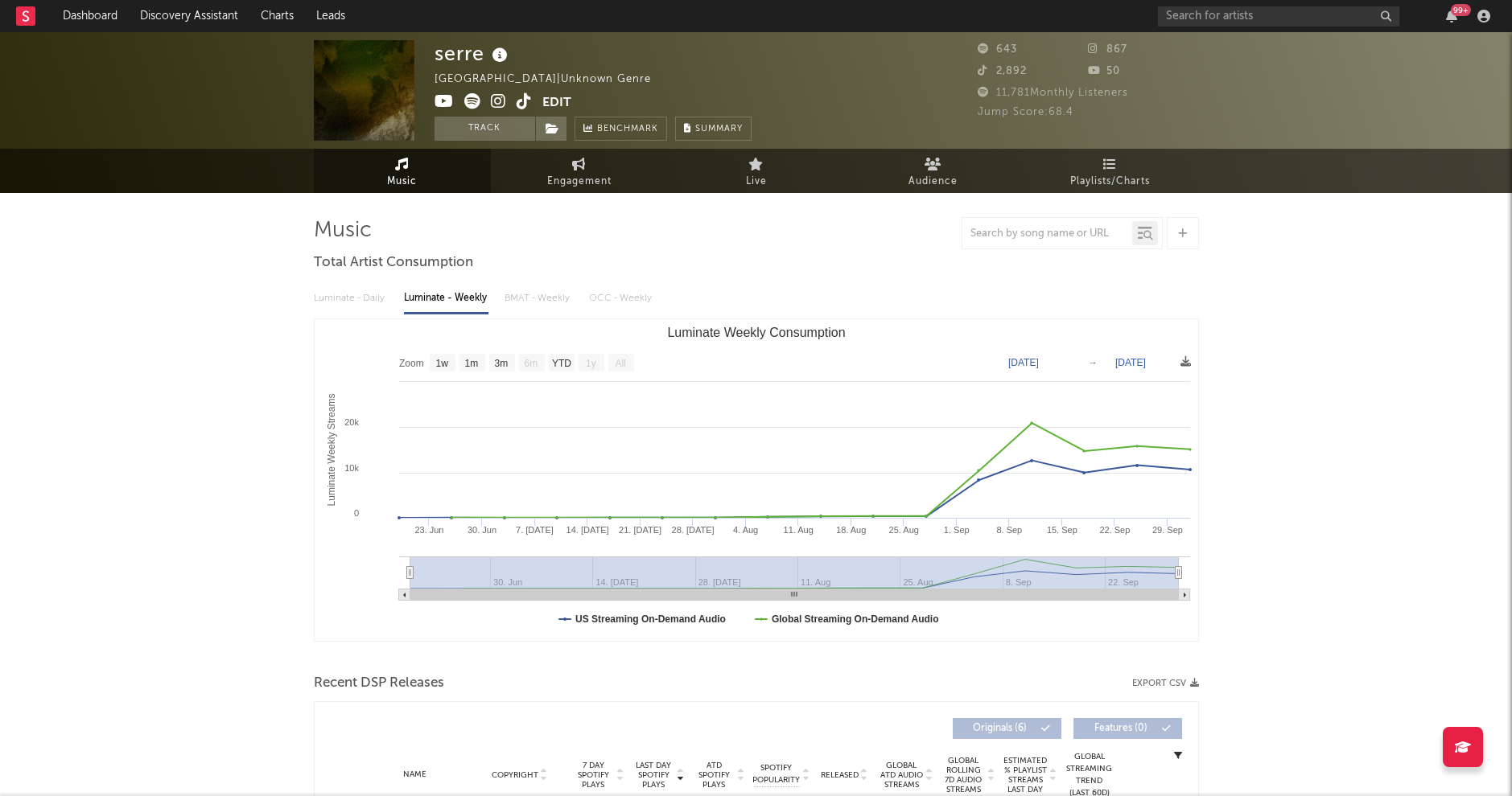
select select "1w"
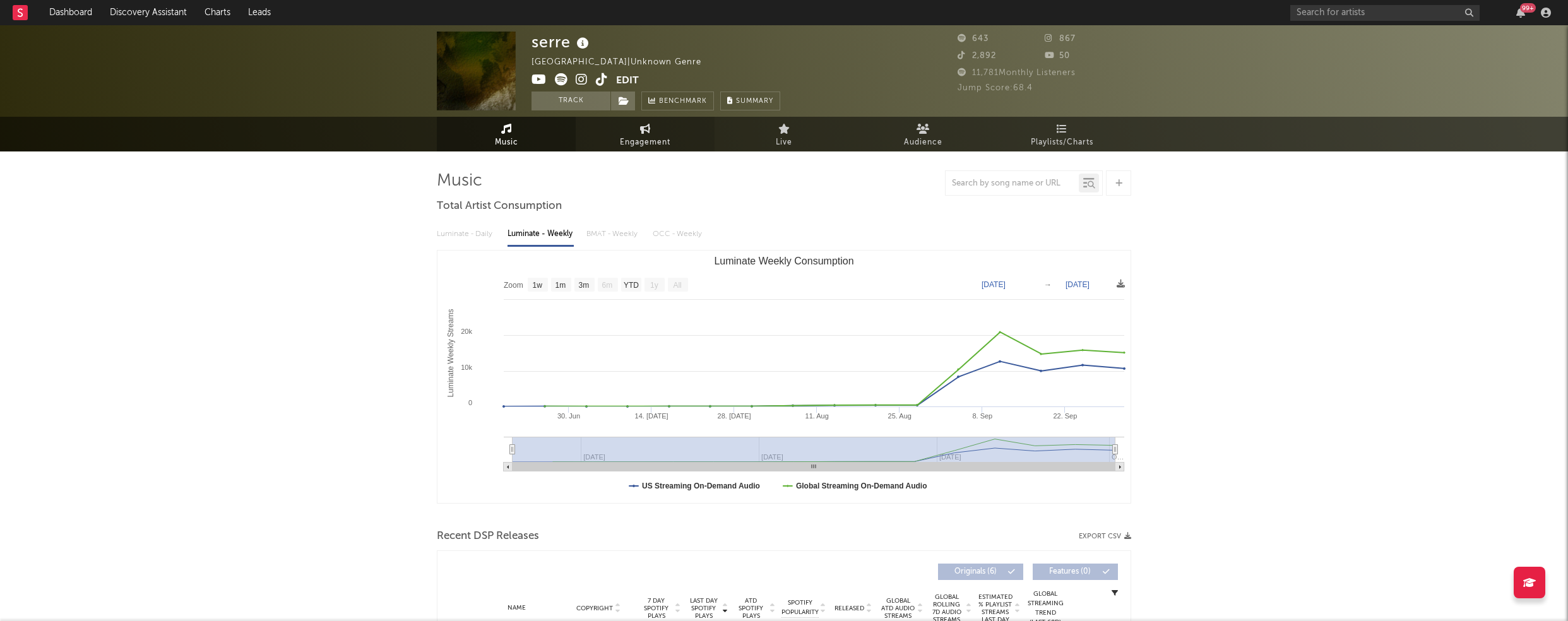
click at [638, 144] on span "Engagement" at bounding box center [646, 142] width 51 height 15
select select "1w"
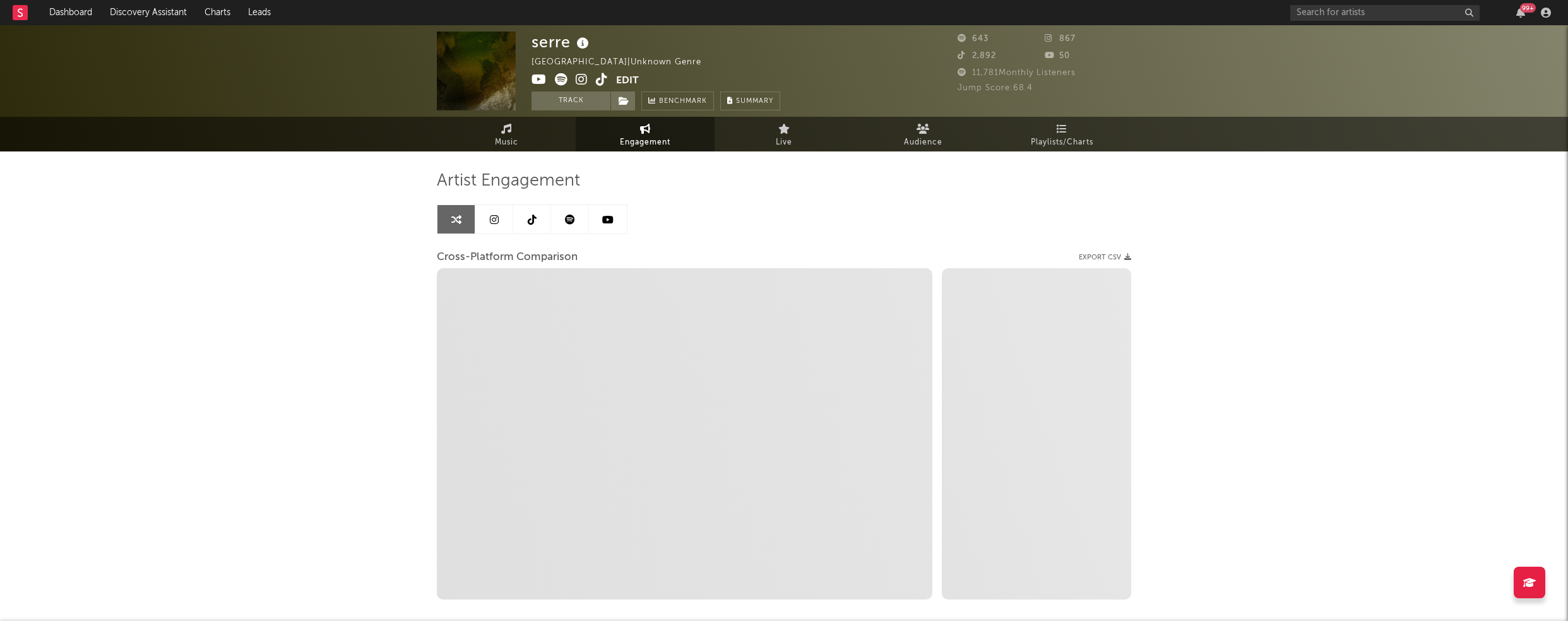
click at [580, 79] on icon at bounding box center [581, 79] width 12 height 13
select select "1m"
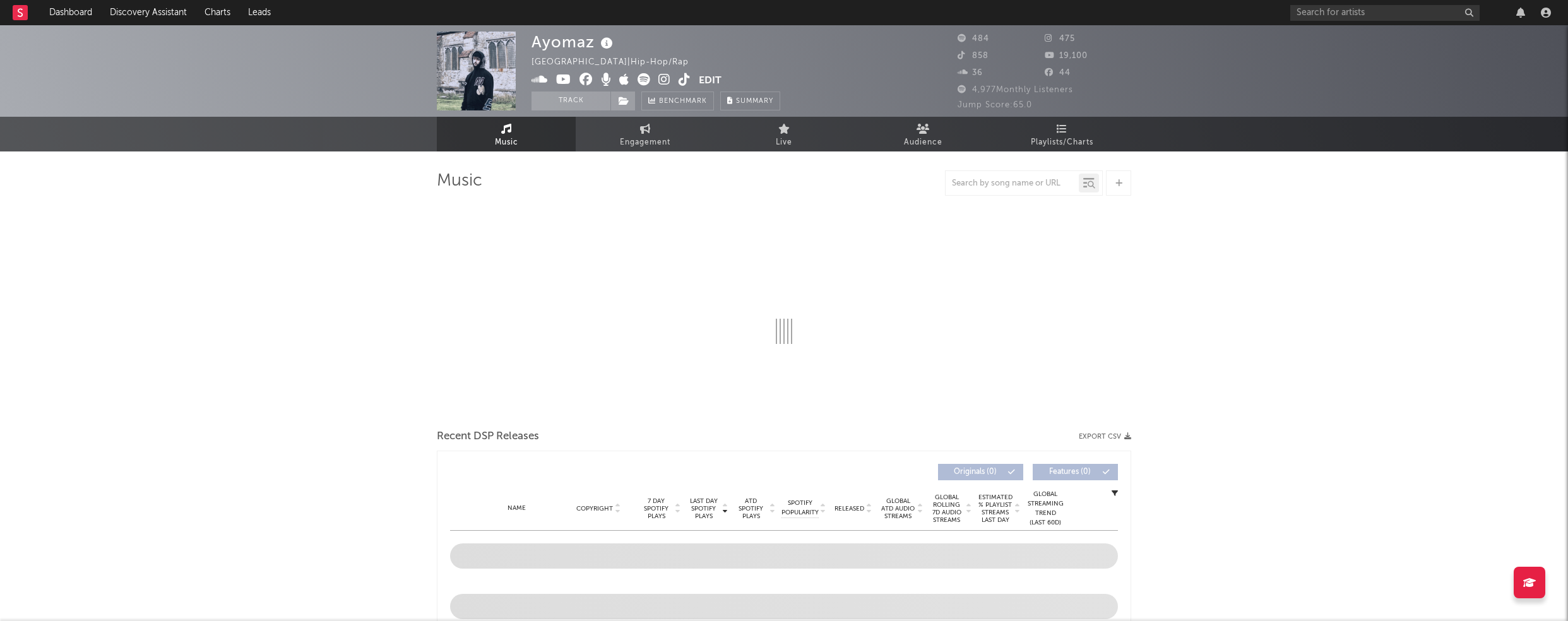
select select "1w"
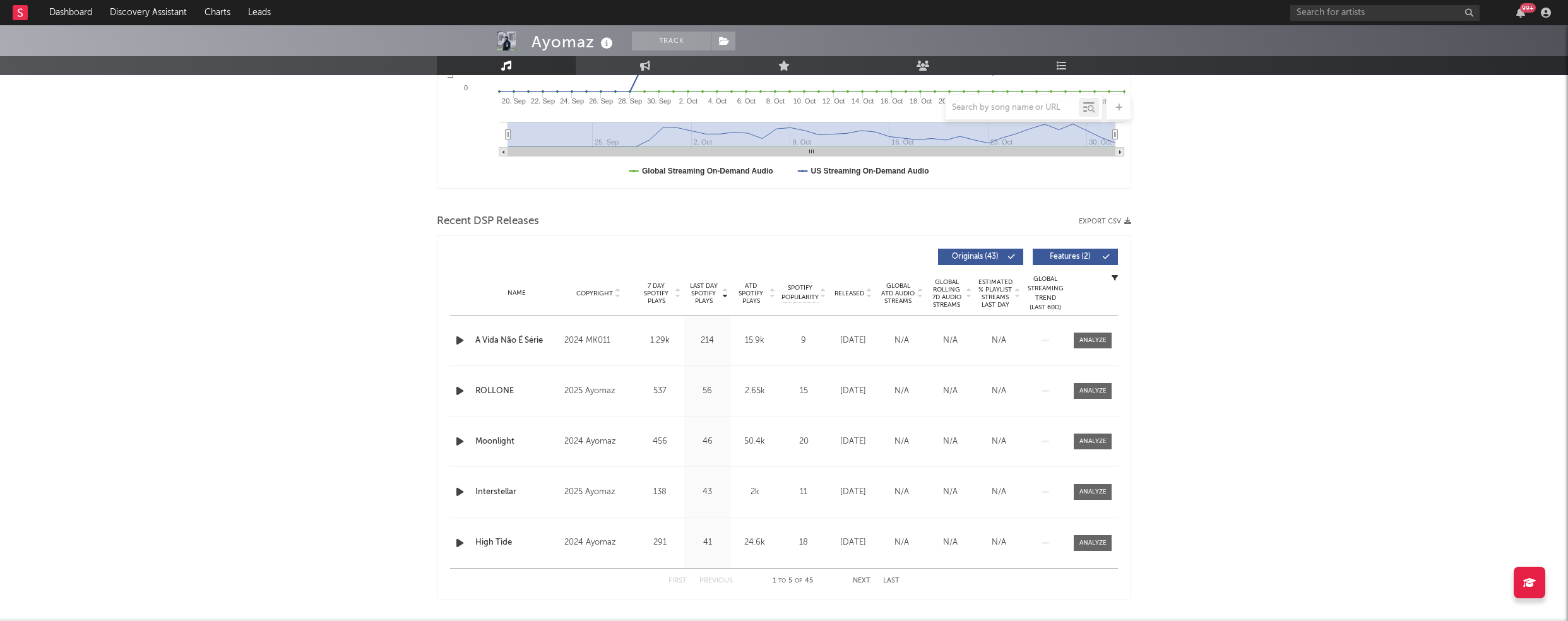
scroll to position [410, 0]
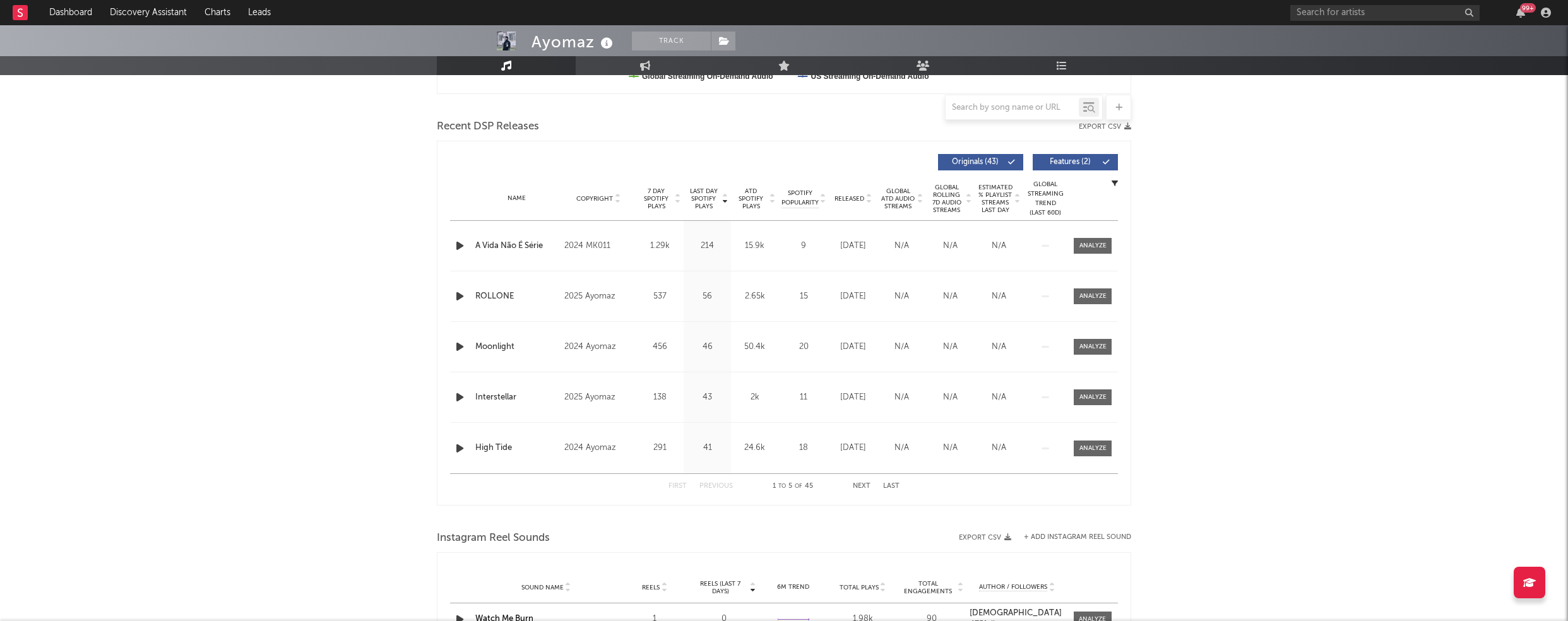
click at [460, 241] on icon "button" at bounding box center [460, 246] width 13 height 16
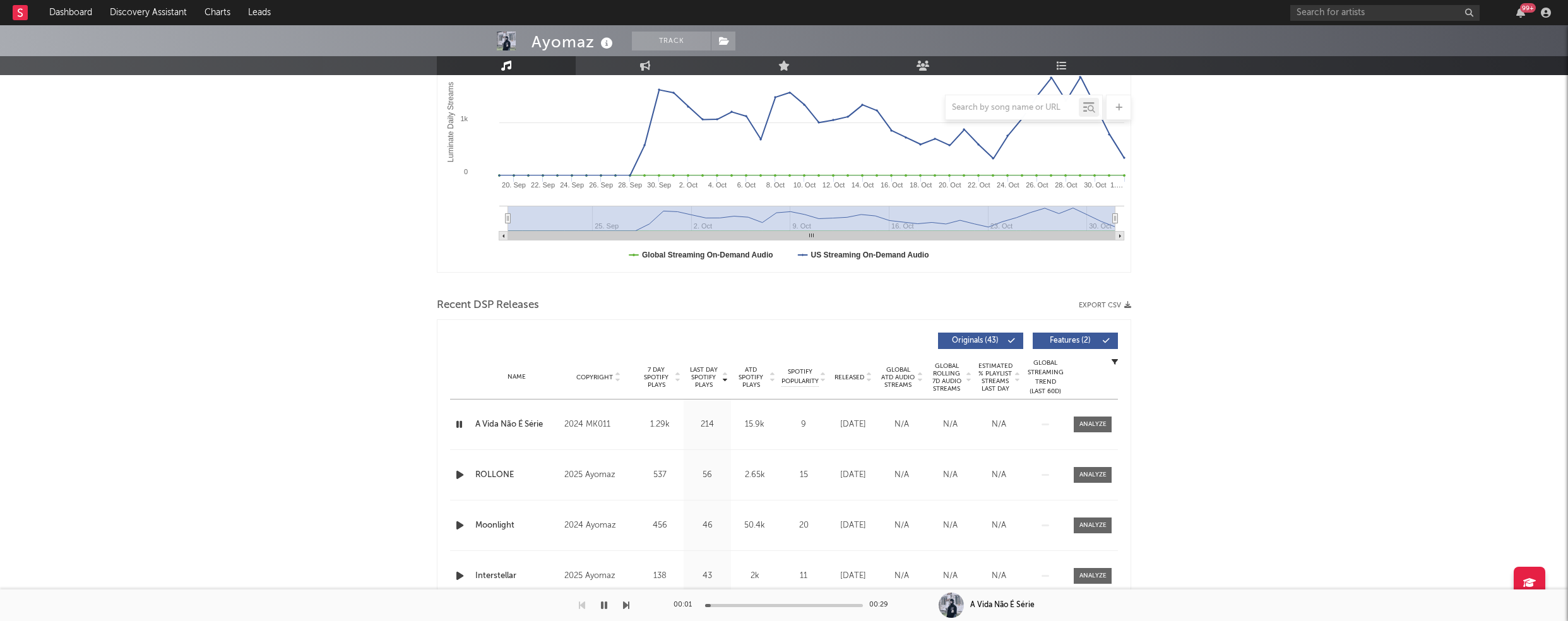
scroll to position [0, 0]
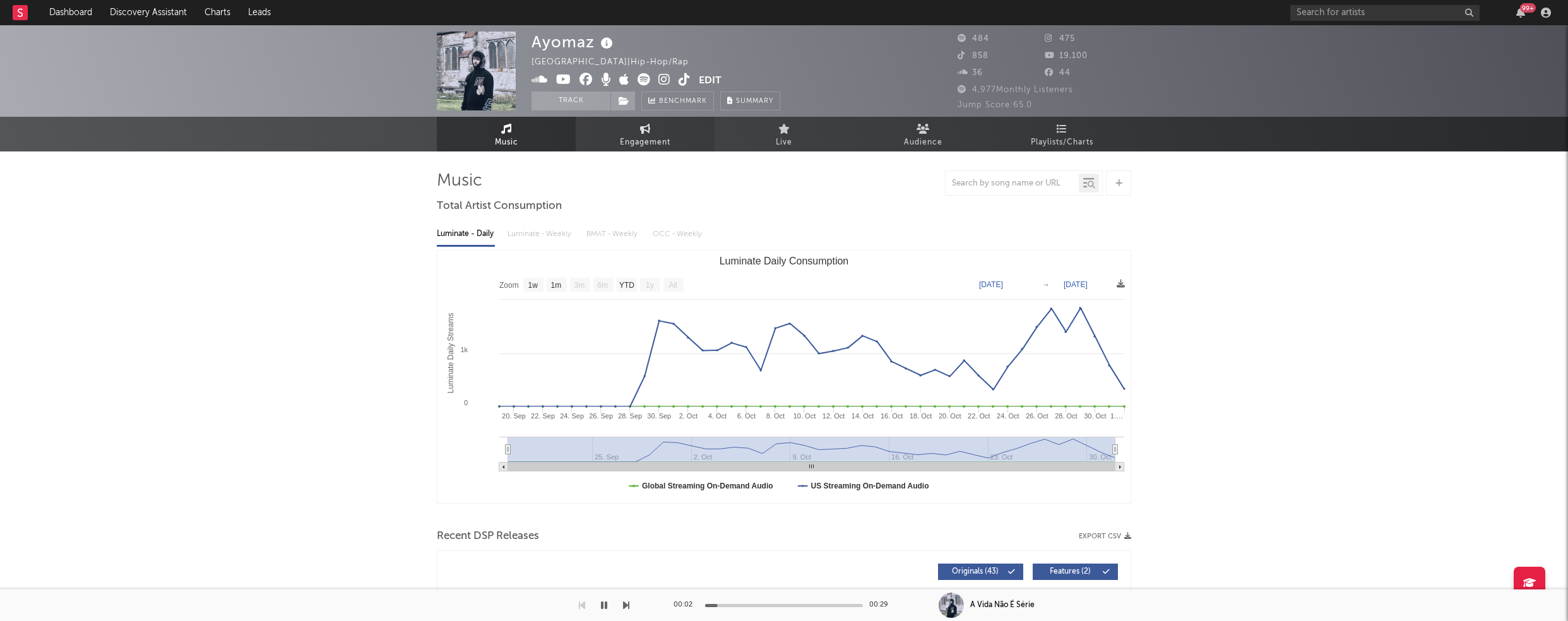
click at [629, 142] on span "Engagement" at bounding box center [646, 142] width 51 height 15
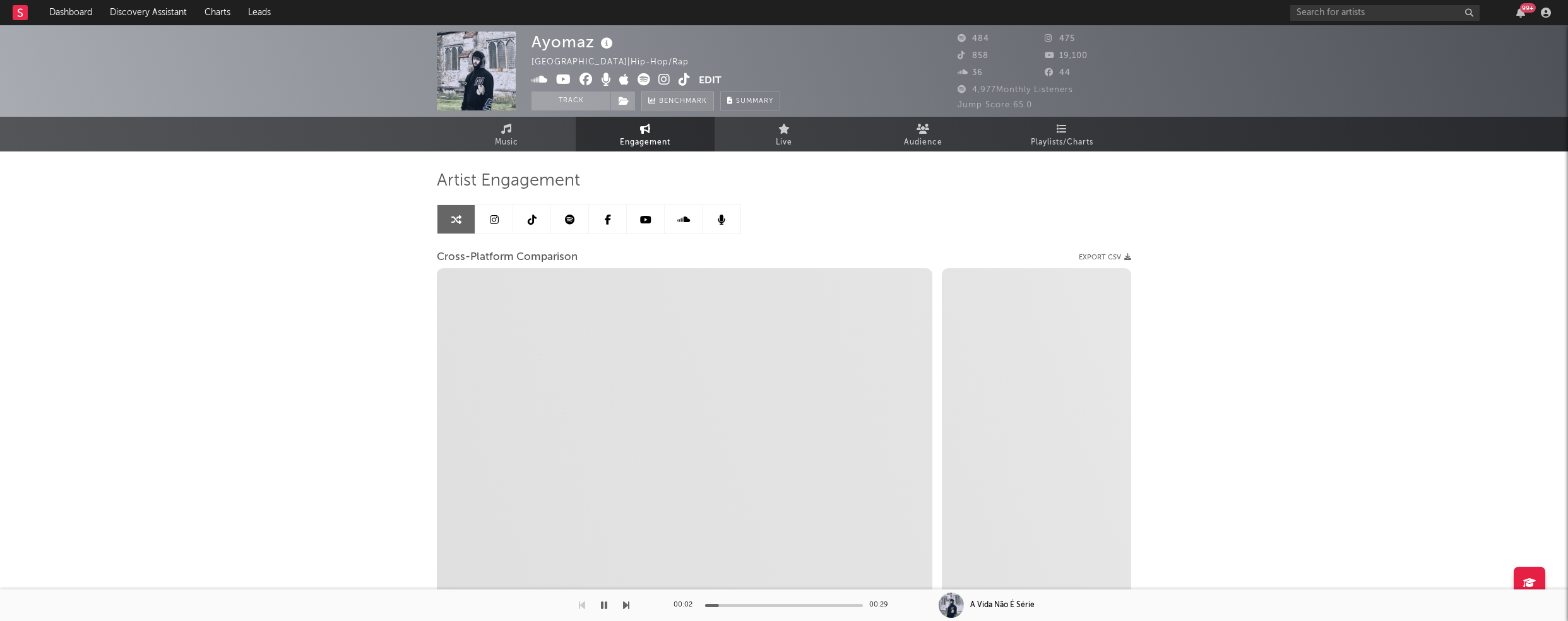
select select "1w"
click at [661, 78] on icon at bounding box center [664, 79] width 12 height 13
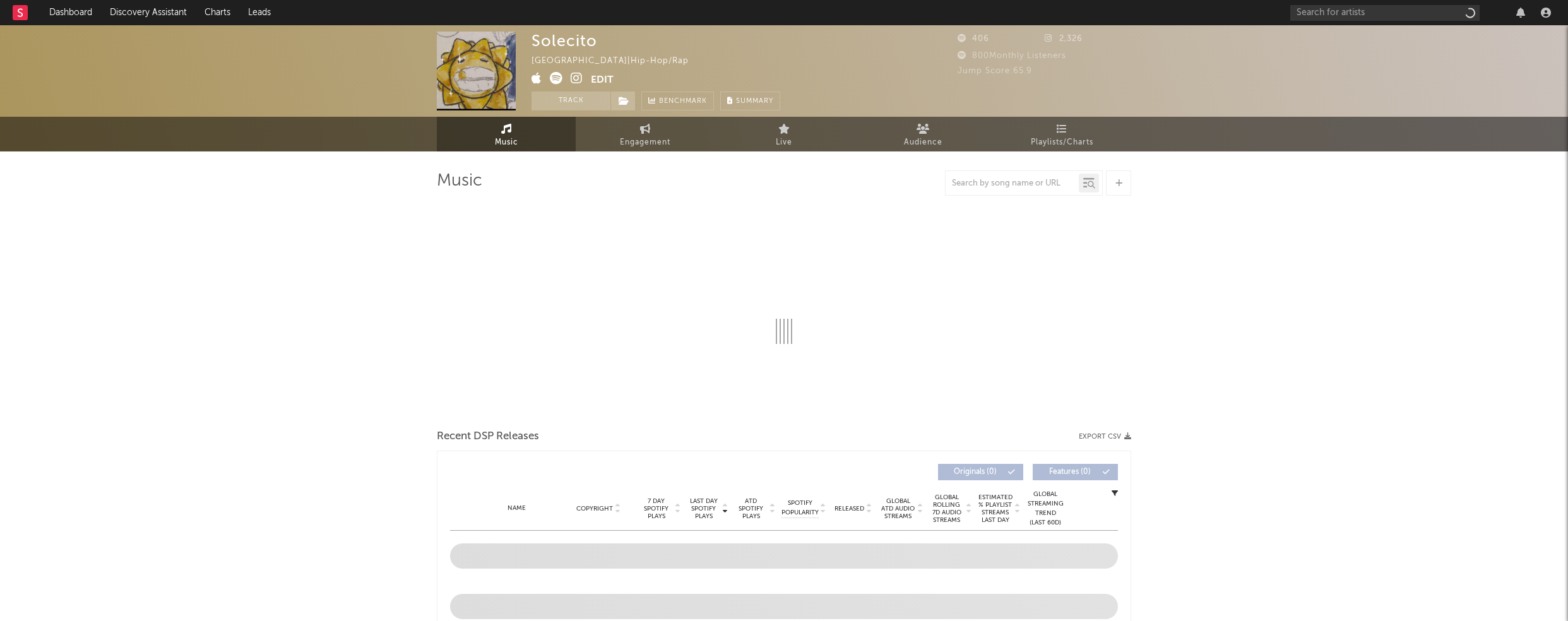
select select "1w"
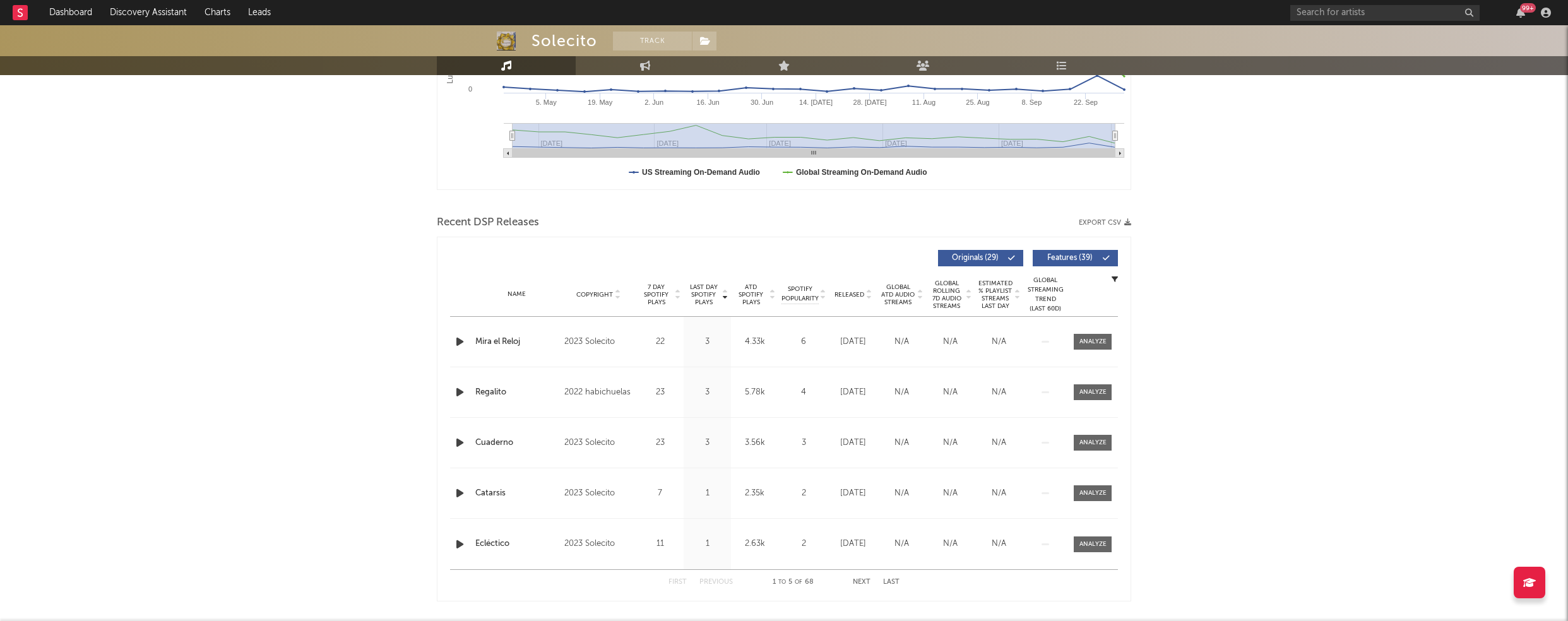
scroll to position [326, 0]
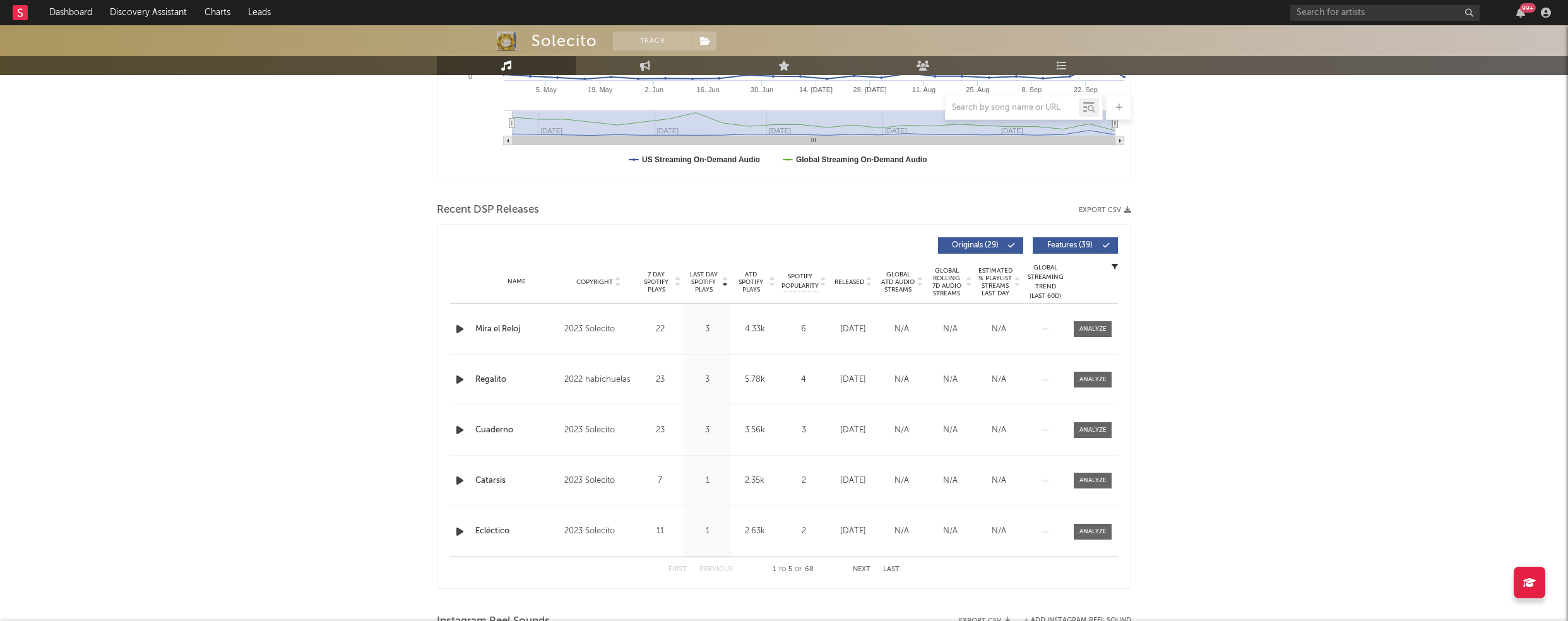
click at [460, 325] on icon "button" at bounding box center [460, 329] width 13 height 16
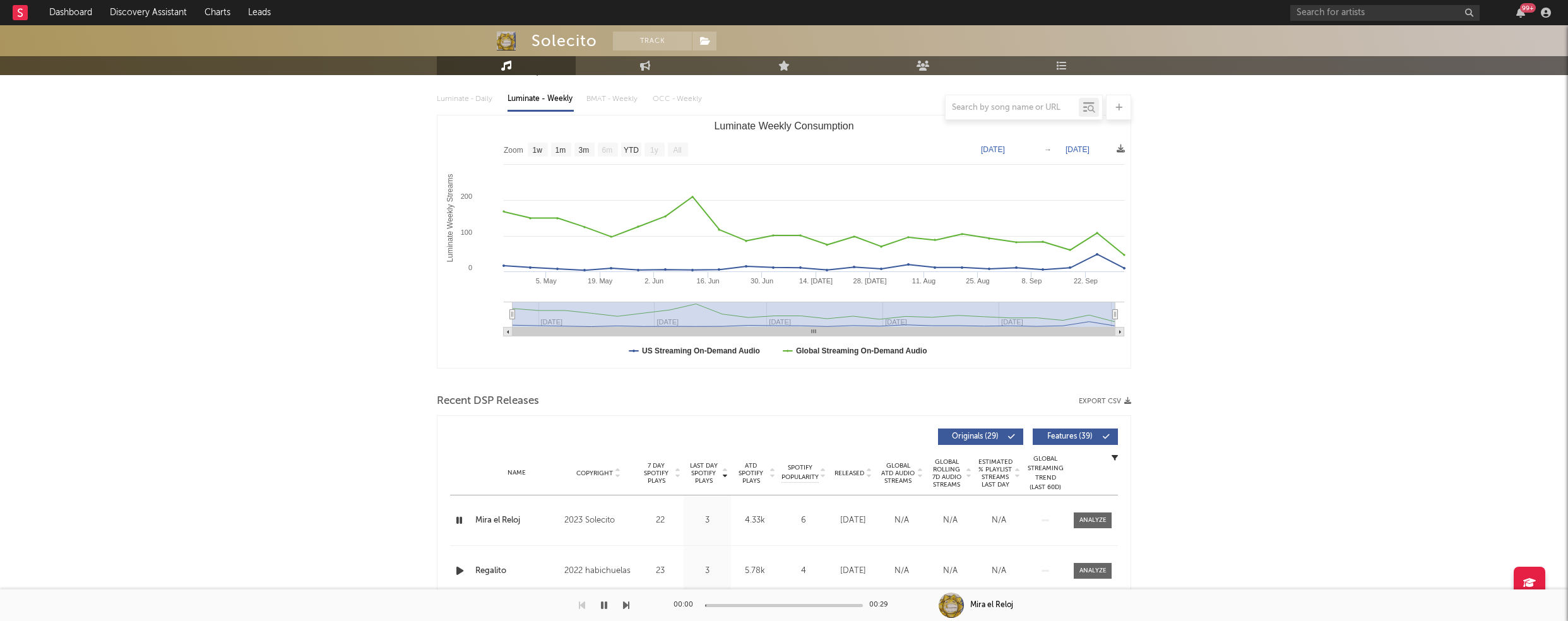
scroll to position [0, 0]
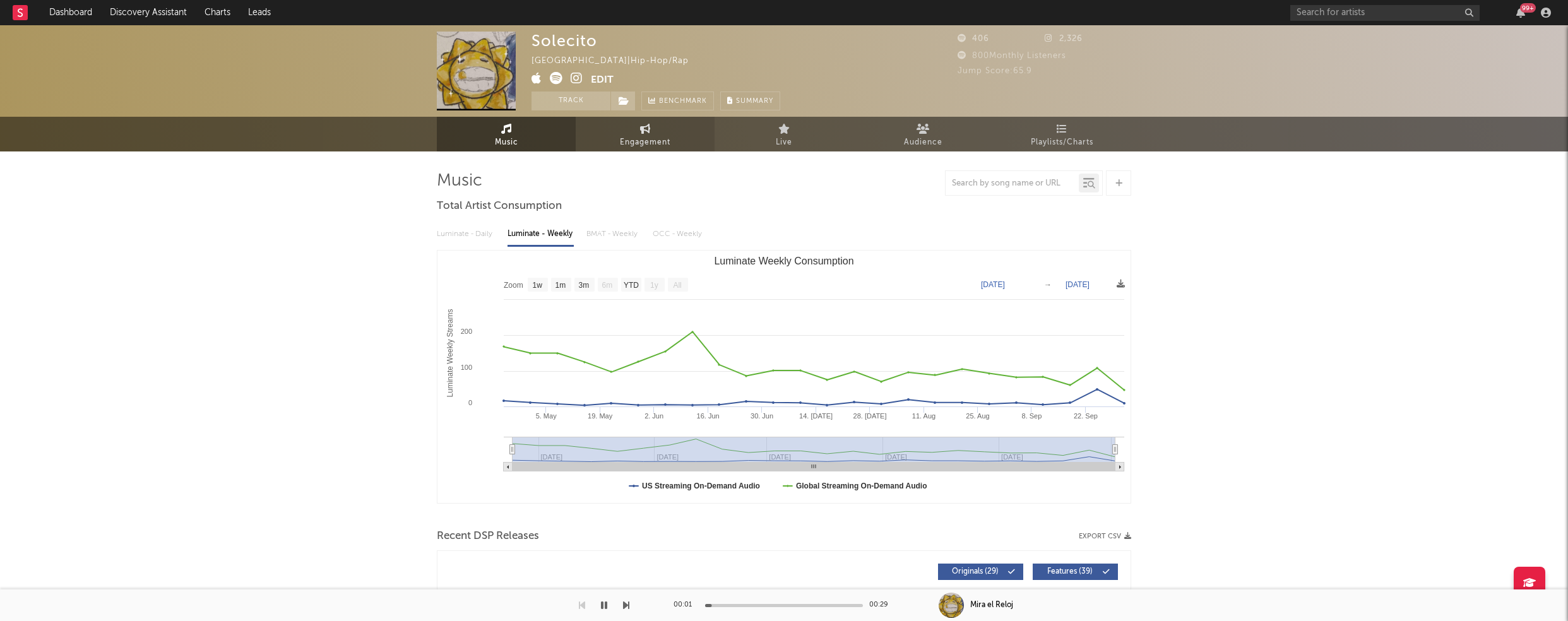
click at [642, 141] on span "Engagement" at bounding box center [646, 142] width 51 height 15
select select "1w"
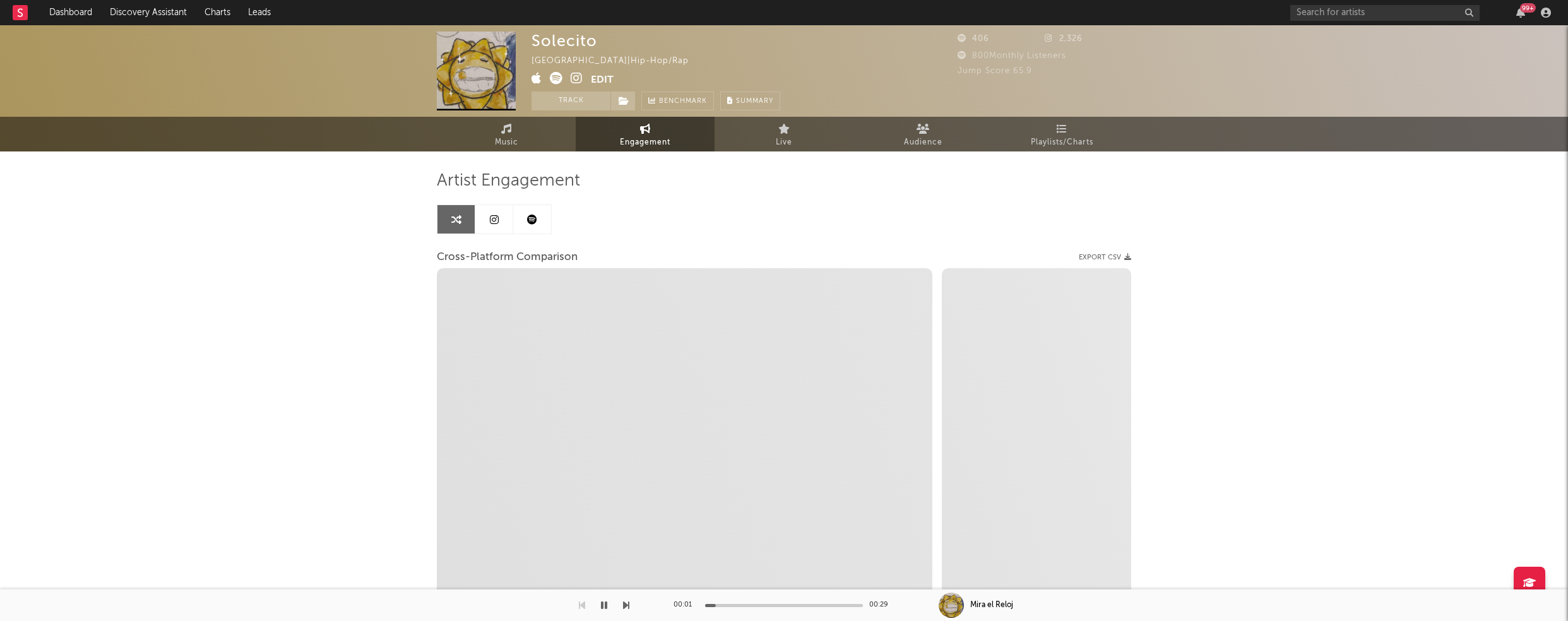
click at [576, 74] on icon at bounding box center [577, 78] width 12 height 13
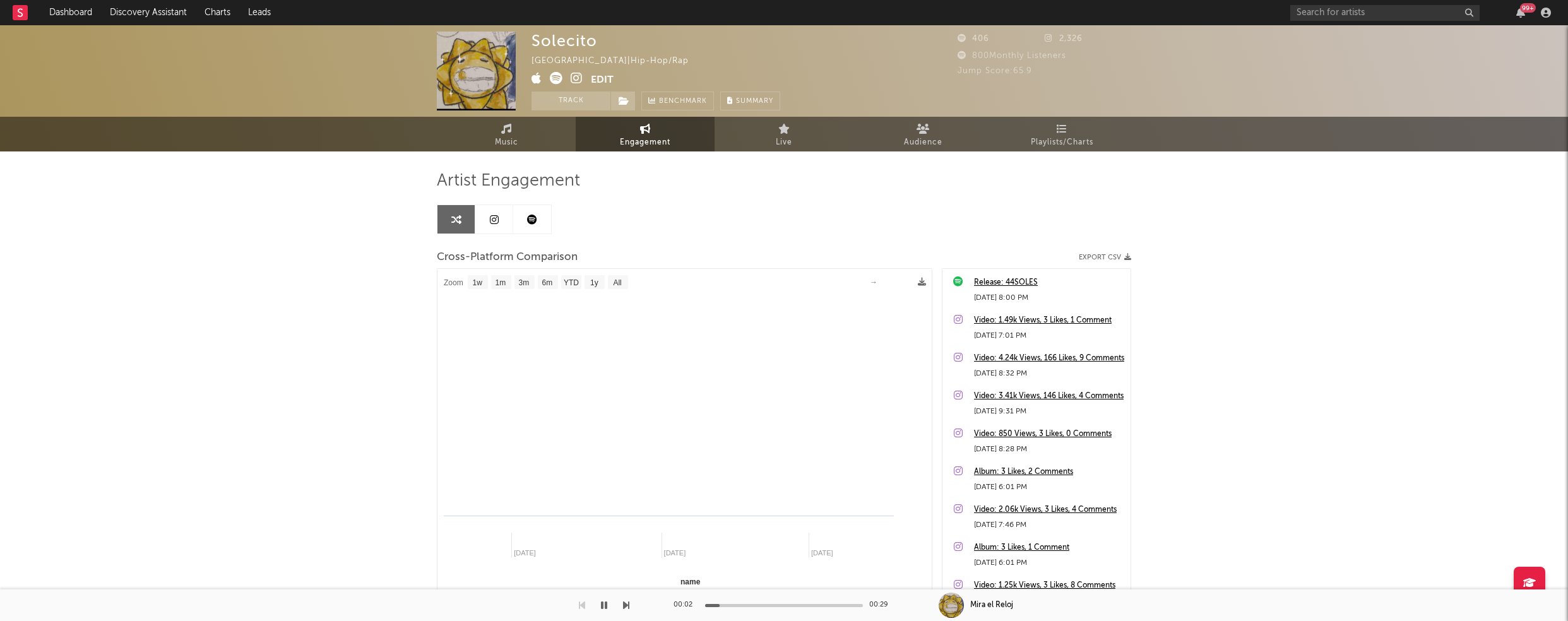
select select "1m"
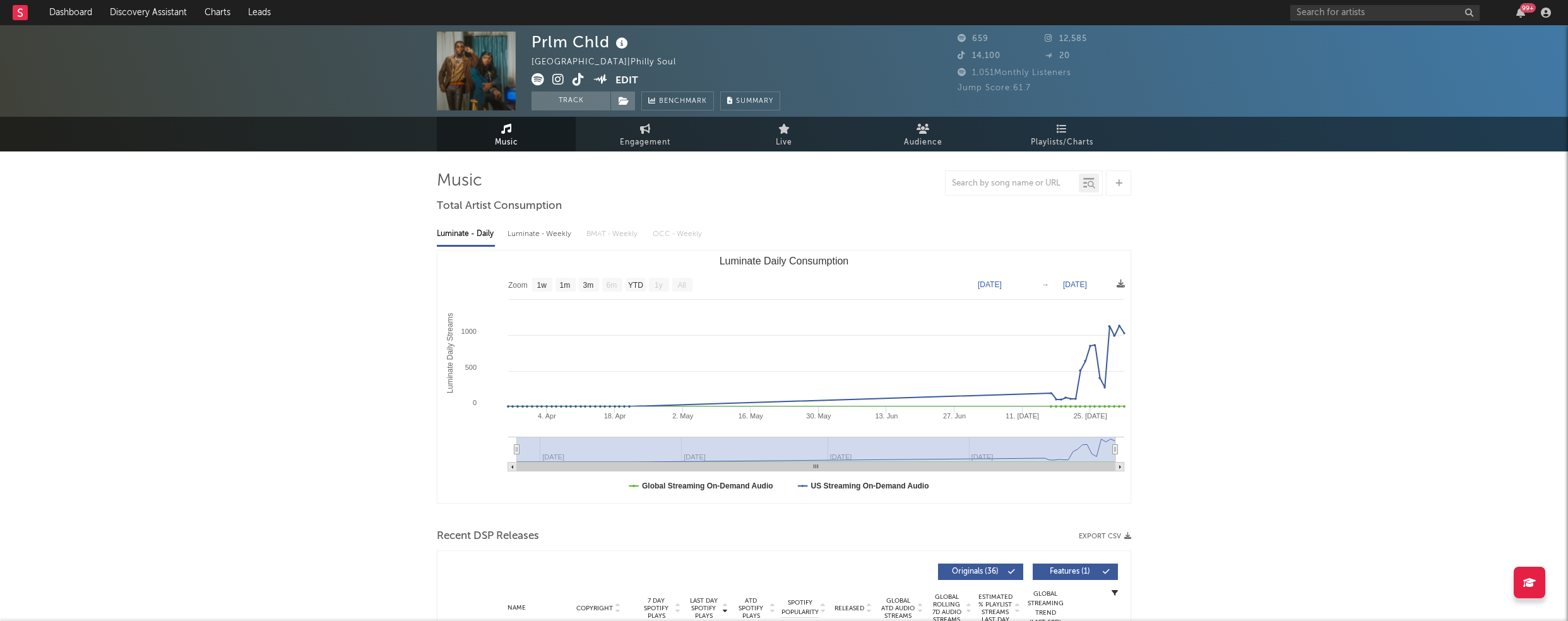
select select "1w"
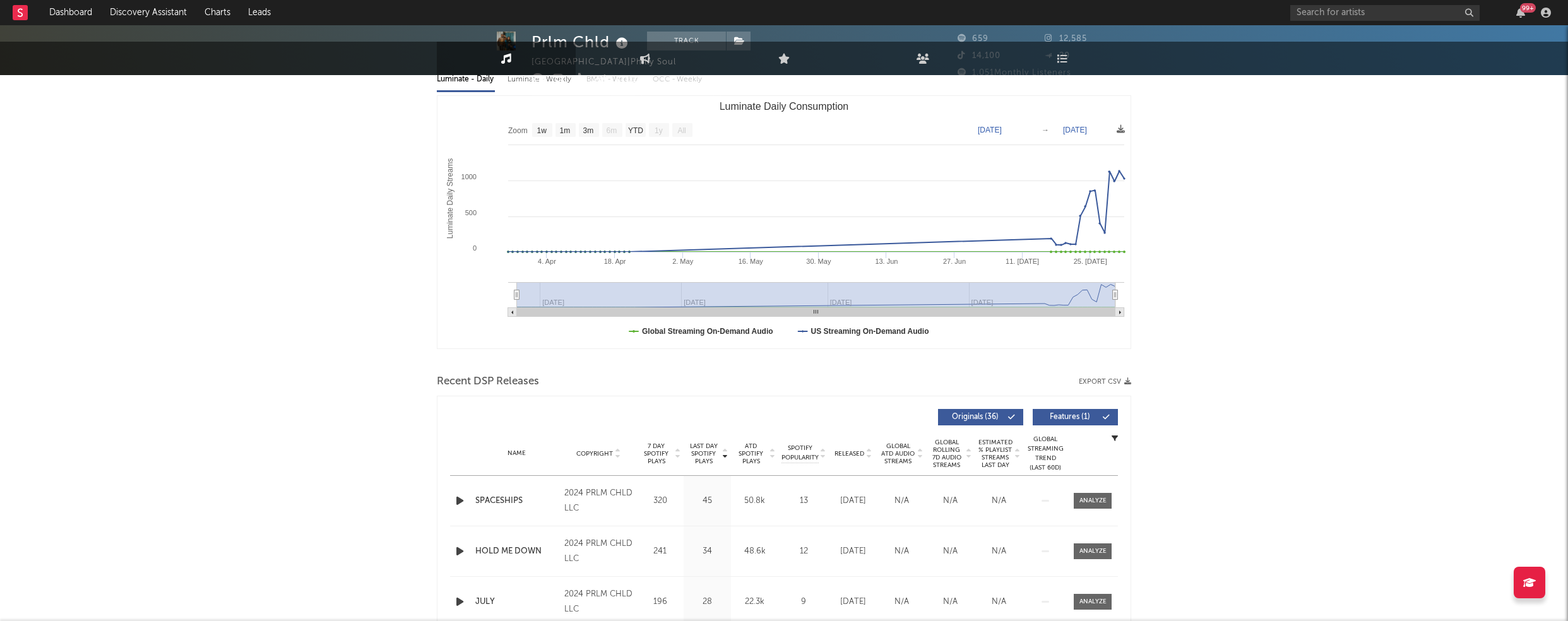
scroll to position [178, 0]
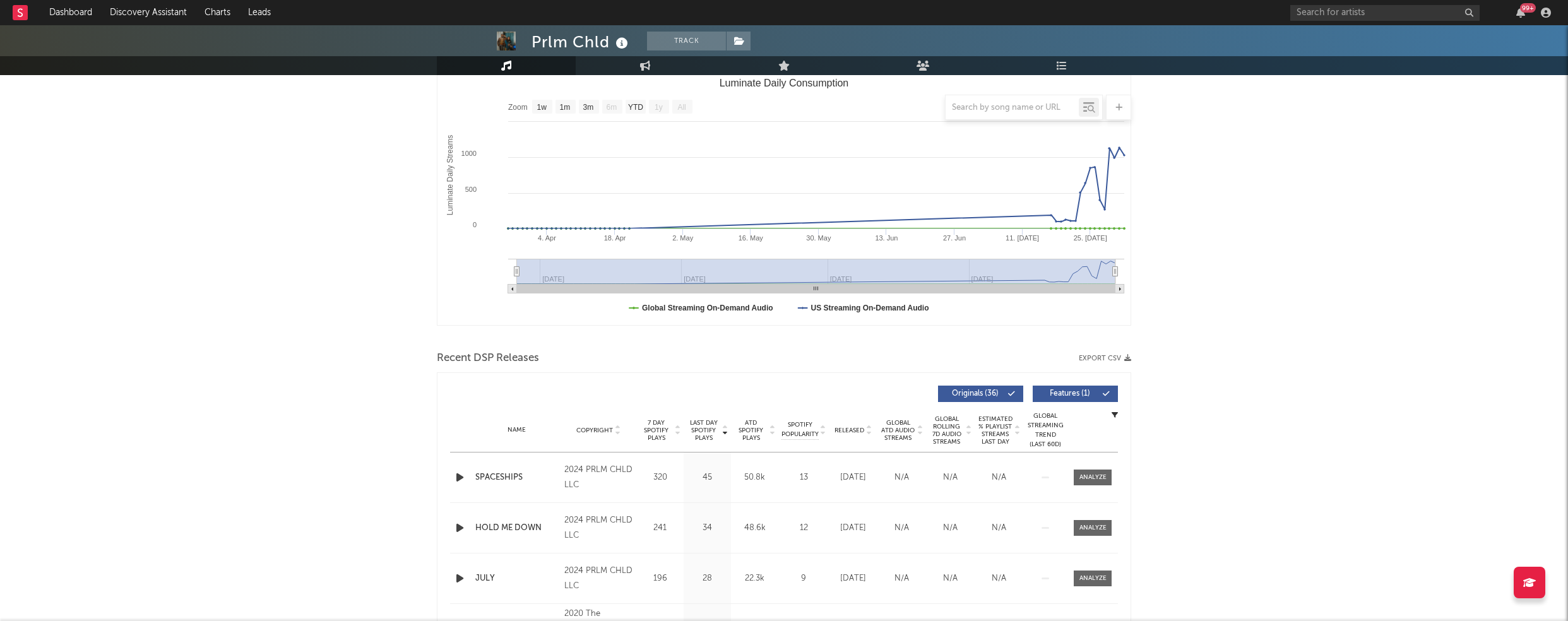
click at [459, 474] on icon "button" at bounding box center [460, 477] width 13 height 16
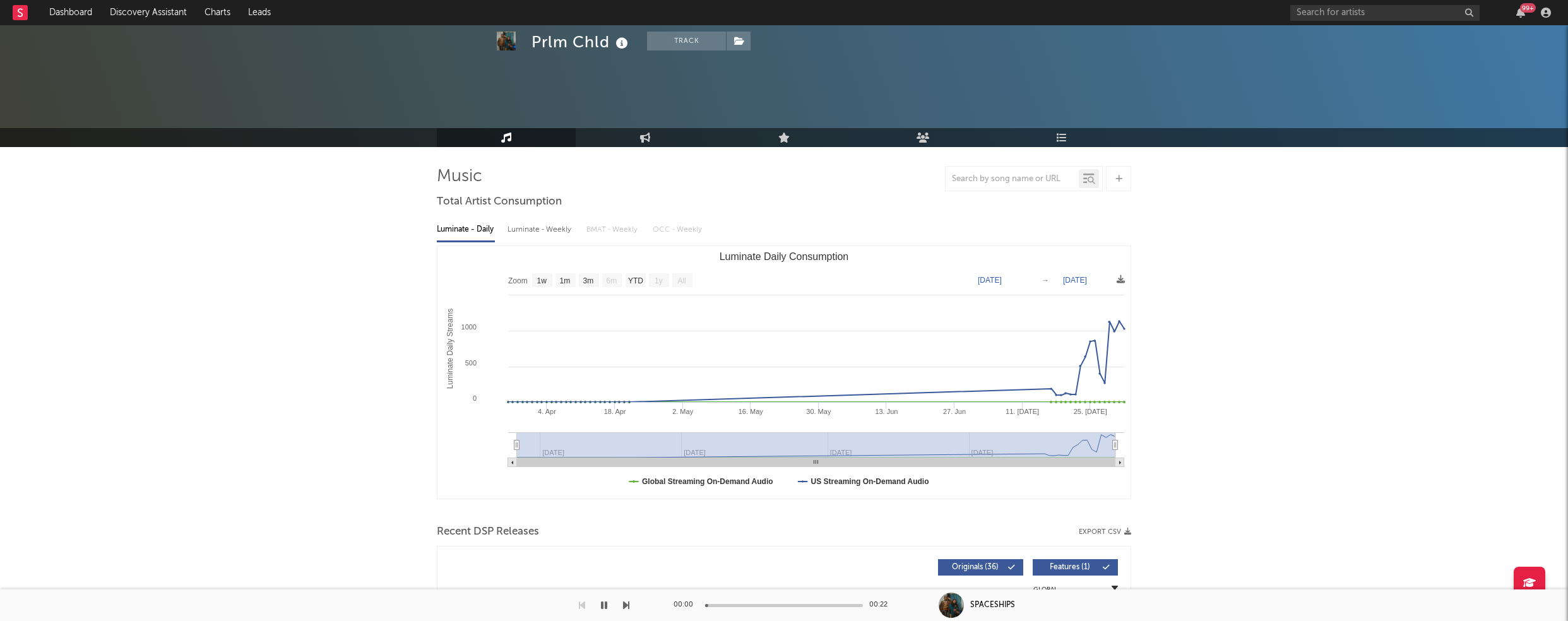
scroll to position [0, 0]
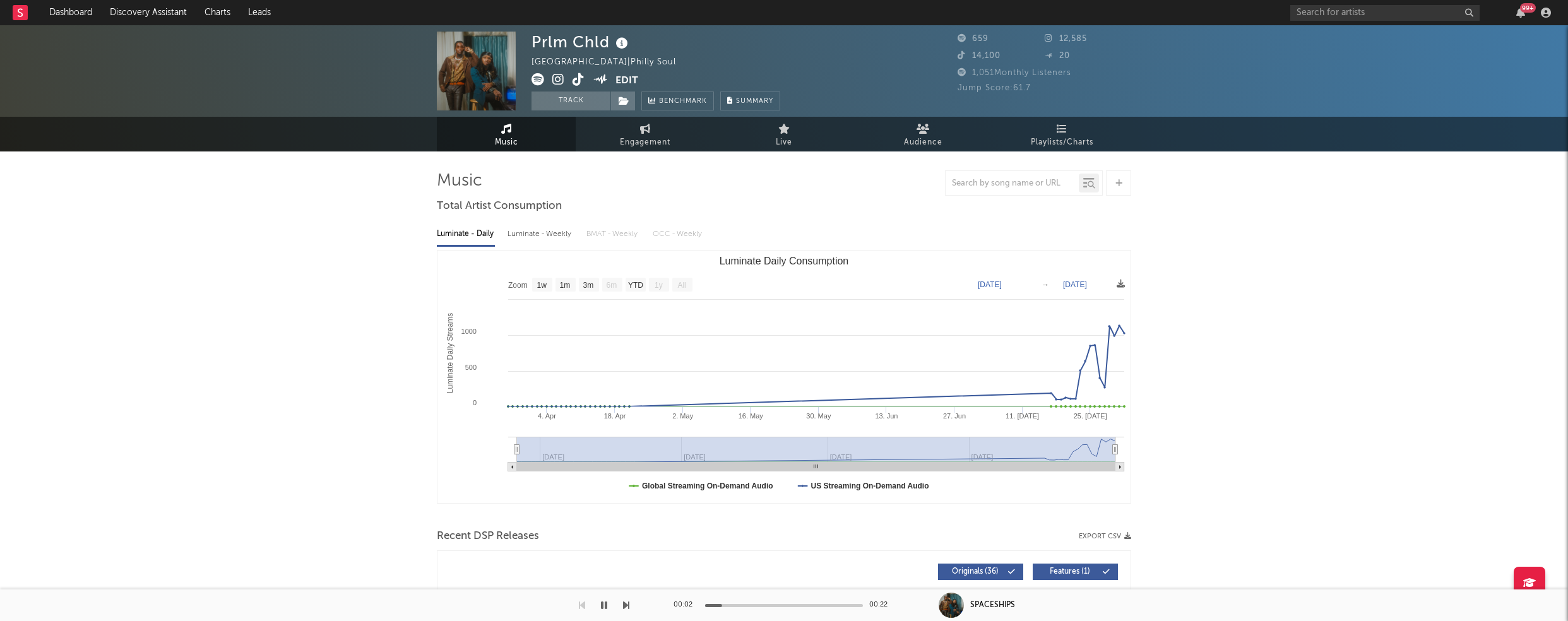
click at [559, 80] on icon at bounding box center [558, 79] width 12 height 13
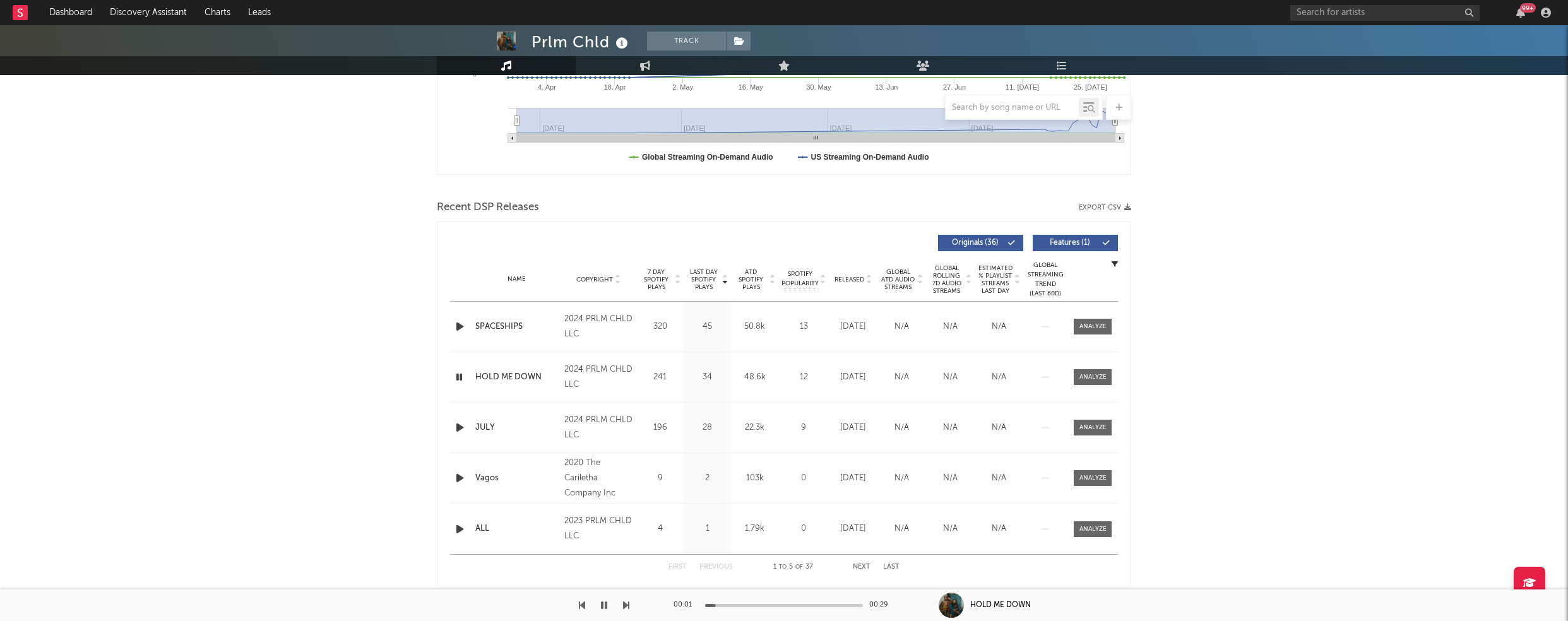
scroll to position [343, 0]
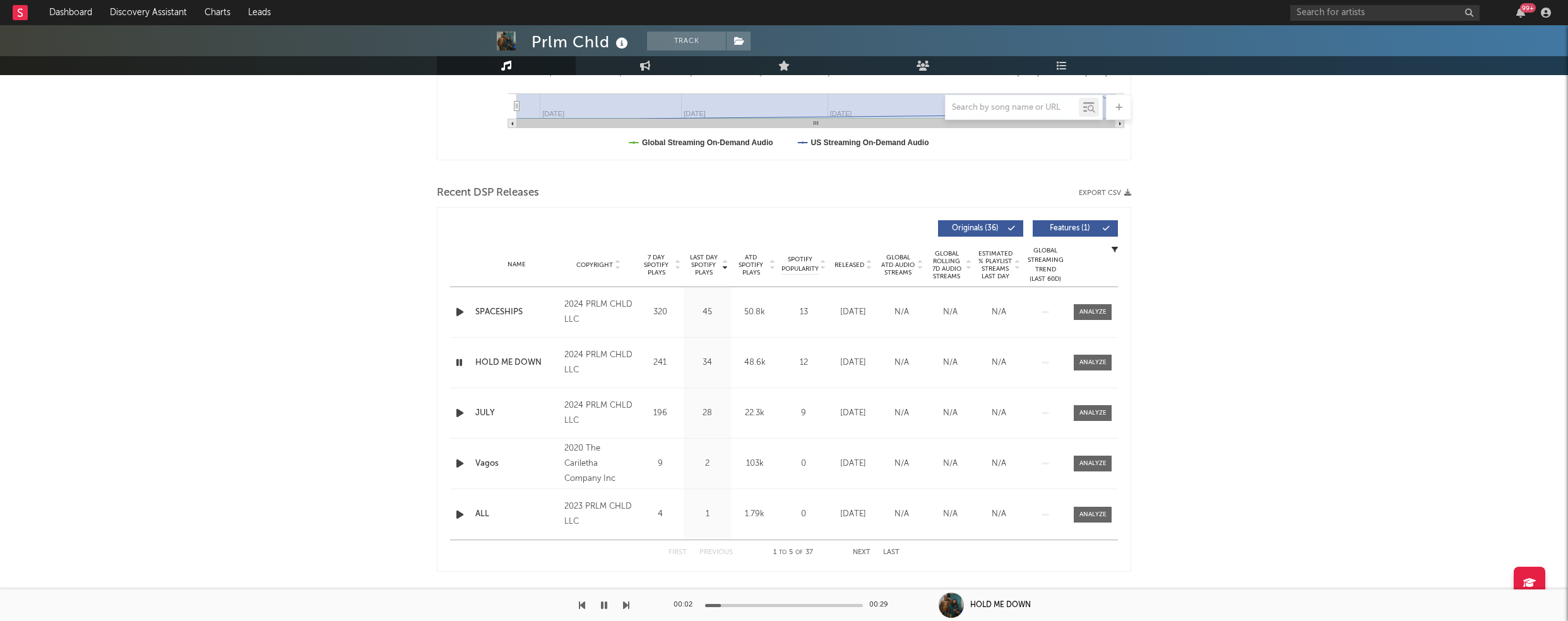
click at [459, 362] on icon "button" at bounding box center [459, 363] width 12 height 16
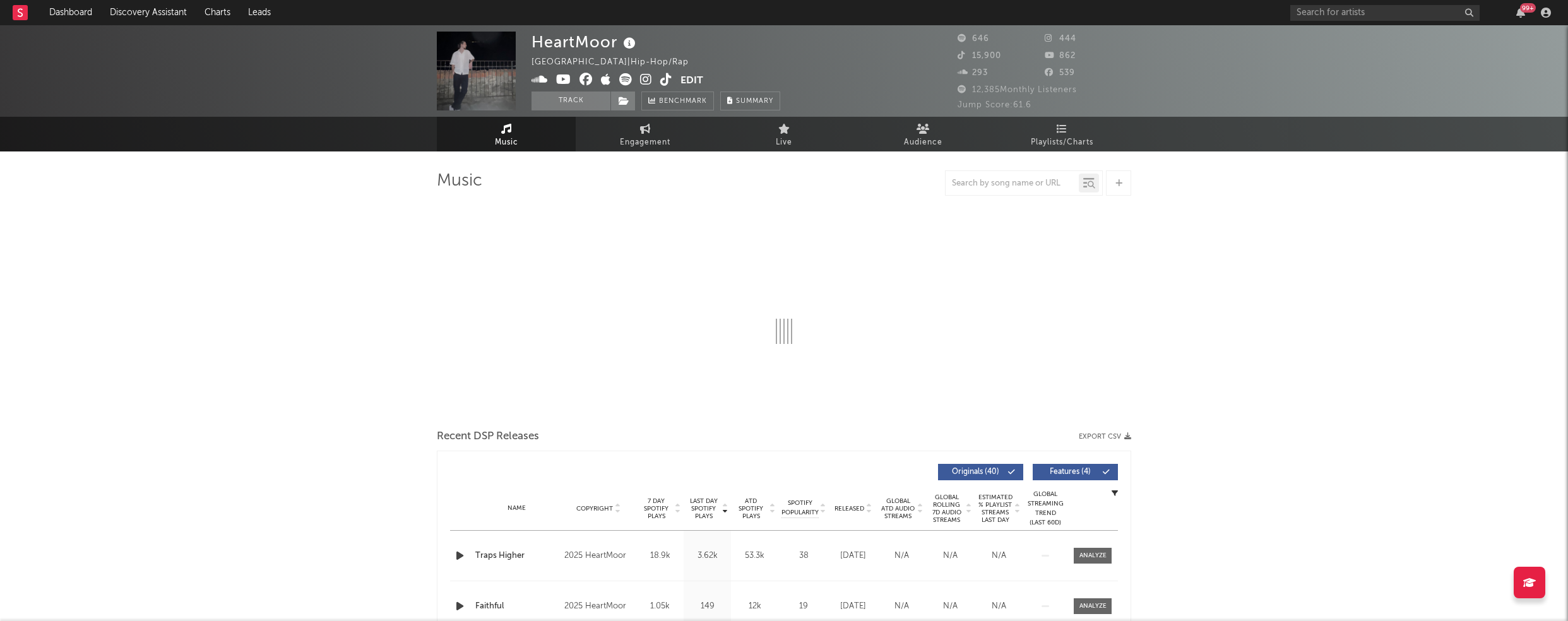
select select "1w"
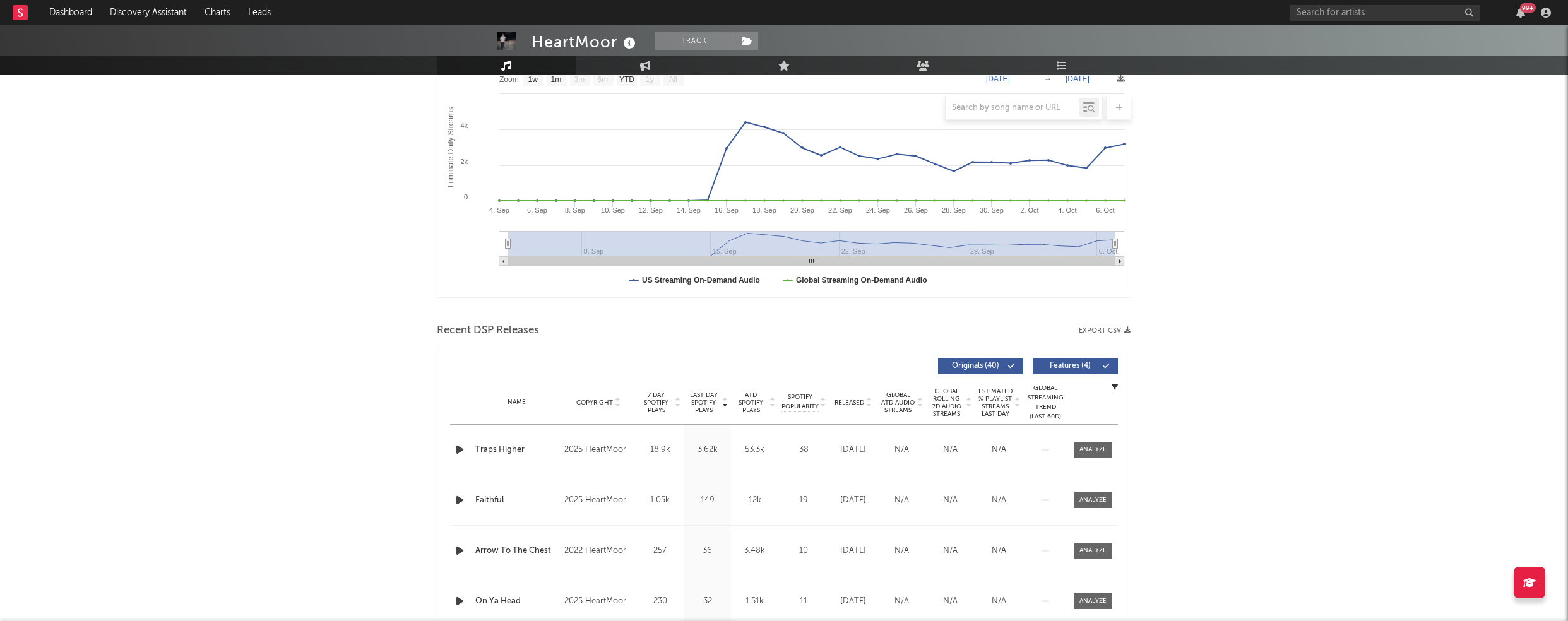
scroll to position [207, 0]
click at [461, 444] on icon "button" at bounding box center [460, 448] width 13 height 16
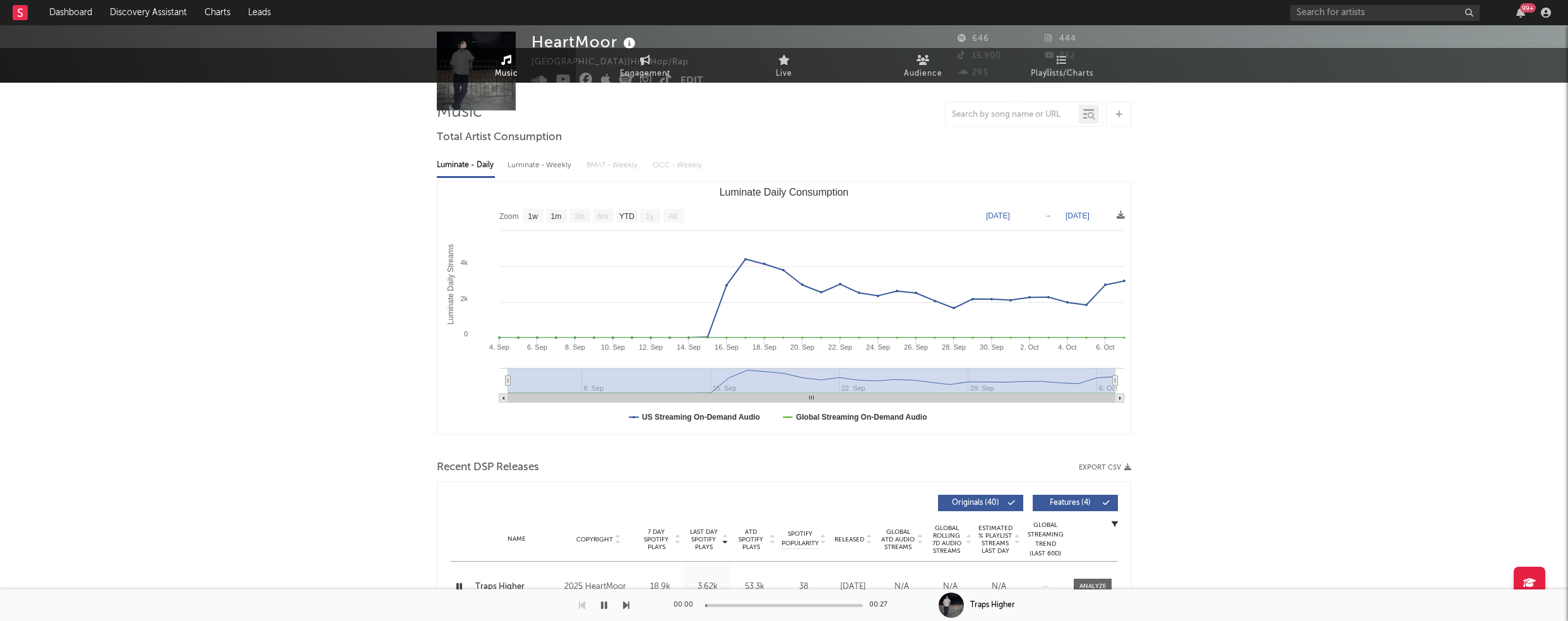
scroll to position [0, 0]
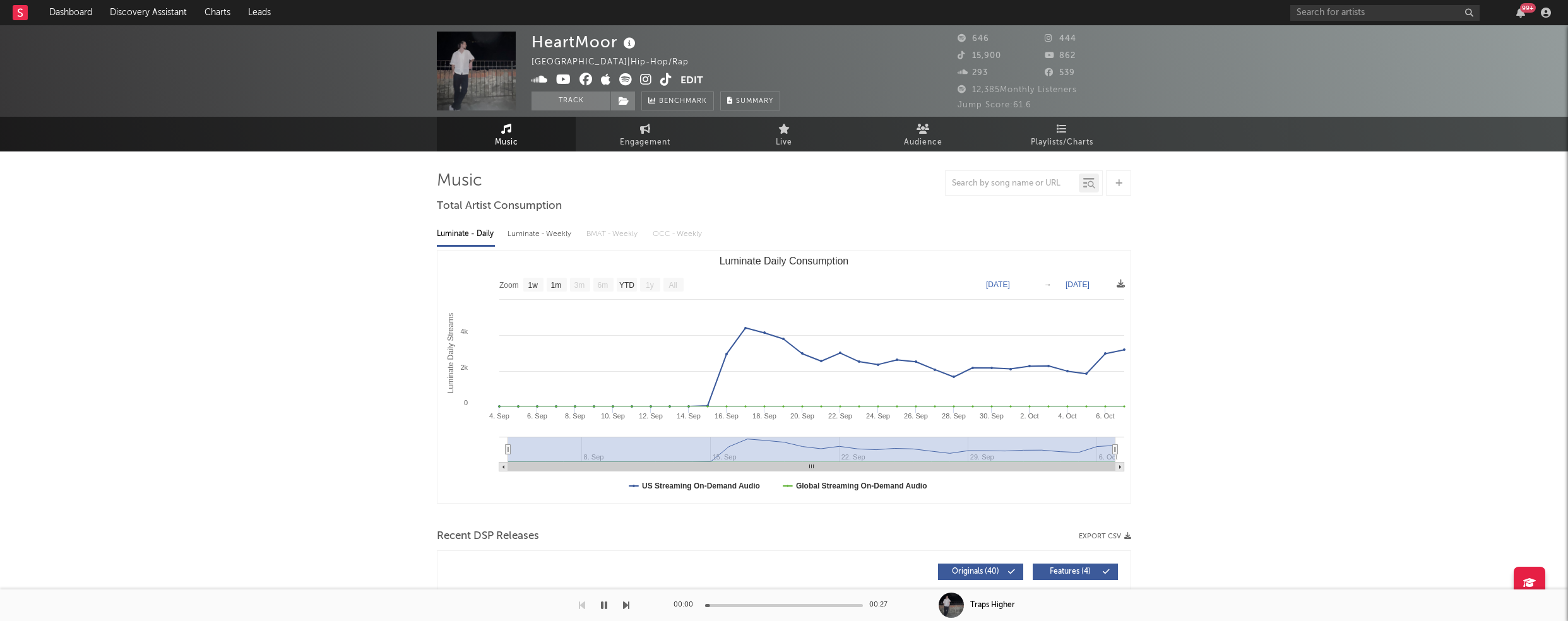
click at [542, 226] on div "Luminate - Weekly" at bounding box center [541, 234] width 66 height 22
select select "1w"
click at [640, 144] on span "Engagement" at bounding box center [646, 142] width 51 height 15
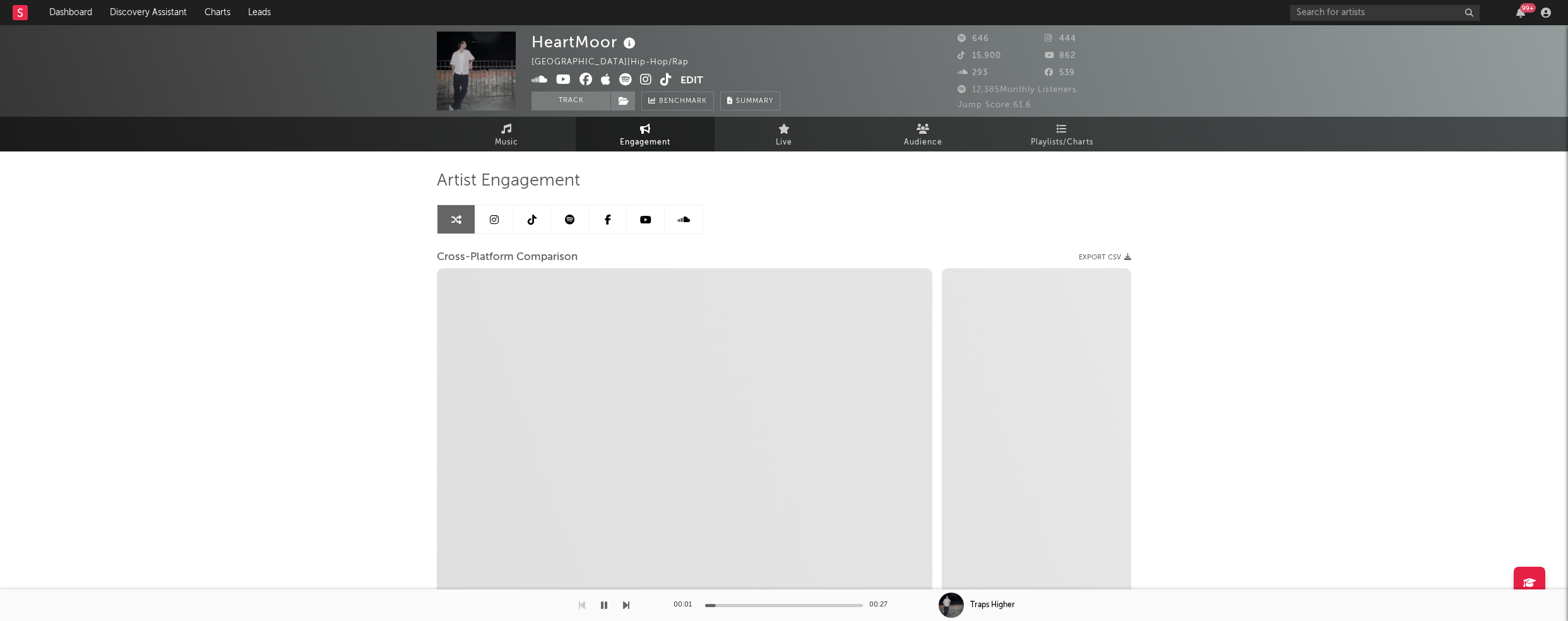
select select "1w"
click at [643, 84] on icon at bounding box center [646, 79] width 12 height 13
select select "1m"
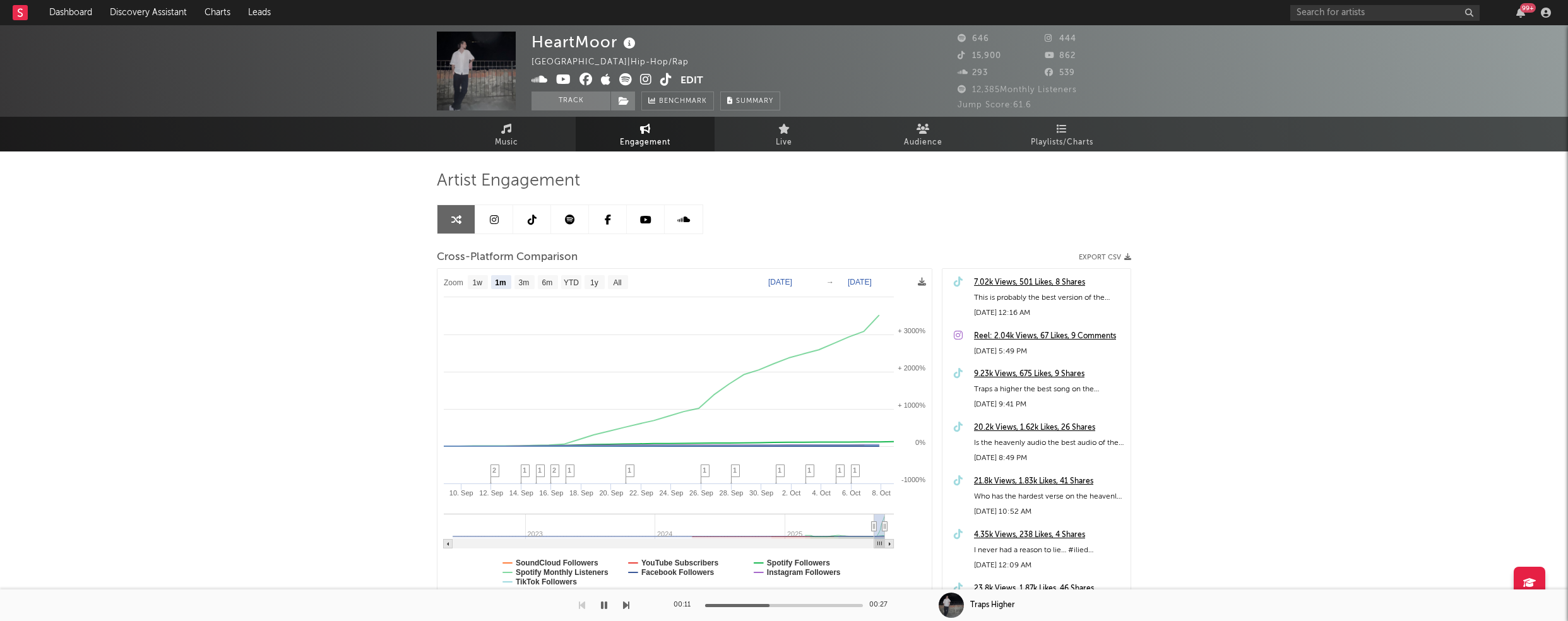
click at [562, 78] on icon at bounding box center [564, 79] width 15 height 13
drag, startPoint x: 534, startPoint y: 42, endPoint x: 614, endPoint y: 42, distance: 80.0
click at [614, 42] on div "HeartMoor" at bounding box center [585, 42] width 107 height 21
copy div "HeartMoor"
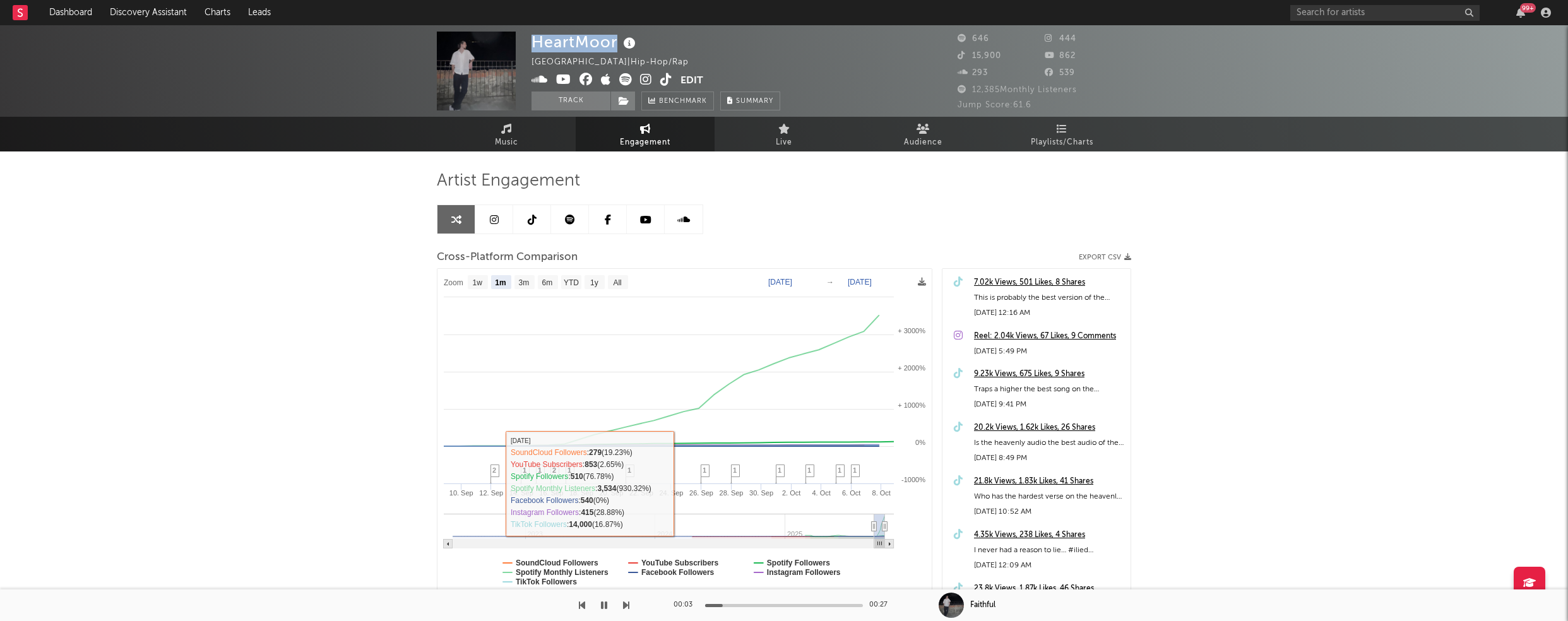
click at [601, 608] on icon "button" at bounding box center [604, 605] width 6 height 10
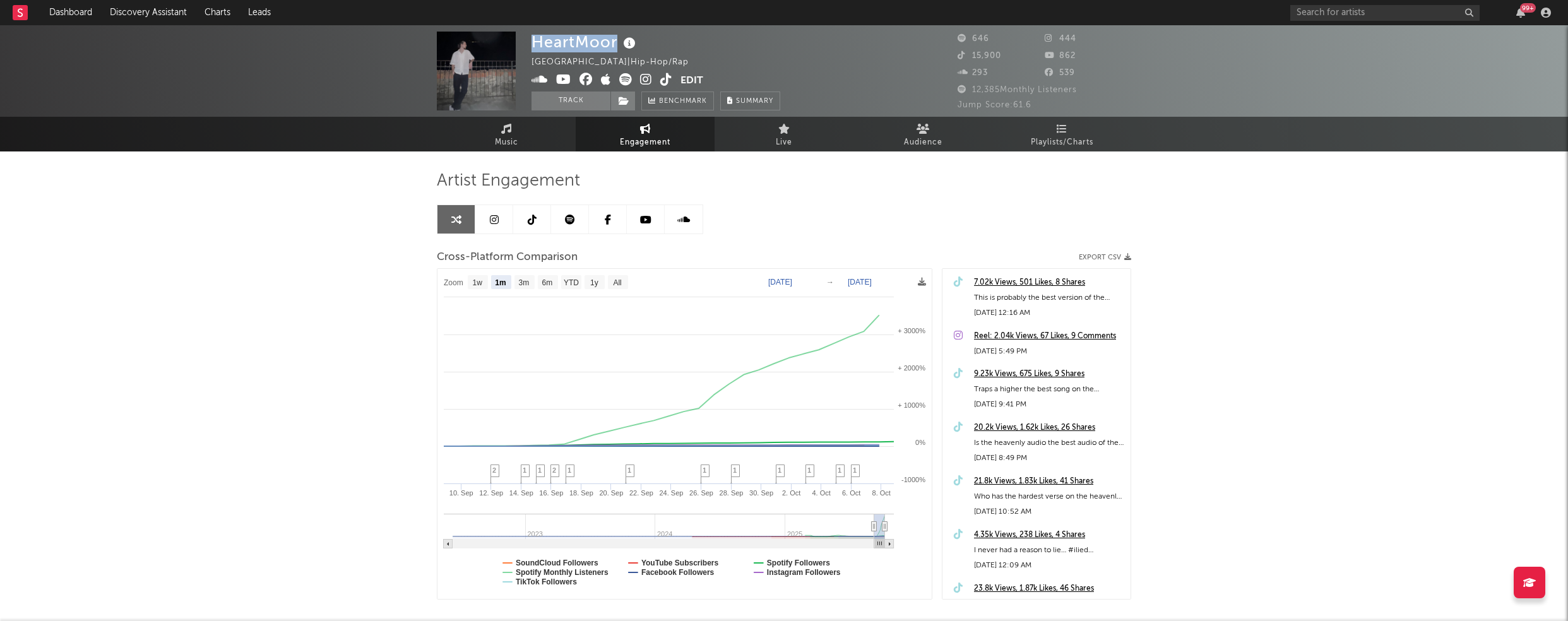
drag, startPoint x: 504, startPoint y: 133, endPoint x: 377, endPoint y: 159, distance: 129.6
click at [504, 133] on icon at bounding box center [506, 129] width 10 height 10
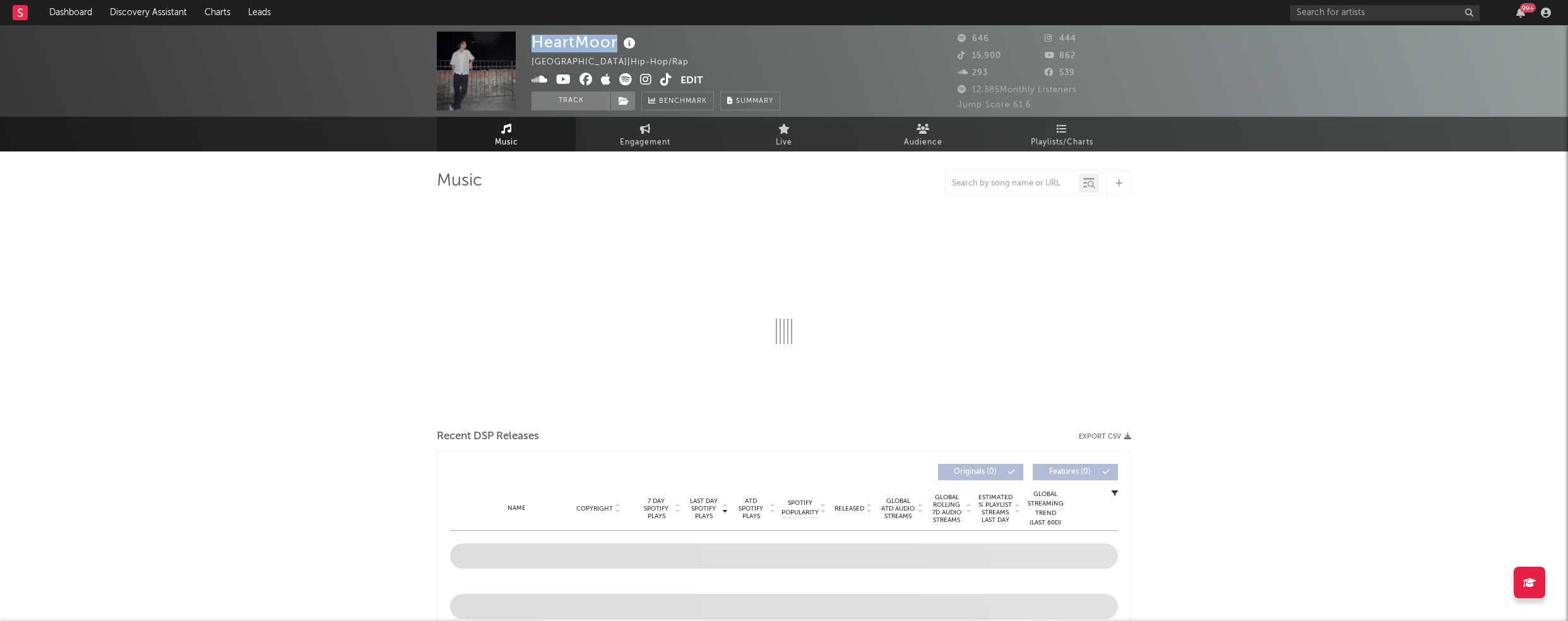
select select "1w"
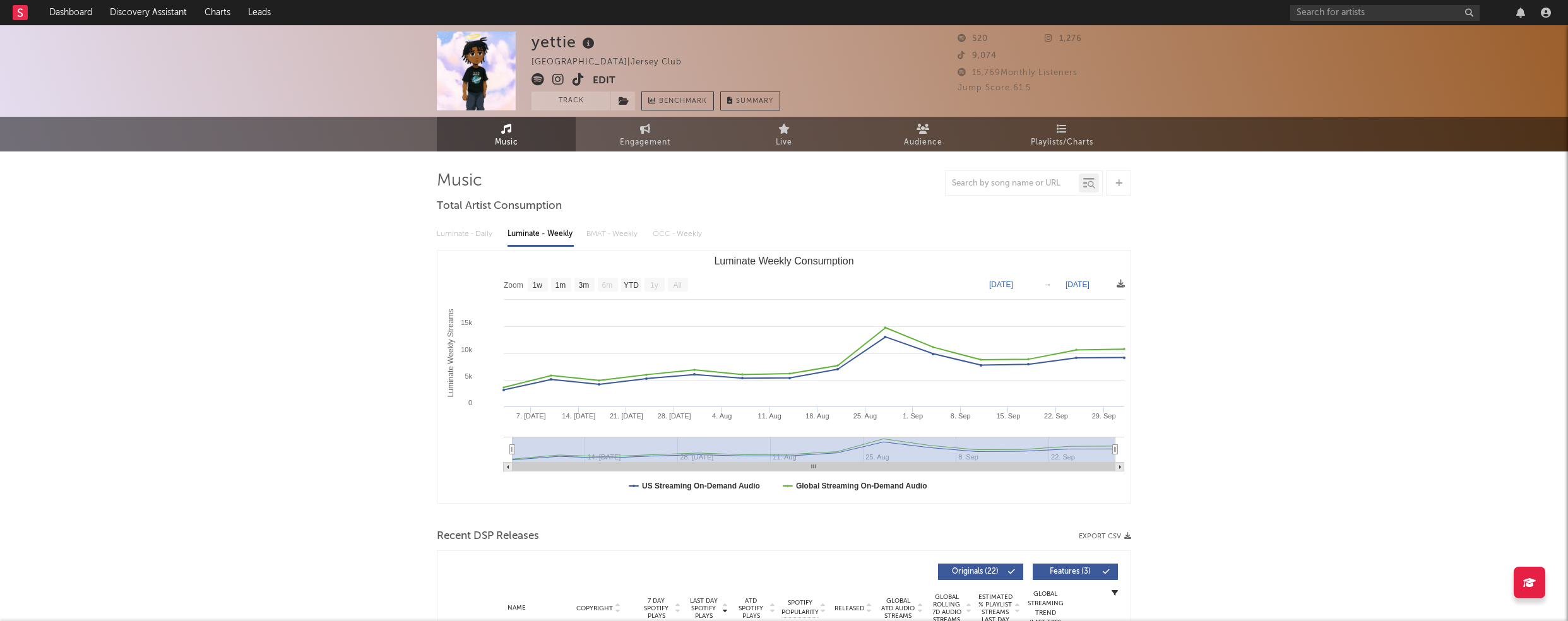
select select "1w"
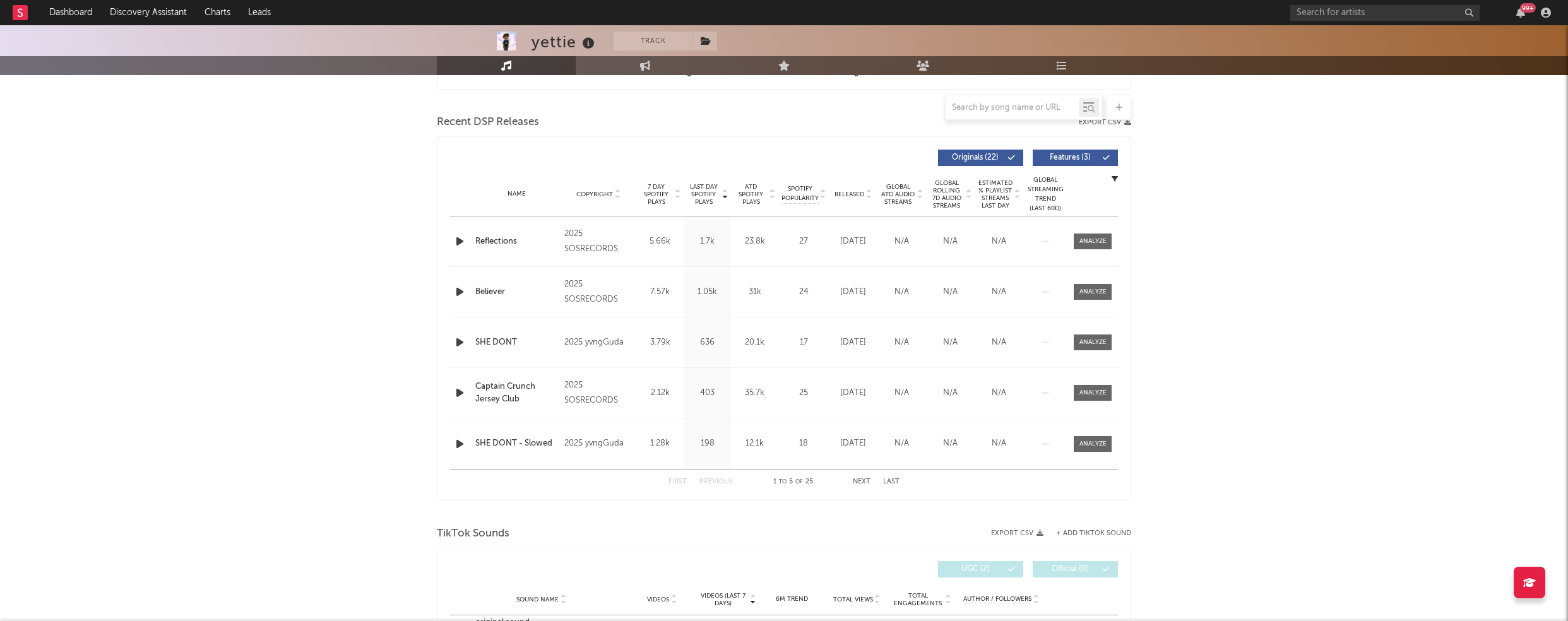
scroll to position [422, 0]
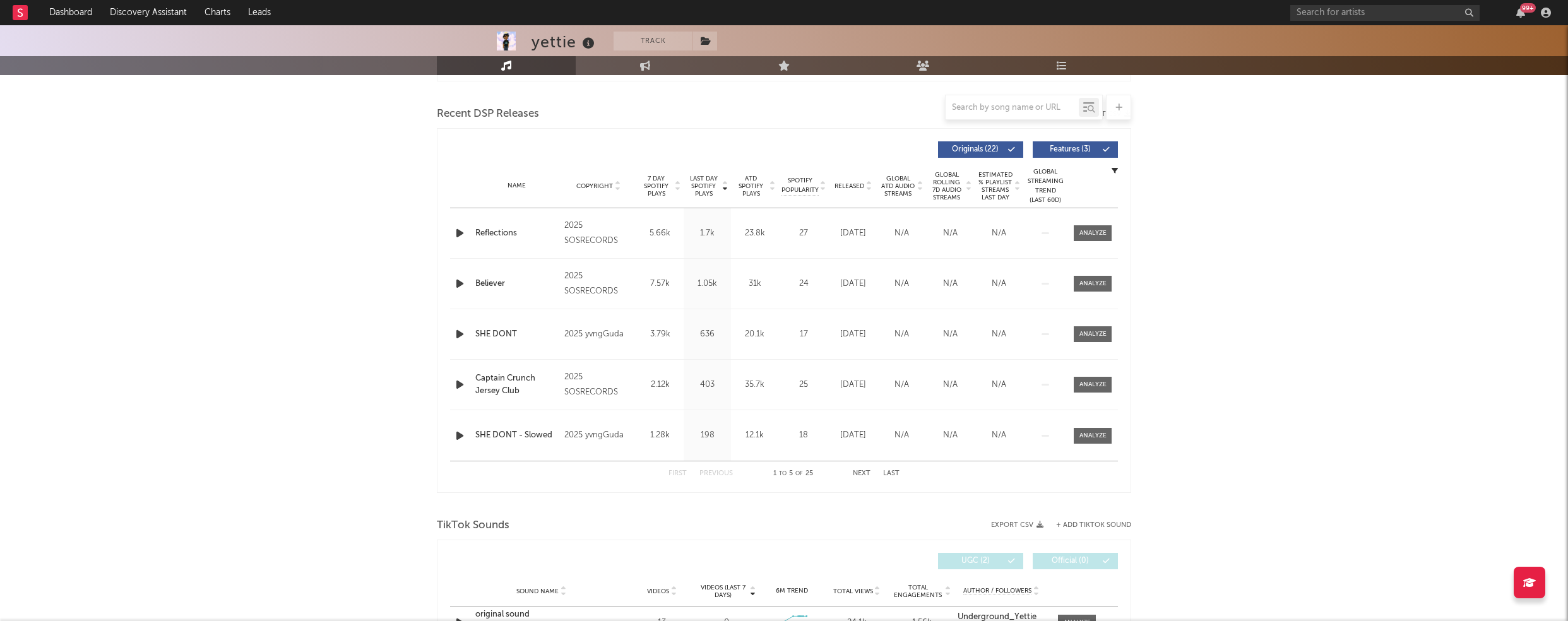
click at [459, 229] on icon "button" at bounding box center [460, 233] width 13 height 16
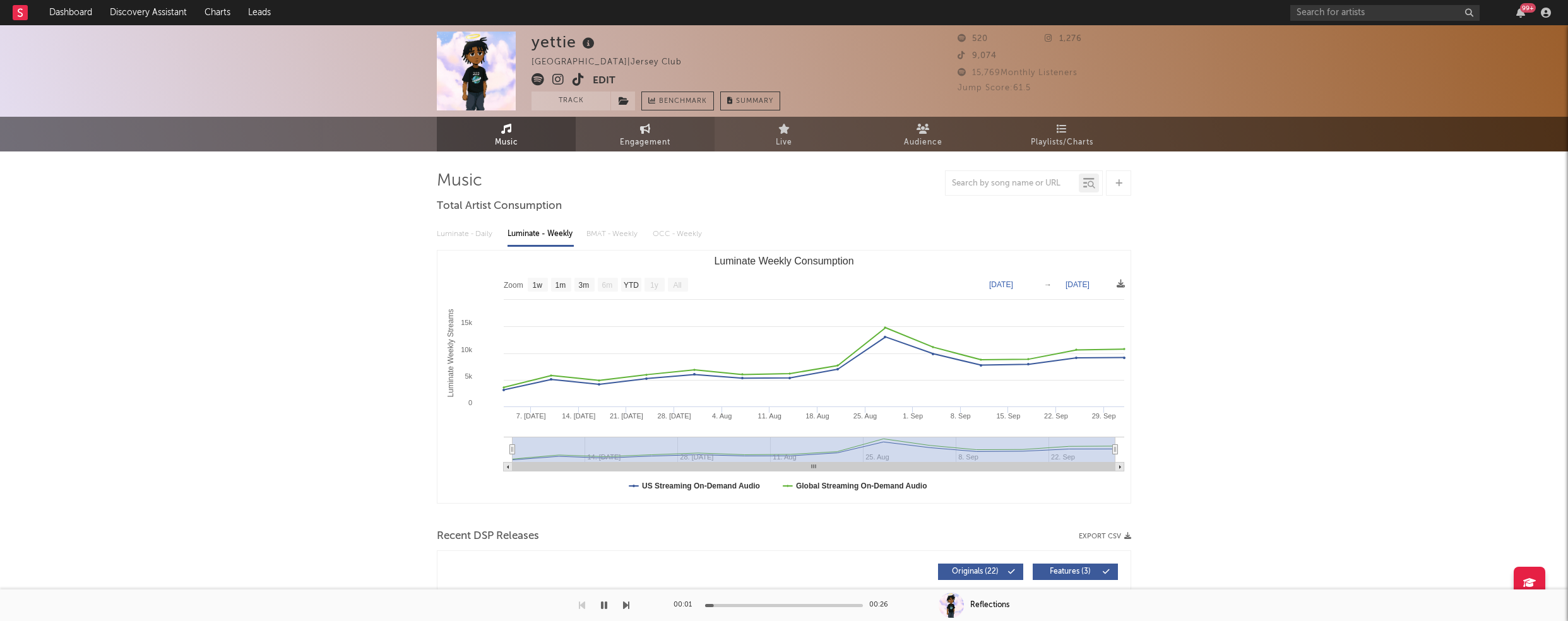
click at [654, 138] on span "Engagement" at bounding box center [646, 142] width 51 height 15
select select "1w"
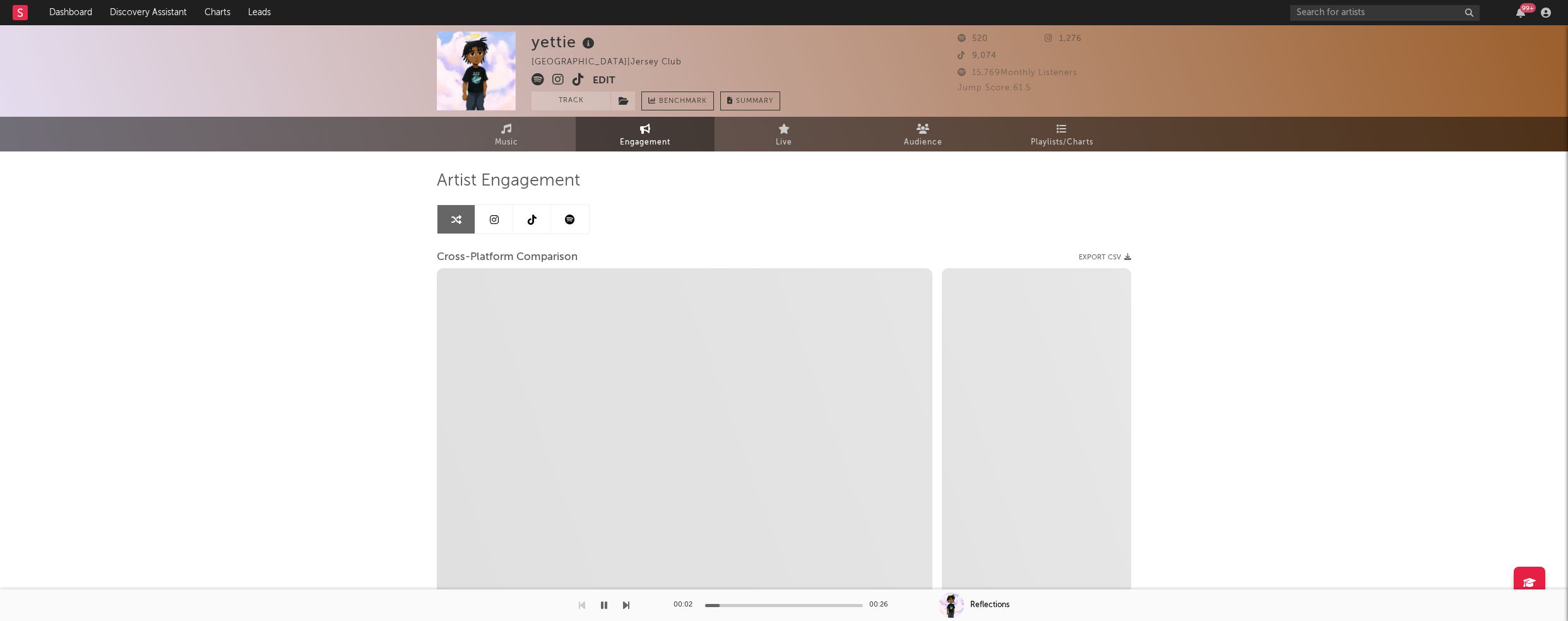
click at [558, 79] on icon at bounding box center [558, 79] width 12 height 13
select select "1m"
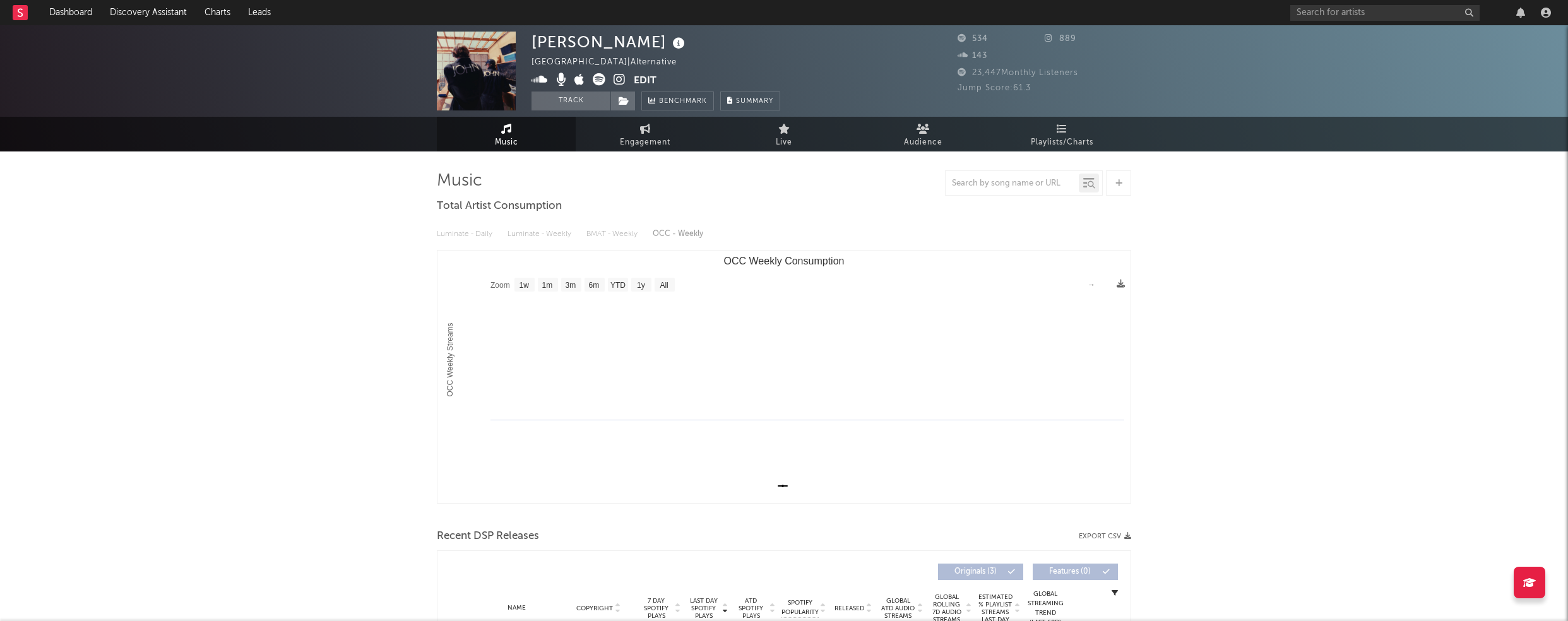
select select "1w"
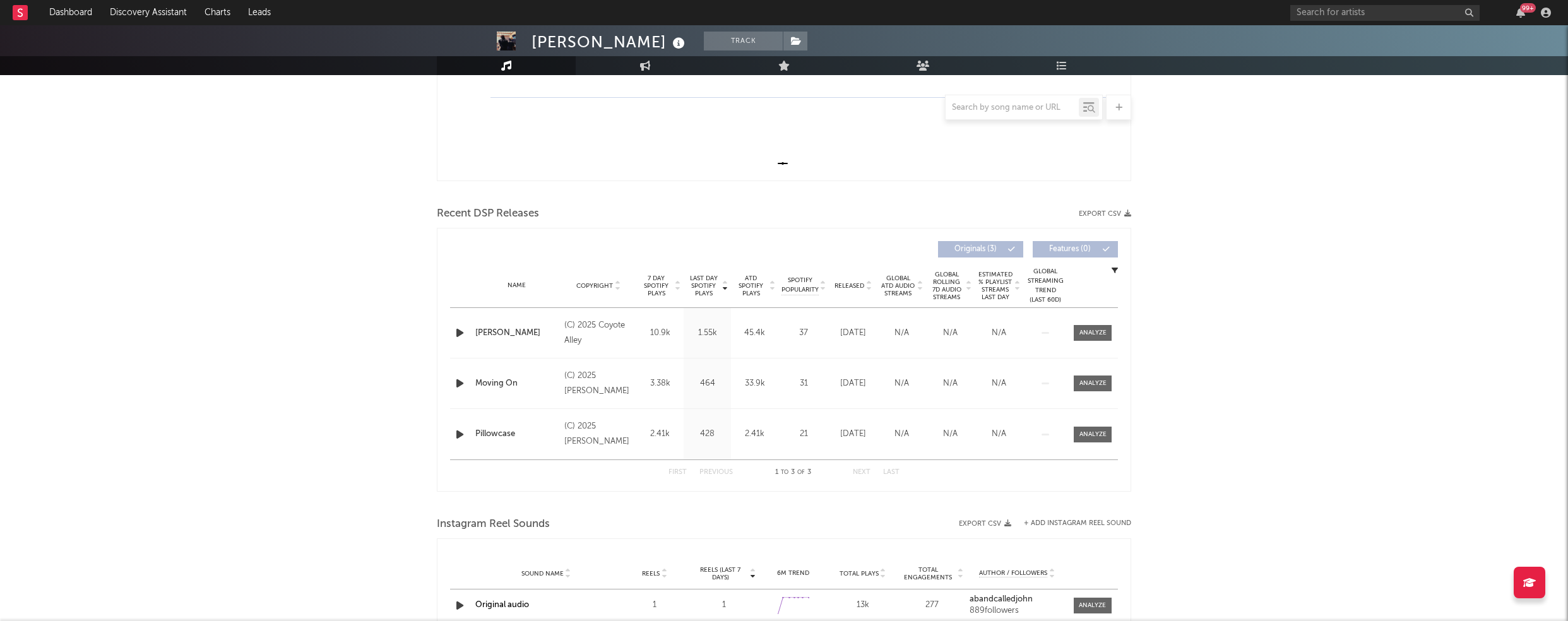
scroll to position [325, 0]
click at [456, 328] on icon "button" at bounding box center [460, 330] width 13 height 16
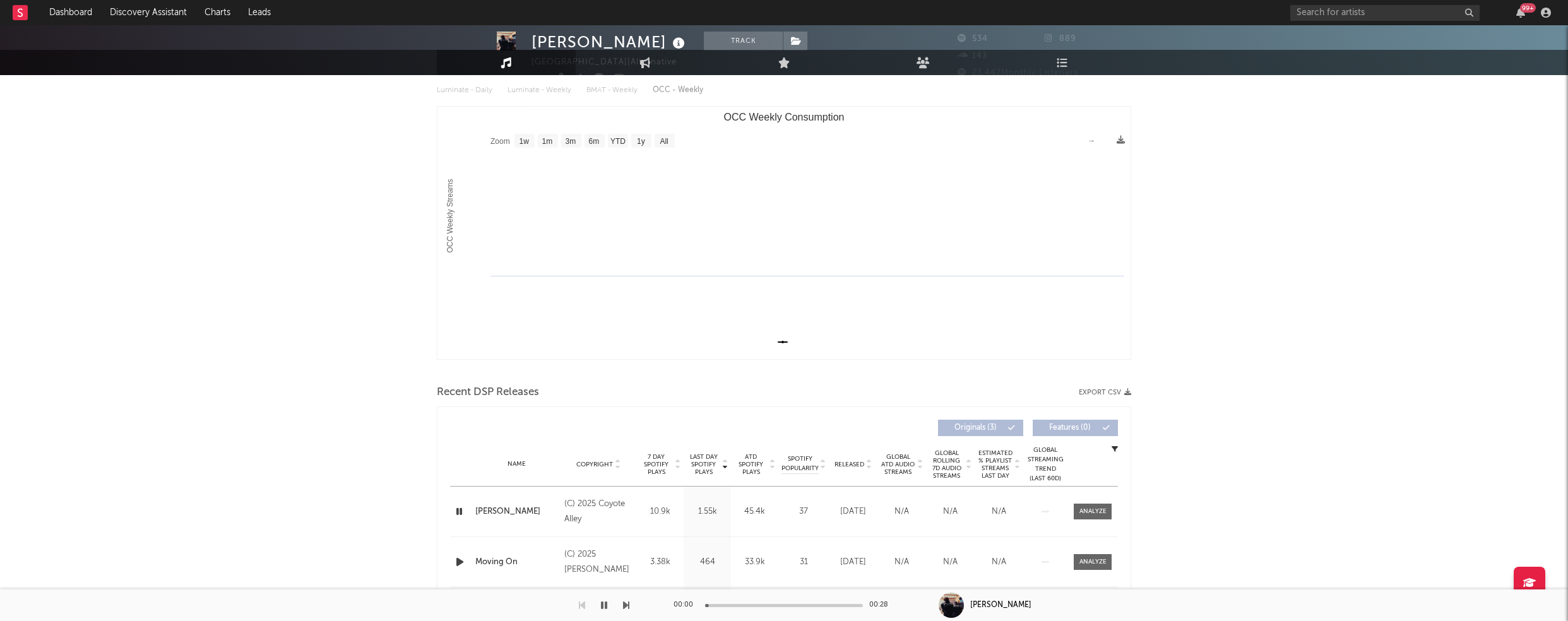
scroll to position [0, 0]
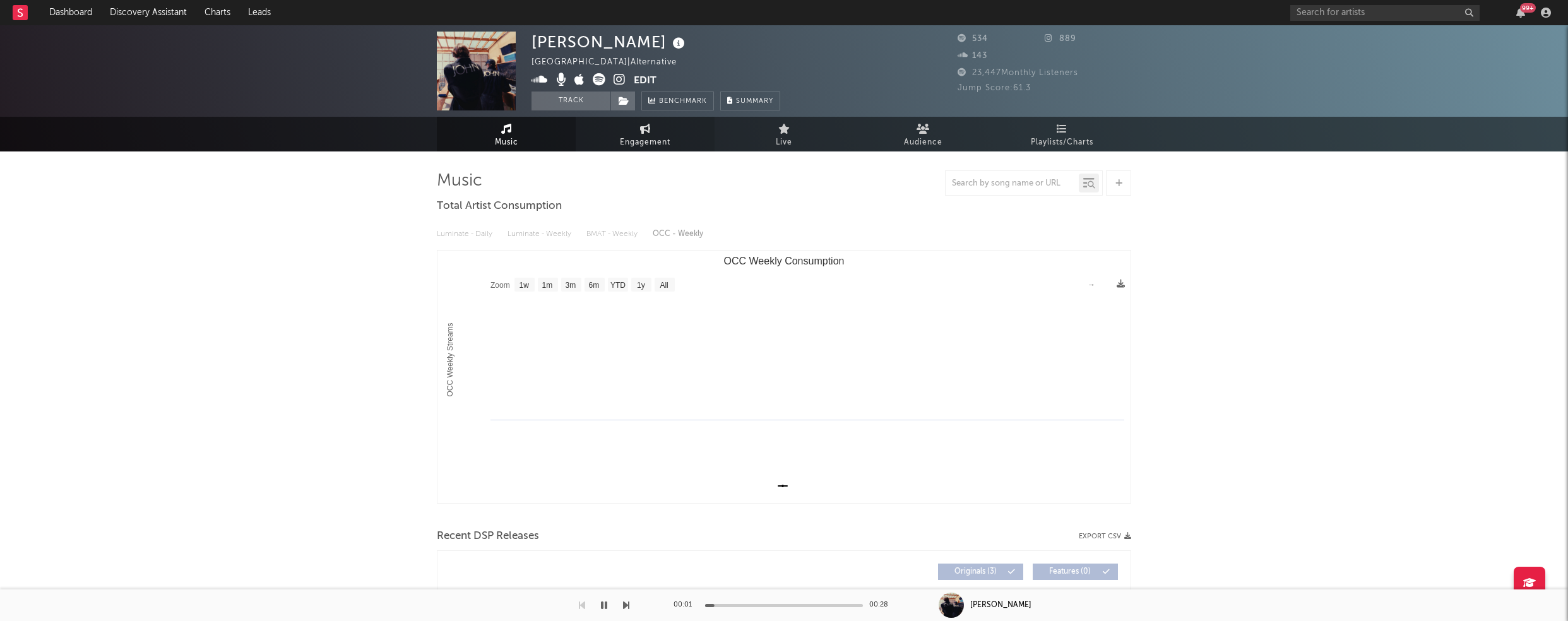
click at [646, 141] on span "Engagement" at bounding box center [646, 142] width 51 height 15
select select "1w"
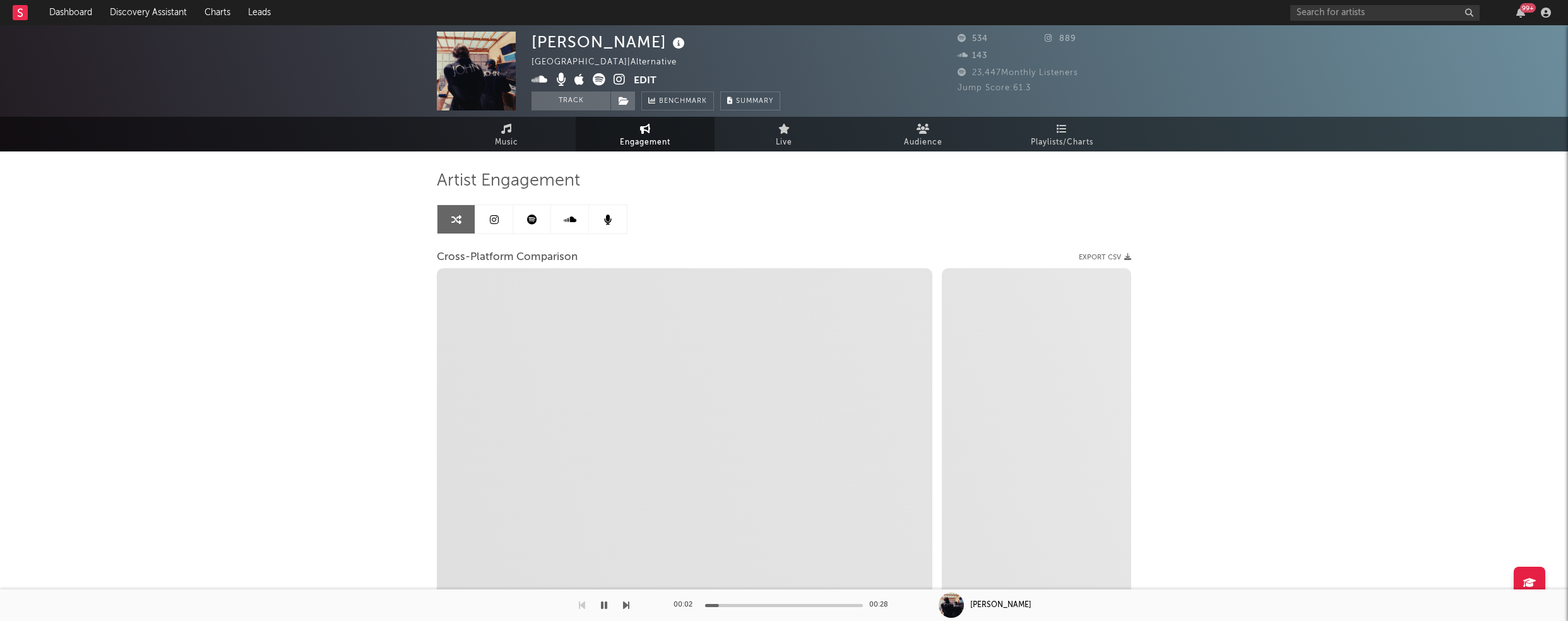
click at [616, 80] on icon at bounding box center [619, 79] width 12 height 13
select select "1m"
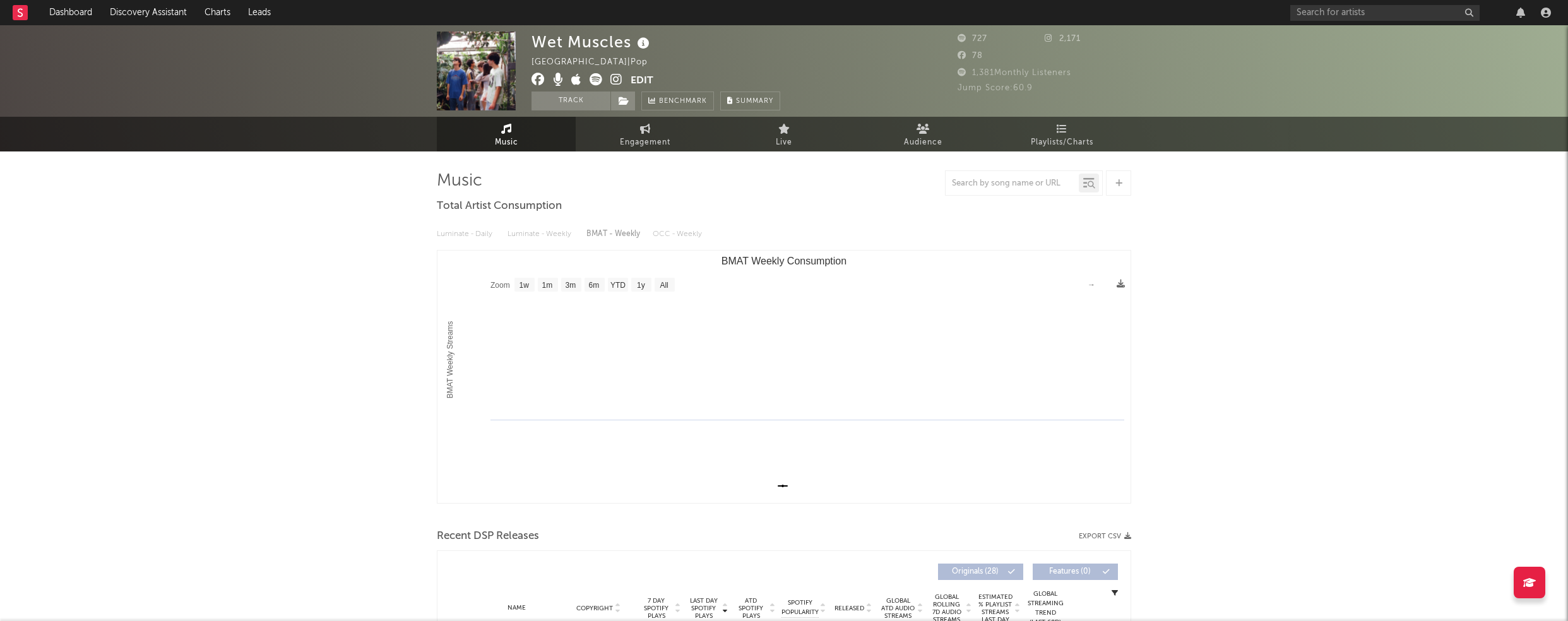
select select "1w"
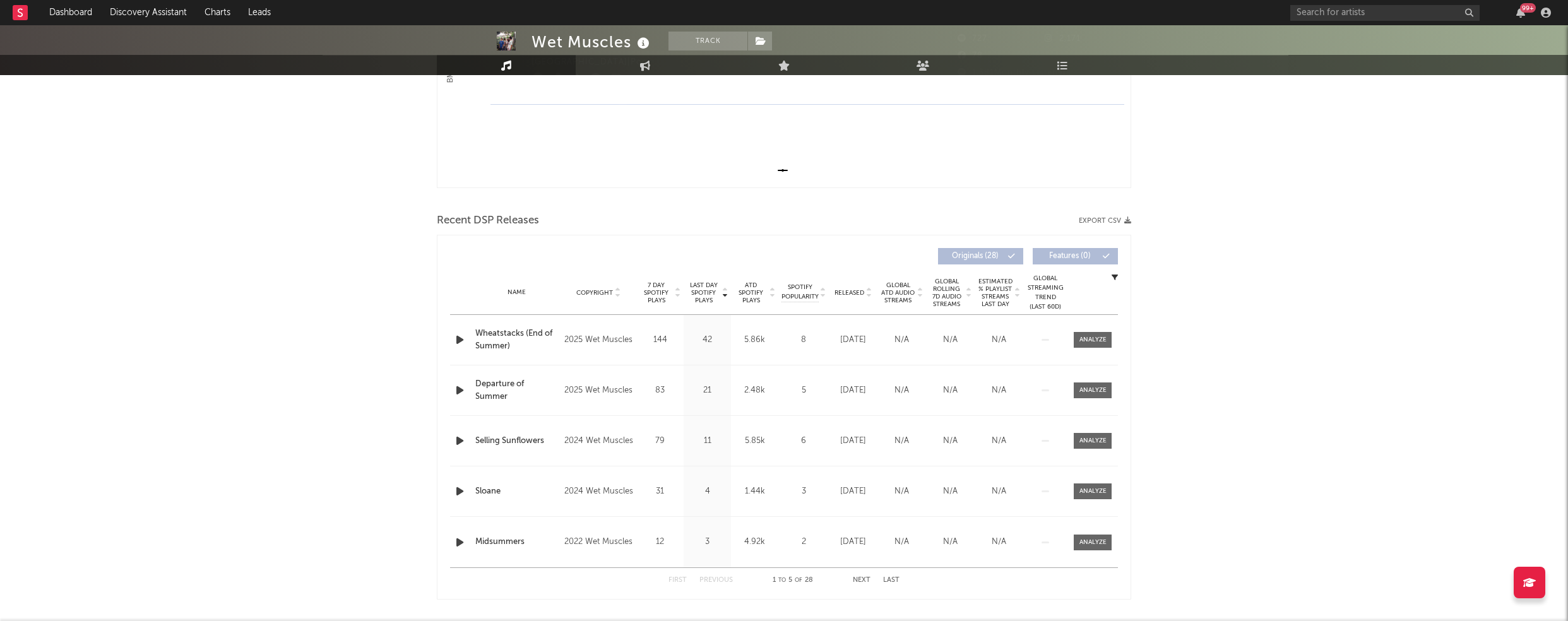
scroll to position [318, 0]
click at [462, 337] on icon "button" at bounding box center [460, 337] width 13 height 16
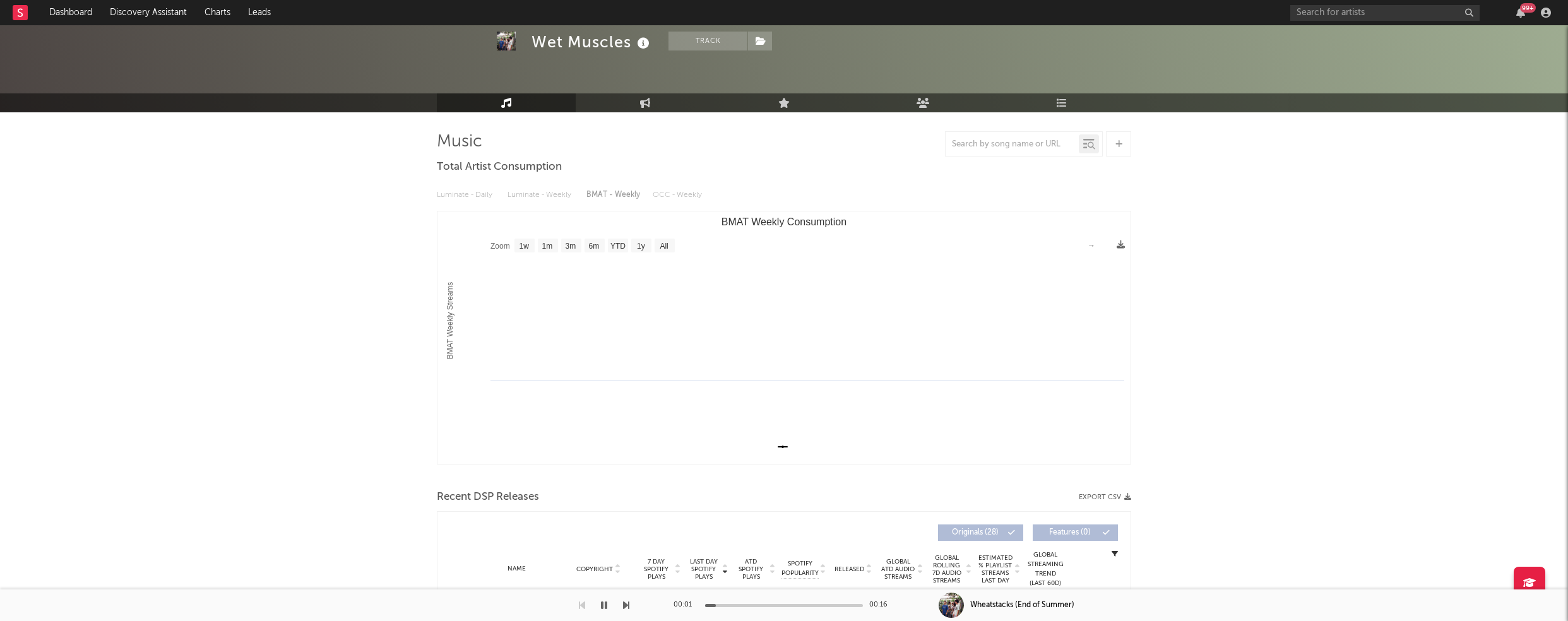
scroll to position [0, 0]
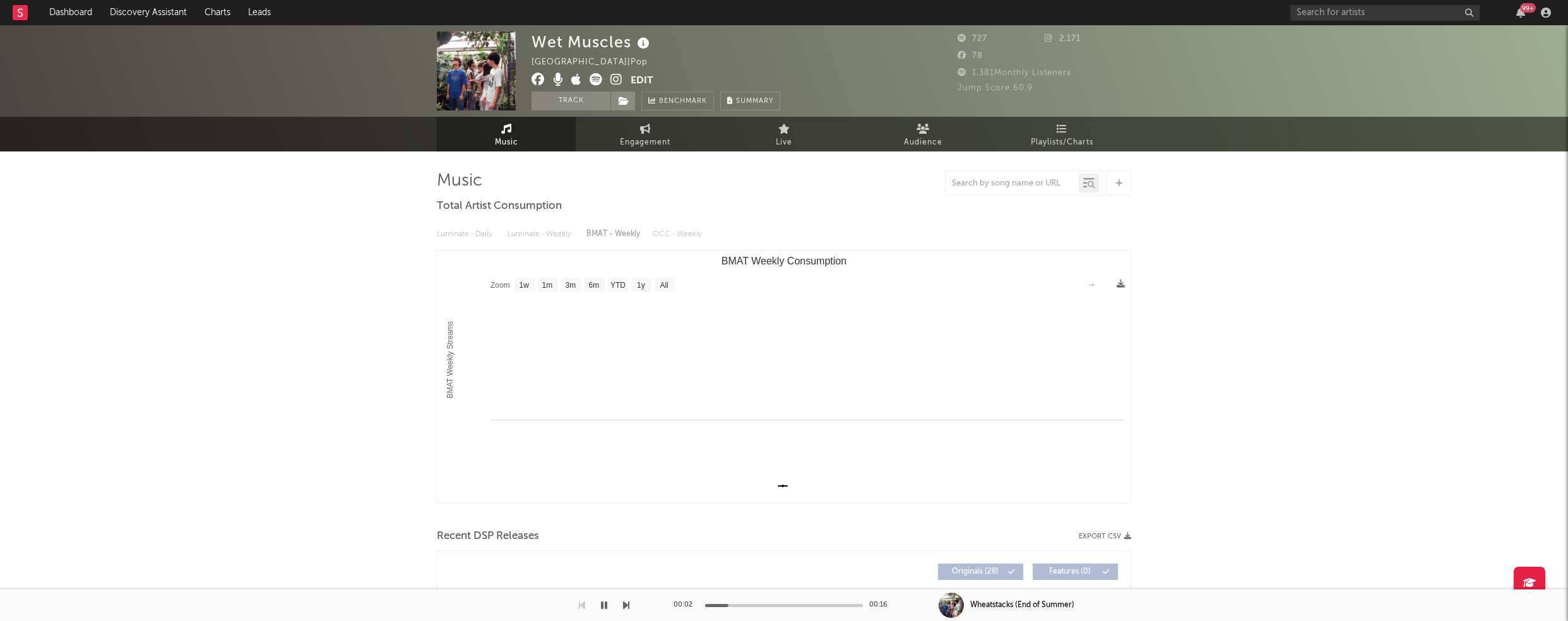
click at [617, 77] on icon at bounding box center [616, 79] width 12 height 13
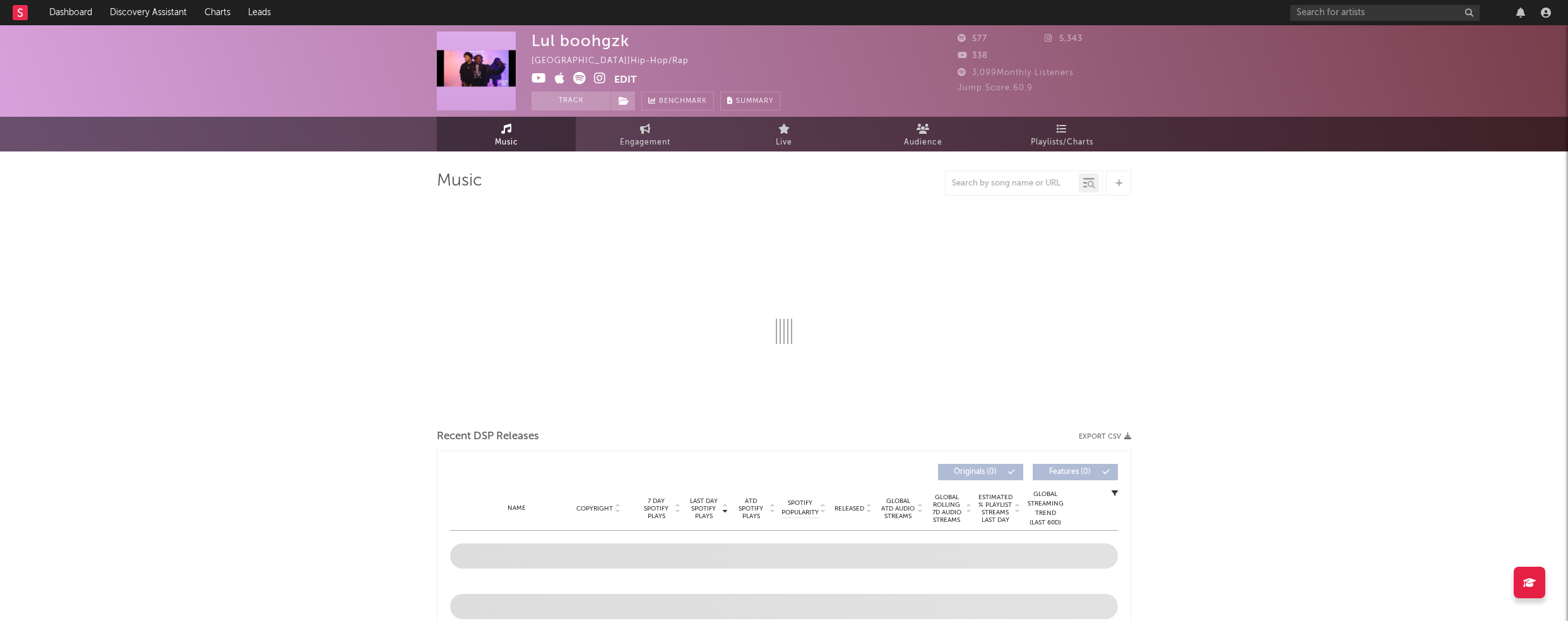
select select "1w"
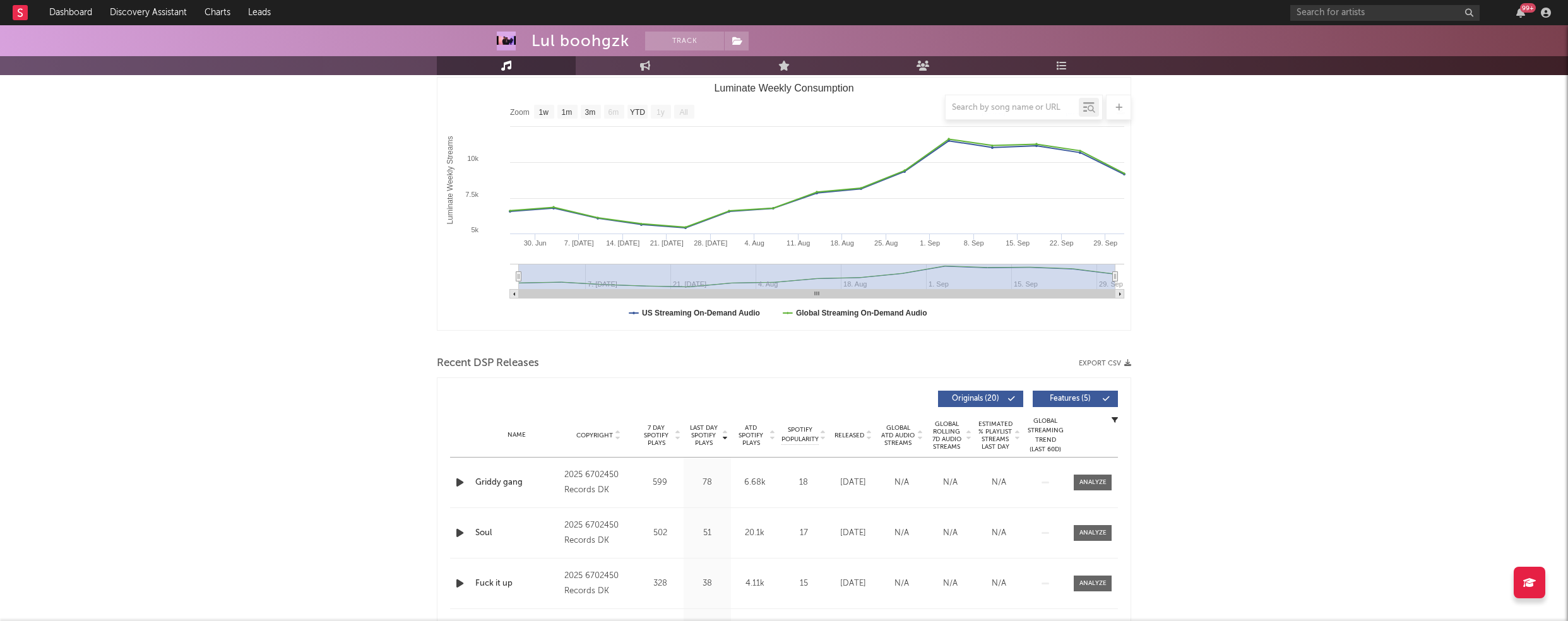
scroll to position [298, 0]
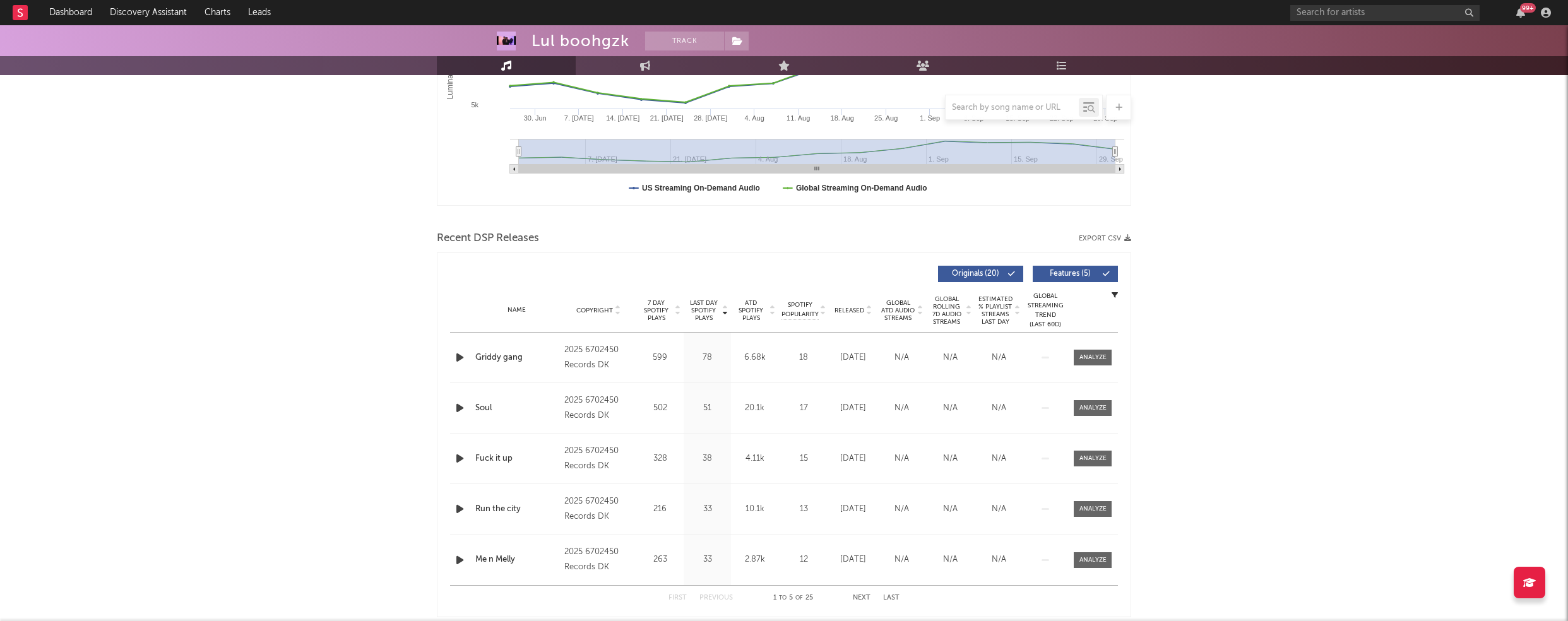
click at [459, 357] on icon "button" at bounding box center [460, 357] width 13 height 16
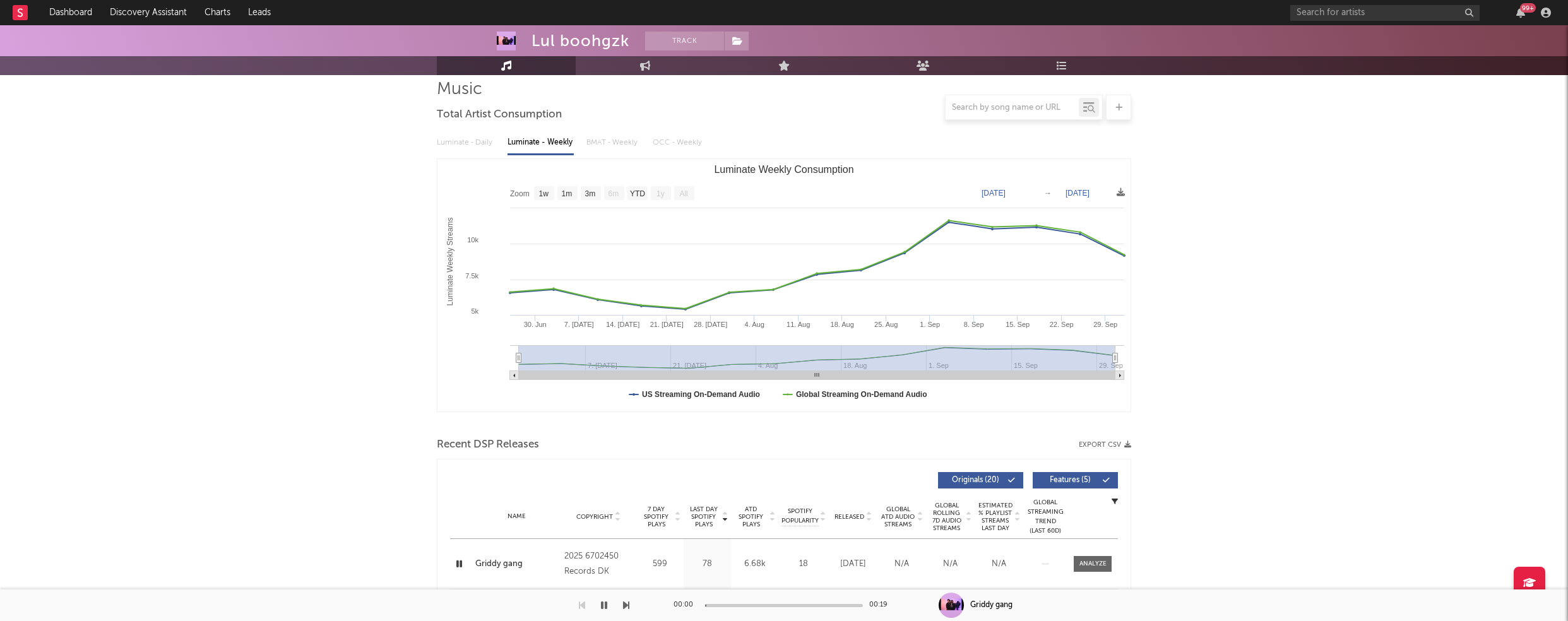
scroll to position [0, 0]
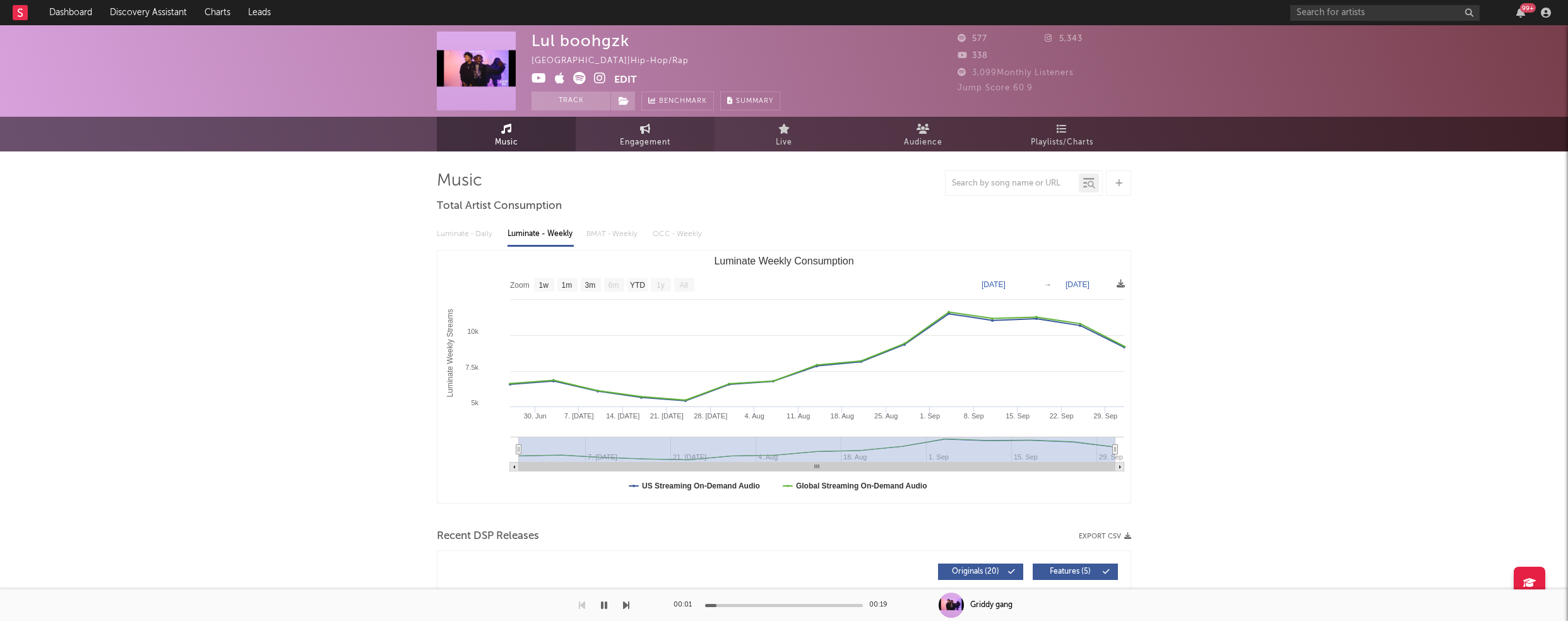
click at [650, 144] on span "Engagement" at bounding box center [646, 142] width 51 height 15
select select "1w"
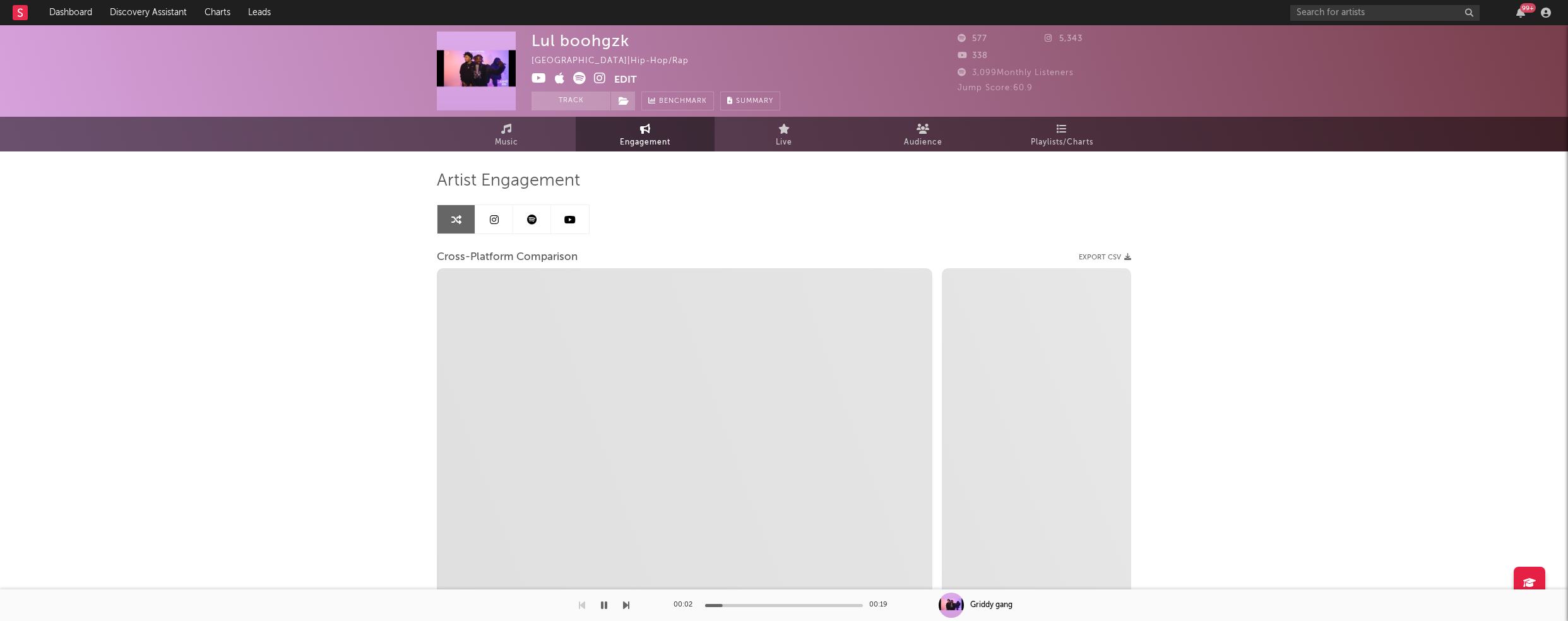
select select "1m"
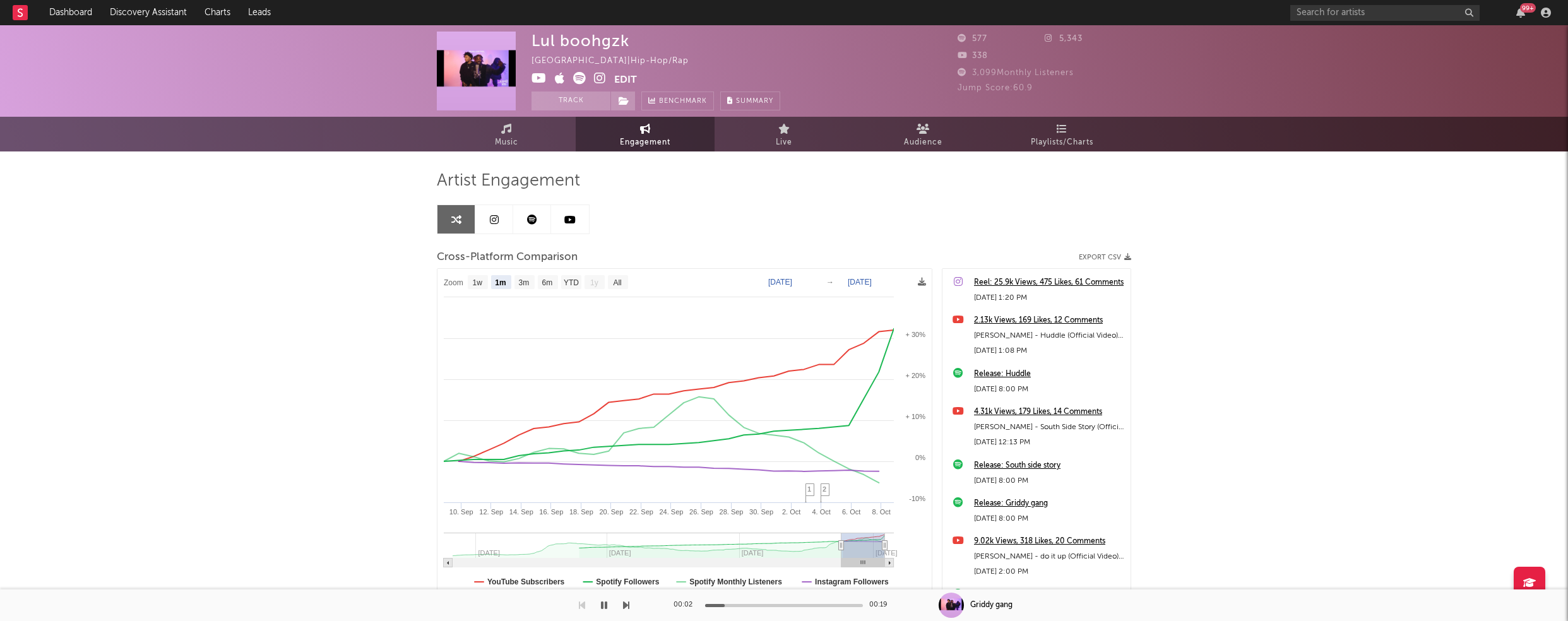
click at [599, 76] on icon at bounding box center [600, 78] width 12 height 13
click at [534, 75] on icon at bounding box center [539, 78] width 15 height 13
click at [605, 606] on icon "button" at bounding box center [604, 605] width 6 height 10
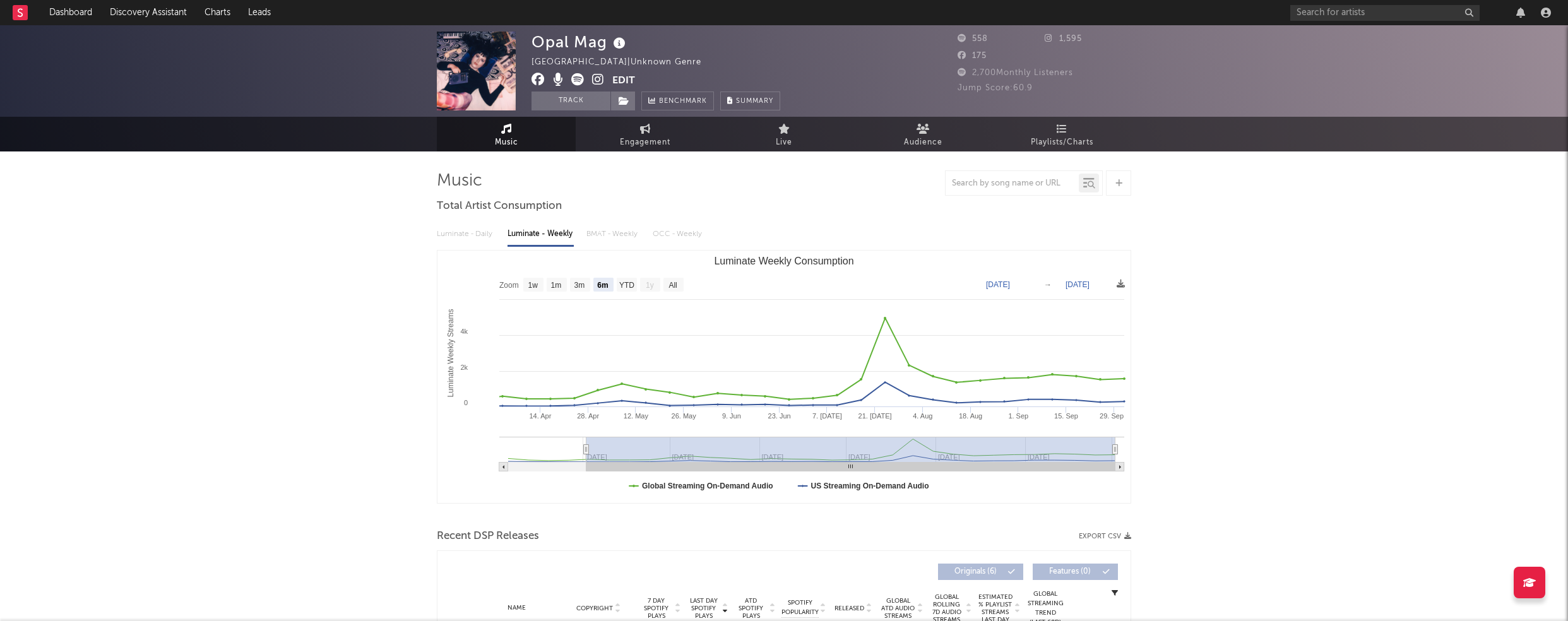
select select "6m"
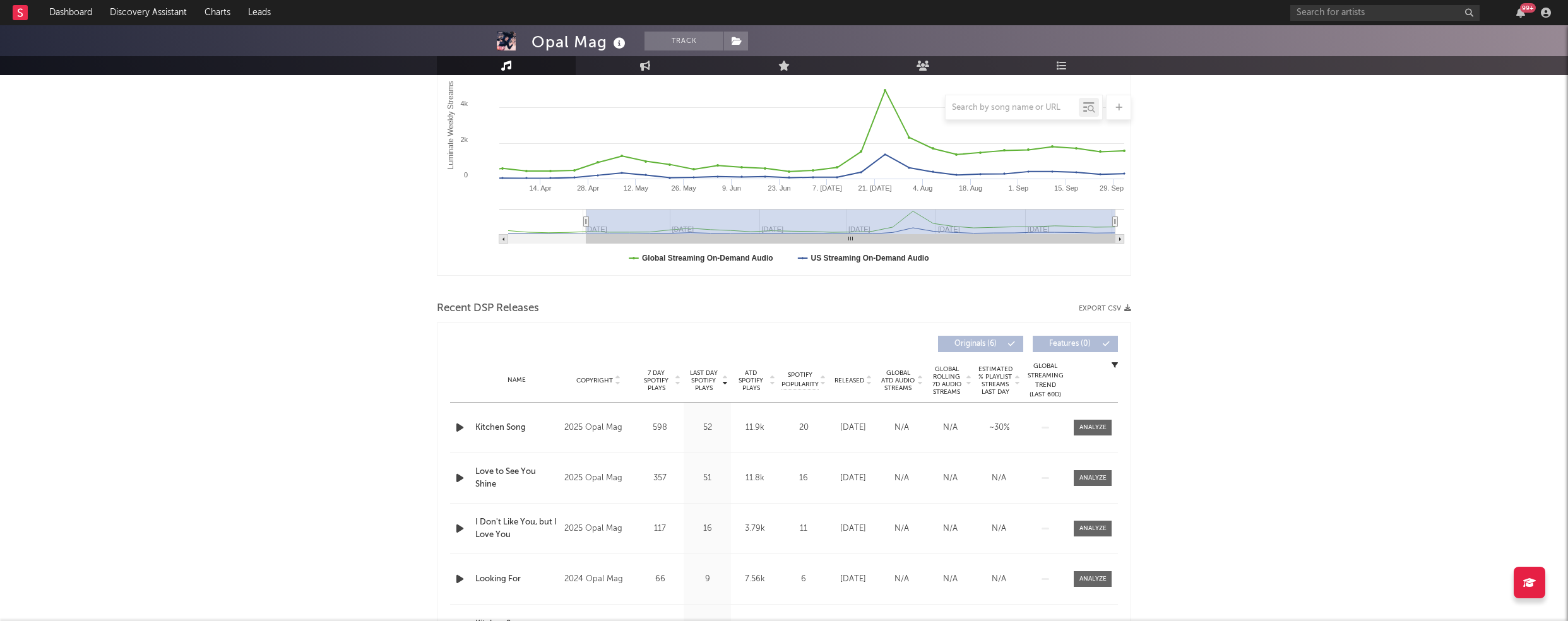
scroll to position [229, 0]
click at [456, 424] on icon "button" at bounding box center [460, 426] width 13 height 16
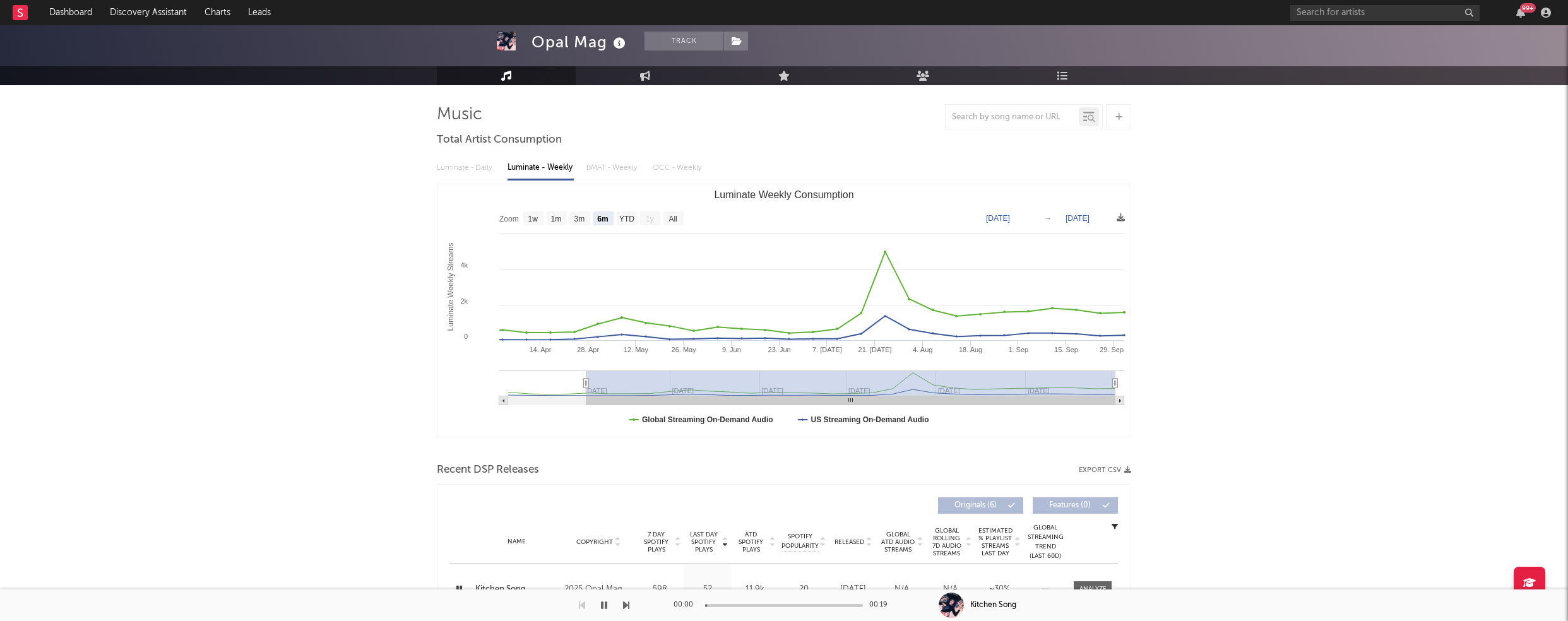
scroll to position [0, 0]
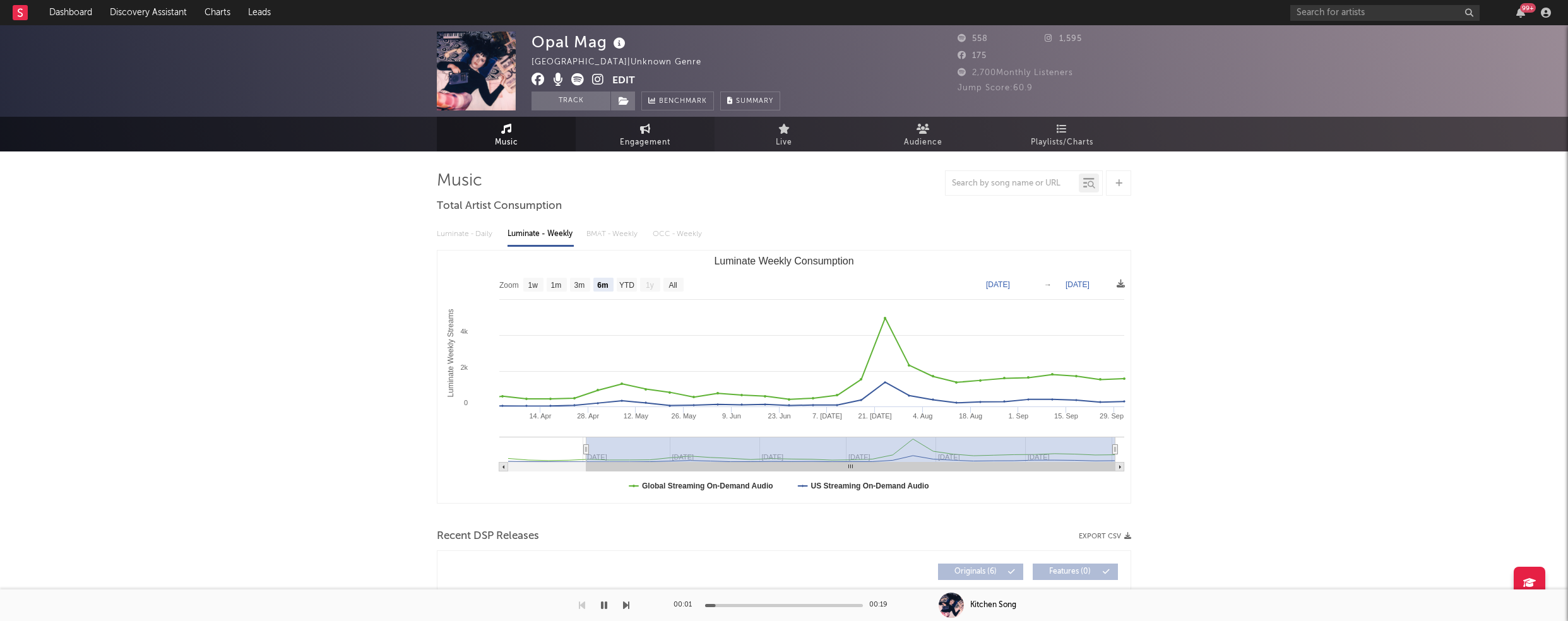
click at [654, 138] on span "Engagement" at bounding box center [646, 142] width 51 height 15
select select "1w"
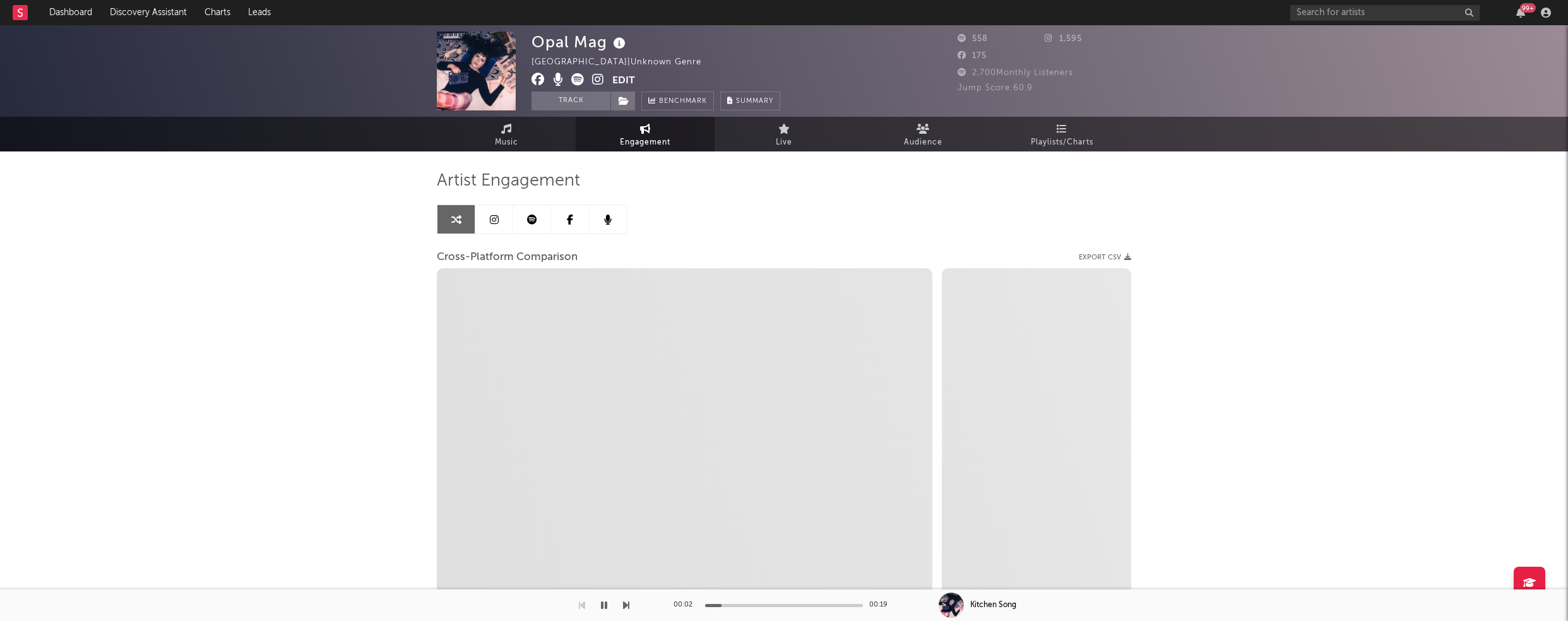
click at [599, 77] on icon at bounding box center [598, 79] width 12 height 13
select select "1m"
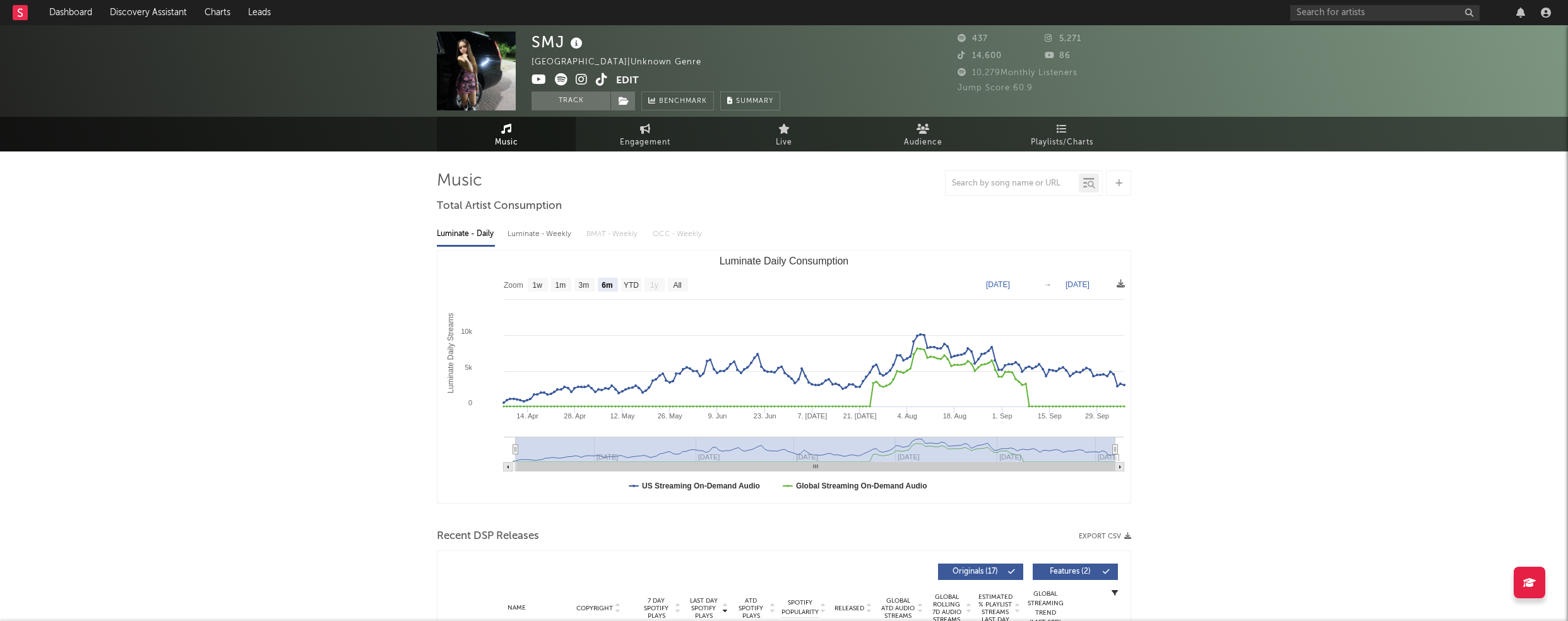
select select "6m"
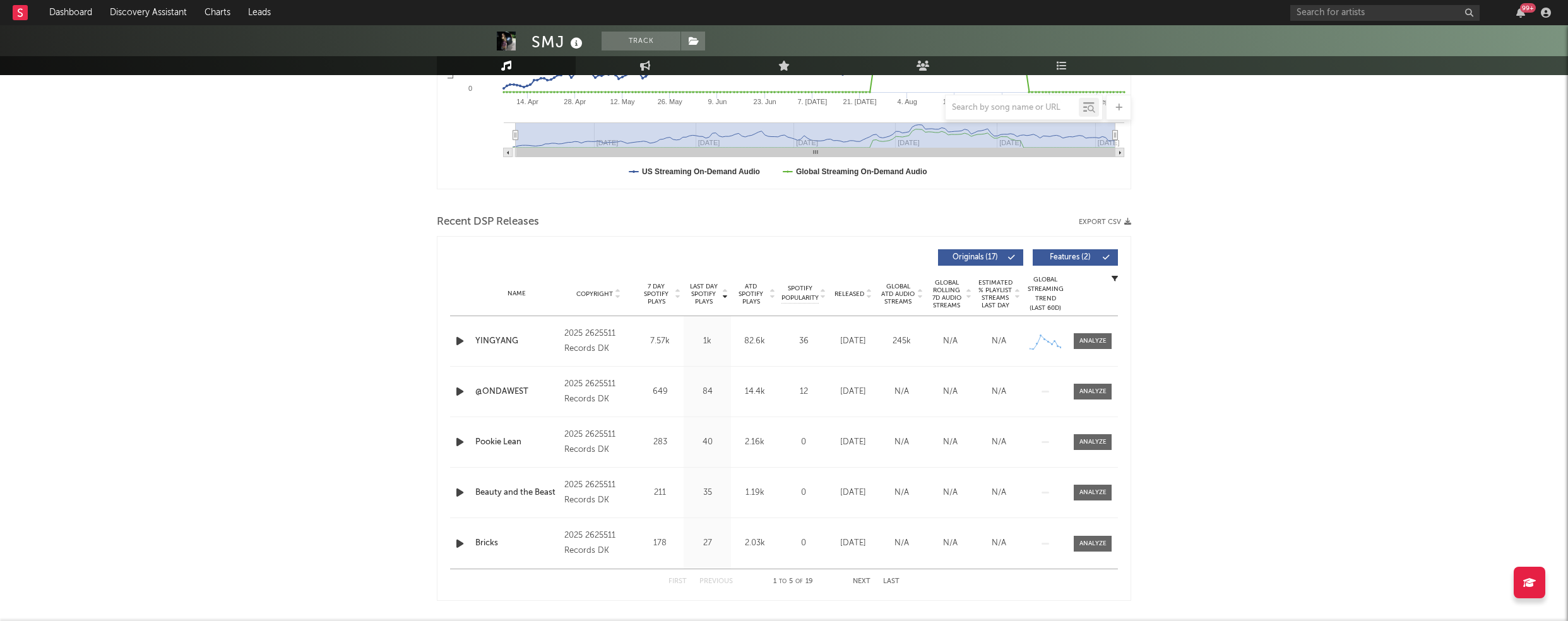
scroll to position [322, 0]
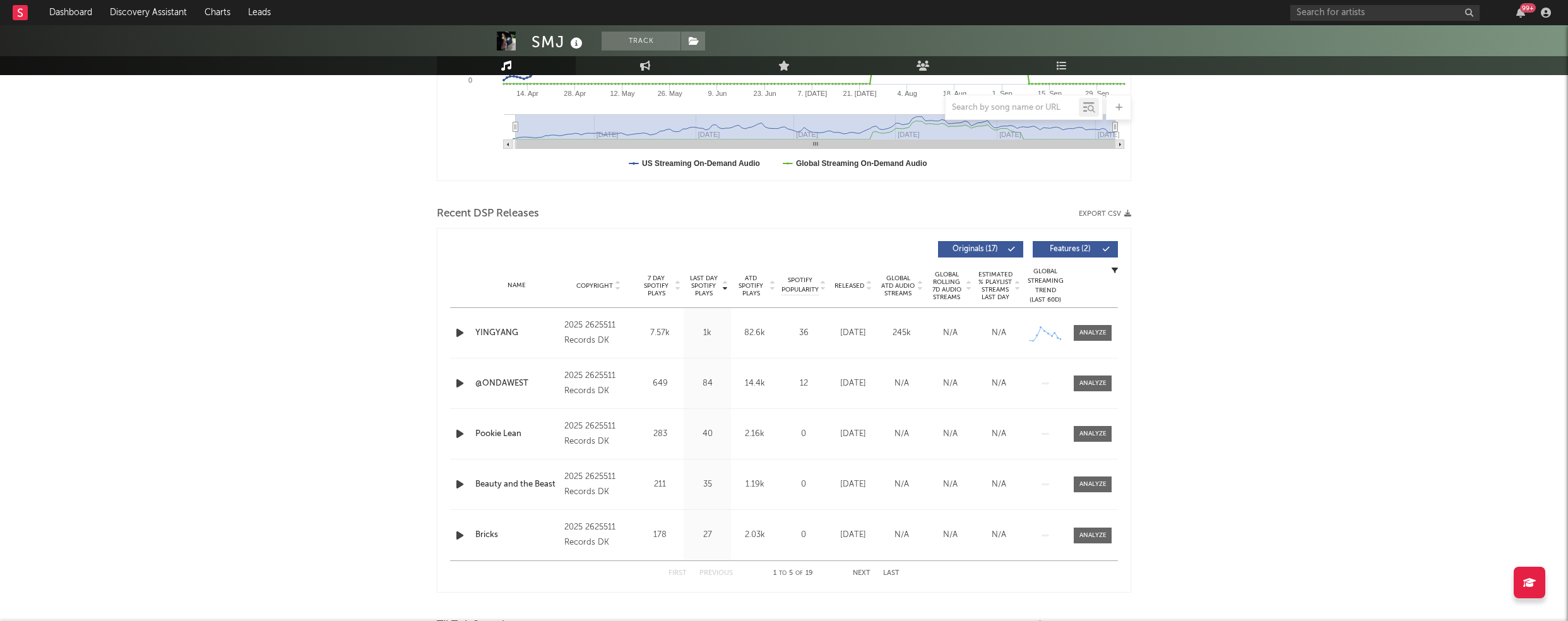
click at [454, 333] on icon "button" at bounding box center [460, 333] width 13 height 16
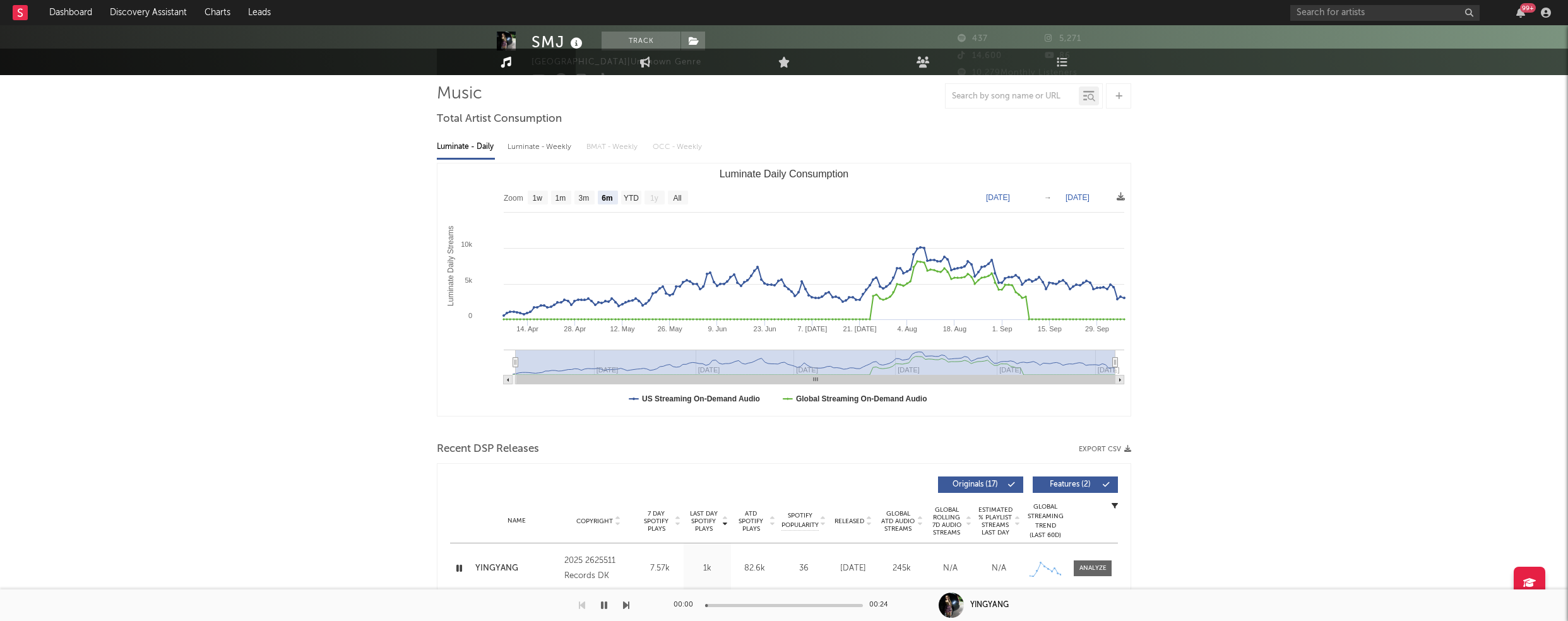
scroll to position [0, 0]
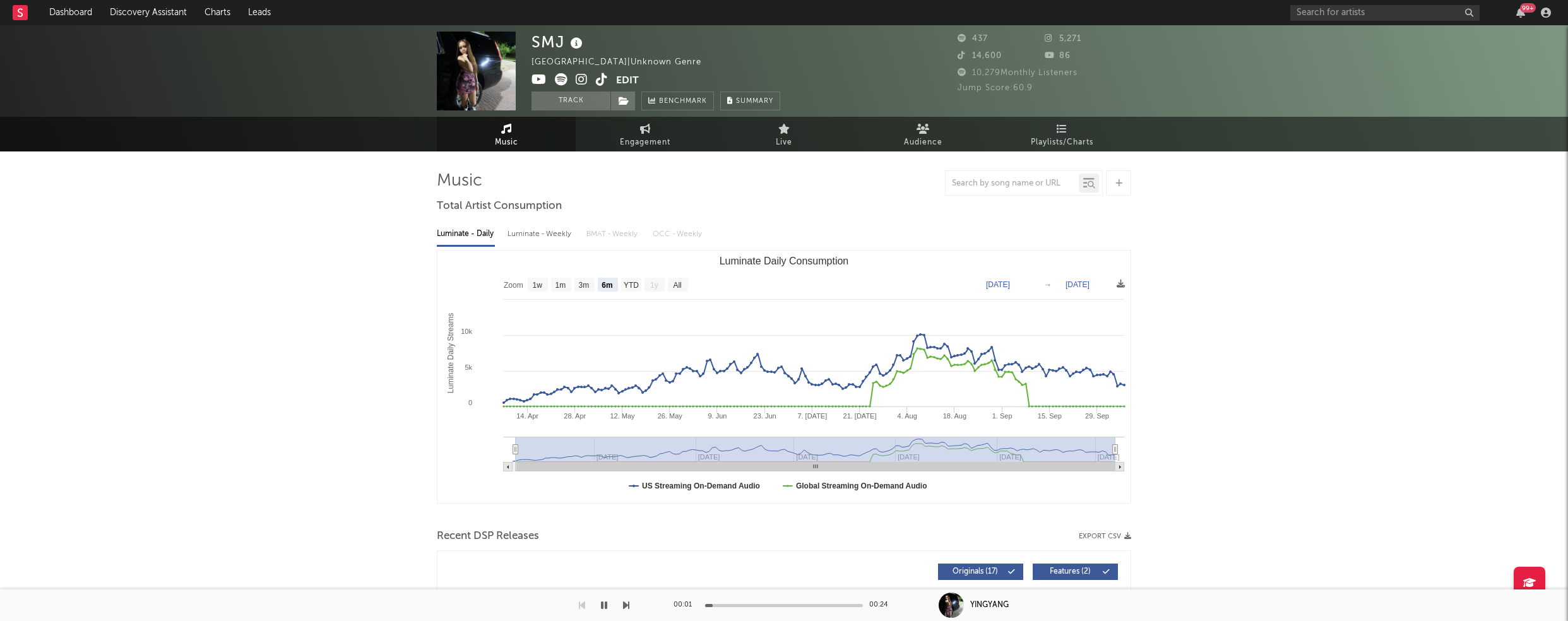
click at [546, 226] on div "Luminate - Weekly" at bounding box center [541, 234] width 66 height 22
select select "6m"
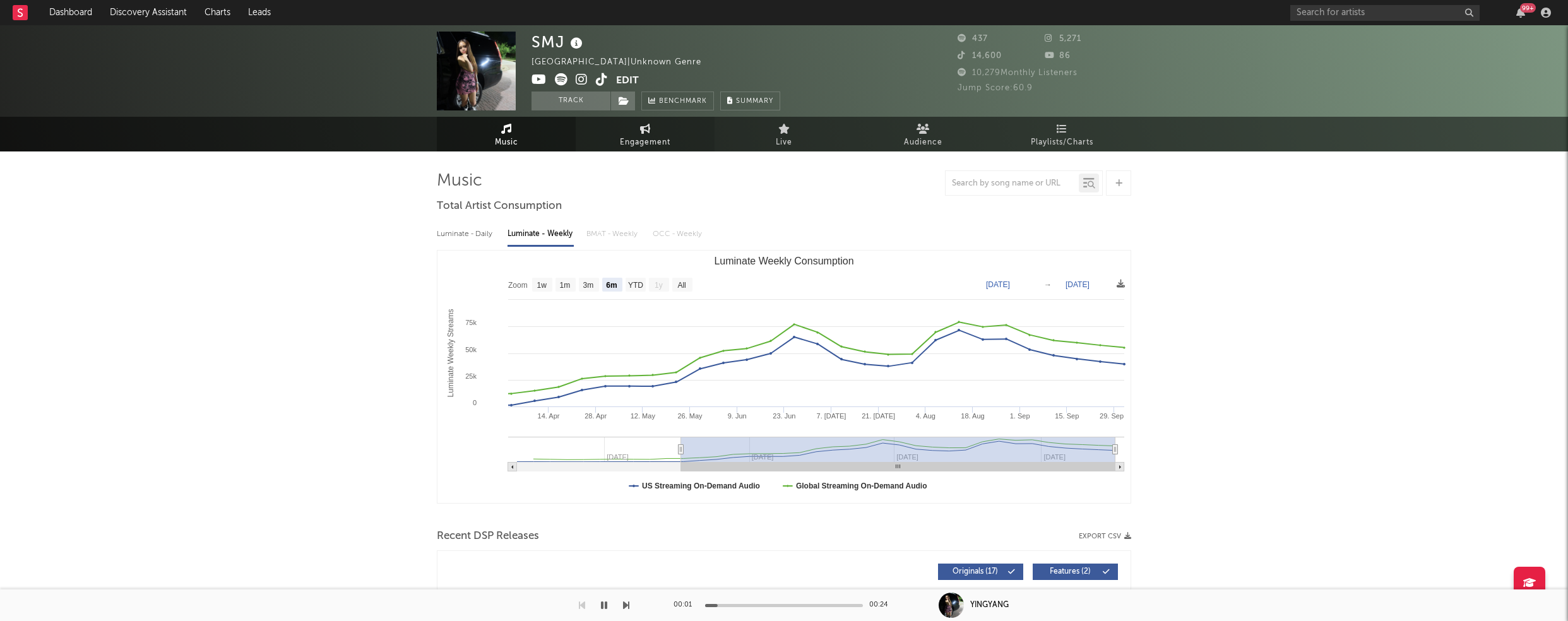
click at [646, 139] on span "Engagement" at bounding box center [646, 142] width 51 height 15
select select "1w"
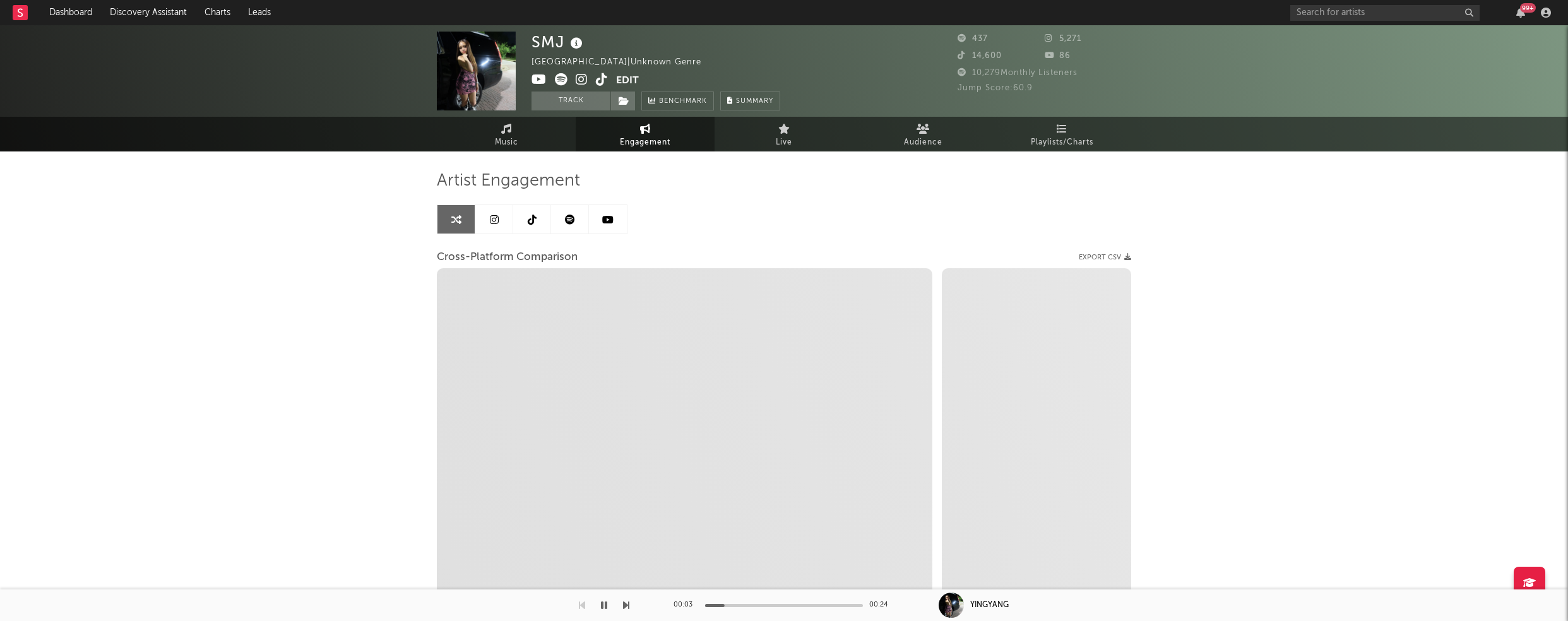
click at [584, 82] on icon at bounding box center [581, 79] width 12 height 13
select select "1m"
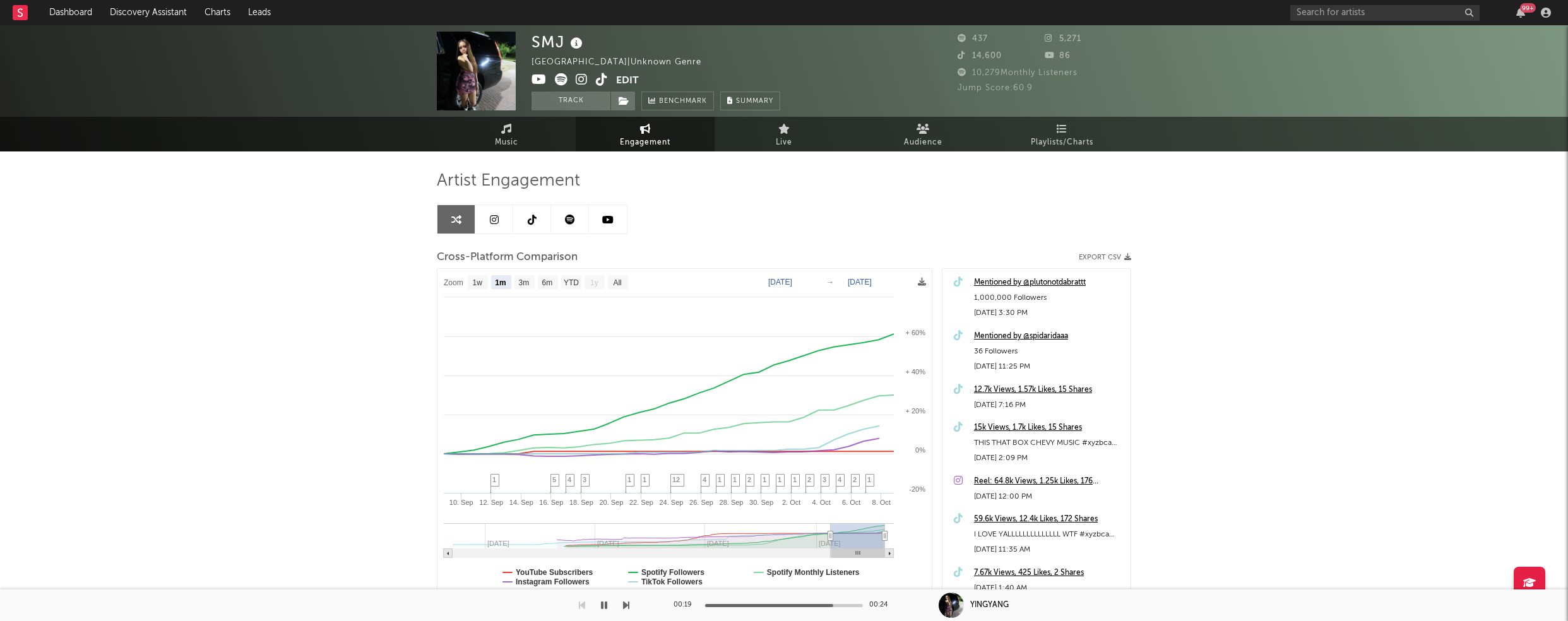
click at [602, 608] on icon "button" at bounding box center [604, 605] width 6 height 10
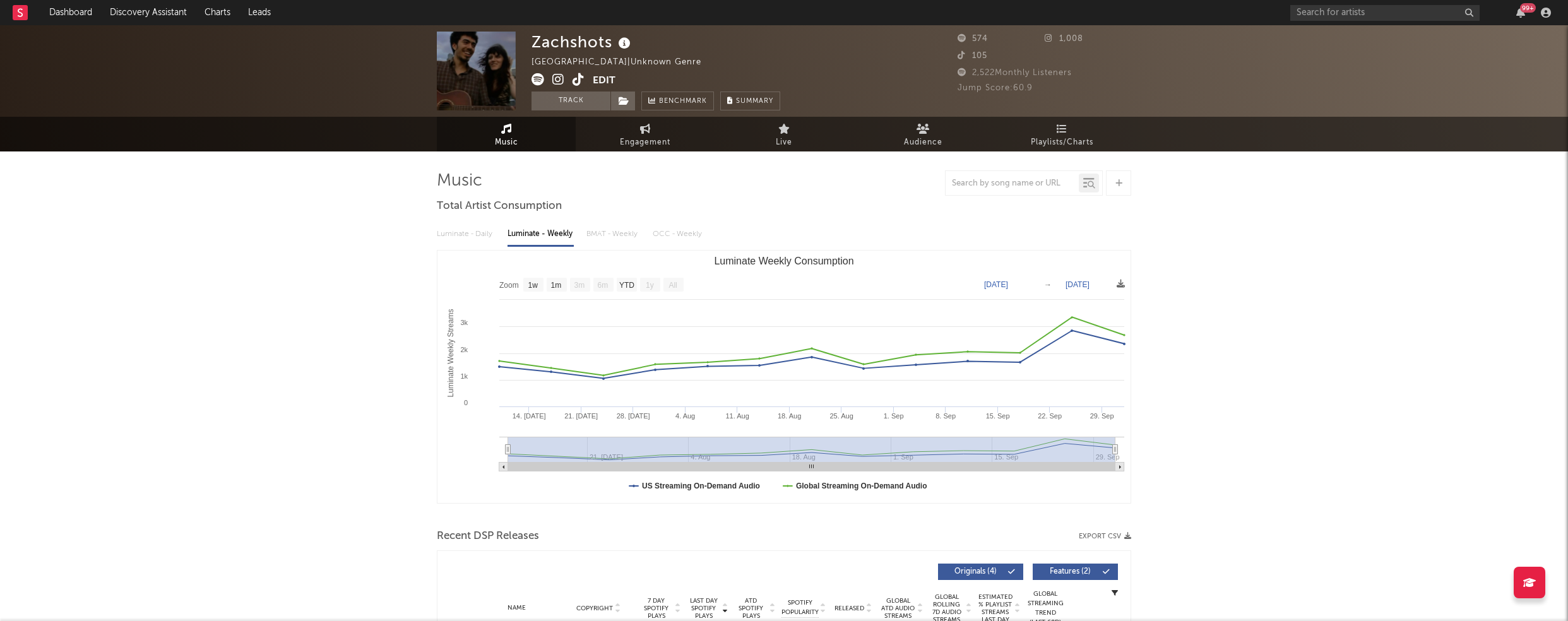
select select "1w"
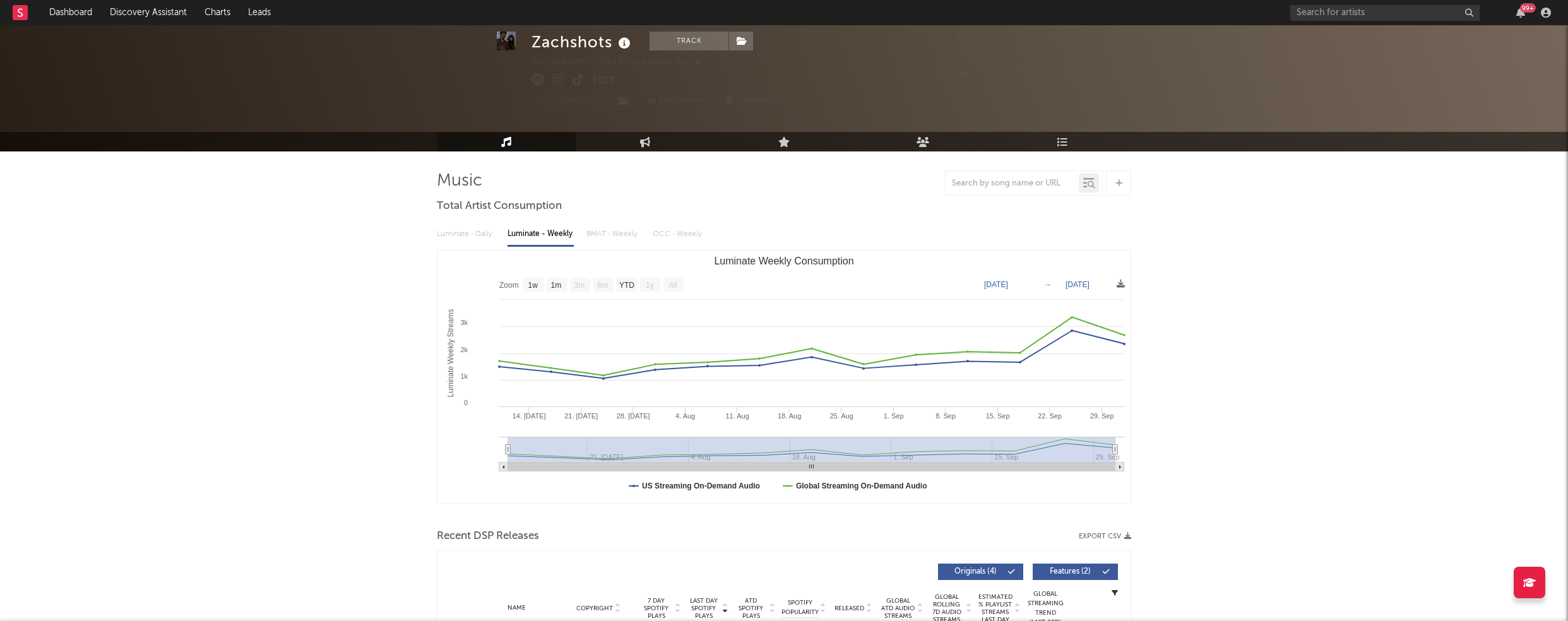
scroll to position [194, 0]
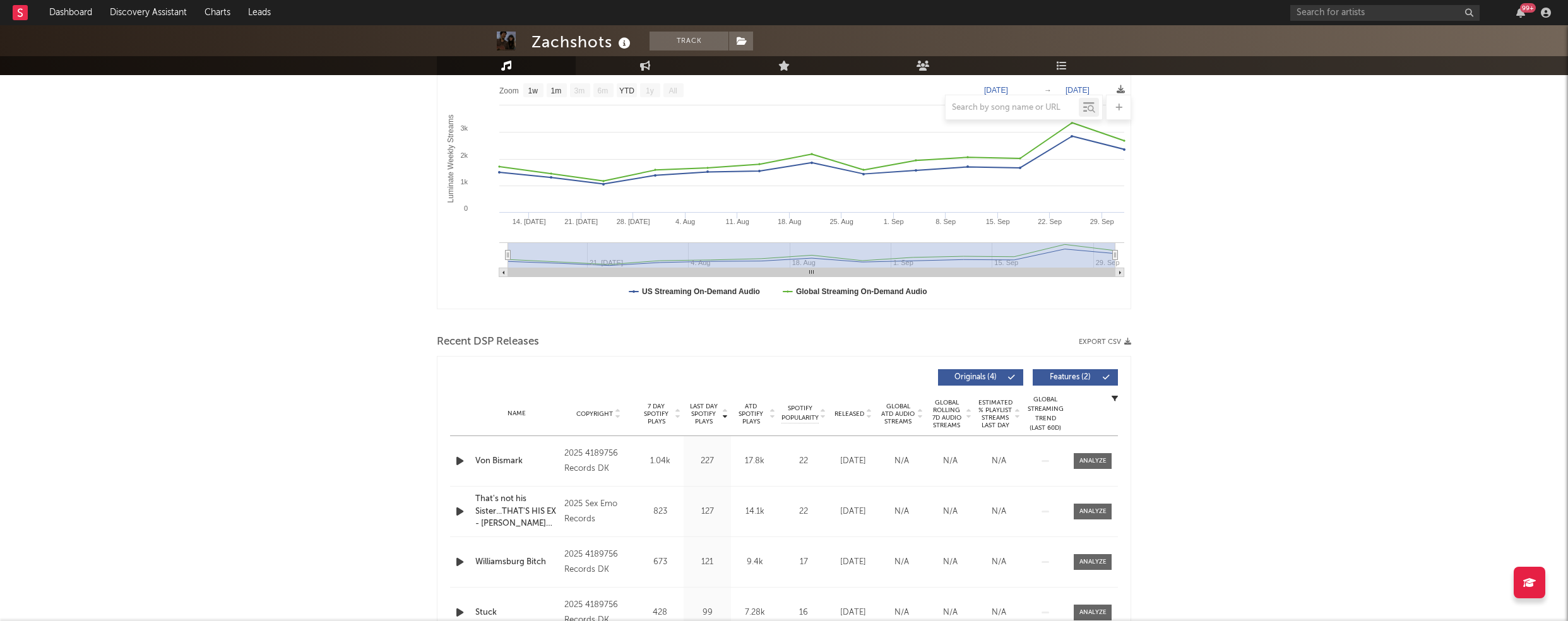
click at [455, 456] on icon "button" at bounding box center [460, 461] width 13 height 16
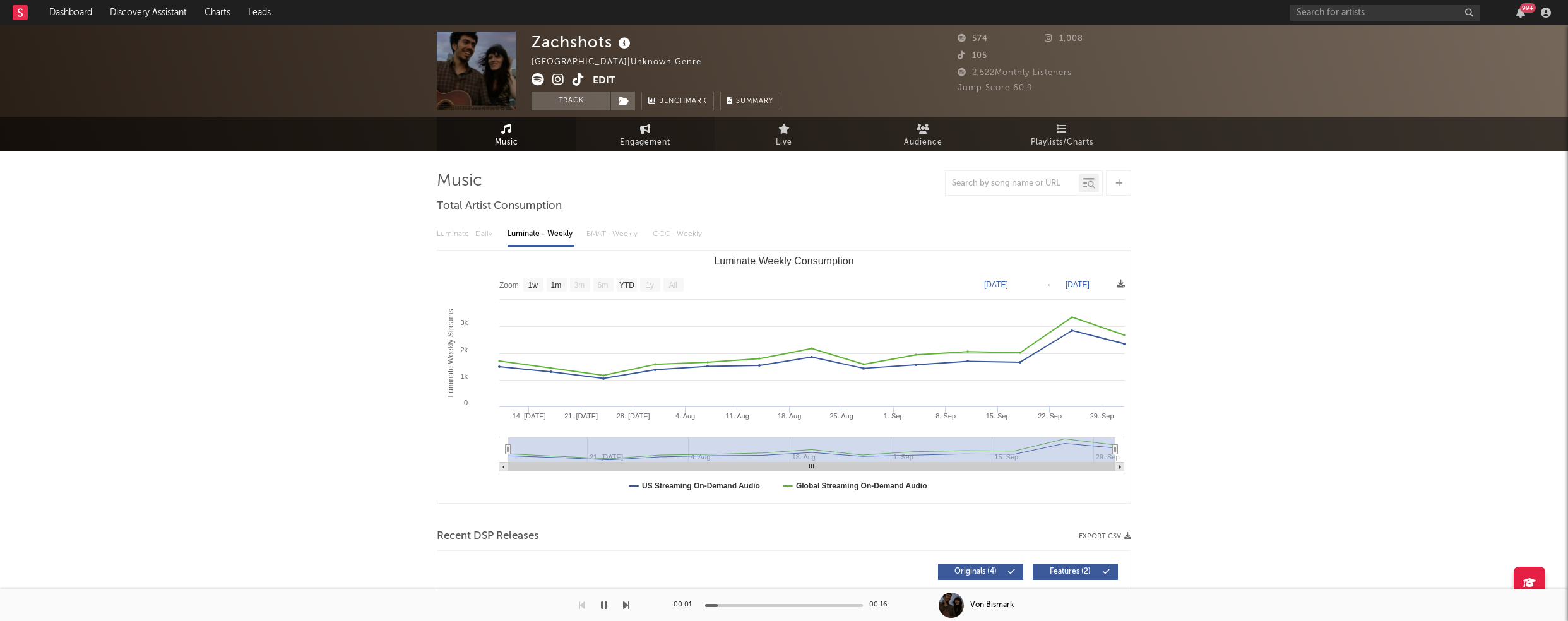
click at [637, 139] on span "Engagement" at bounding box center [646, 142] width 51 height 15
select select "1w"
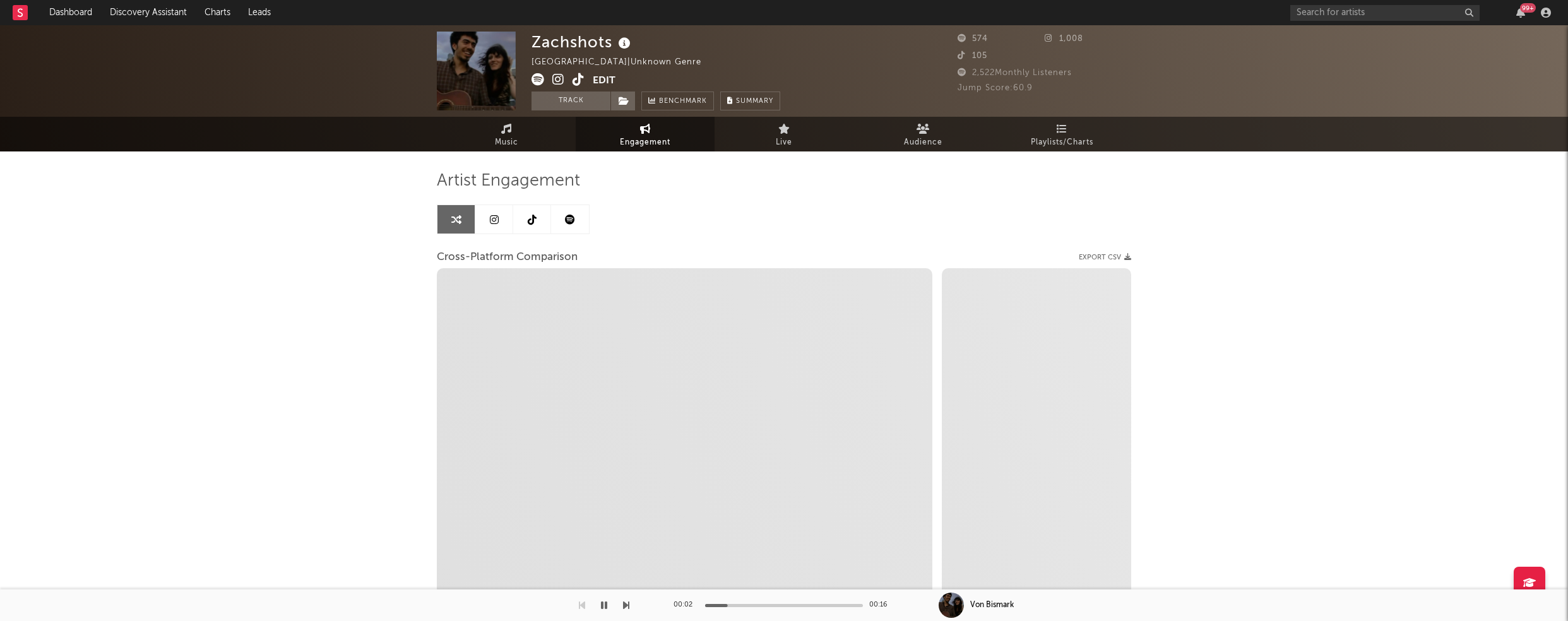
select select "1m"
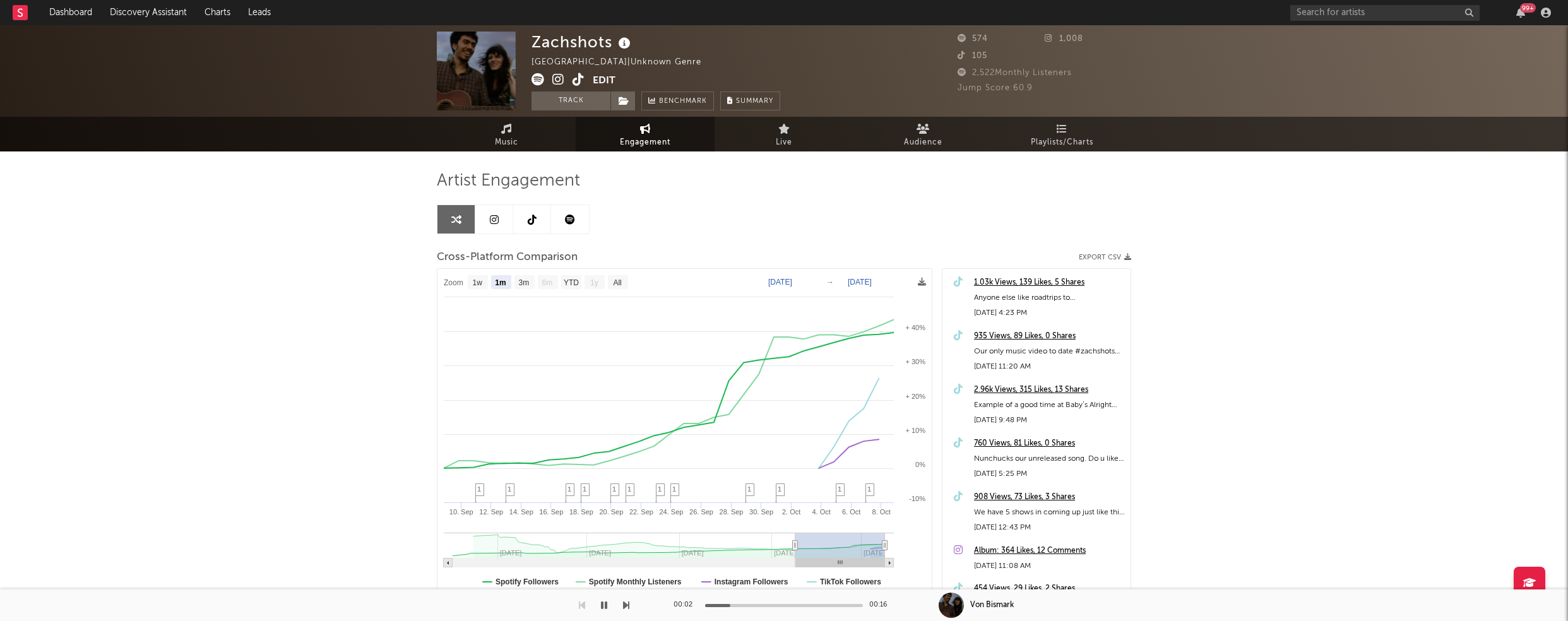
click at [560, 80] on icon at bounding box center [558, 79] width 12 height 13
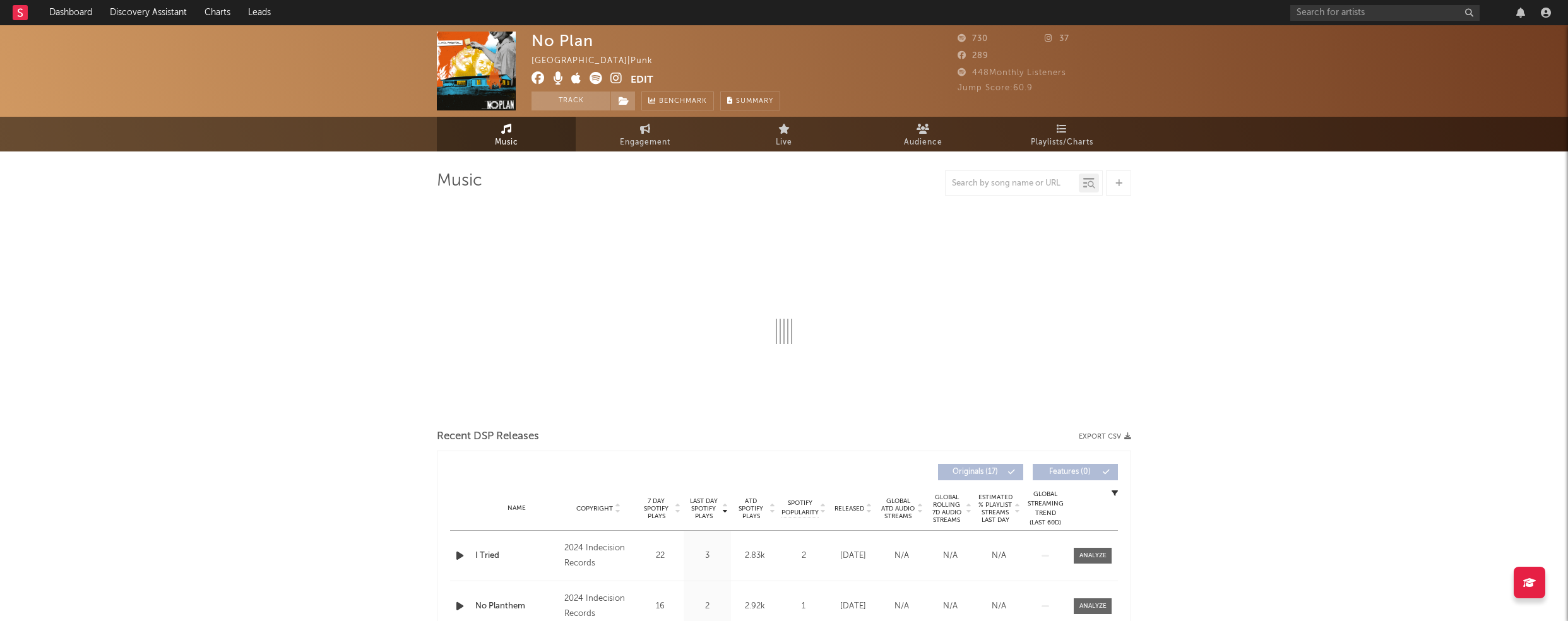
select select "1w"
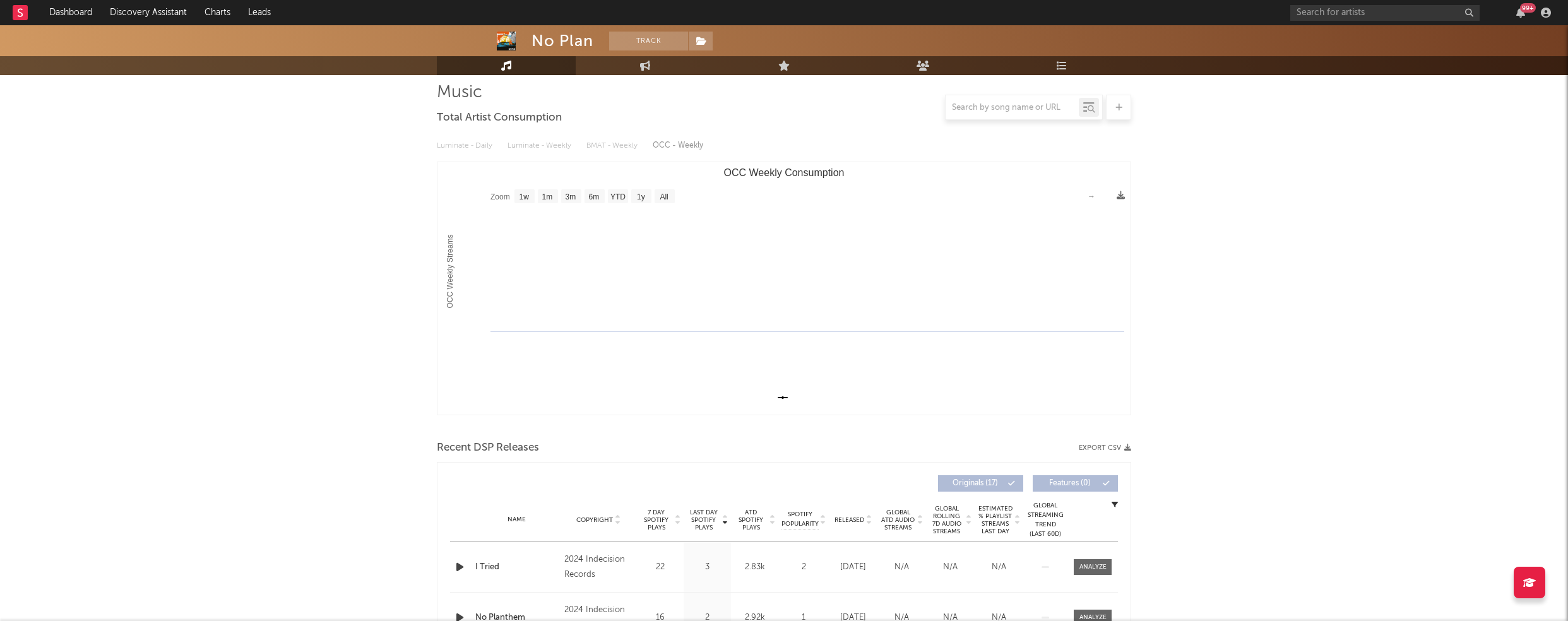
scroll to position [210, 0]
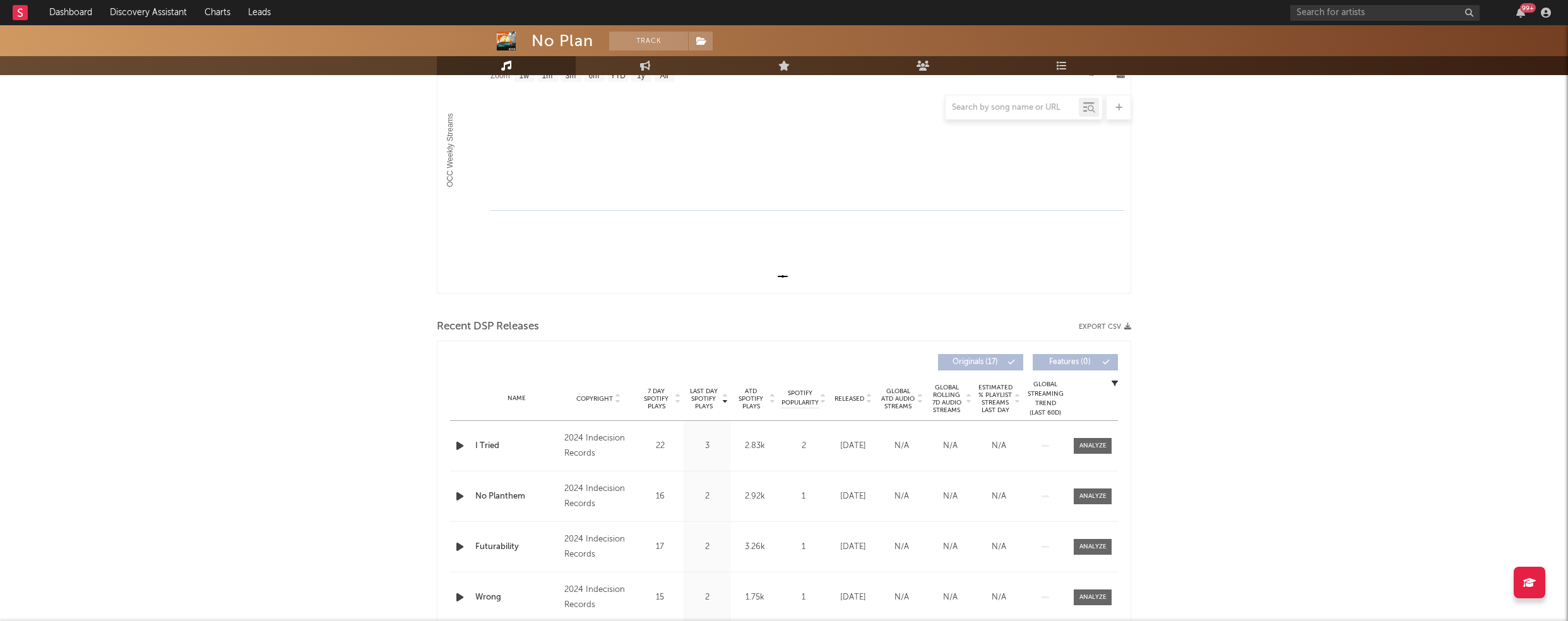
click at [456, 442] on icon "button" at bounding box center [460, 445] width 13 height 16
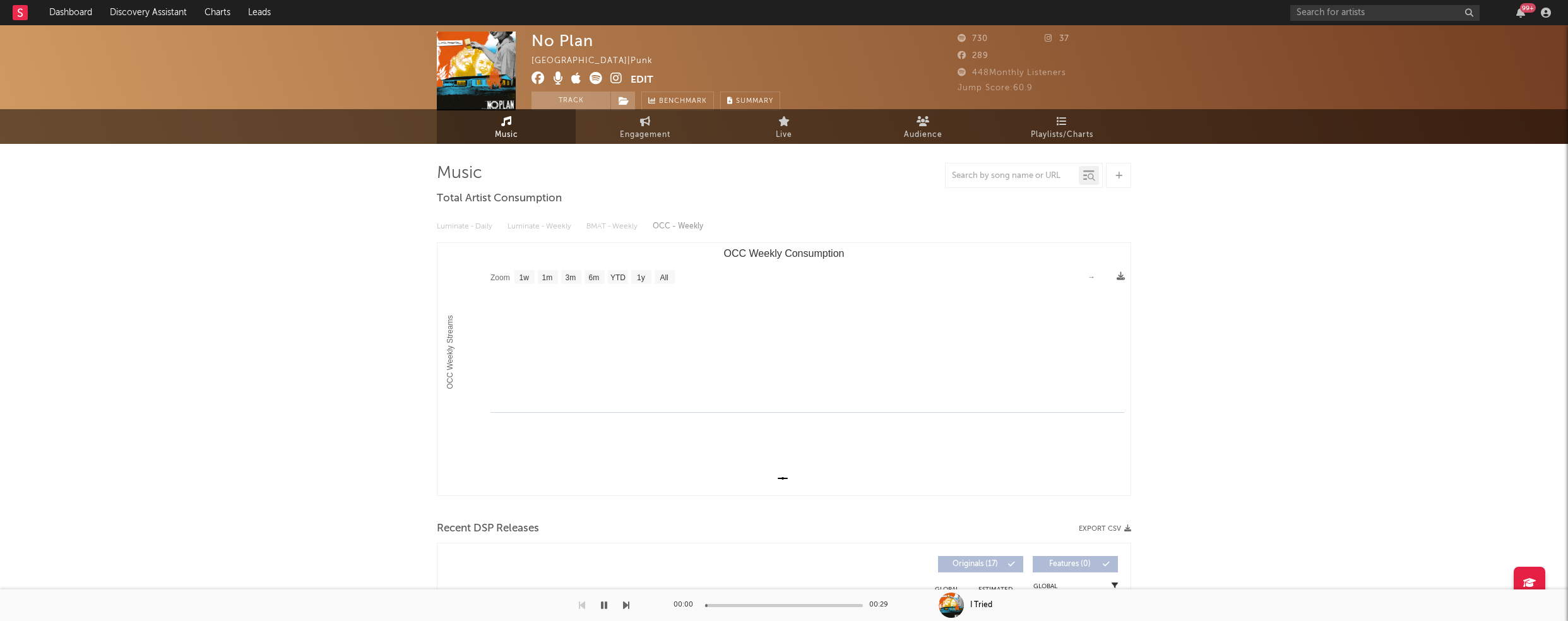
scroll to position [0, 0]
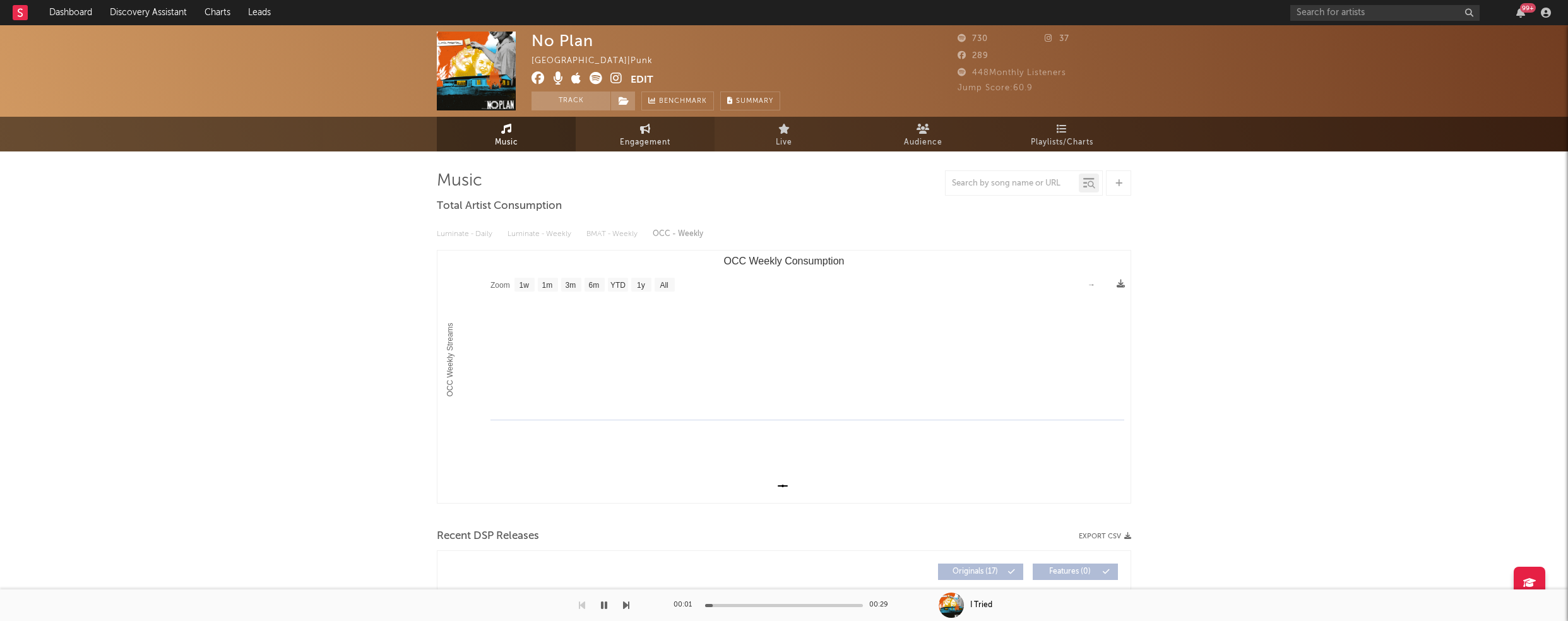
click at [654, 145] on span "Engagement" at bounding box center [646, 142] width 51 height 15
select select "1w"
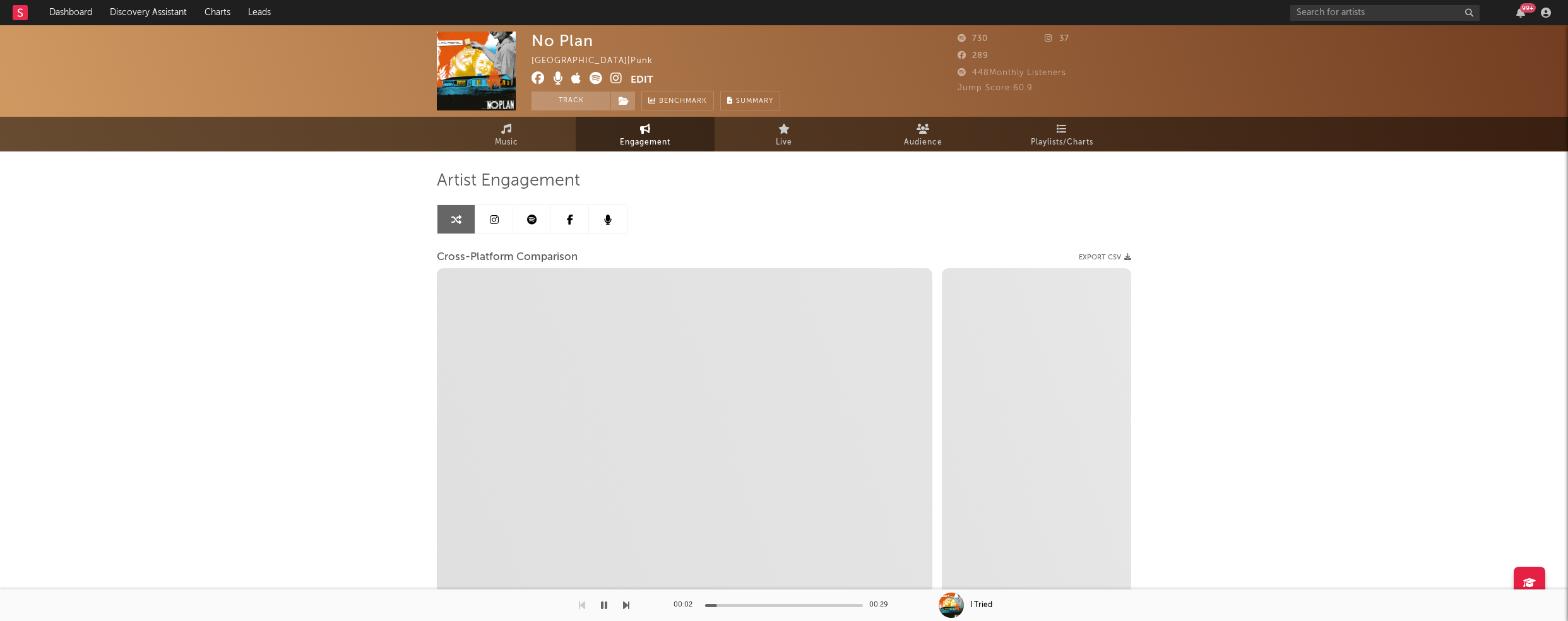
click at [621, 78] on icon at bounding box center [616, 78] width 12 height 13
select select "1m"
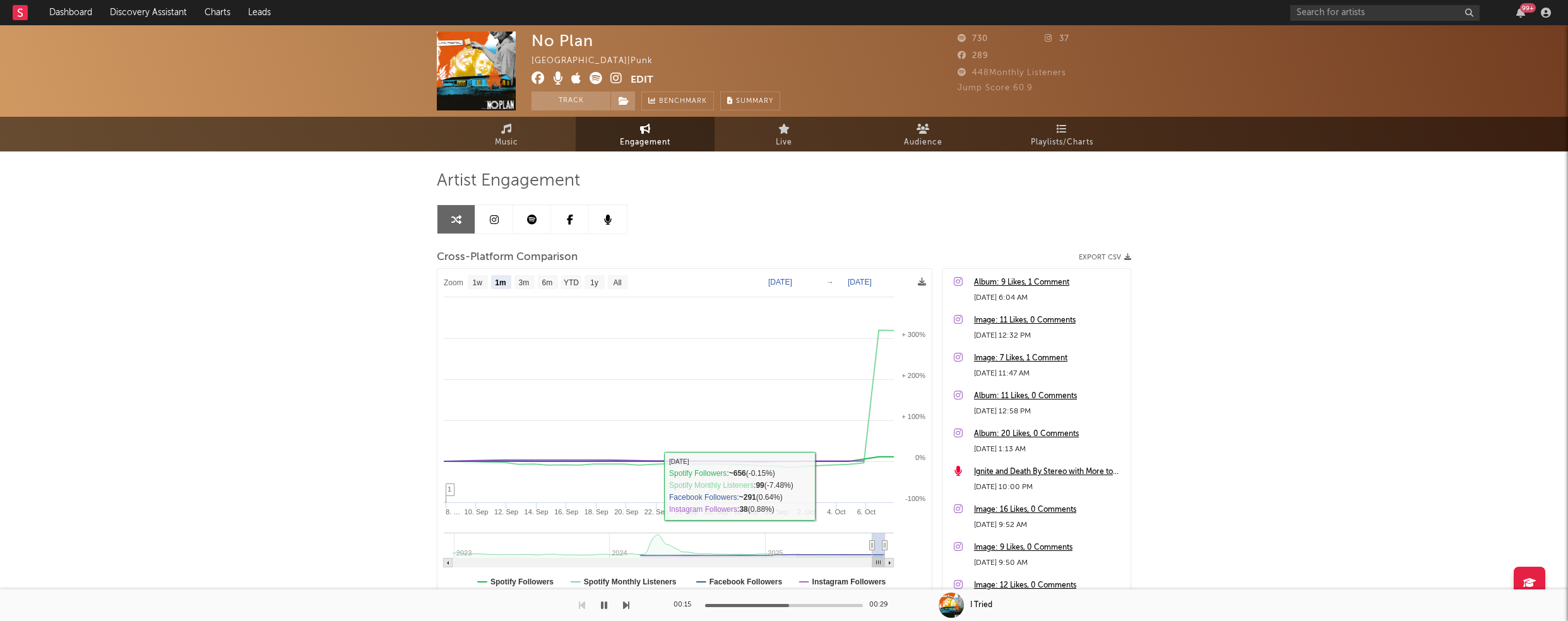
click at [602, 605] on icon "button" at bounding box center [604, 605] width 6 height 10
